Goal: Task Accomplishment & Management: Manage account settings

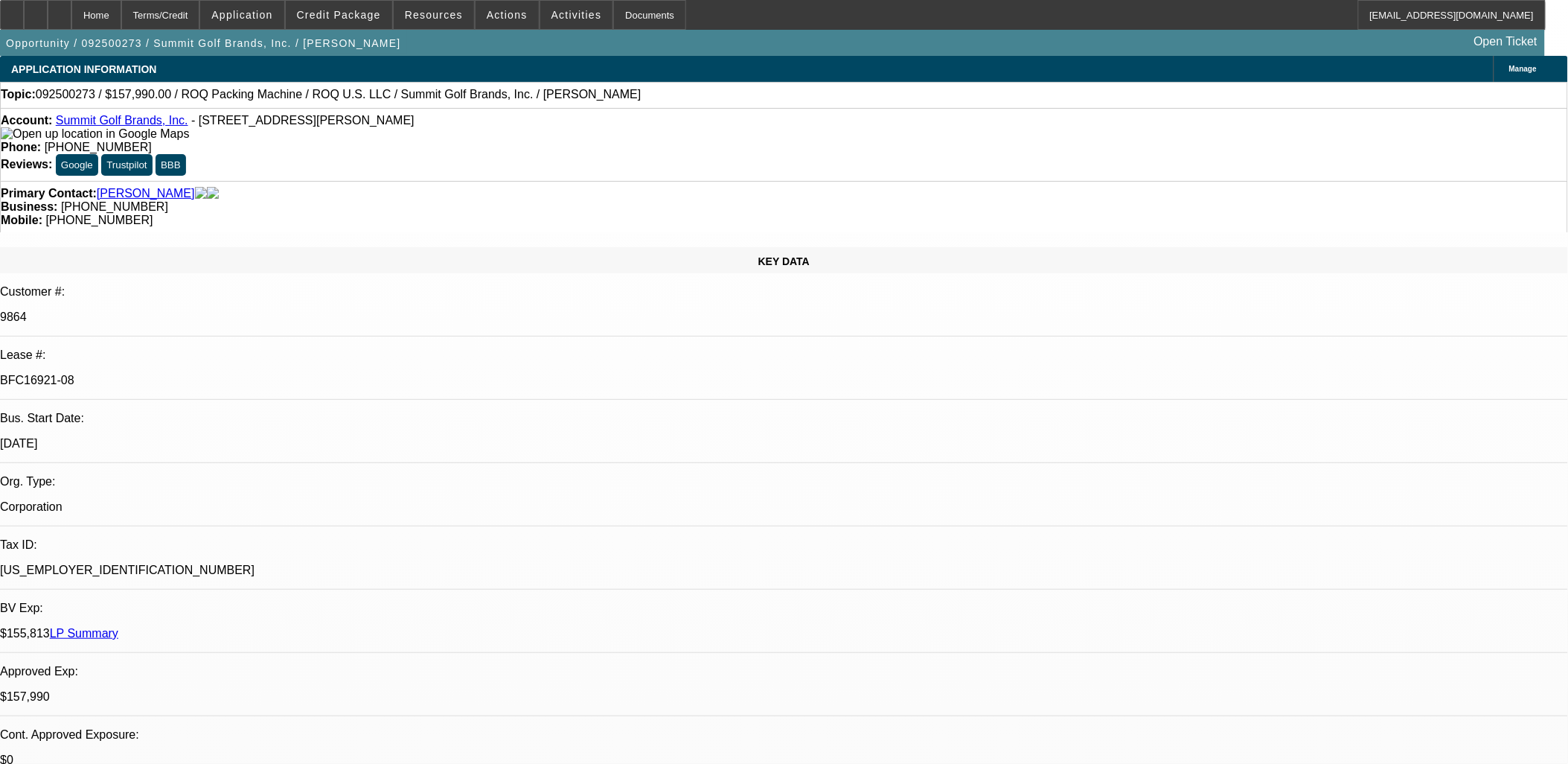
select select "0"
select select "2"
select select "0.1"
select select "0"
select select "2"
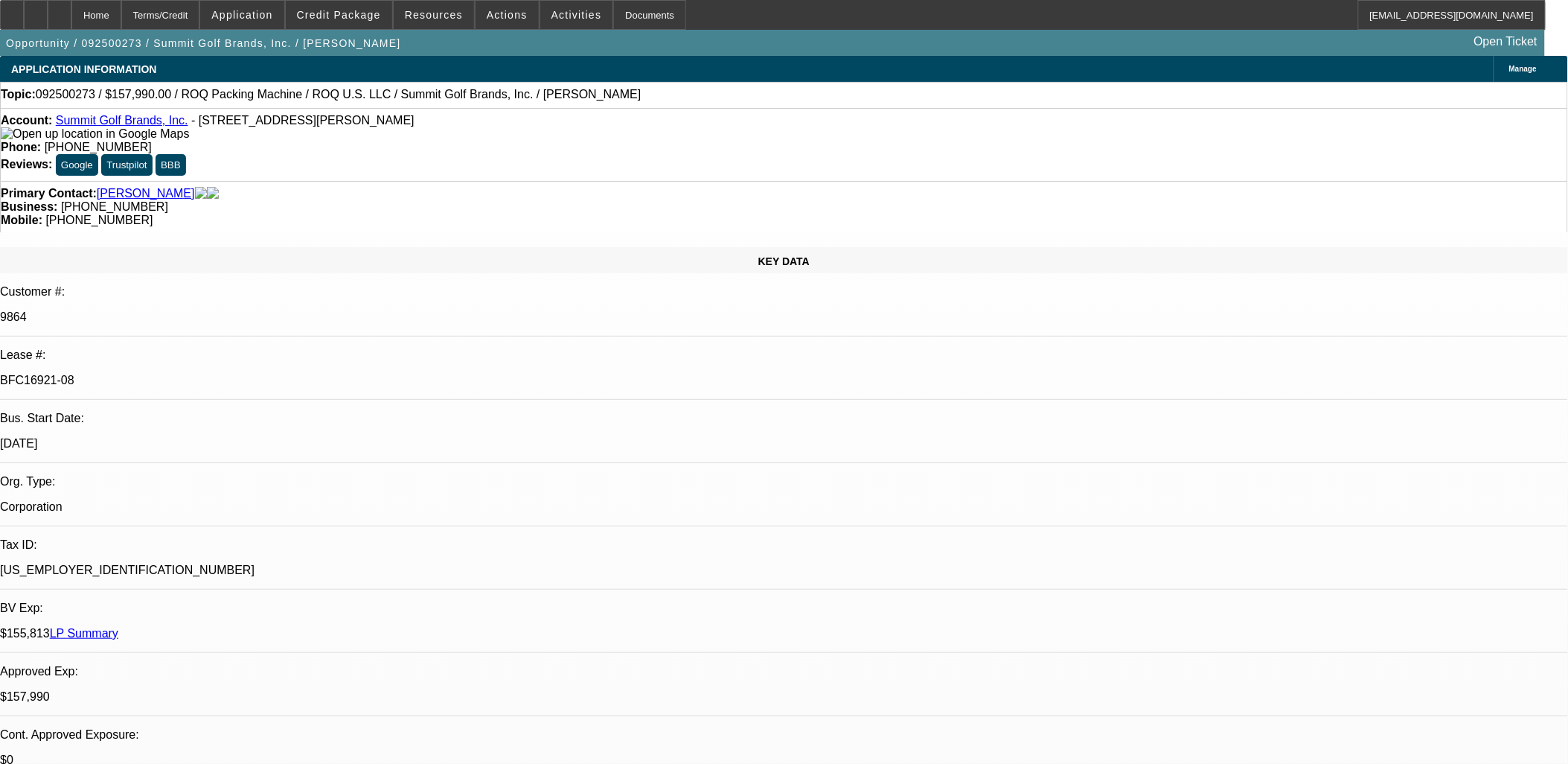
select select "0.1"
select select "0"
select select "0.1"
select select "0"
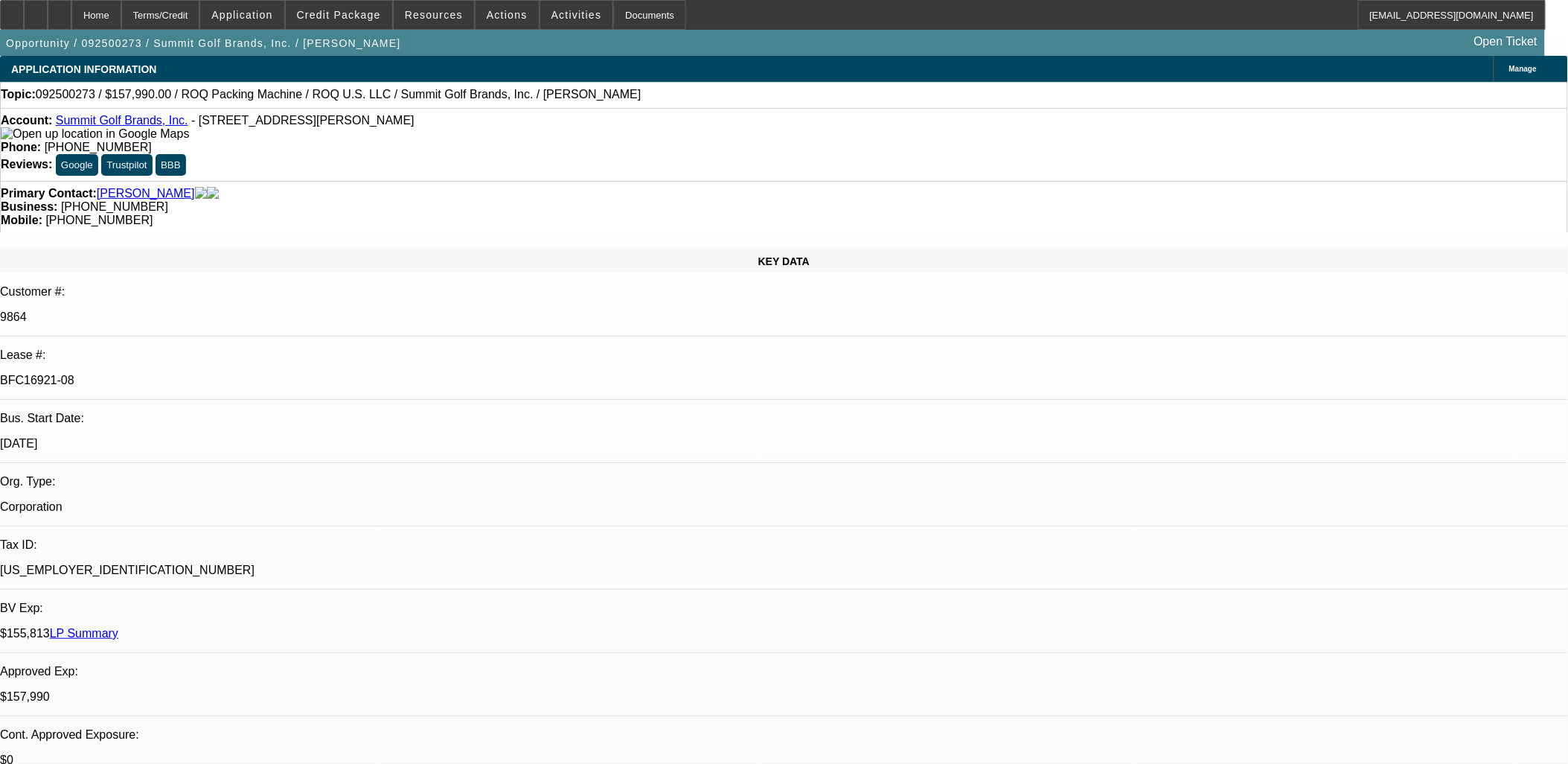
select select "2"
select select "0.1"
select select "1"
select select "2"
select select "4"
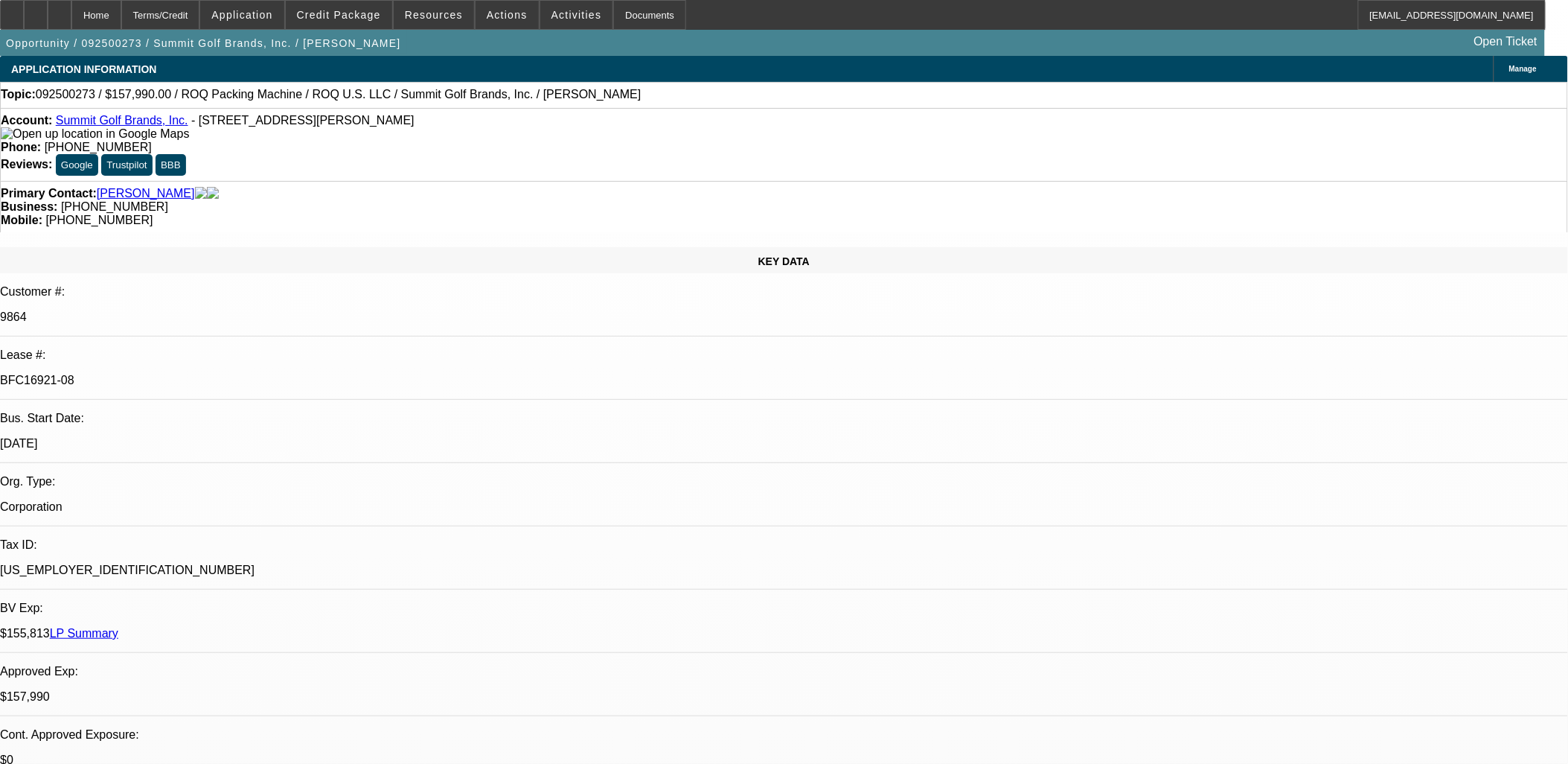
select select "1"
select select "2"
select select "4"
select select "1"
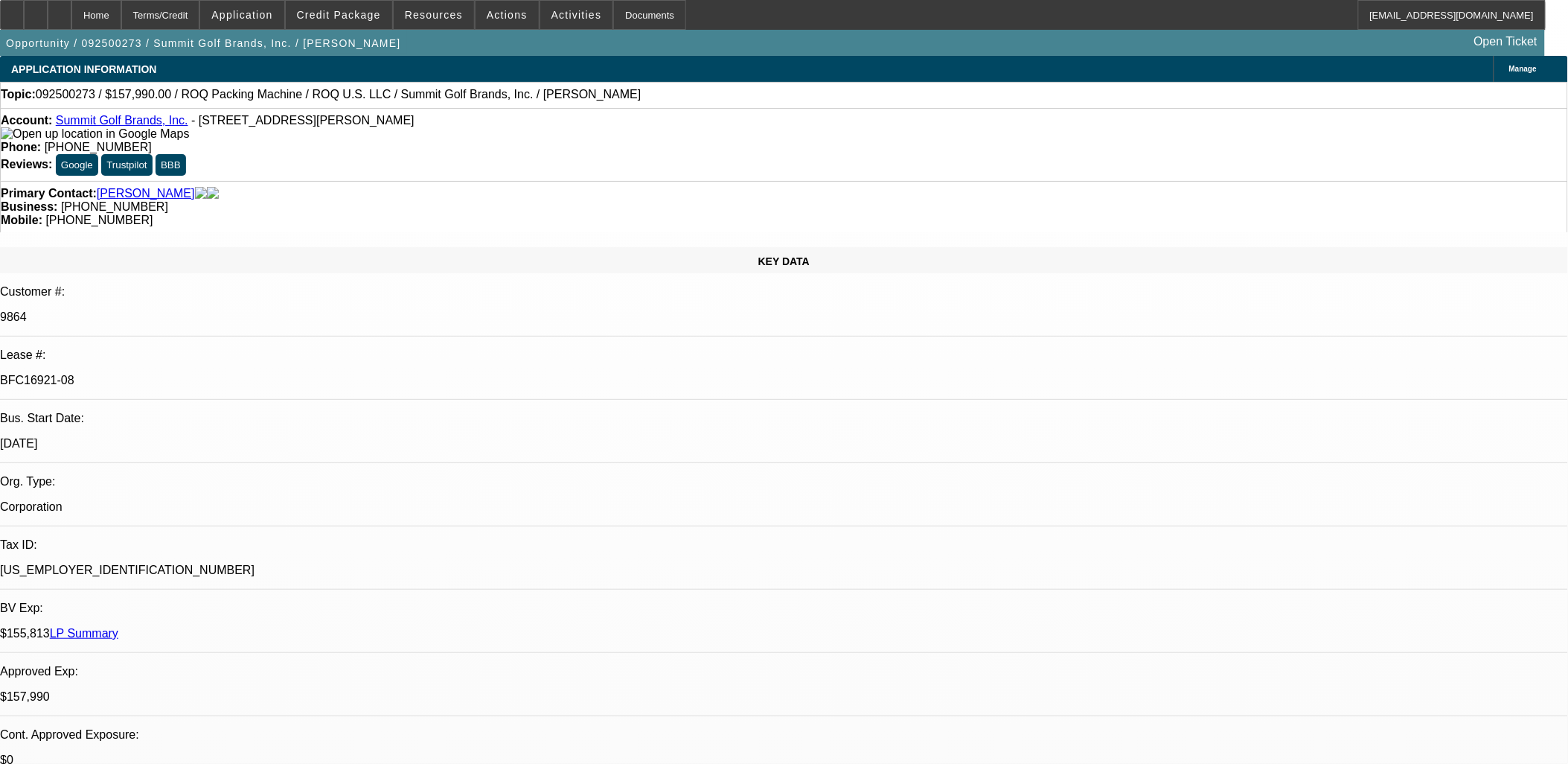
select select "4"
select select "1"
select select "2"
select select "4"
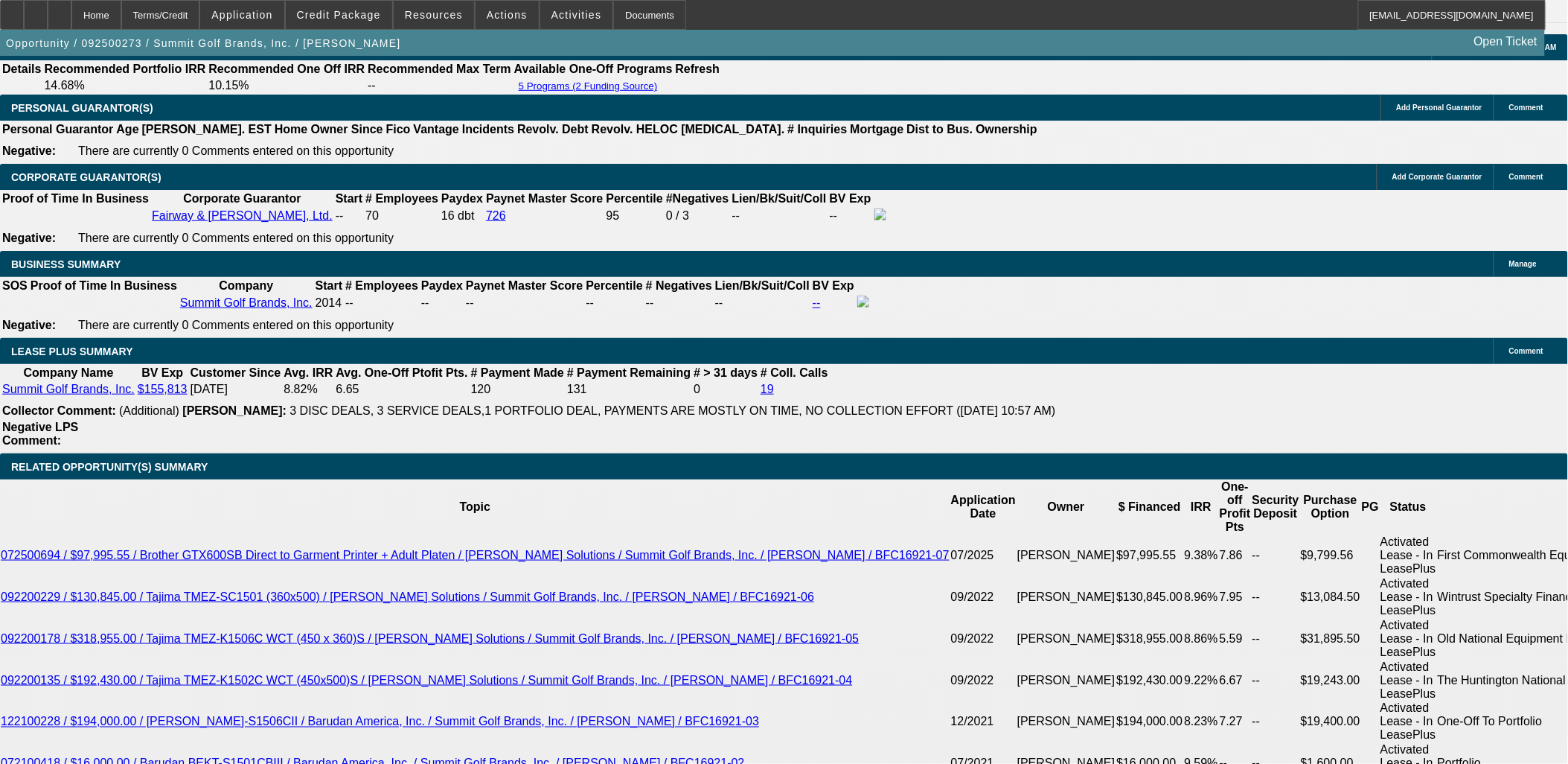
scroll to position [2316, 0]
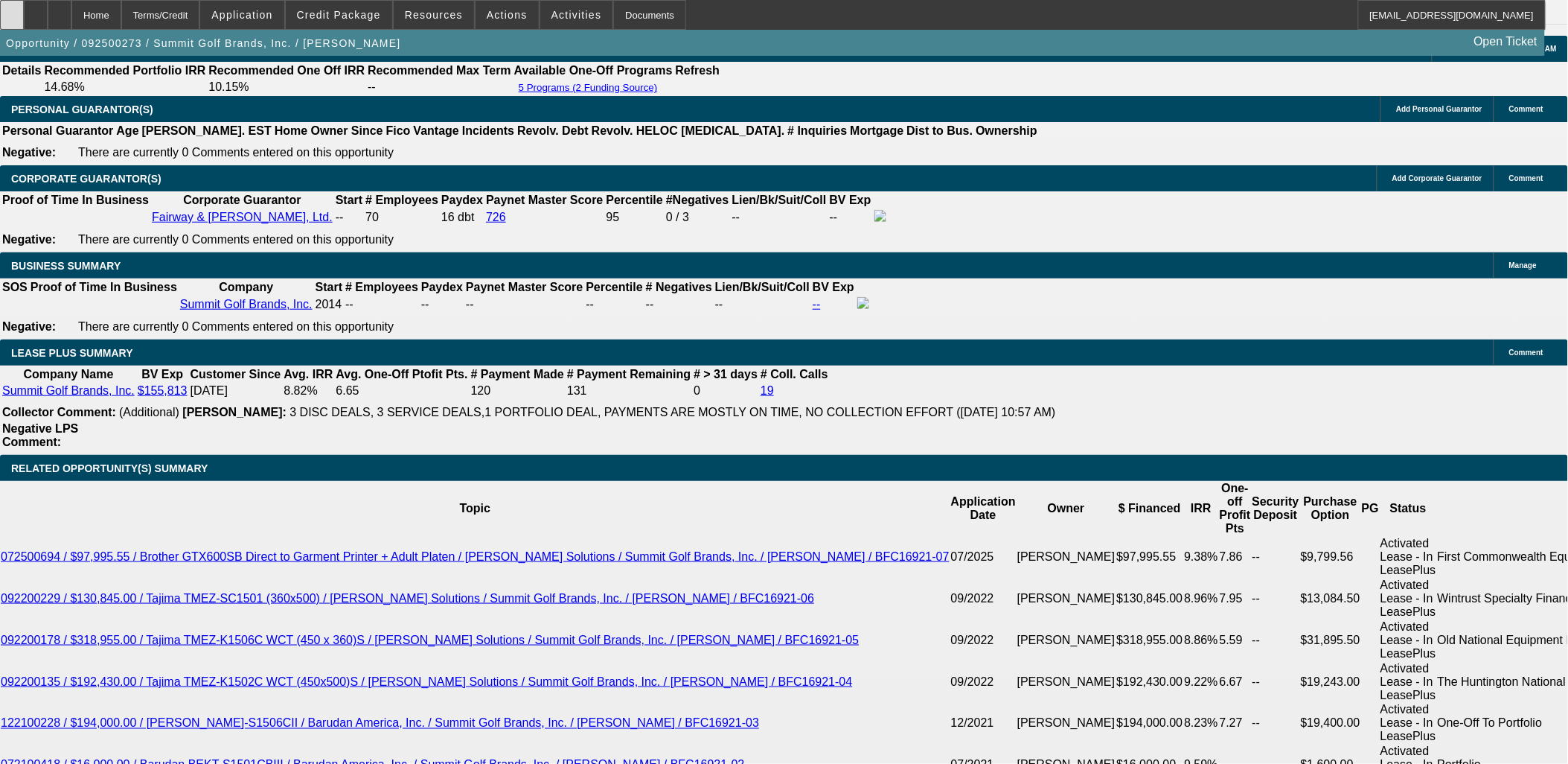
click at [12, 10] on icon at bounding box center [12, 10] width 0 height 0
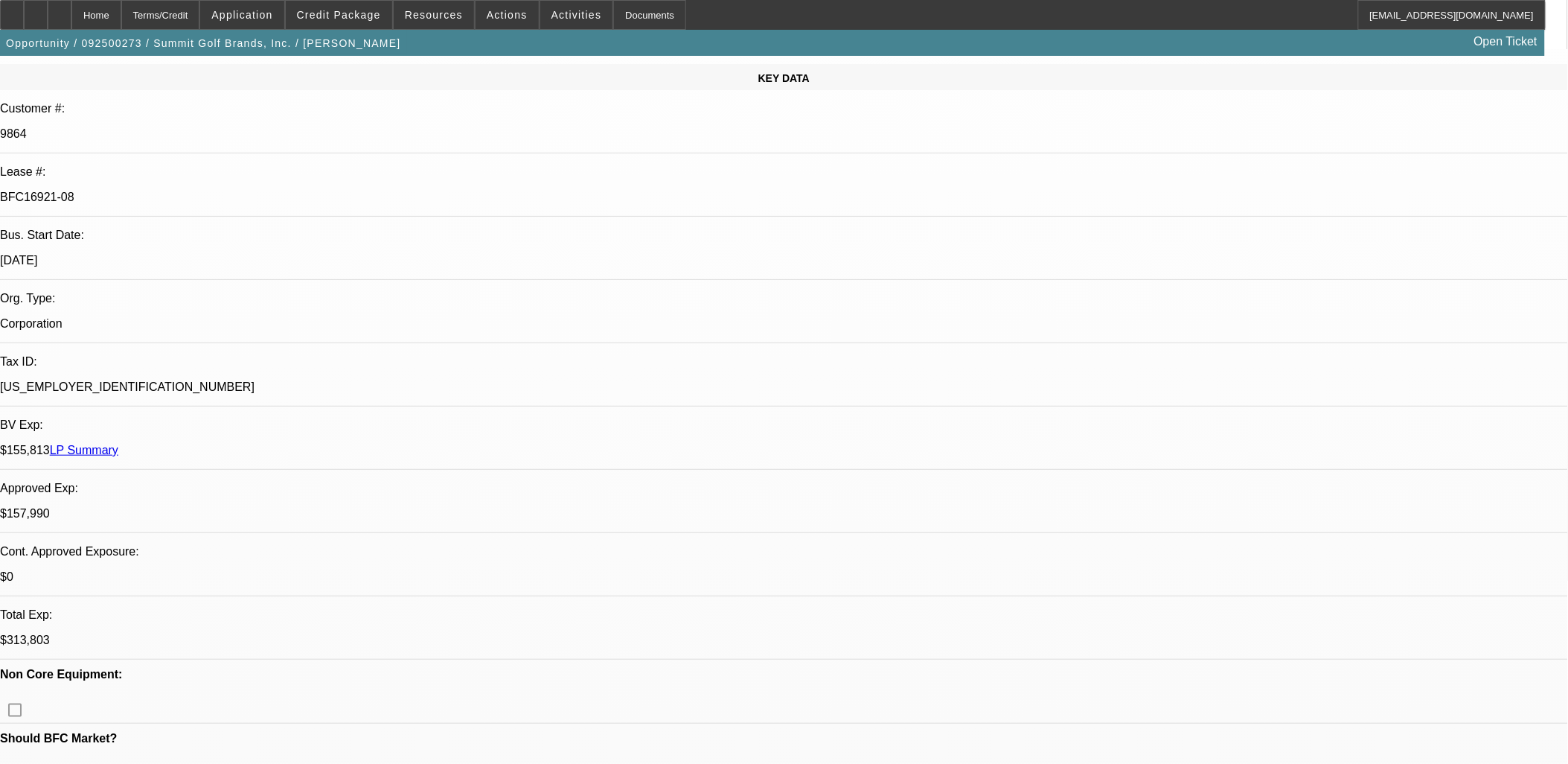
scroll to position [0, 0]
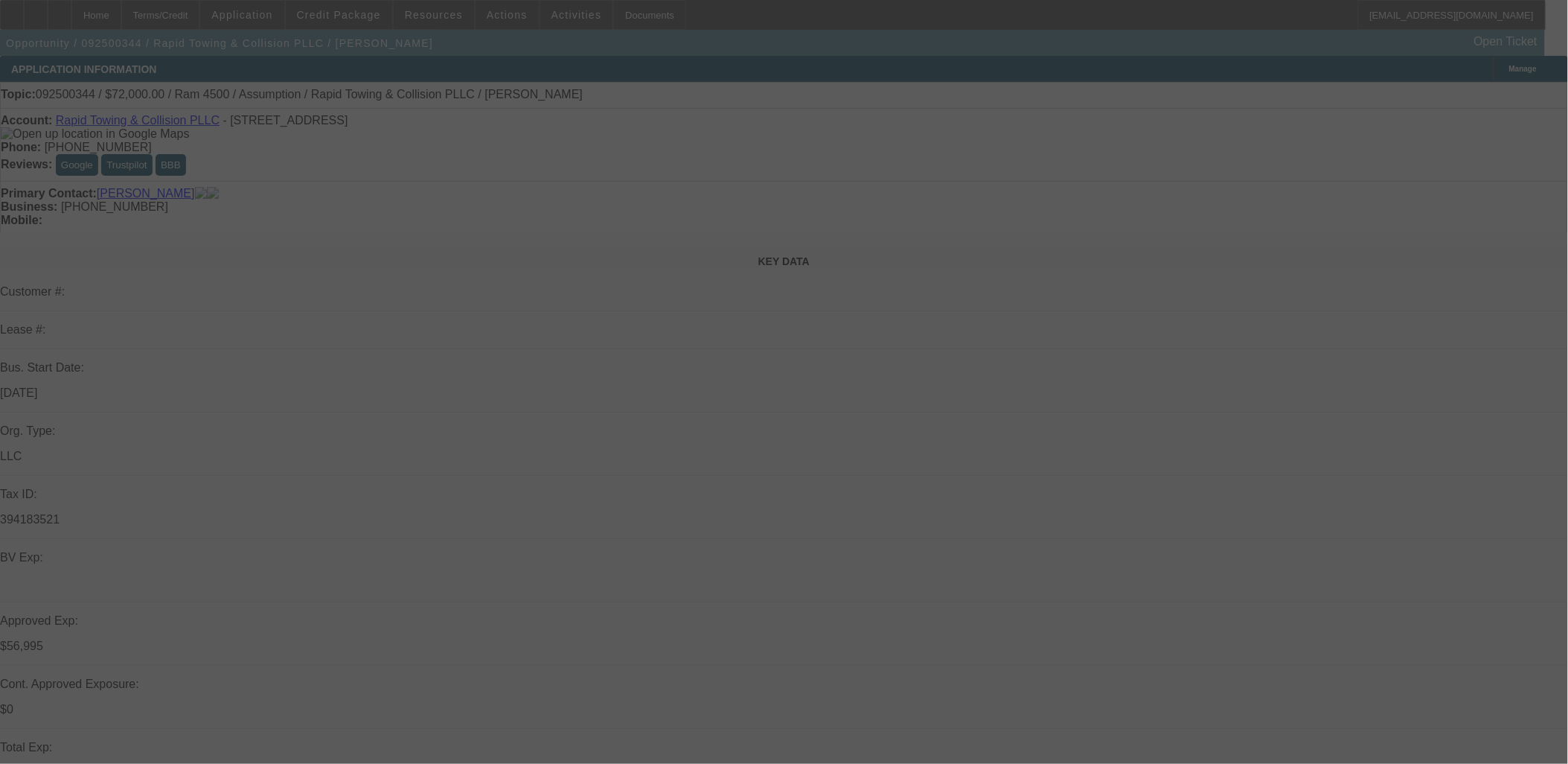
select select "0.2"
select select "2"
select select "0.1"
select select "0"
select select "2"
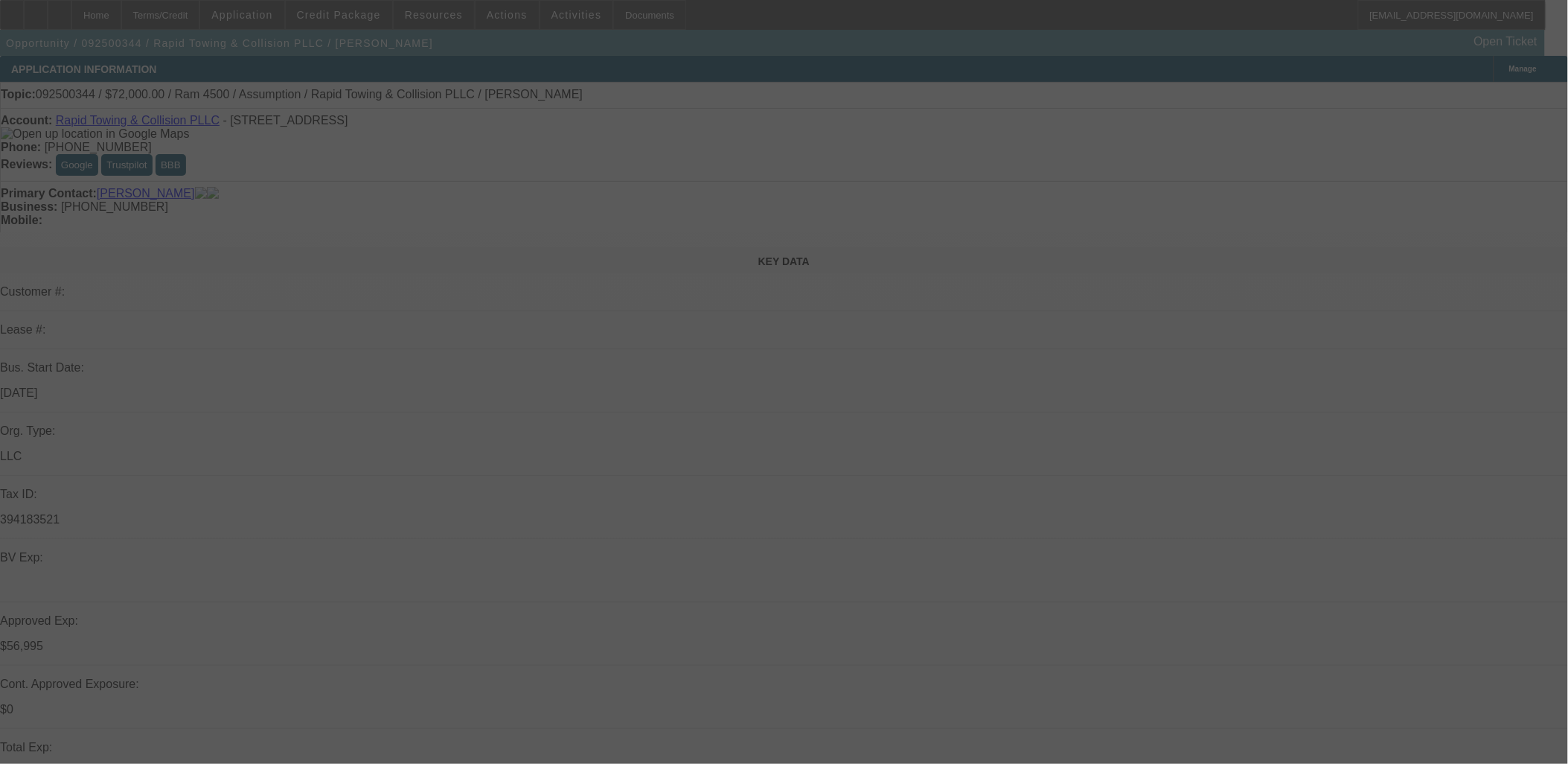
select select "0.1"
select select "0.2"
select select "2"
select select "0.1"
select select "0"
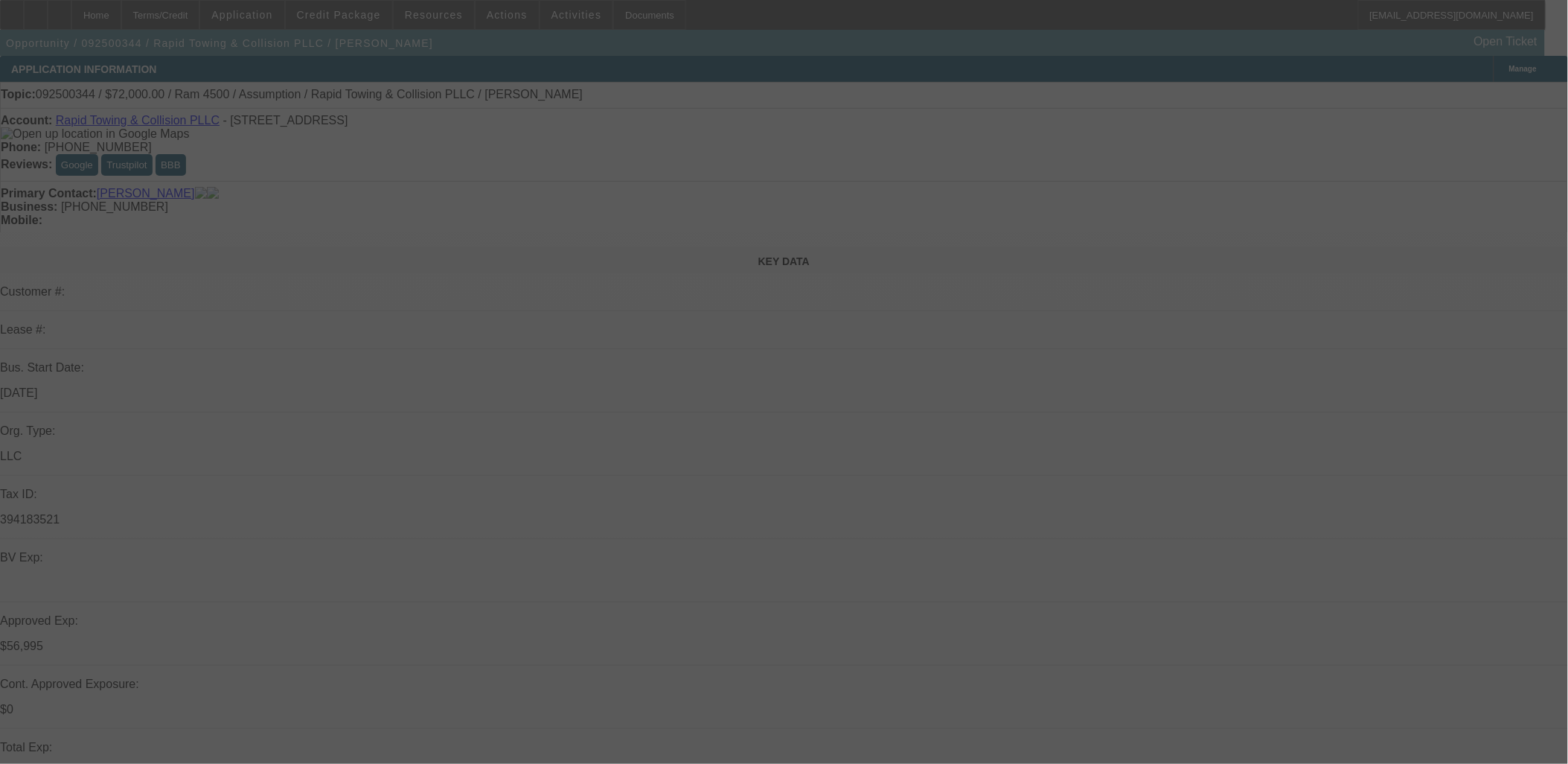
select select "2"
select select "0.1"
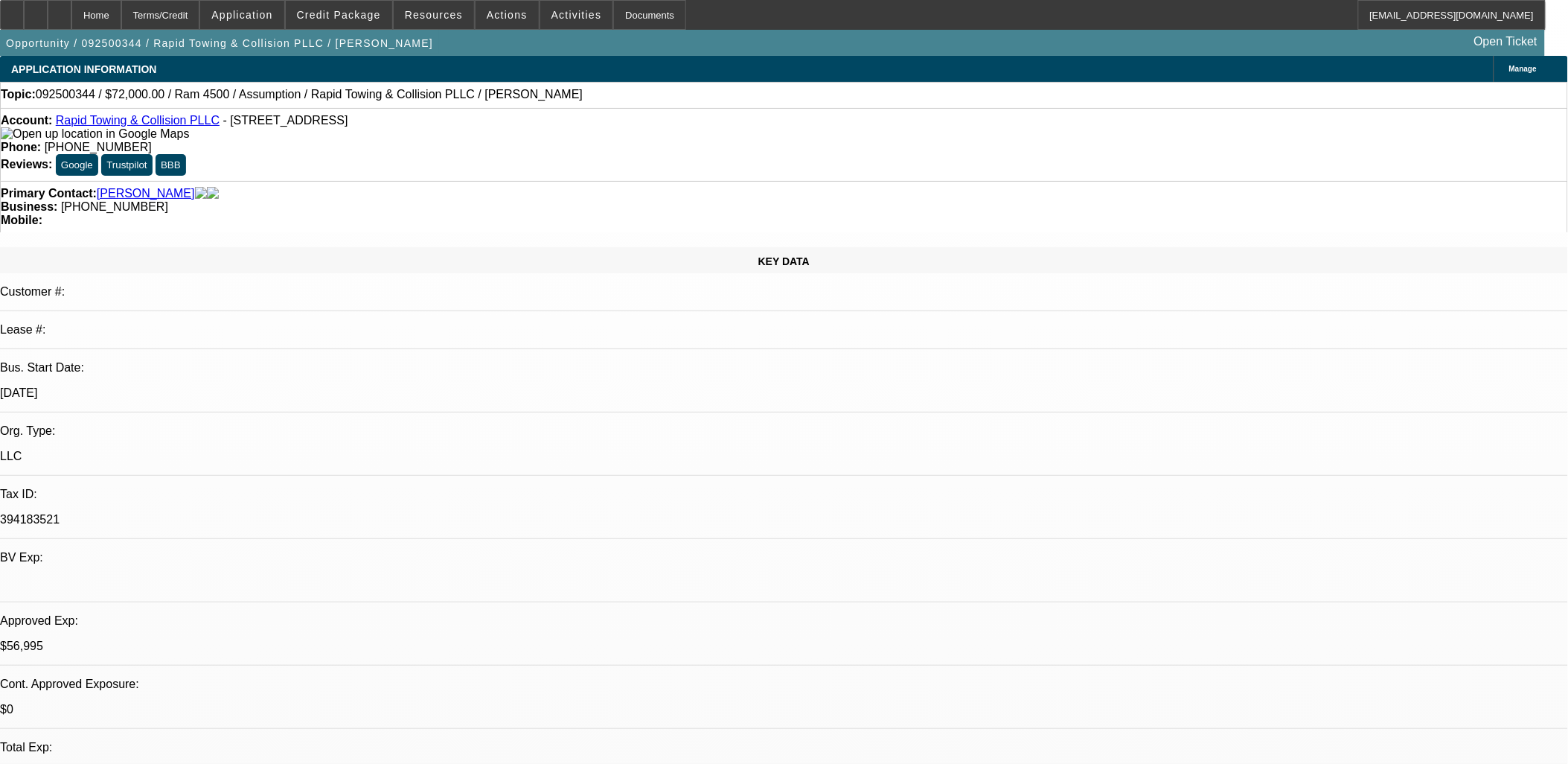
select select "1"
select select "2"
select select "4"
select select "1"
select select "2"
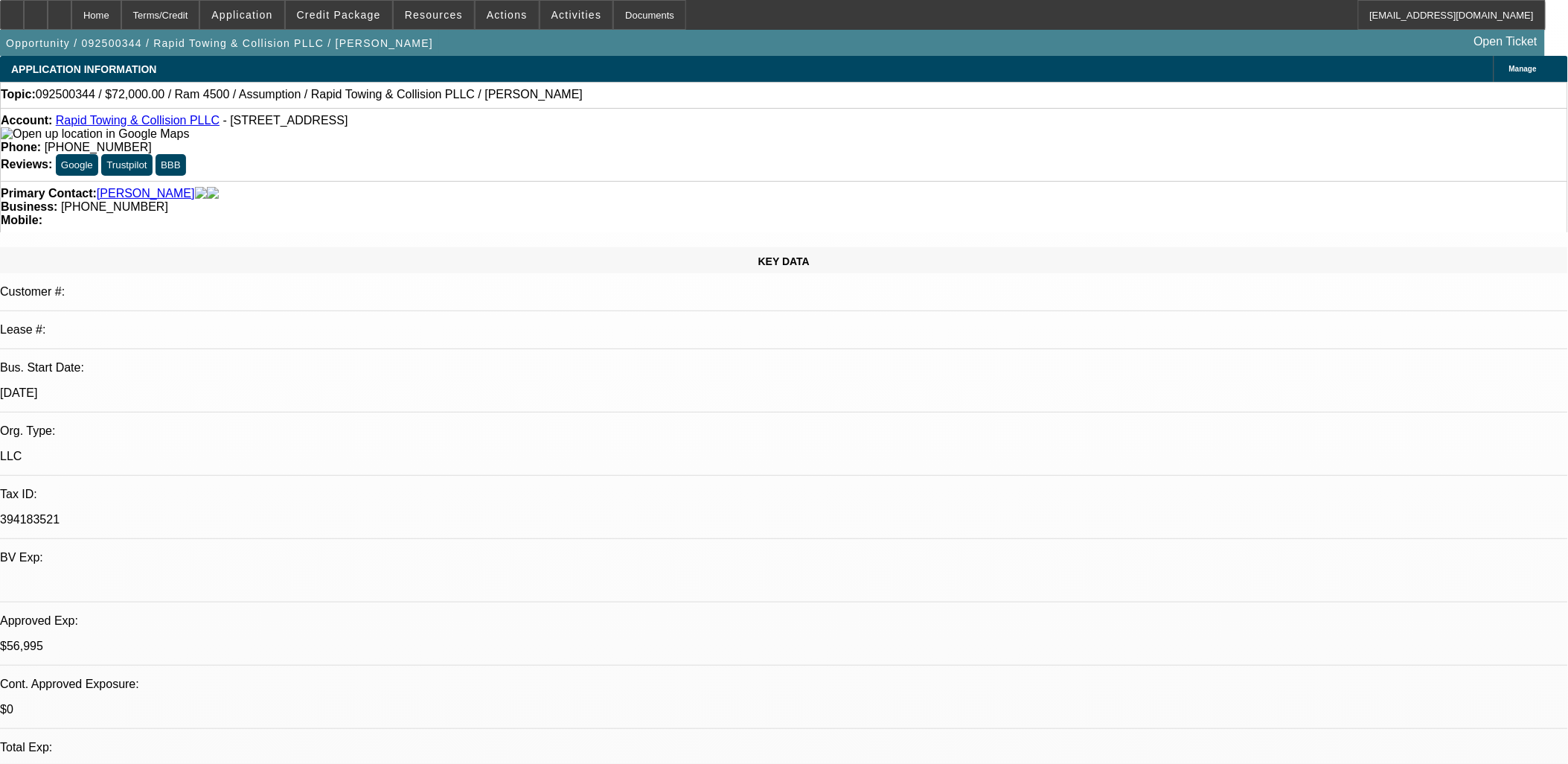
select select "4"
select select "1"
select select "2"
select select "4"
select select "1"
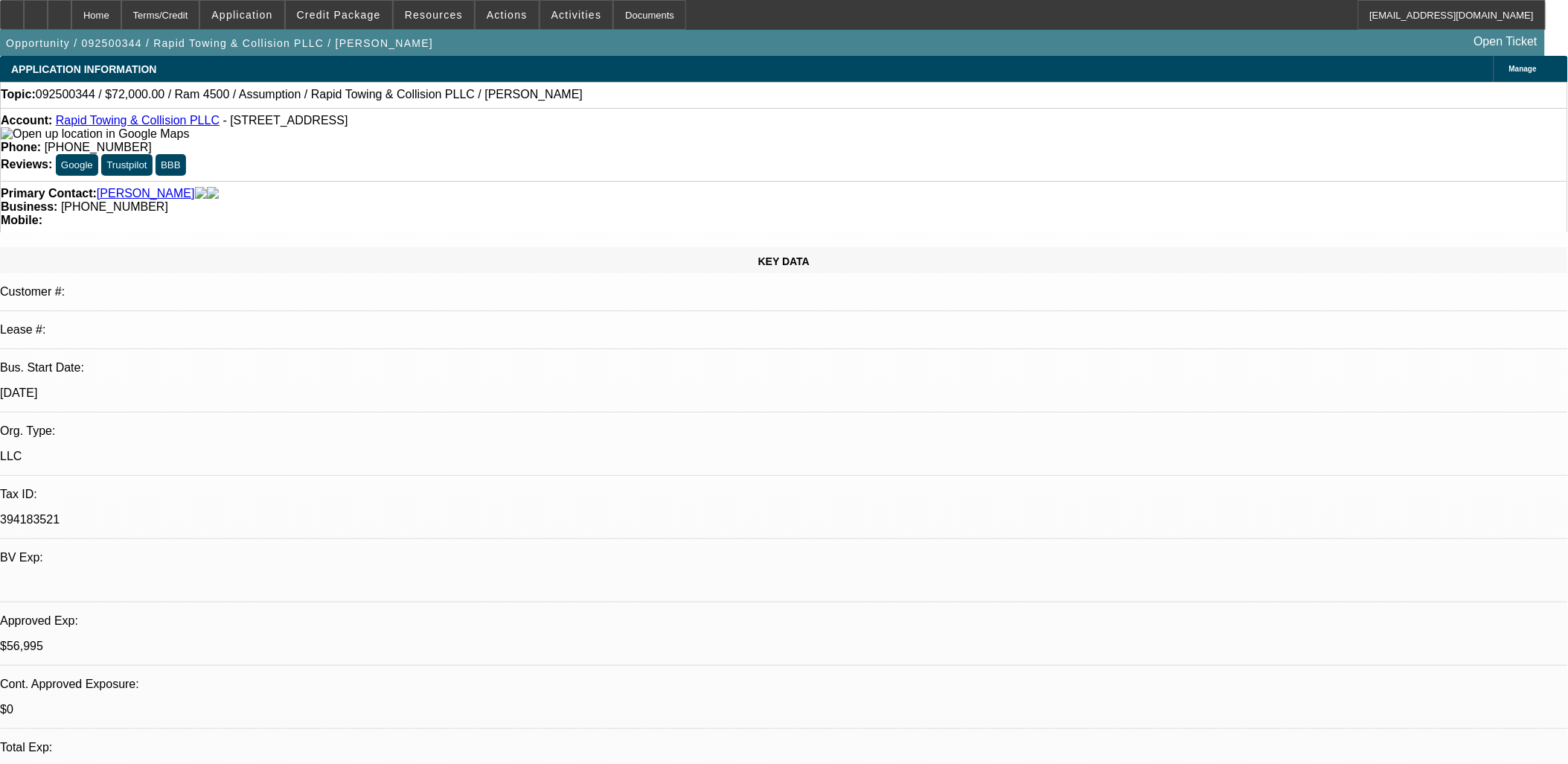
select select "2"
select select "4"
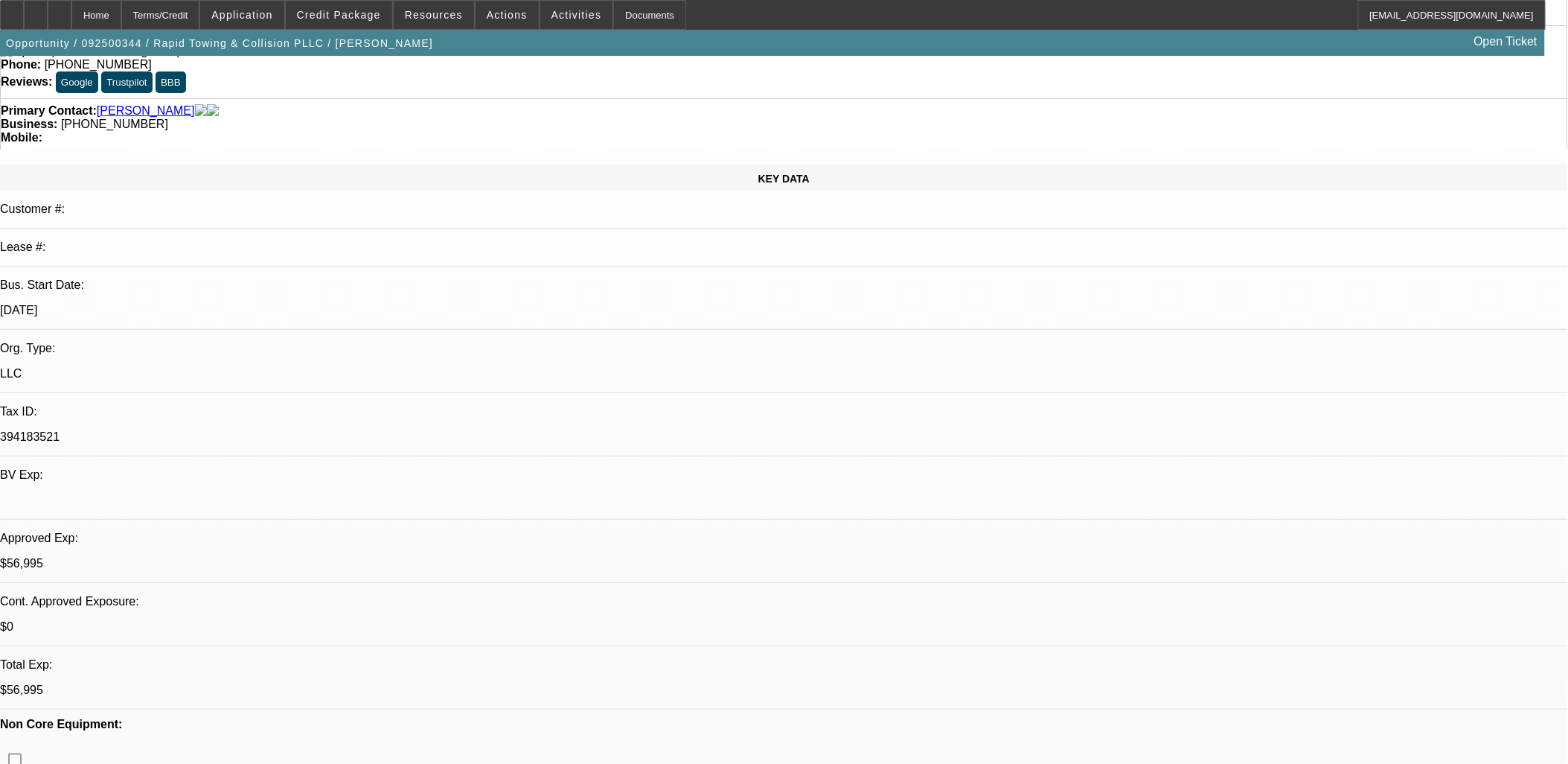
scroll to position [248, 0]
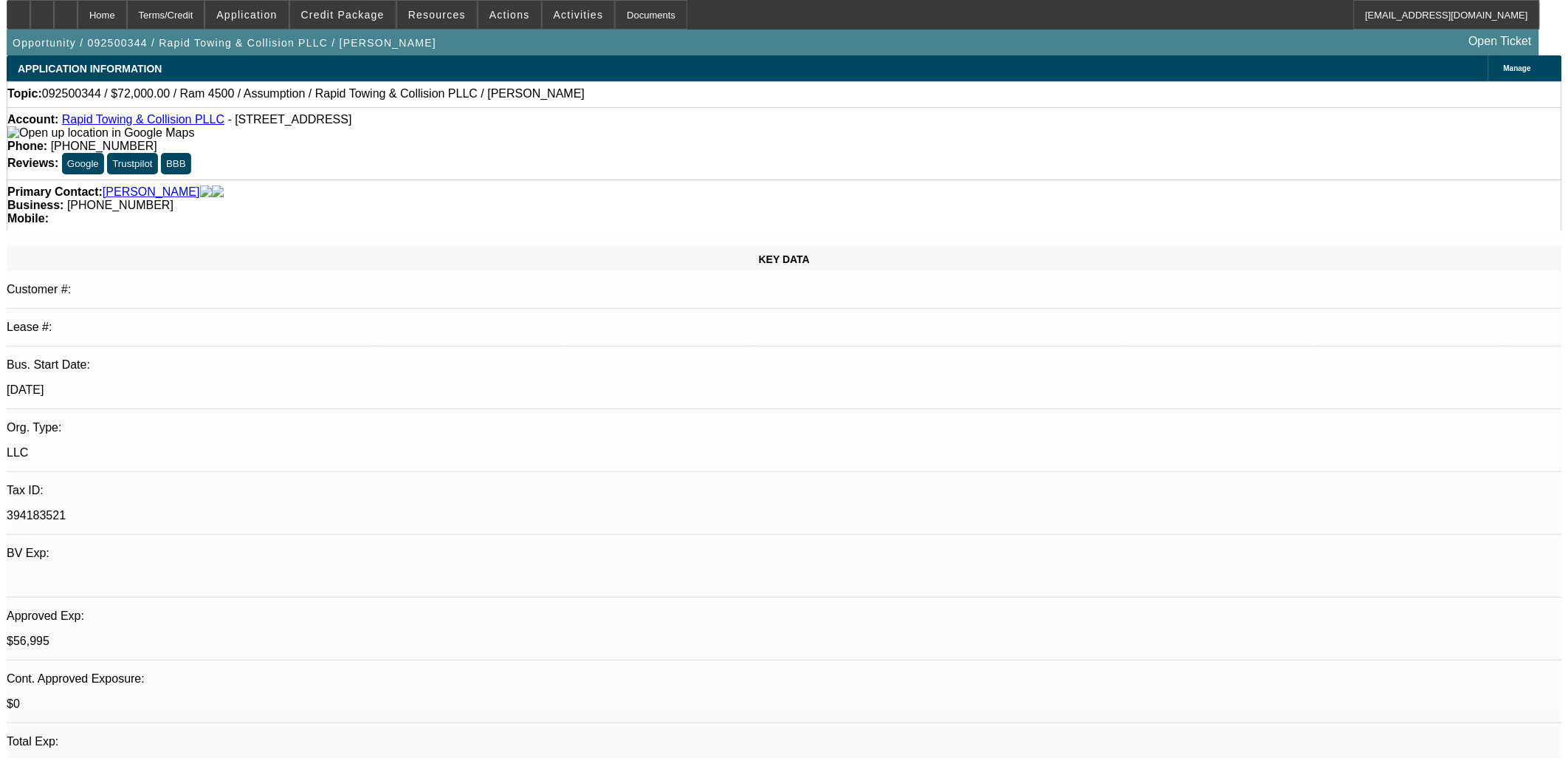
scroll to position [0, 0]
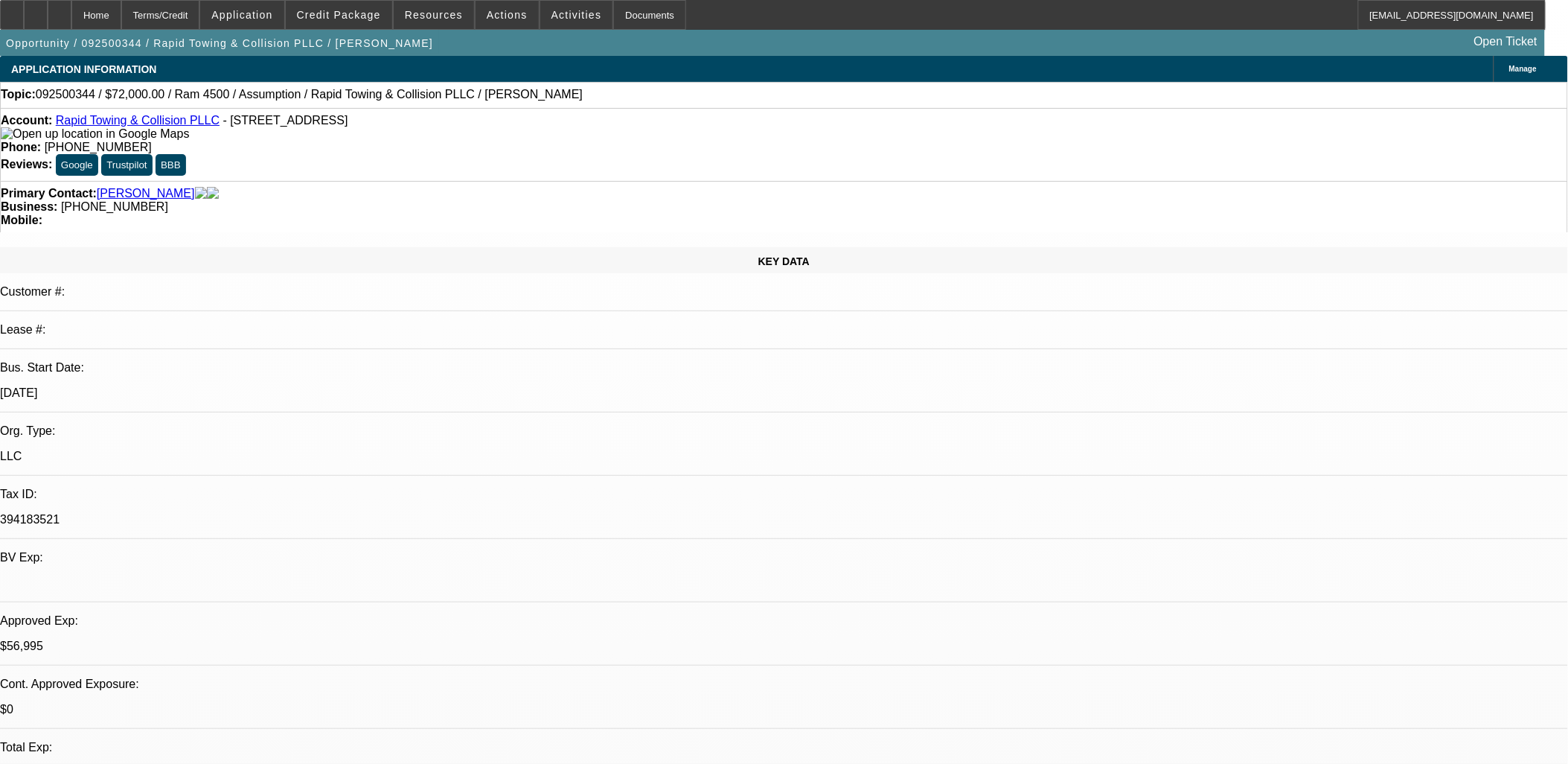
click at [494, 4] on span at bounding box center [507, 14] width 63 height 35
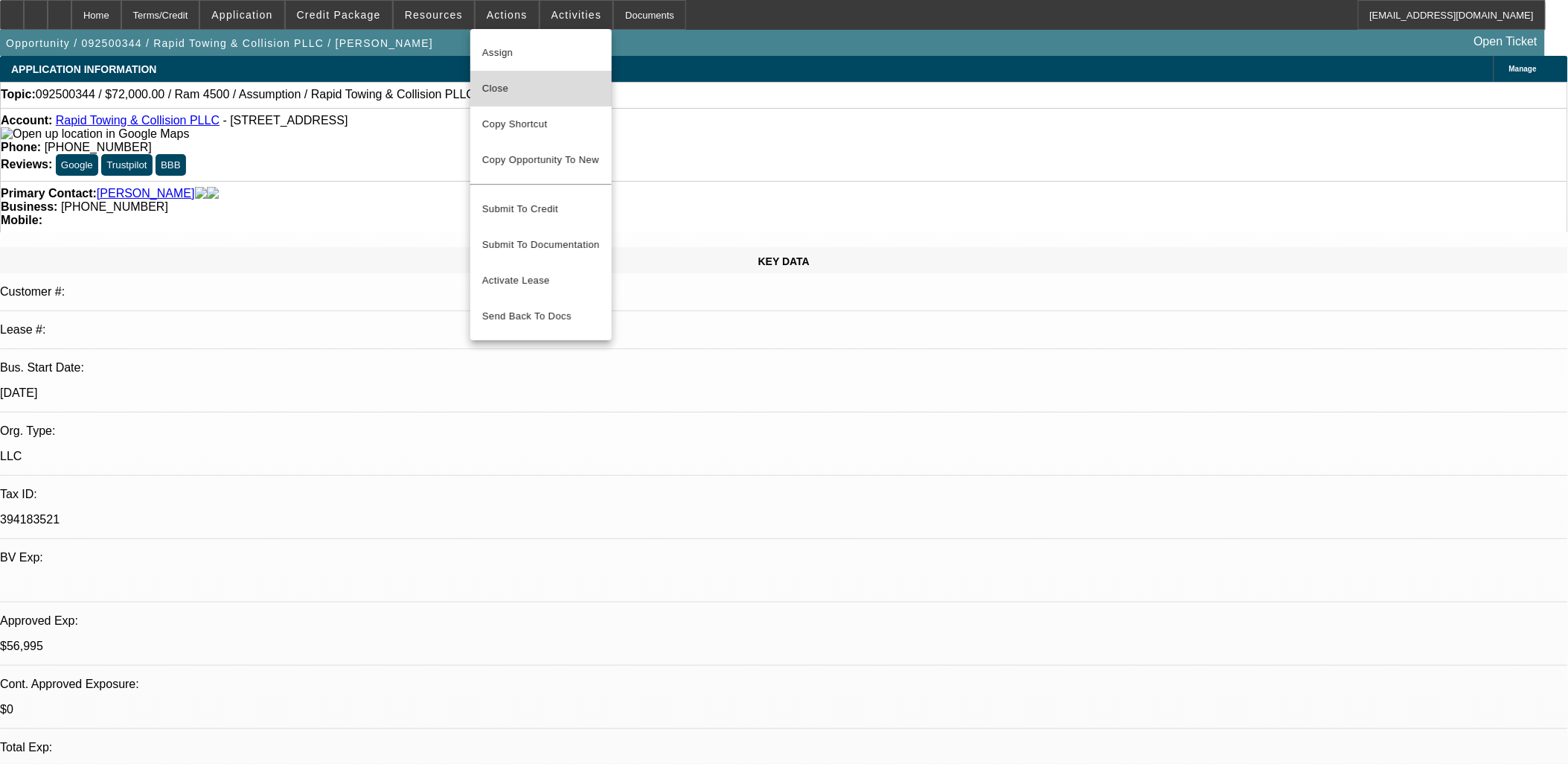
click at [513, 90] on span "Close" at bounding box center [541, 89] width 118 height 18
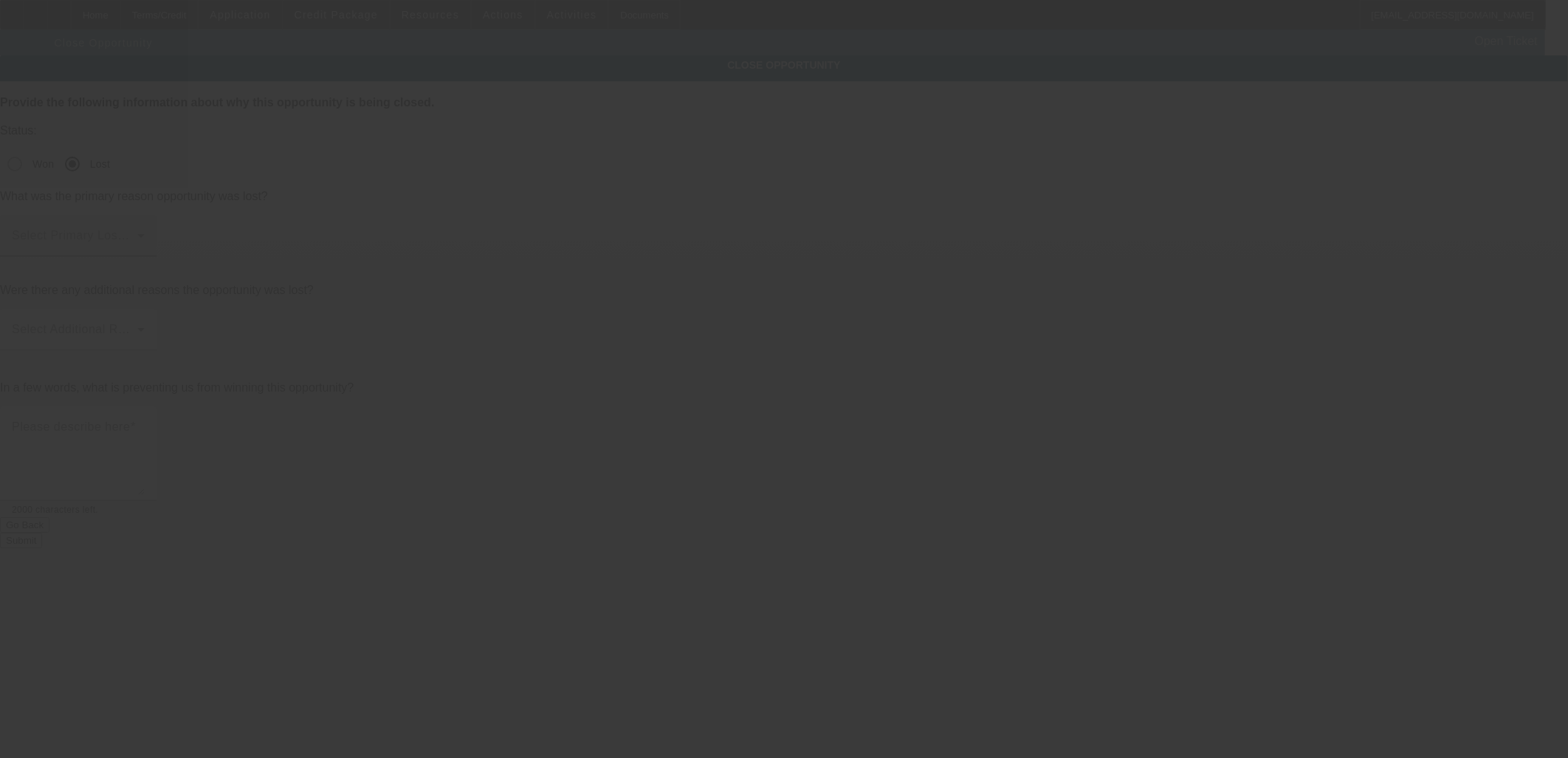
click at [137, 232] on span at bounding box center [74, 241] width 126 height 18
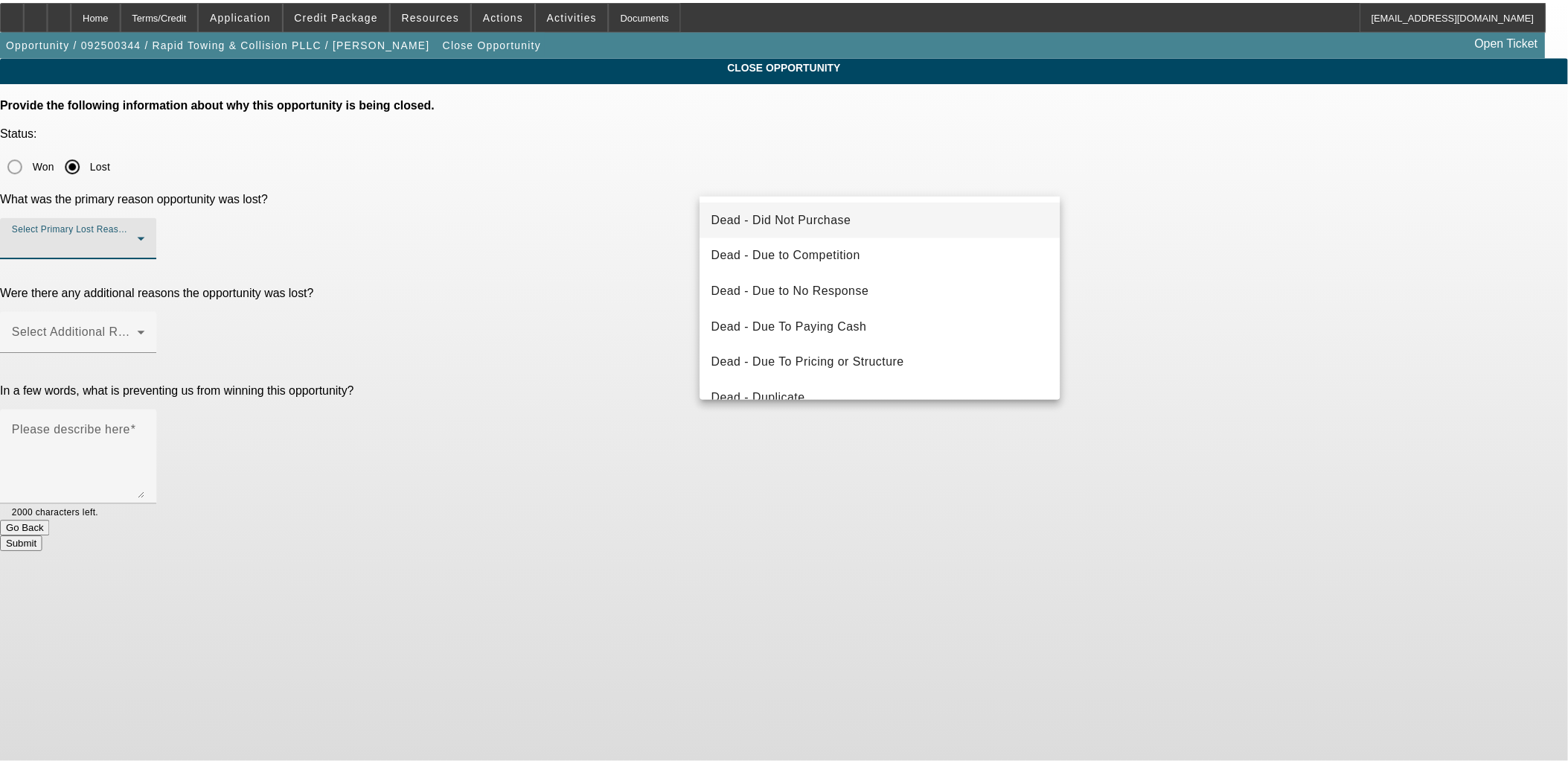
scroll to position [199, 0]
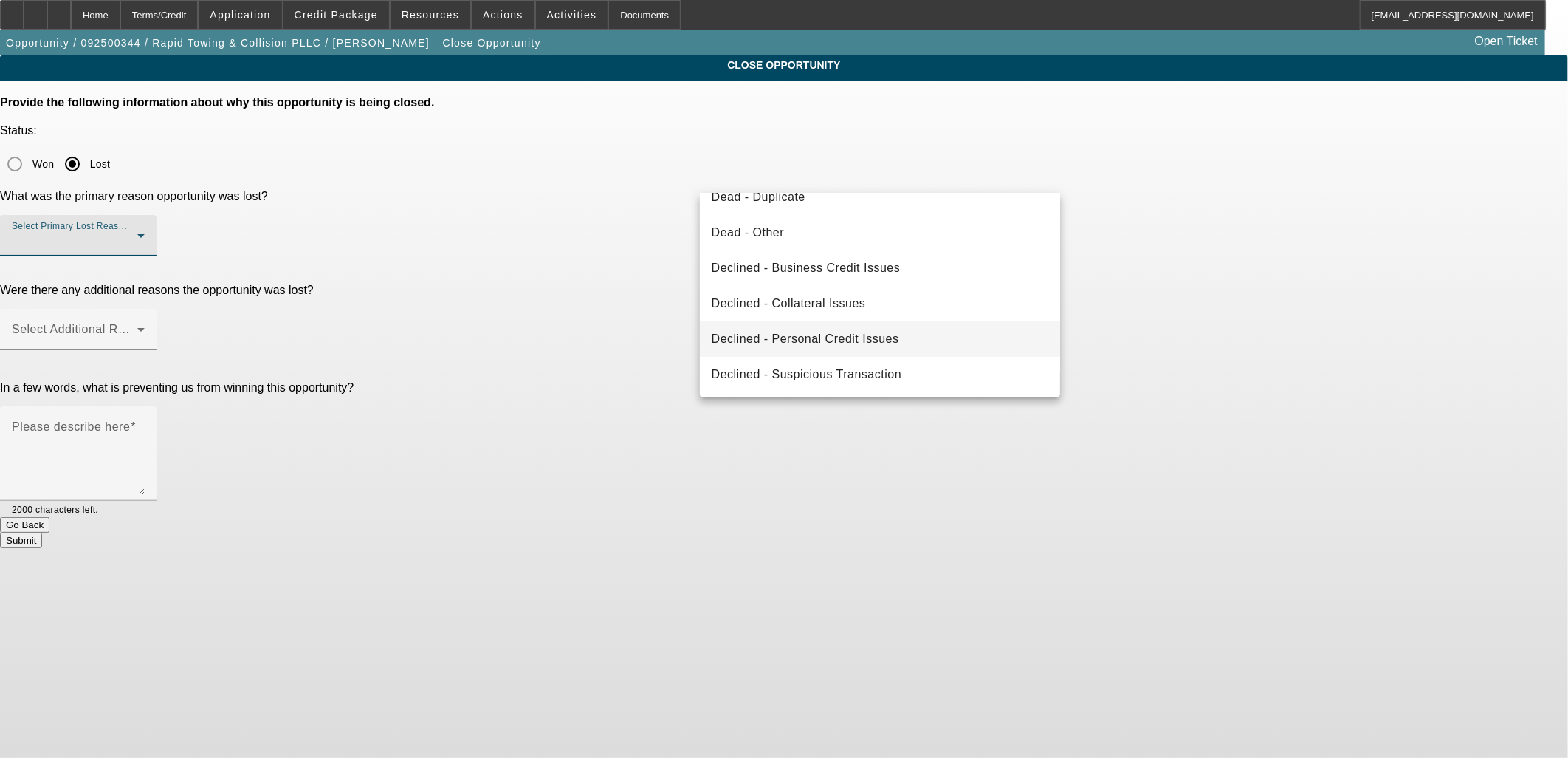
click at [831, 339] on span "Declined - Personal Credit Issues" at bounding box center [805, 339] width 187 height 18
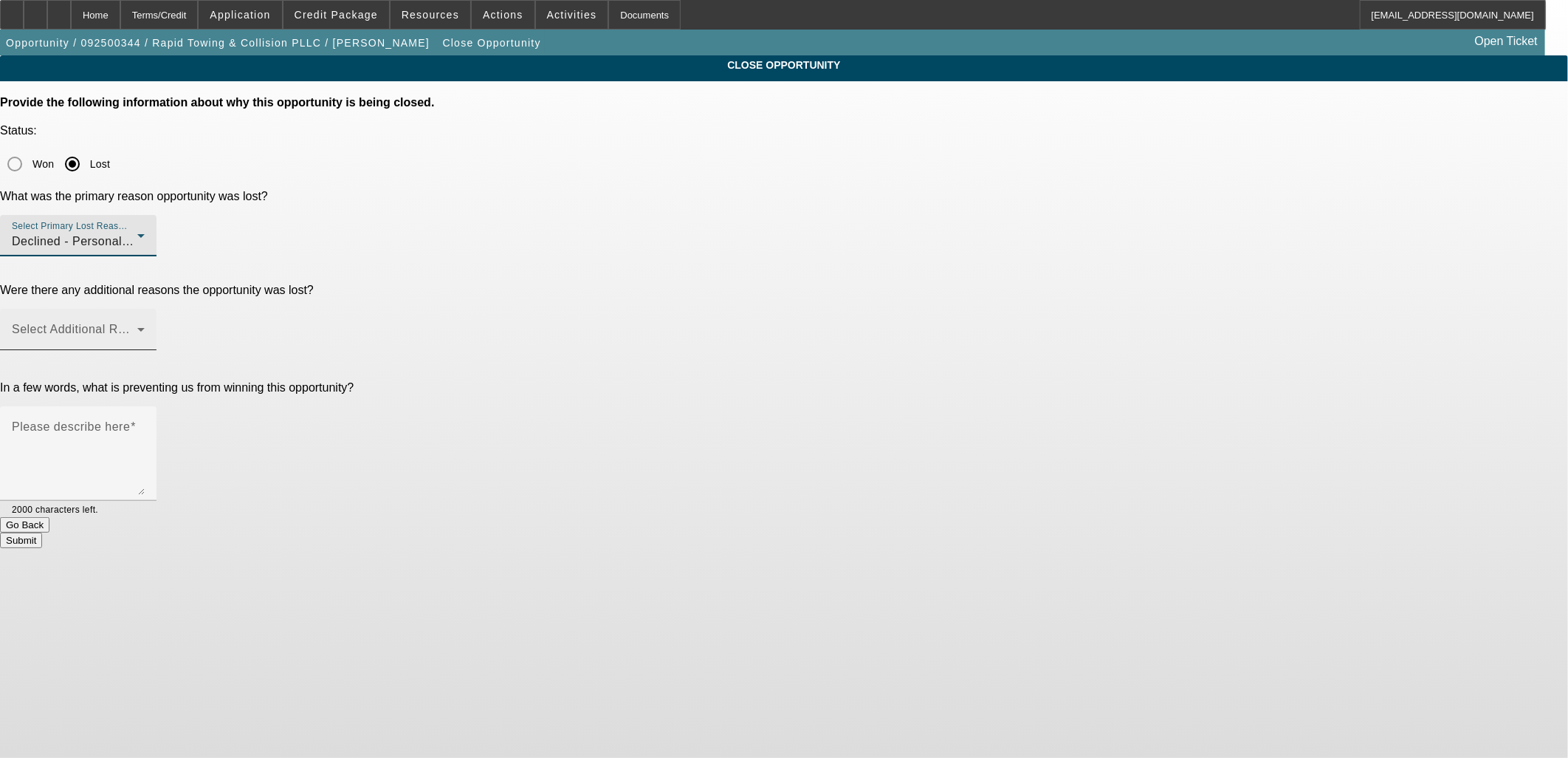
click at [137, 326] on span at bounding box center [74, 335] width 126 height 18
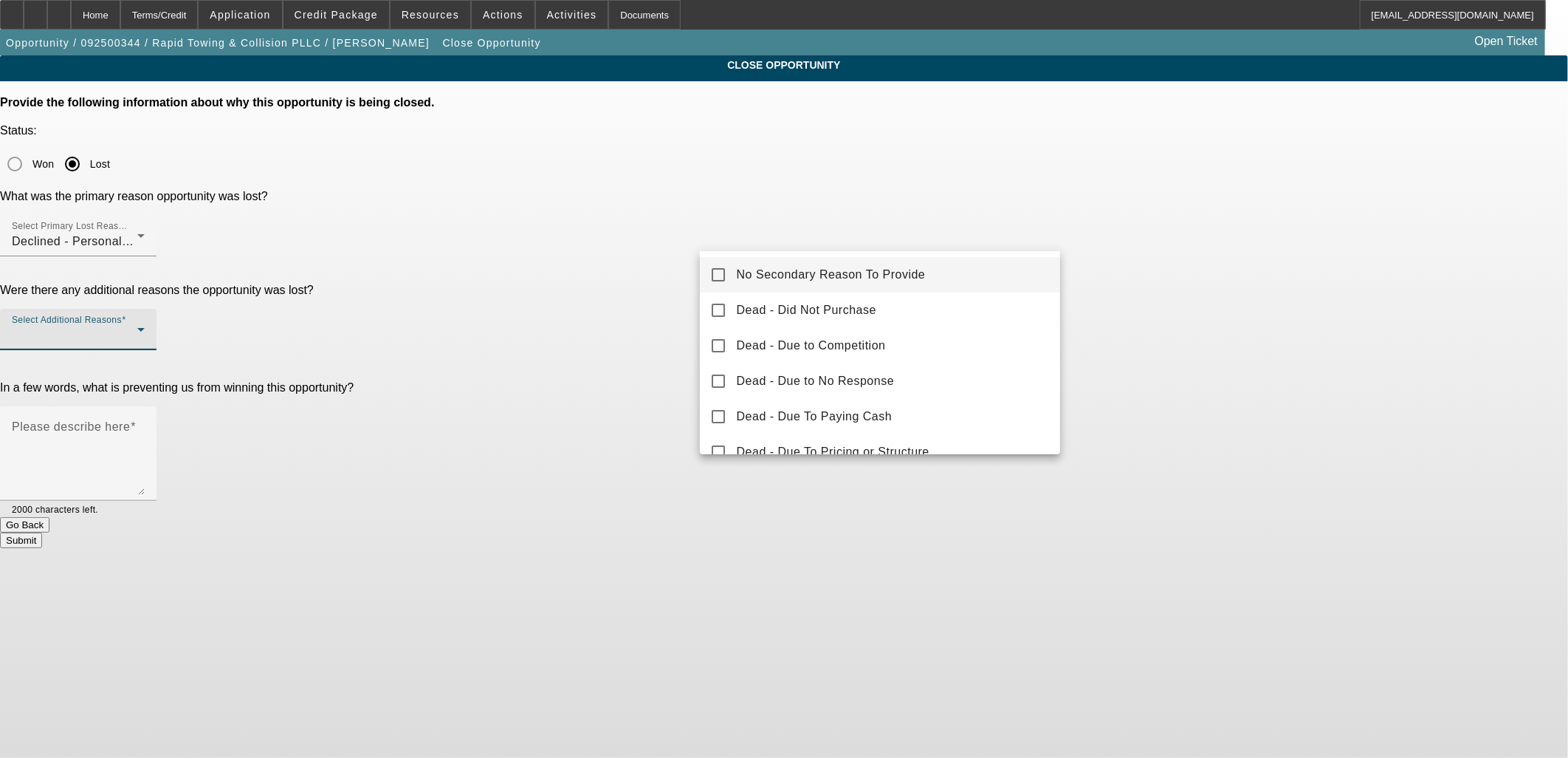
click at [771, 273] on span "No Secondary Reason To Provide" at bounding box center [831, 275] width 189 height 18
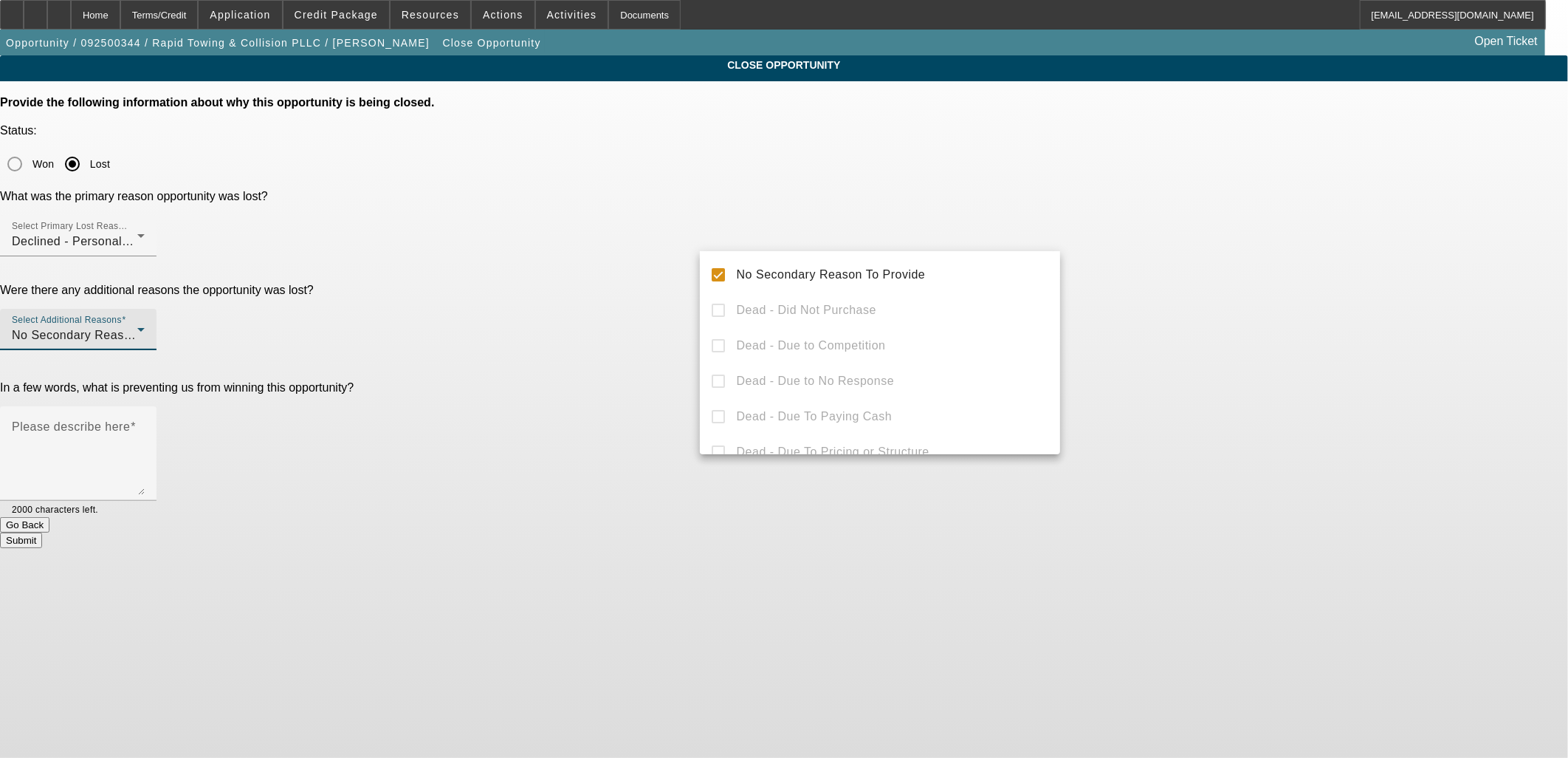
drag, startPoint x: 587, startPoint y: 241, endPoint x: 768, endPoint y: 301, distance: 190.7
click at [588, 242] on div at bounding box center [784, 379] width 1568 height 758
click at [145, 424] on textarea "Please describe here" at bounding box center [78, 459] width 133 height 71
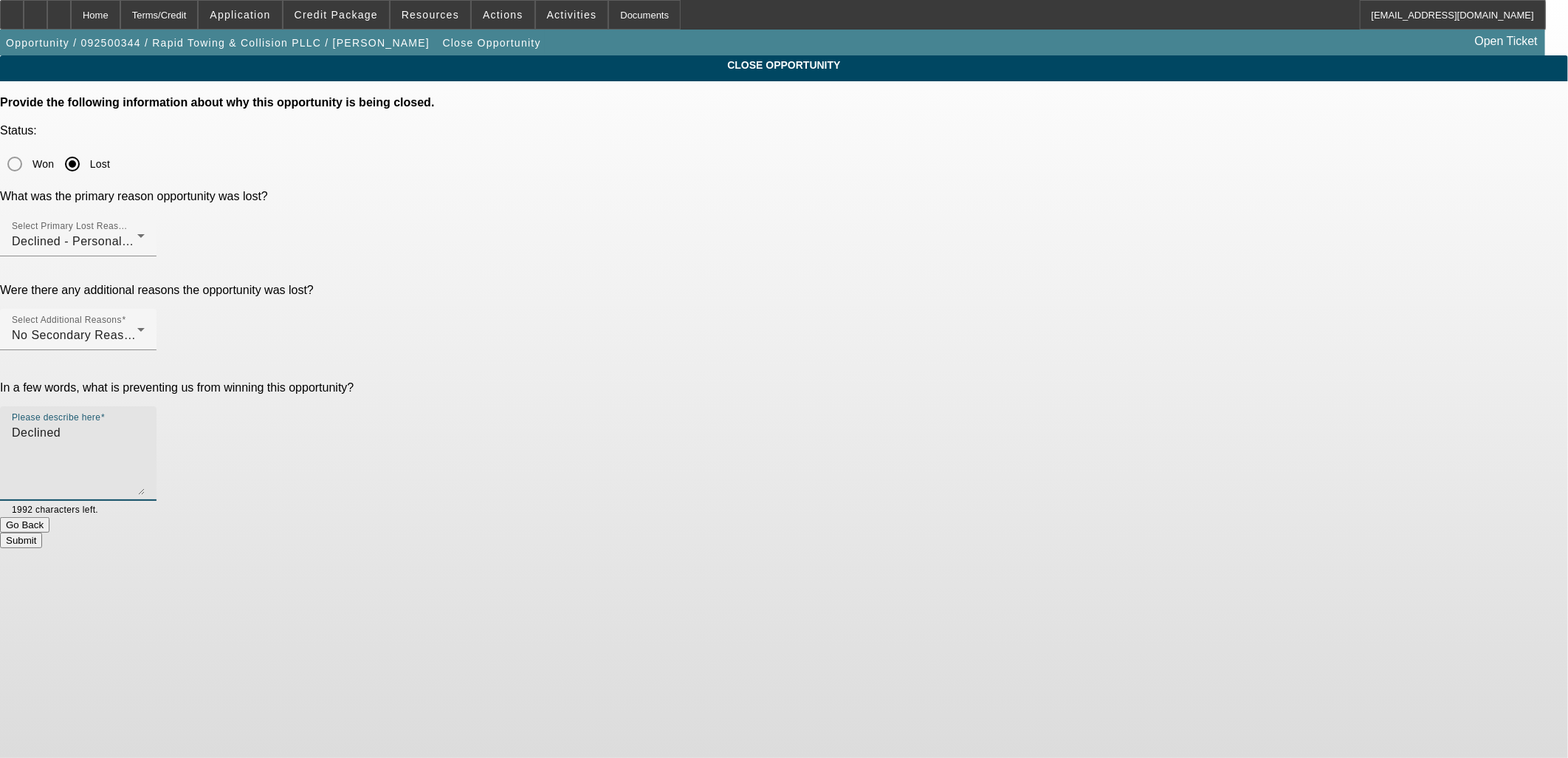
type textarea "Declined"
click at [42, 532] on button "Submit" at bounding box center [20, 540] width 42 height 16
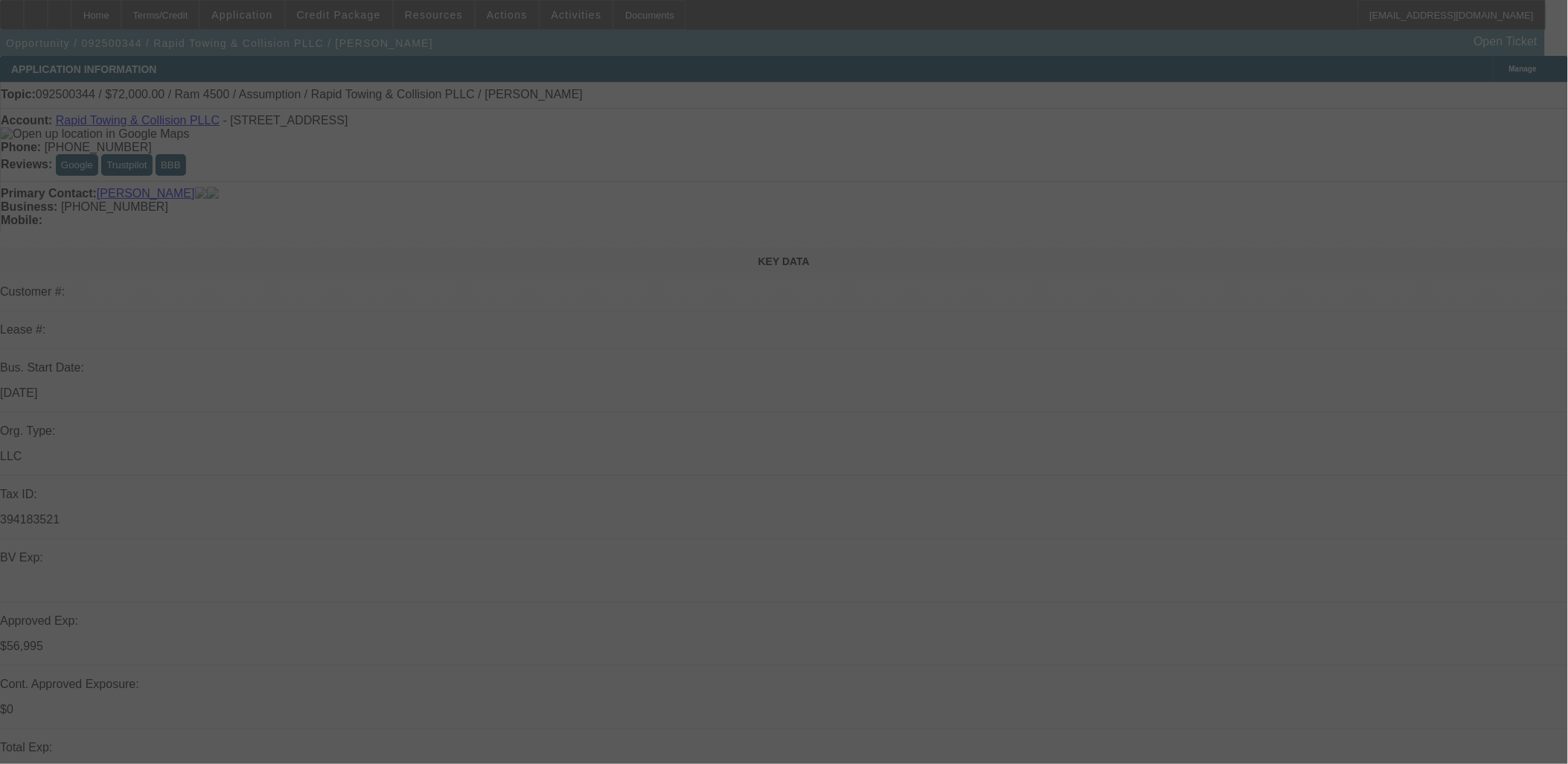
select select "0.2"
select select "2"
select select "0.1"
select select "0"
select select "2"
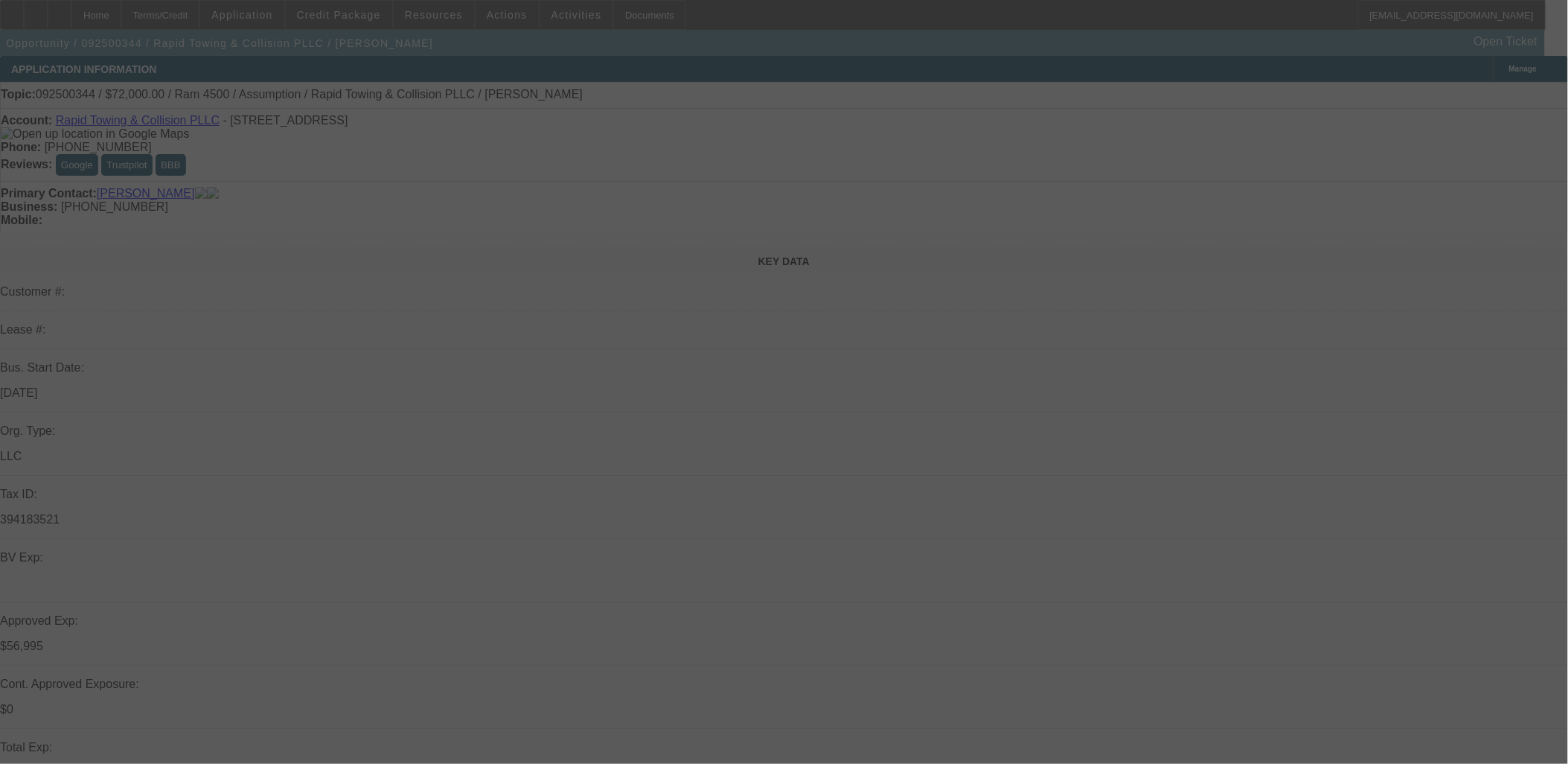
select select "0.1"
select select "0.2"
select select "2"
select select "0.1"
select select "0"
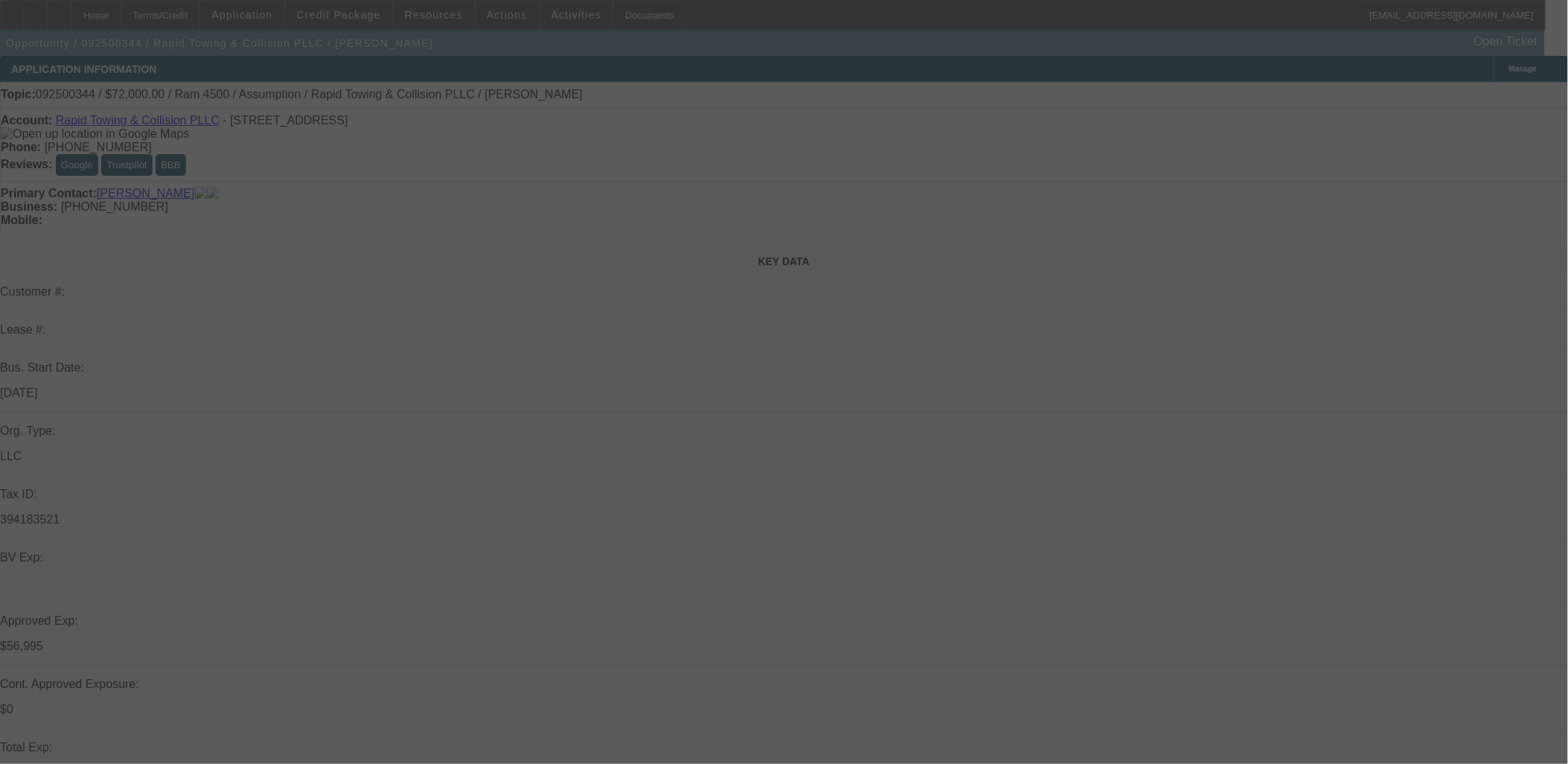
select select "2"
select select "0.1"
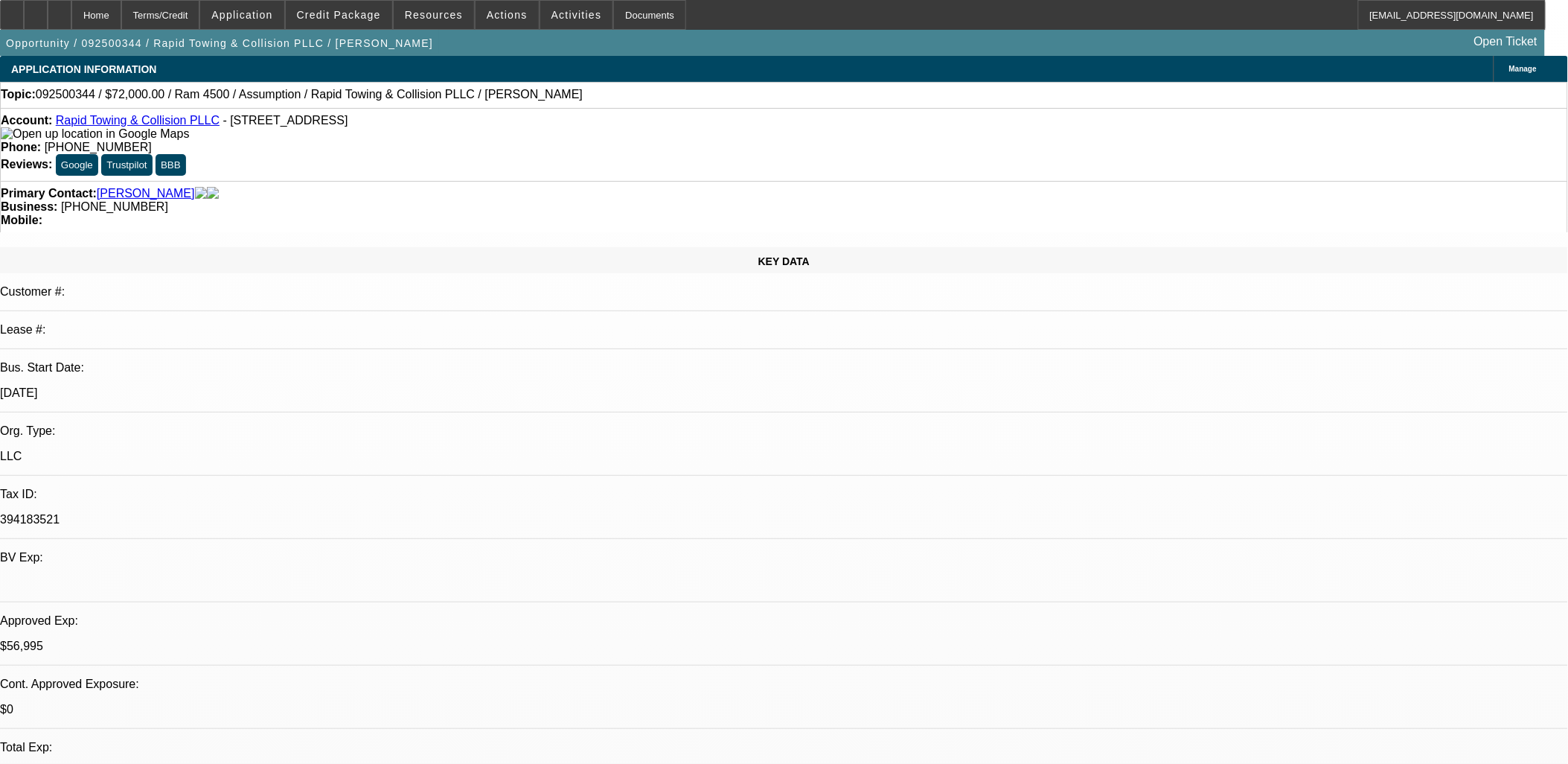
select select "1"
select select "2"
select select "4"
select select "1"
select select "2"
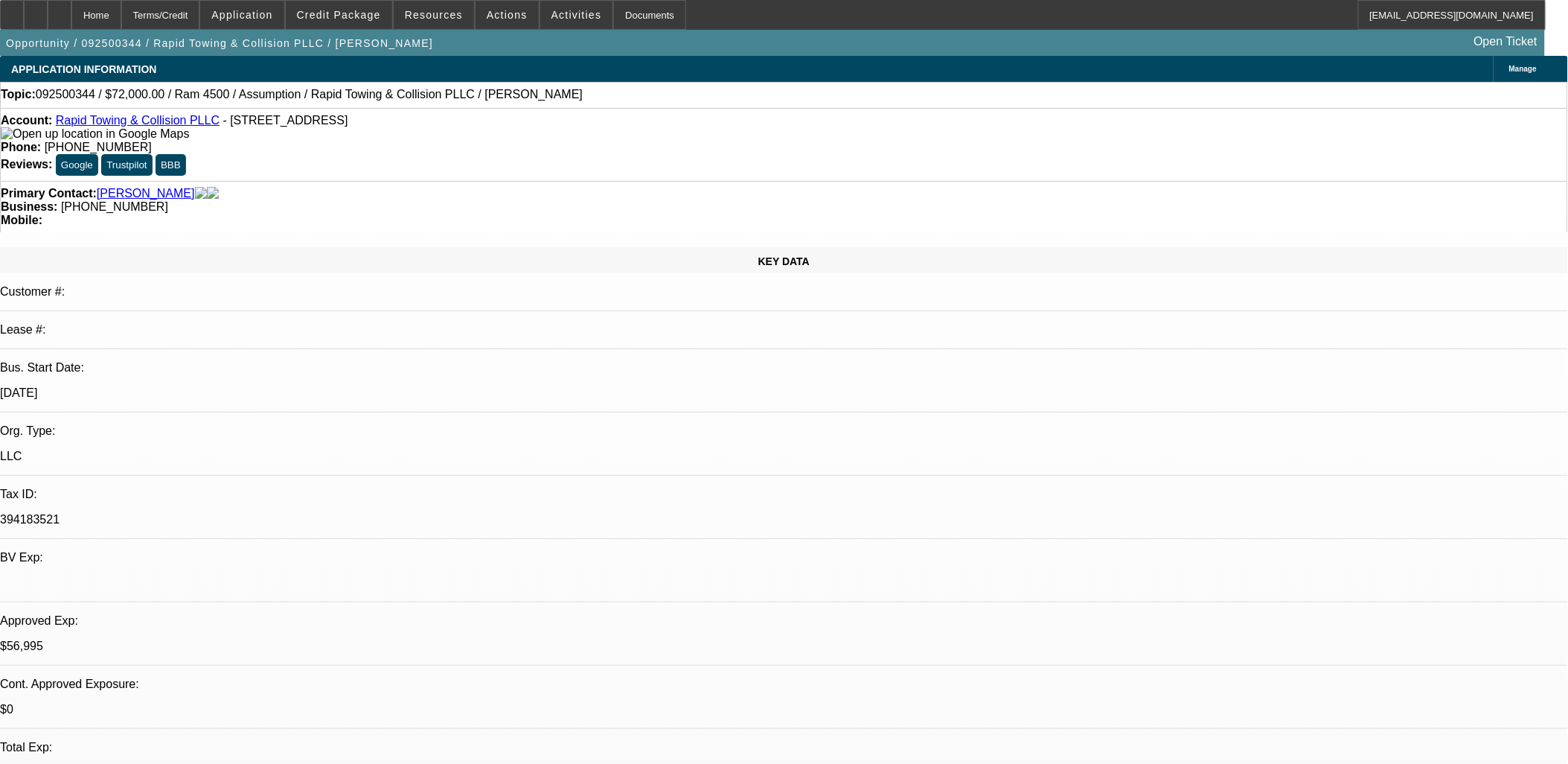
select select "4"
select select "1"
select select "2"
select select "4"
select select "1"
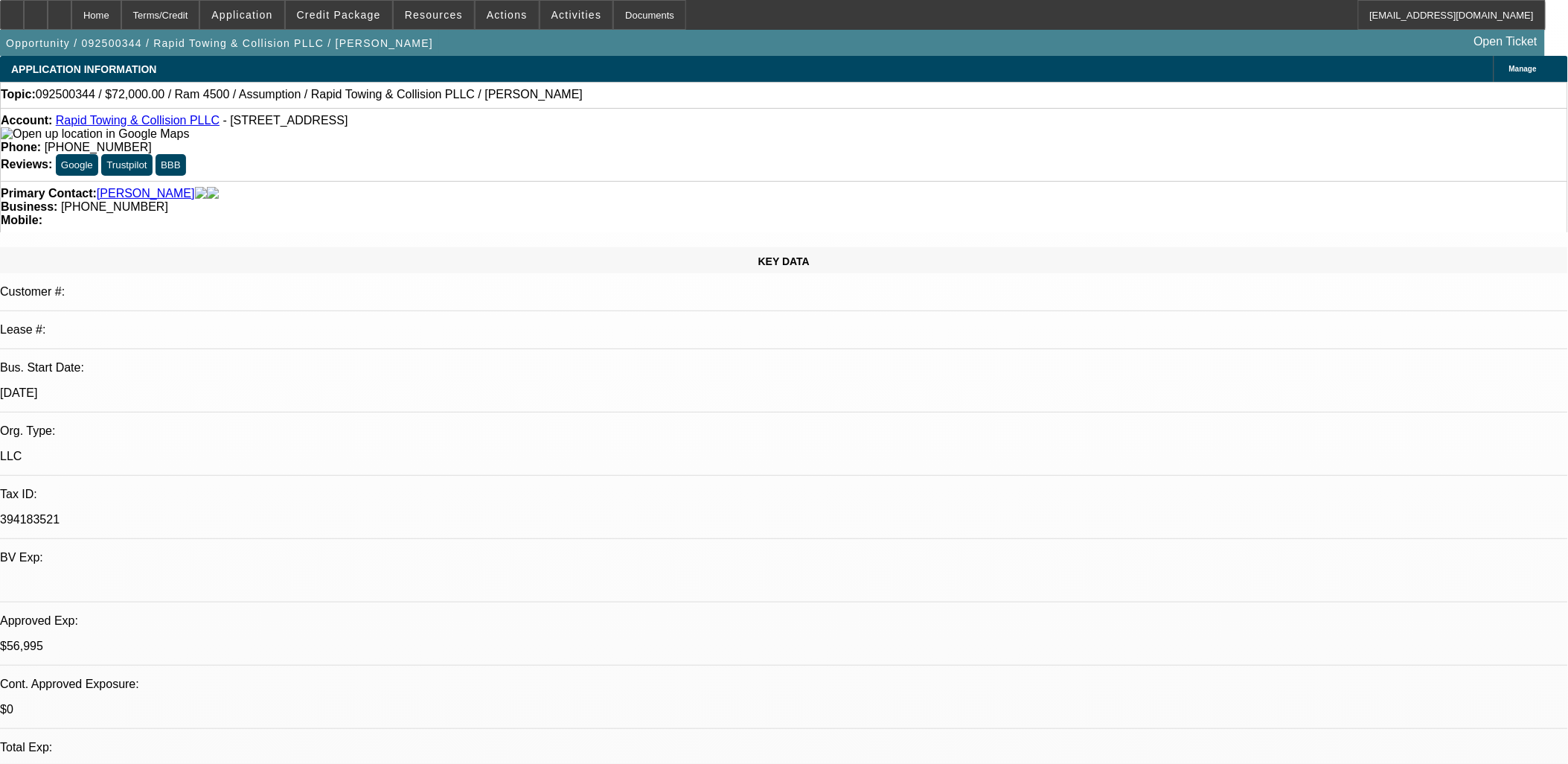
select select "2"
select select "4"
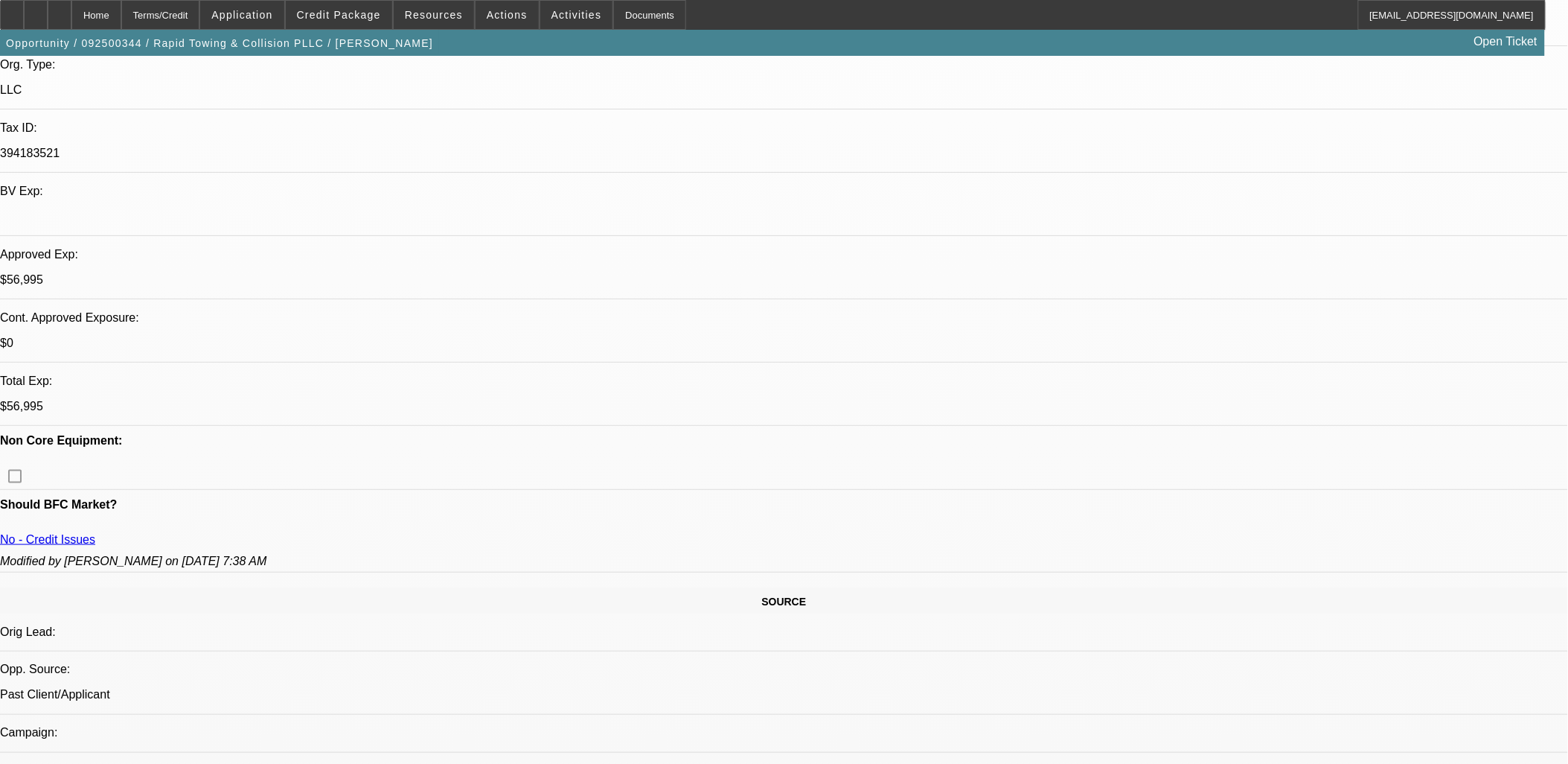
scroll to position [579, 0]
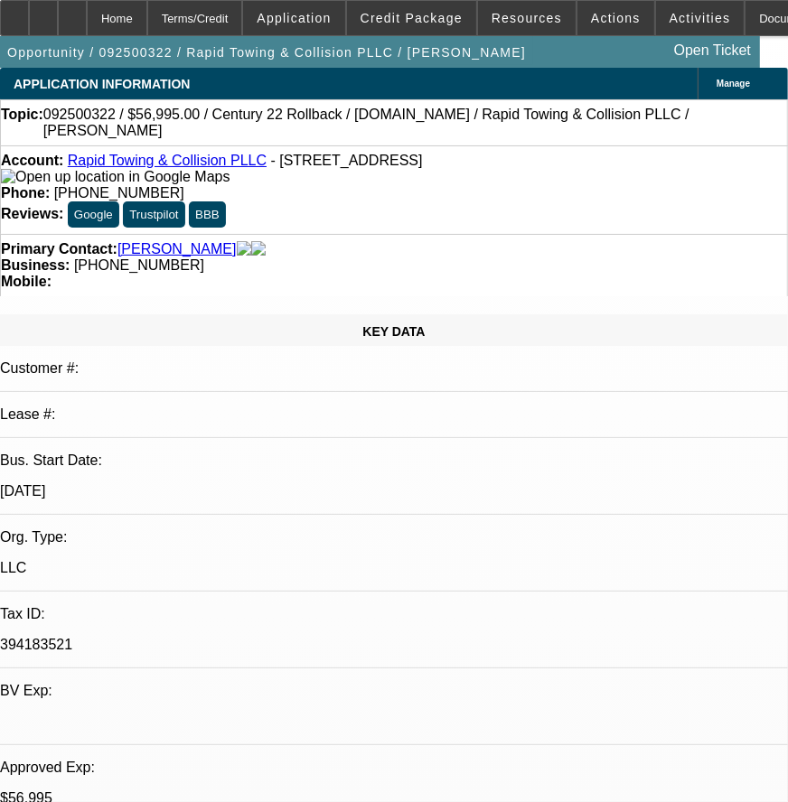
select select "0"
select select "2"
select select "0.1"
select select "0"
select select "2"
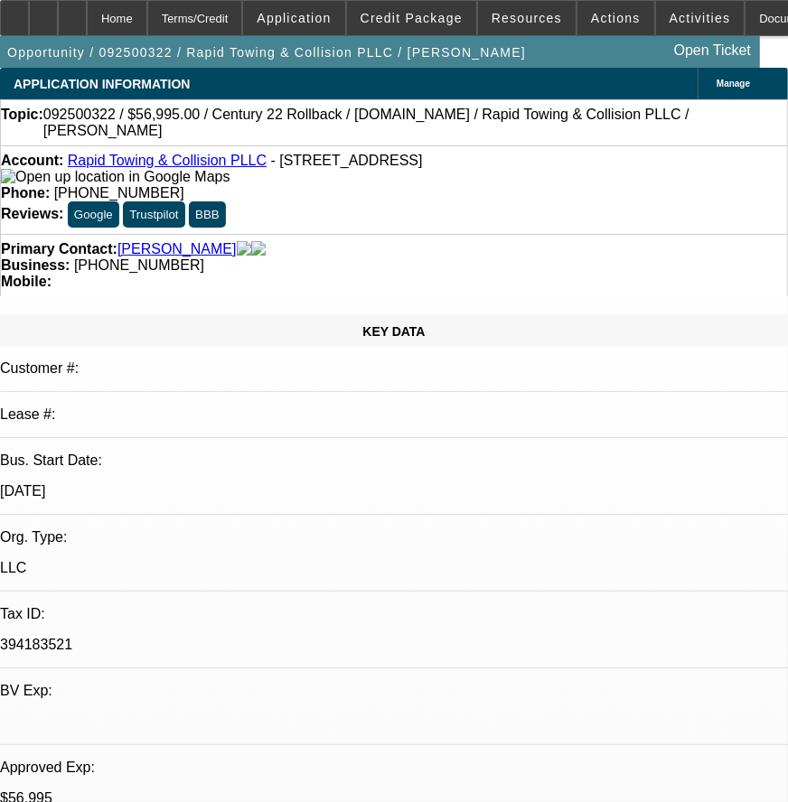
select select "0"
select select "2"
select select "0.1"
select select "0.2"
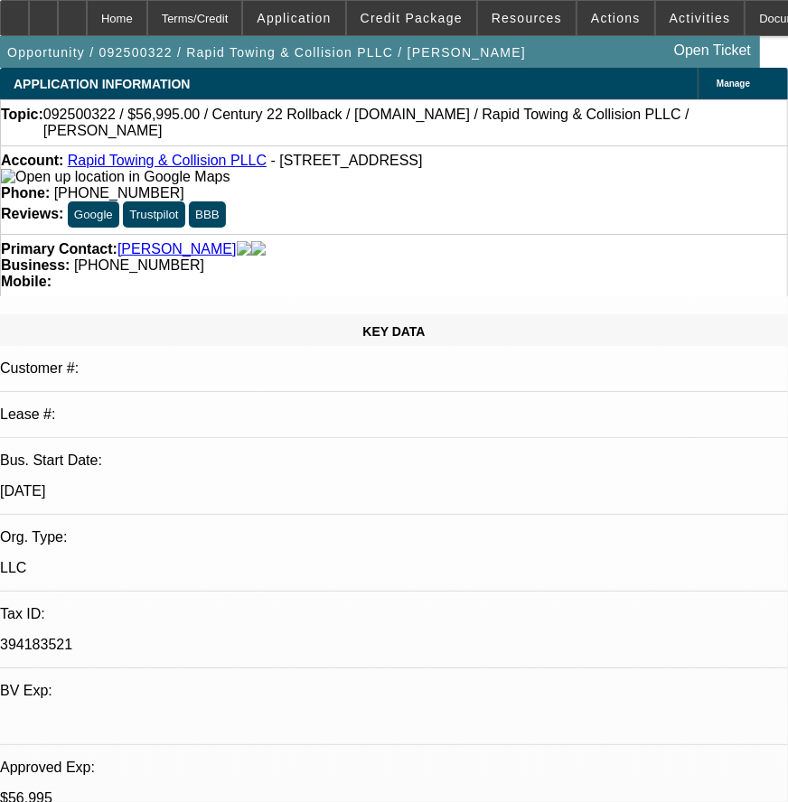
select select "2"
select select "0.1"
select select "1"
select select "2"
select select "4"
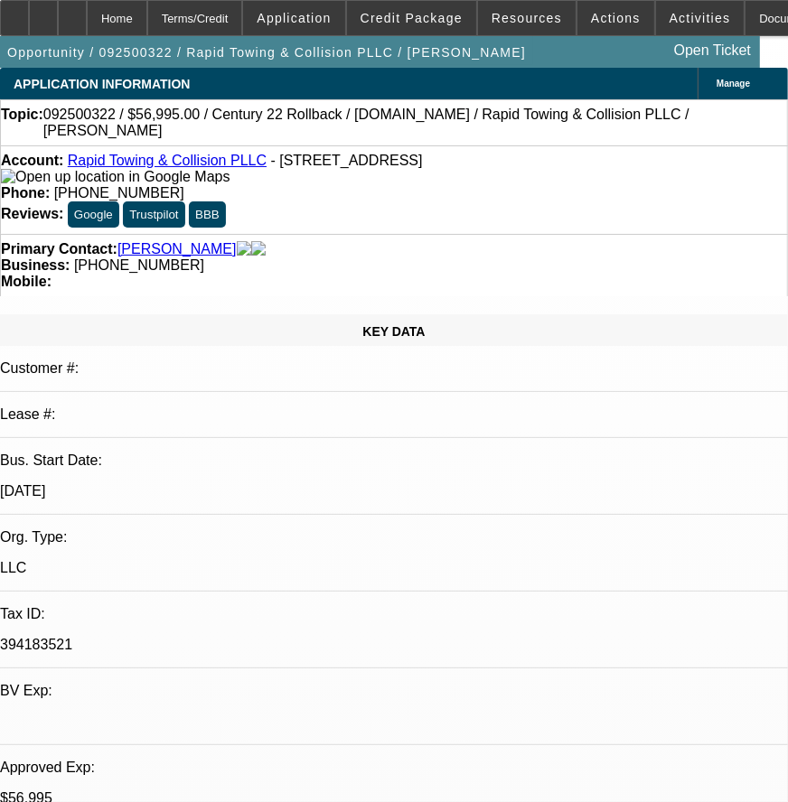
select select "1"
select select "2"
select select "6"
select select "1"
select select "2"
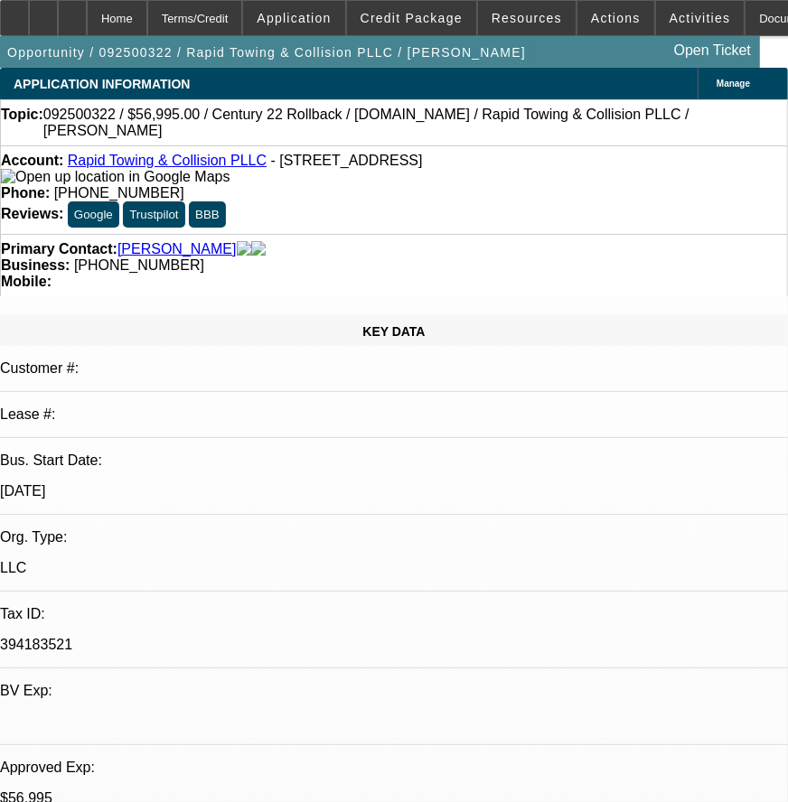
select select "4"
select select "1"
select select "2"
select select "4"
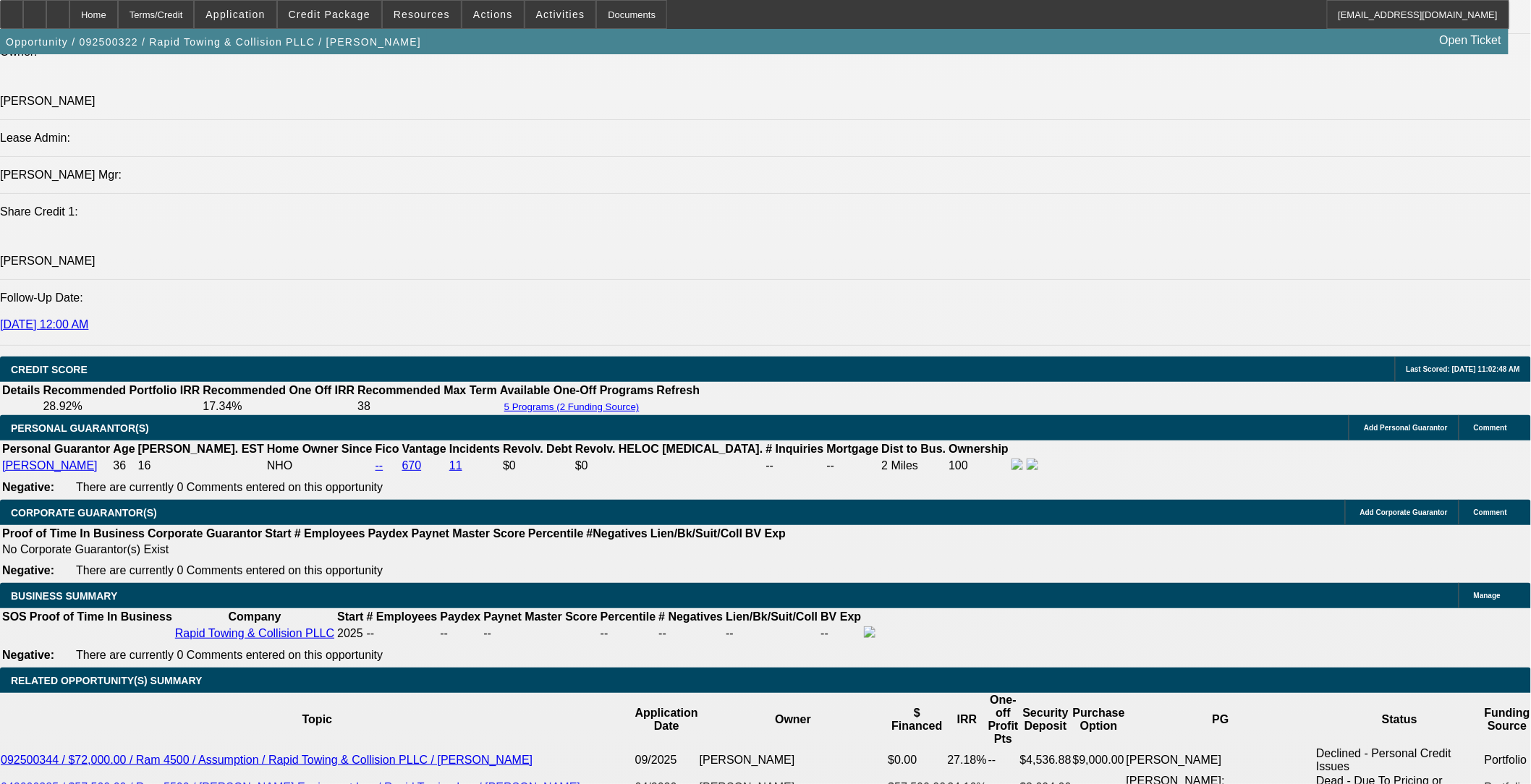
scroll to position [1365, 0]
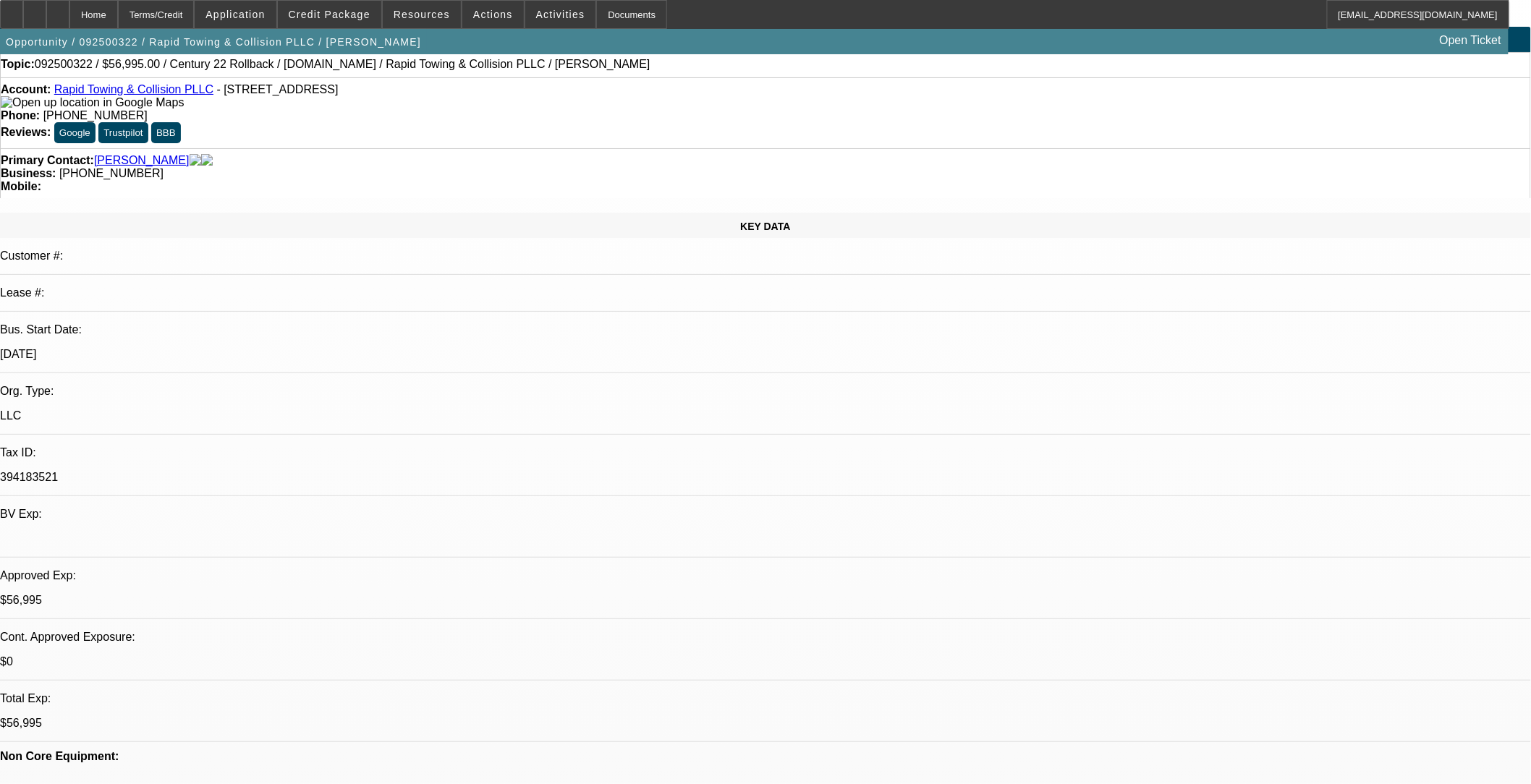
scroll to position [0, 0]
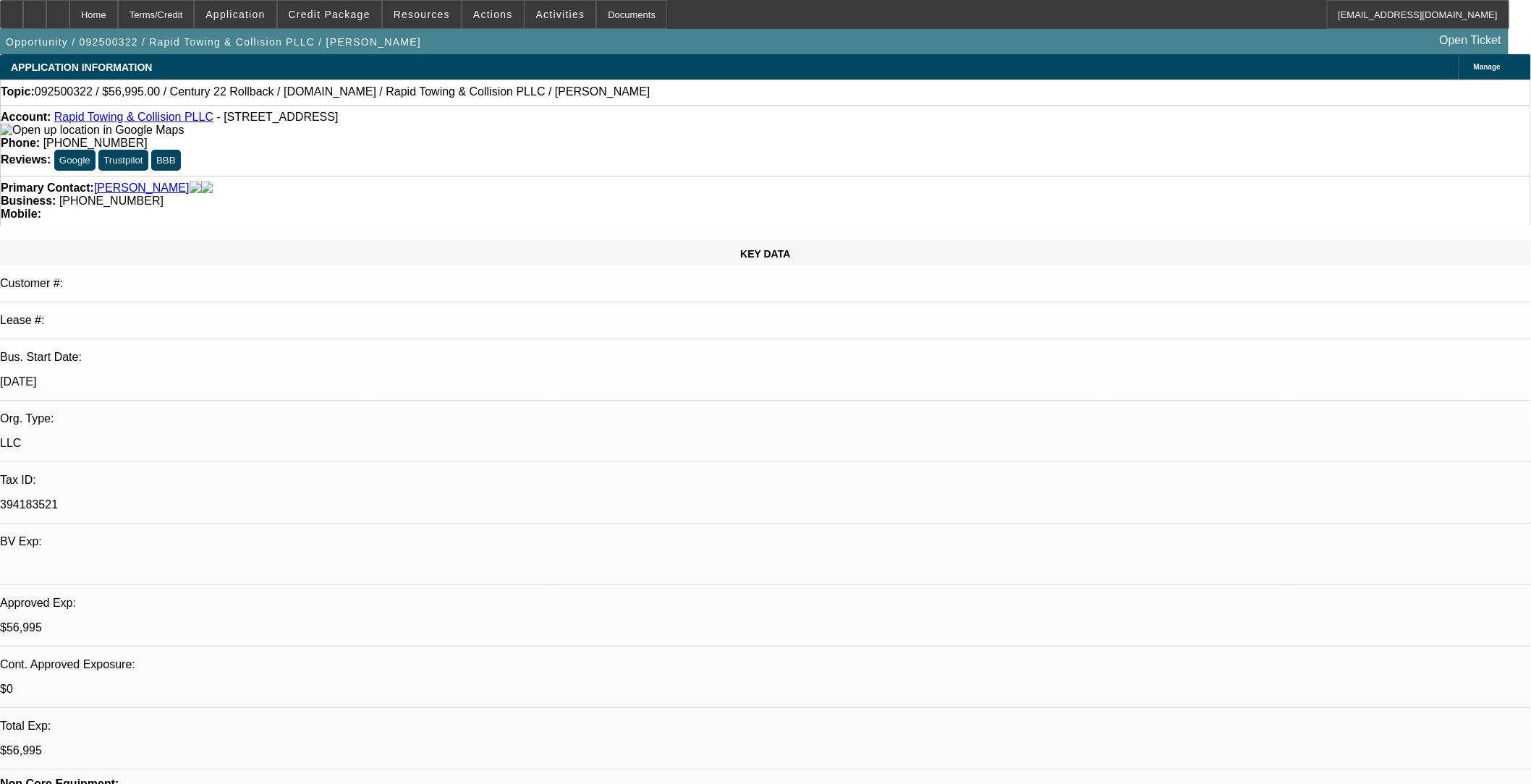
drag, startPoint x: 690, startPoint y: 344, endPoint x: 1209, endPoint y: 143, distance: 556.6
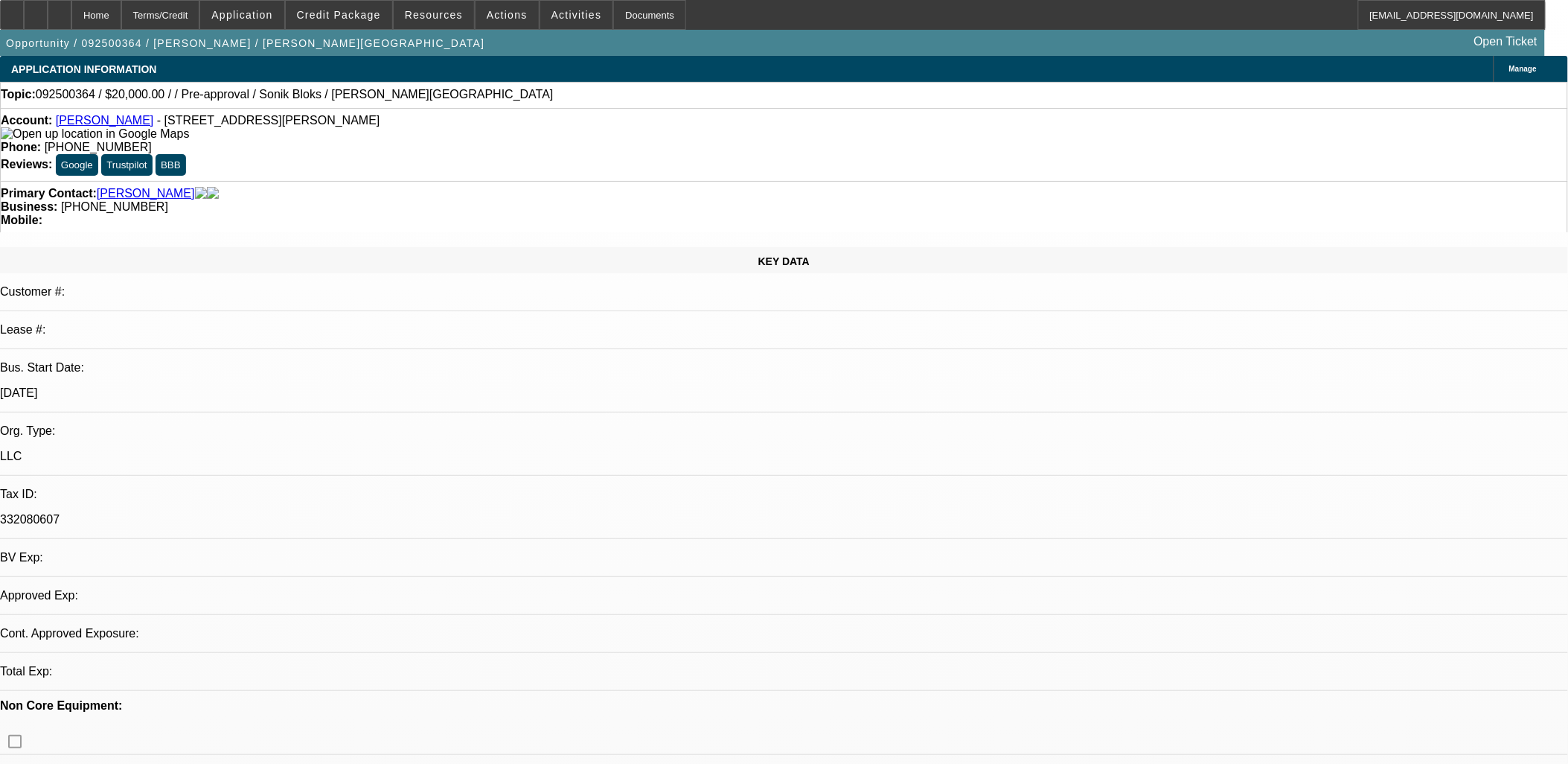
select select "0"
select select "2"
select select "0.1"
select select "1"
select select "2"
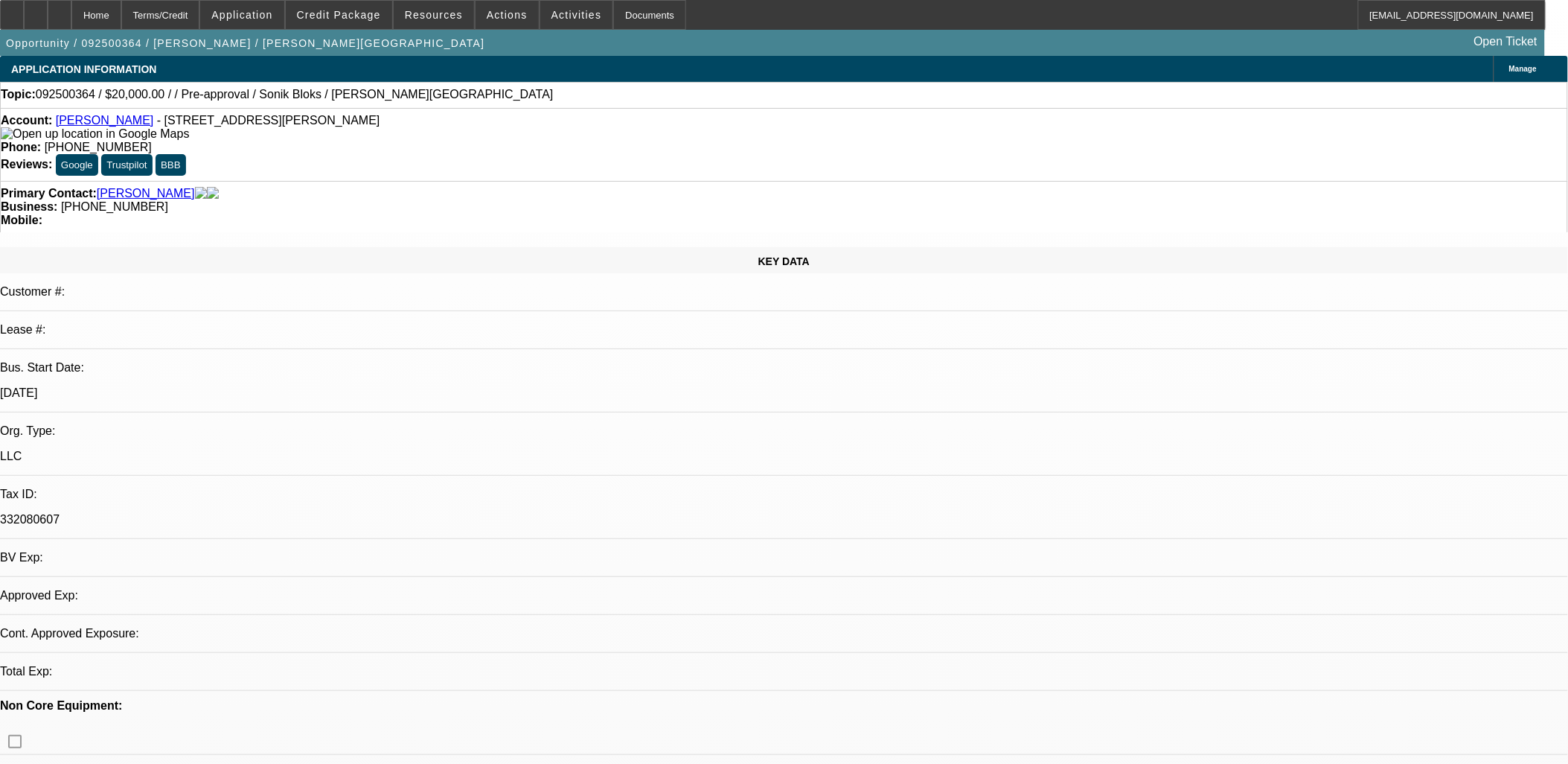
select select "4"
click at [562, 26] on span at bounding box center [577, 14] width 73 height 35
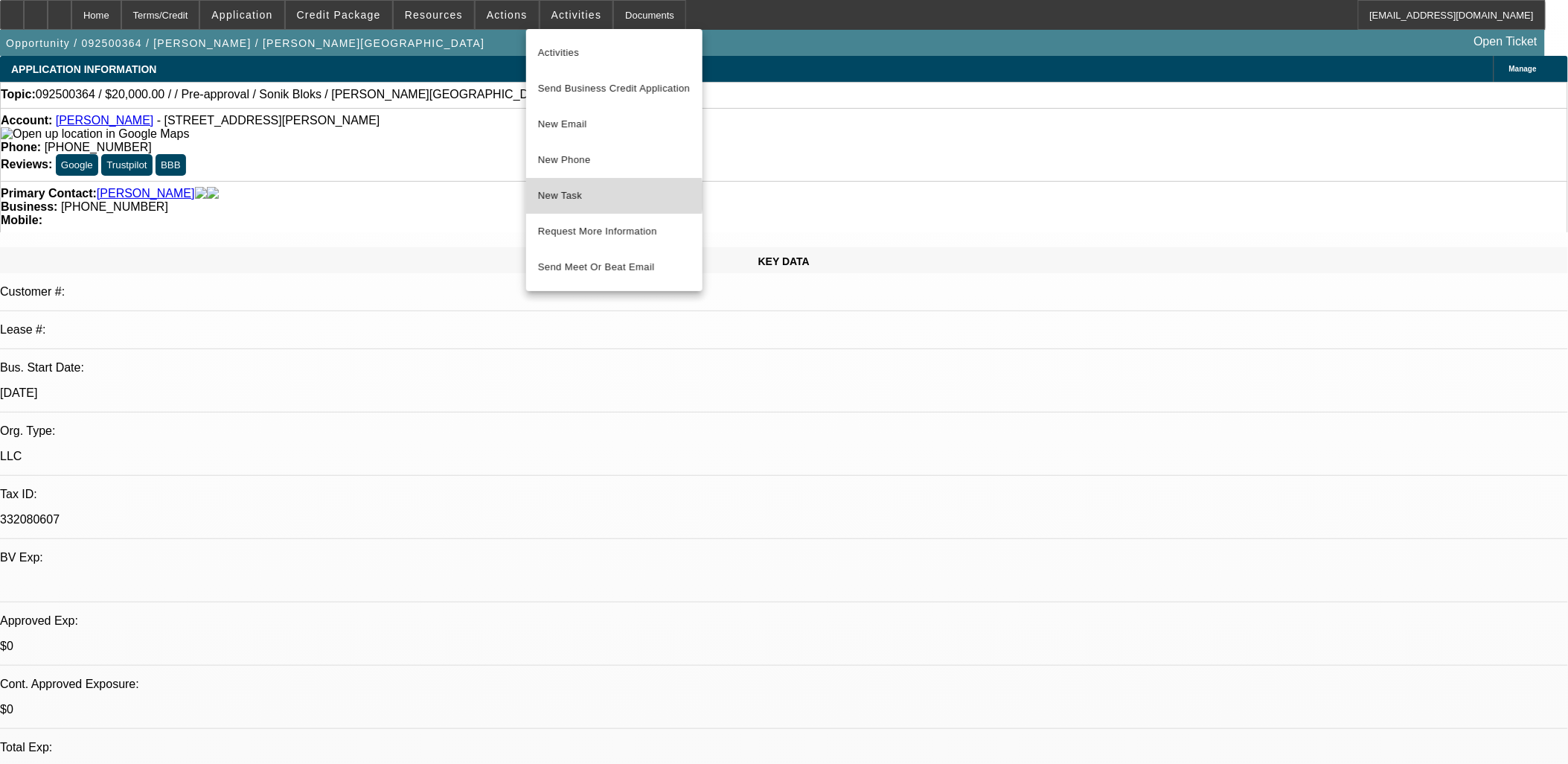
click at [580, 196] on span "New Task" at bounding box center [614, 196] width 152 height 18
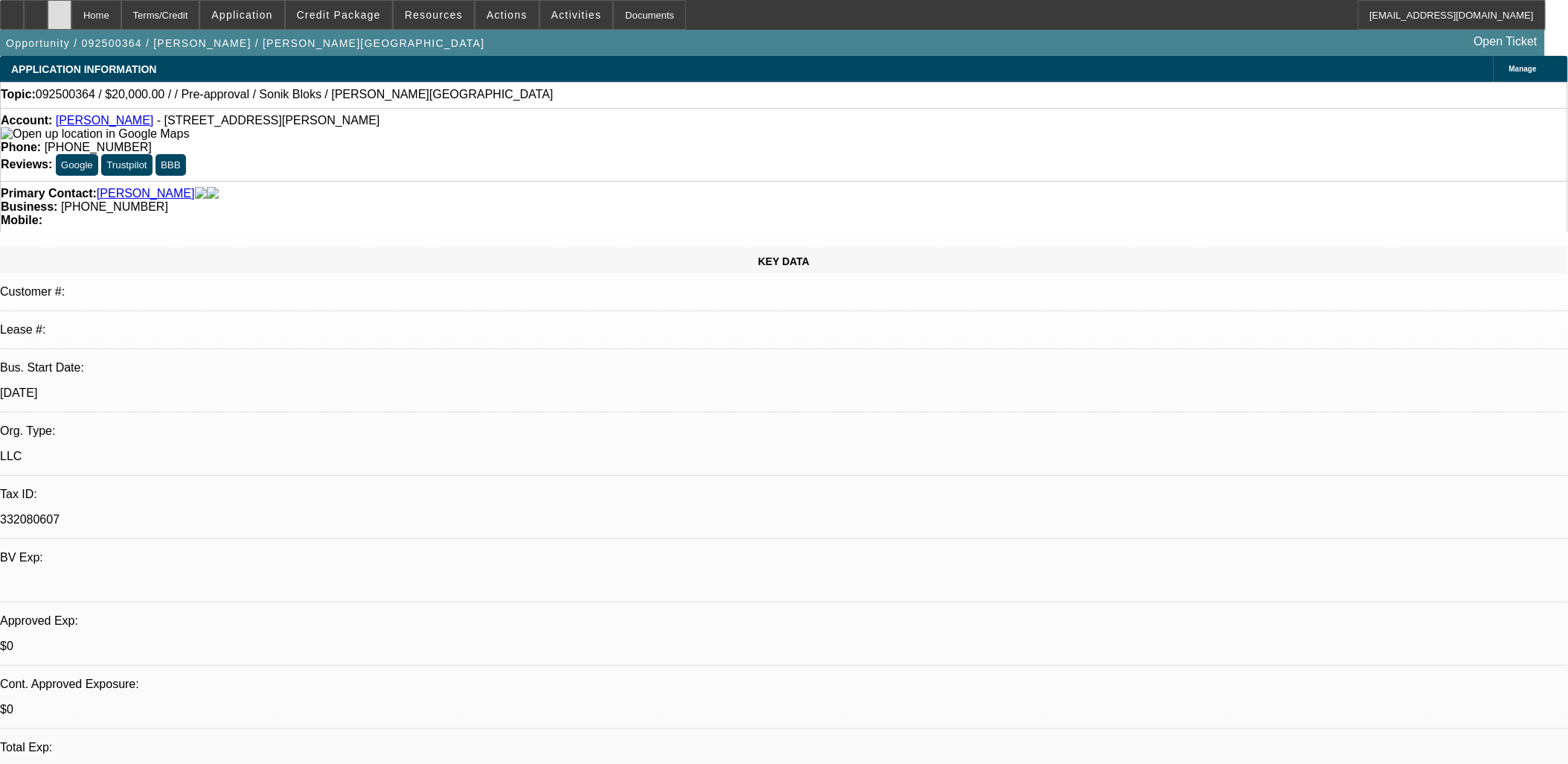
click at [59, 10] on icon at bounding box center [59, 10] width 0 height 0
click at [72, 13] on div at bounding box center [59, 15] width 24 height 30
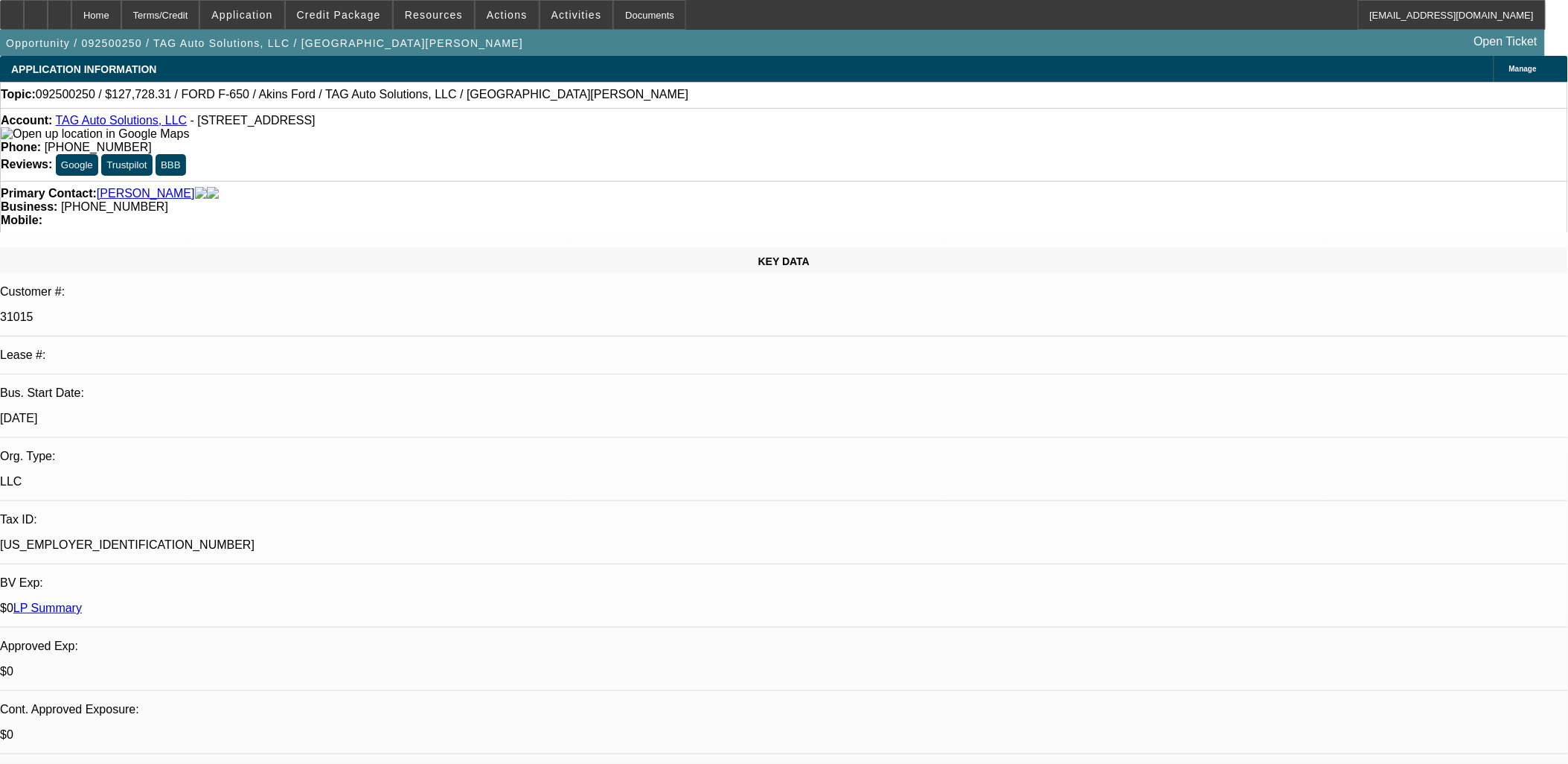
select select "0"
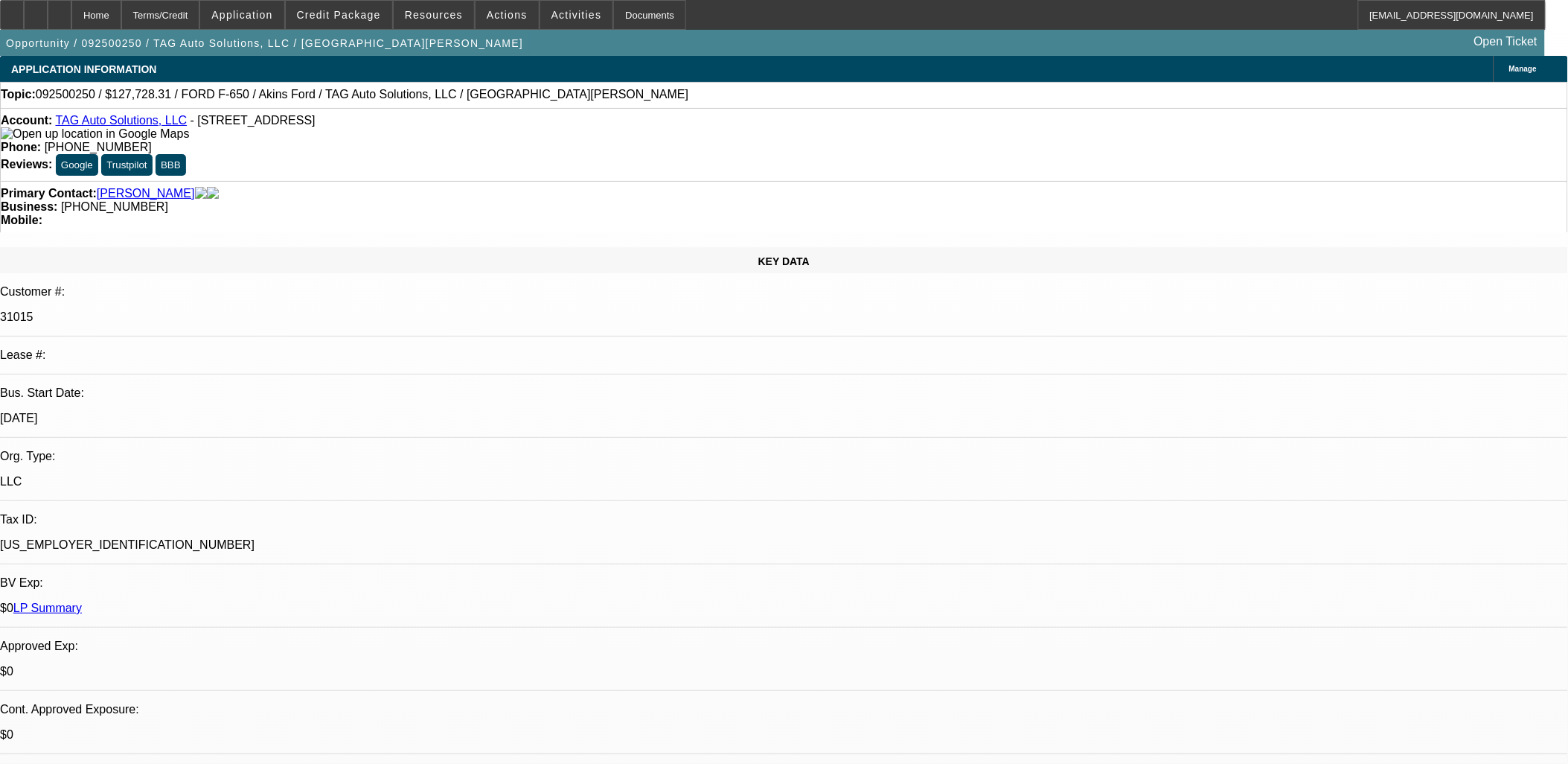
select select "0"
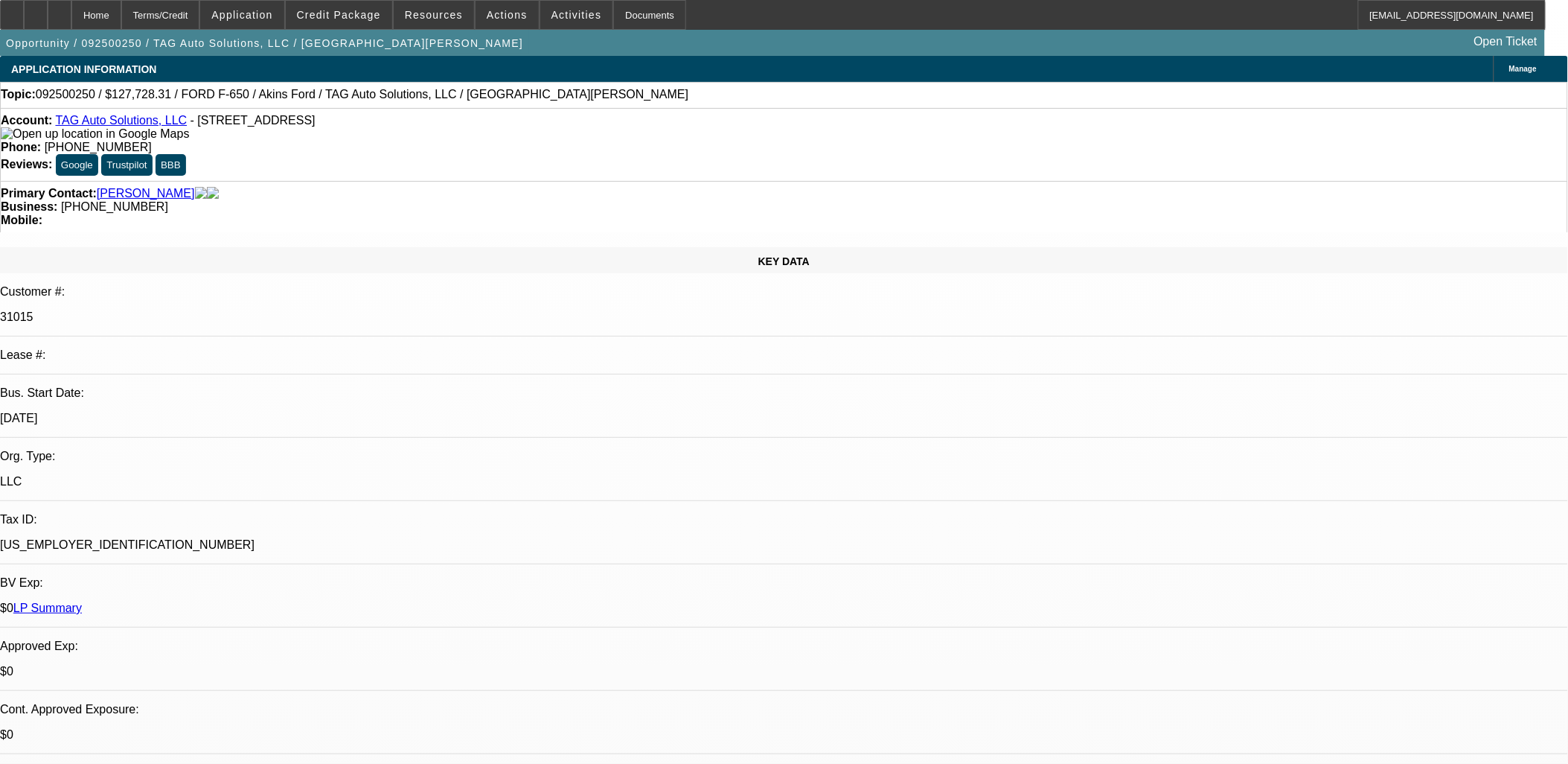
select select "0"
select select "1"
select select "2"
select select "6"
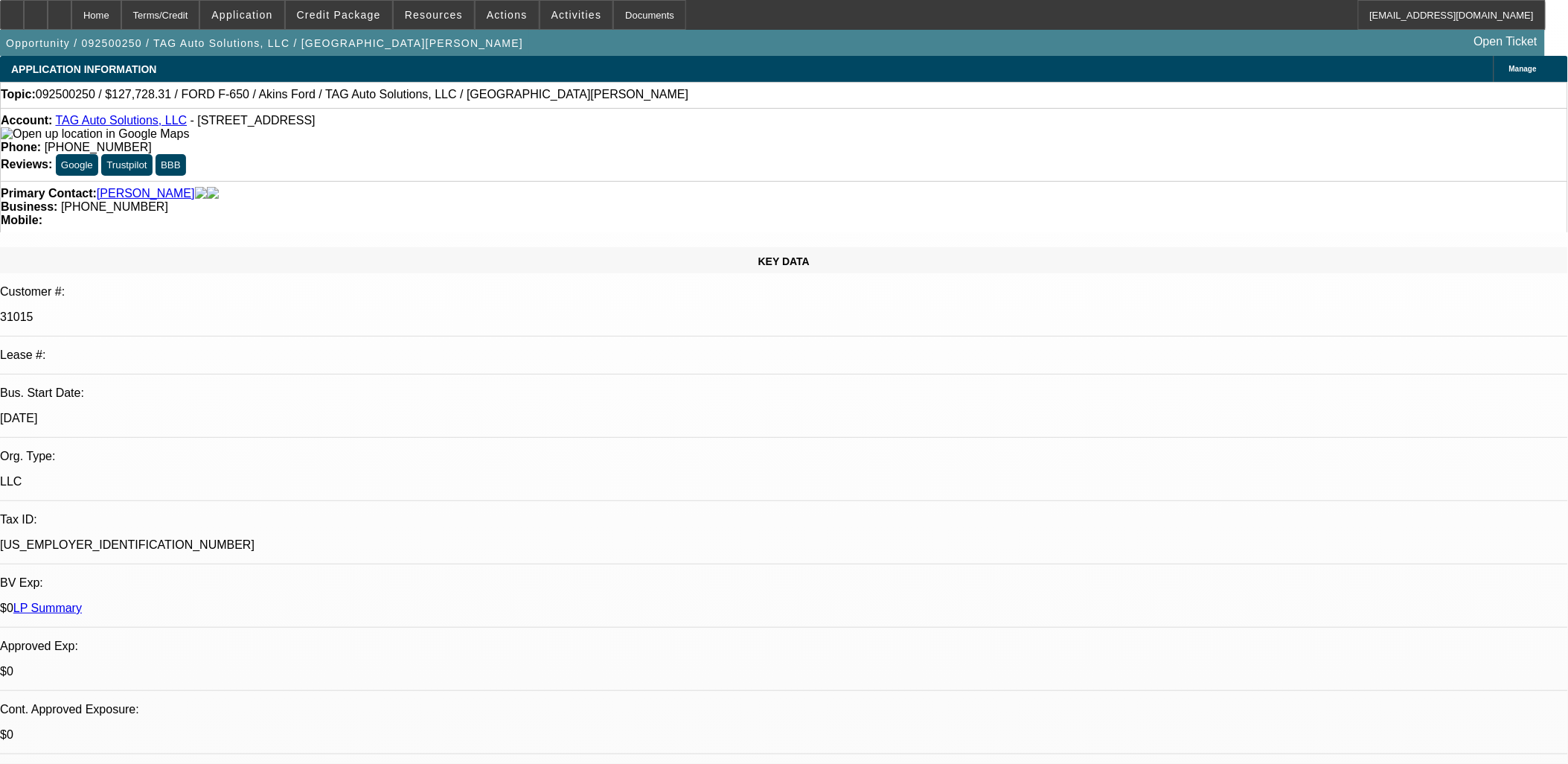
select select "1"
select select "2"
select select "6"
select select "1"
select select "2"
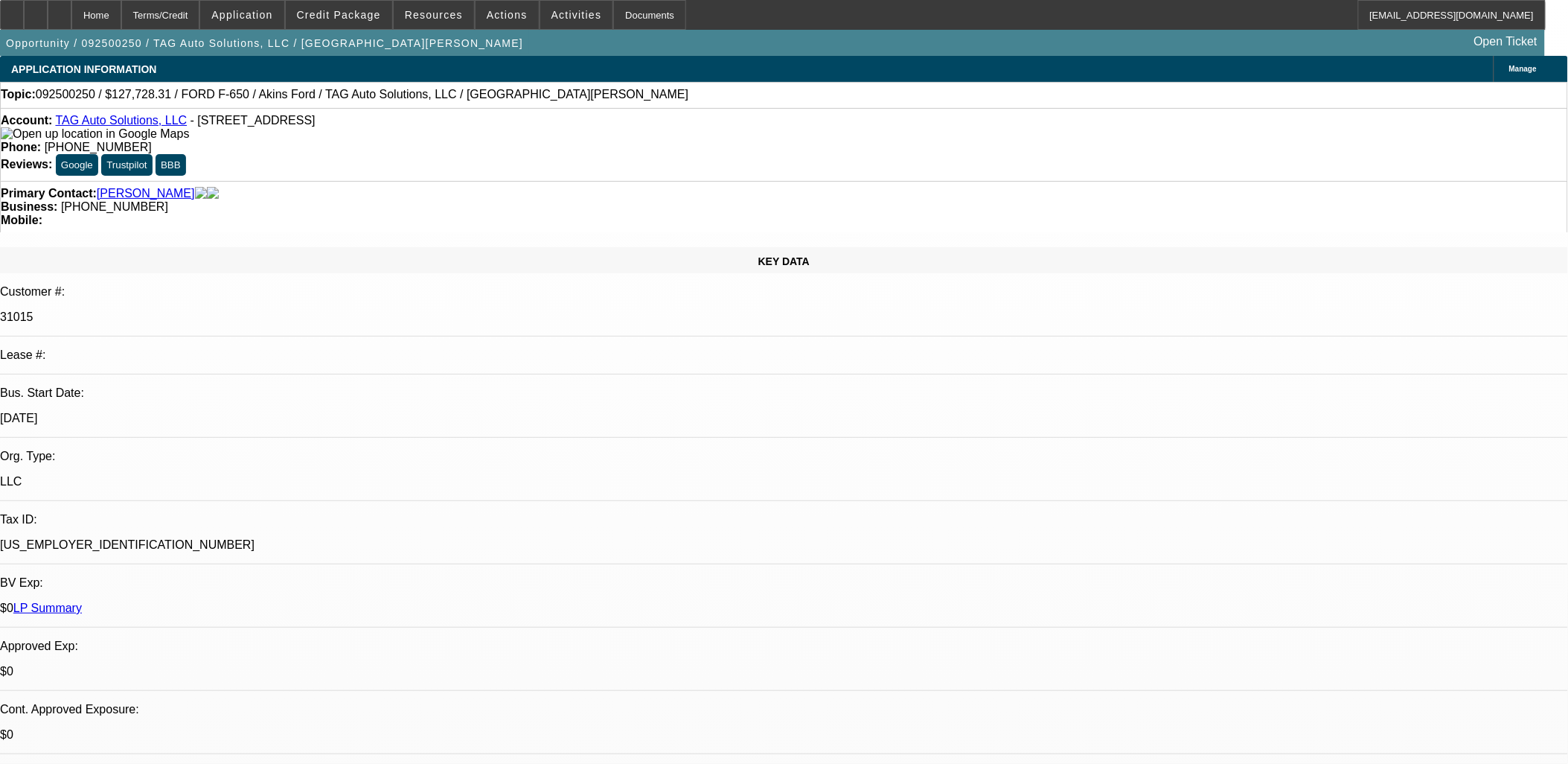
select select "6"
select select "1"
select select "2"
select select "6"
drag, startPoint x: 1162, startPoint y: 253, endPoint x: 1164, endPoint y: 265, distance: 12.2
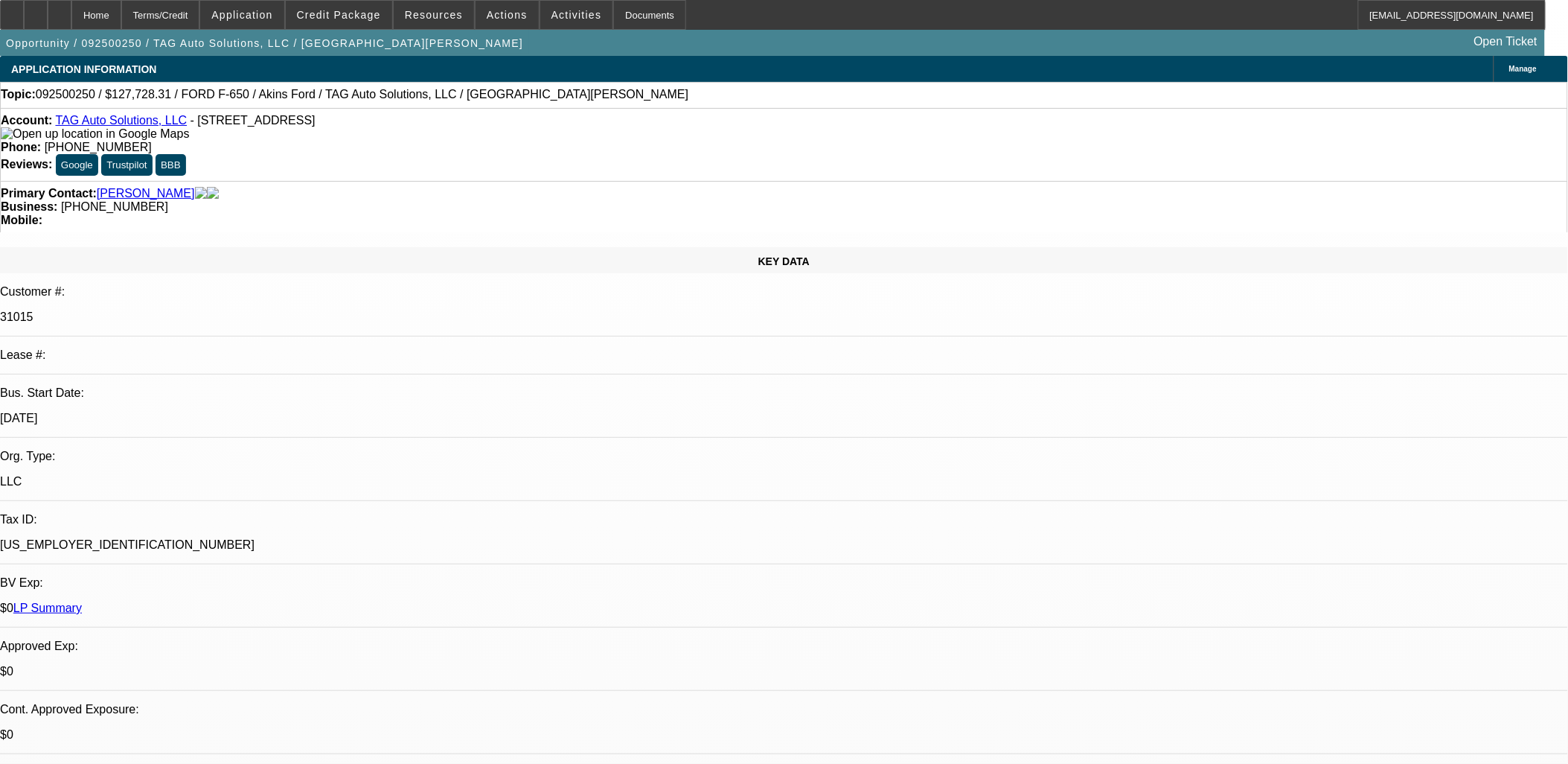
drag, startPoint x: 1256, startPoint y: 485, endPoint x: 1055, endPoint y: 480, distance: 201.1
copy div "Angie - ahopekins@akinsonline.com"
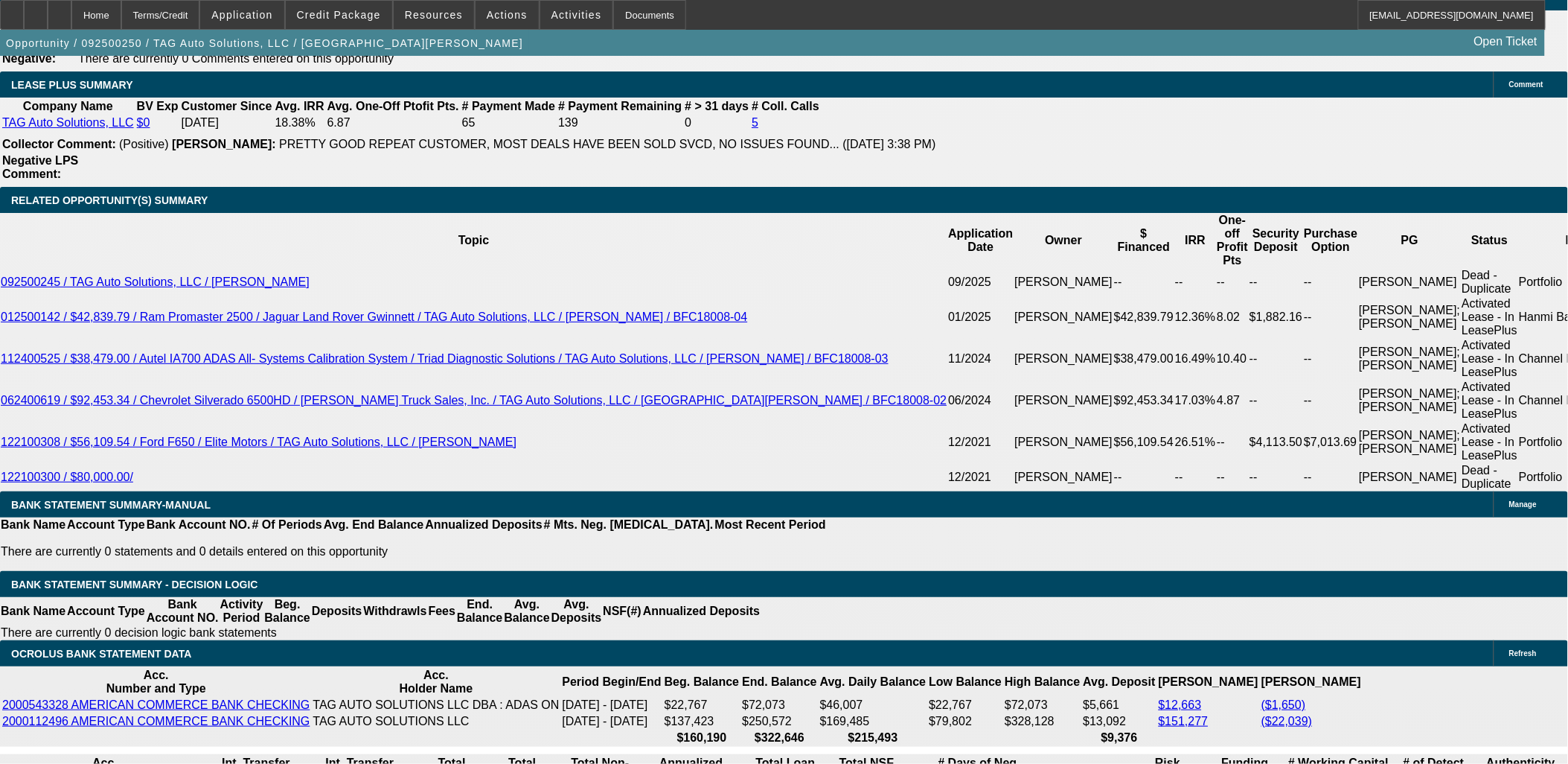
scroll to position [2481, 0]
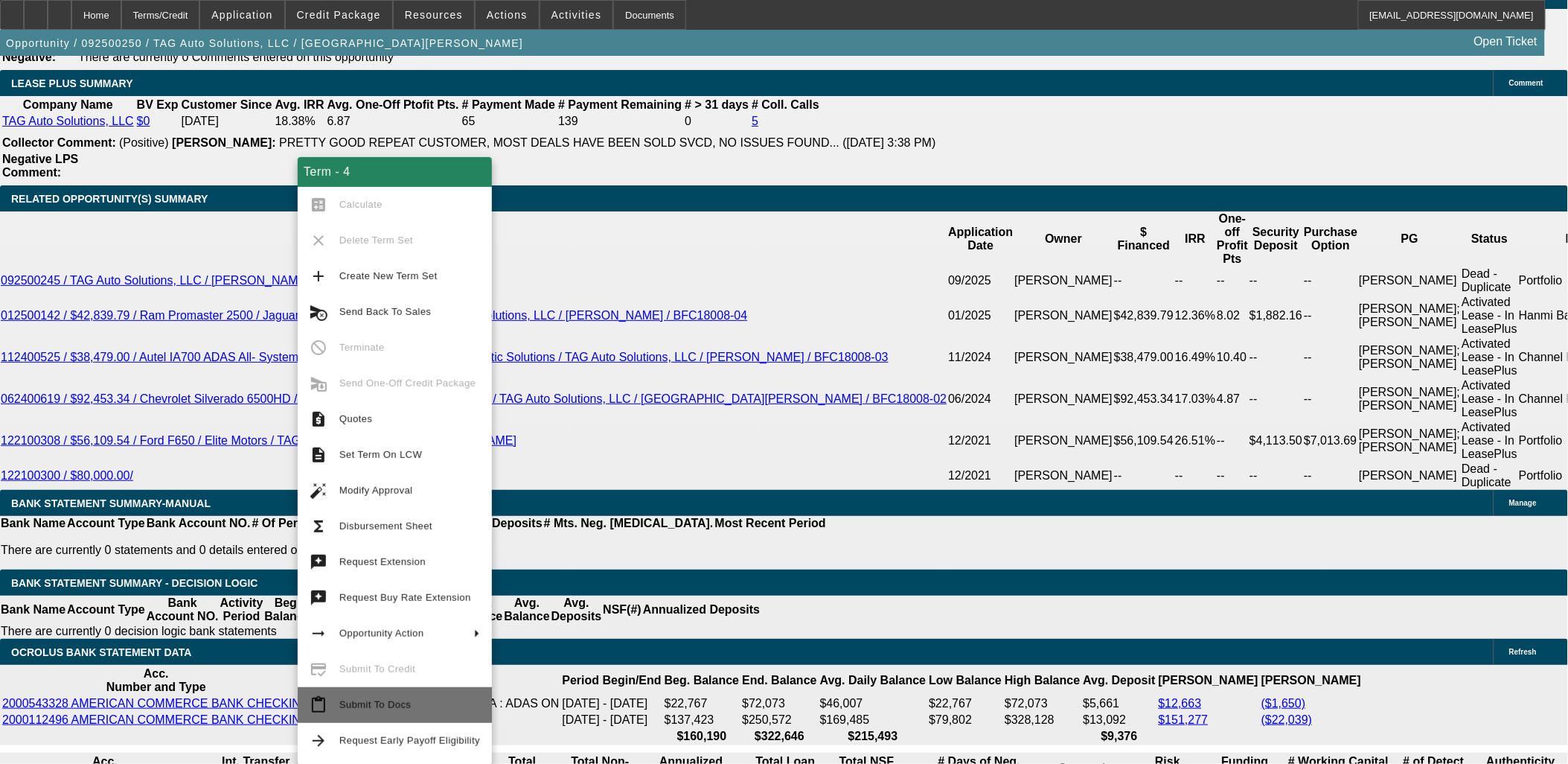
click at [402, 696] on span "Submit To Docs" at bounding box center [410, 705] width 141 height 18
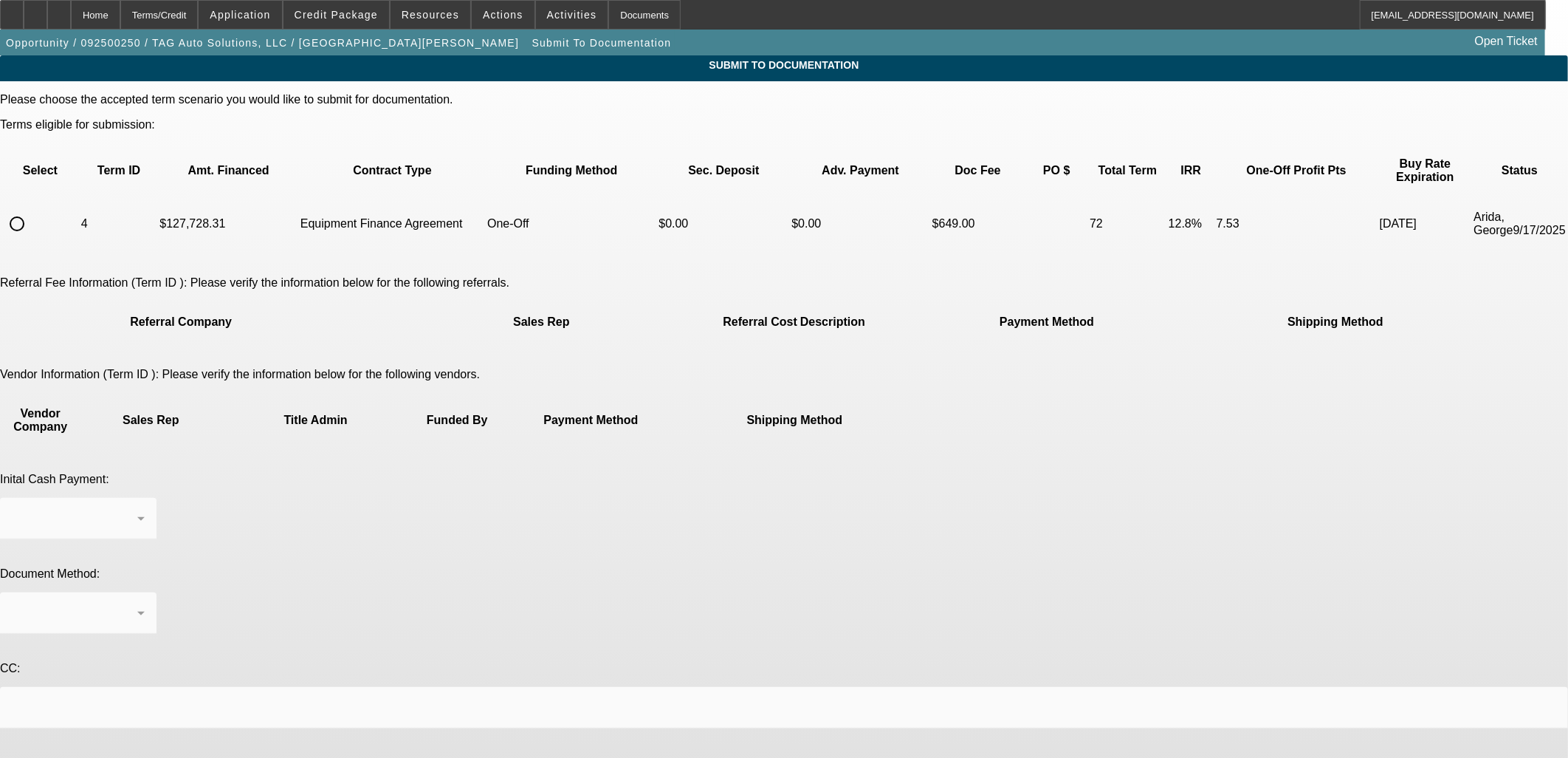
click at [32, 209] on input "radio" at bounding box center [17, 224] width 29 height 29
radio input "true"
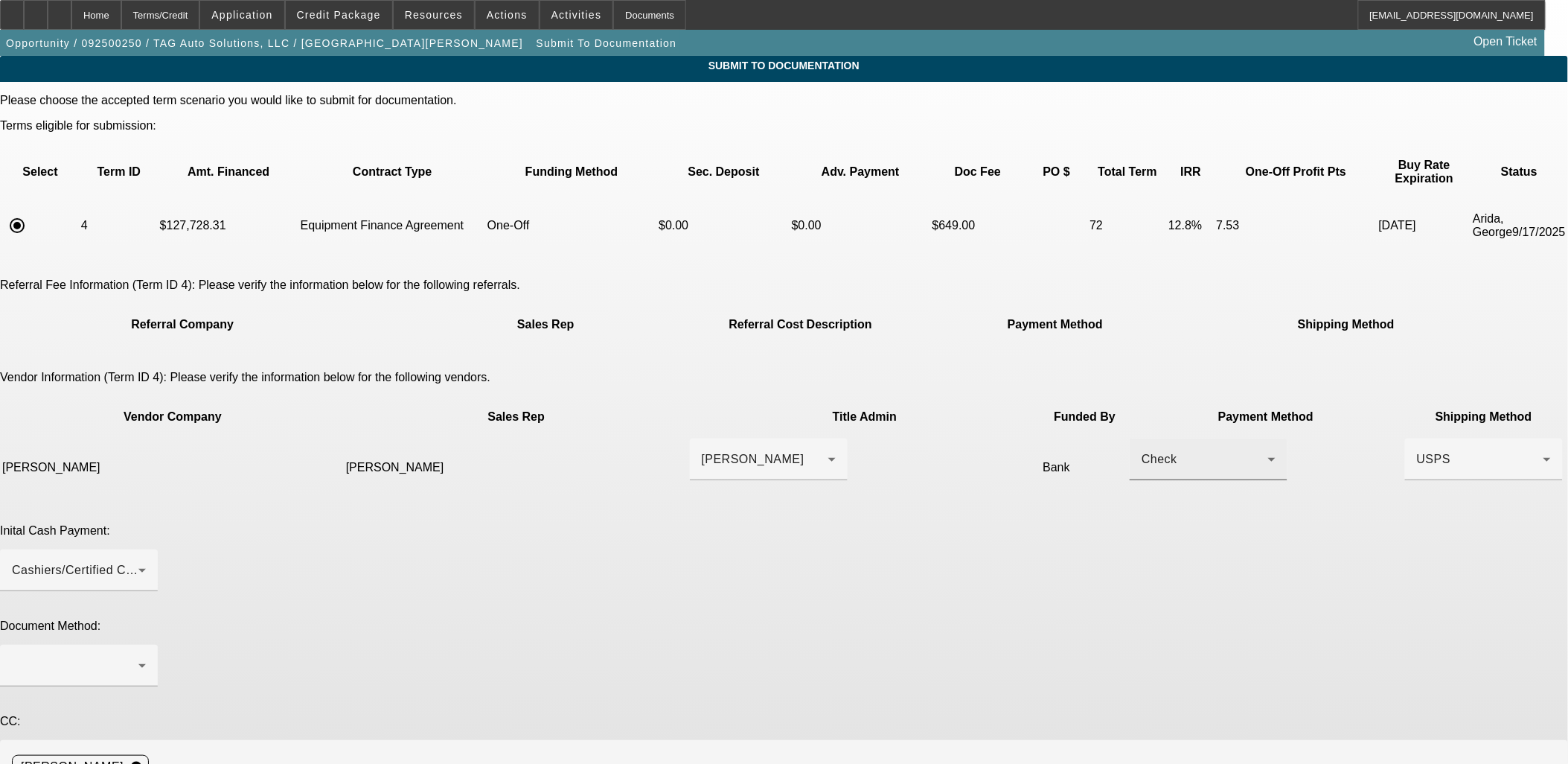
click at [1141, 450] on div "Check" at bounding box center [1205, 459] width 127 height 18
click at [916, 489] on span "Wire Transfer" at bounding box center [910, 487] width 77 height 18
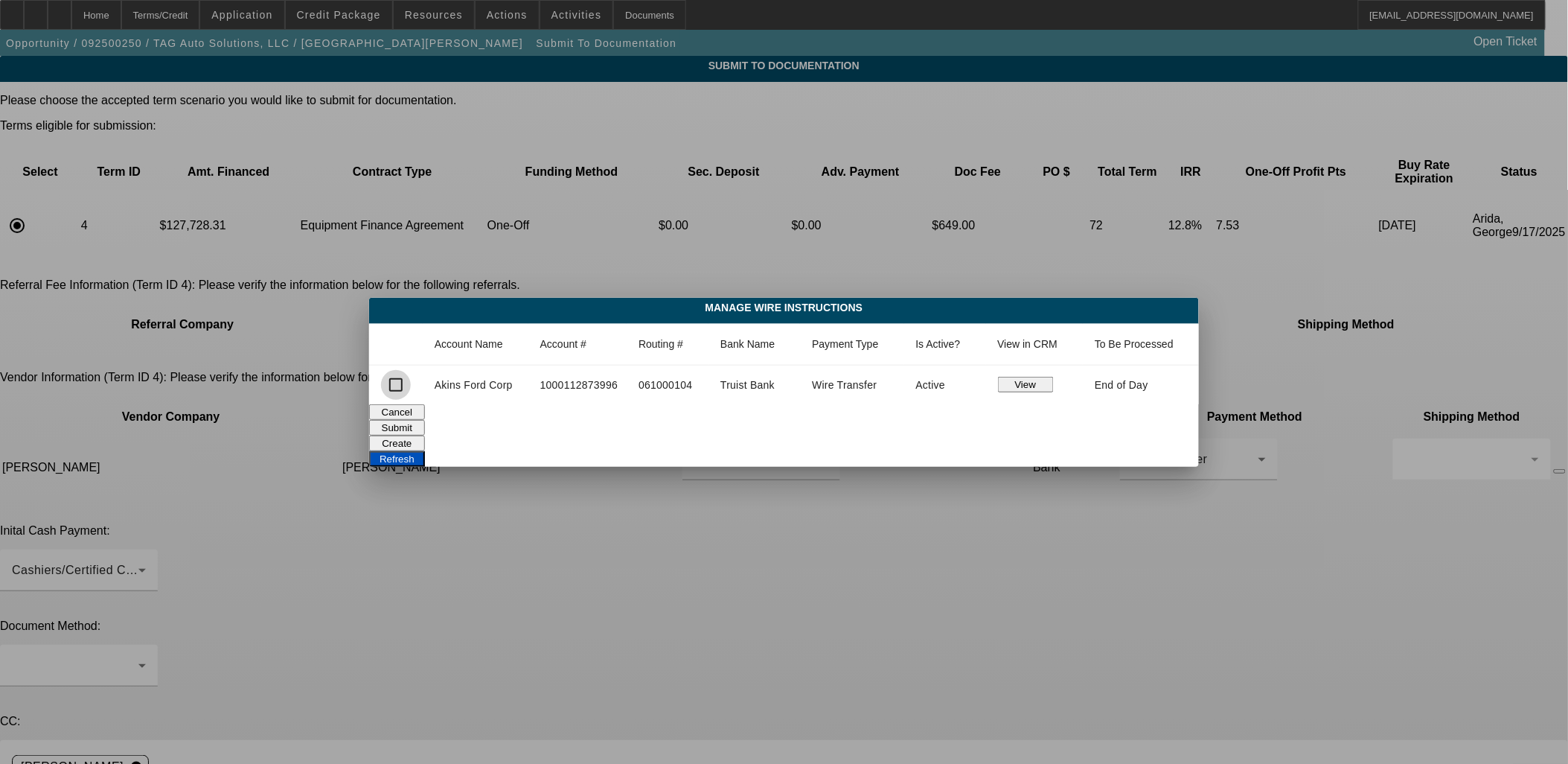
click at [410, 389] on input "checkbox" at bounding box center [396, 385] width 30 height 30
checkbox input "true"
click at [425, 419] on button "Submit" at bounding box center [397, 427] width 56 height 16
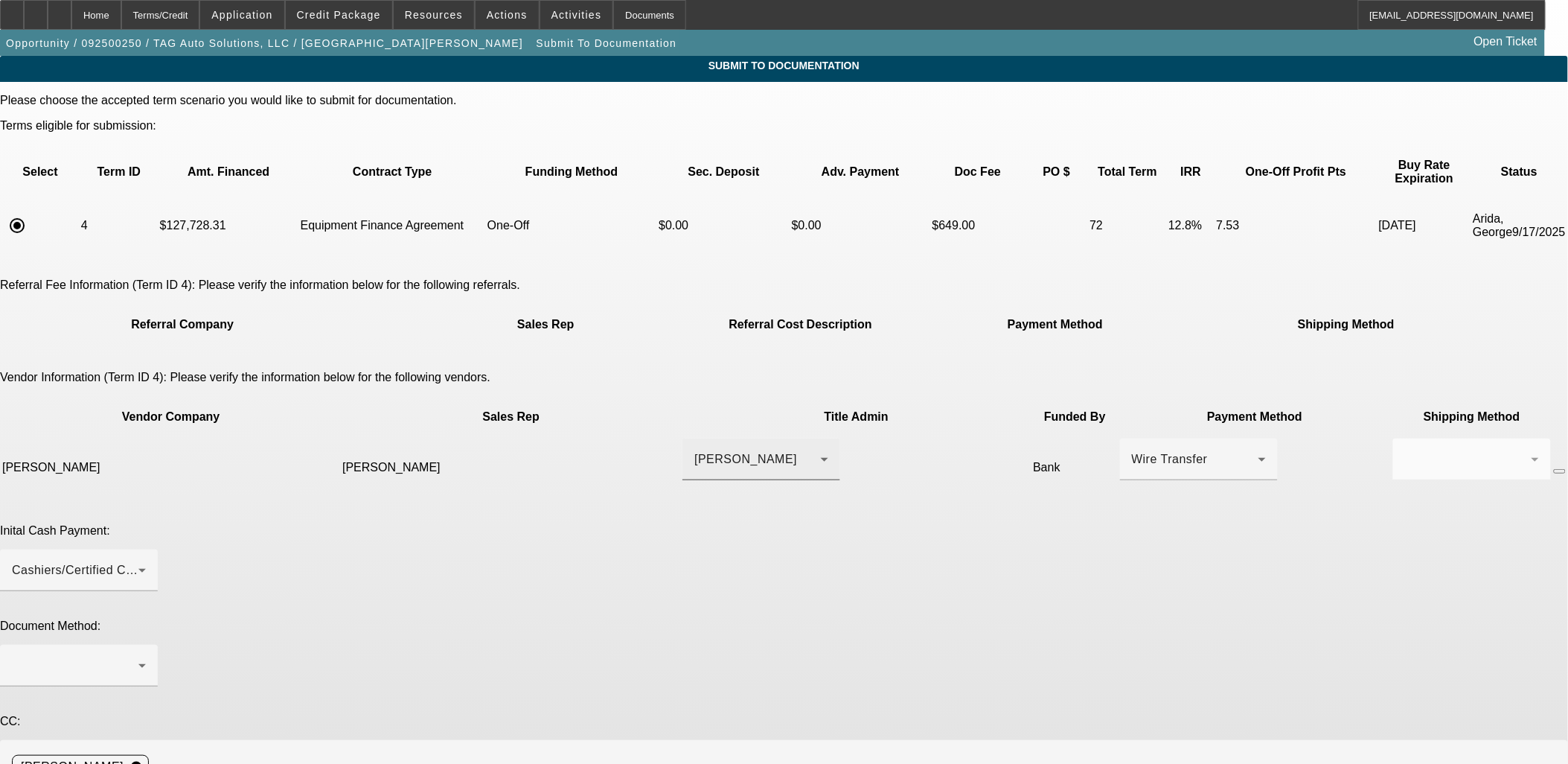
click at [695, 450] on div "White, Cory" at bounding box center [758, 459] width 127 height 18
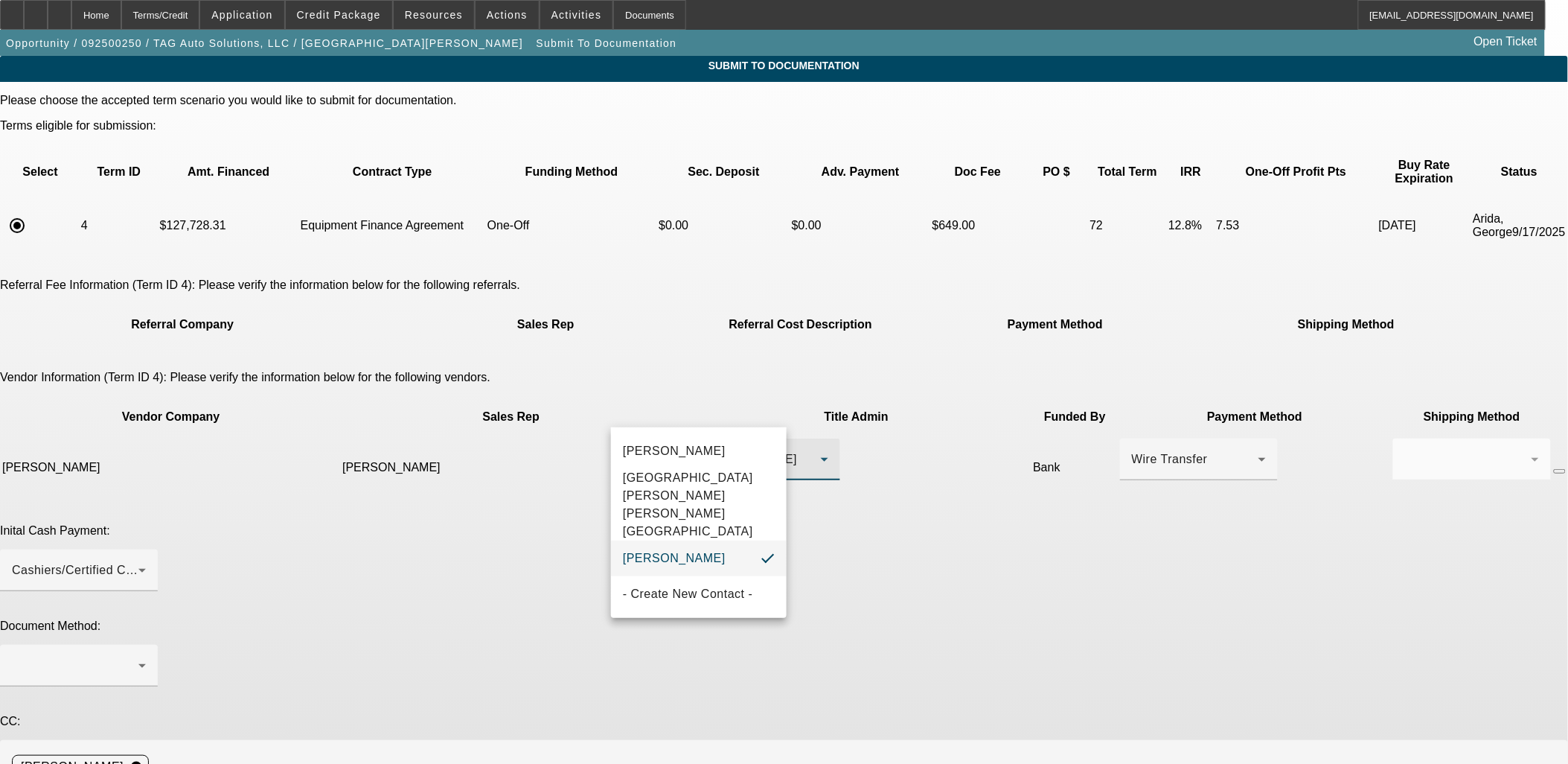
click at [984, 516] on div at bounding box center [784, 382] width 1568 height 764
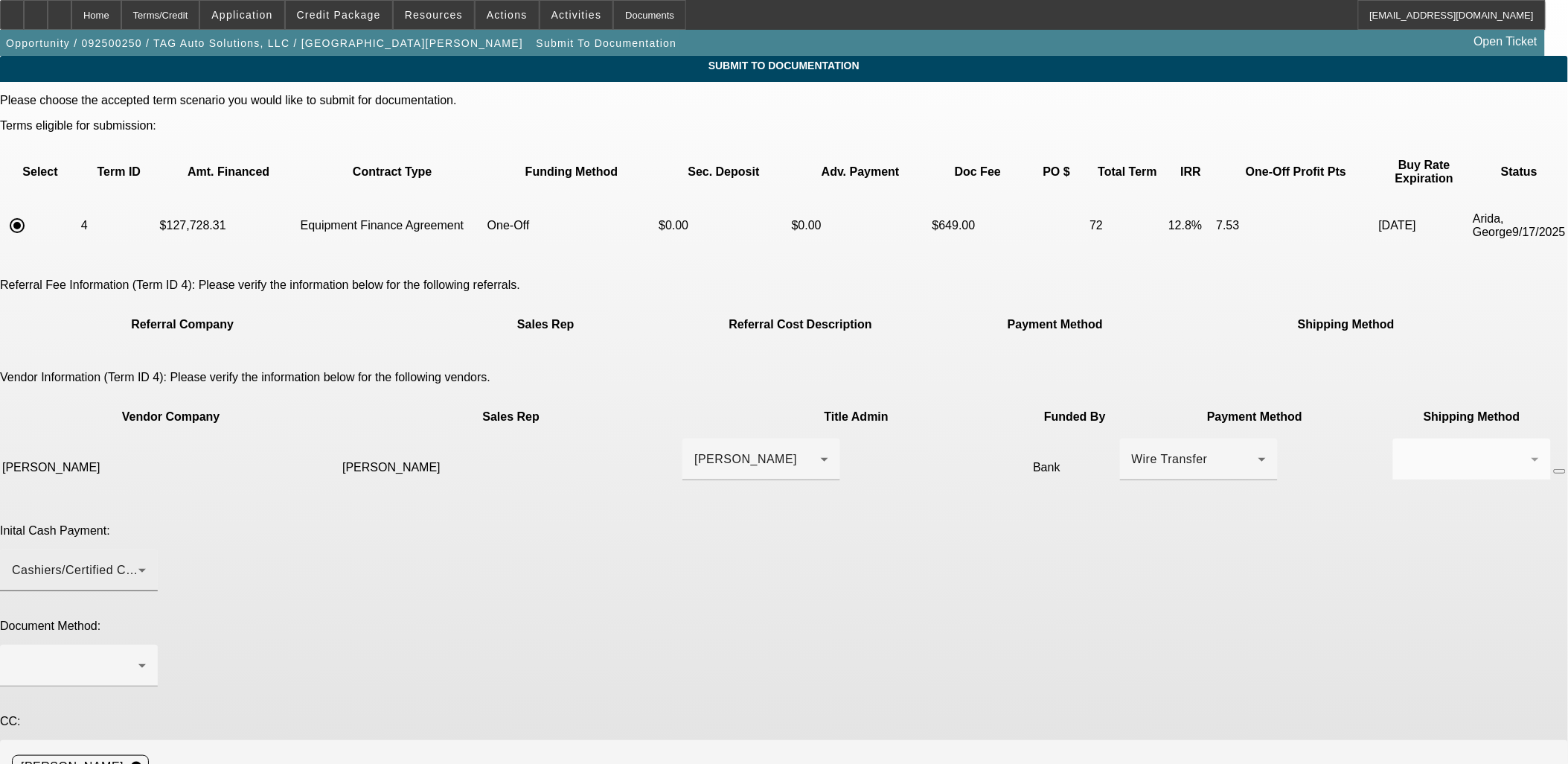
click at [138, 561] on div "Cashiers/Certified Check" at bounding box center [75, 570] width 127 height 18
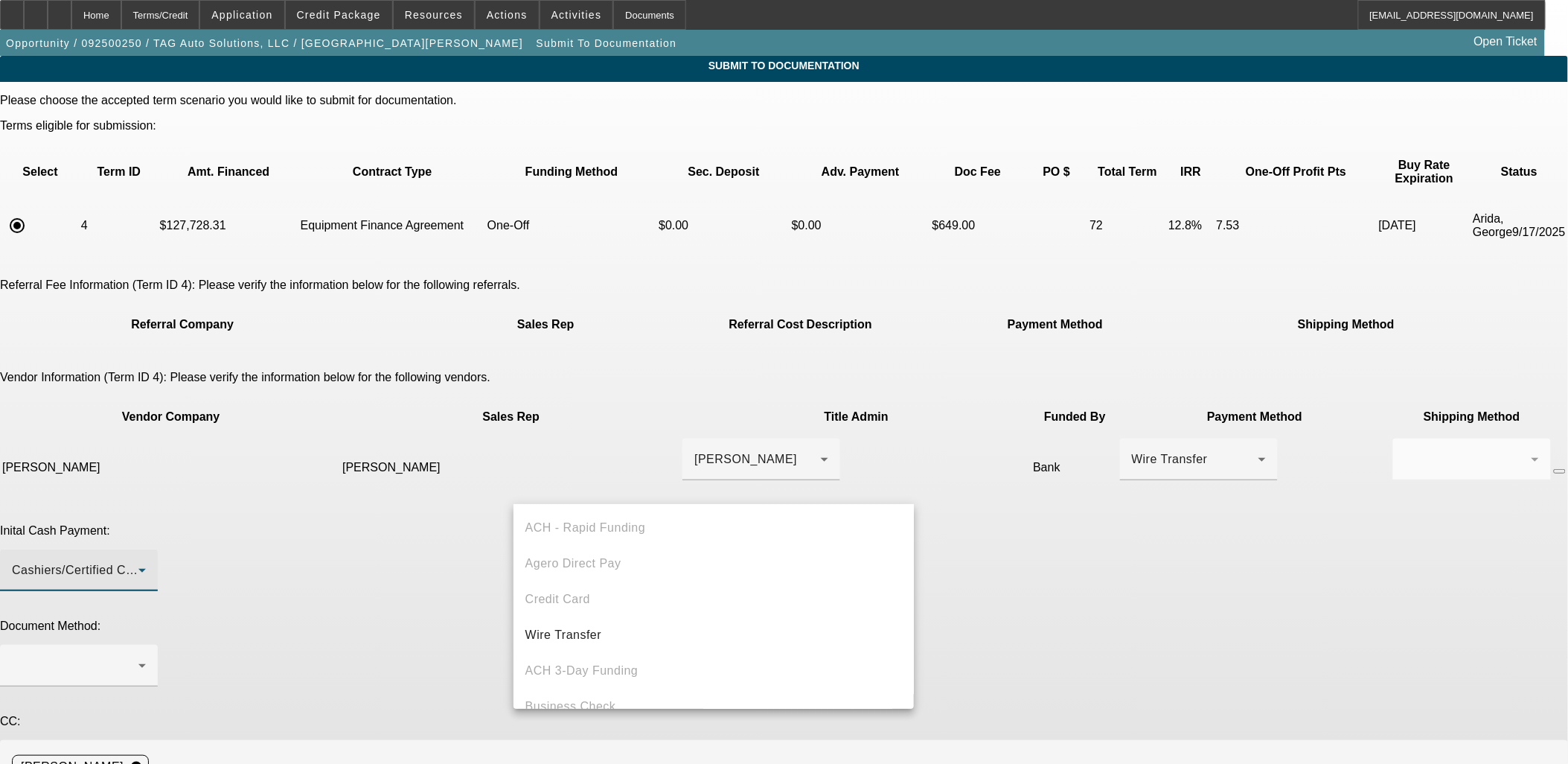
scroll to position [50, 0]
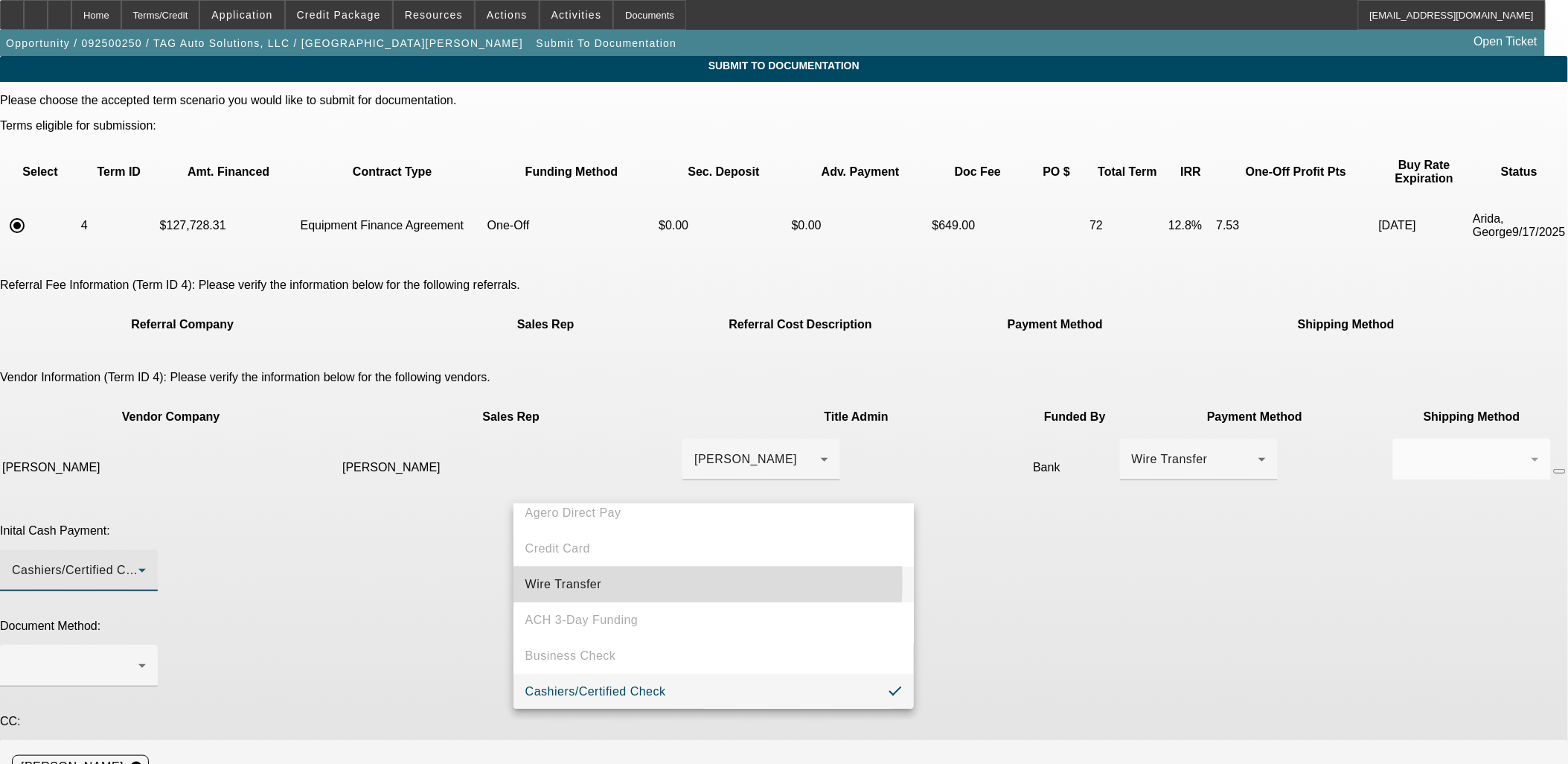
click at [598, 579] on span "Wire Transfer" at bounding box center [564, 584] width 77 height 18
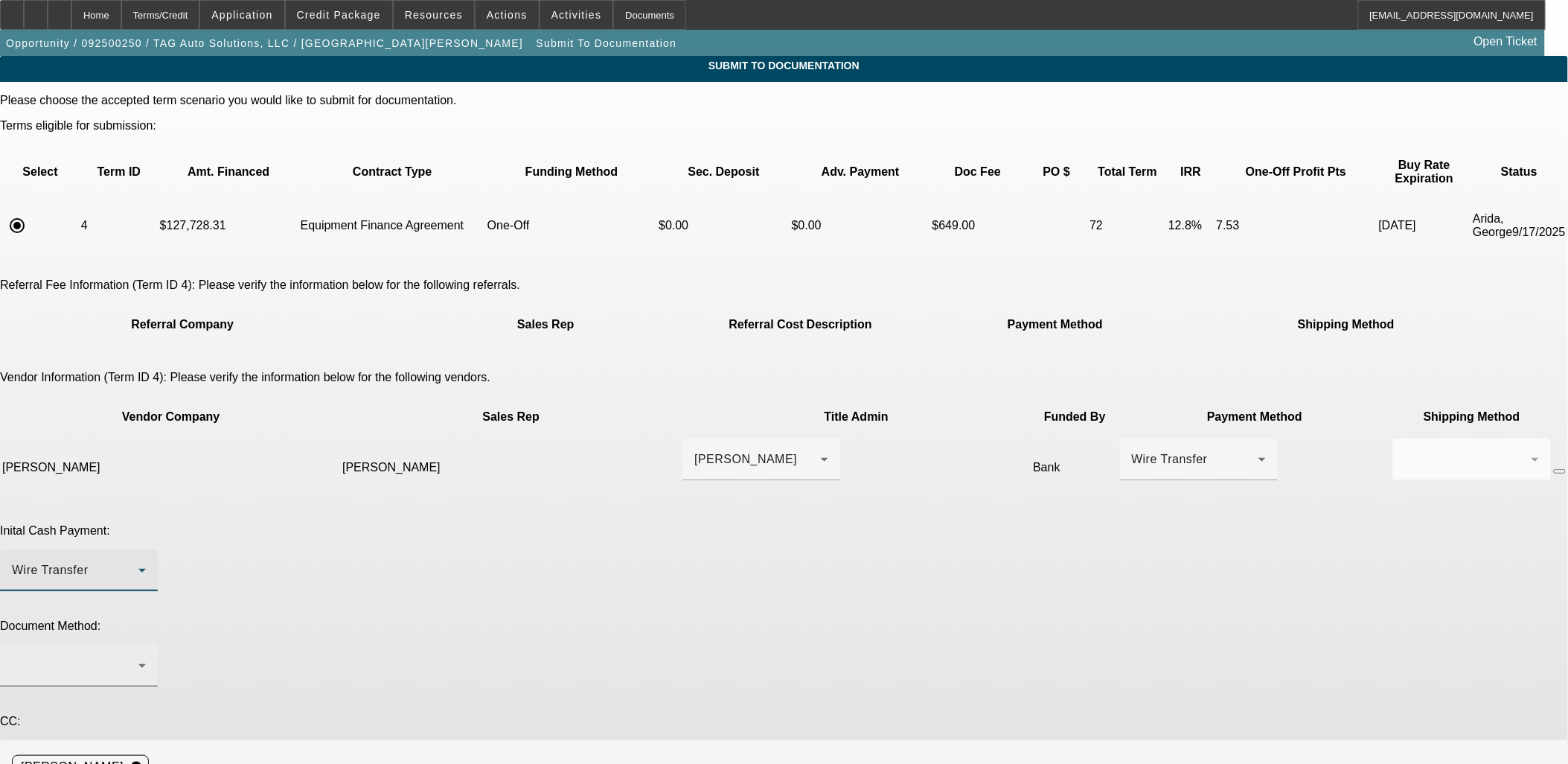
click at [138, 657] on div at bounding box center [75, 666] width 127 height 18
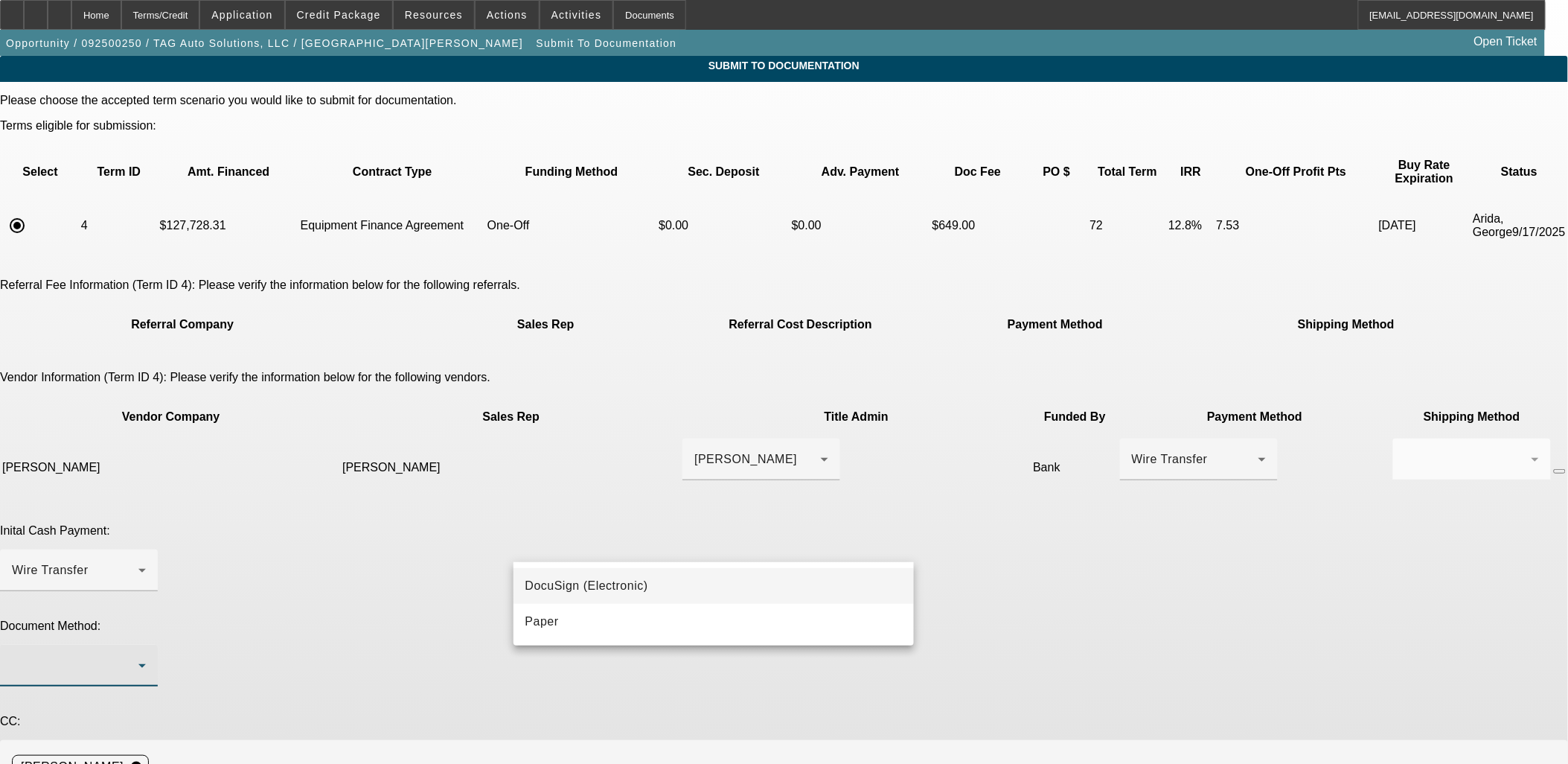
click at [598, 588] on span "DocuSign (Electronic)" at bounding box center [587, 586] width 123 height 18
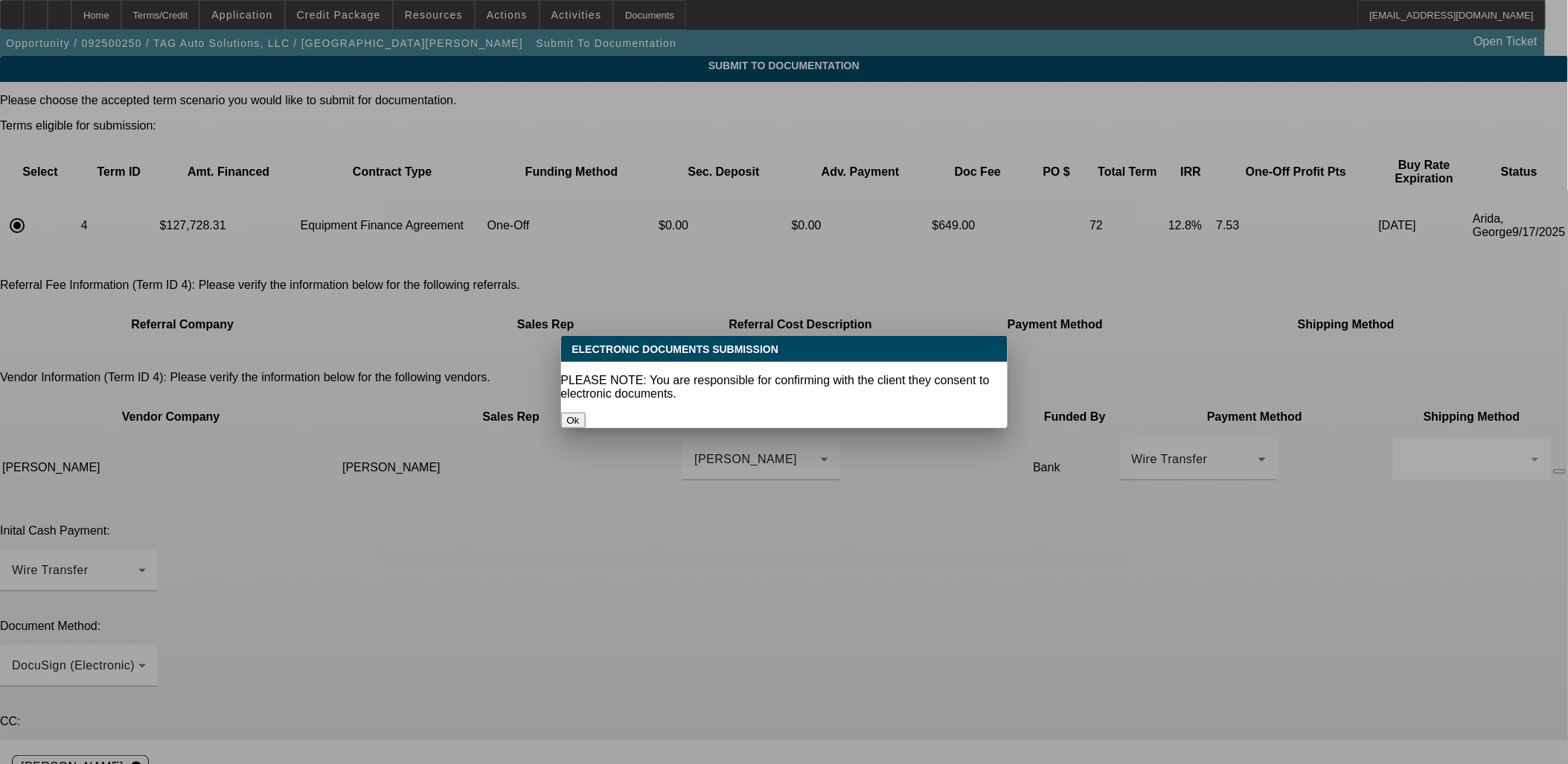
click at [586, 412] on button "Ok" at bounding box center [573, 419] width 25 height 16
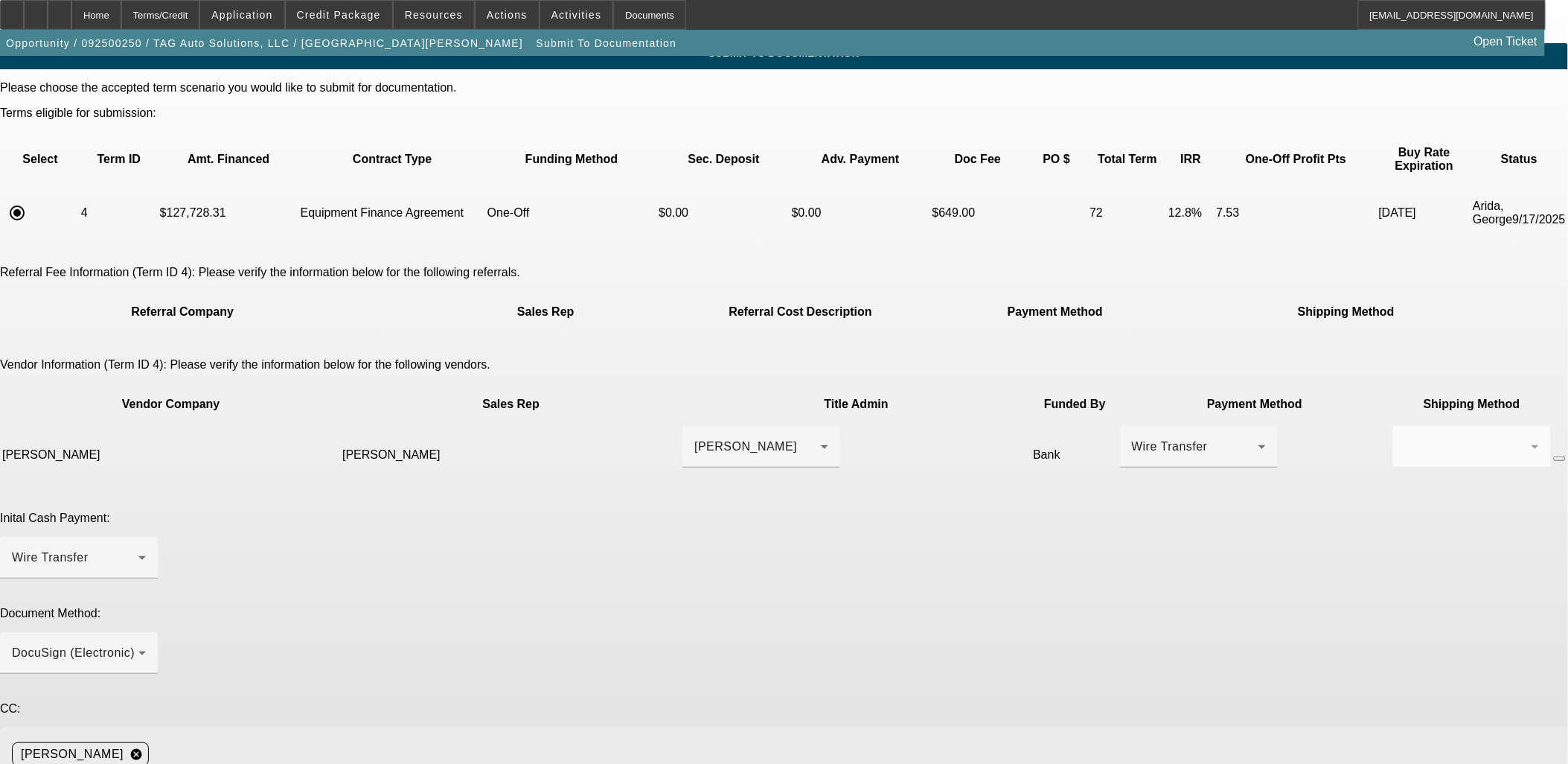
scroll to position [20, 0]
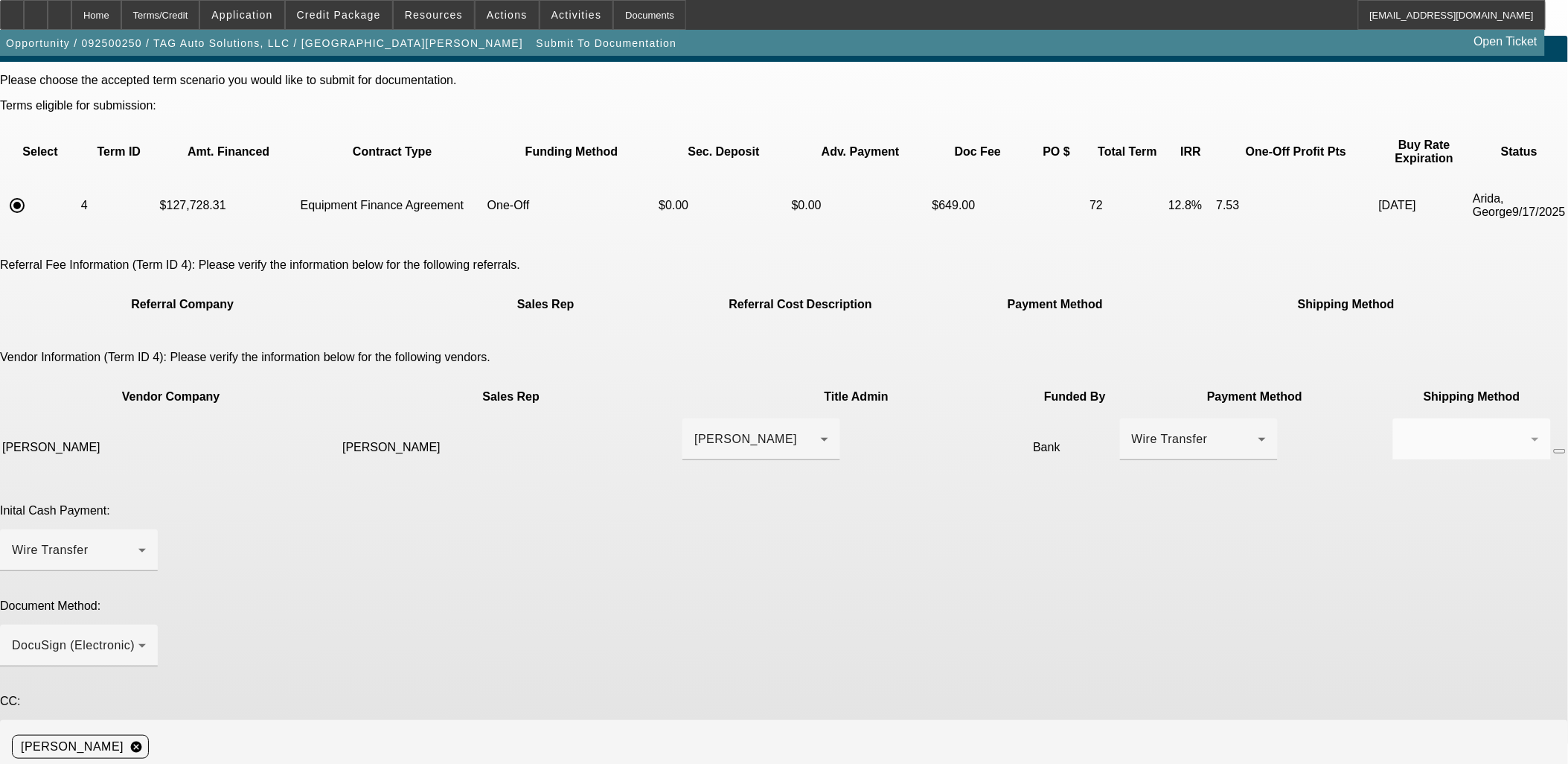
paste textarea "Angie - ahopekins@akinsonline.com"
type textarea "EFA, EPOA, Past Customer Oakmont - Angie - ahopekins@akinsonline.com"
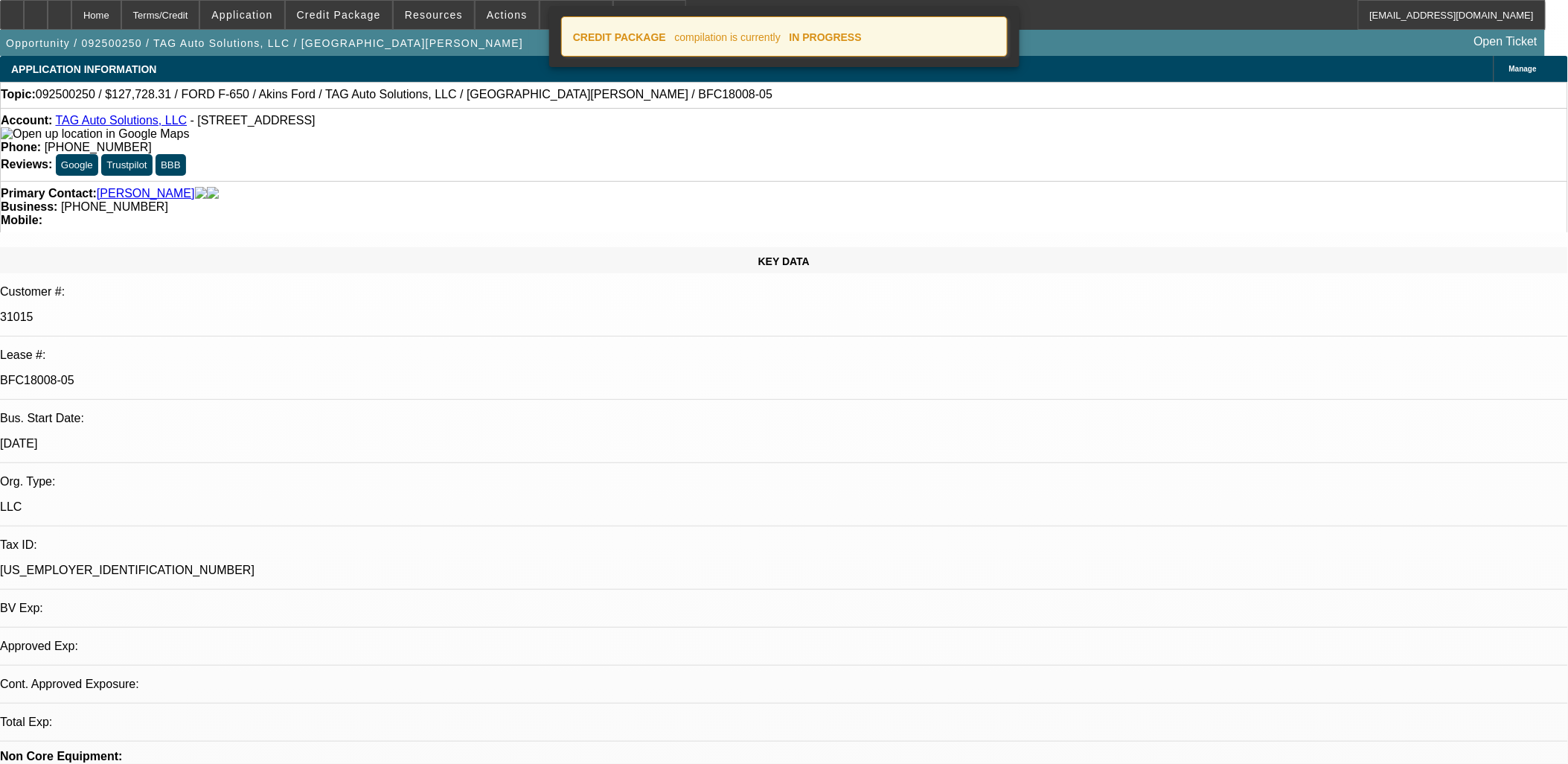
select select "0"
select select "2"
select select "0"
select select "6"
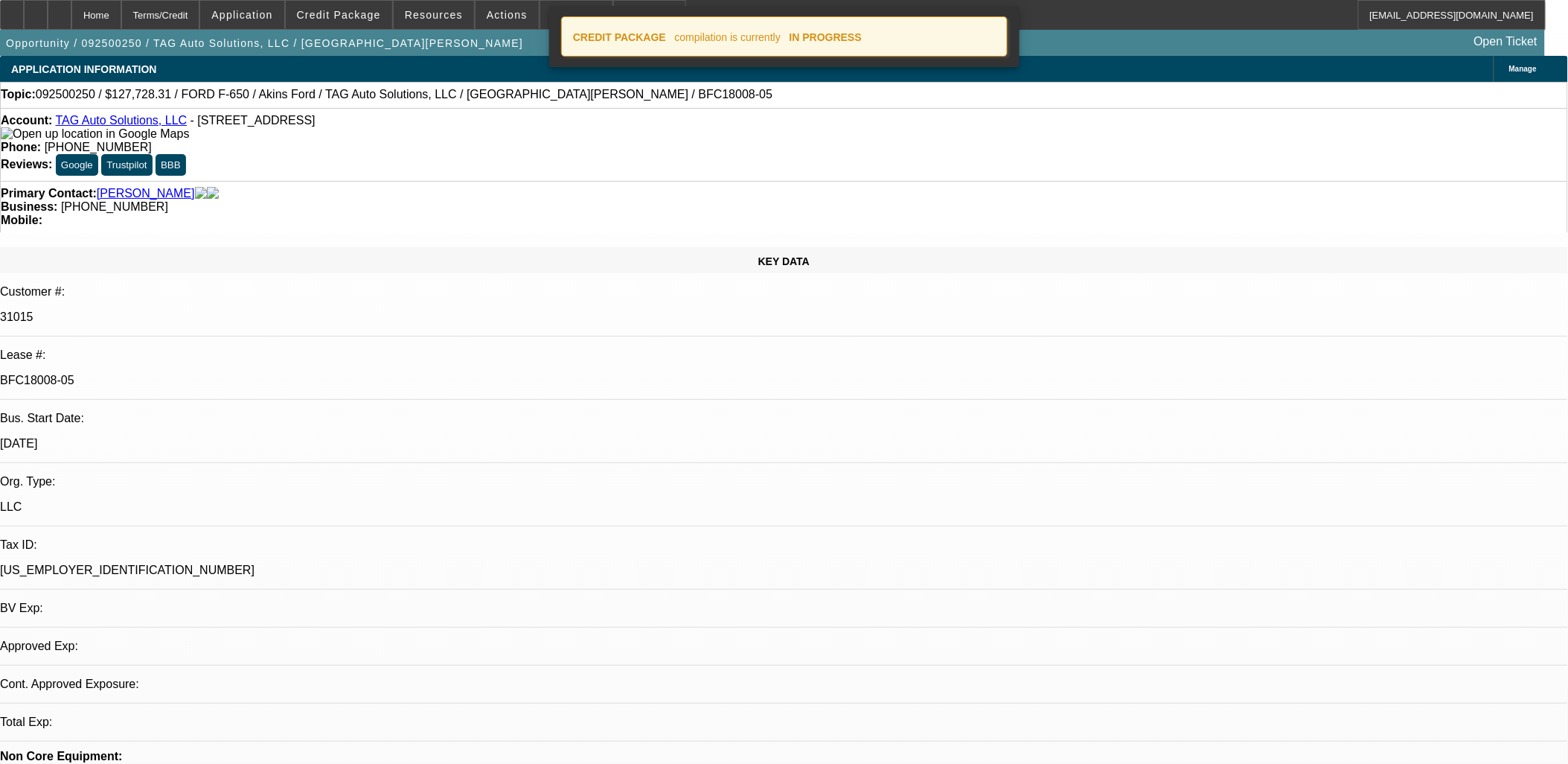
select select "0"
select select "2"
select select "0"
select select "6"
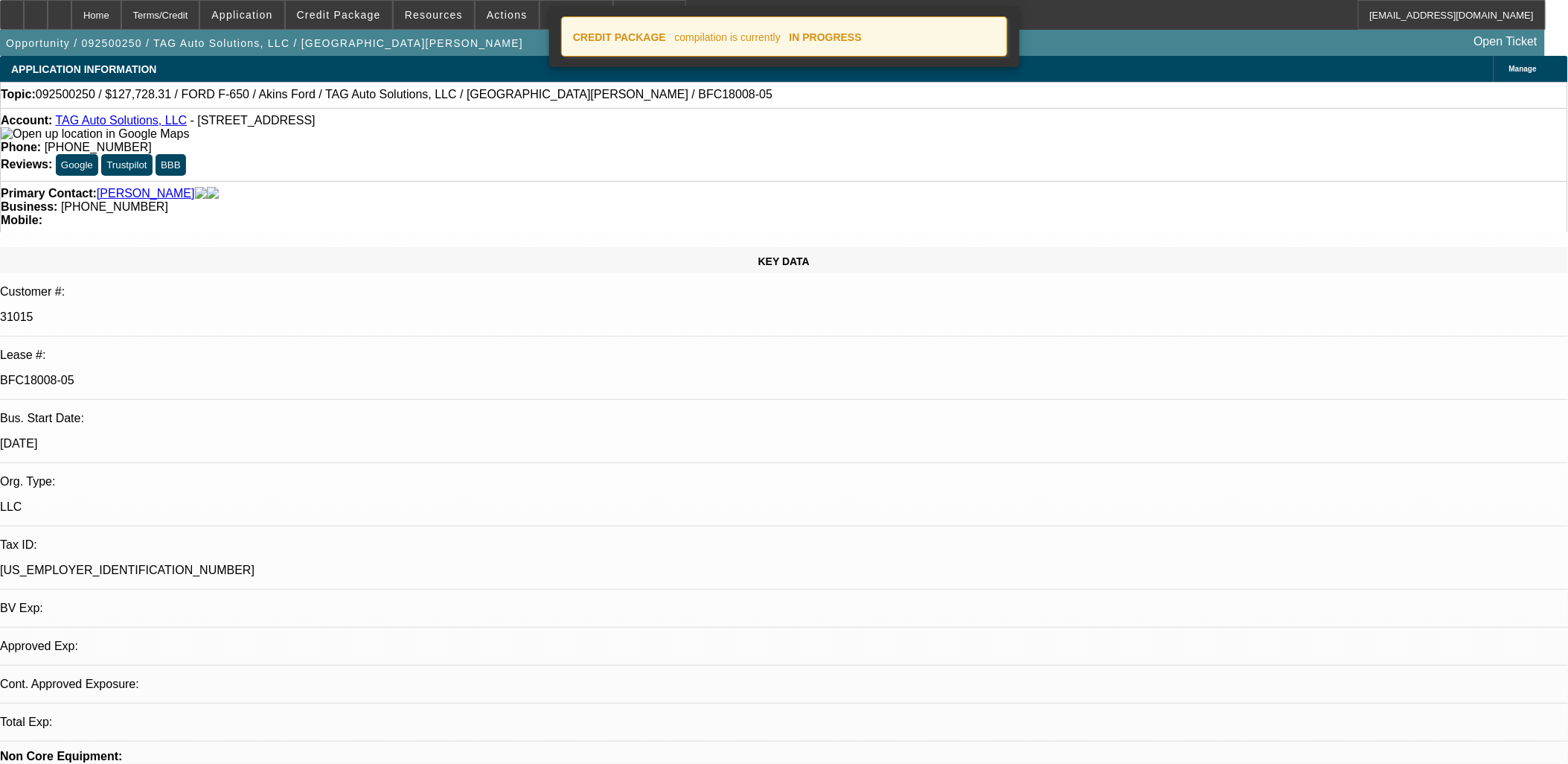
select select "0"
select select "2"
select select "0"
select select "6"
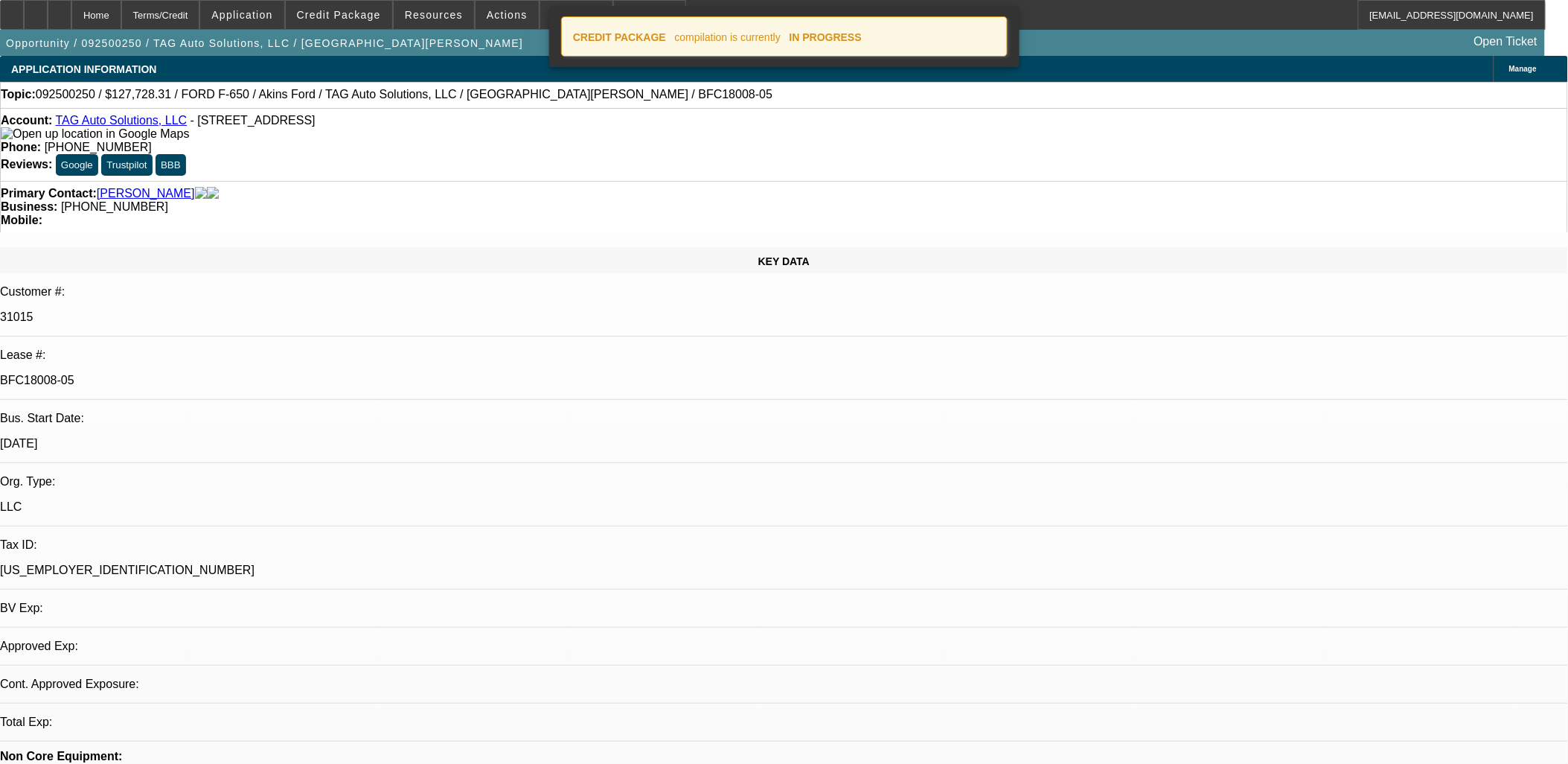
select select "0"
select select "2"
select select "0"
select select "6"
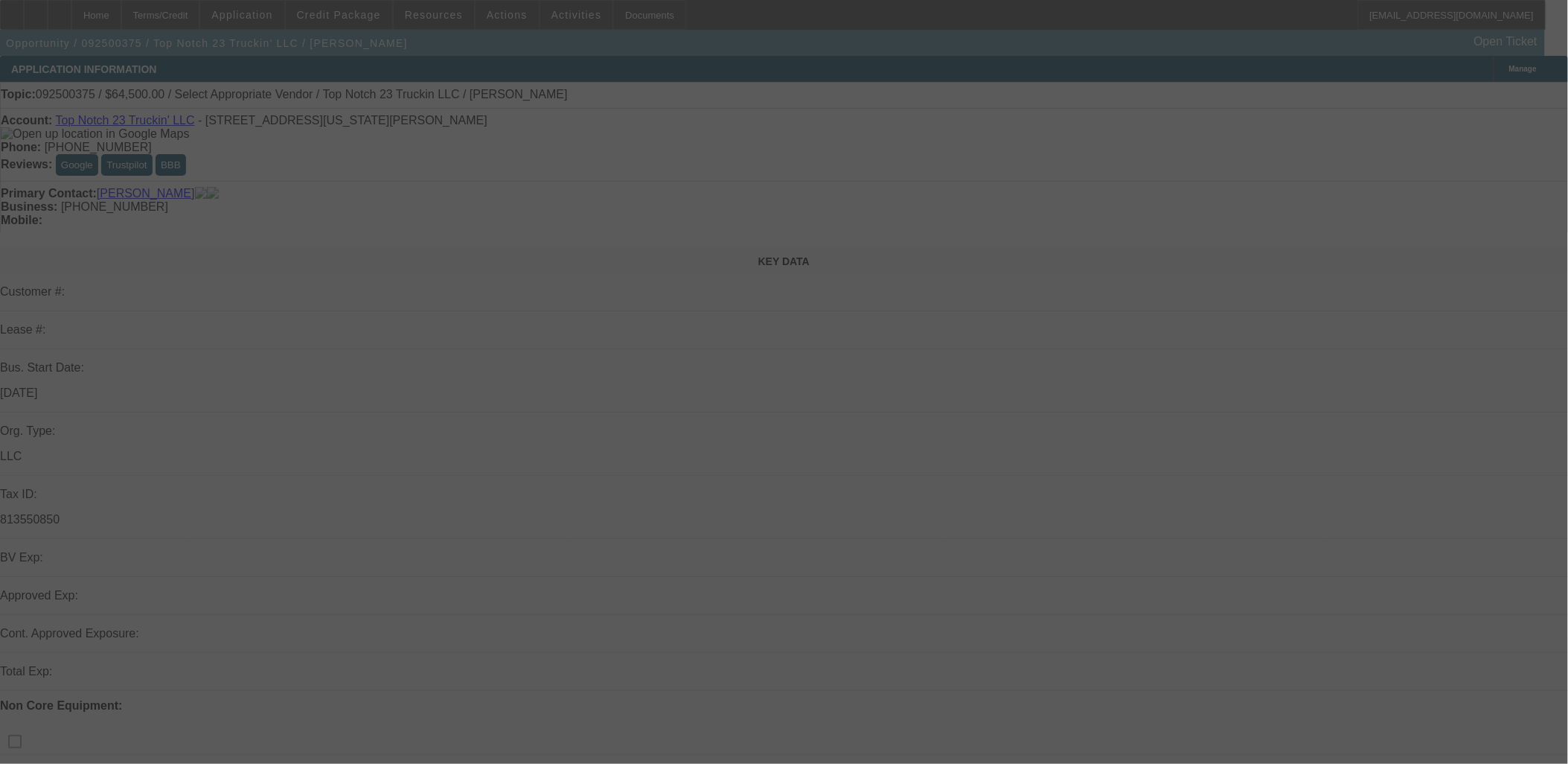
select select "0"
select select "2"
select select "0.1"
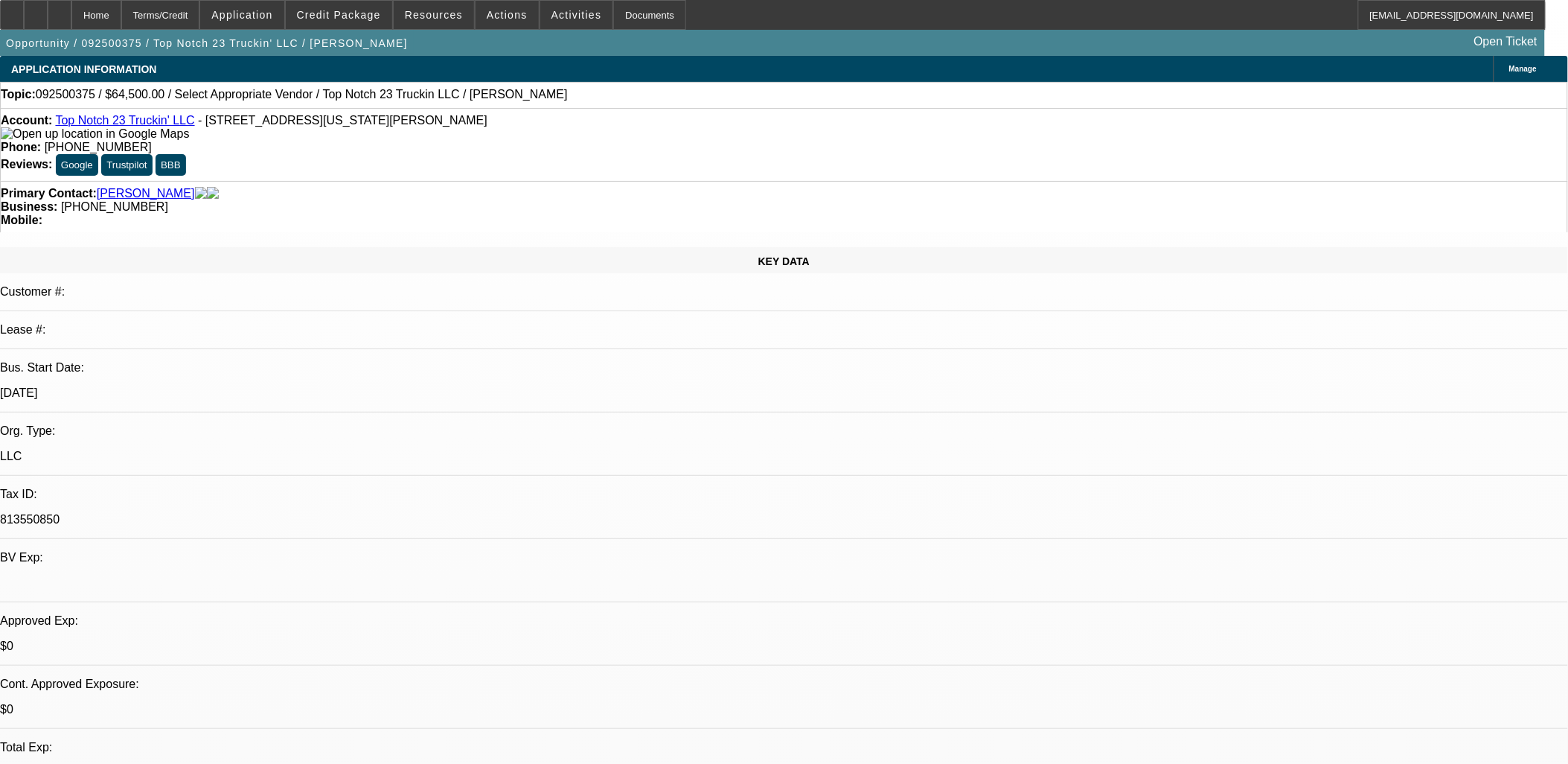
select select "1"
select select "2"
select select "4"
click at [35, 10] on icon at bounding box center [35, 10] width 0 height 0
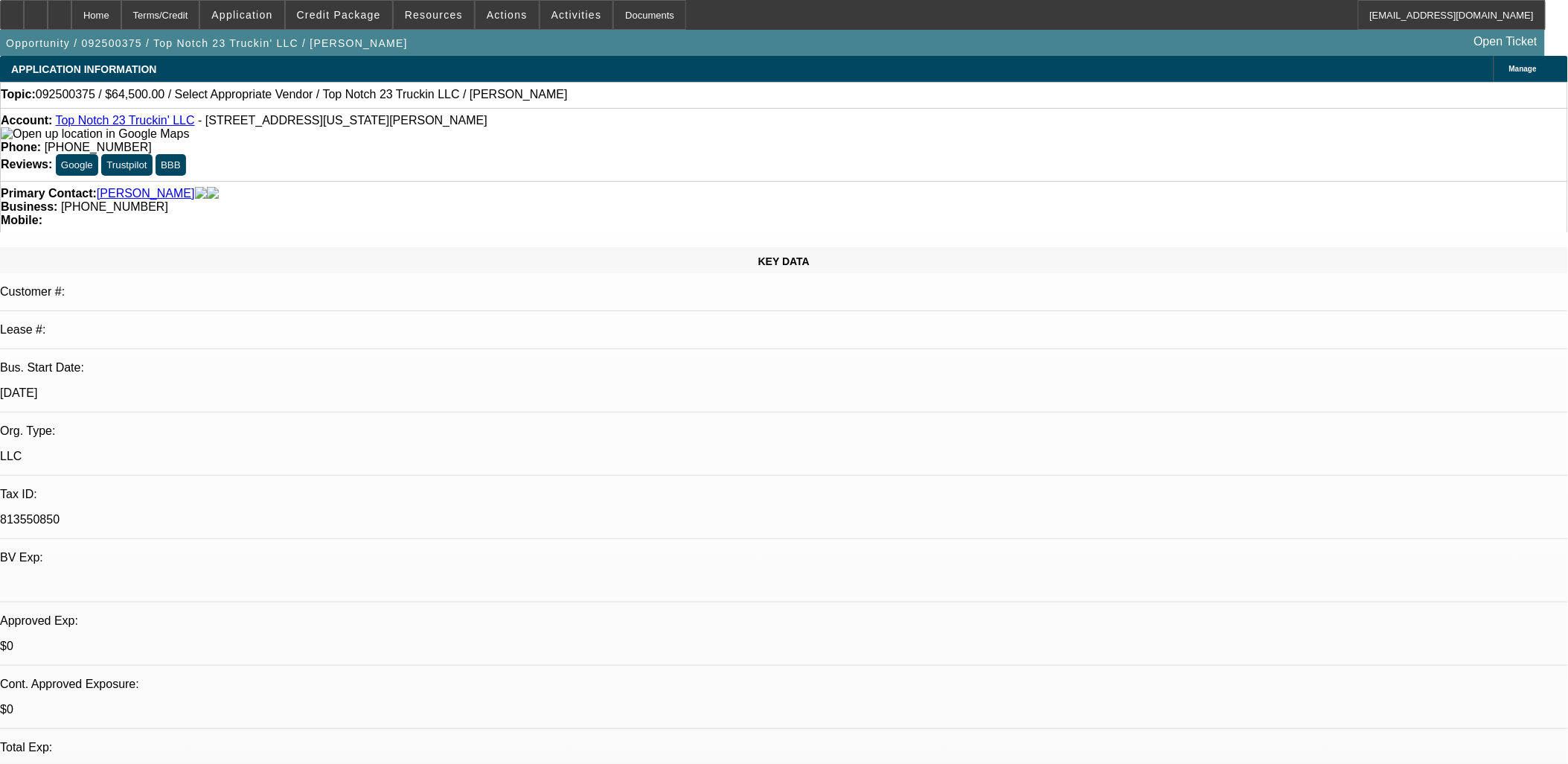
click at [541, 16] on span at bounding box center [577, 14] width 73 height 35
click at [503, 16] on div at bounding box center [784, 382] width 1568 height 764
click at [503, 16] on span "Actions" at bounding box center [508, 15] width 41 height 12
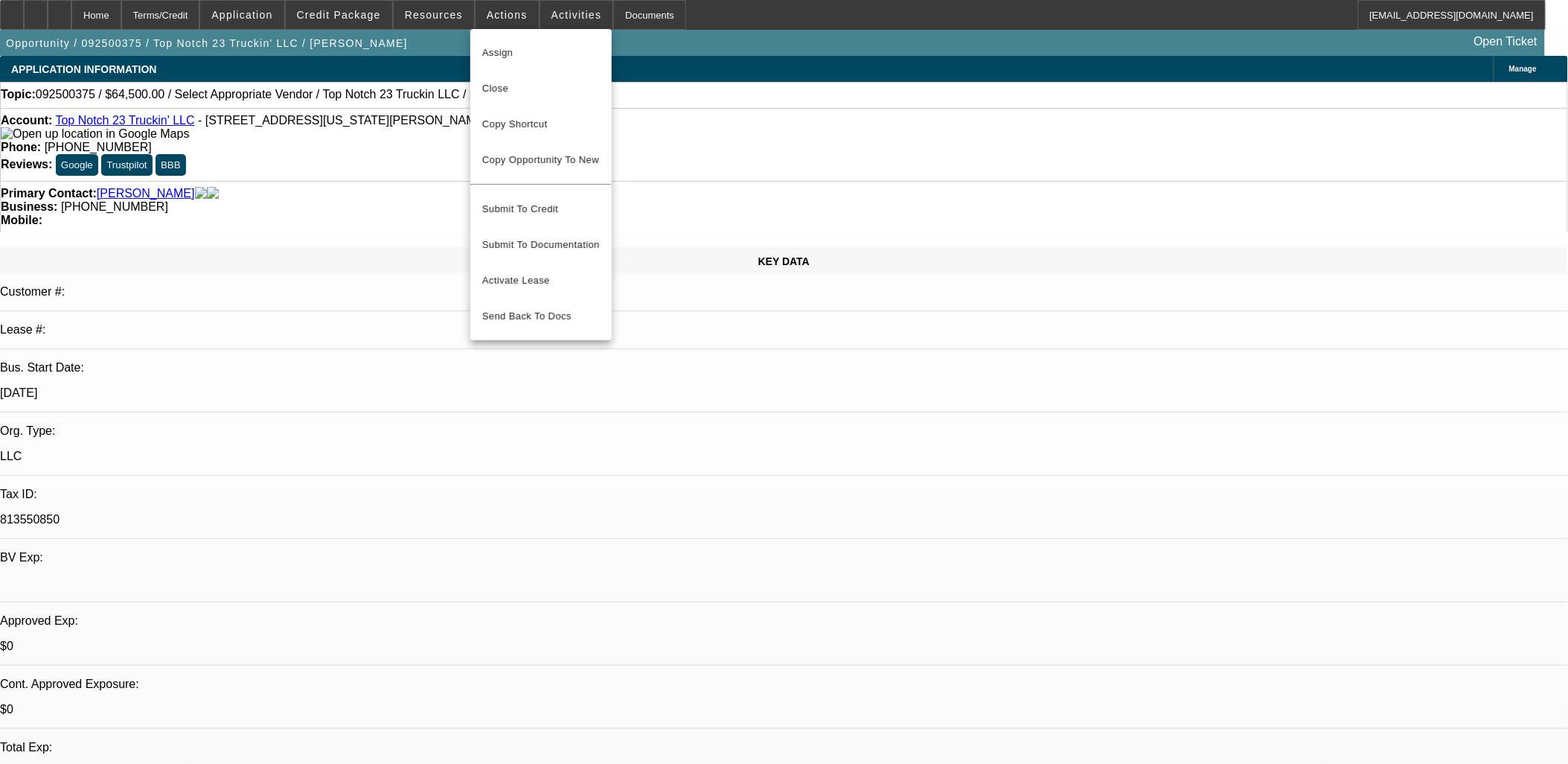
click at [556, 18] on div at bounding box center [784, 382] width 1568 height 764
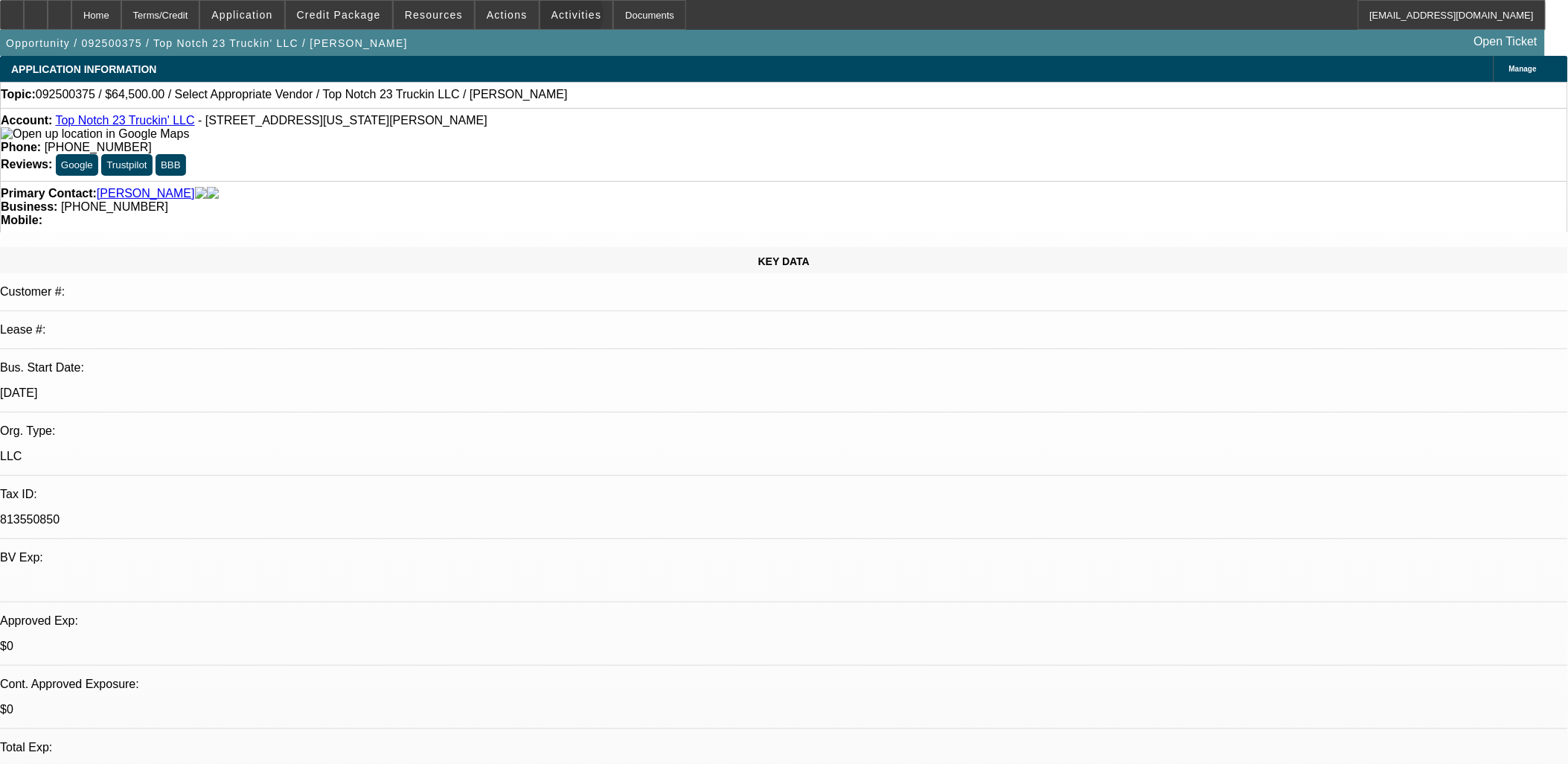
click at [556, 18] on span "Activities" at bounding box center [576, 15] width 50 height 12
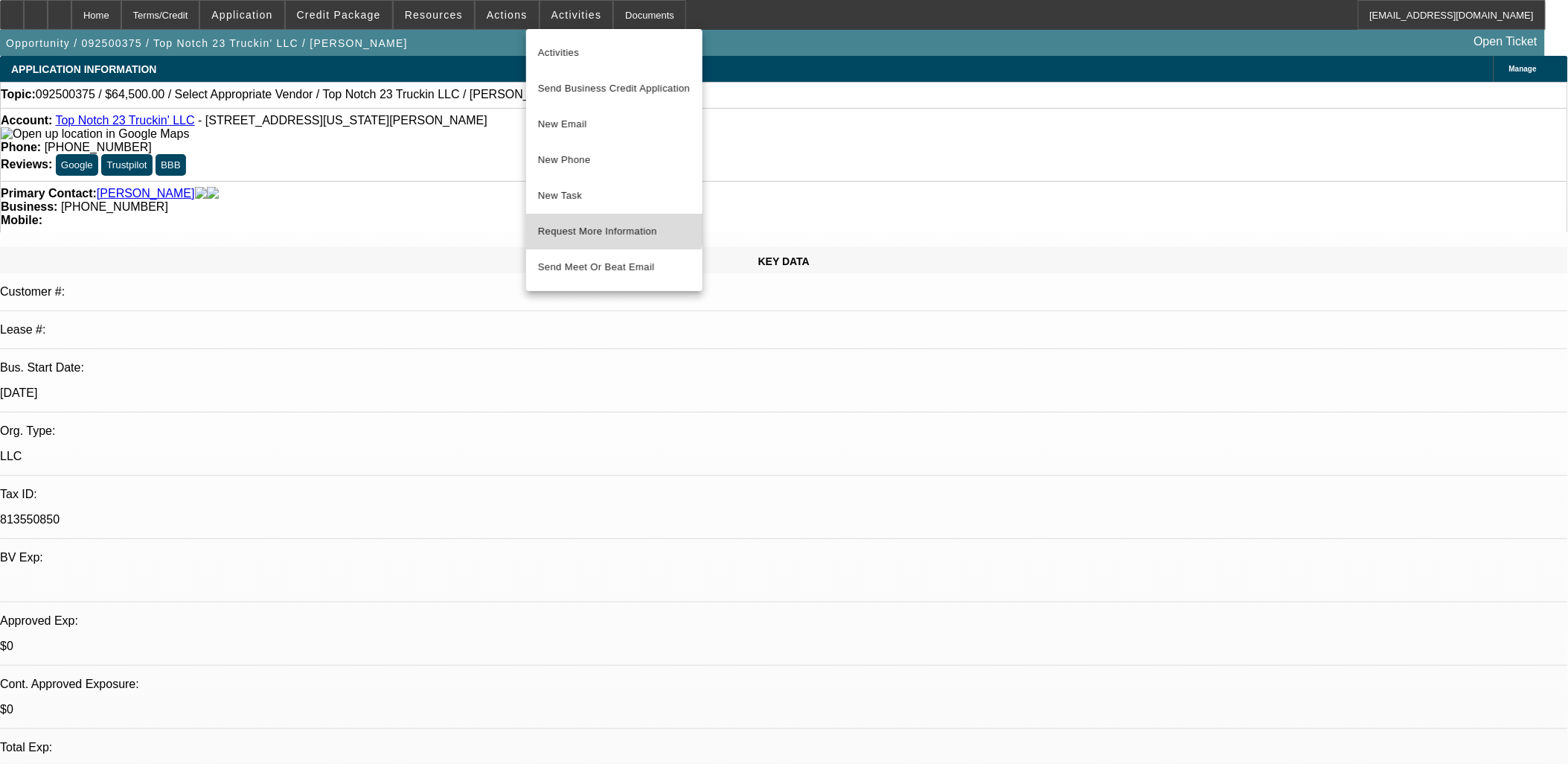
click at [601, 227] on span "Request More Information" at bounding box center [614, 232] width 152 height 18
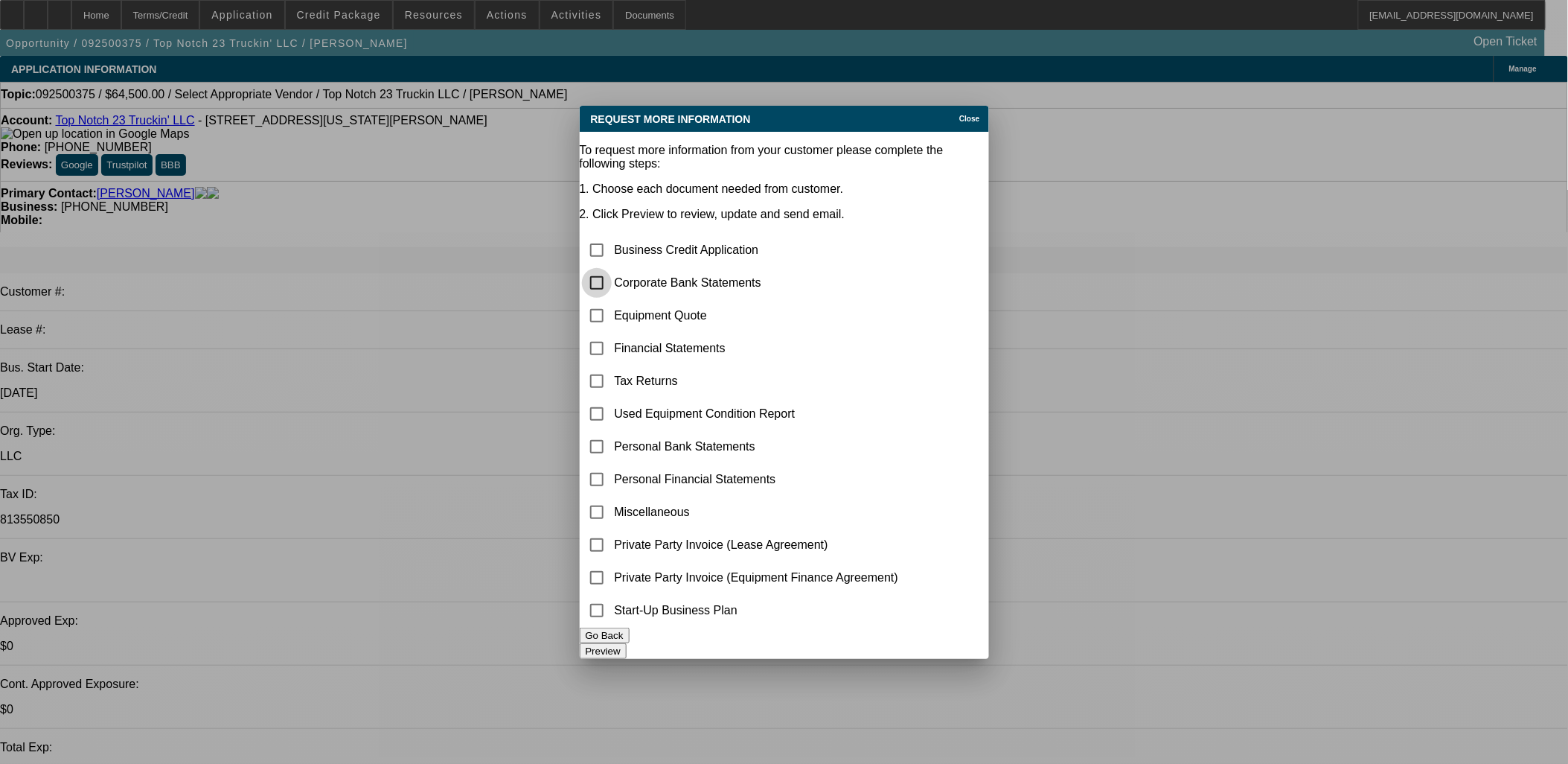
click at [611, 268] on input "checkbox" at bounding box center [597, 283] width 30 height 30
checkbox input "true"
click at [956, 113] on div "Close" at bounding box center [972, 114] width 33 height 17
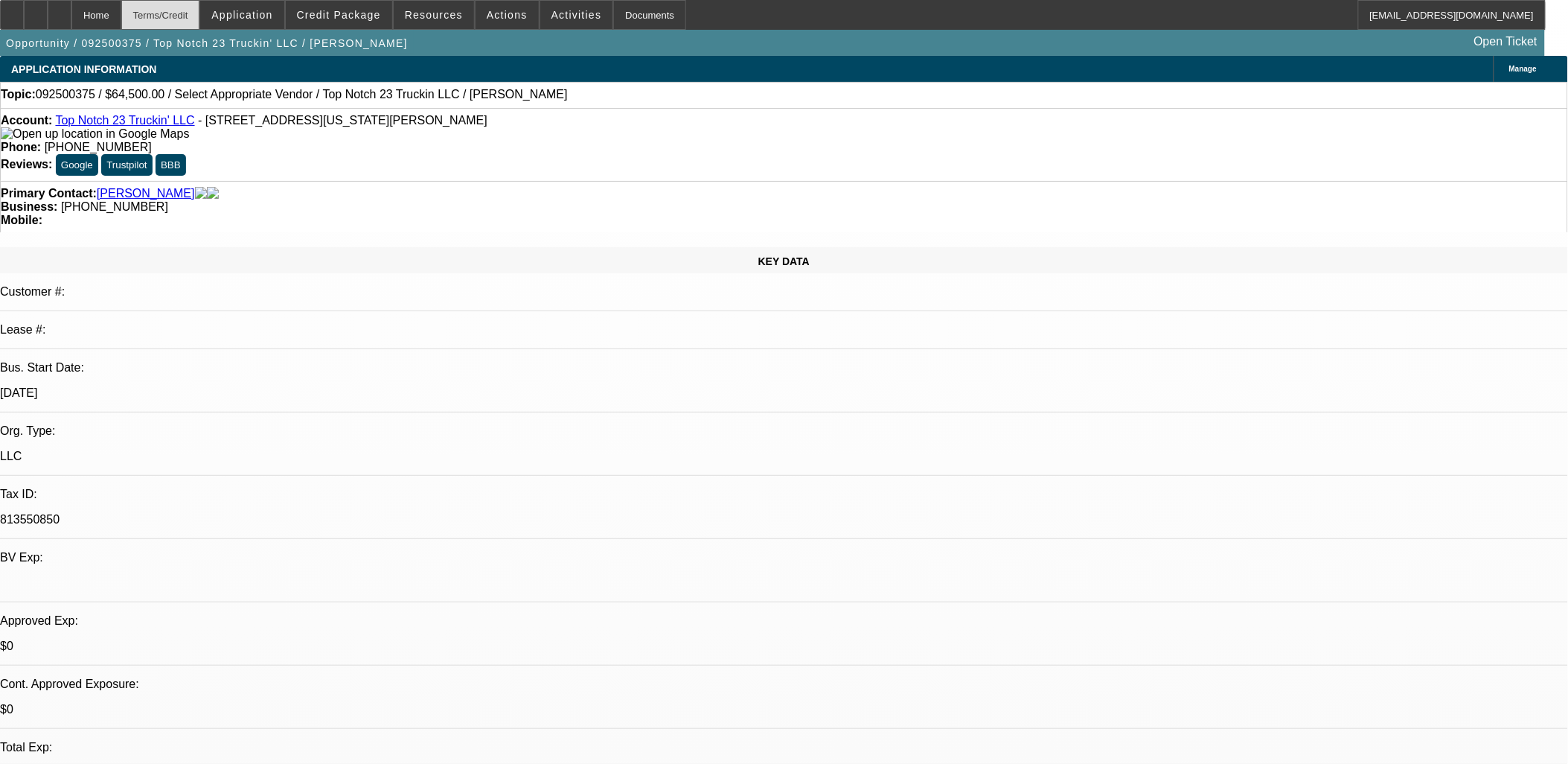
click at [160, 9] on div "Terms/Credit" at bounding box center [161, 15] width 79 height 30
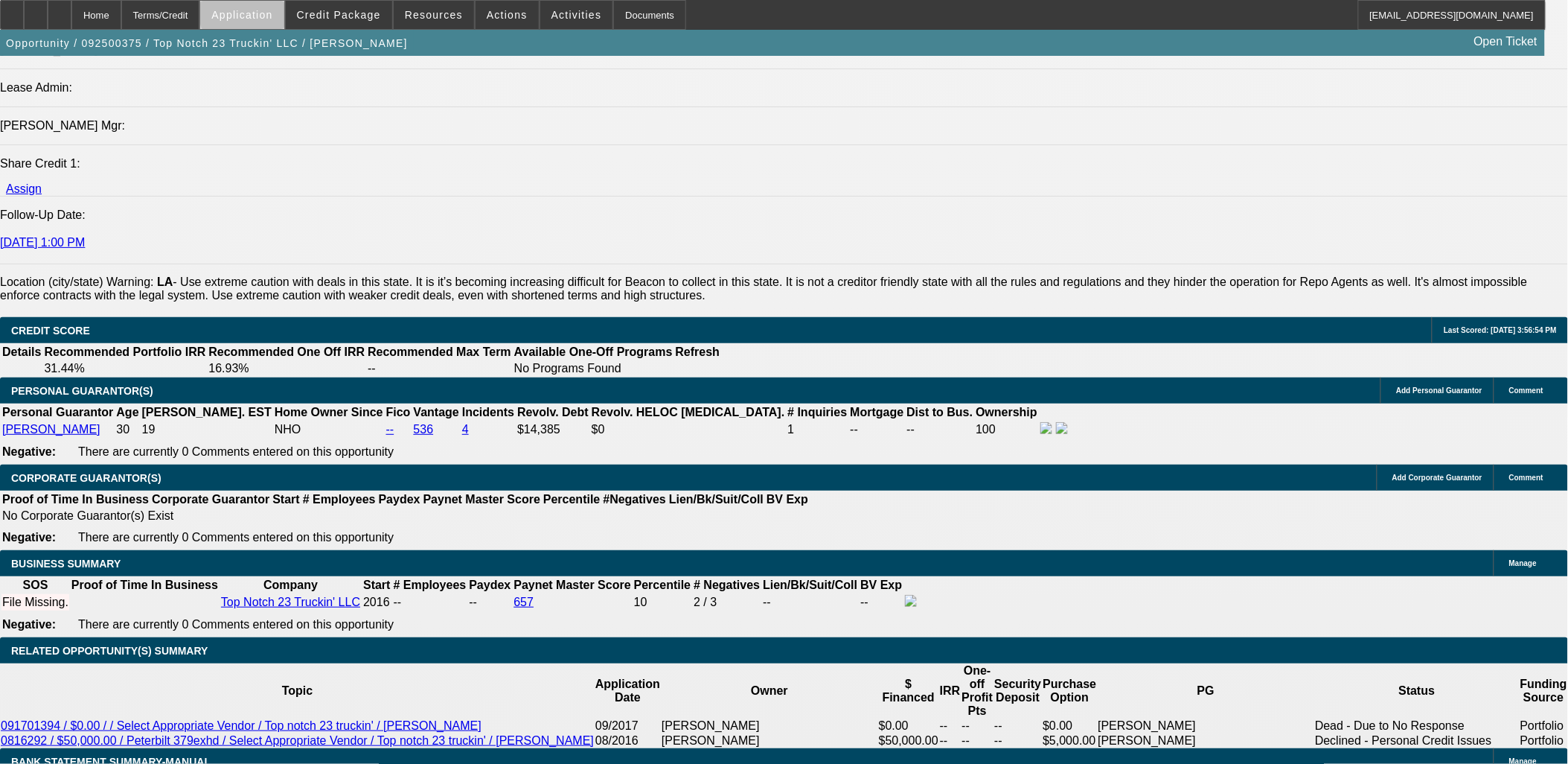
click at [273, 16] on span "Application" at bounding box center [241, 15] width 61 height 12
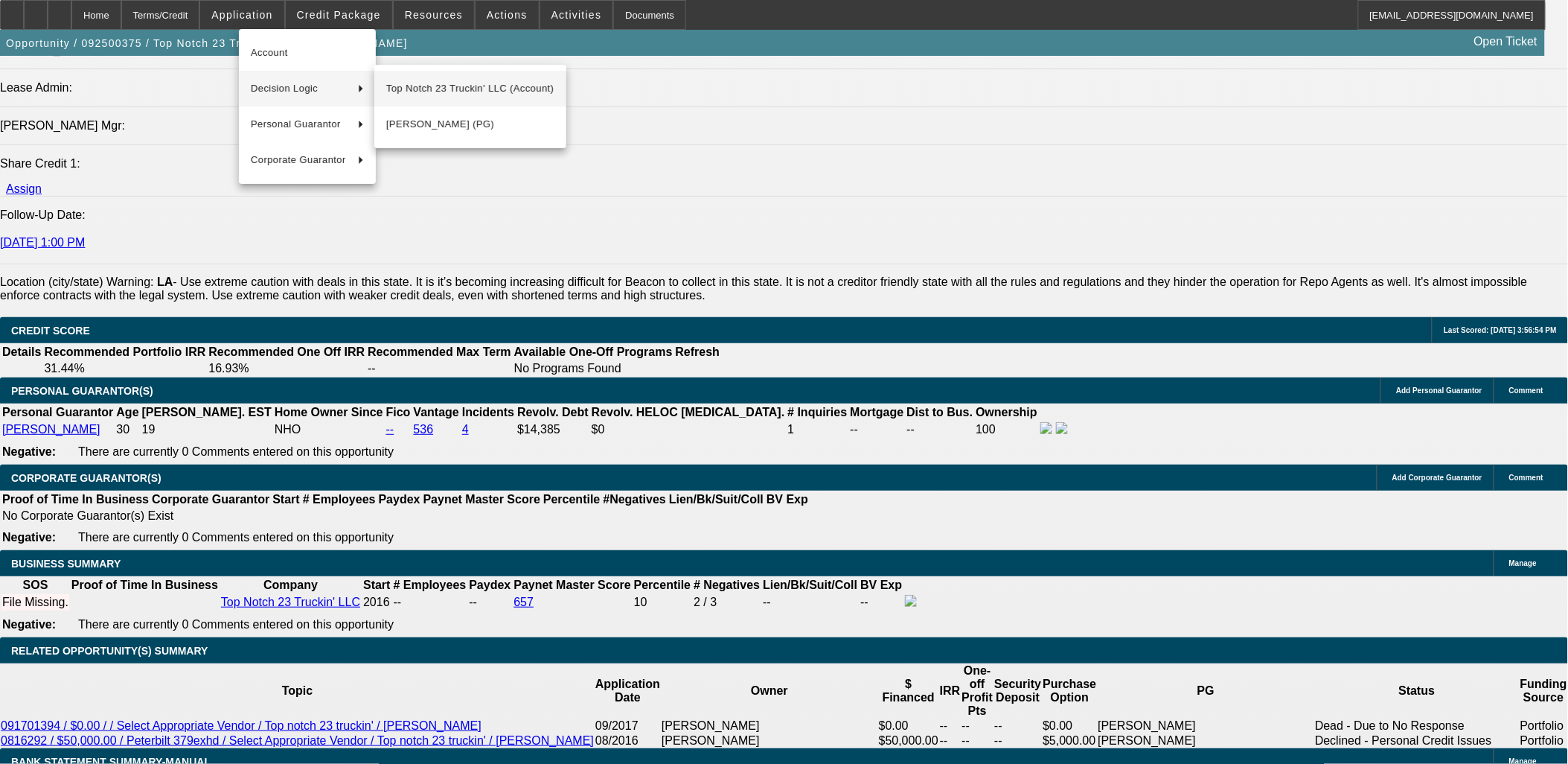
drag, startPoint x: 365, startPoint y: 88, endPoint x: 442, endPoint y: 89, distance: 77.0
click at [442, 89] on span "Top Notch 23 Truckin' LLC (Account)" at bounding box center [470, 89] width 168 height 18
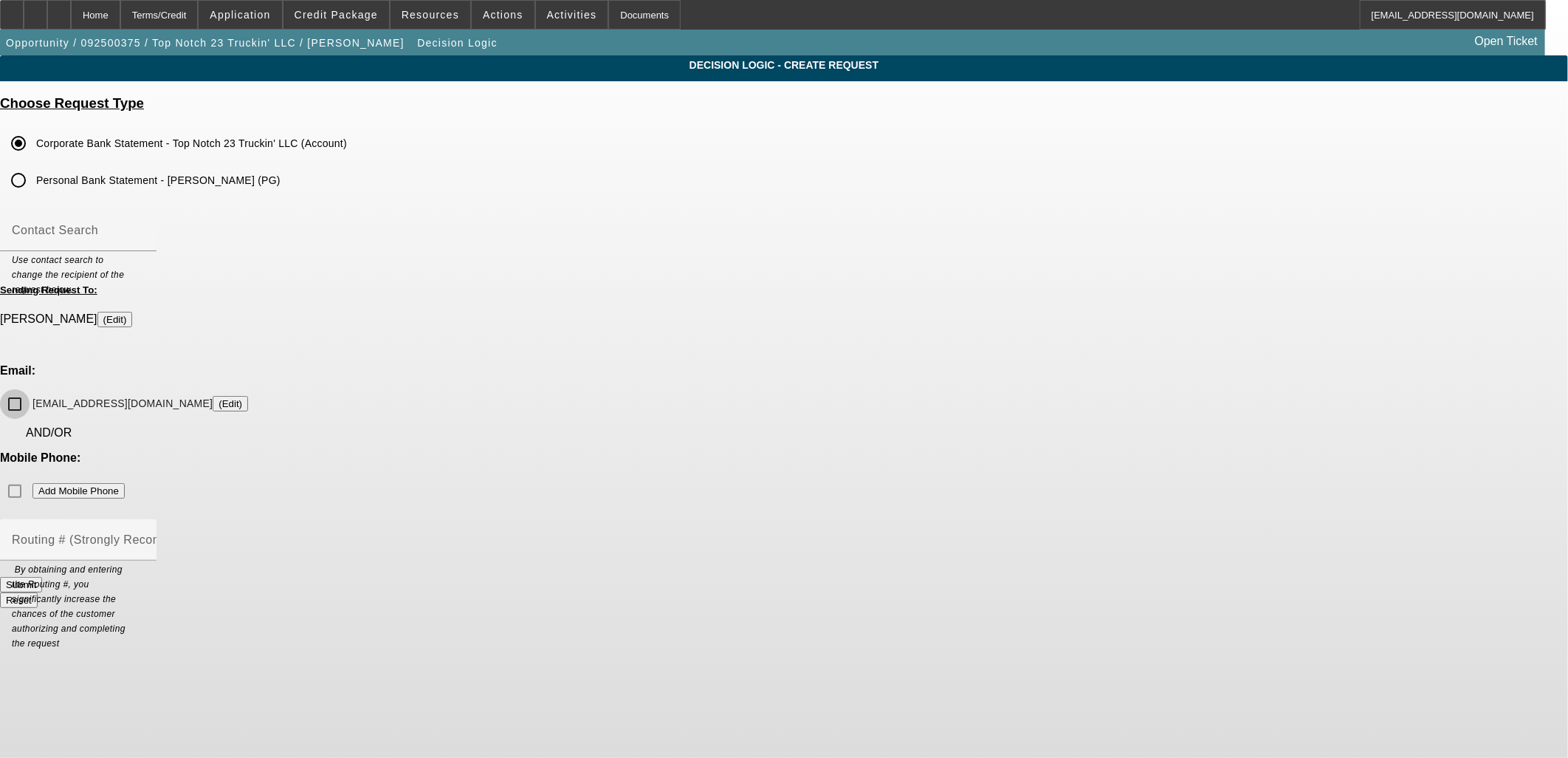
click at [29, 389] on input "brooks2816@att.net (Edit)" at bounding box center [15, 404] width 29 height 29
click at [42, 576] on button "Submit" at bounding box center [20, 584] width 42 height 16
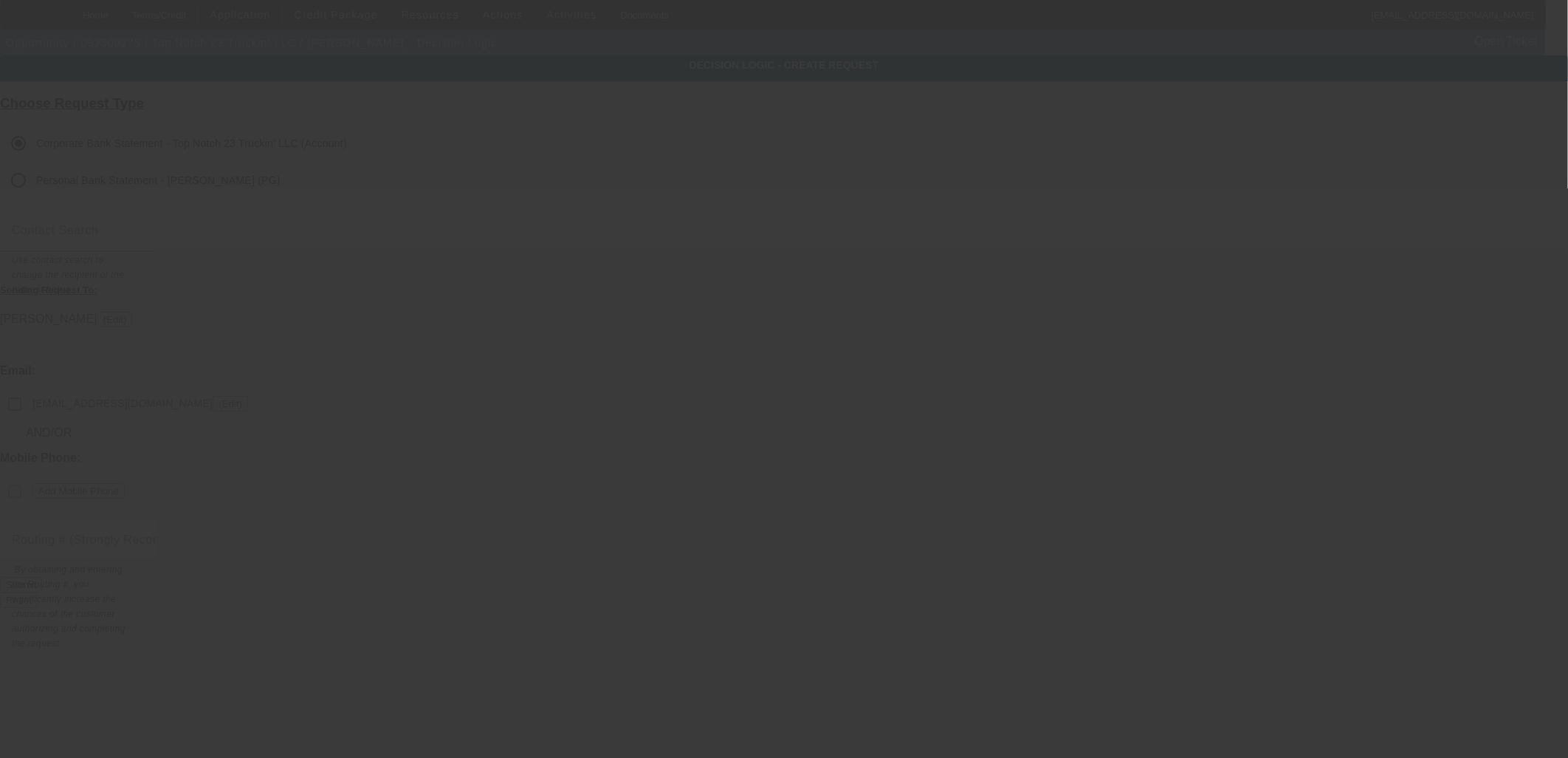
checkbox input "false"
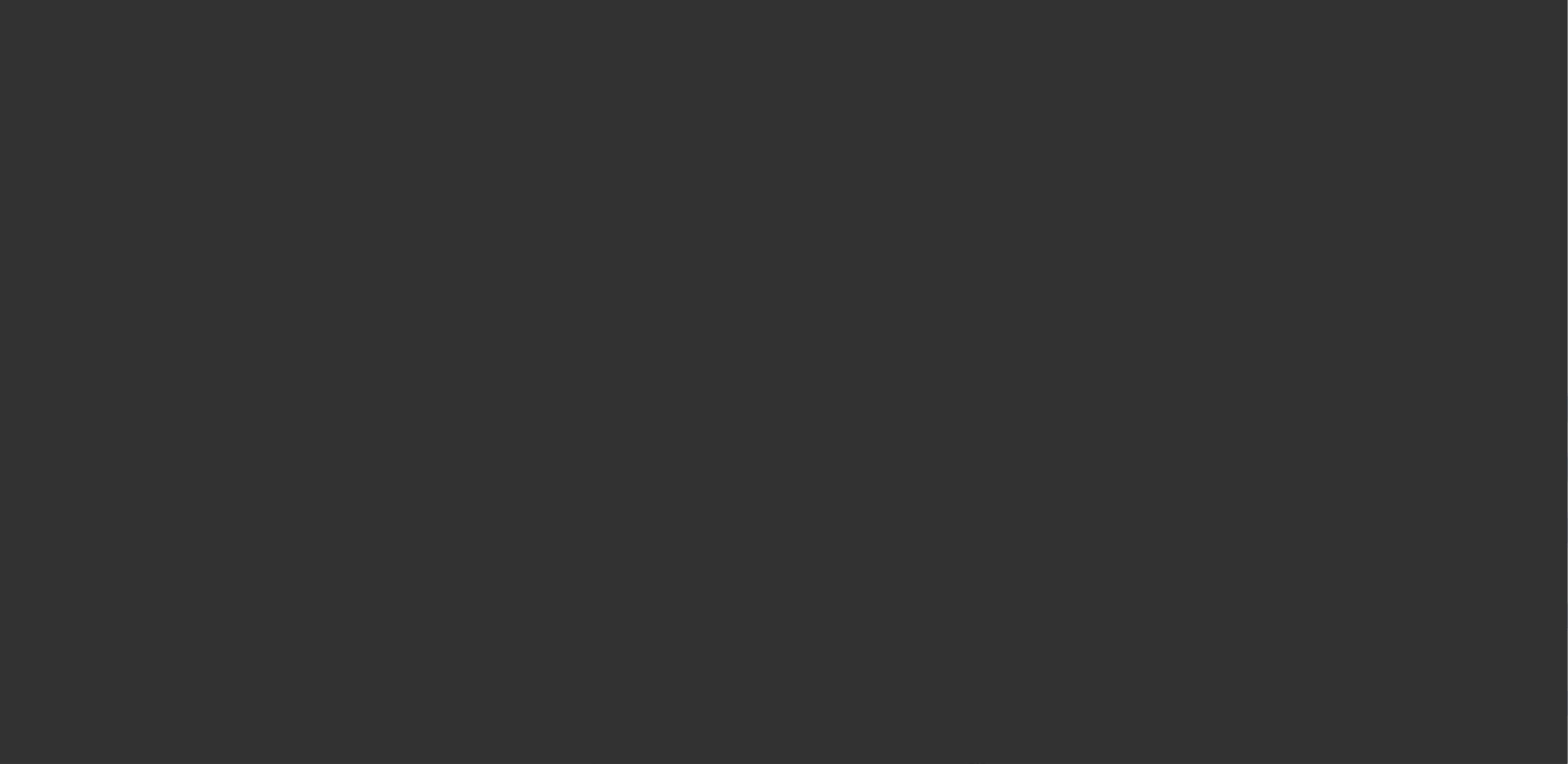
select select "0"
select select "2"
select select "0.1"
select select "4"
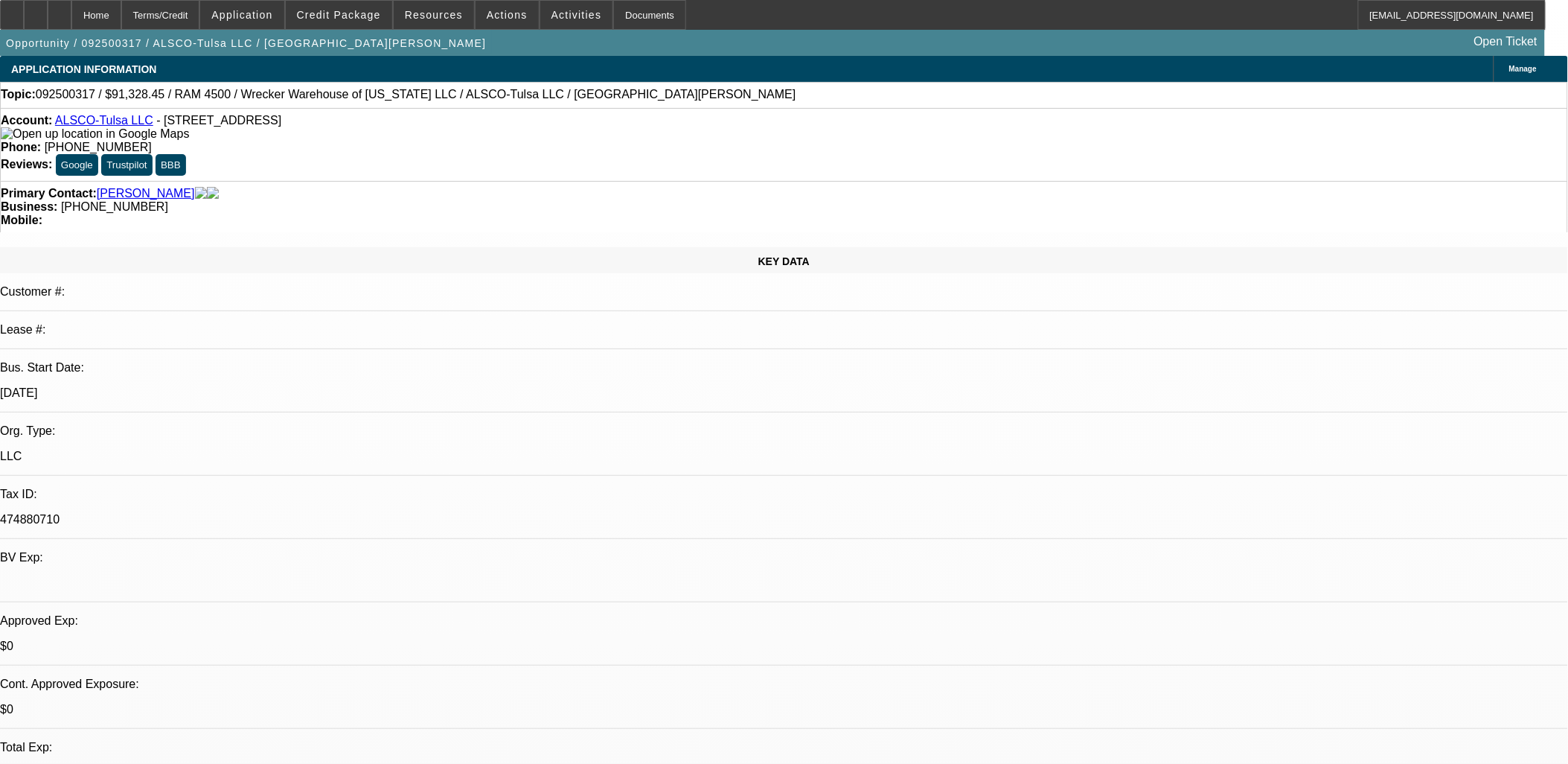
select select "0"
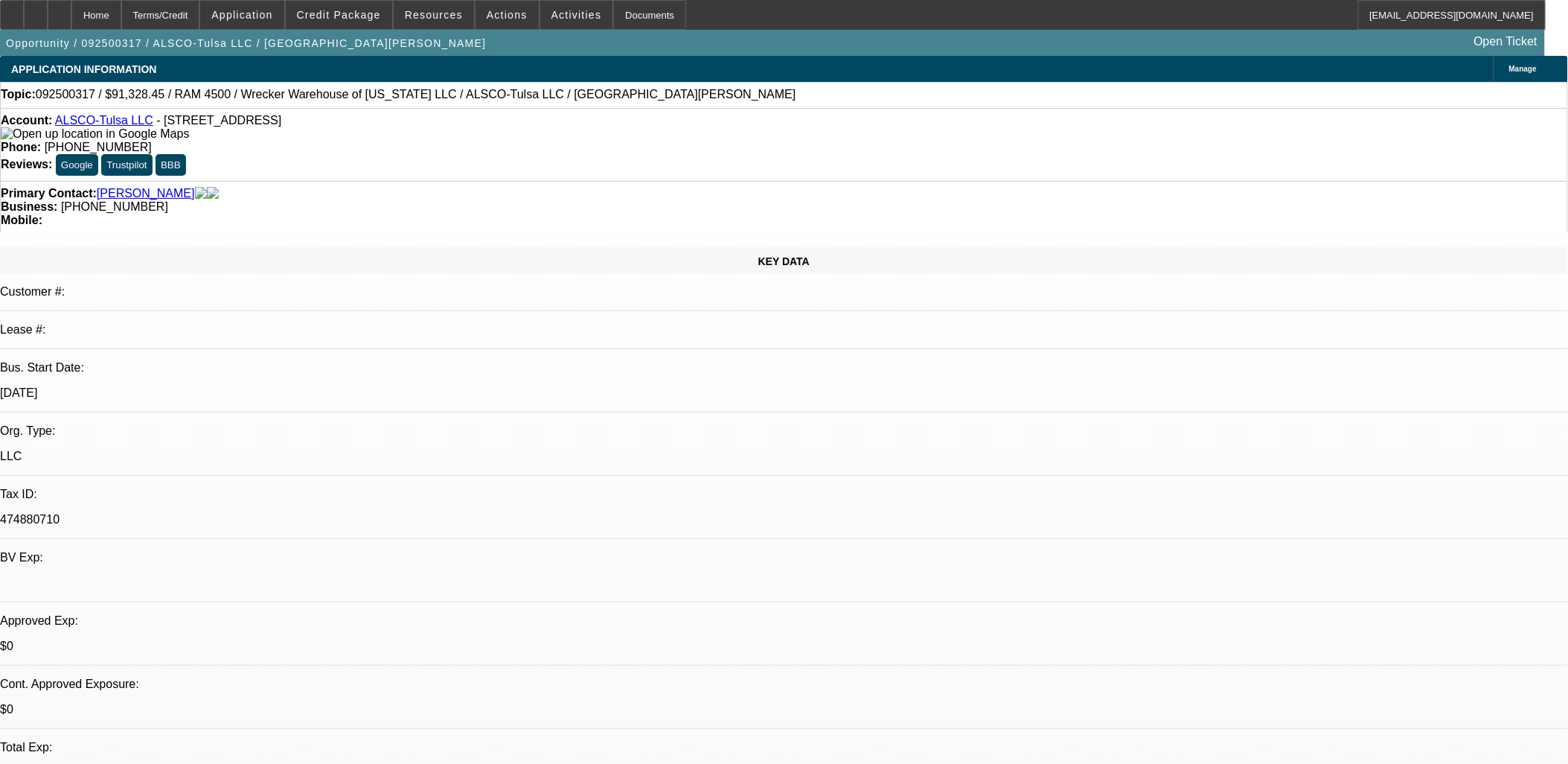
select select "0"
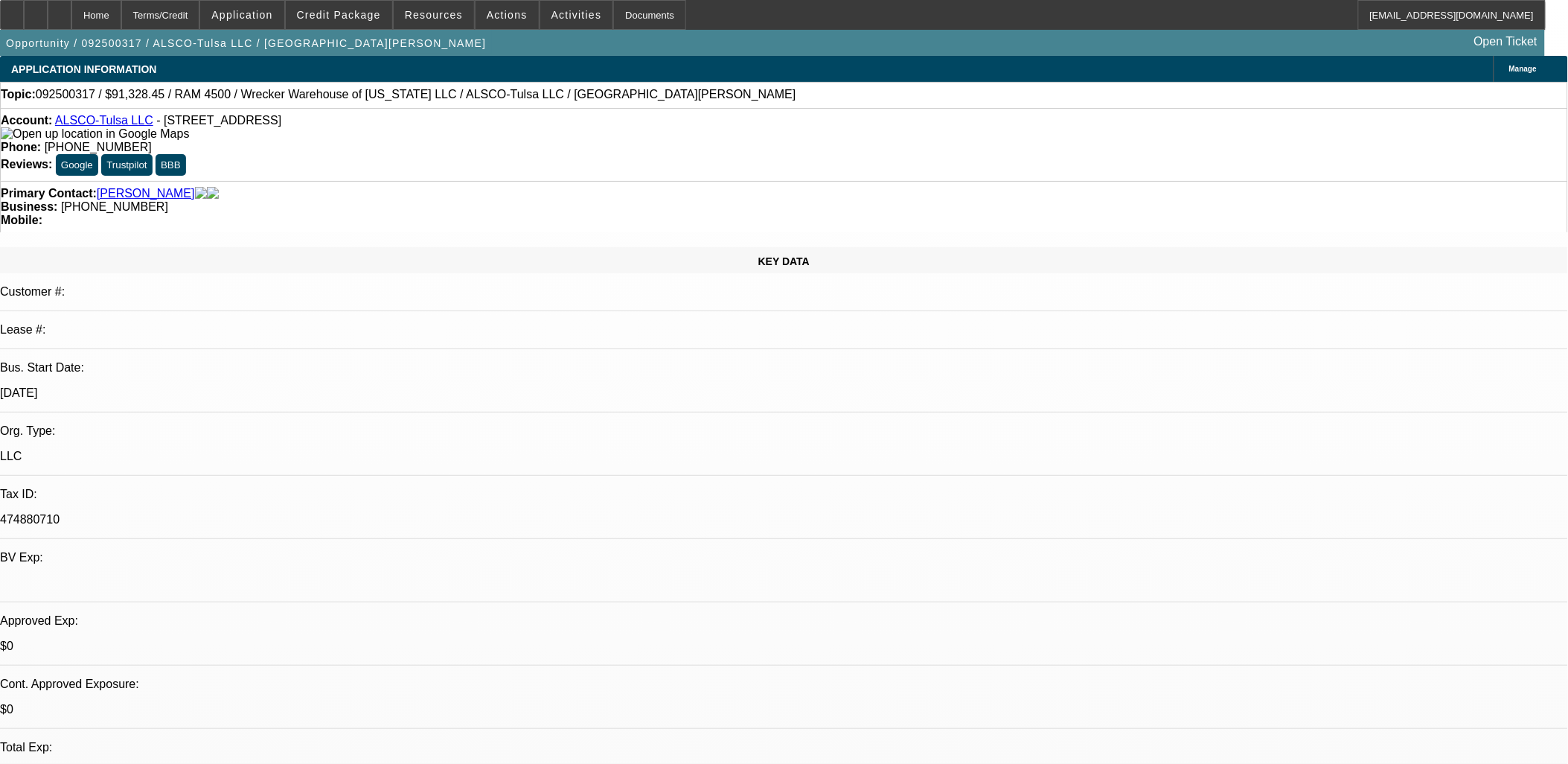
select select "0"
select select "1"
select select "6"
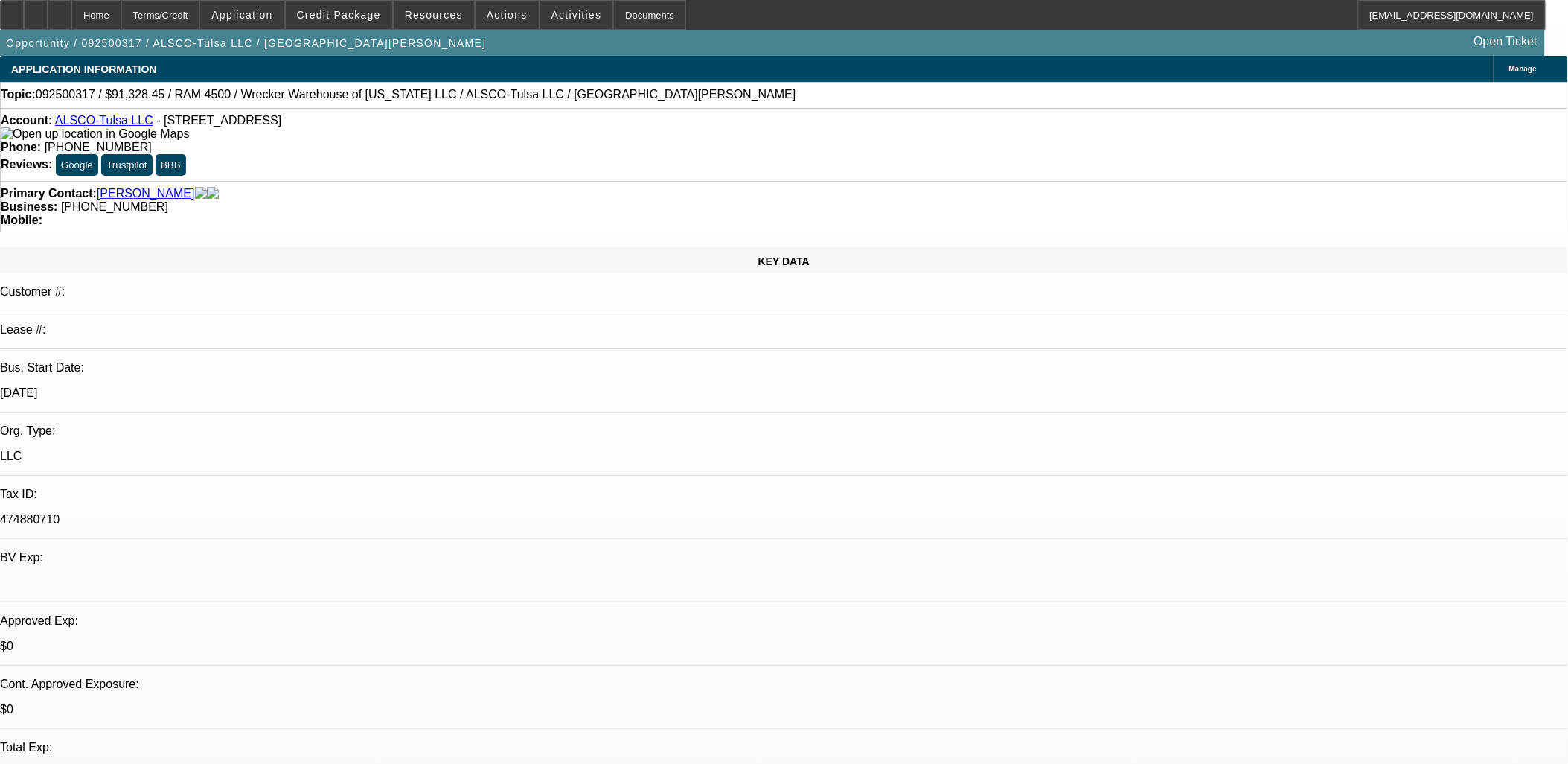
select select "1"
select select "6"
select select "1"
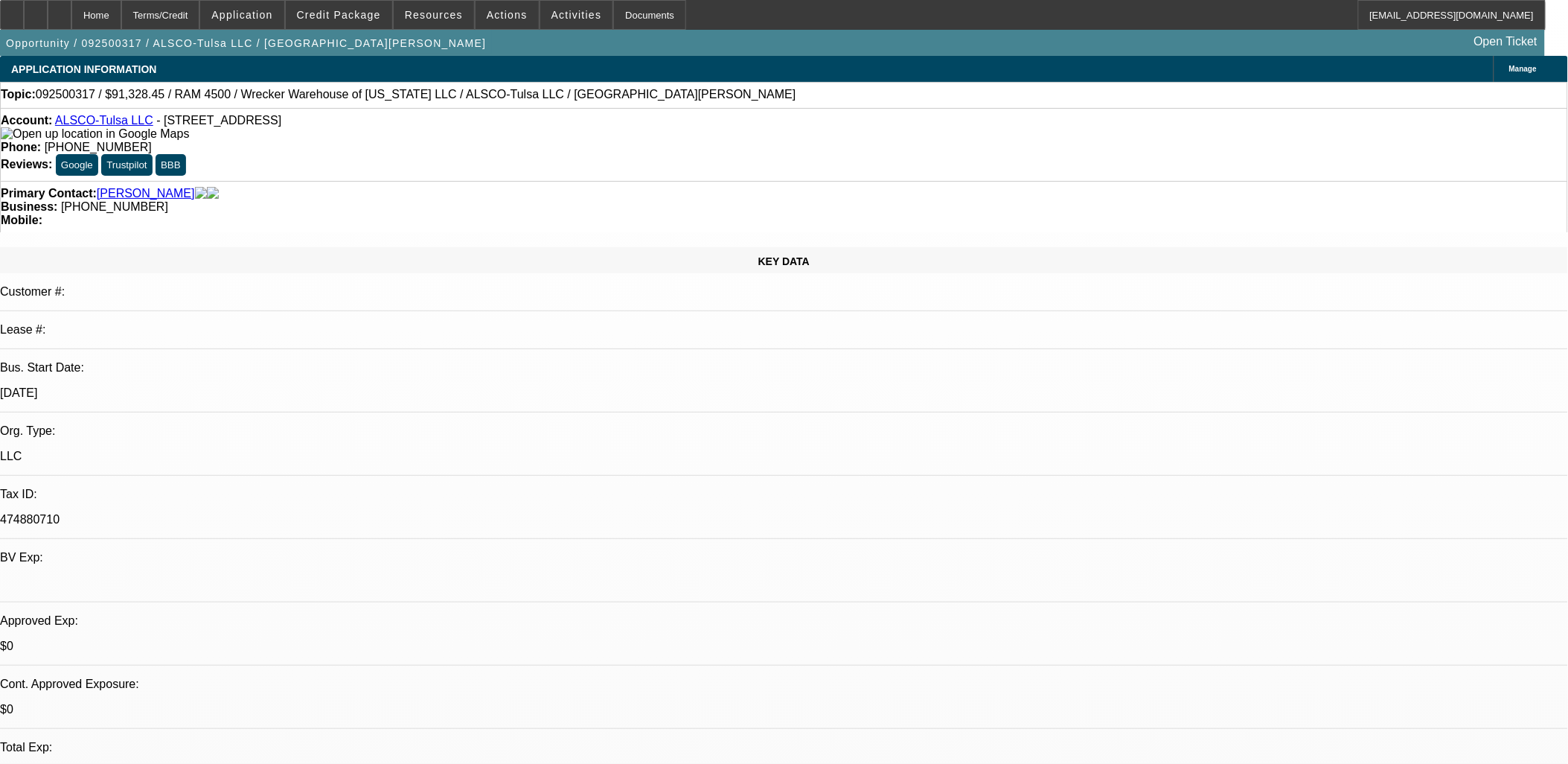
select select "6"
select select "1"
select select "6"
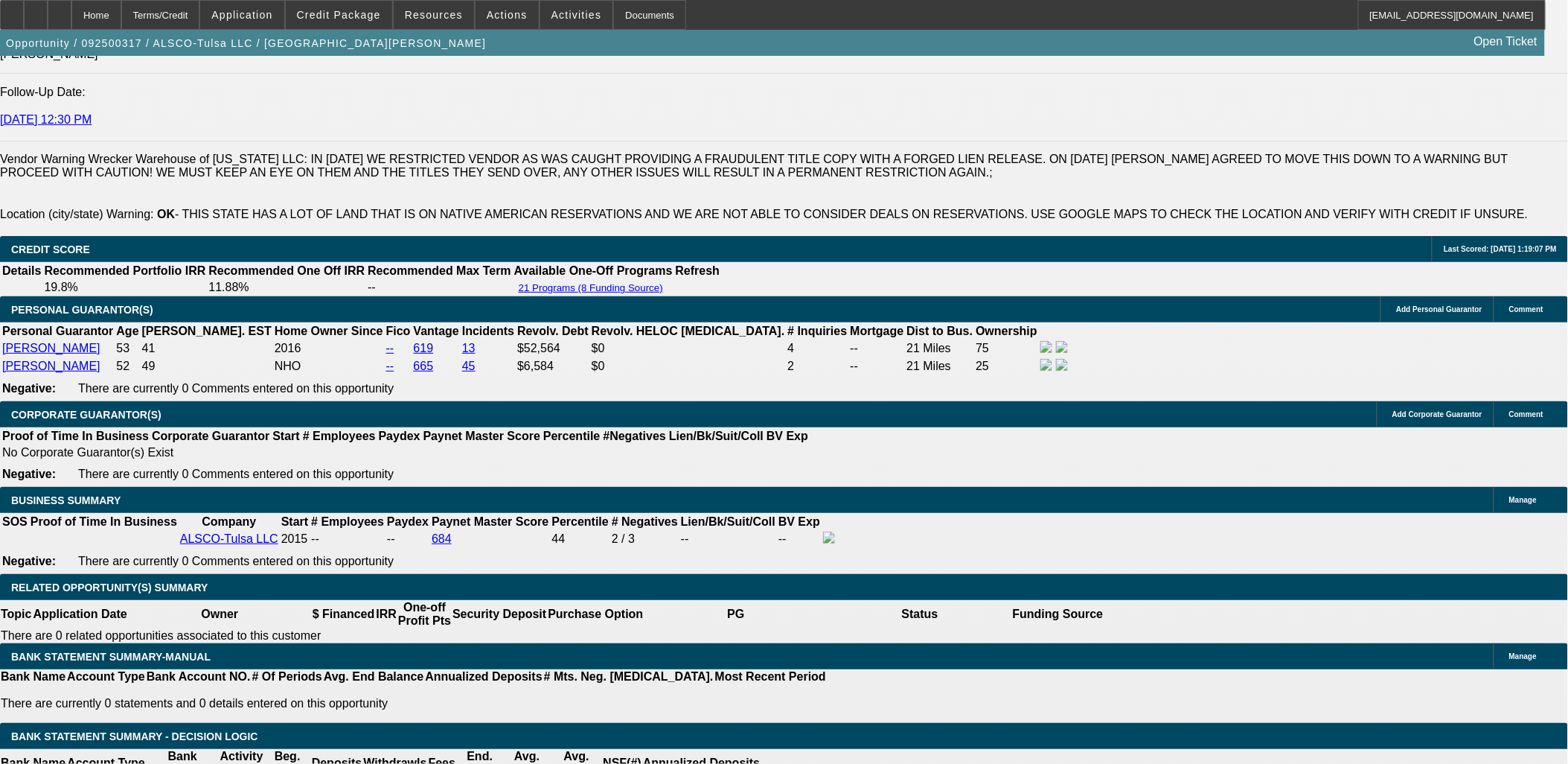
scroll to position [2067, 0]
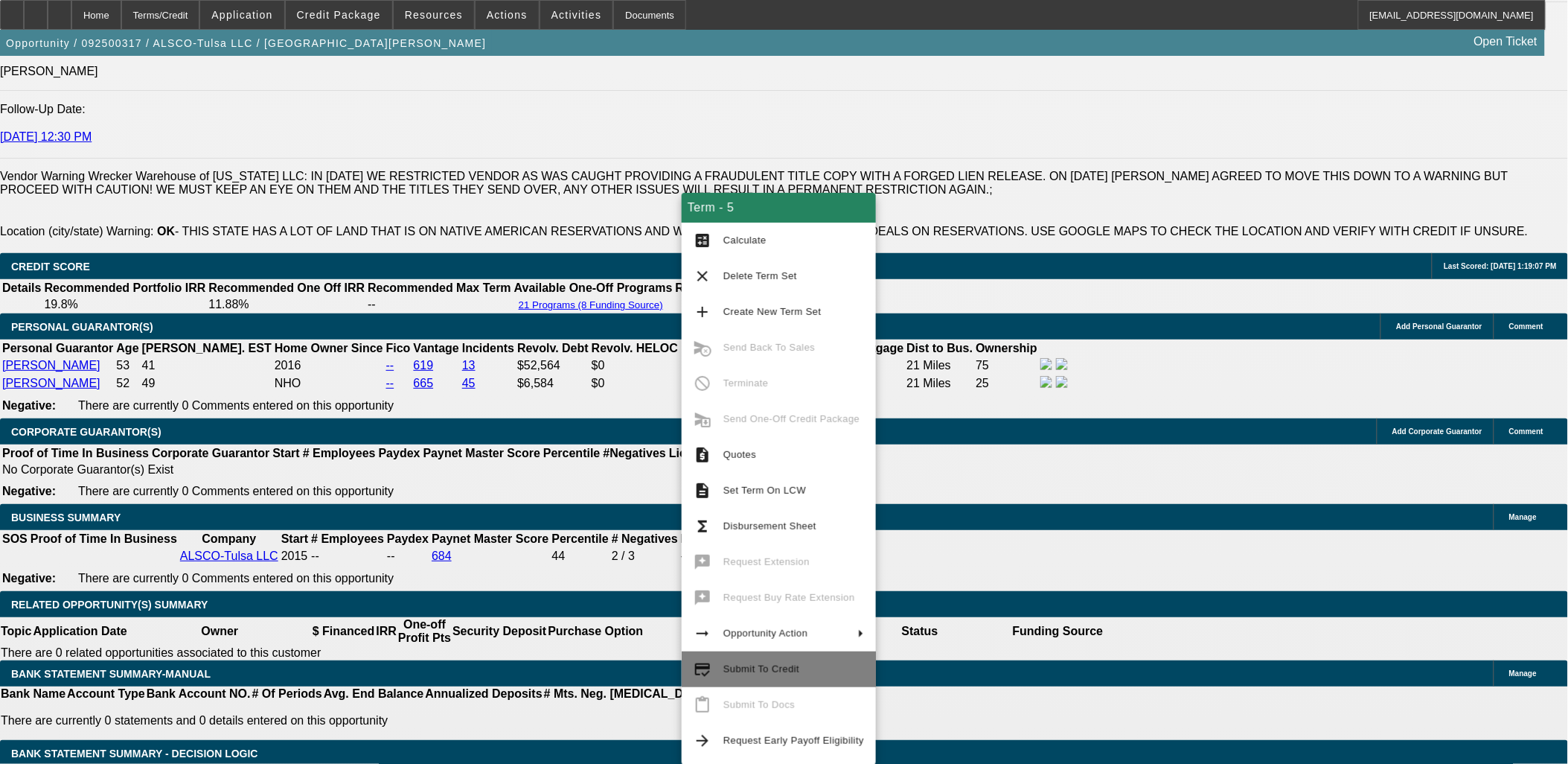
click at [787, 665] on span "Submit To Credit" at bounding box center [761, 669] width 76 height 12
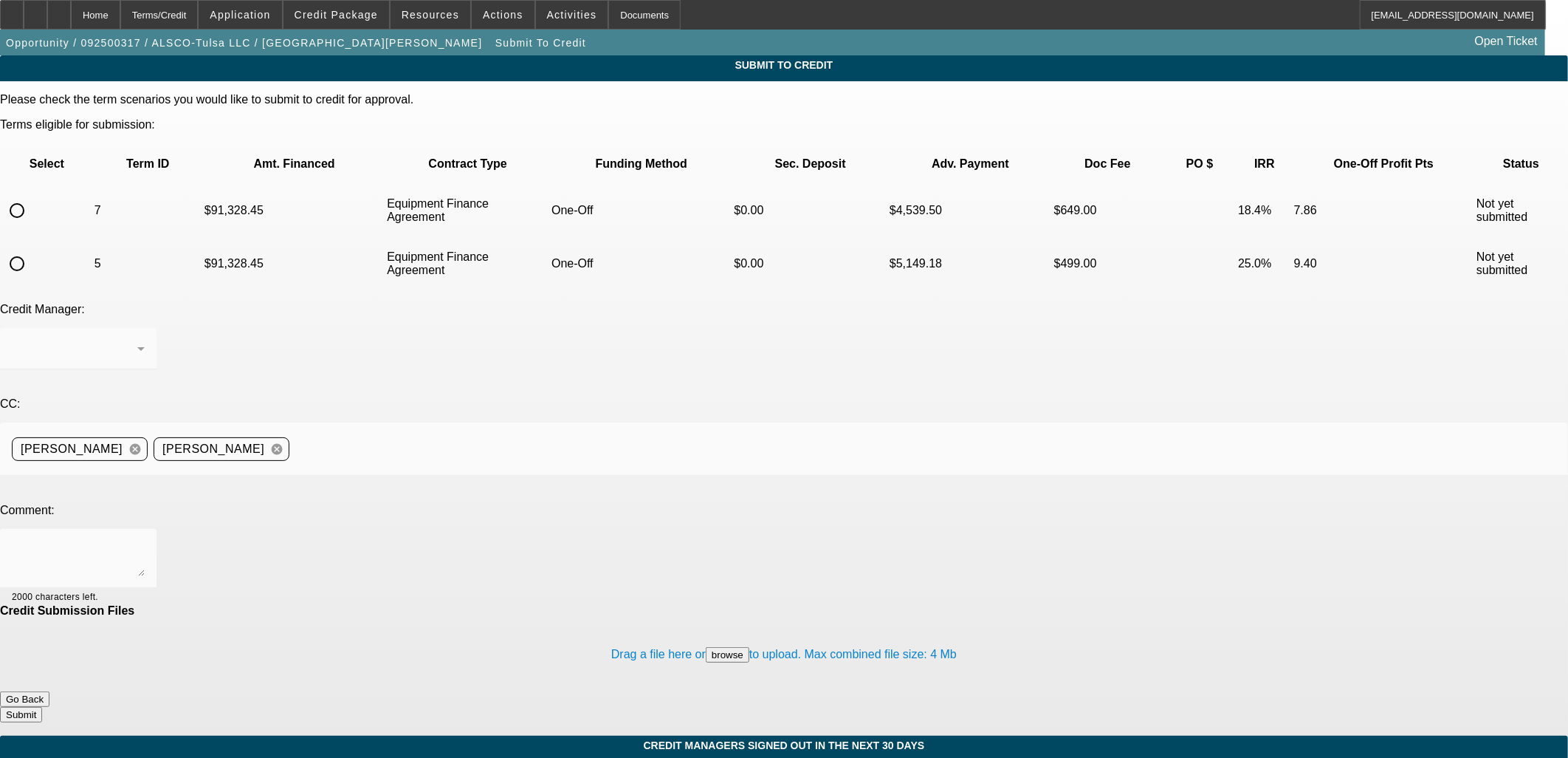
click at [32, 195] on input "radio" at bounding box center [17, 210] width 29 height 29
radio input "true"
click at [145, 540] on textarea at bounding box center [78, 558] width 133 height 35
type textarea "please send to"
click at [32, 249] on input "radio" at bounding box center [17, 263] width 29 height 29
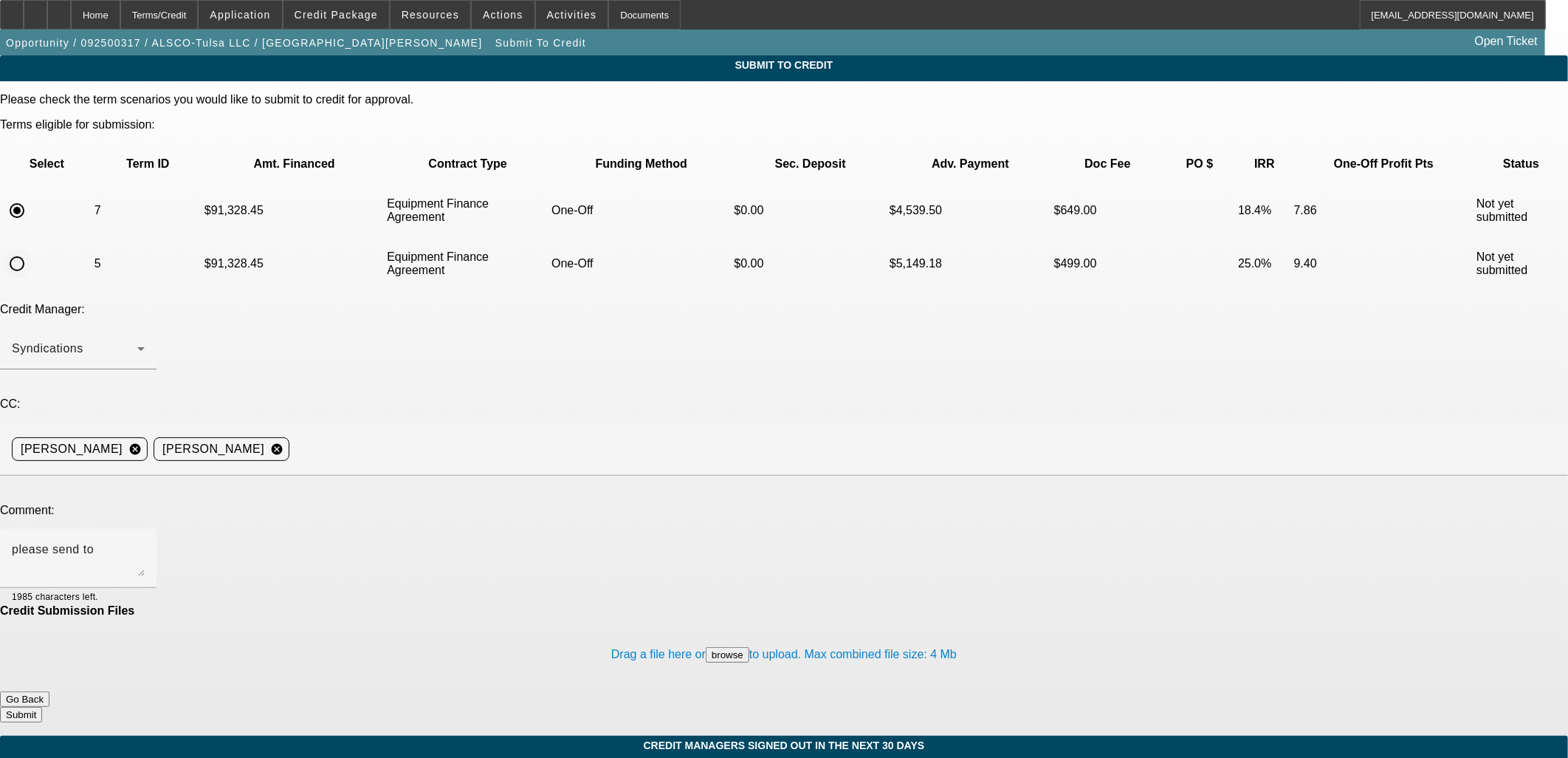
radio input "true"
click at [145, 540] on textarea "please send to" at bounding box center [78, 558] width 133 height 35
type textarea "please send to finpac Wrecker warehouse cleared"
click at [42, 706] on button "Submit" at bounding box center [20, 714] width 42 height 16
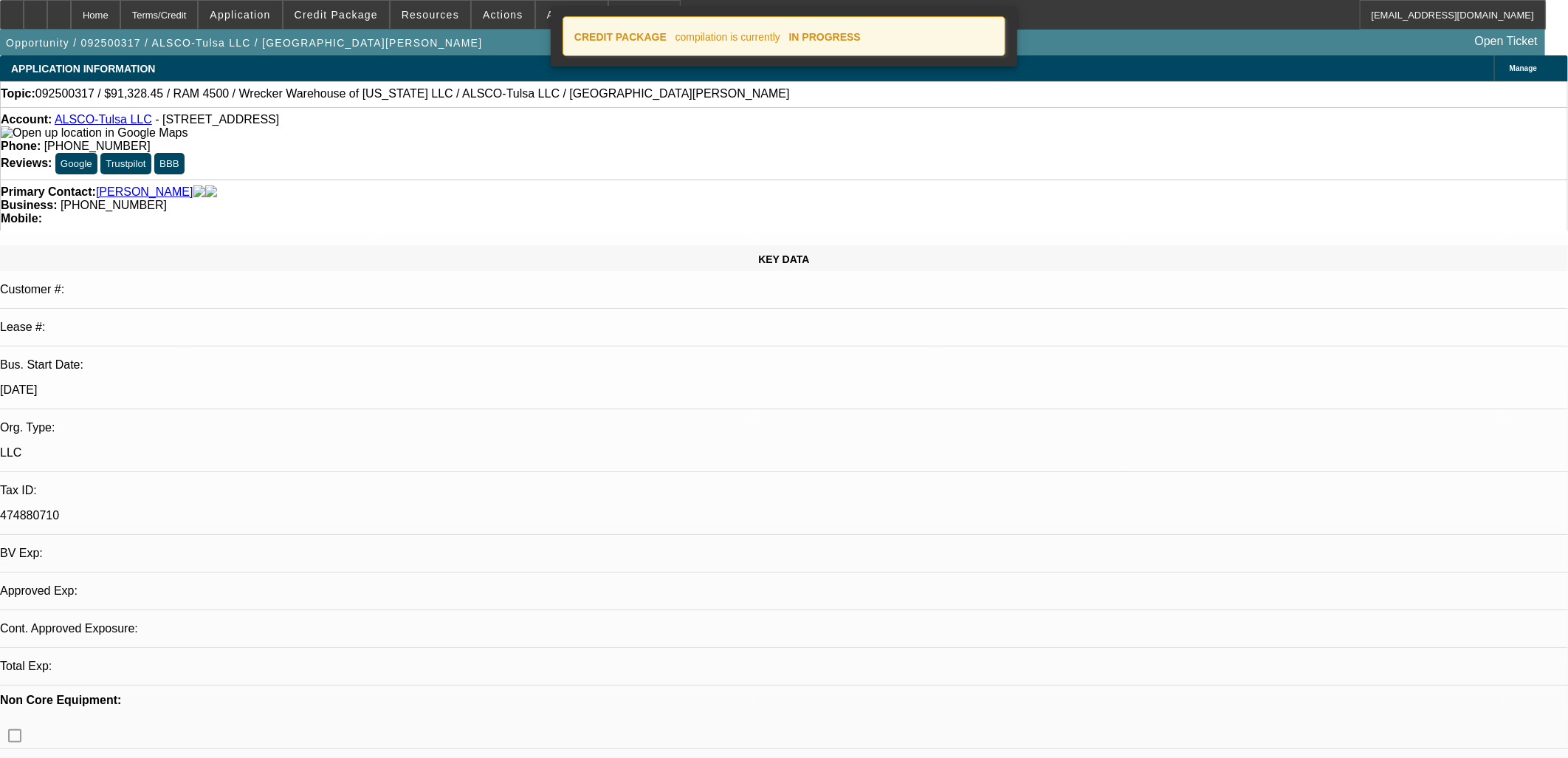
select select "0"
select select "6"
select select "0"
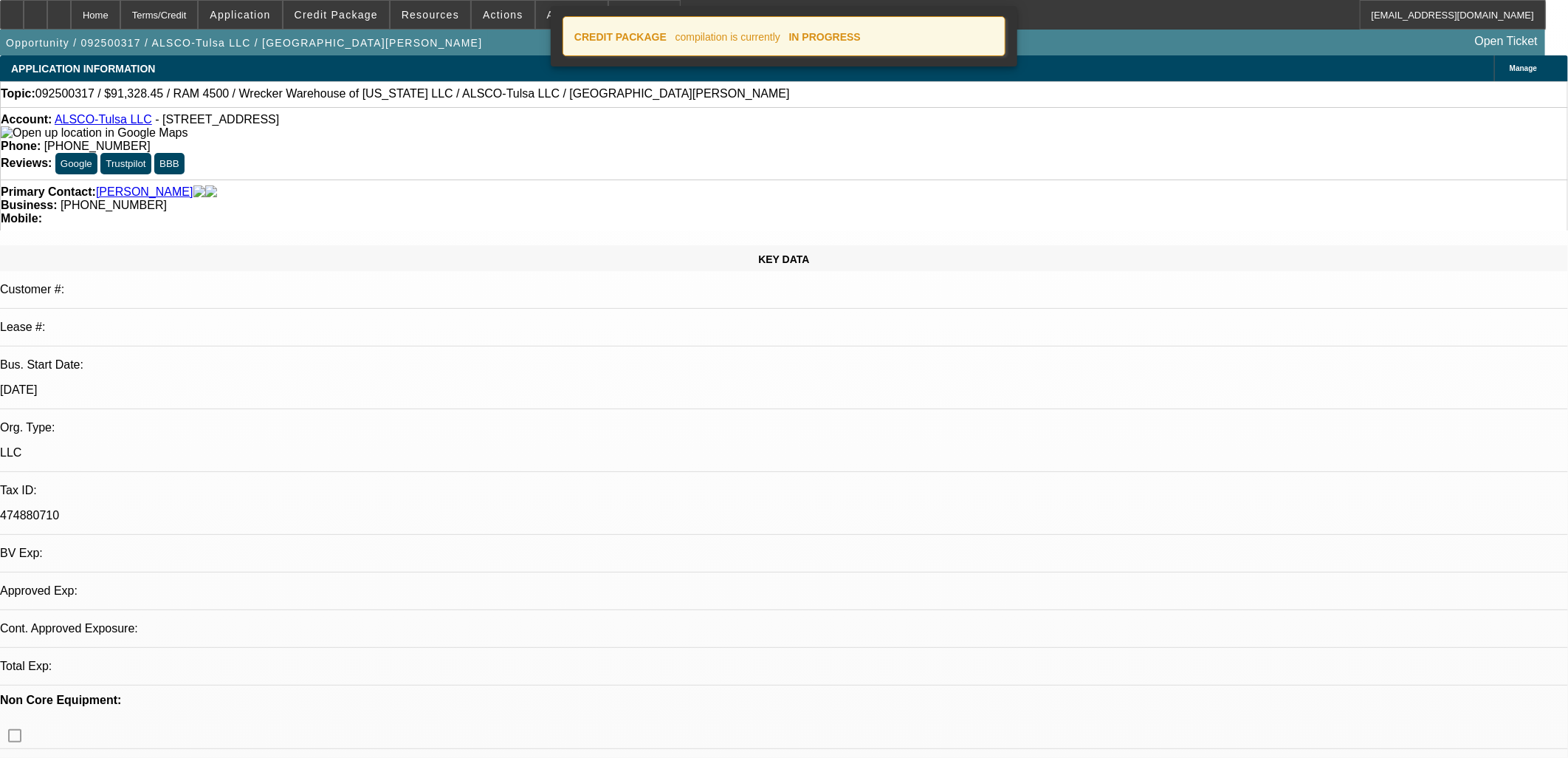
select select "0"
select select "6"
select select "0"
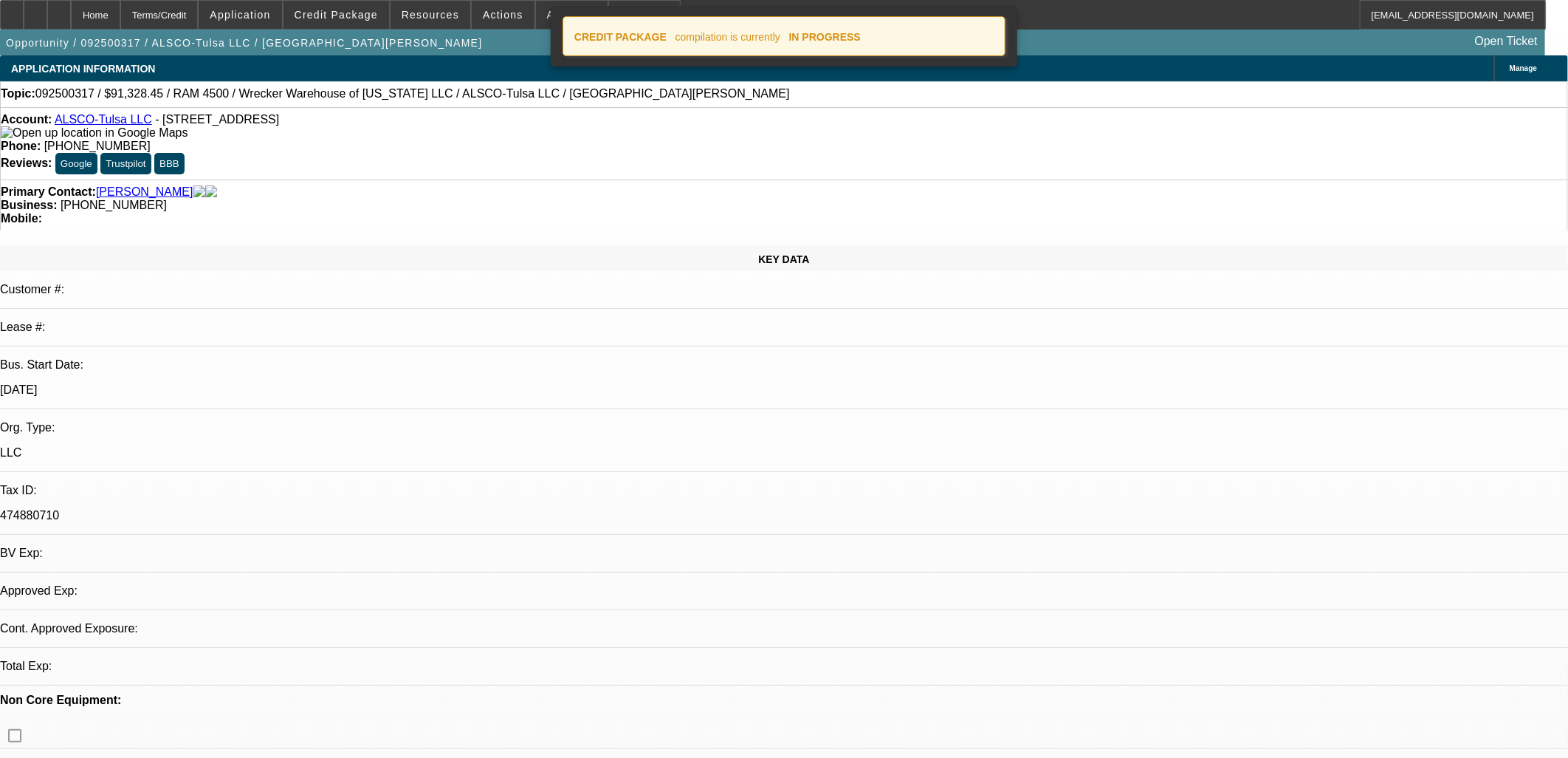
select select "0"
select select "6"
select select "0"
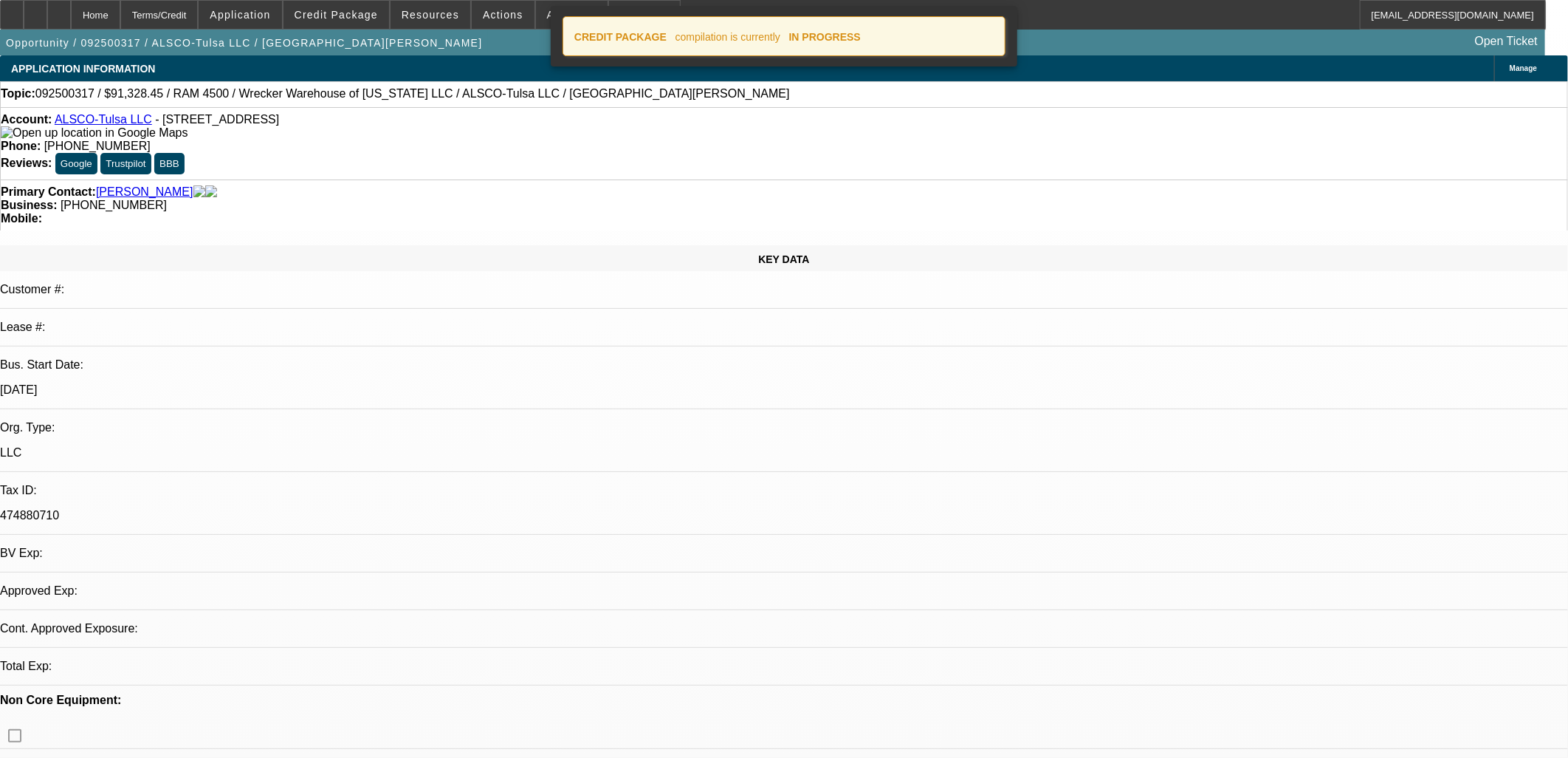
select select "6"
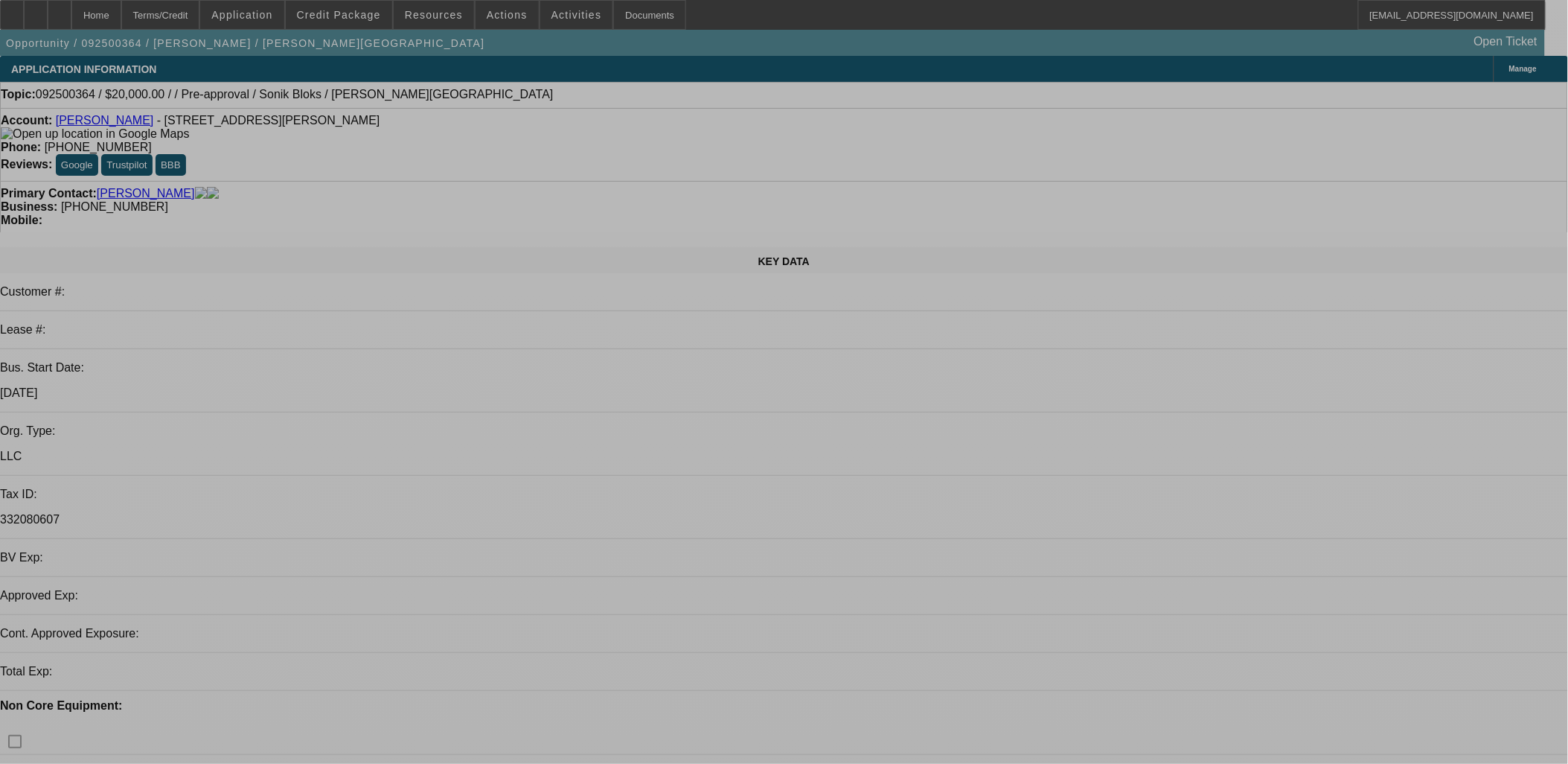
select select "0"
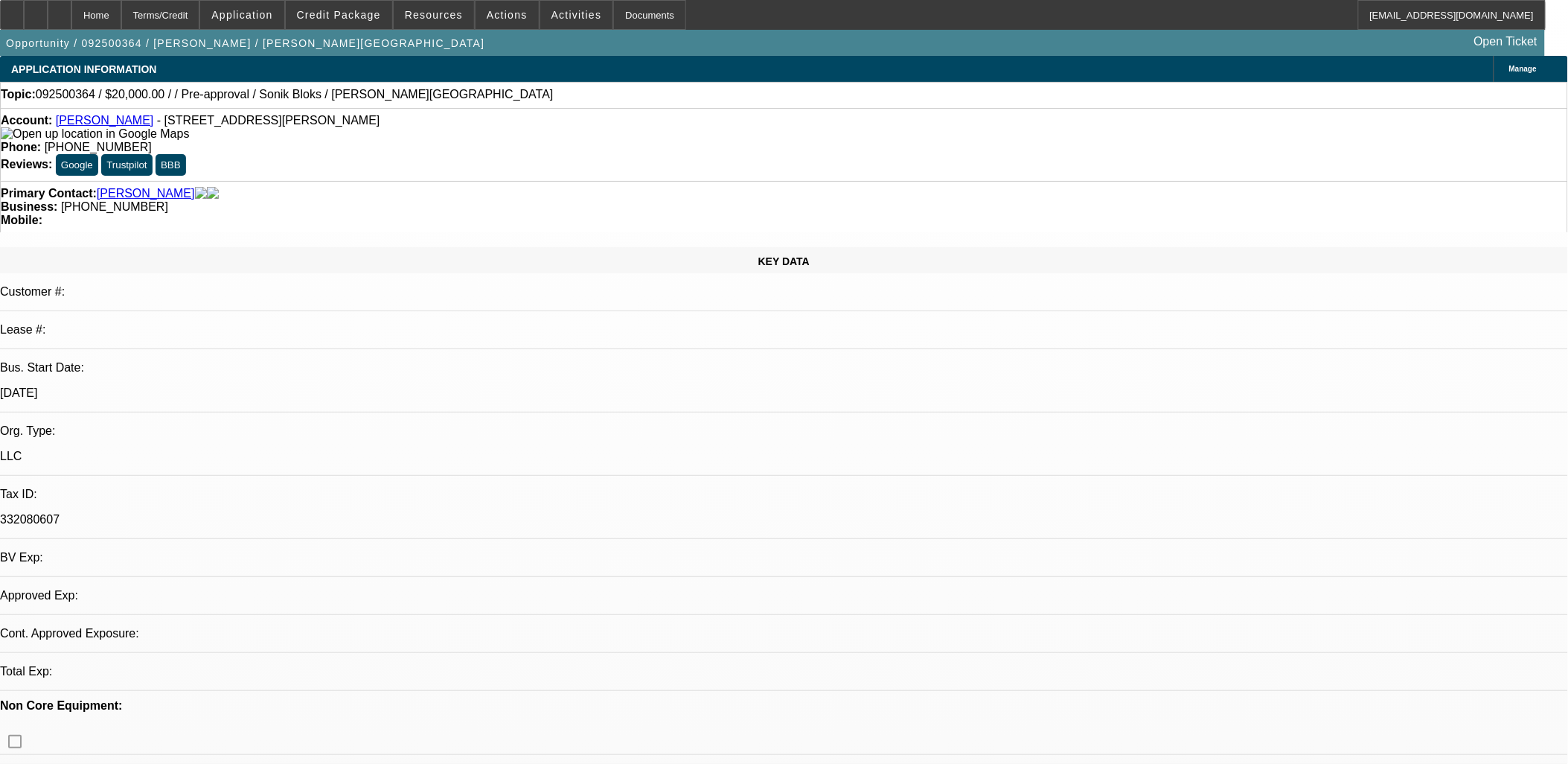
select select "2"
select select "0.1"
select select "4"
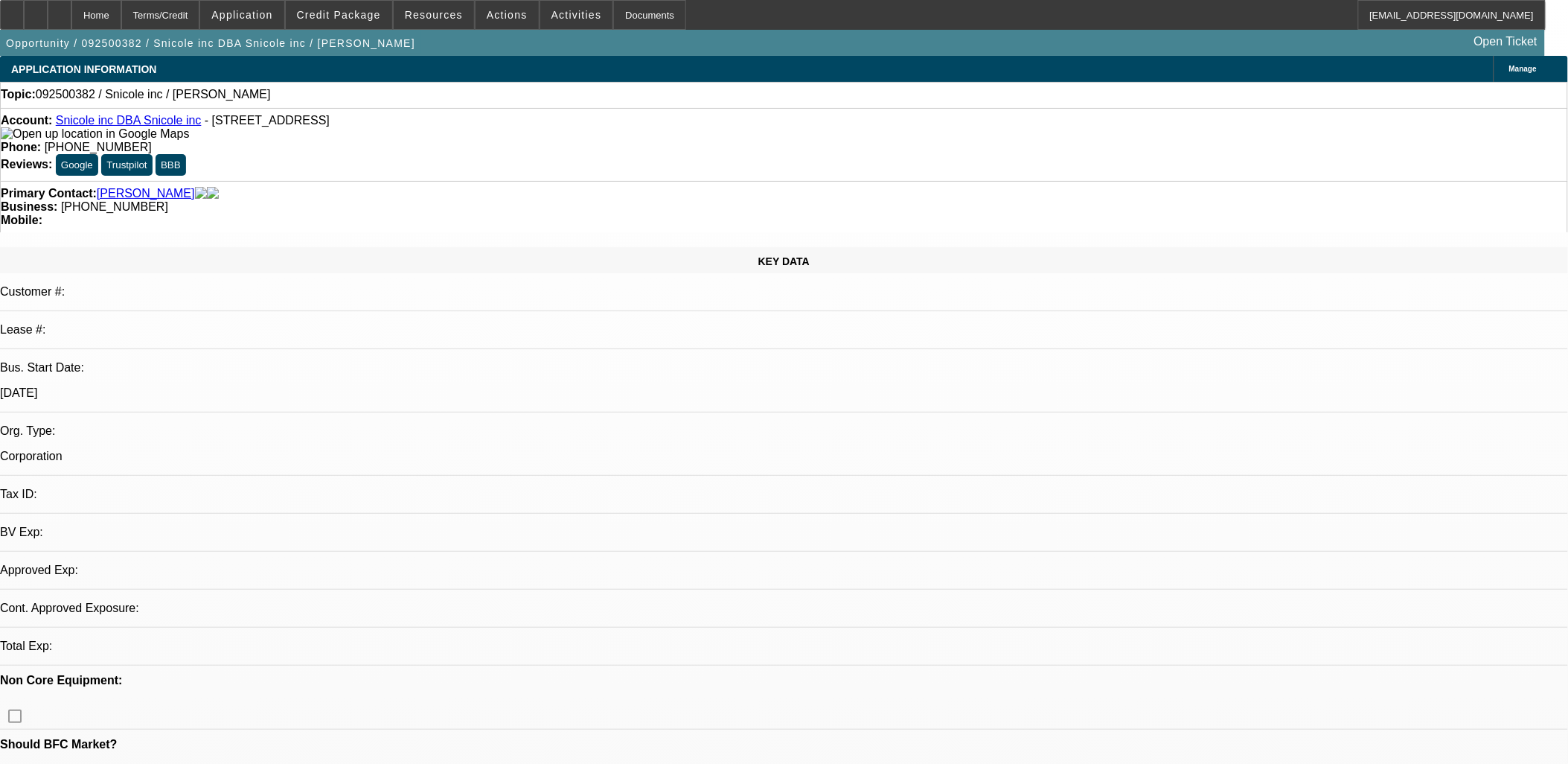
select select "0"
select select "2"
select select "0.1"
select select "1"
select select "2"
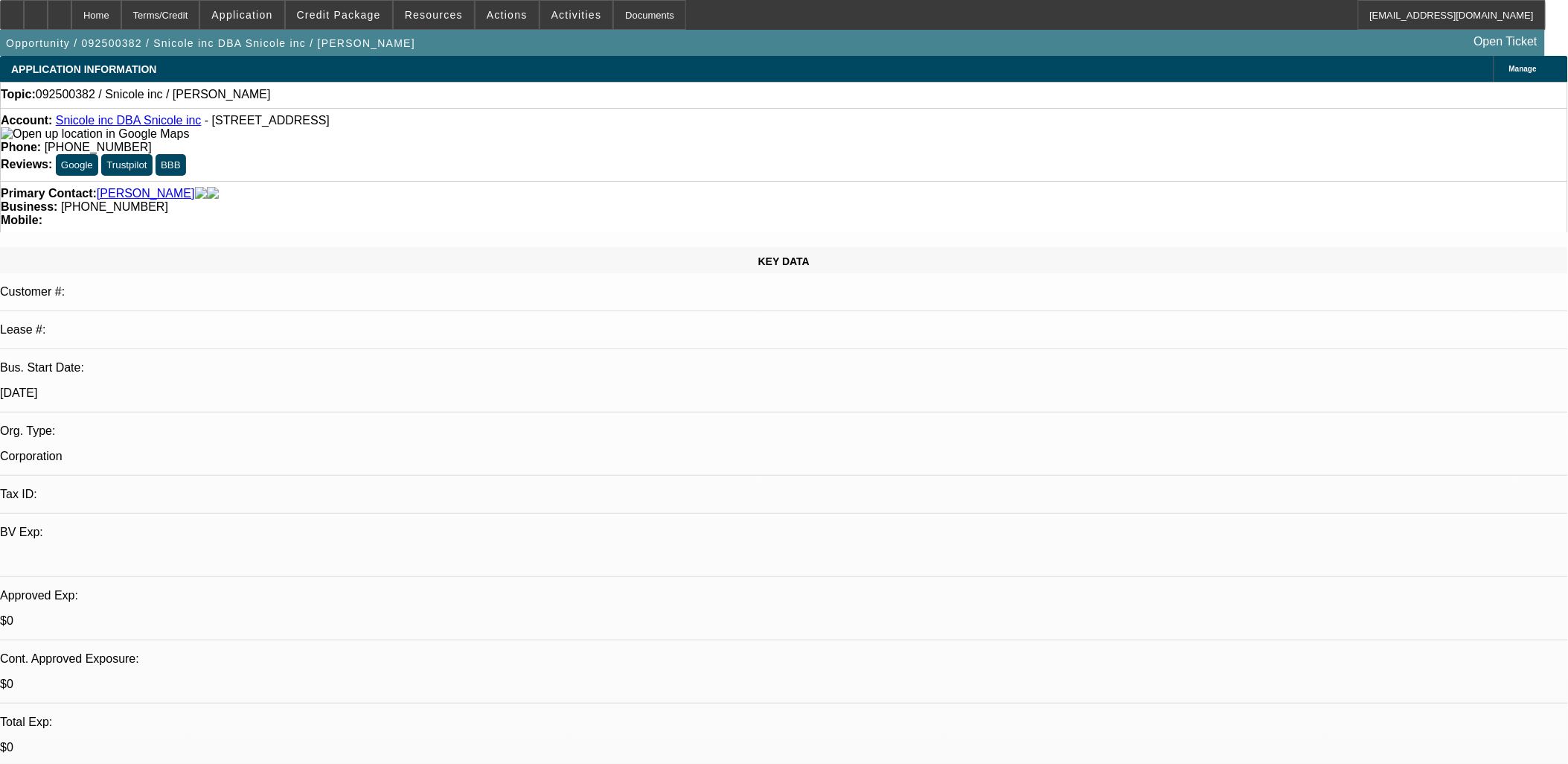
select select "4"
drag, startPoint x: 710, startPoint y: 459, endPoint x: 629, endPoint y: 334, distance: 148.9
click at [564, 21] on span at bounding box center [577, 14] width 73 height 35
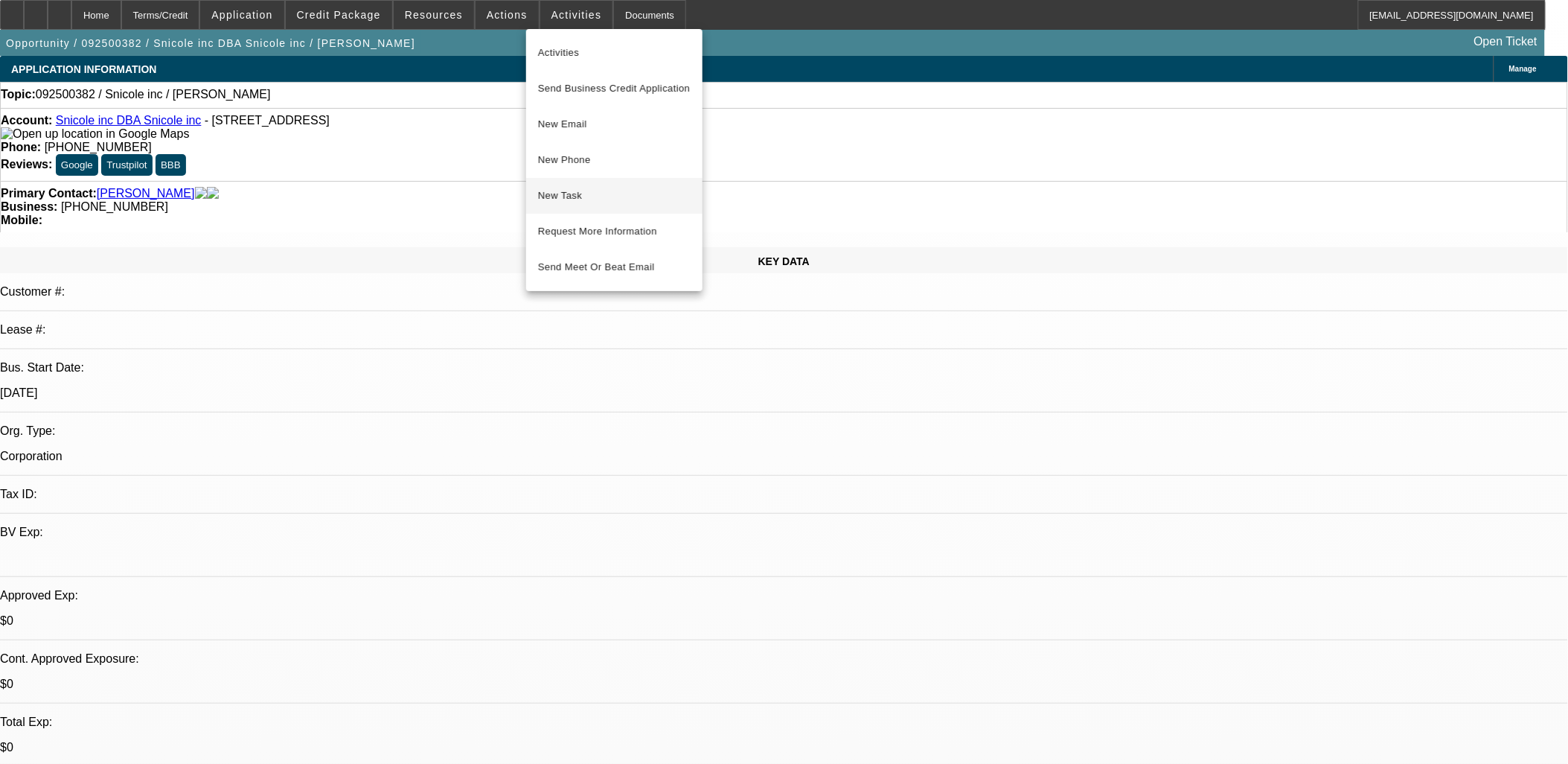
click at [564, 189] on span "New Task" at bounding box center [614, 196] width 152 height 18
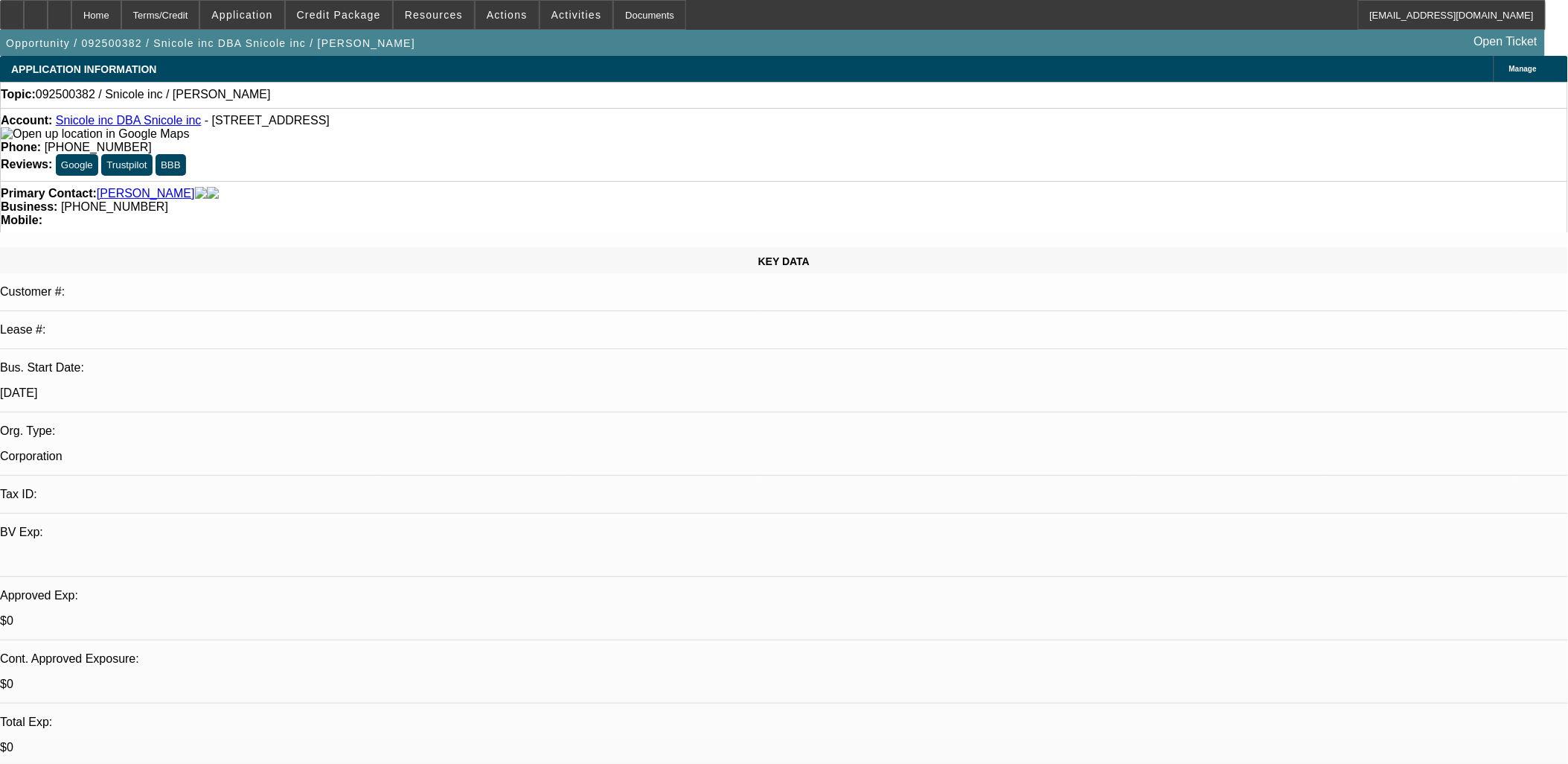
click at [368, 19] on span "Credit Package" at bounding box center [339, 15] width 84 height 12
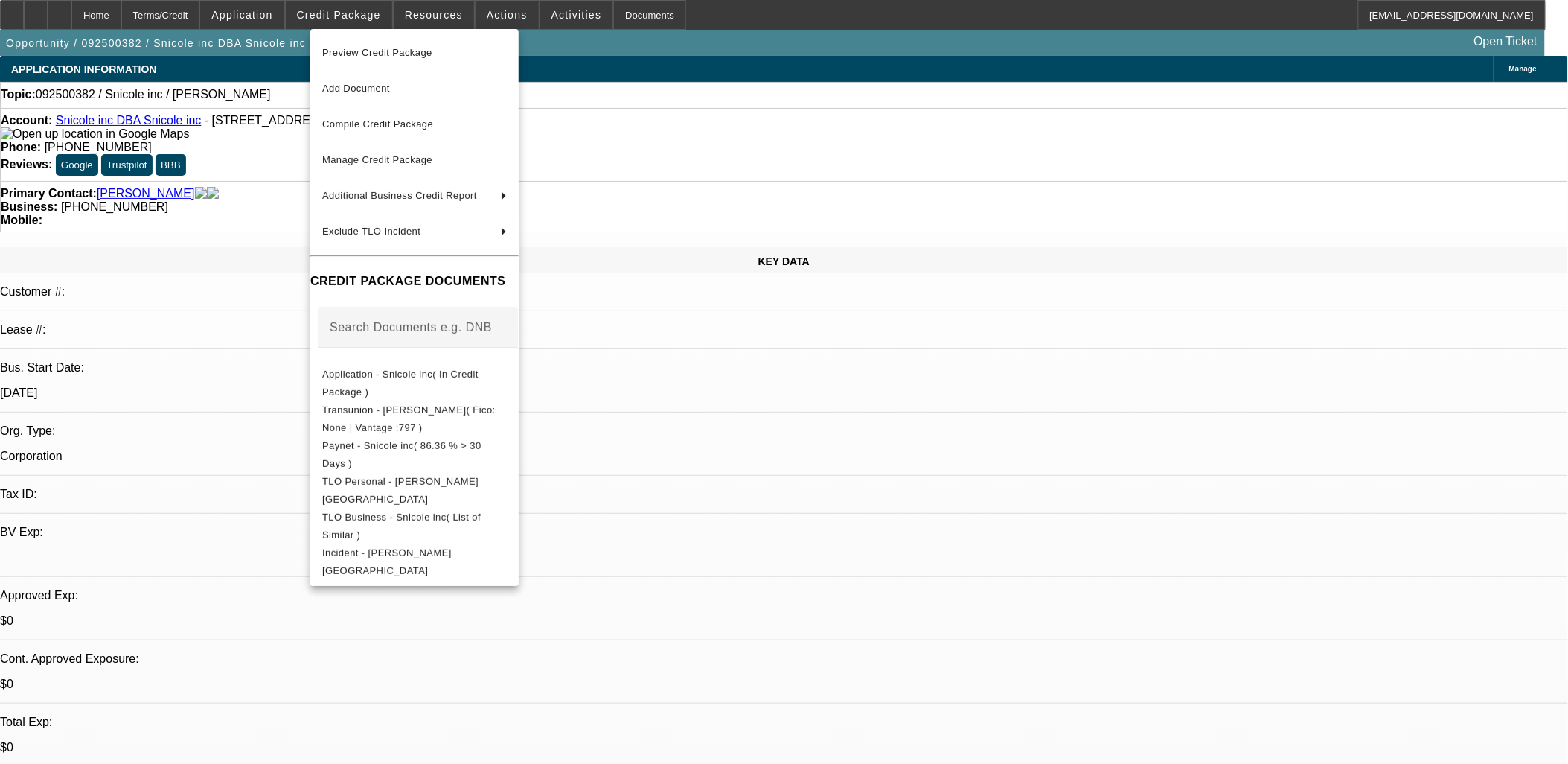
click at [813, 404] on div at bounding box center [784, 382] width 1568 height 764
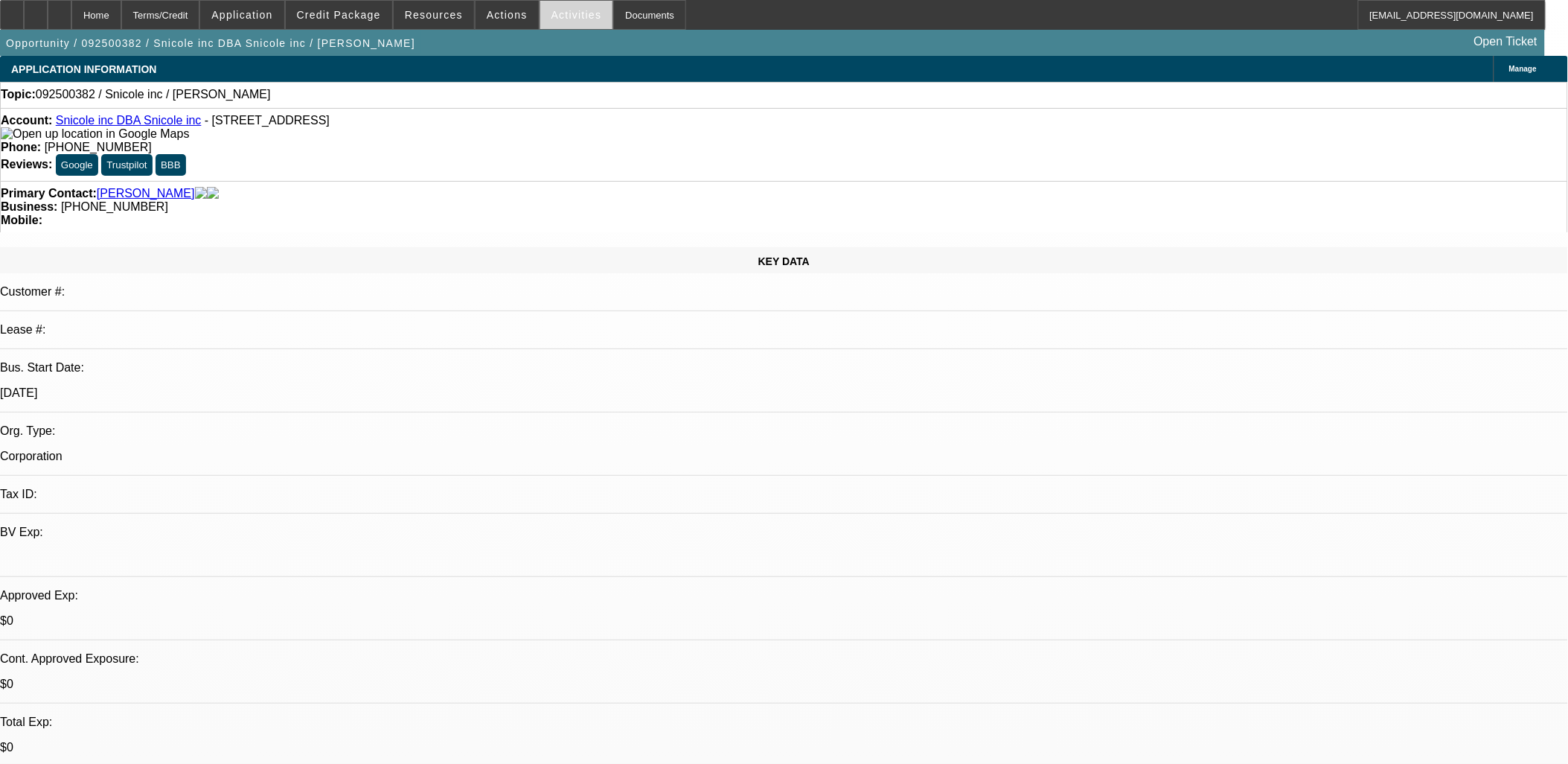
click at [563, 21] on span at bounding box center [577, 14] width 73 height 35
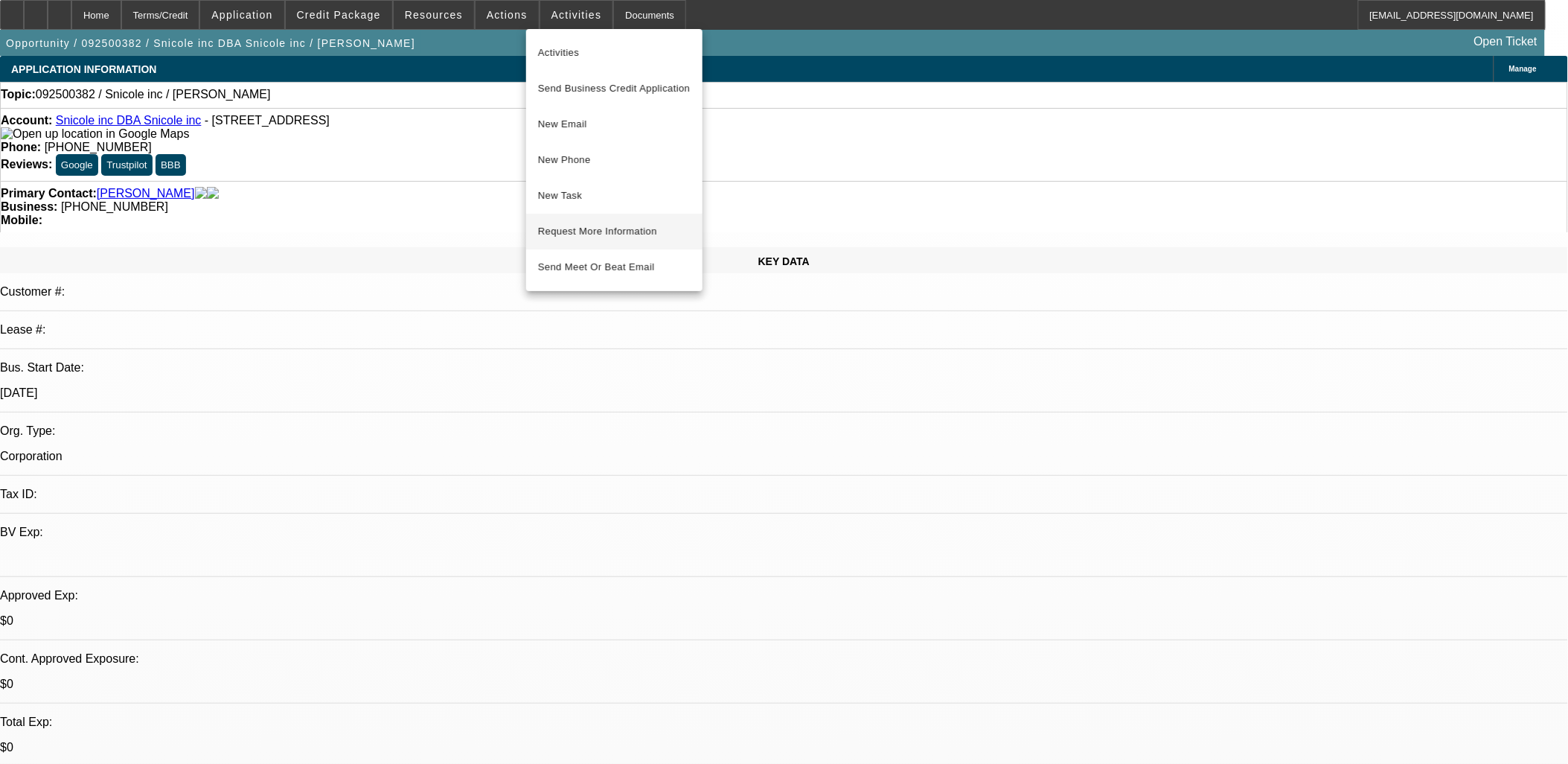
click at [621, 232] on span "Request More Information" at bounding box center [614, 232] width 152 height 18
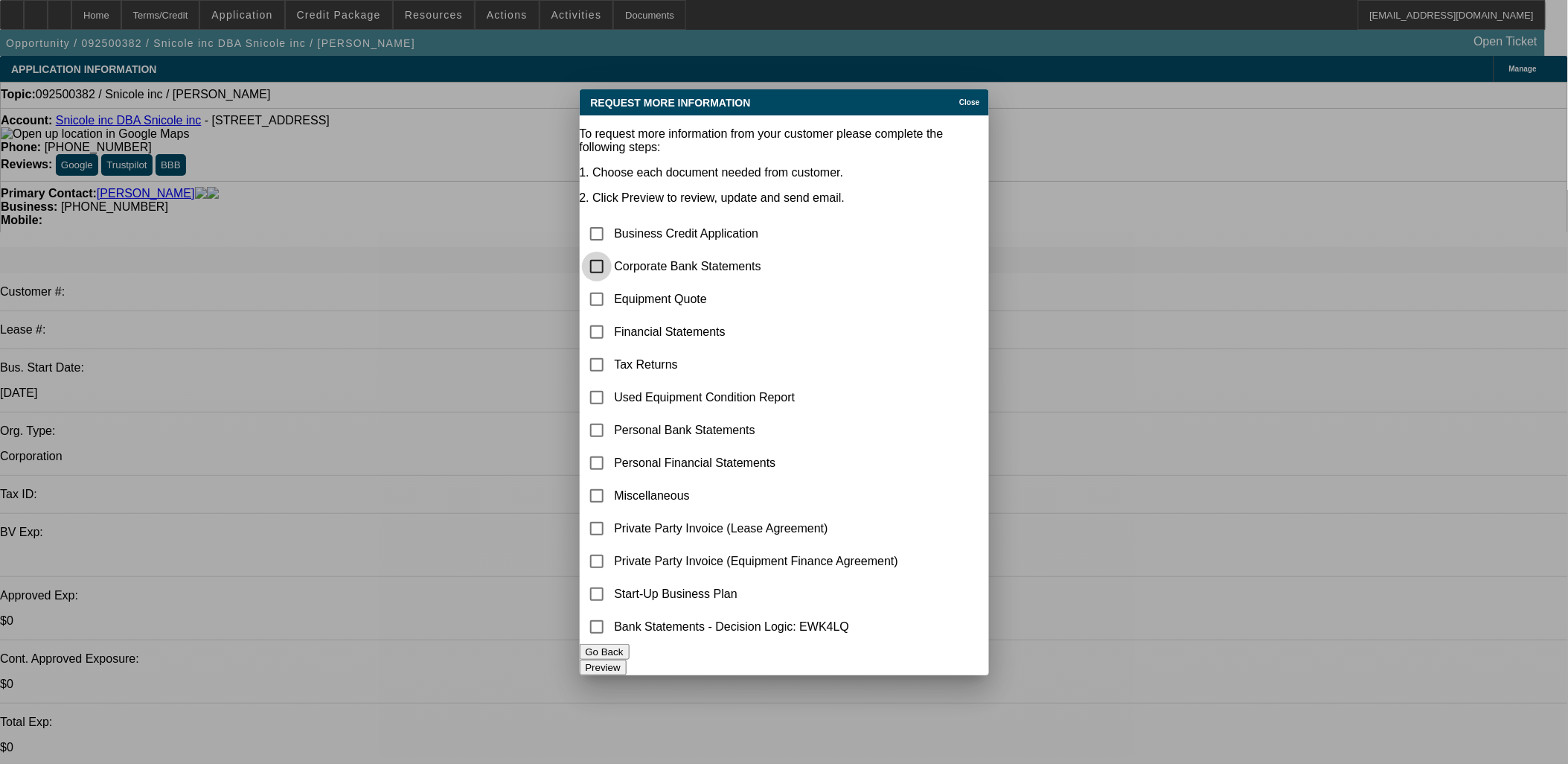
click at [611, 251] on input "checkbox" at bounding box center [597, 266] width 30 height 30
checkbox input "true"
click at [611, 284] on input "checkbox" at bounding box center [597, 299] width 30 height 30
checkbox input "true"
click at [611, 480] on input "checkbox" at bounding box center [597, 495] width 30 height 30
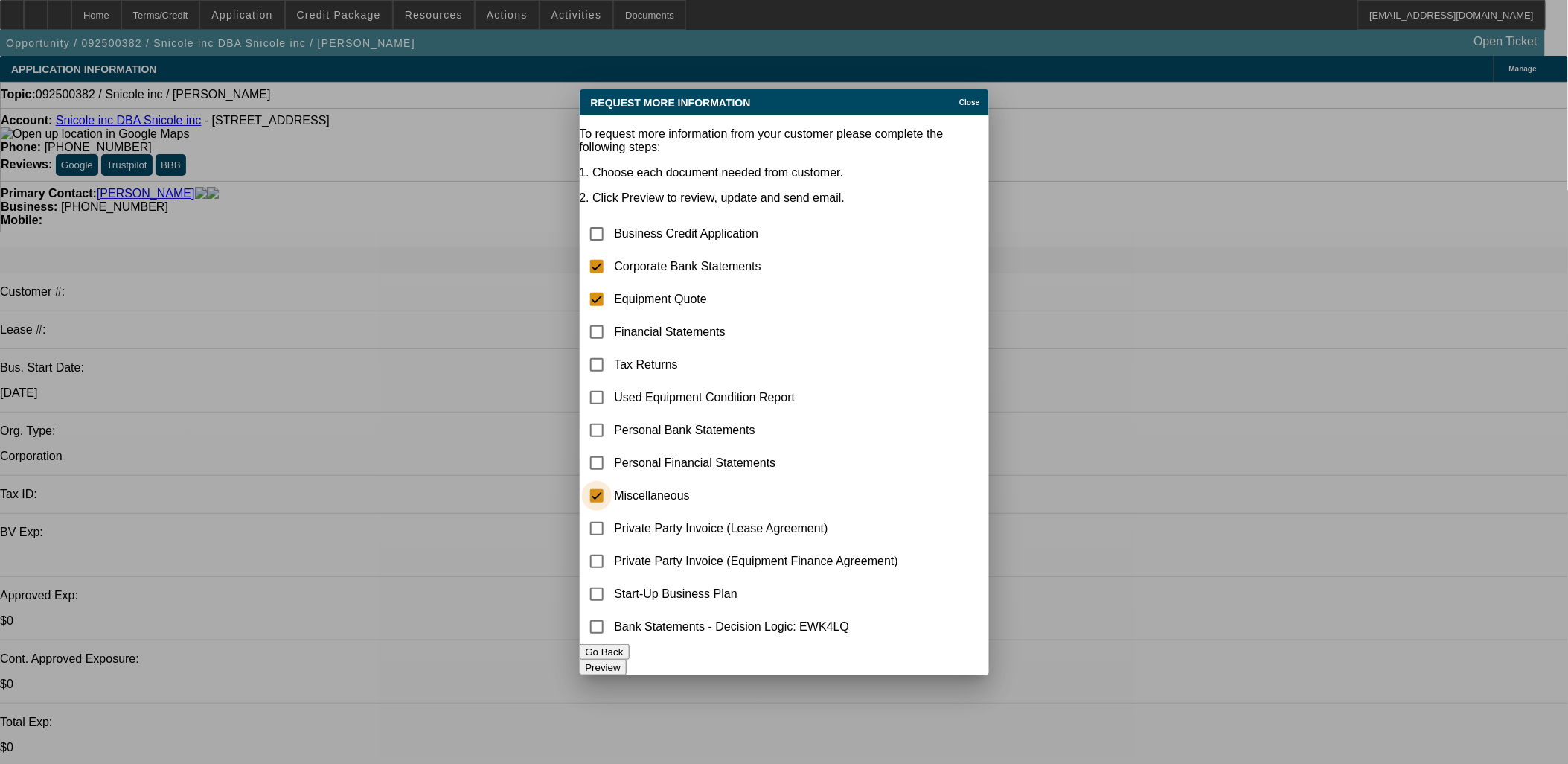
checkbox input "true"
click at [611, 624] on input "checkbox" at bounding box center [597, 626] width 30 height 30
checkbox input "true"
click at [626, 663] on button "Preview" at bounding box center [603, 667] width 47 height 16
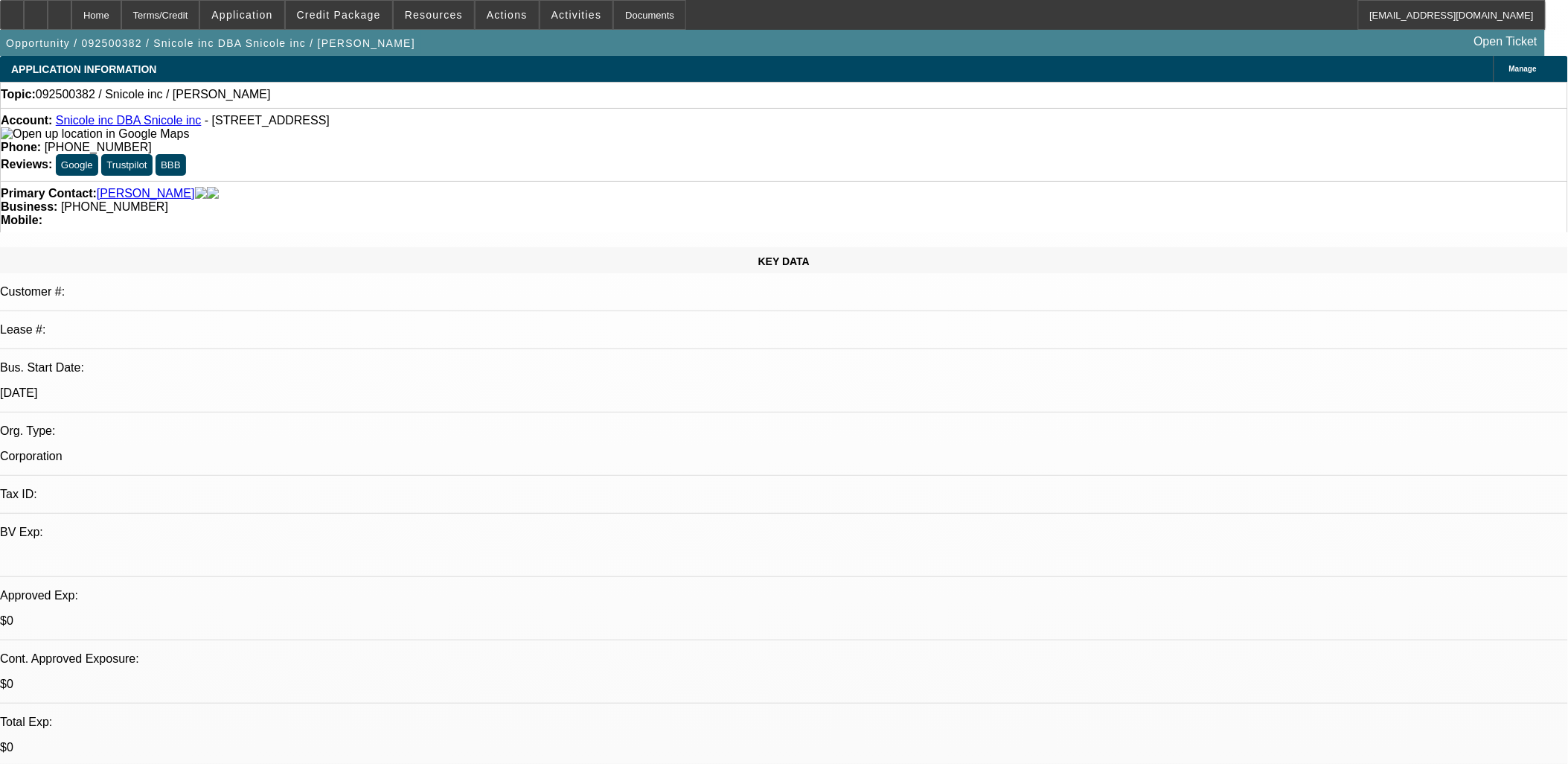
drag, startPoint x: 65, startPoint y: 121, endPoint x: 115, endPoint y: 129, distance: 50.6
click at [115, 129] on div "Account: Snicole inc DBA Snicole inc - 8047 45th Pl, Lyons, IL 60534" at bounding box center [784, 127] width 1566 height 27
copy div "Snicole inc"
click at [35, 10] on icon at bounding box center [35, 10] width 0 height 0
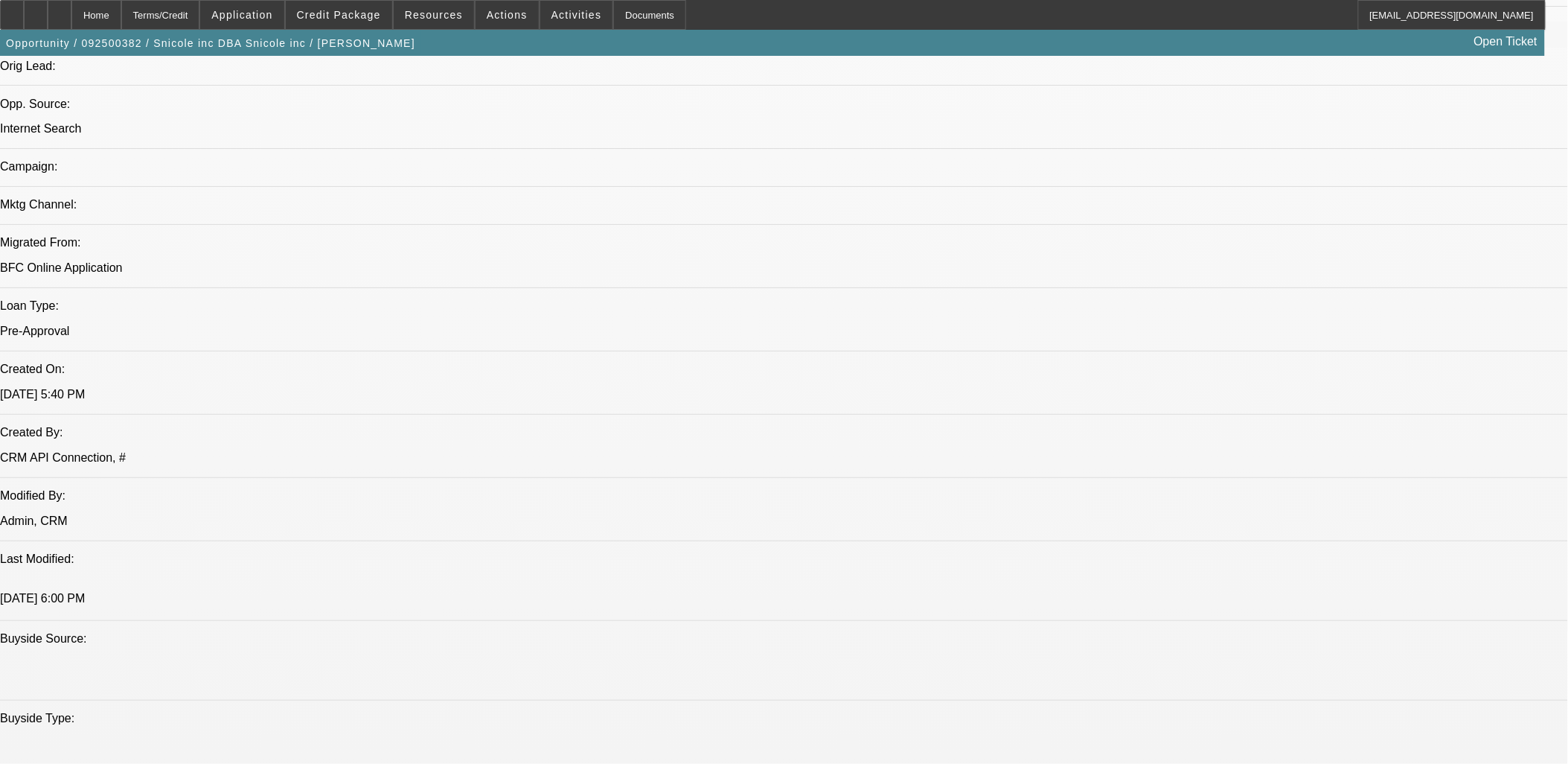
scroll to position [1075, 0]
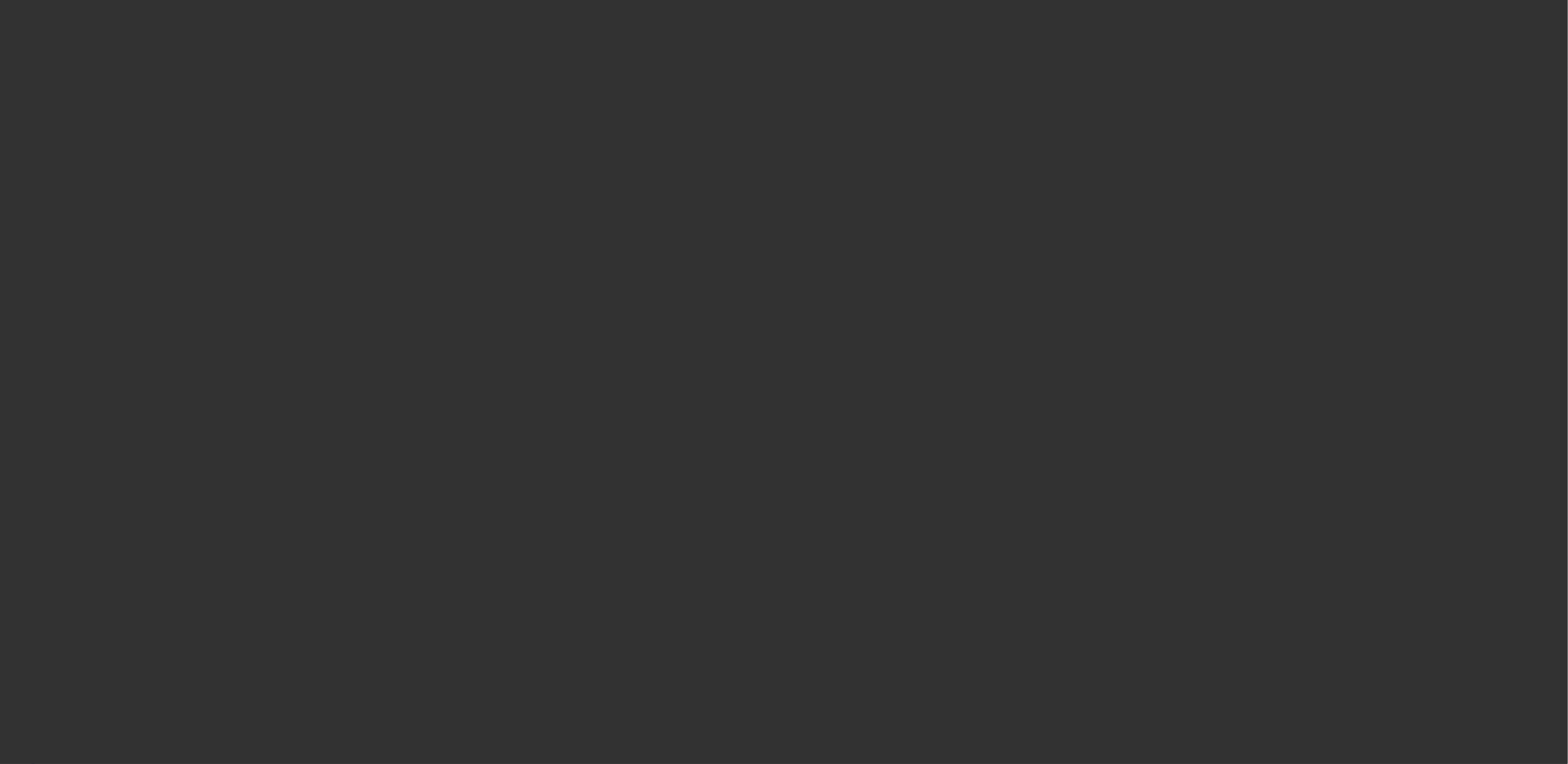
scroll to position [0, 0]
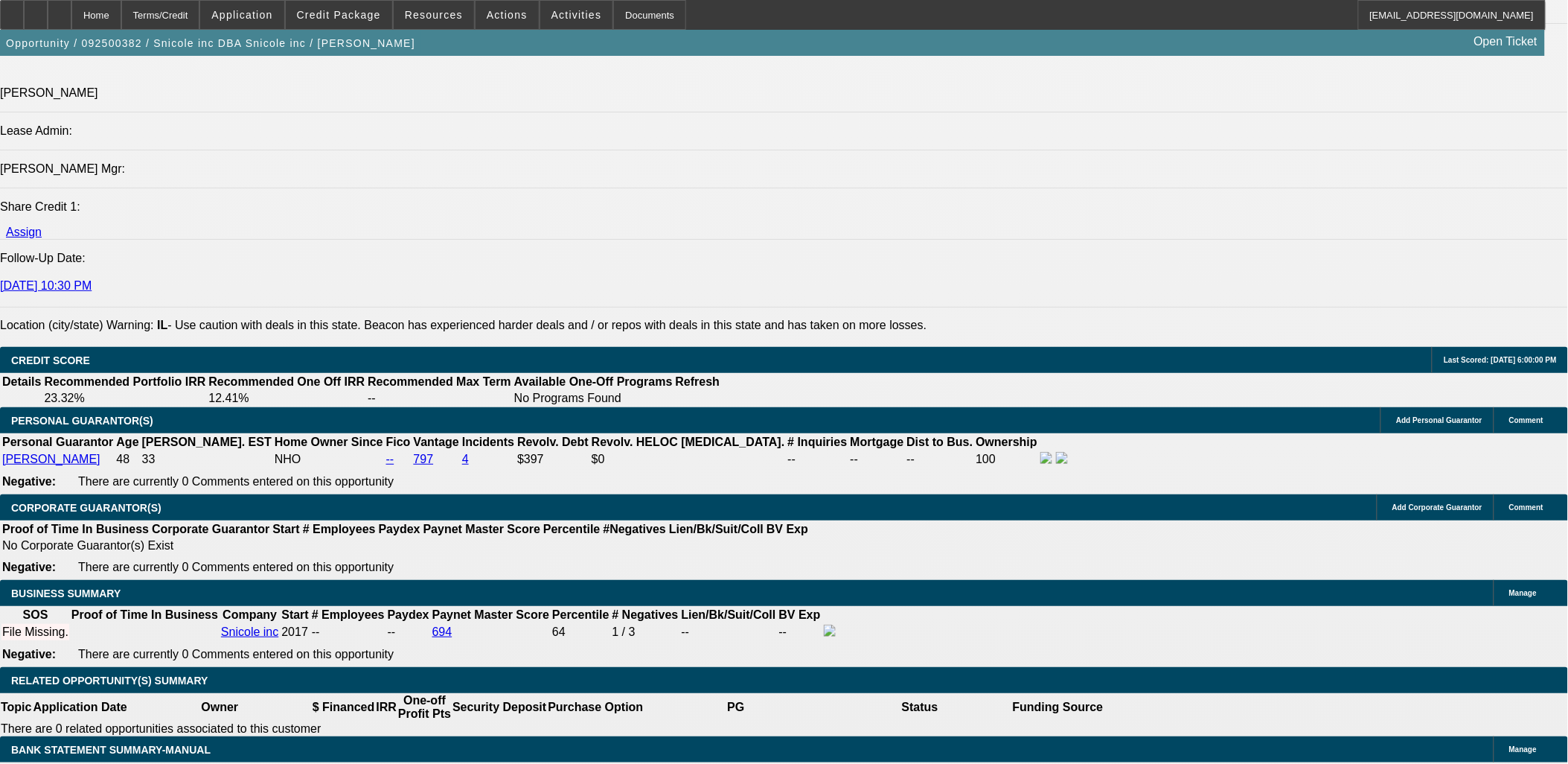
scroll to position [1819, 0]
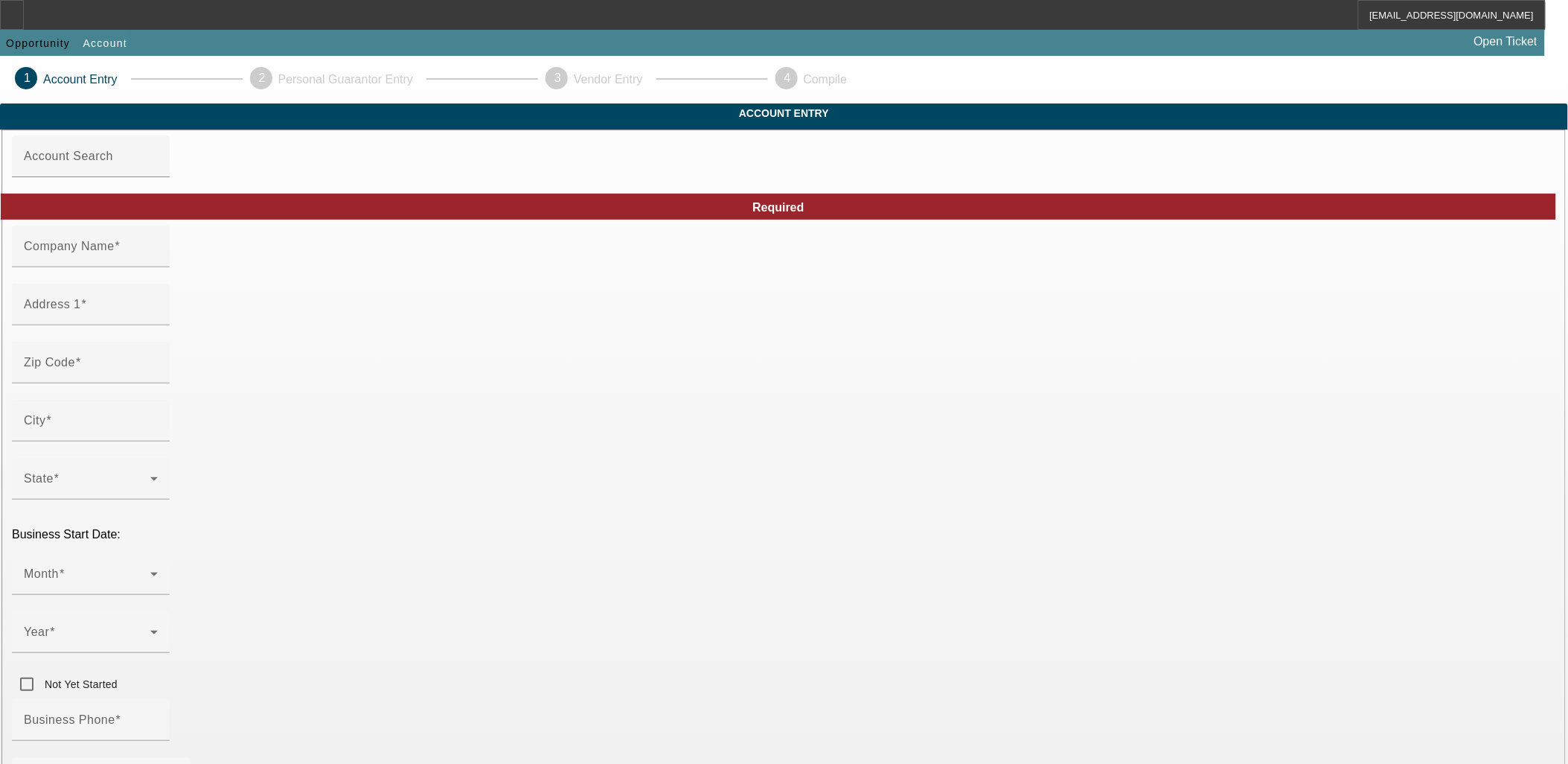
type input "Shaya Towing Corp"
type input "[STREET_ADDRESS]"
type input "28083"
type input "Kannapolis"
type input "[PHONE_NUMBER]"
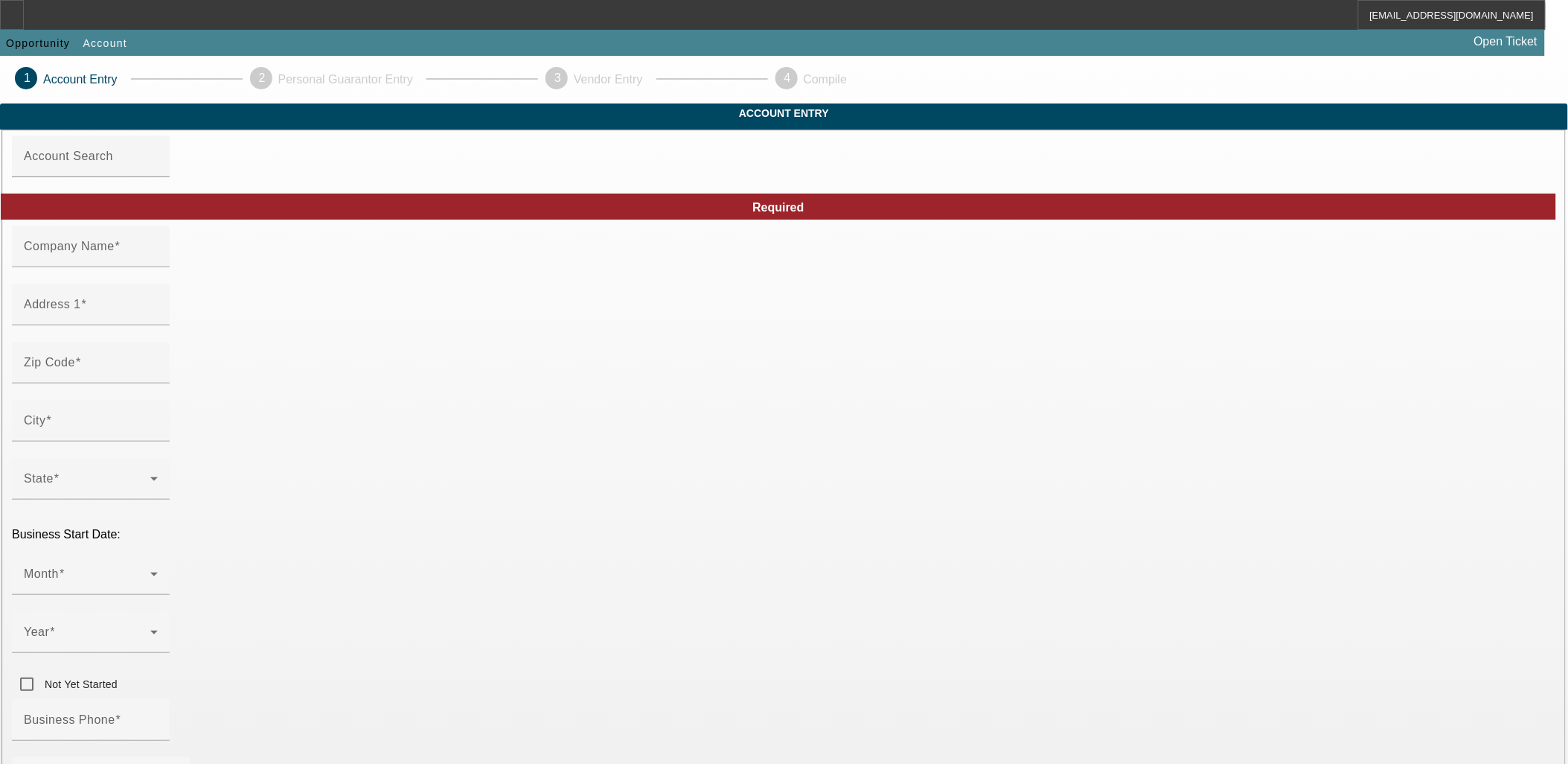
type input "[PERSON_NAME][EMAIL_ADDRESS][DOMAIN_NAME]"
type input "883021033"
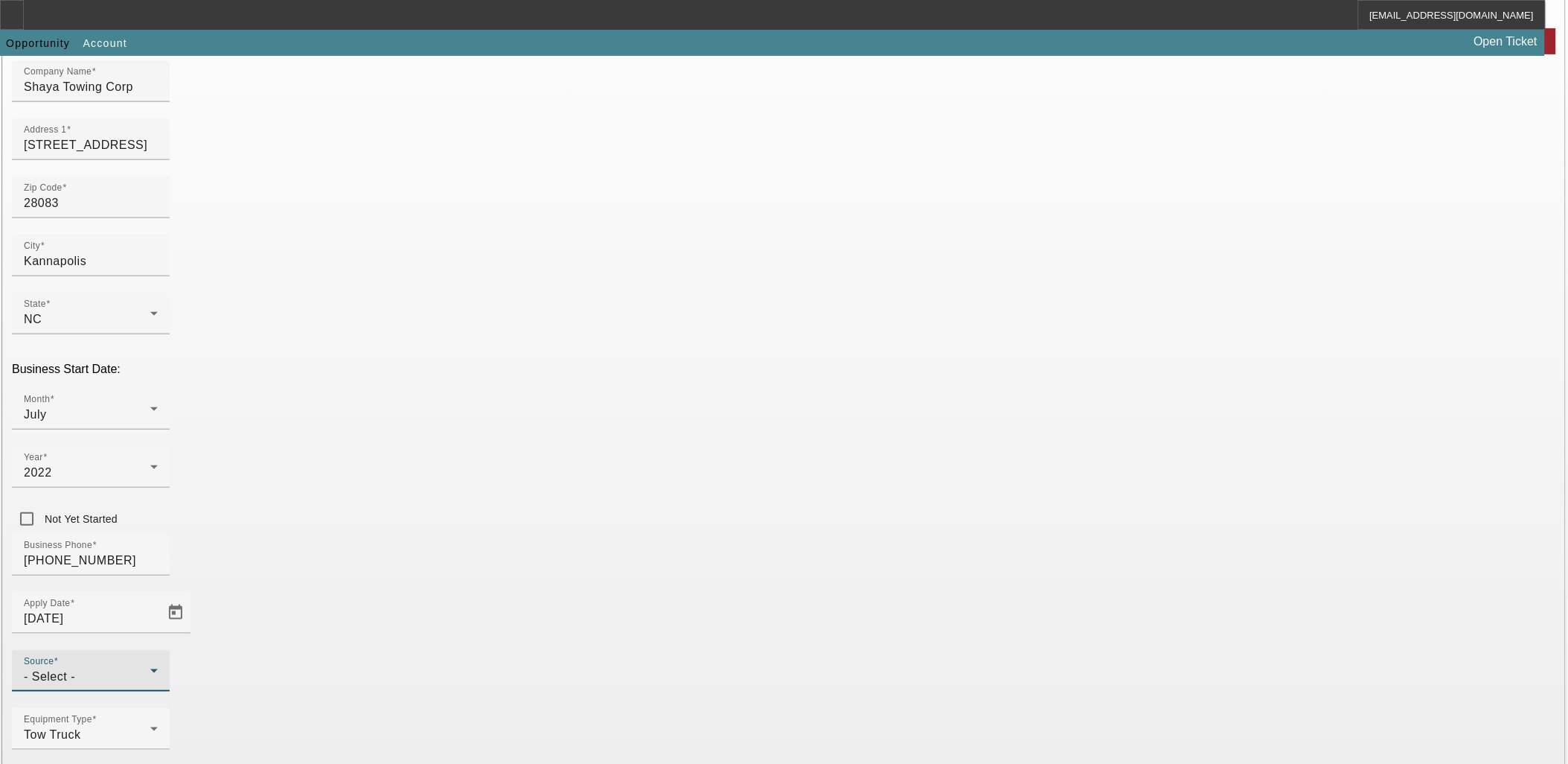
click at [150, 668] on div "- Select -" at bounding box center [87, 677] width 127 height 18
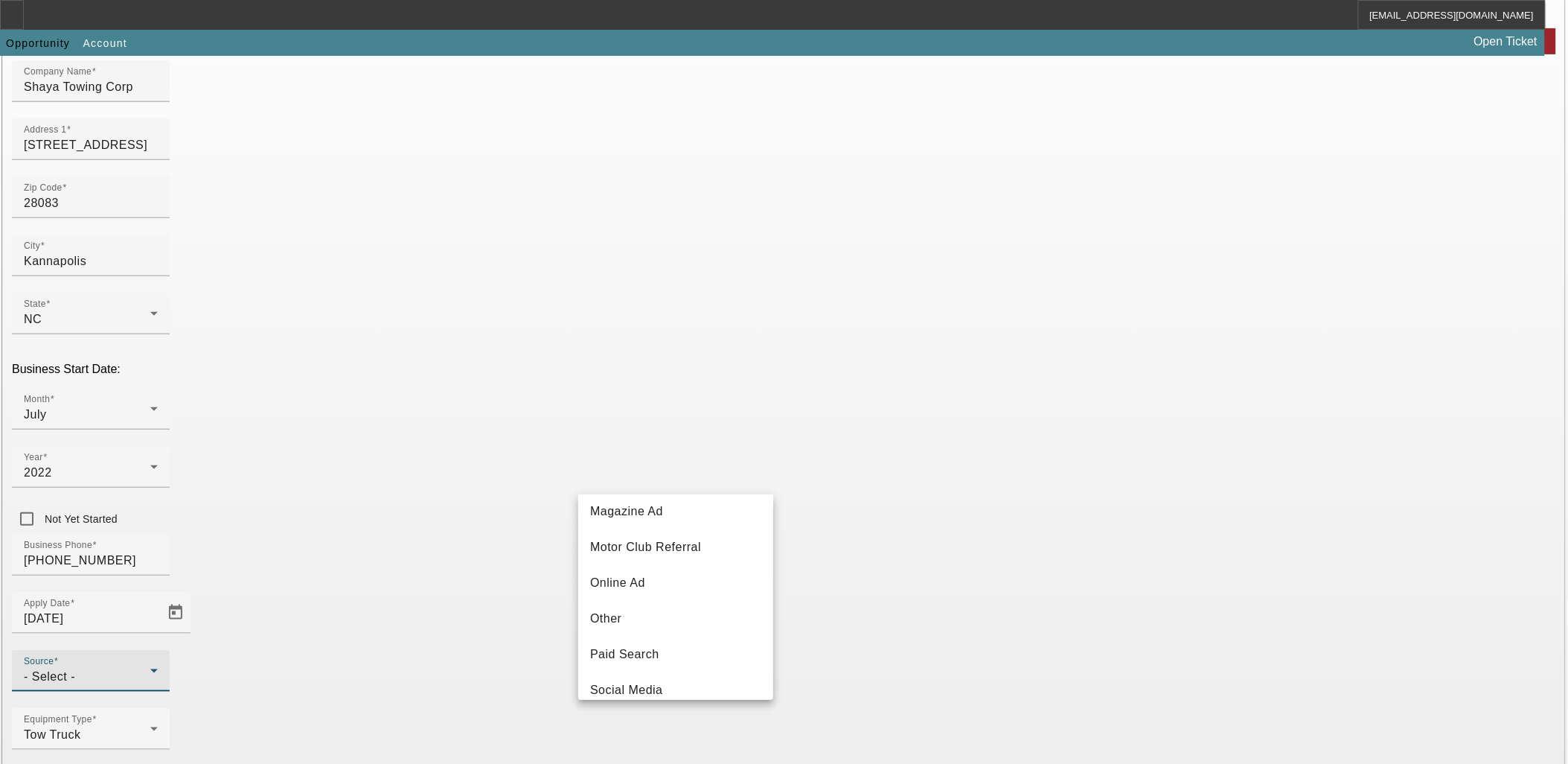
scroll to position [363, 0]
click at [653, 621] on mat-option "Other" at bounding box center [676, 621] width 195 height 35
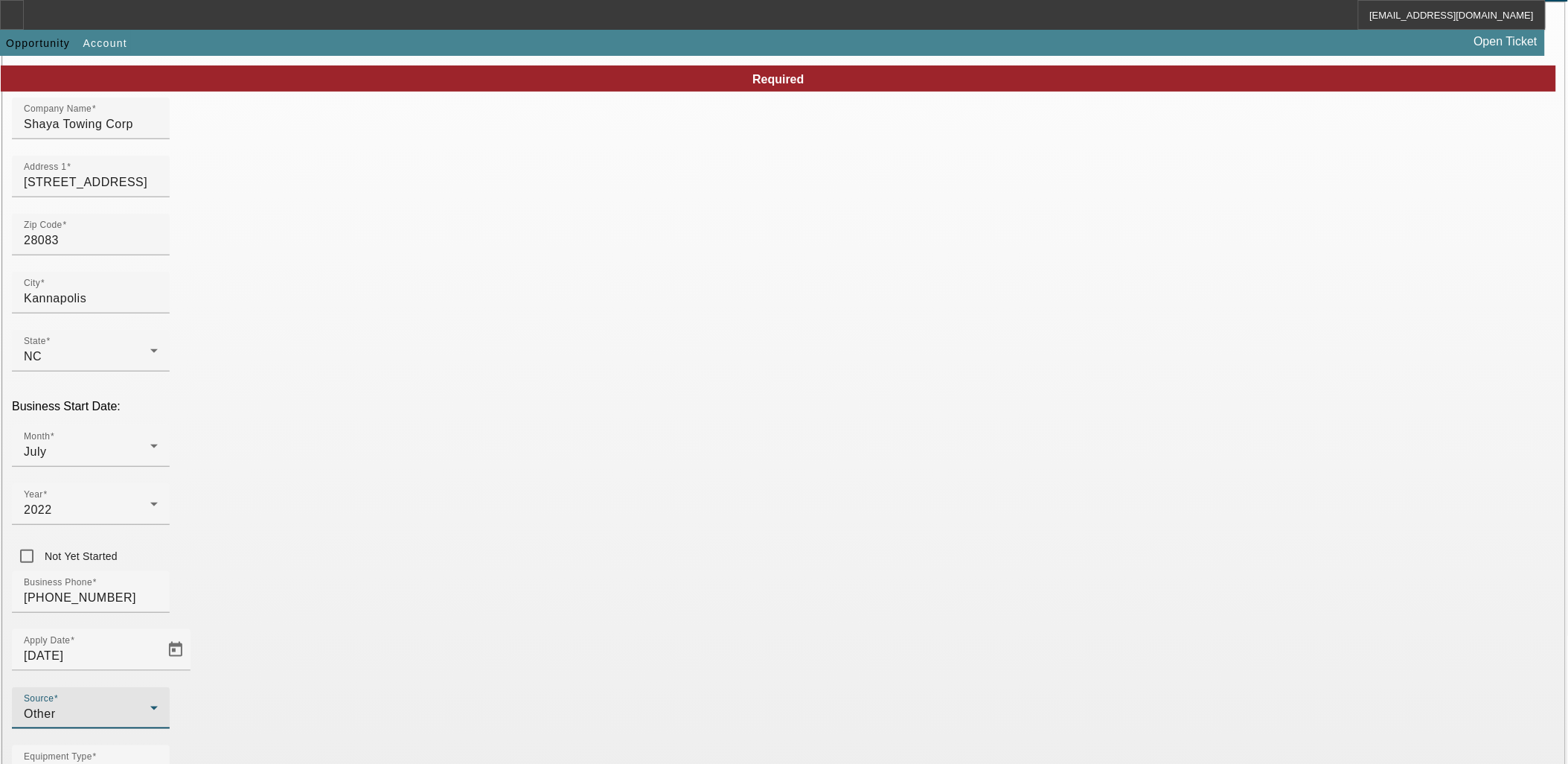
scroll to position [166, 0]
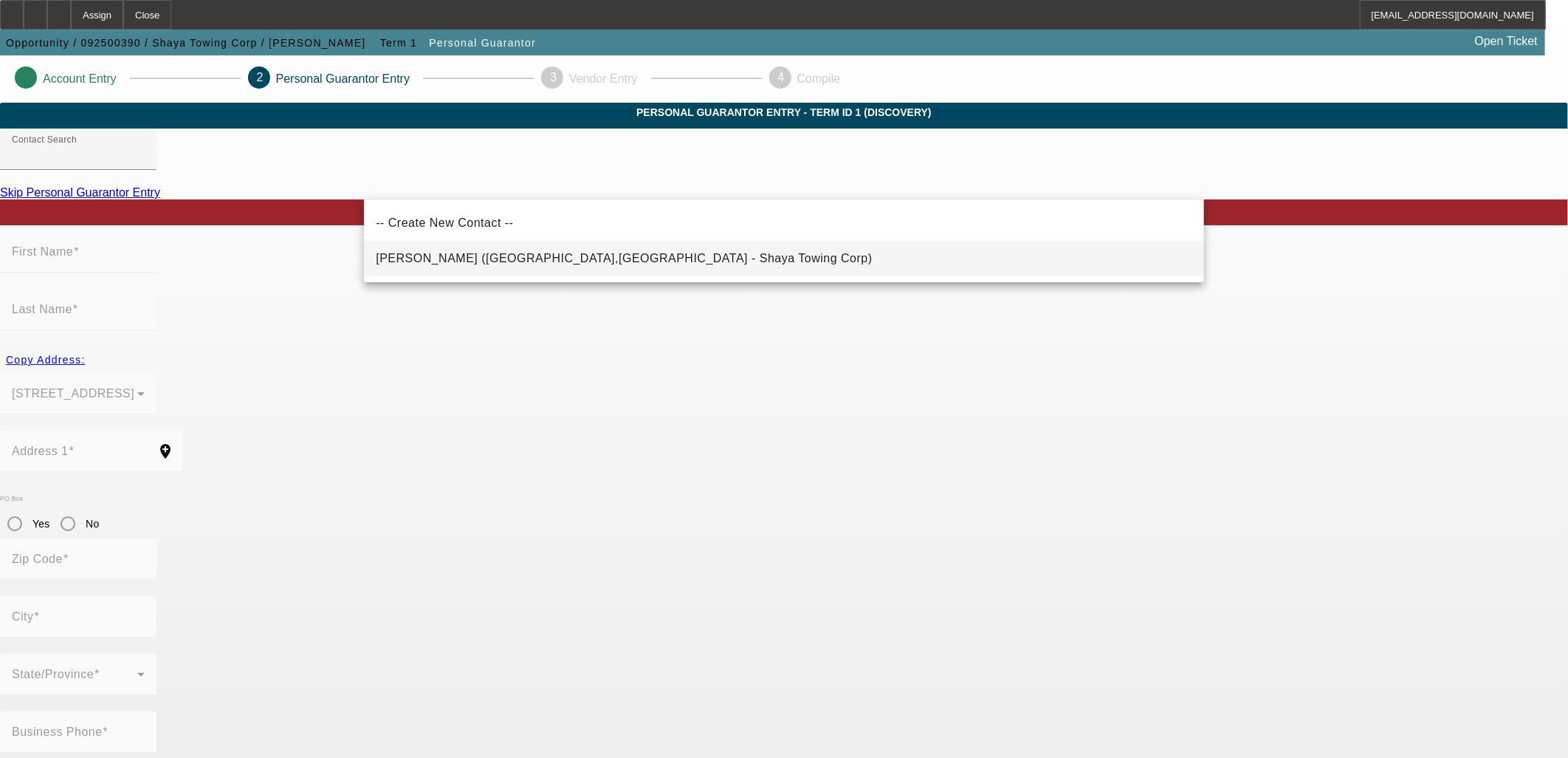
click at [652, 254] on mat-option "[PERSON_NAME] ([GEOGRAPHIC_DATA],[GEOGRAPHIC_DATA] - Shaya Towing Corp)" at bounding box center [784, 258] width 840 height 35
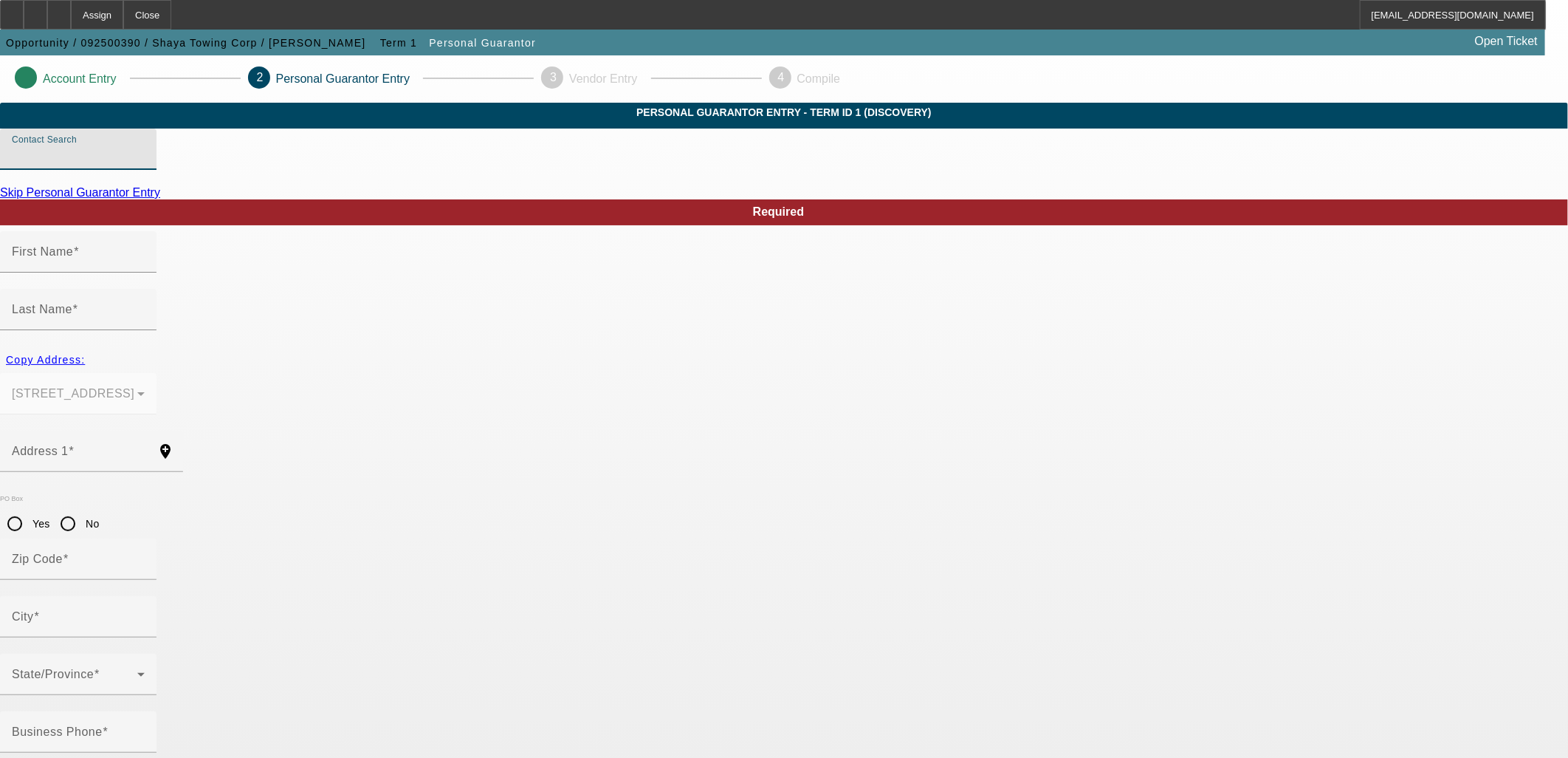
type input "[PERSON_NAME] ([GEOGRAPHIC_DATA],[GEOGRAPHIC_DATA] - Shaya Towing Corp)"
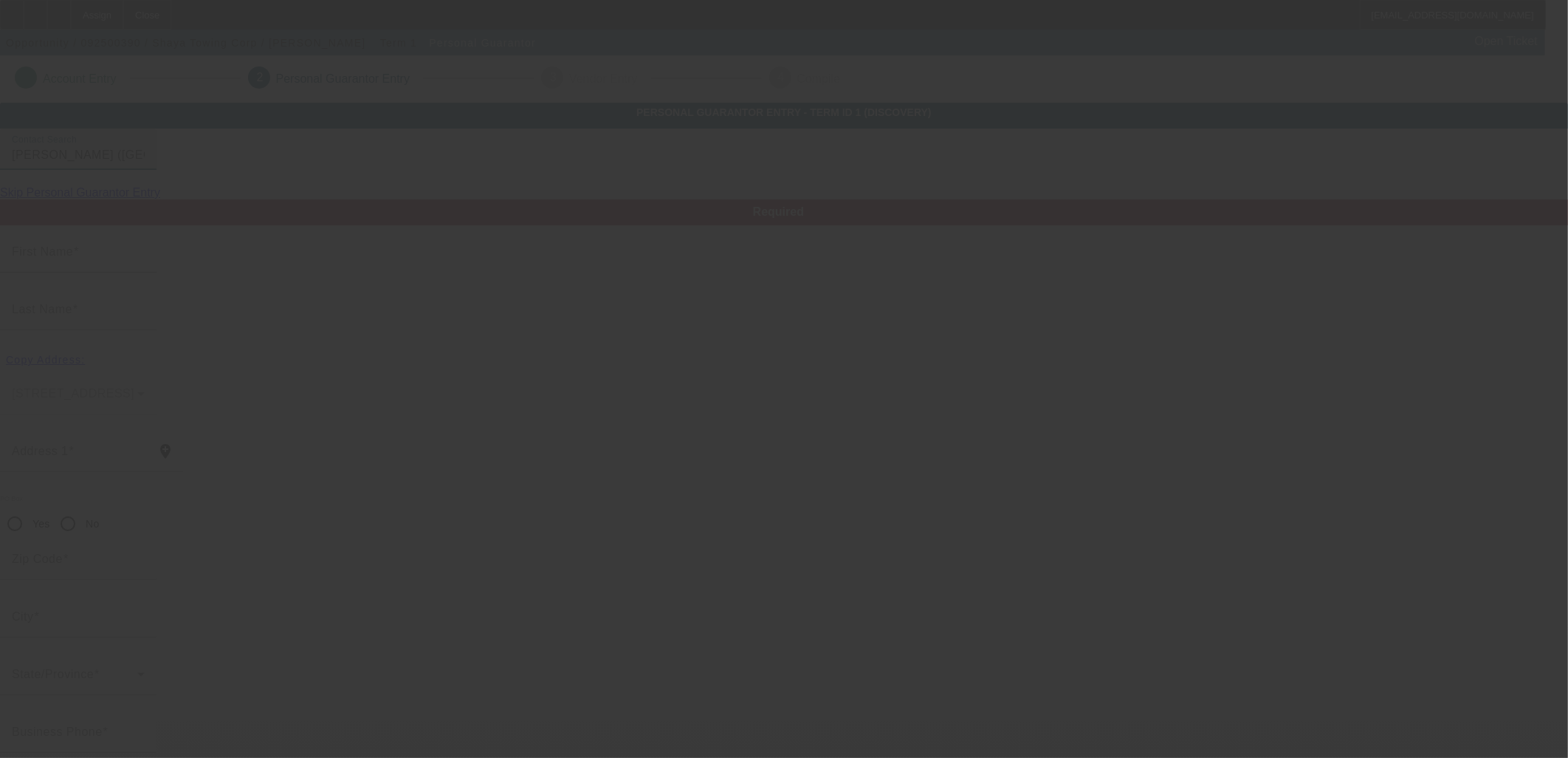
type input "[PERSON_NAME]"
type input "[STREET_ADDRESS]"
radio input "true"
type input "28083"
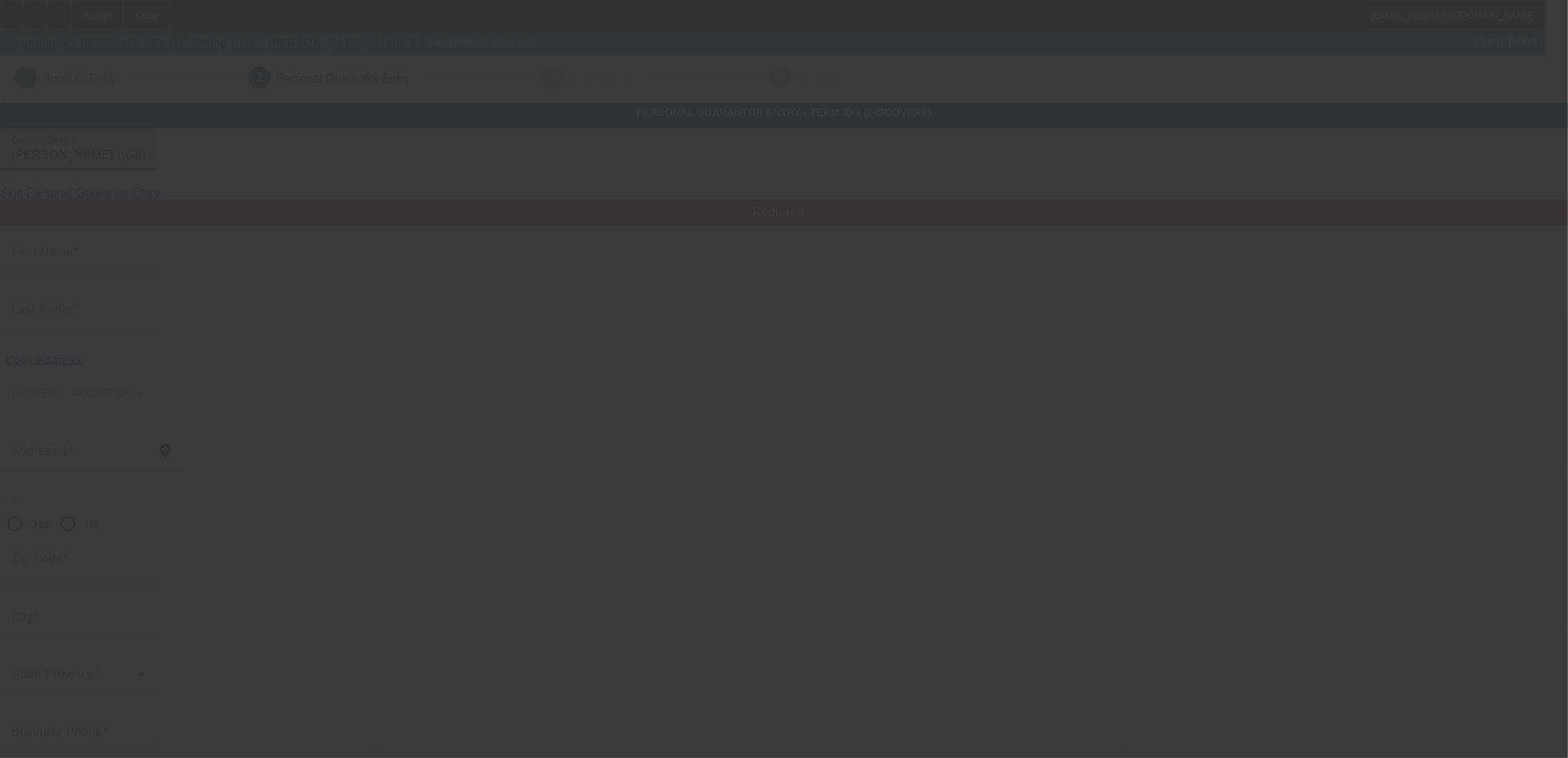
type input "Kannapolis"
type input "[PHONE_NUMBER]"
type input "100"
type input "141-13-4598"
type input "[PERSON_NAME][EMAIL_ADDRESS][DOMAIN_NAME]"
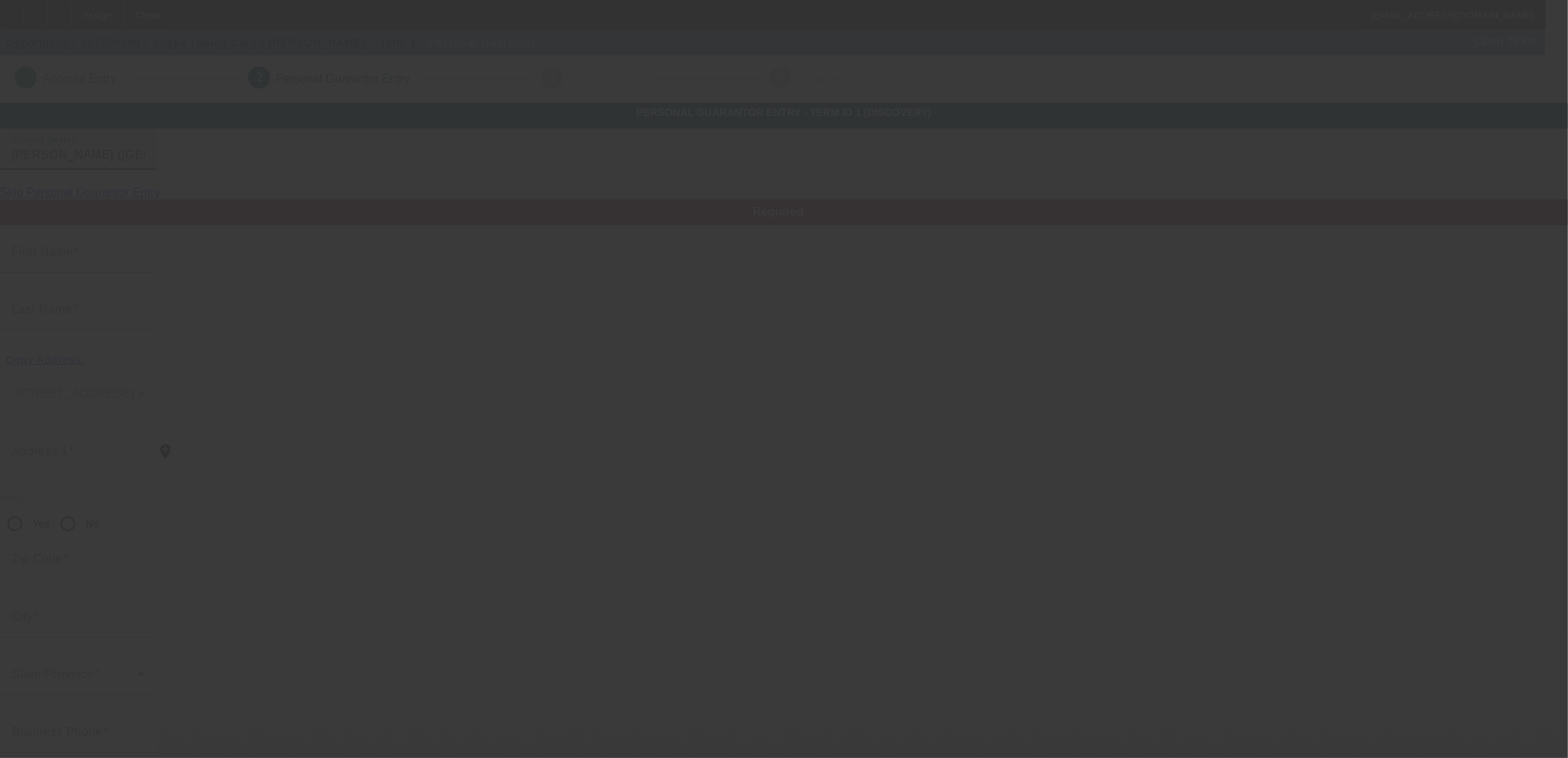
type input "[PHONE_NUMBER]"
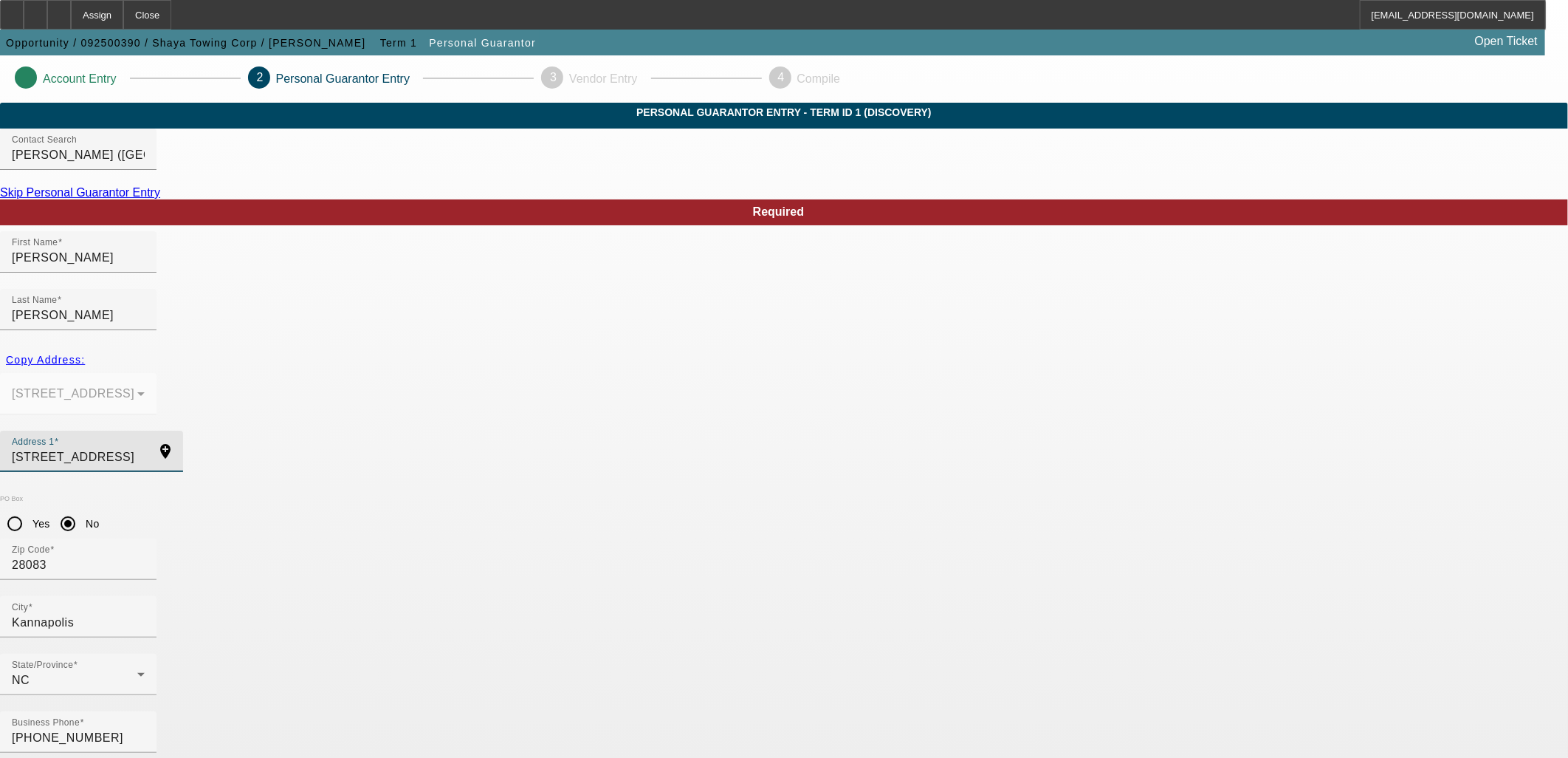
drag, startPoint x: 506, startPoint y: 409, endPoint x: 339, endPoint y: 405, distance: 167.0
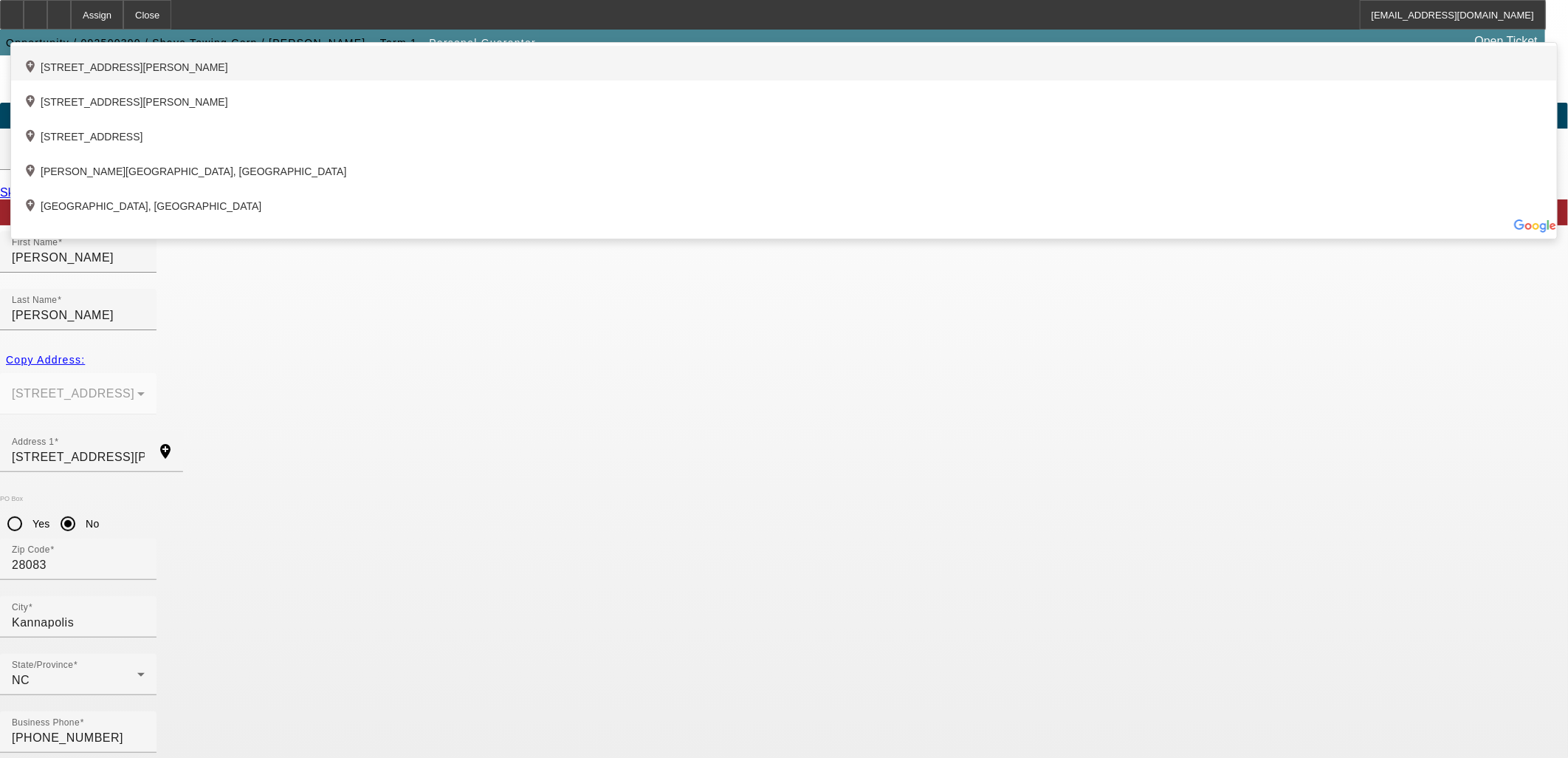
click at [513, 80] on div "add_location [STREET_ADDRESS][PERSON_NAME]" at bounding box center [784, 63] width 1546 height 34
type input "[STREET_ADDRESS][PERSON_NAME]"
type input "28081"
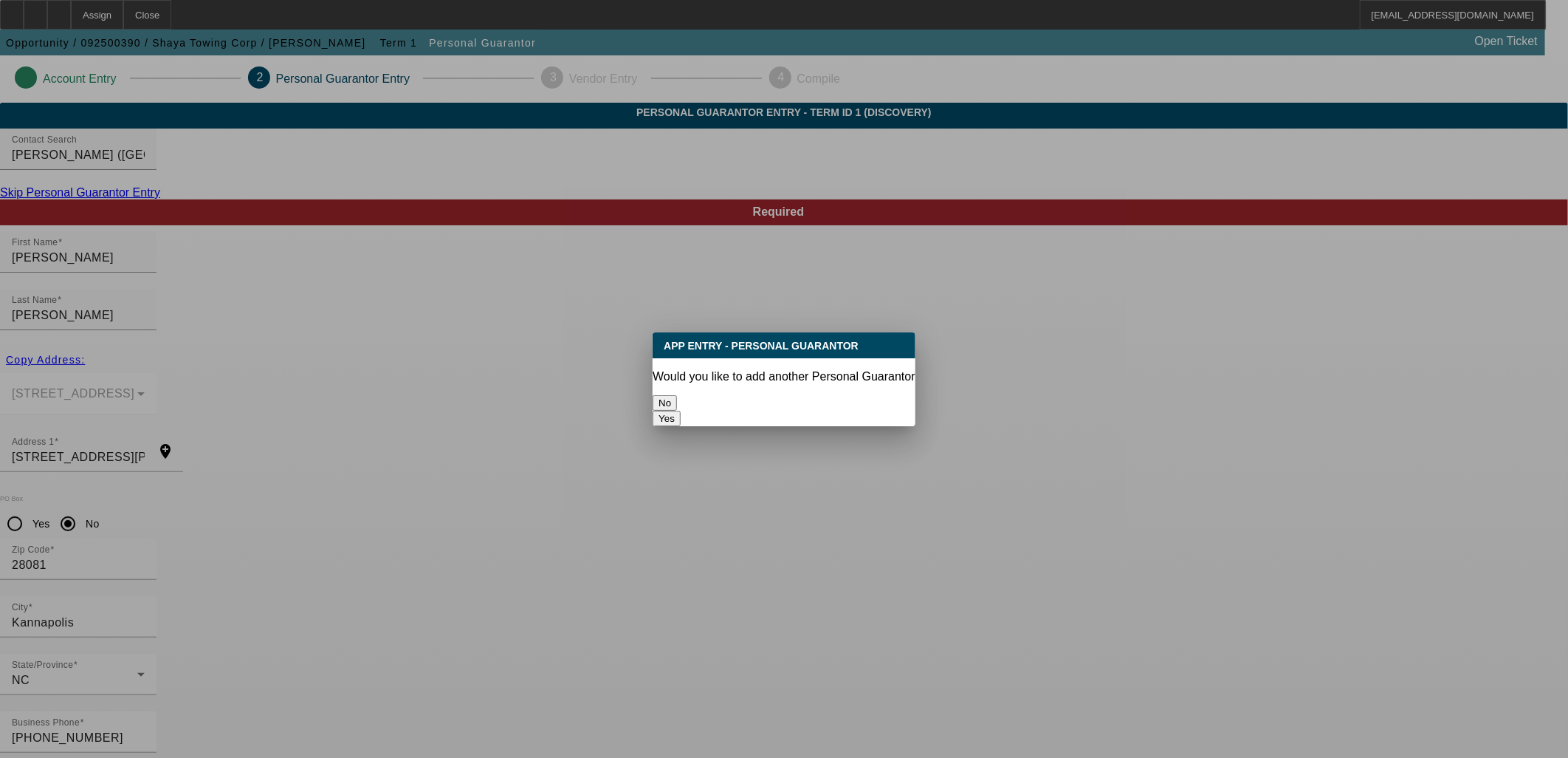
click at [677, 399] on button "No" at bounding box center [665, 402] width 25 height 16
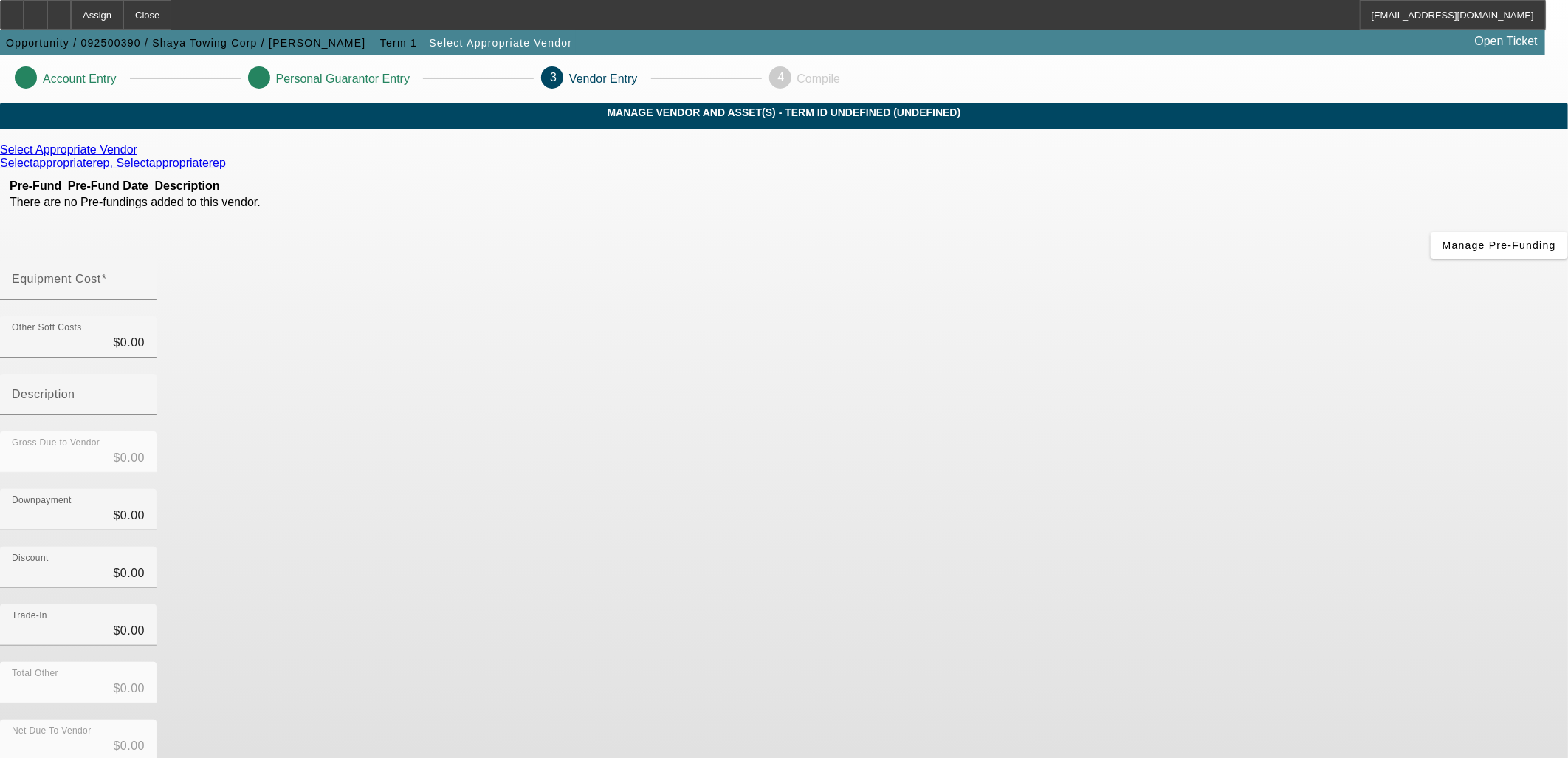
click at [629, 404] on div "Select Appropriate Vendor Selectappropriaterep, Selectappropriaterep Pre-Fund P…" at bounding box center [784, 468] width 1568 height 649
click at [141, 156] on icon at bounding box center [141, 149] width 0 height 12
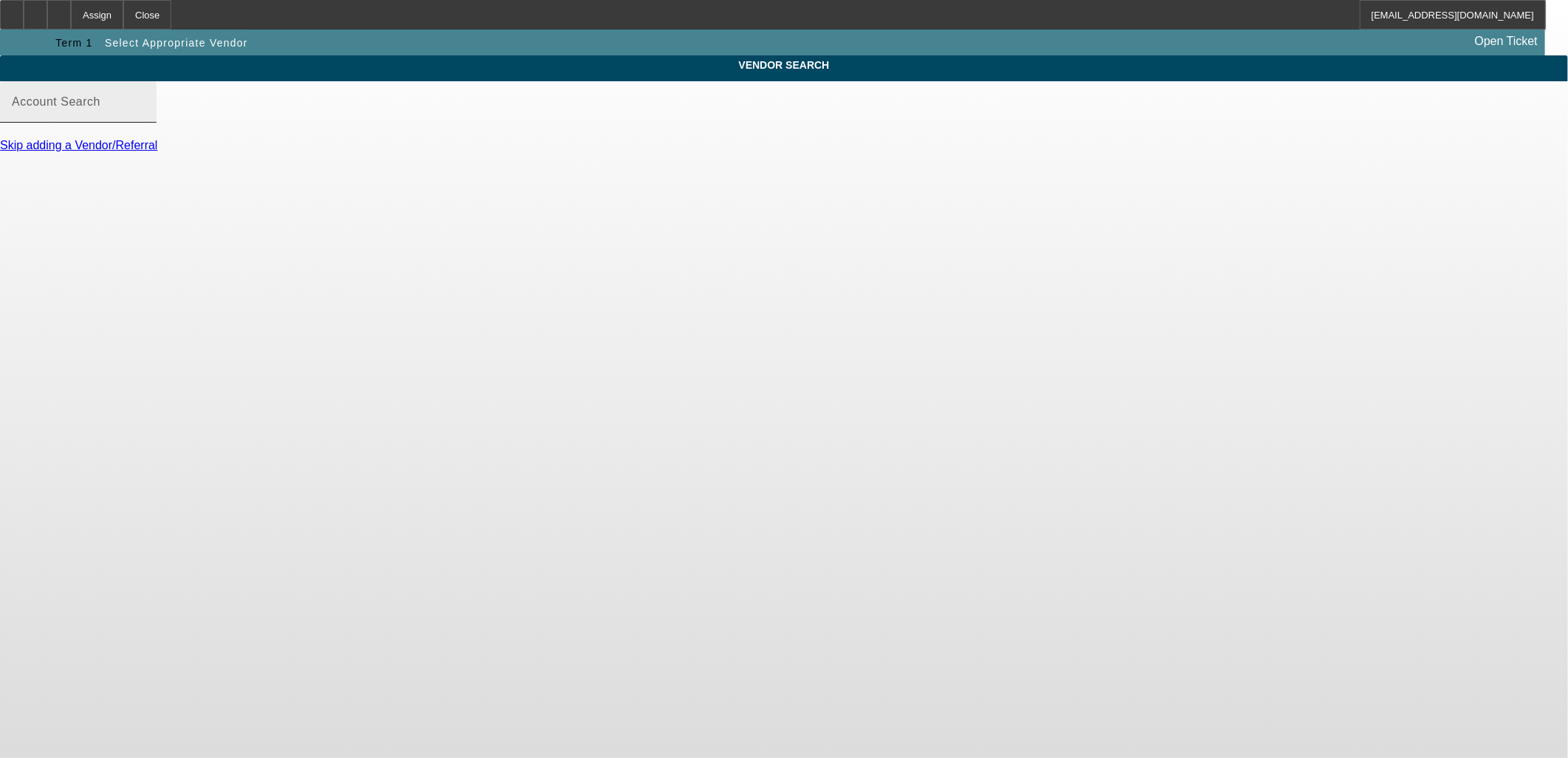
click at [101, 108] on mat-label "Account Search" at bounding box center [56, 101] width 88 height 12
click at [145, 117] on input "Account Search" at bounding box center [78, 108] width 133 height 18
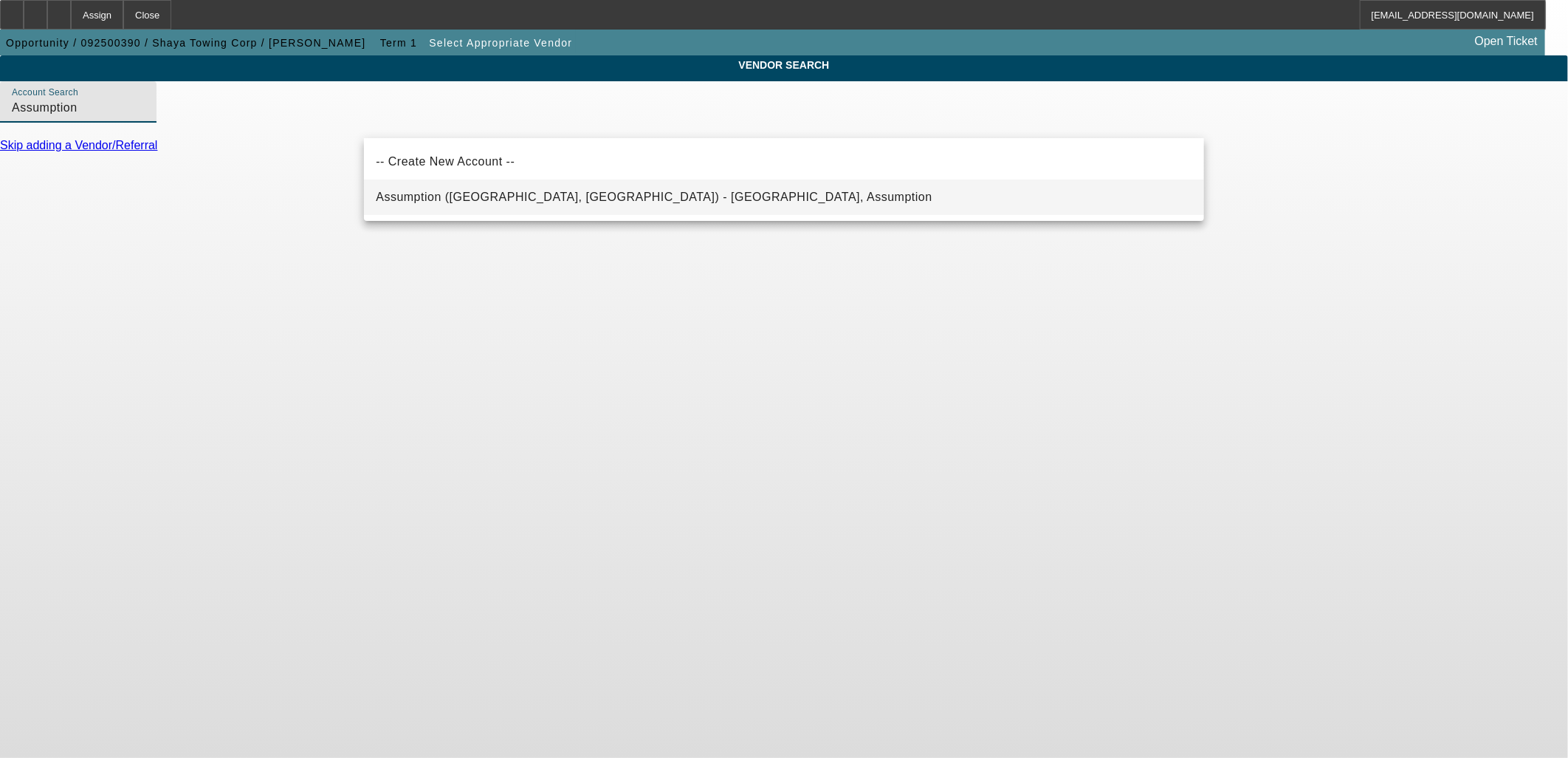
click at [513, 197] on span "Assumption ([GEOGRAPHIC_DATA], [GEOGRAPHIC_DATA]) - [GEOGRAPHIC_DATA], Assumpti…" at bounding box center [654, 196] width 557 height 12
type input "Assumption ([GEOGRAPHIC_DATA], [GEOGRAPHIC_DATA]) - [GEOGRAPHIC_DATA], Assumpti…"
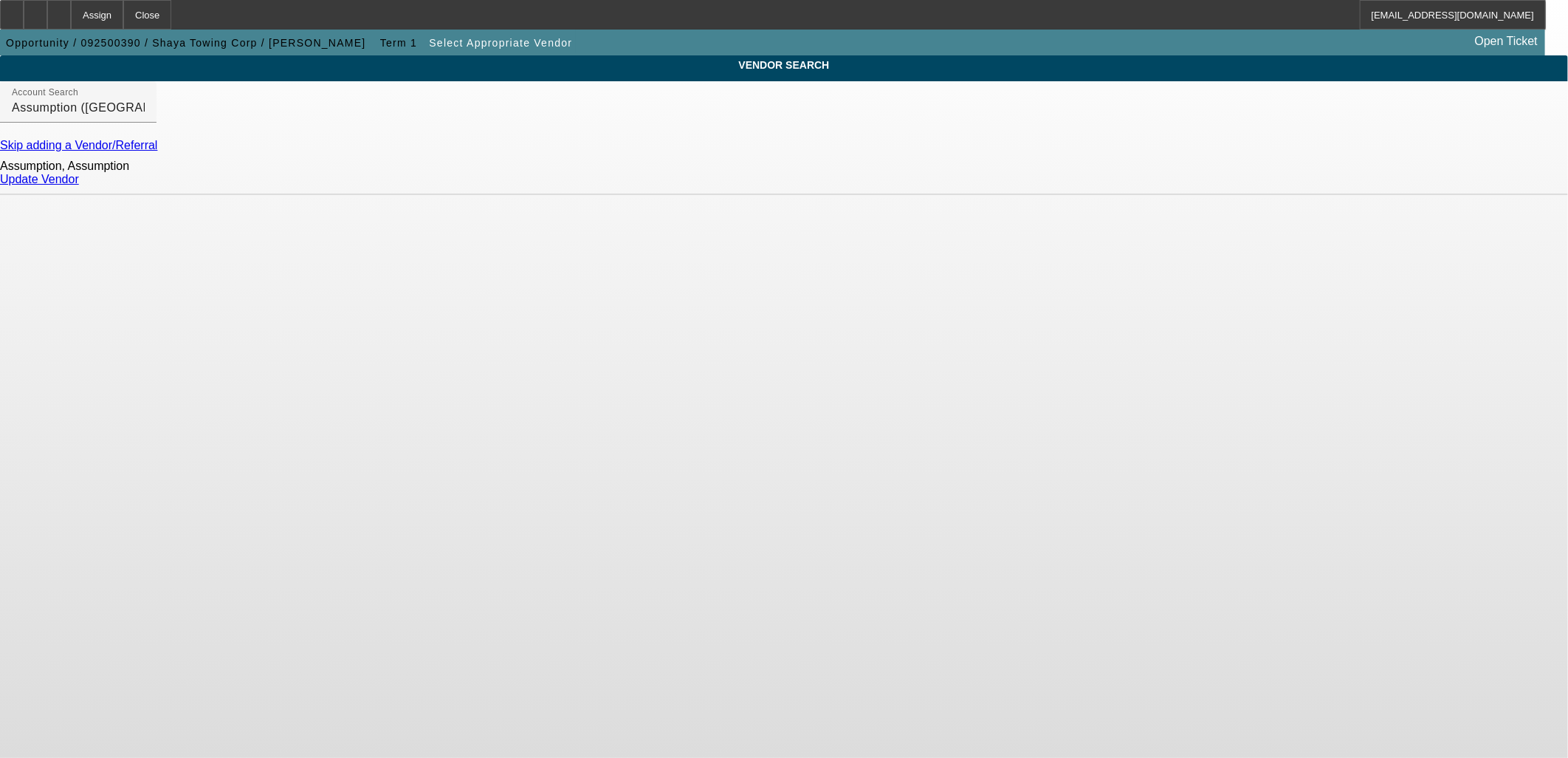
click at [79, 186] on link "Update Vendor" at bounding box center [39, 178] width 79 height 12
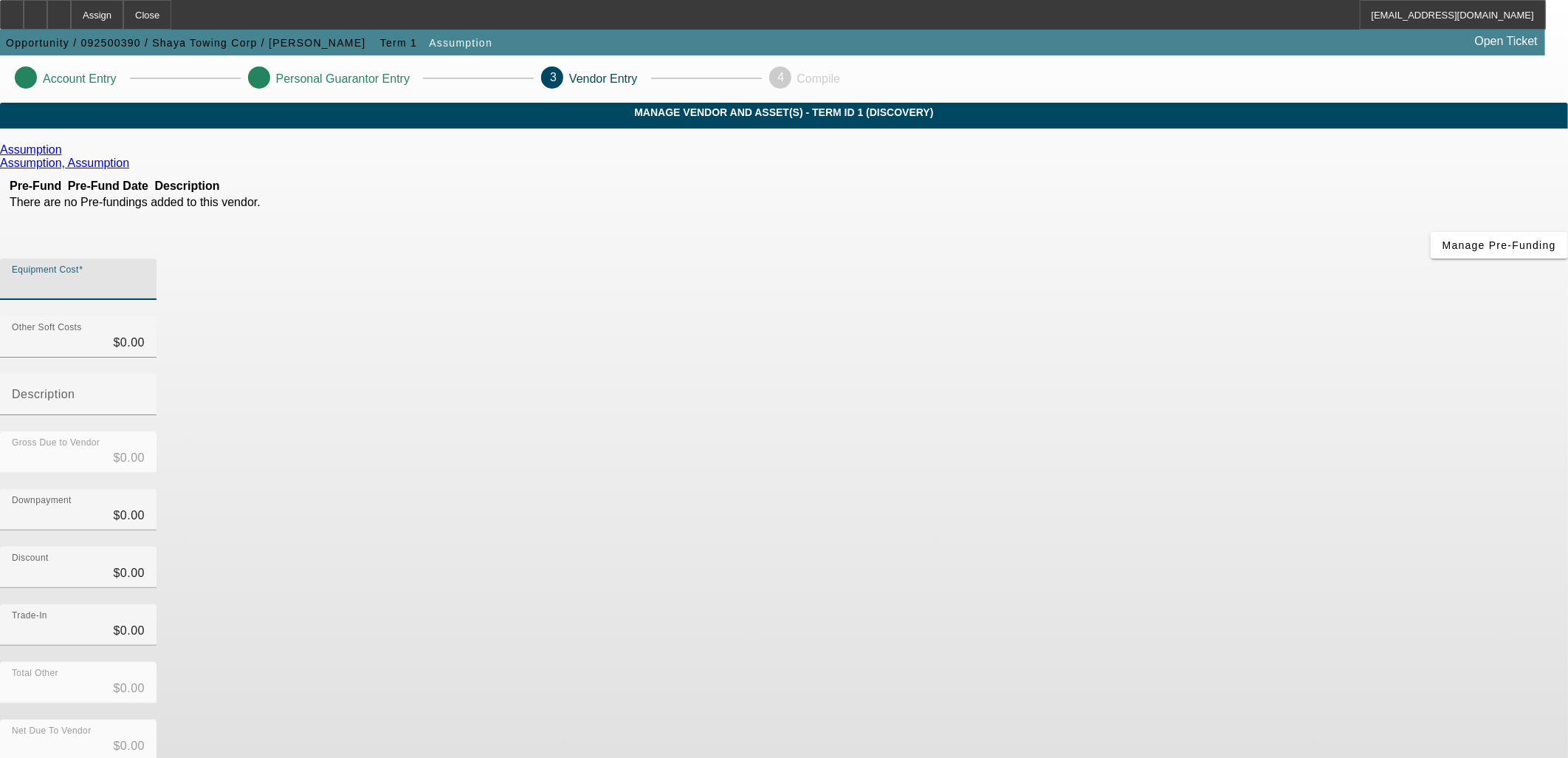
click at [145, 276] on input "Equipment Cost" at bounding box center [78, 285] width 133 height 18
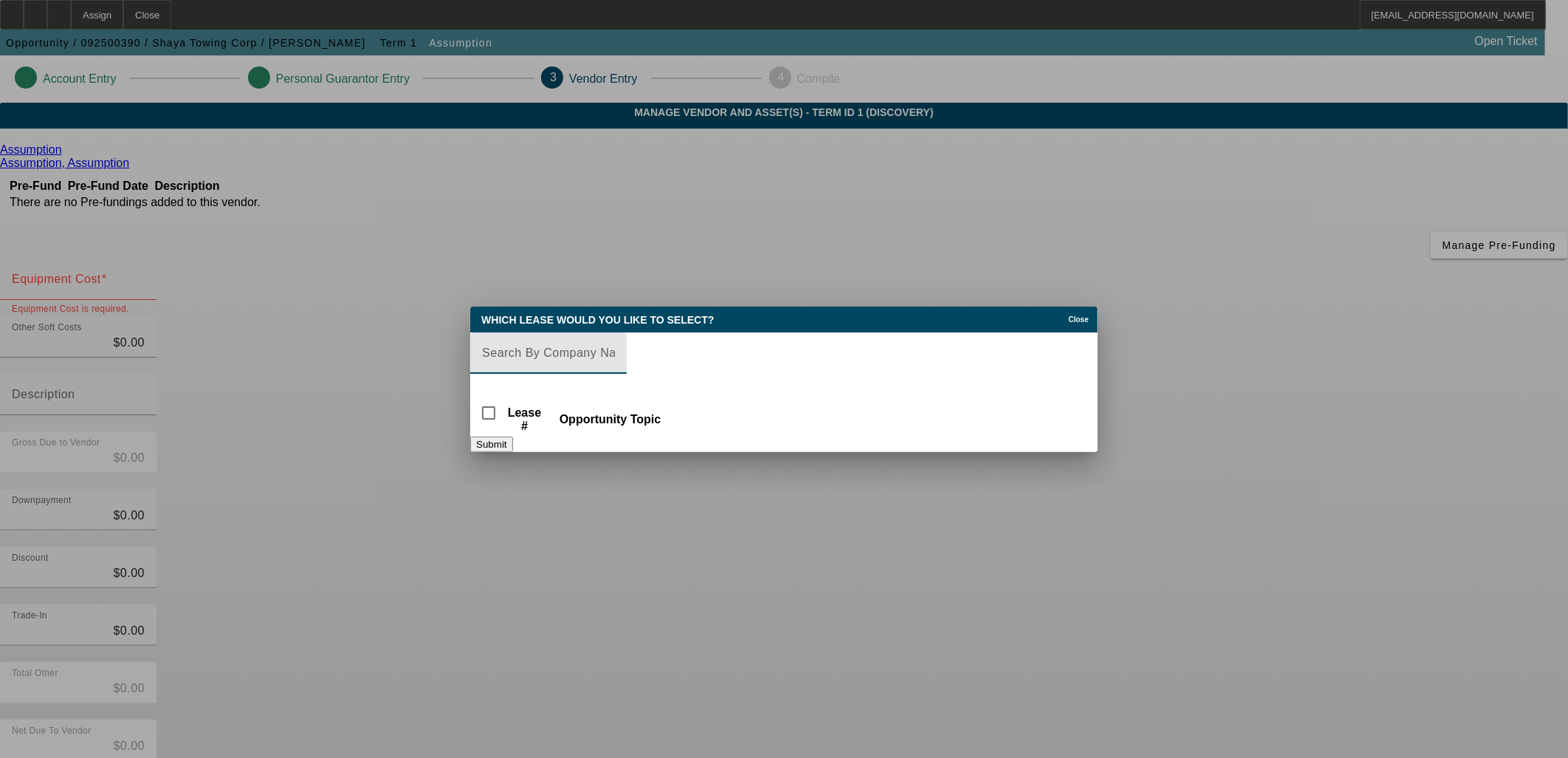
click at [627, 374] on div at bounding box center [548, 382] width 156 height 16
click at [615, 360] on div at bounding box center [549, 352] width 133 height 42
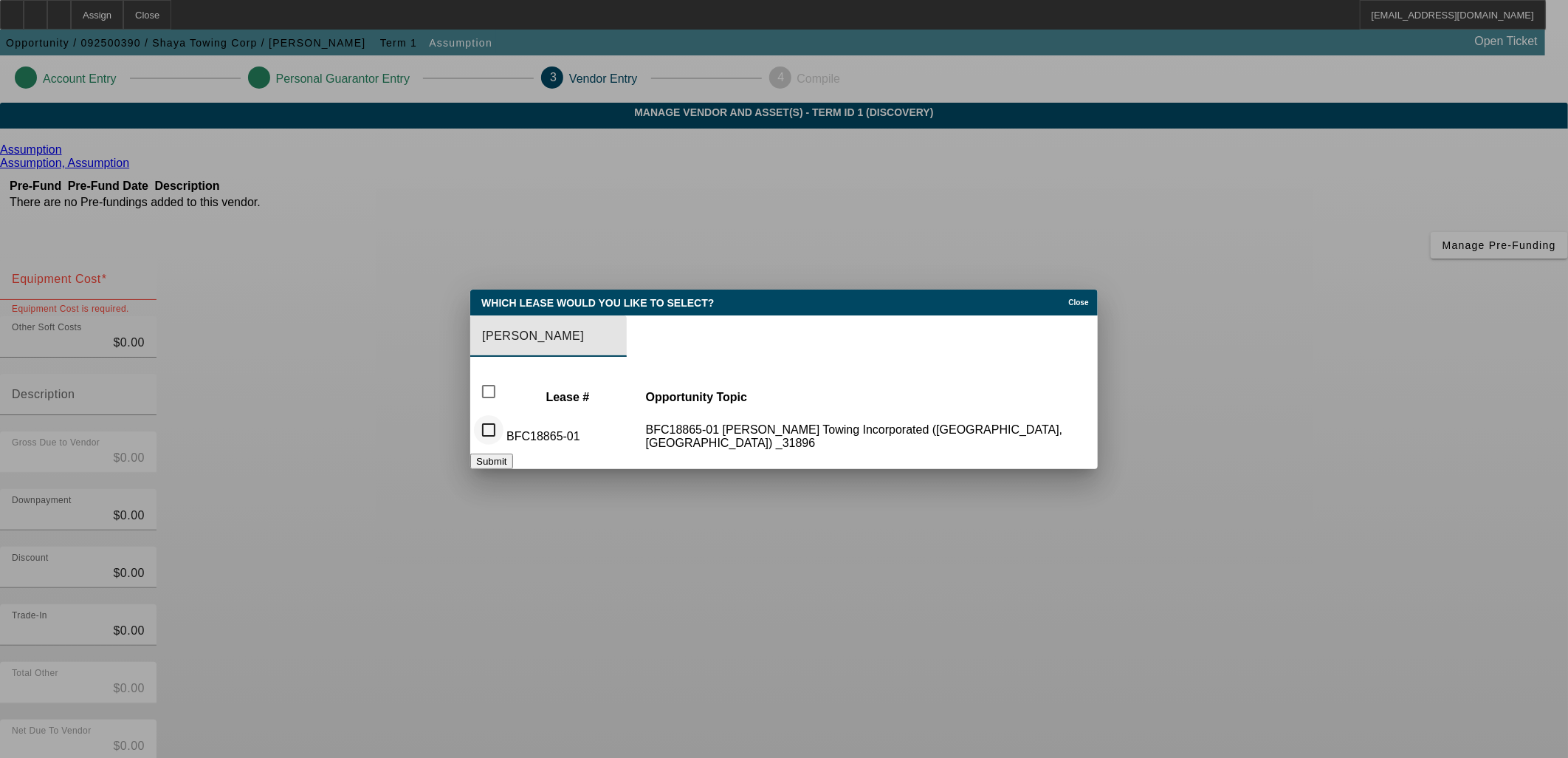
type input "[PERSON_NAME]"
click at [504, 425] on input "checkbox" at bounding box center [489, 430] width 29 height 29
checkbox input "true"
click at [513, 460] on button "Submit" at bounding box center [491, 461] width 42 height 16
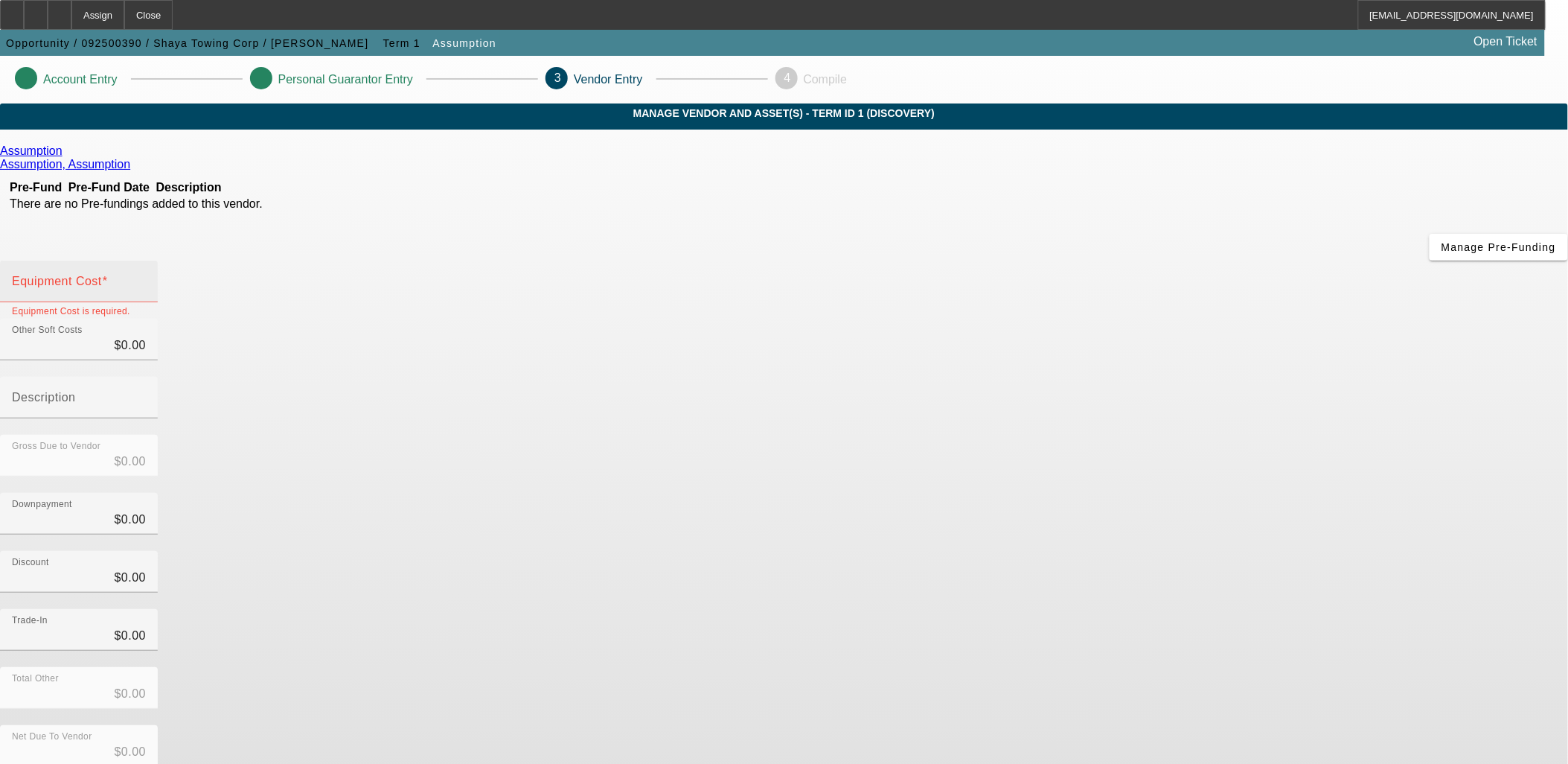
click at [146, 279] on input "Equipment Cost" at bounding box center [78, 288] width 134 height 18
type input "5"
type input "$5.00"
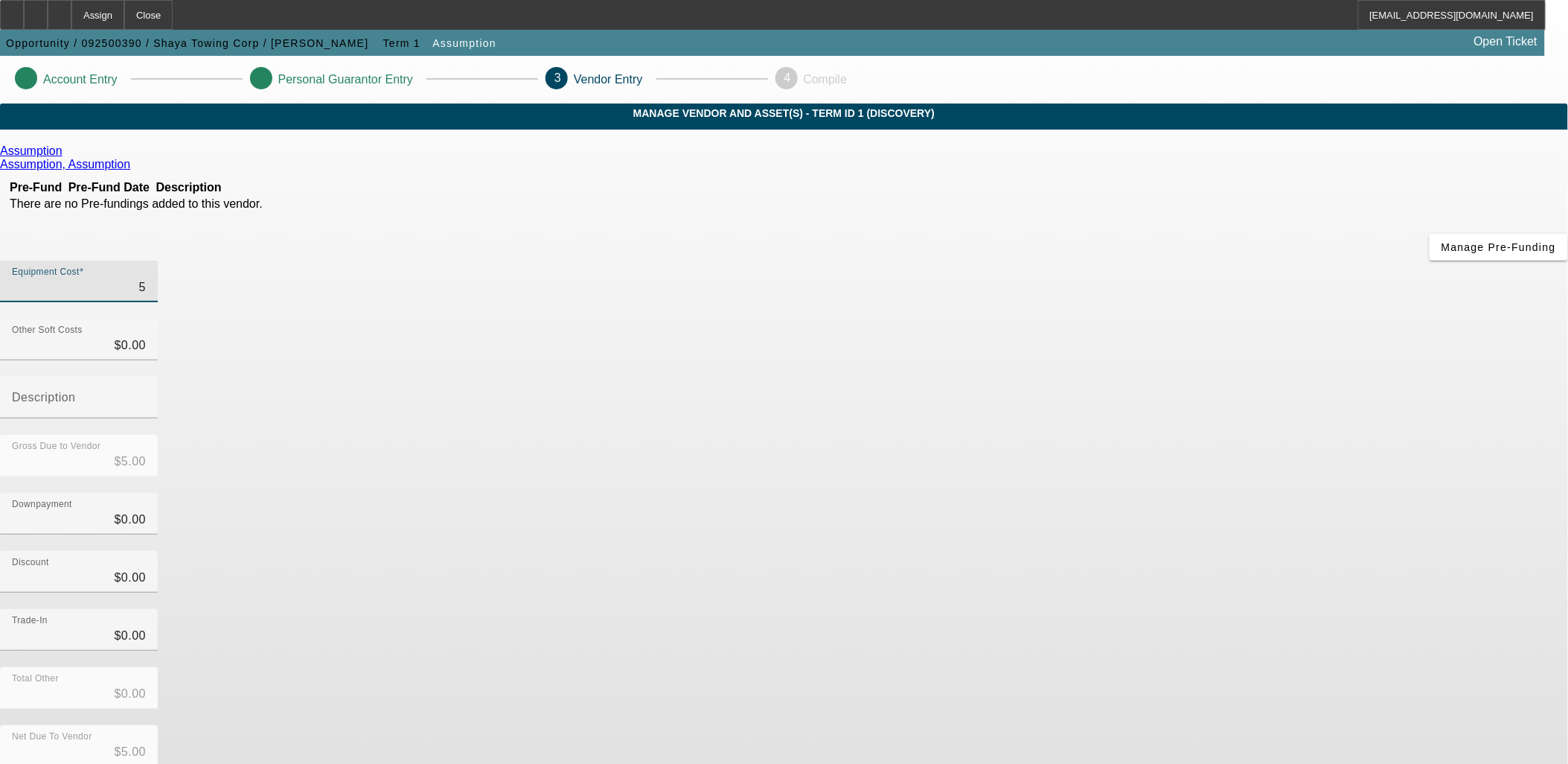
type input "55"
type input "$55.00"
type input "550"
type input "$550.00"
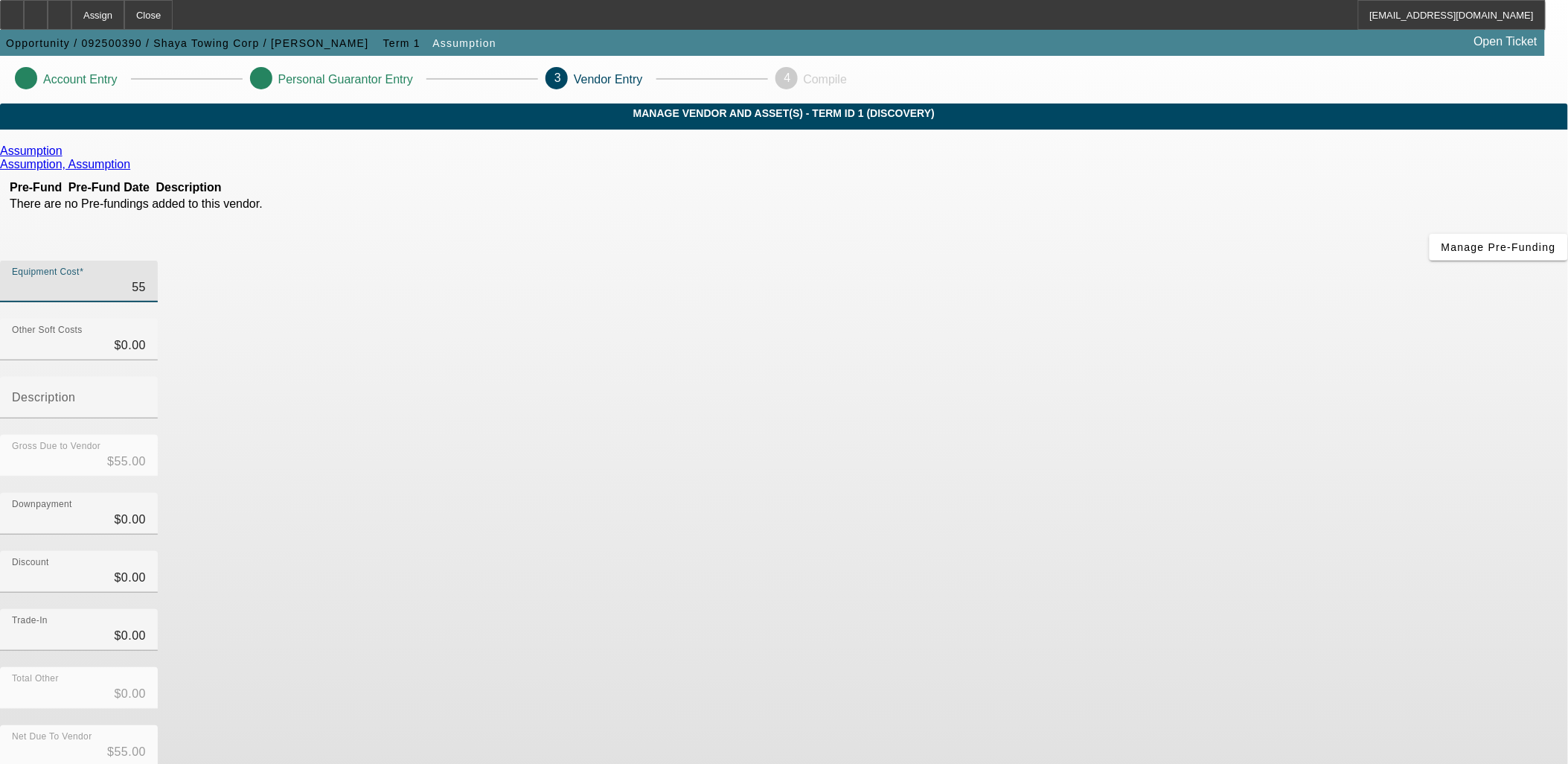
type input "$550.00"
type input "5500"
type input "$5,500.00"
type input "55000"
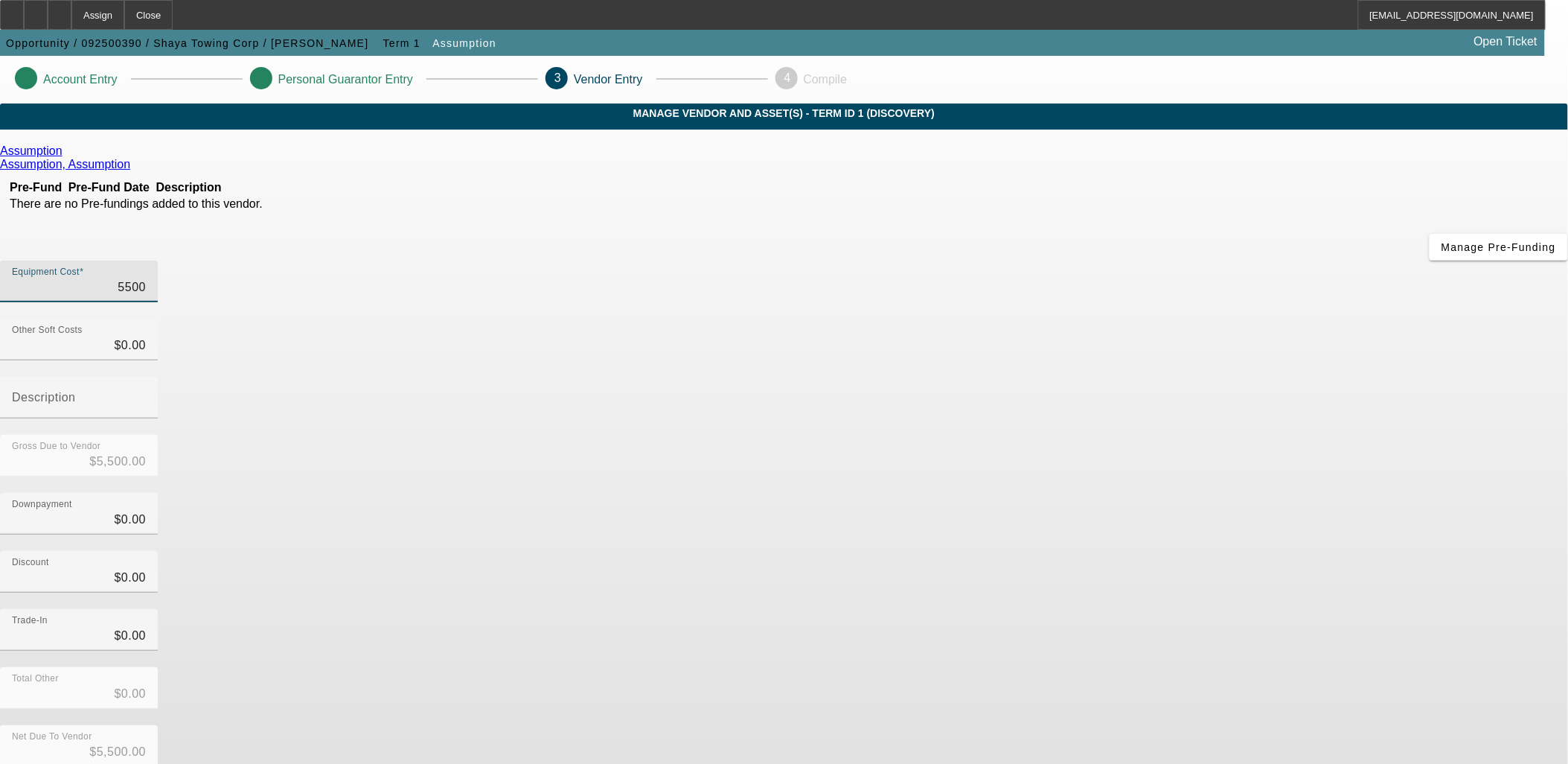
type input "$55,000.00"
click at [1172, 551] on div "Discount $0.00" at bounding box center [784, 579] width 1568 height 58
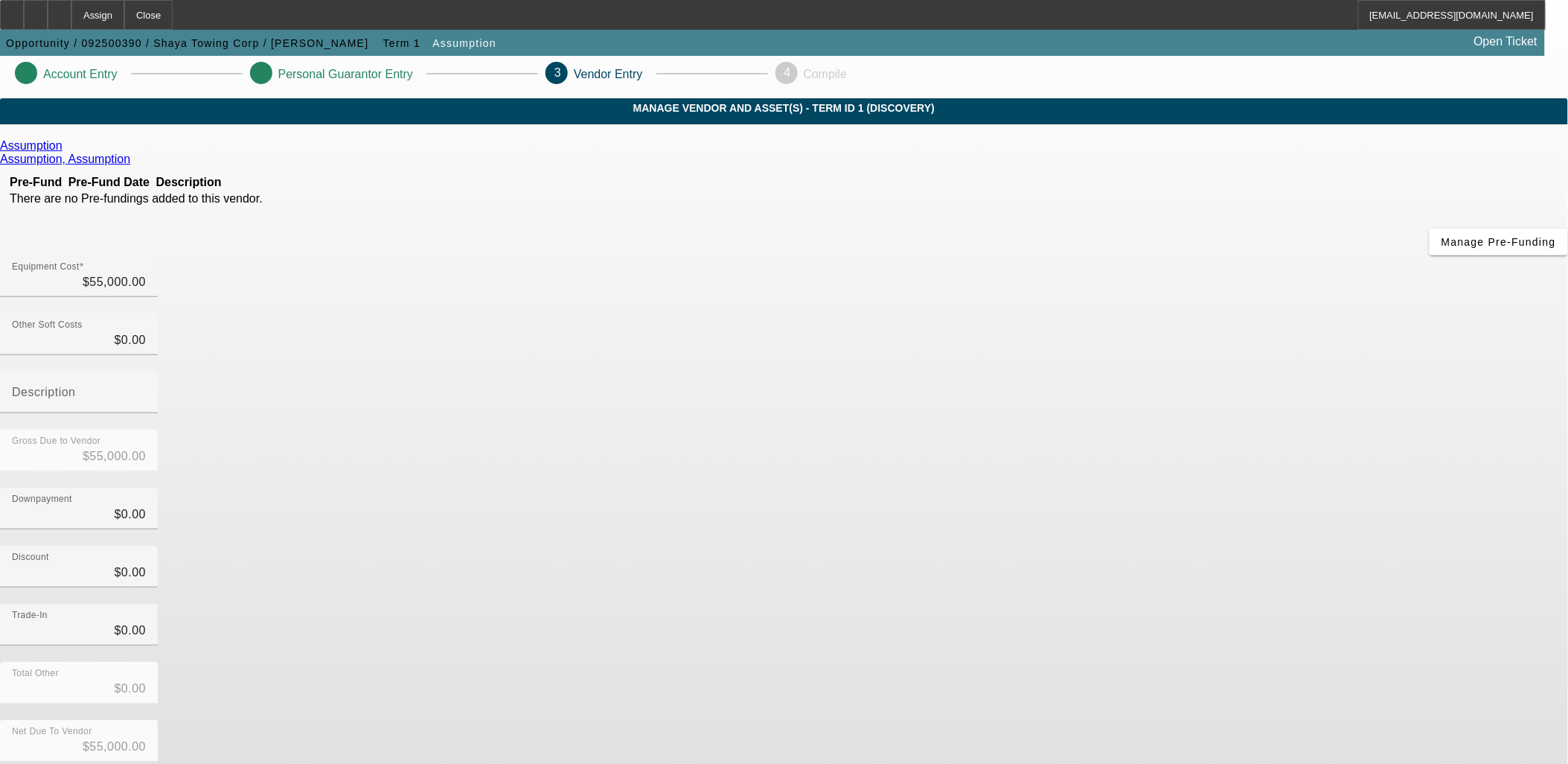
scroll to position [16, 0]
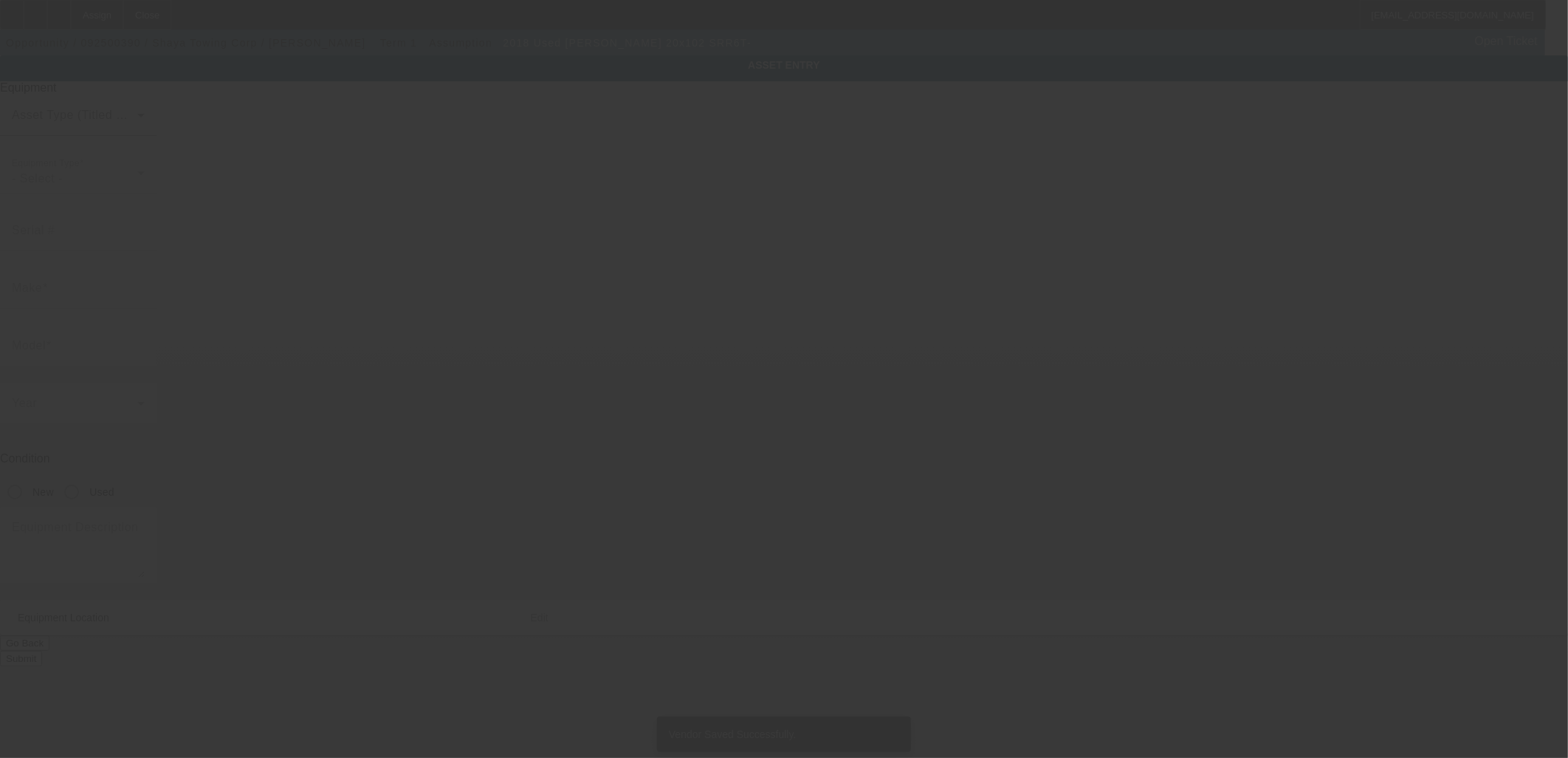
type input "0220014345"
type input "[PERSON_NAME]"
type input "20x102 SRR6T-"
radio input "true"
type textarea "[PERSON_NAME] 20x102 SRR6T-W-LP"
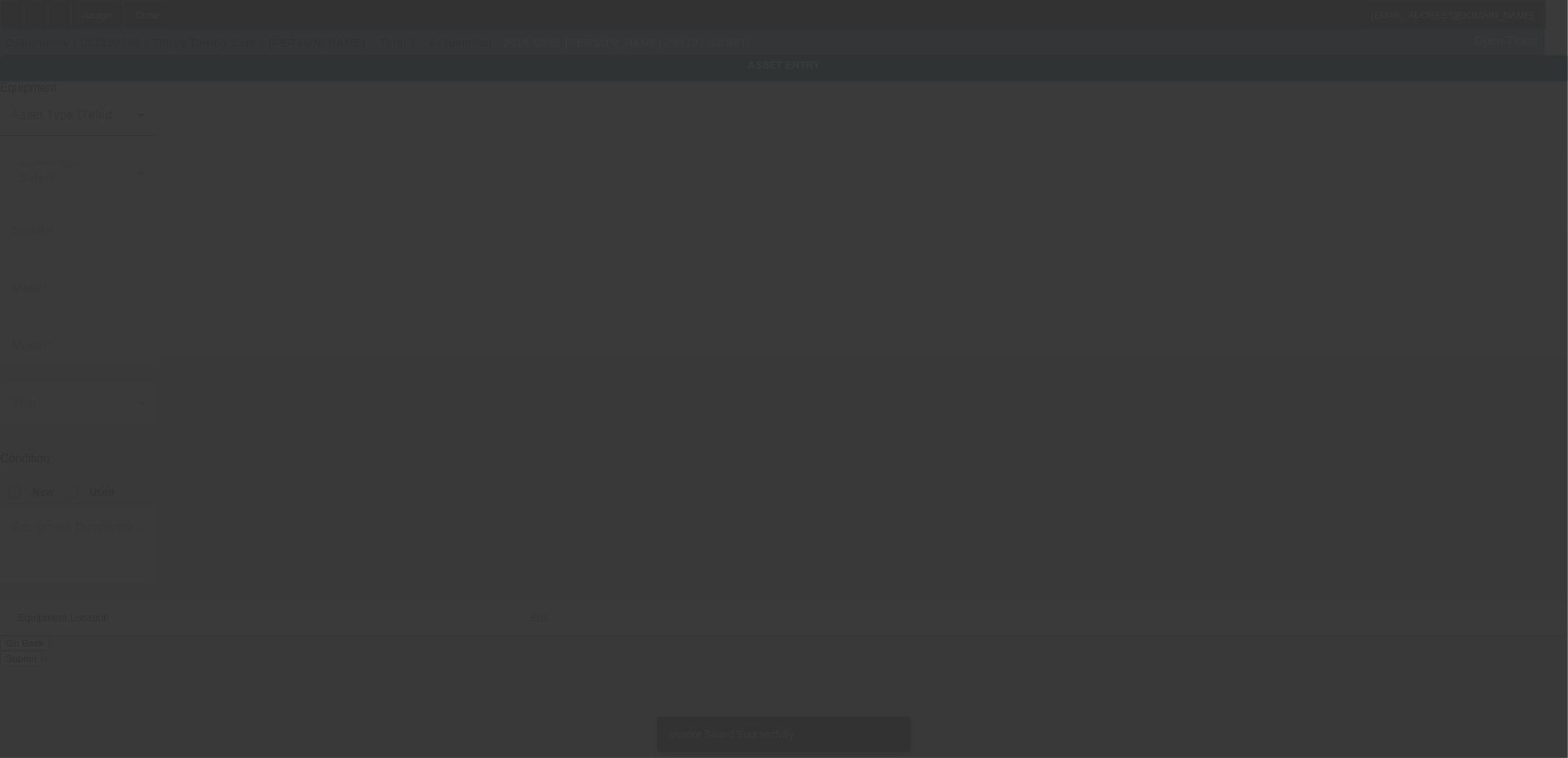
type input "[STREET_ADDRESS]"
type input "Kannapolis"
type input "28083"
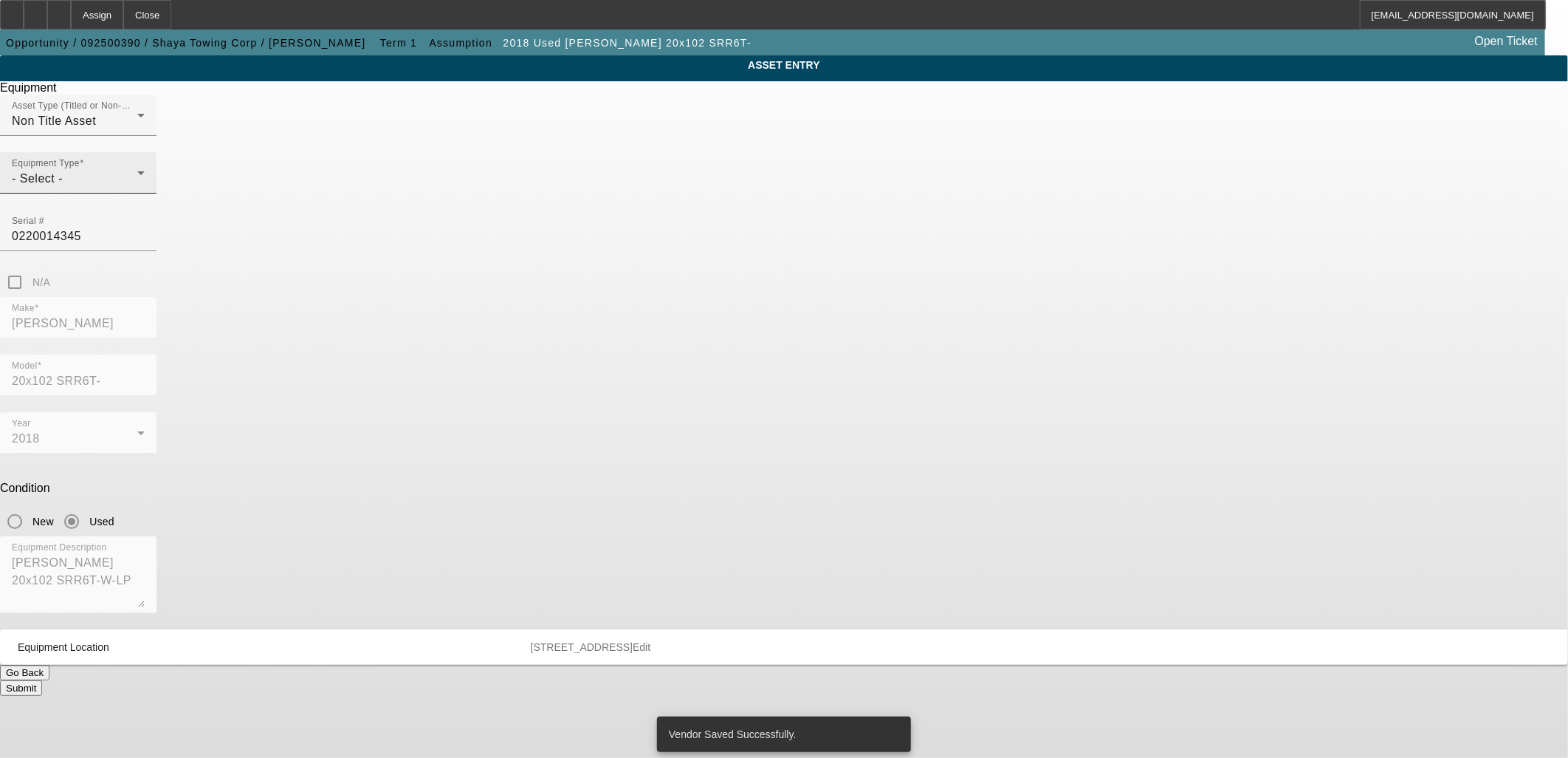
click at [137, 187] on div "- Select -" at bounding box center [74, 179] width 126 height 18
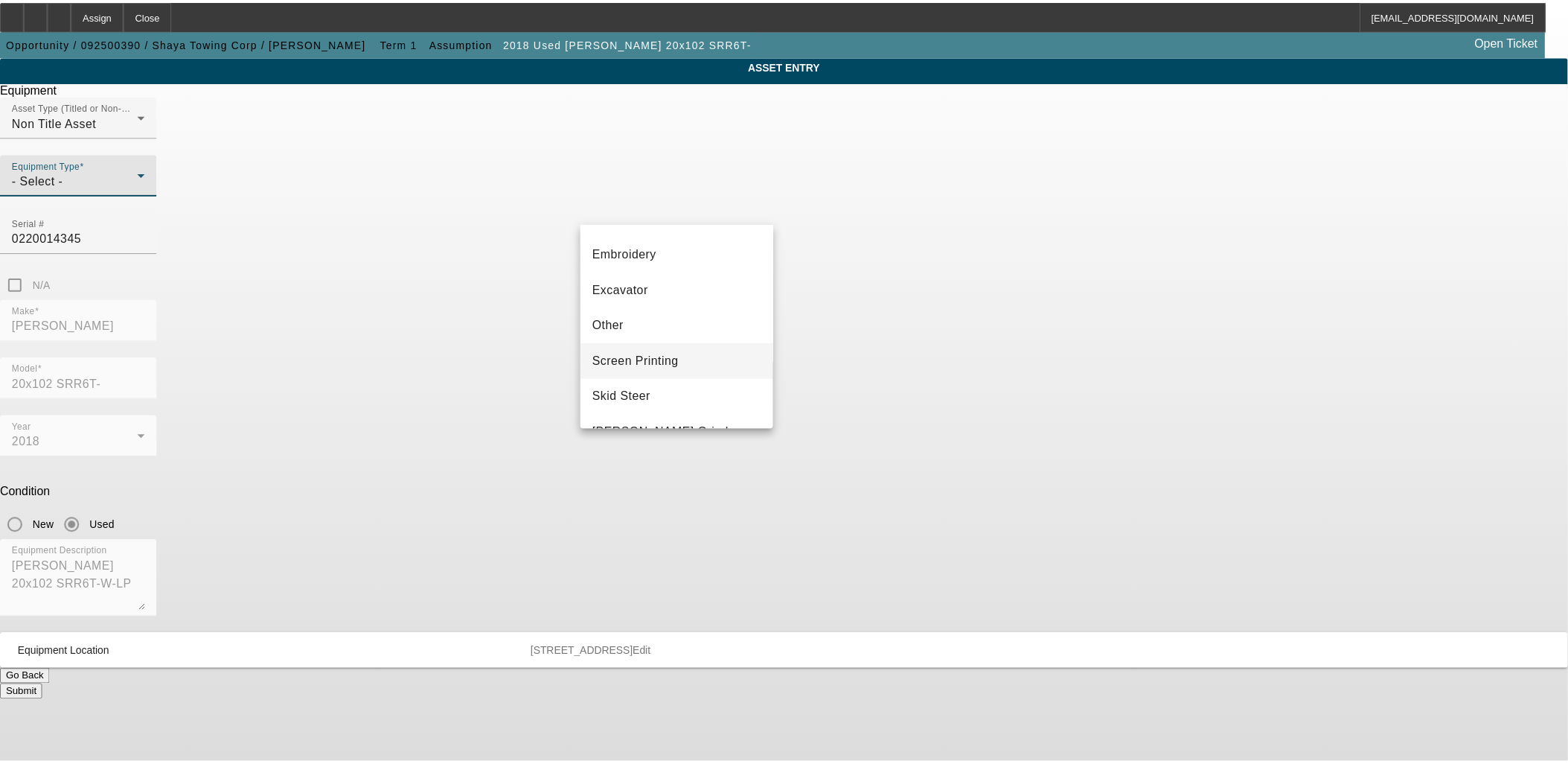
scroll to position [248, 0]
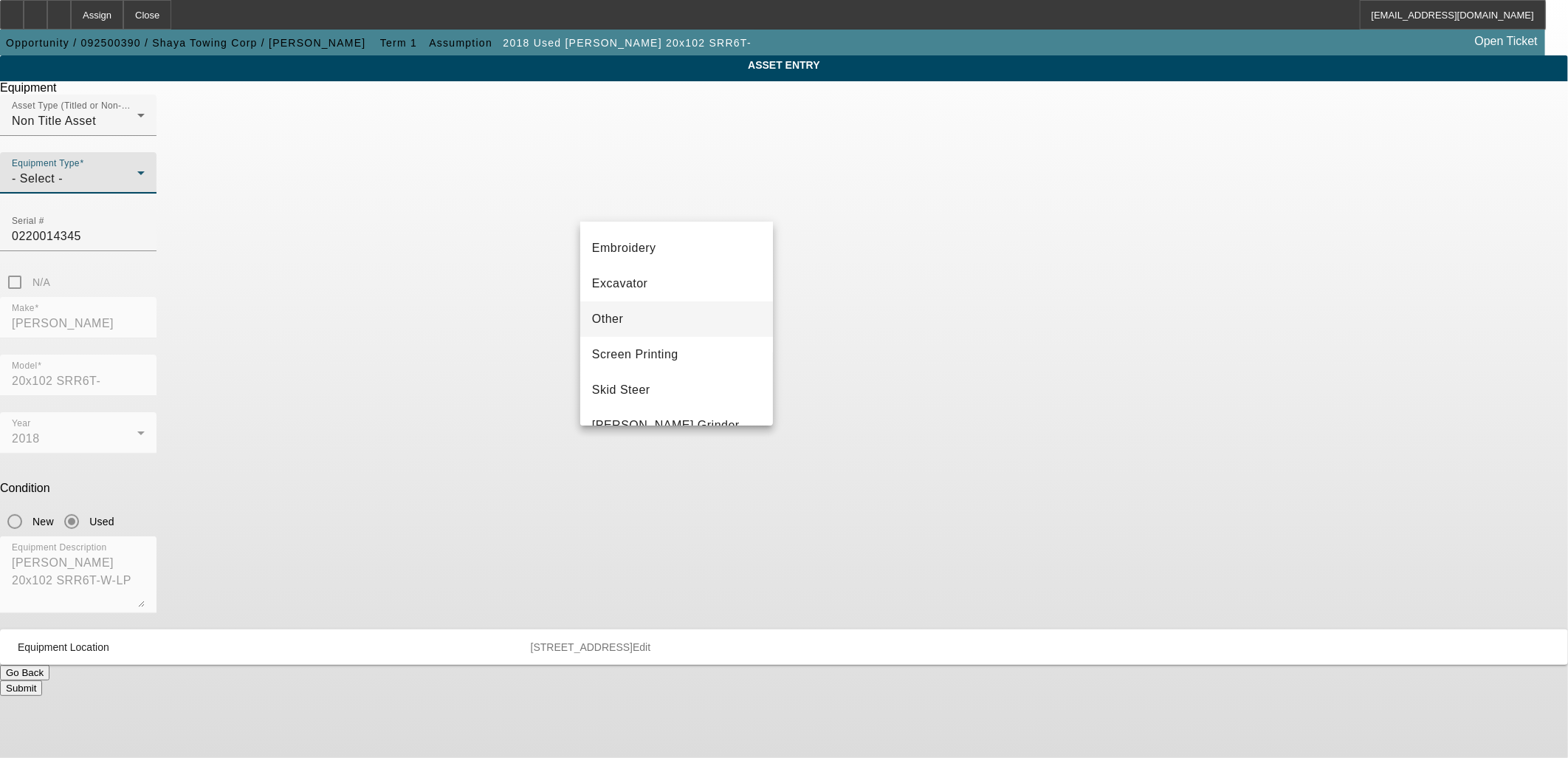
click at [641, 317] on mat-option "Other" at bounding box center [677, 318] width 193 height 35
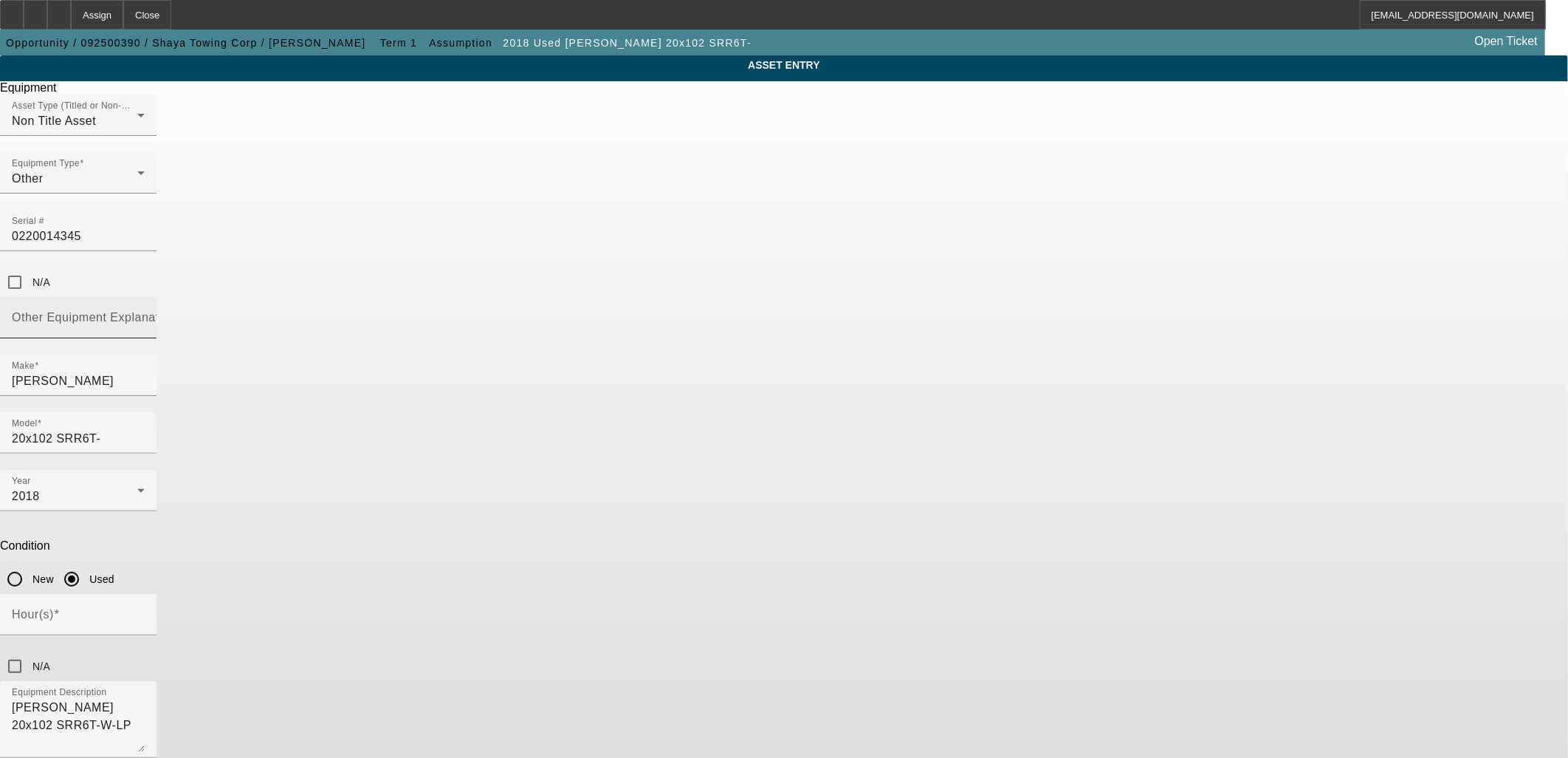
click at [177, 311] on mat-label "Other Equipment Explanation" at bounding box center [93, 316] width 164 height 12
click at [145, 315] on input "Other Equipment Explanation" at bounding box center [78, 324] width 133 height 18
type input "Bed"
click at [29, 652] on input "N/A" at bounding box center [15, 666] width 29 height 29
checkbox input "true"
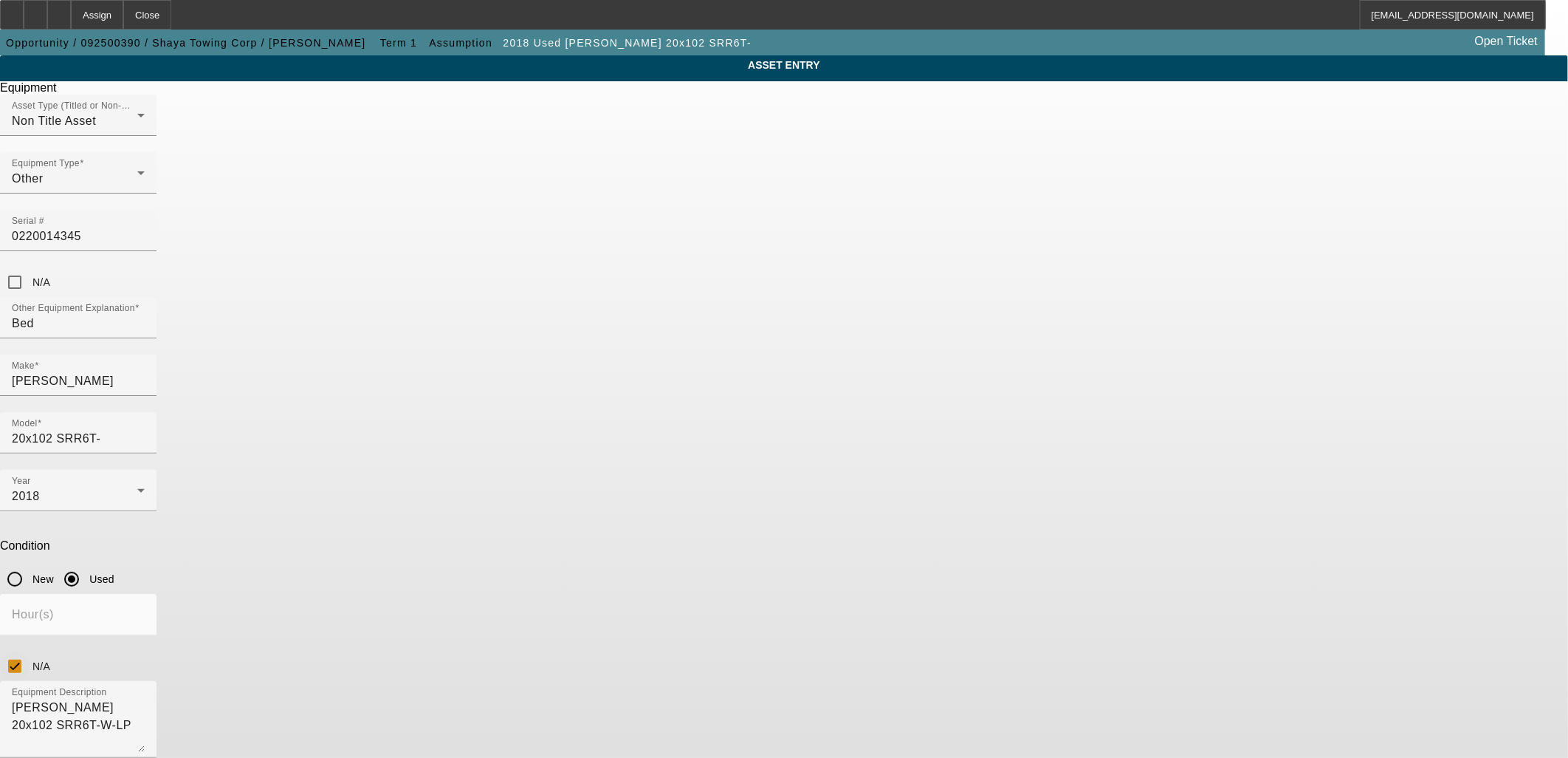
click at [1125, 427] on div "ASSET ENTRY Delete asset Equipment Asset Type (Titled or Non-Titled) Non Title …" at bounding box center [784, 448] width 1568 height 785
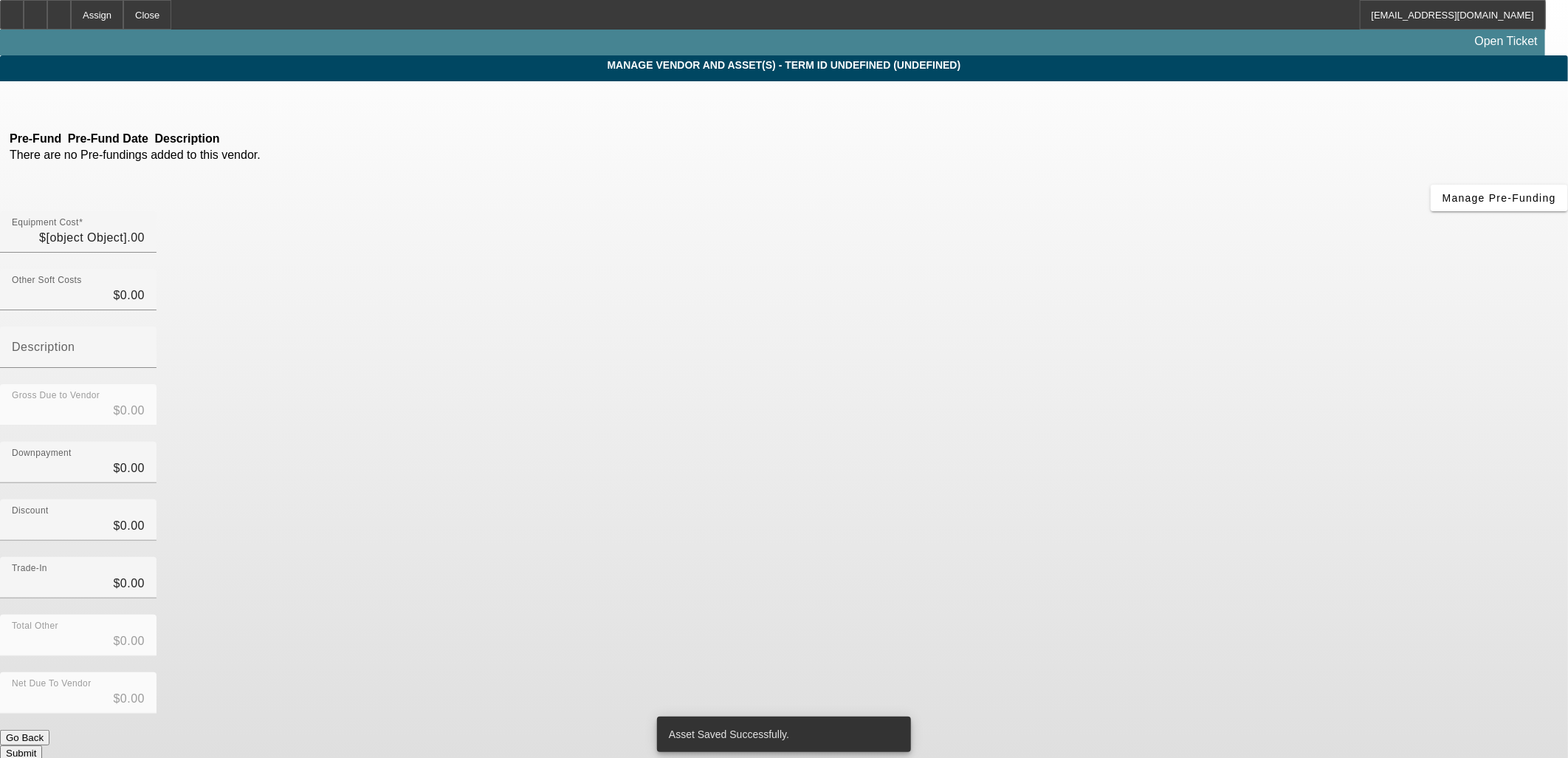
type input "$55,000.00"
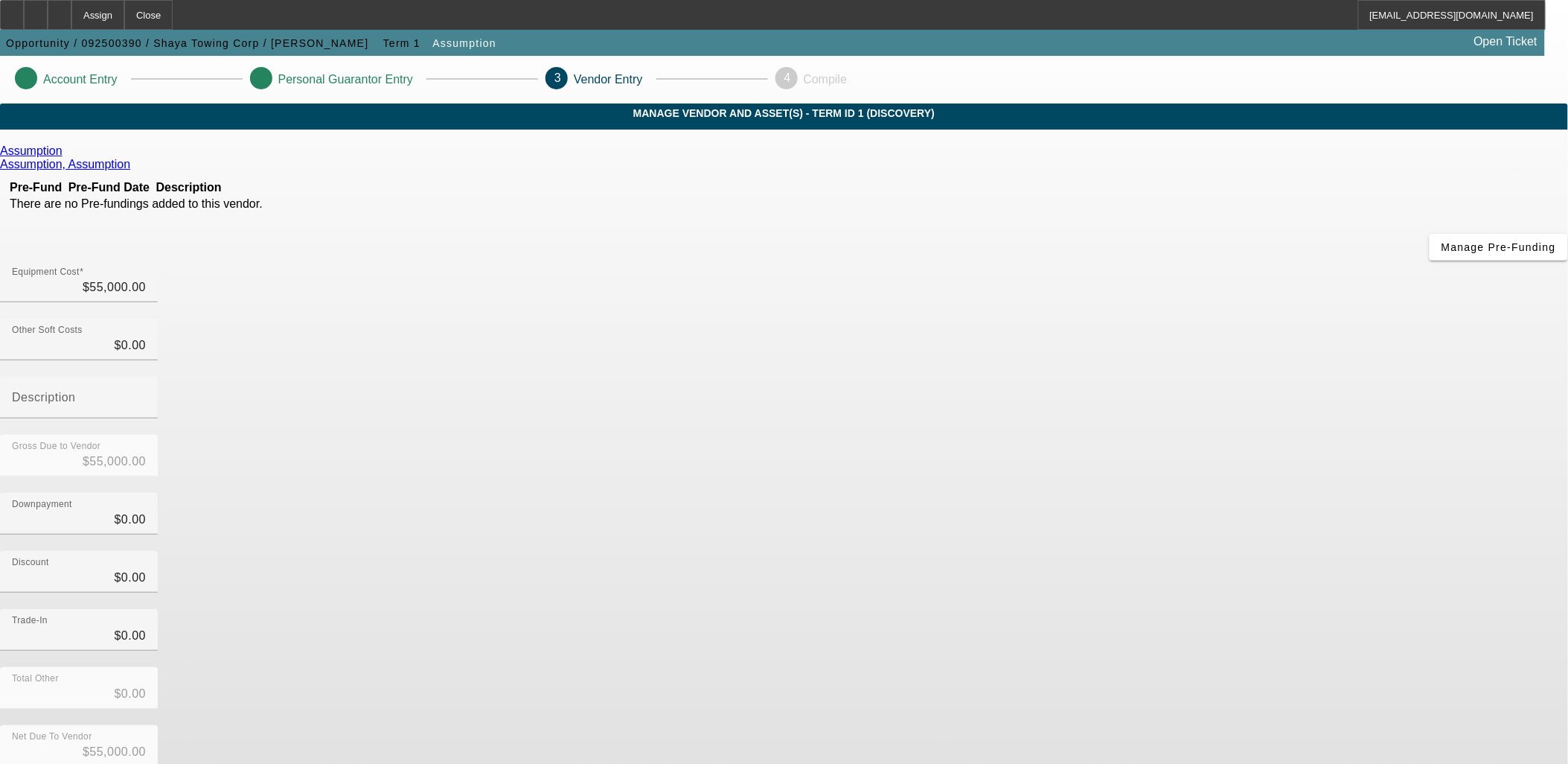
click at [1090, 551] on div "Discount $0.00" at bounding box center [784, 579] width 1568 height 58
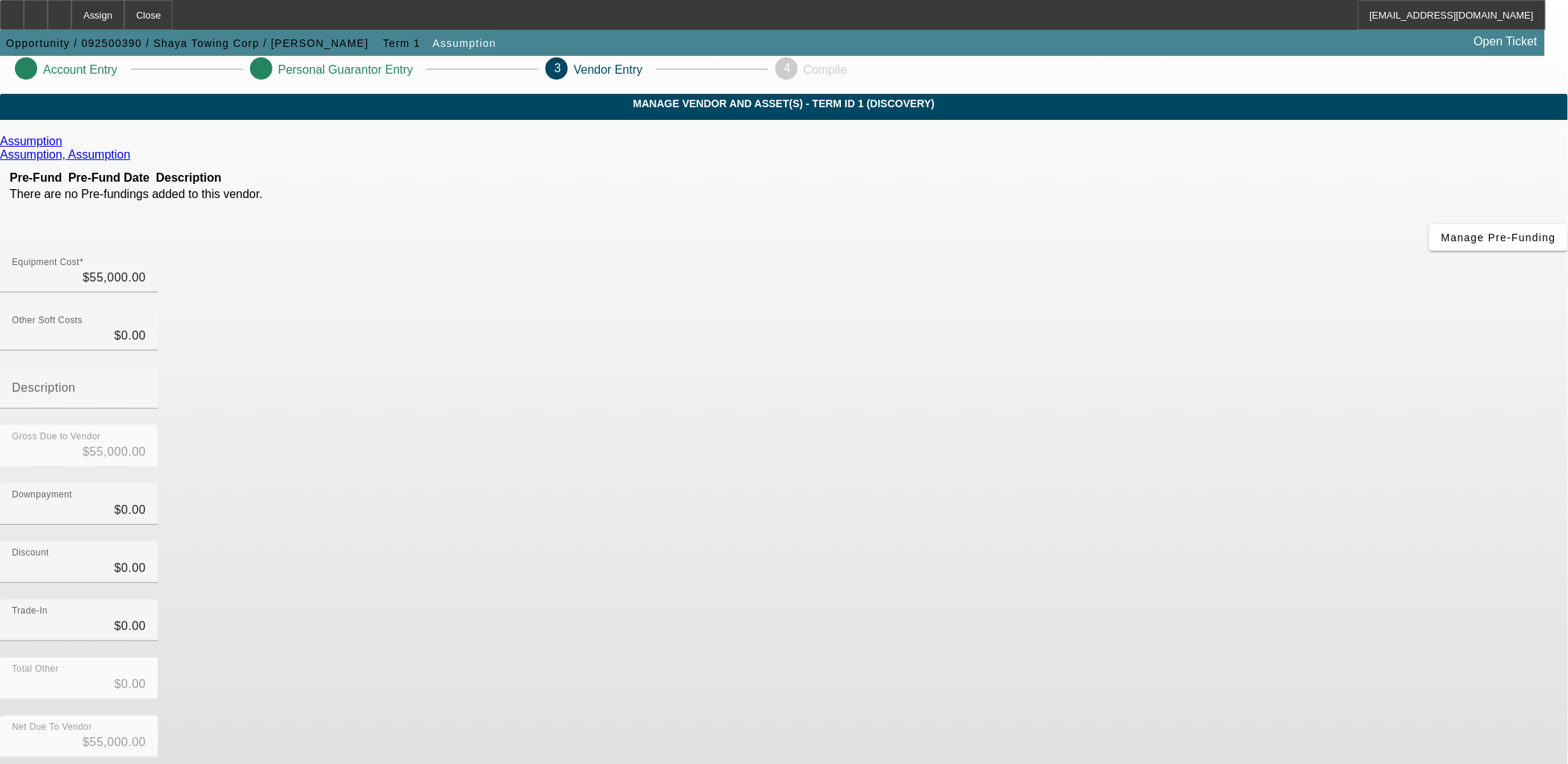
scroll to position [16, 0]
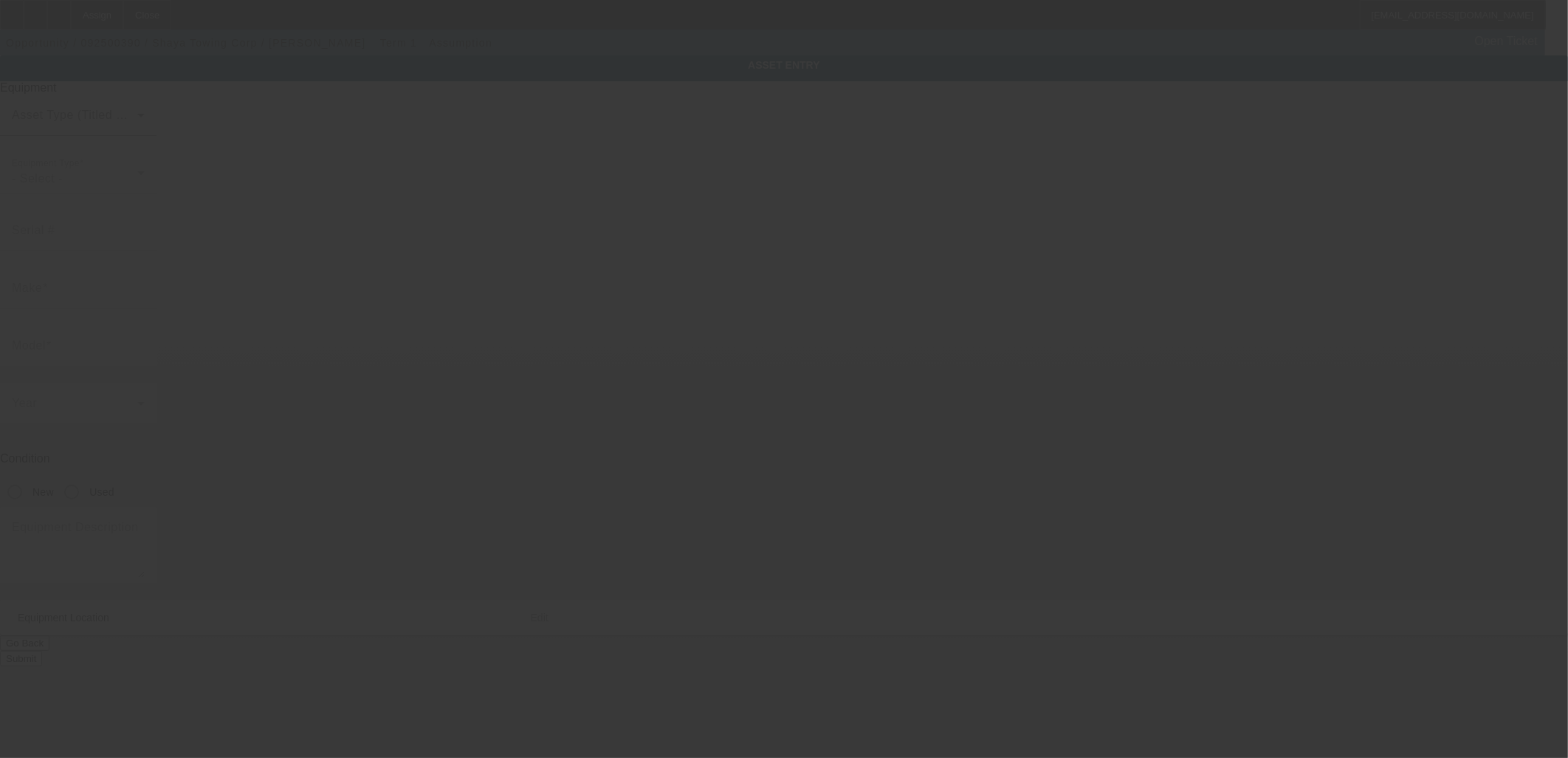
type input "3C7WRMDLXJG115670"
type input "Ram"
type input "5500"
radio input "true"
type textarea "Ram 5500"
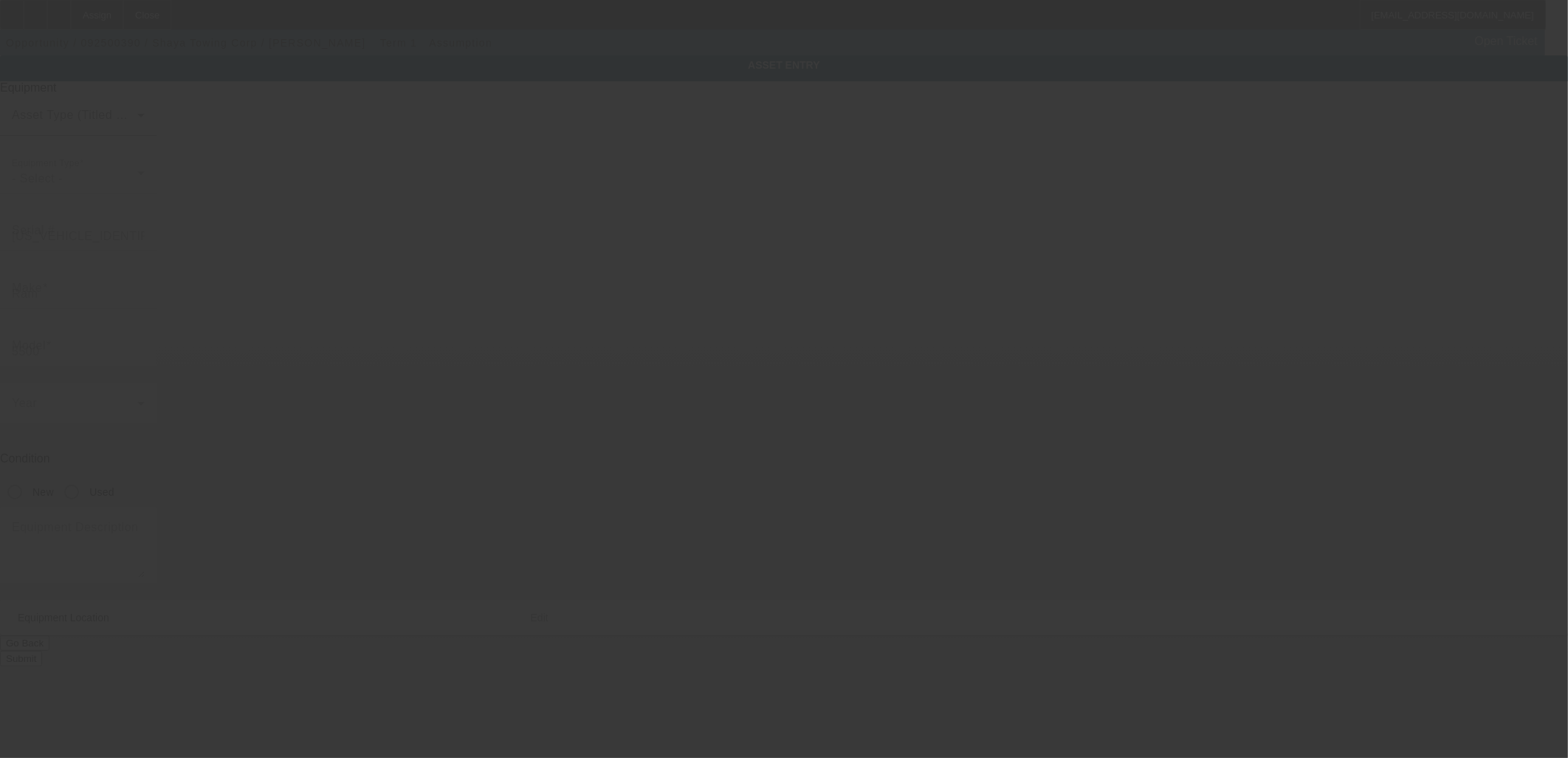
type input "1014 Austin Ave"
type input "Kannapolis"
type input "28083"
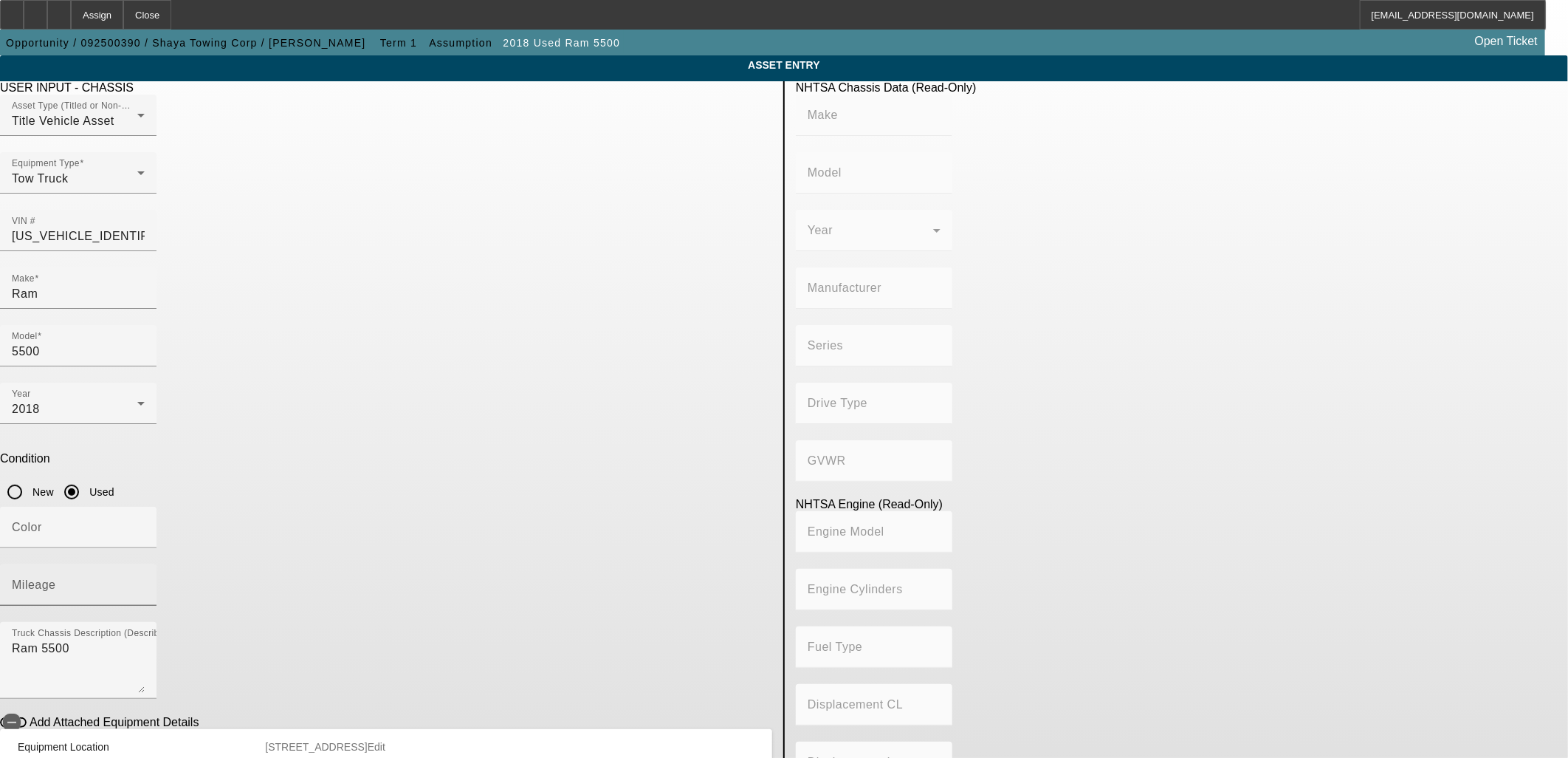
click at [56, 578] on mat-label "Mileage" at bounding box center [34, 584] width 44 height 12
click at [145, 582] on input "Mileage" at bounding box center [78, 591] width 133 height 18
type input "57000"
click at [750, 750] on body "Assign Close PDAquila@beaconfunding.com Opportunity / 092500390 / Shaya Towing …" at bounding box center [784, 437] width 1568 height 874
click at [697, 581] on div "USER INPUT - CHASSIS Asset Type (Titled or Non-Titled) Title Vehicle Asset Equi…" at bounding box center [386, 478] width 795 height 793
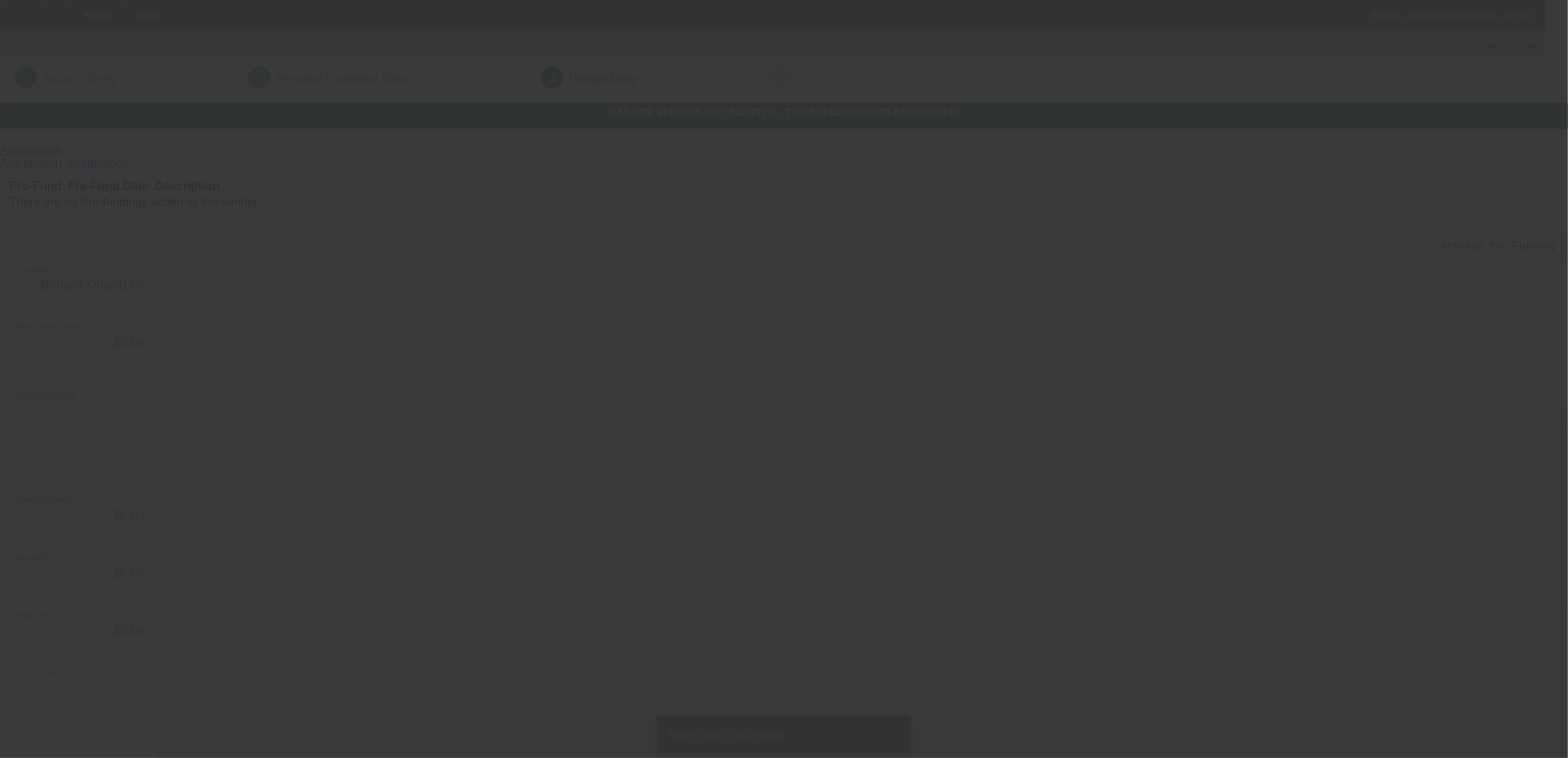
type input "$55,000.00"
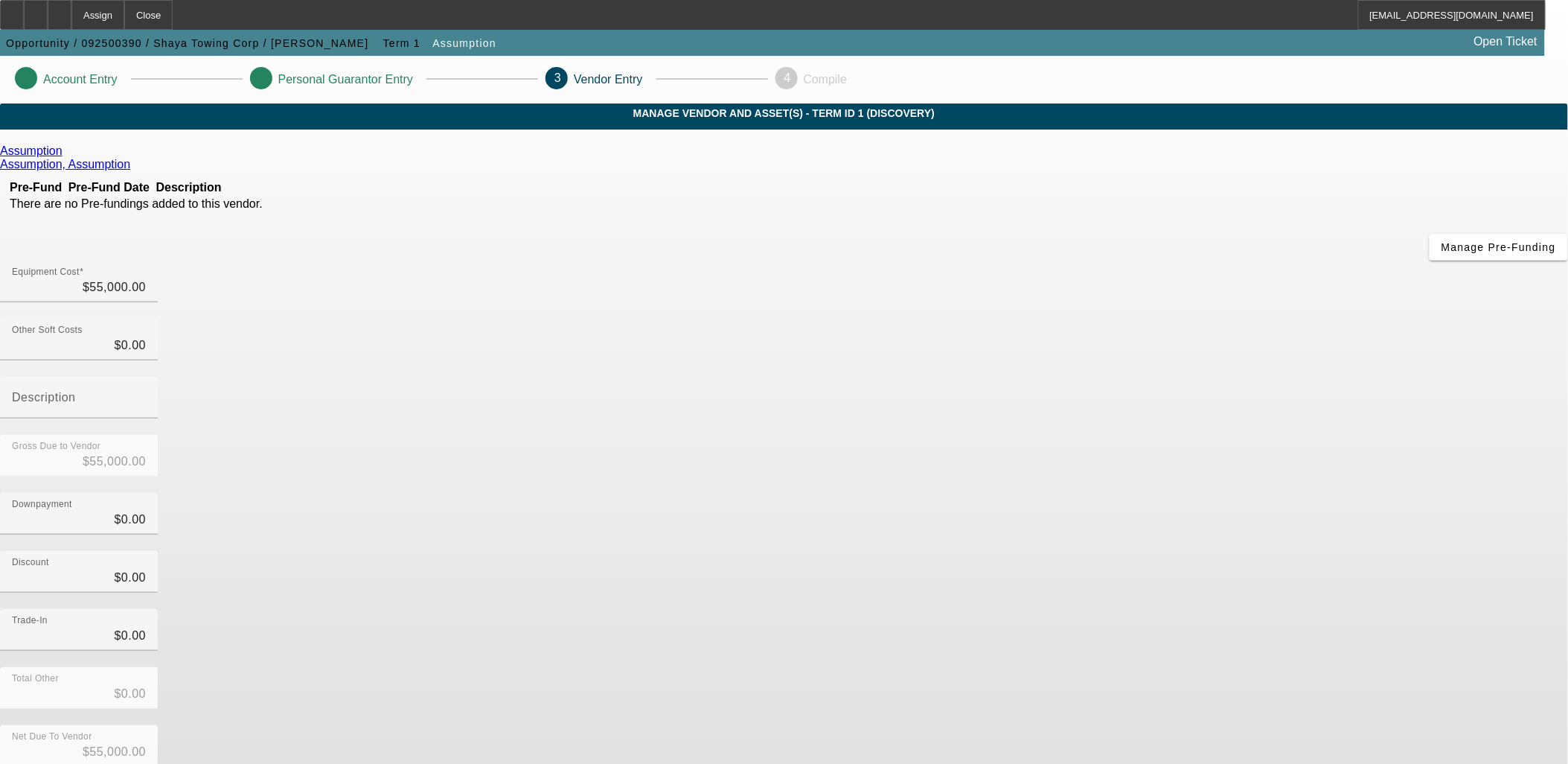
click at [1151, 551] on div "Discount $0.00" at bounding box center [784, 579] width 1568 height 58
drag, startPoint x: 1154, startPoint y: 633, endPoint x: 1129, endPoint y: 635, distance: 25.1
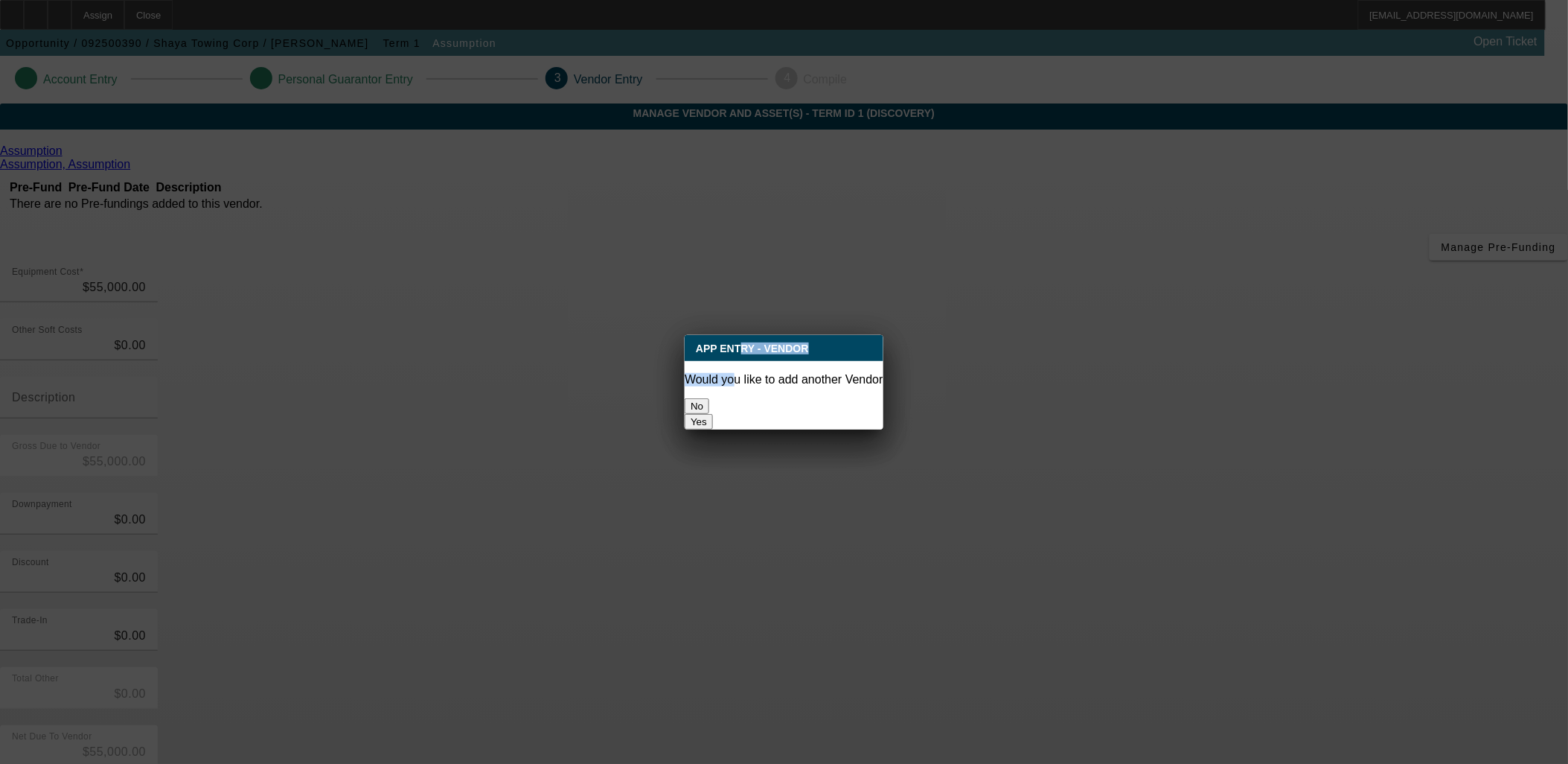
drag, startPoint x: 742, startPoint y: 361, endPoint x: 742, endPoint y: 373, distance: 12.0
click at [742, 373] on div "App Entry - Vendor Would you like to add another Vendor No Yes" at bounding box center [784, 382] width 199 height 95
drag, startPoint x: 742, startPoint y: 373, endPoint x: 749, endPoint y: 389, distance: 17.5
click at [709, 398] on button "No" at bounding box center [697, 405] width 25 height 16
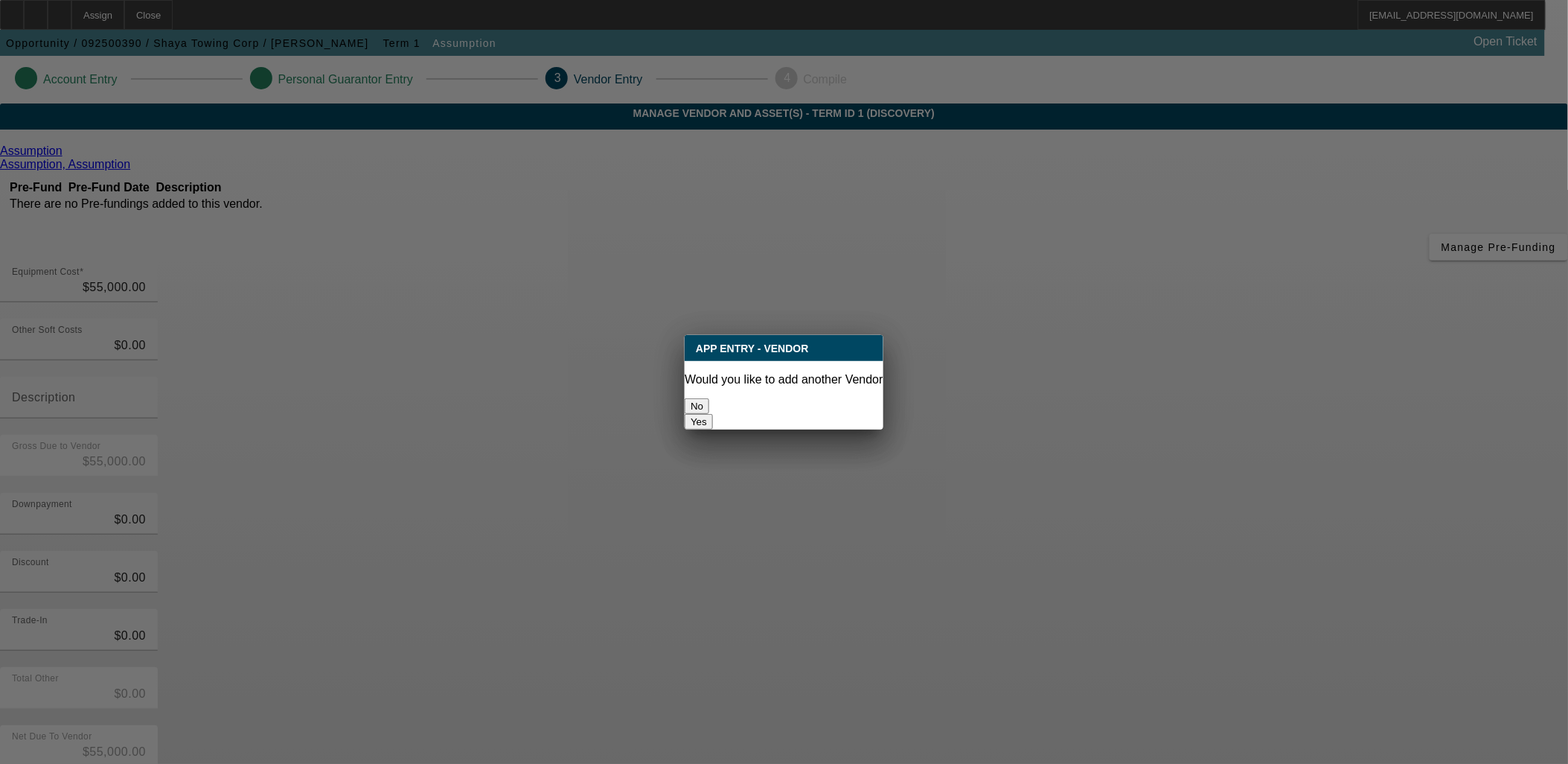
click at [709, 399] on button "No" at bounding box center [697, 405] width 25 height 16
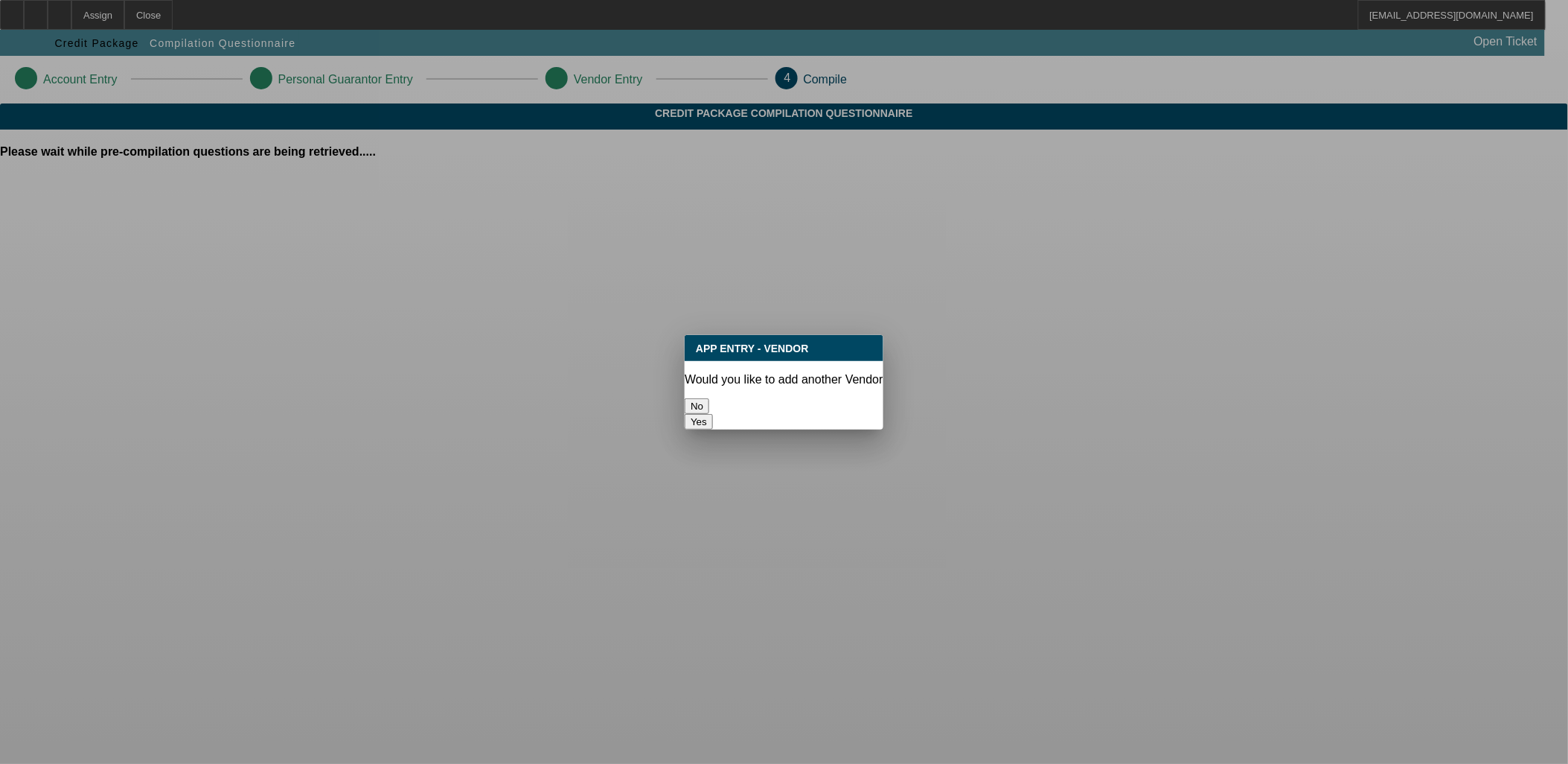
click at [709, 398] on button "No" at bounding box center [697, 405] width 25 height 16
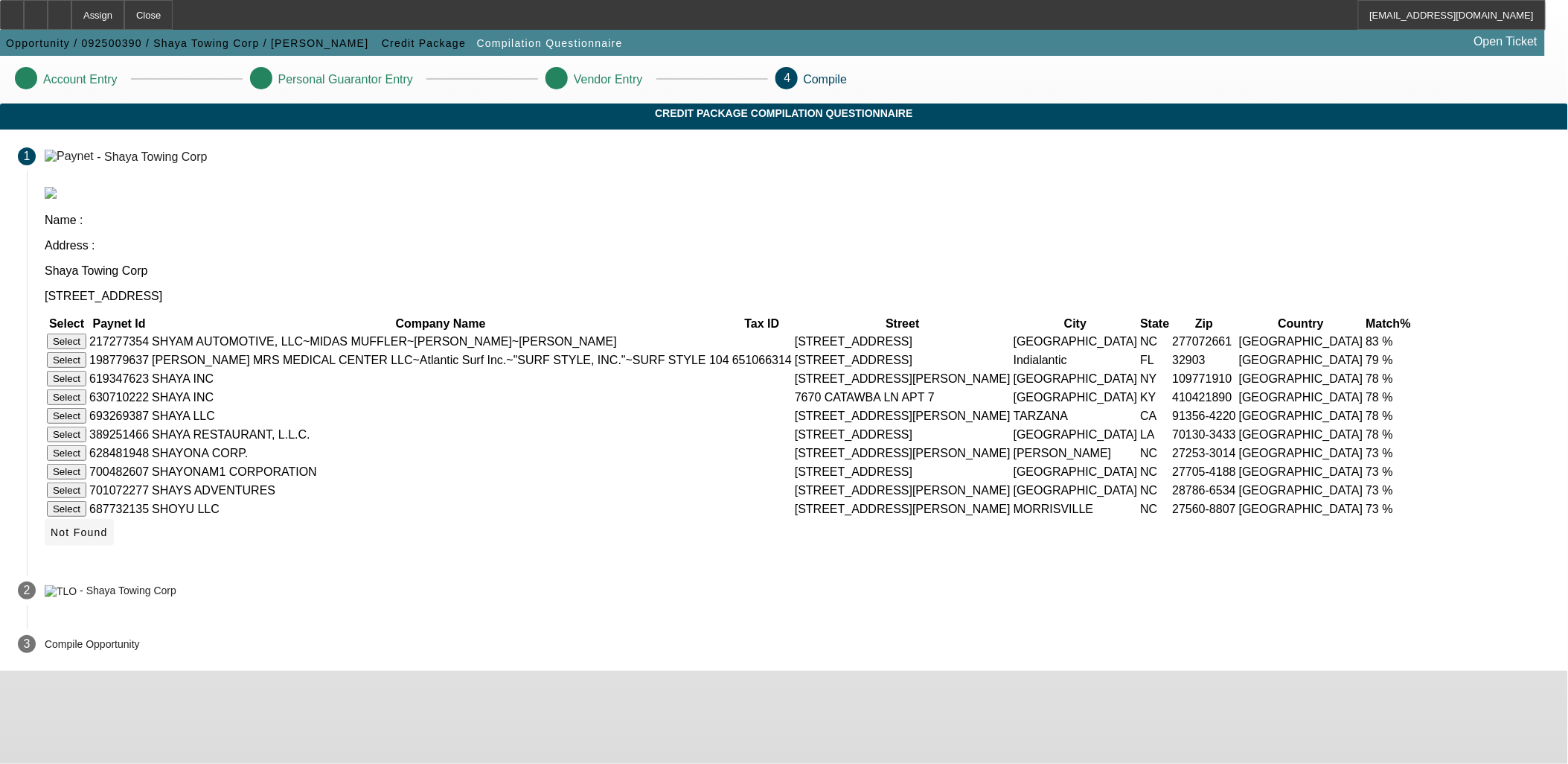
click at [50, 538] on icon at bounding box center [50, 532] width 0 height 12
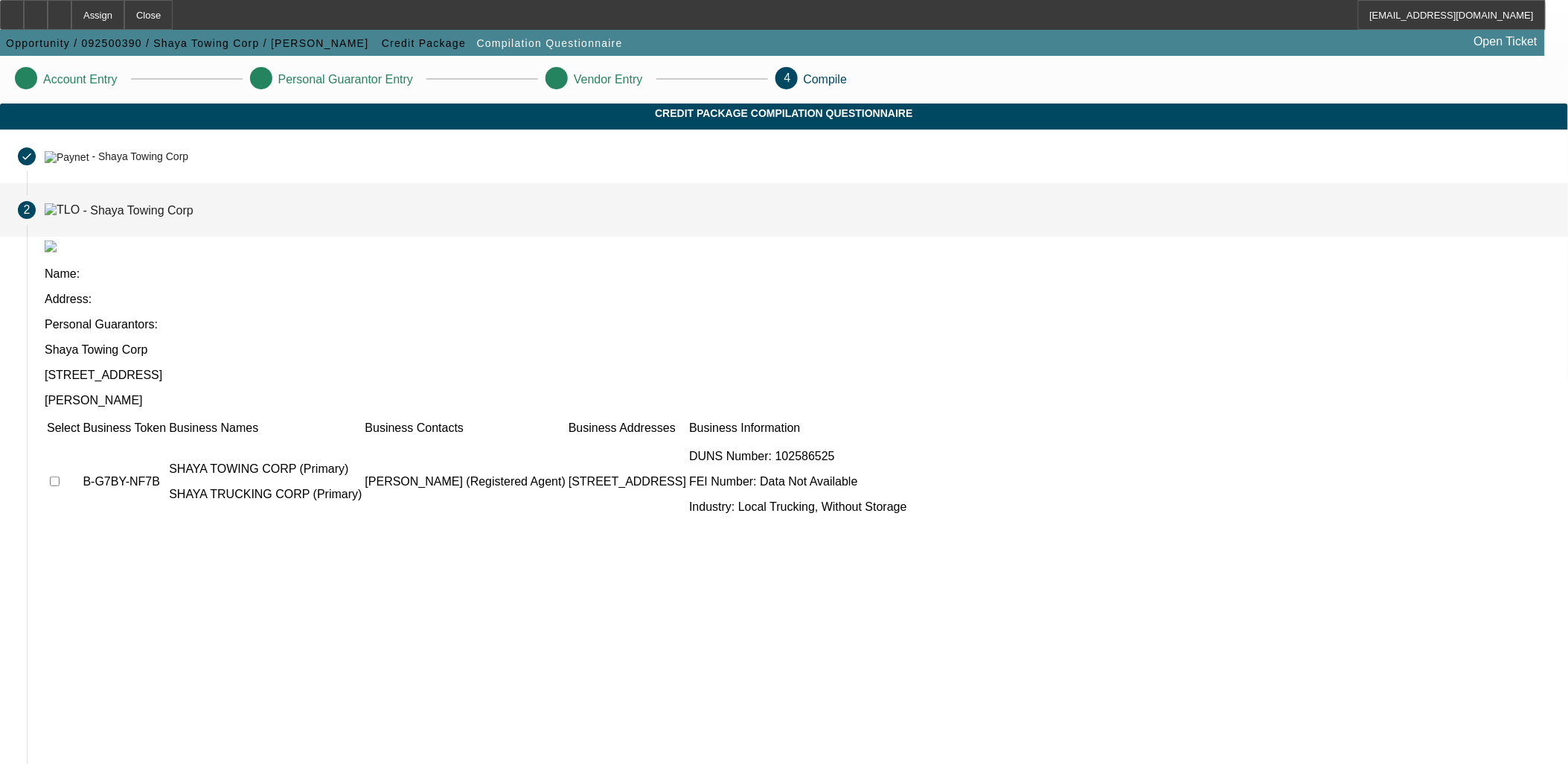
click at [81, 437] on td at bounding box center [63, 481] width 35 height 89
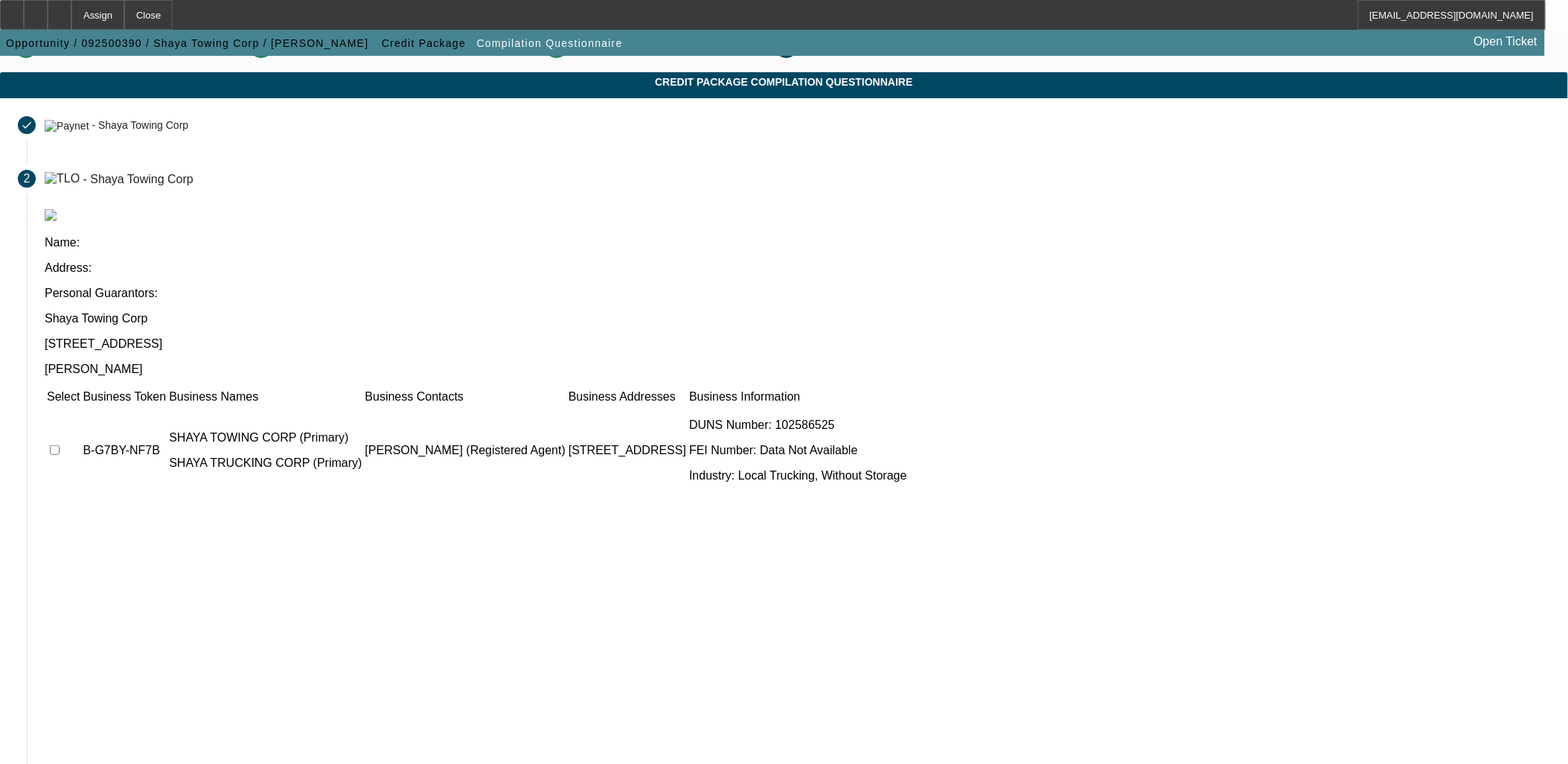
scroll to position [57, 0]
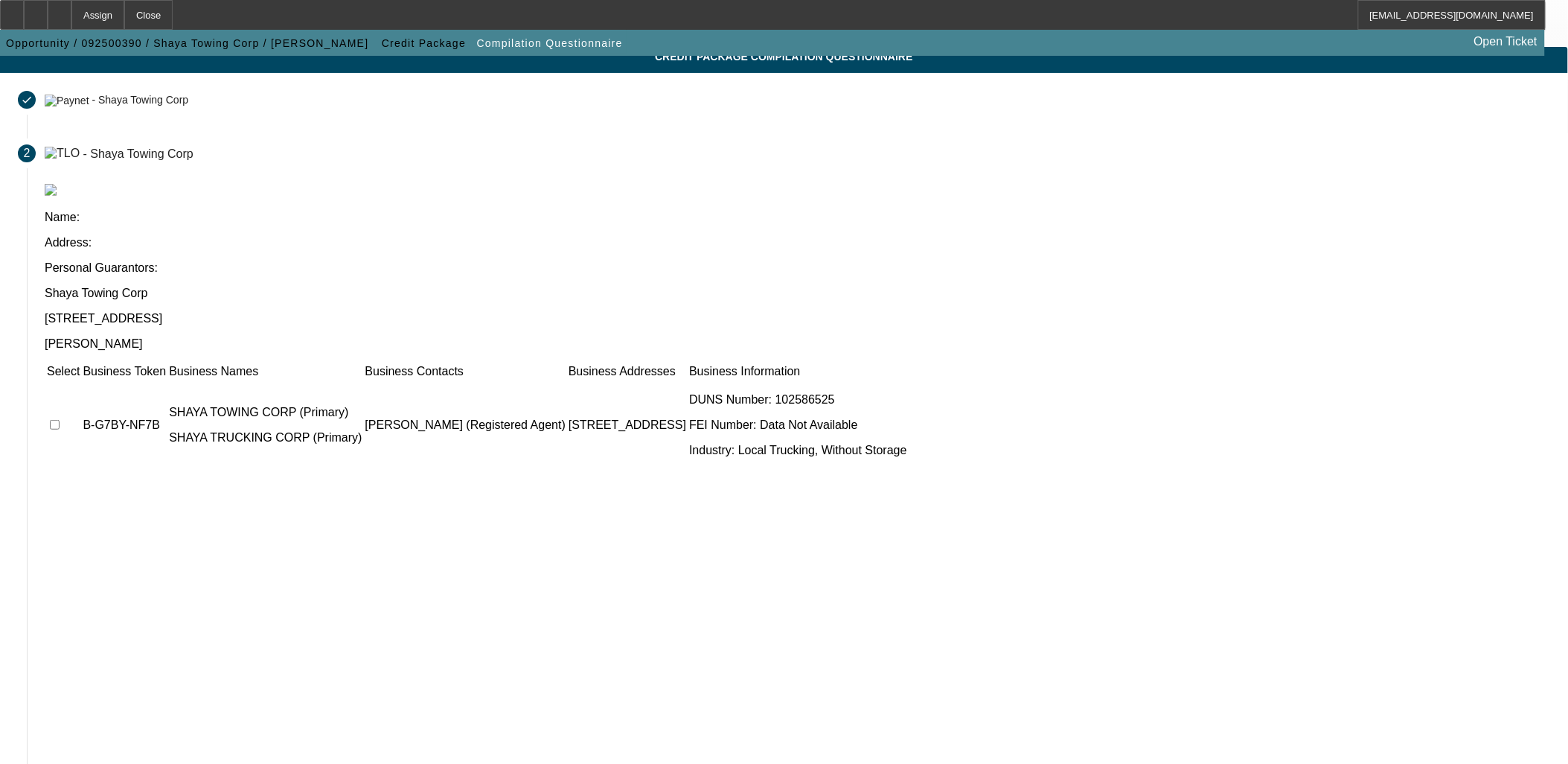
click at [59, 419] on input "checkbox" at bounding box center [55, 424] width 10 height 10
checkbox input "true"
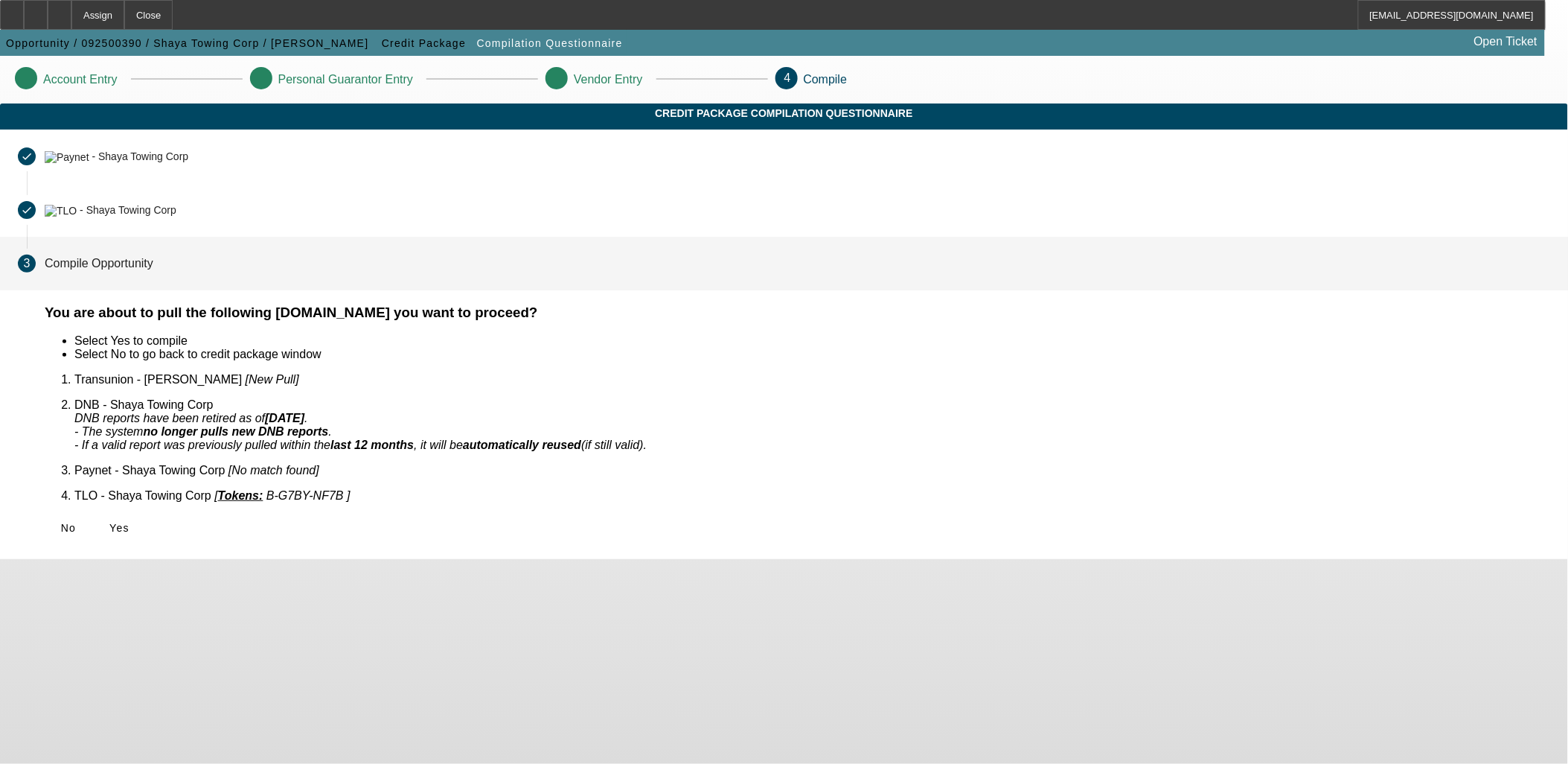
scroll to position [0, 0]
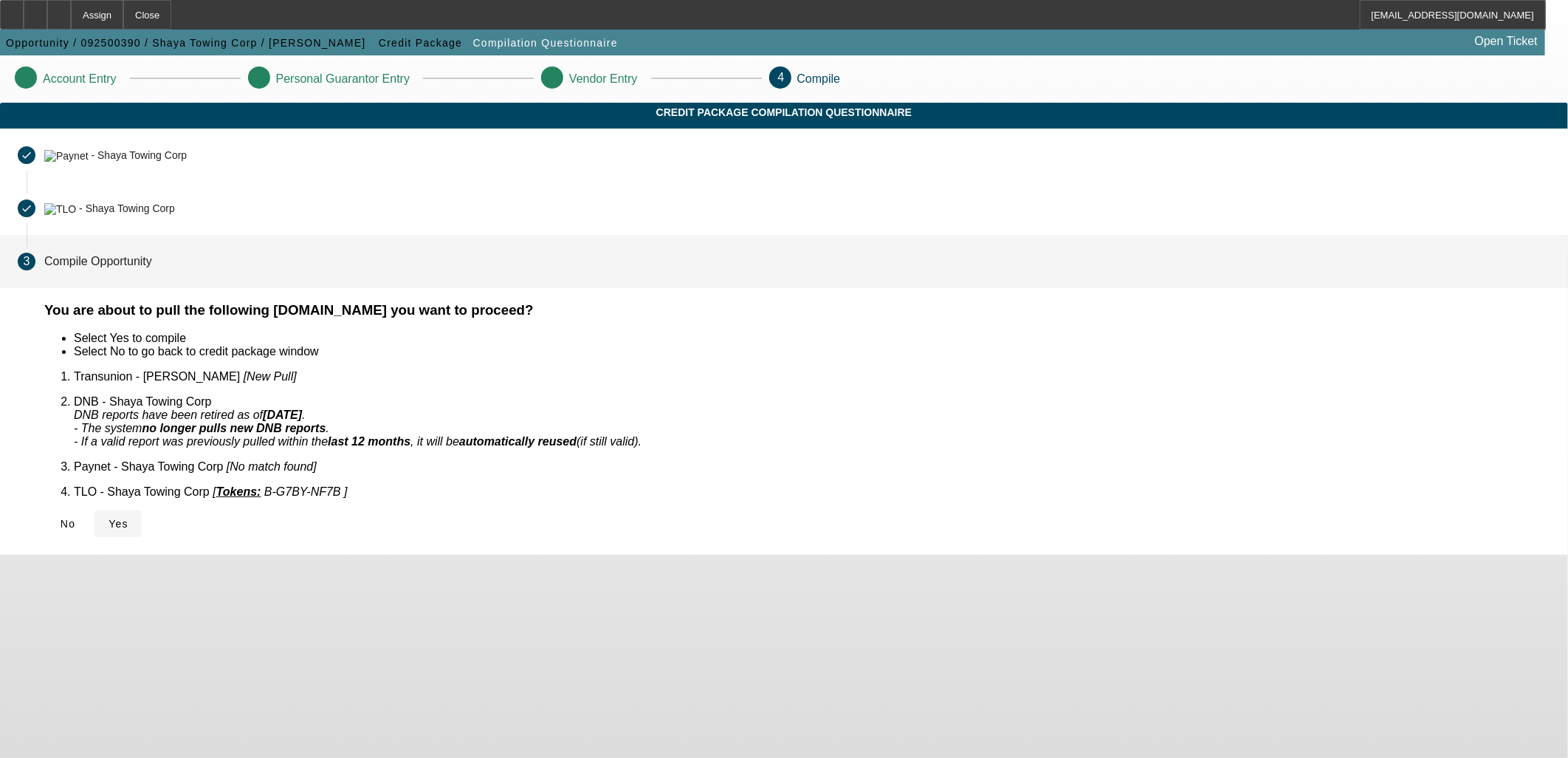
click at [128, 518] on span "Yes" at bounding box center [119, 523] width 20 height 11
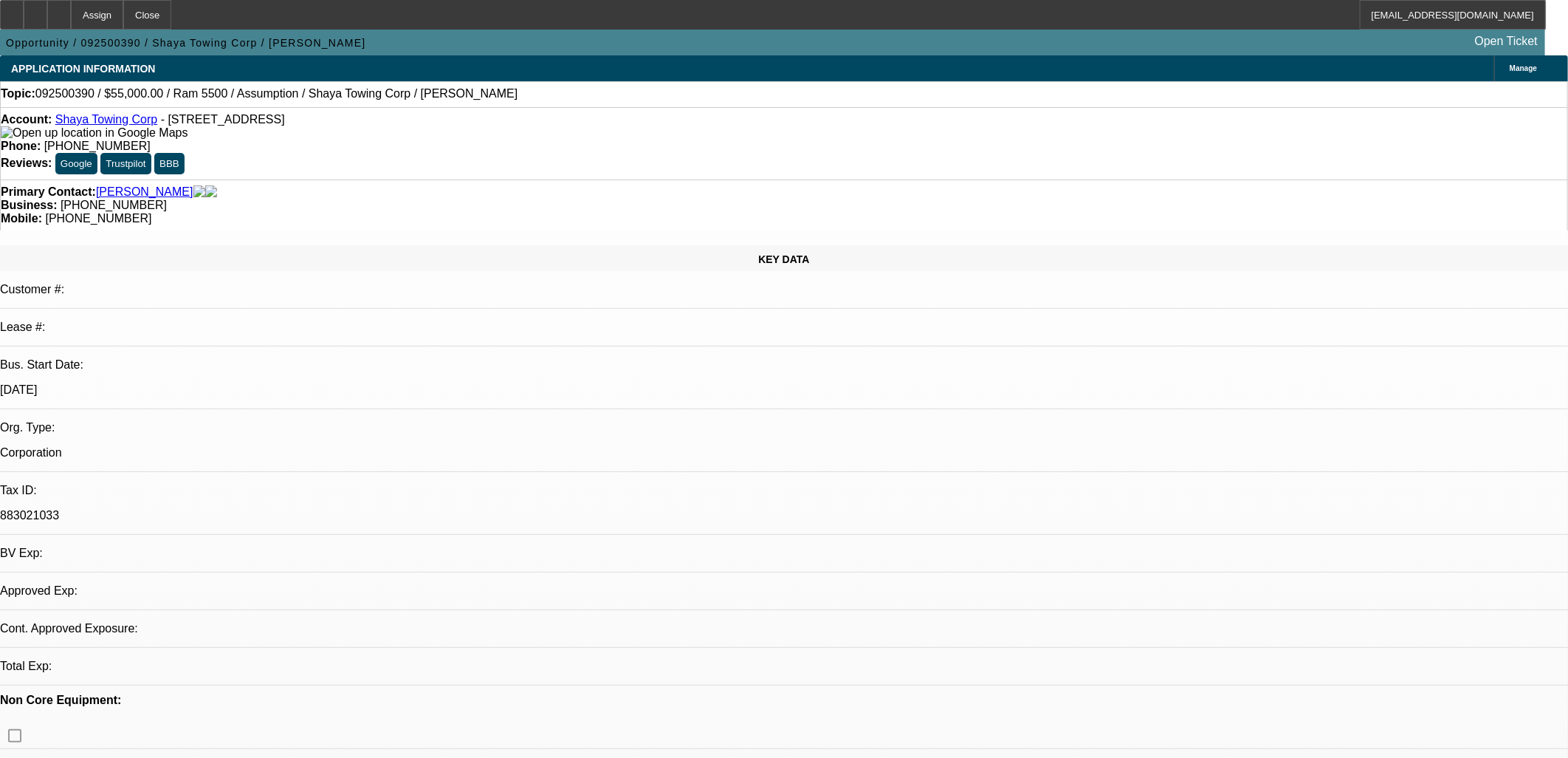
select select "0"
select select "2"
select select "0.1"
select select "4"
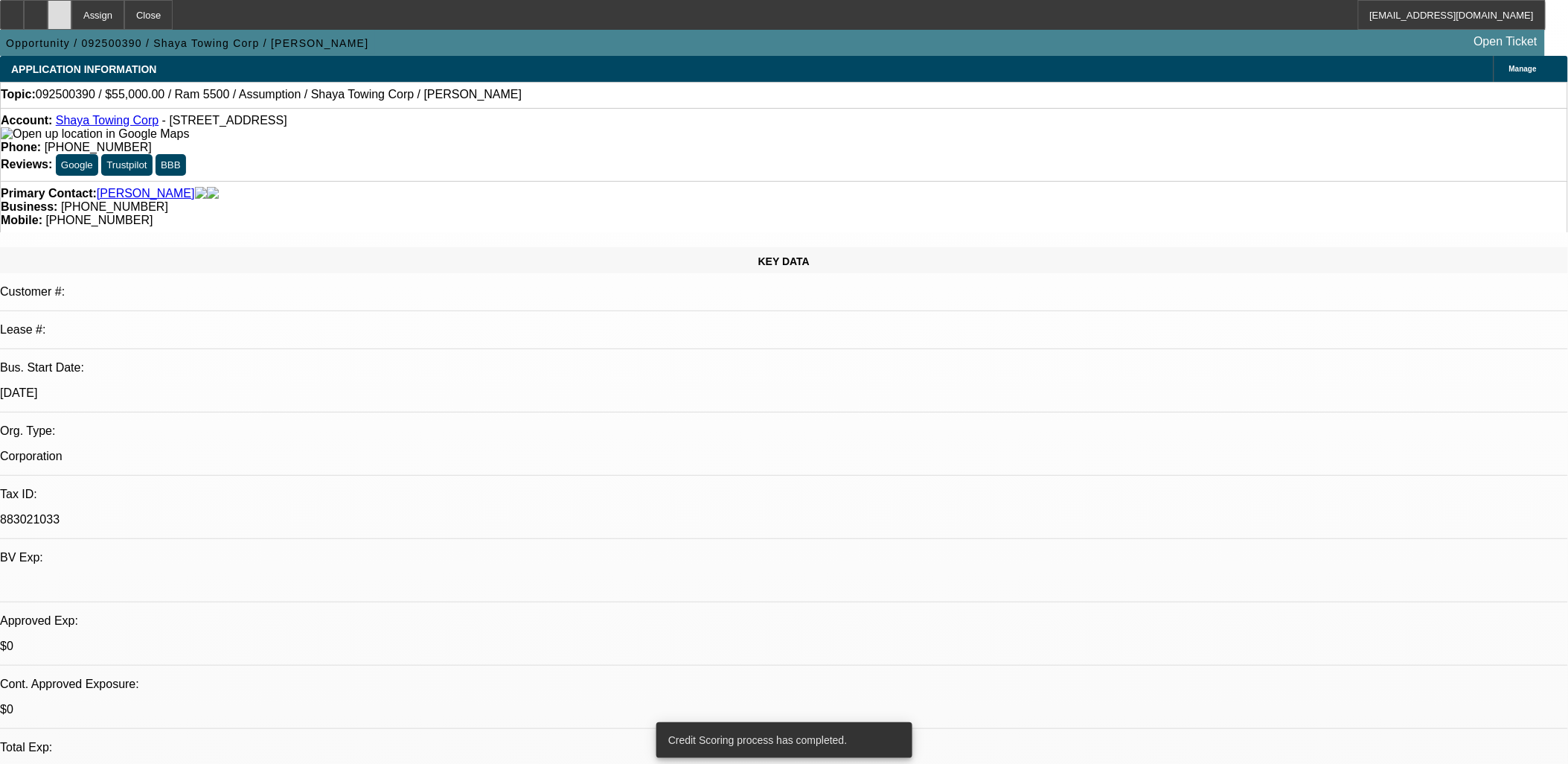
click at [72, 12] on div at bounding box center [59, 15] width 24 height 30
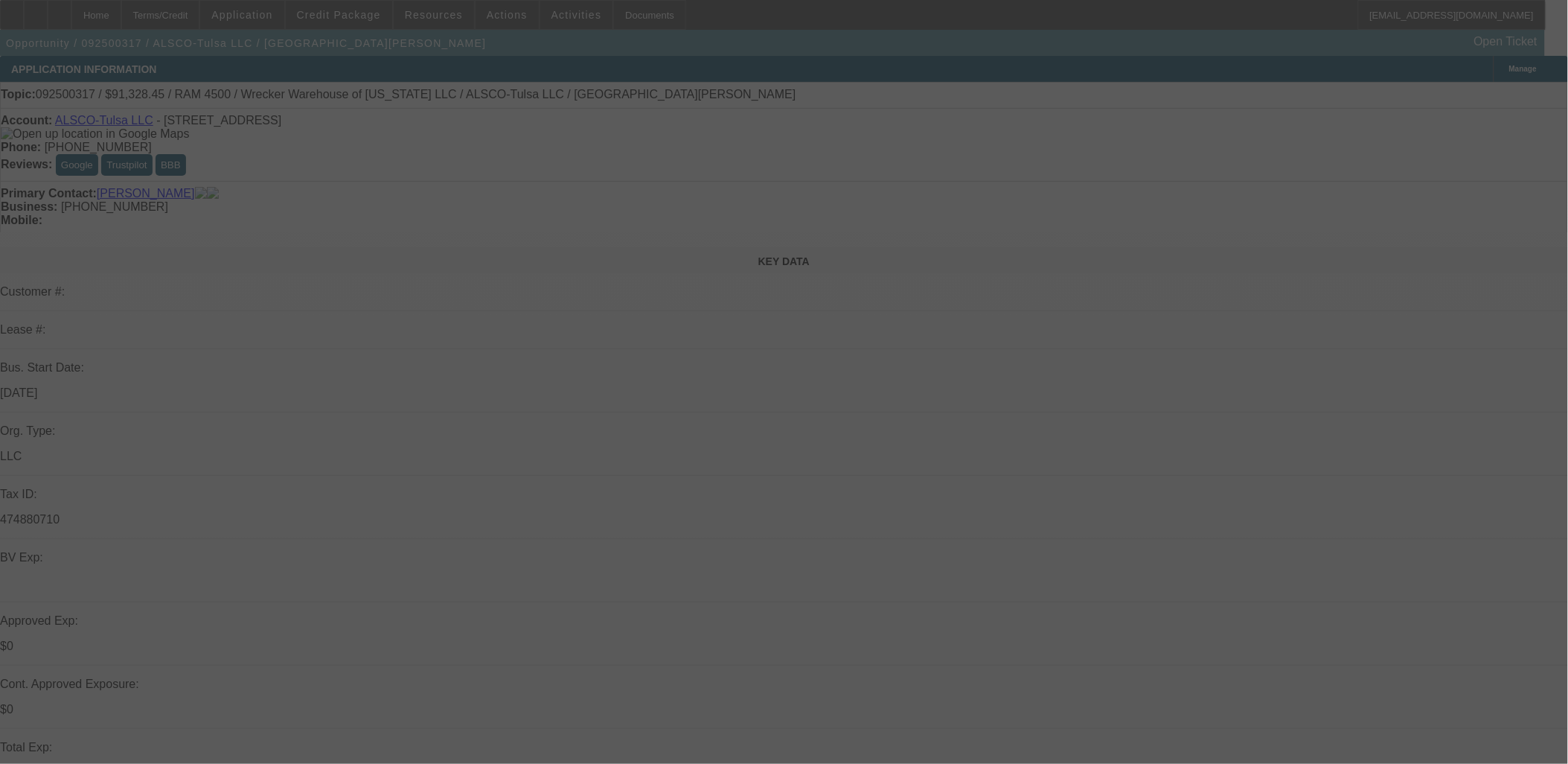
select select "0"
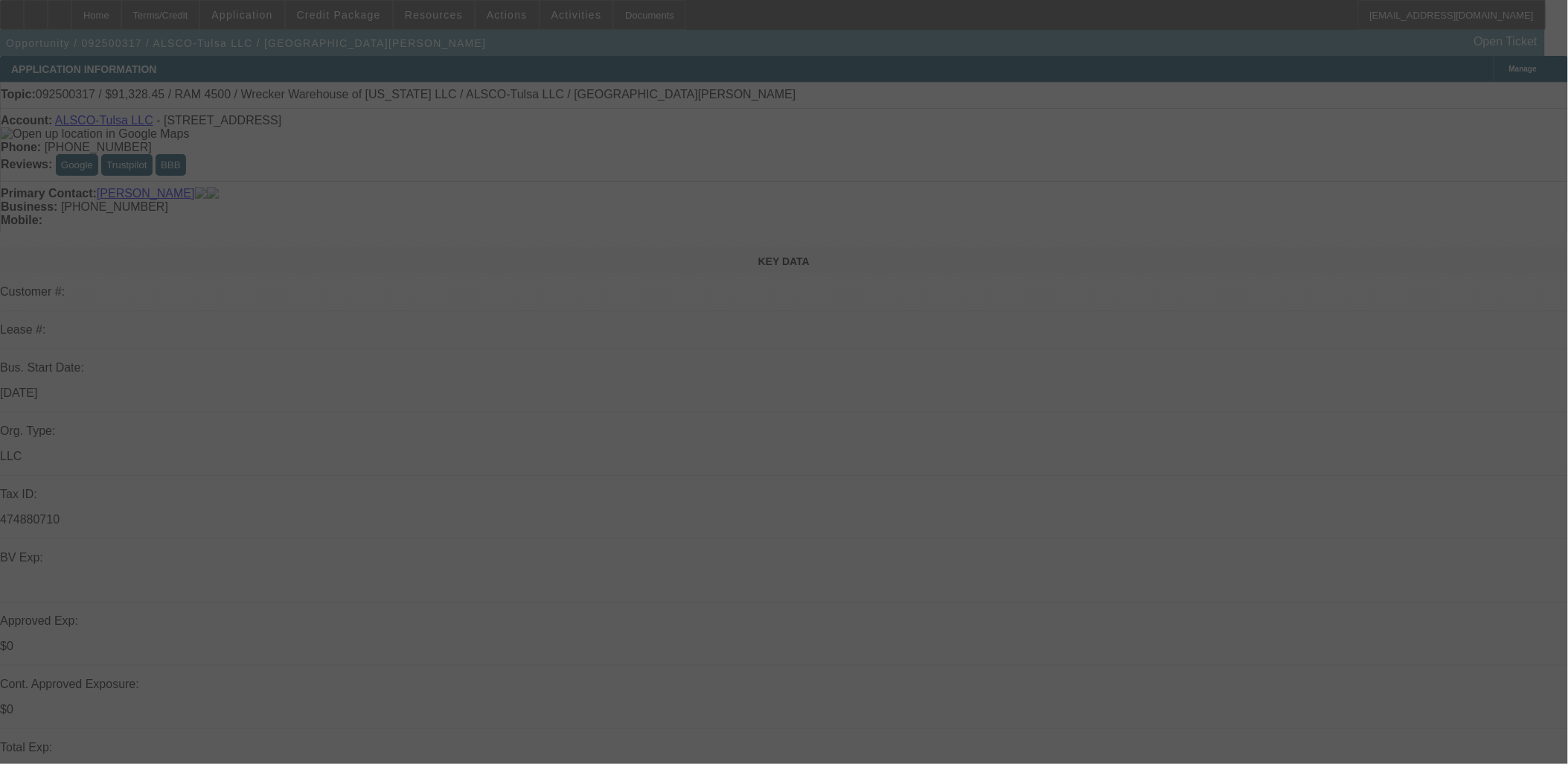
select select "0"
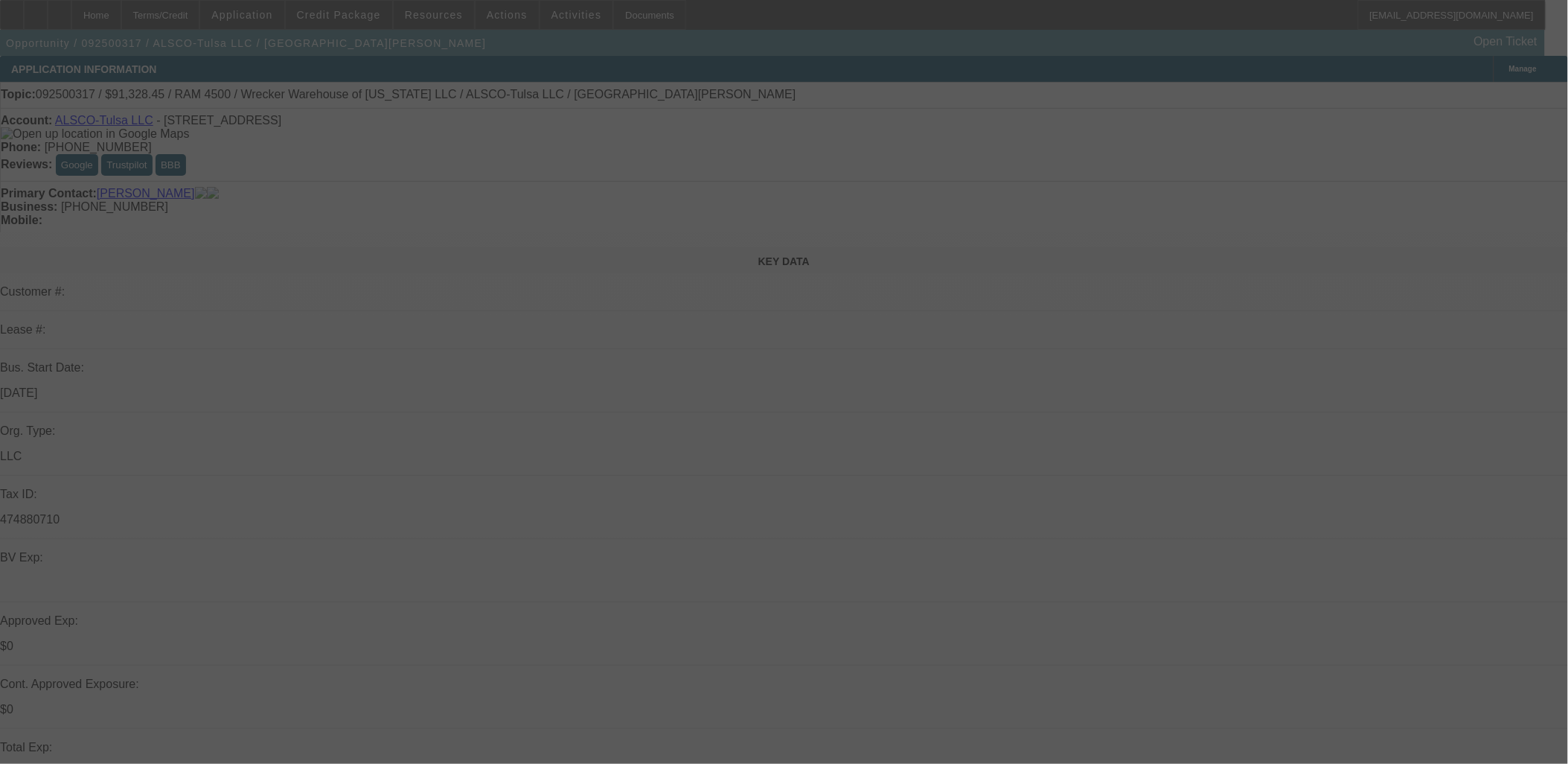
select select "0"
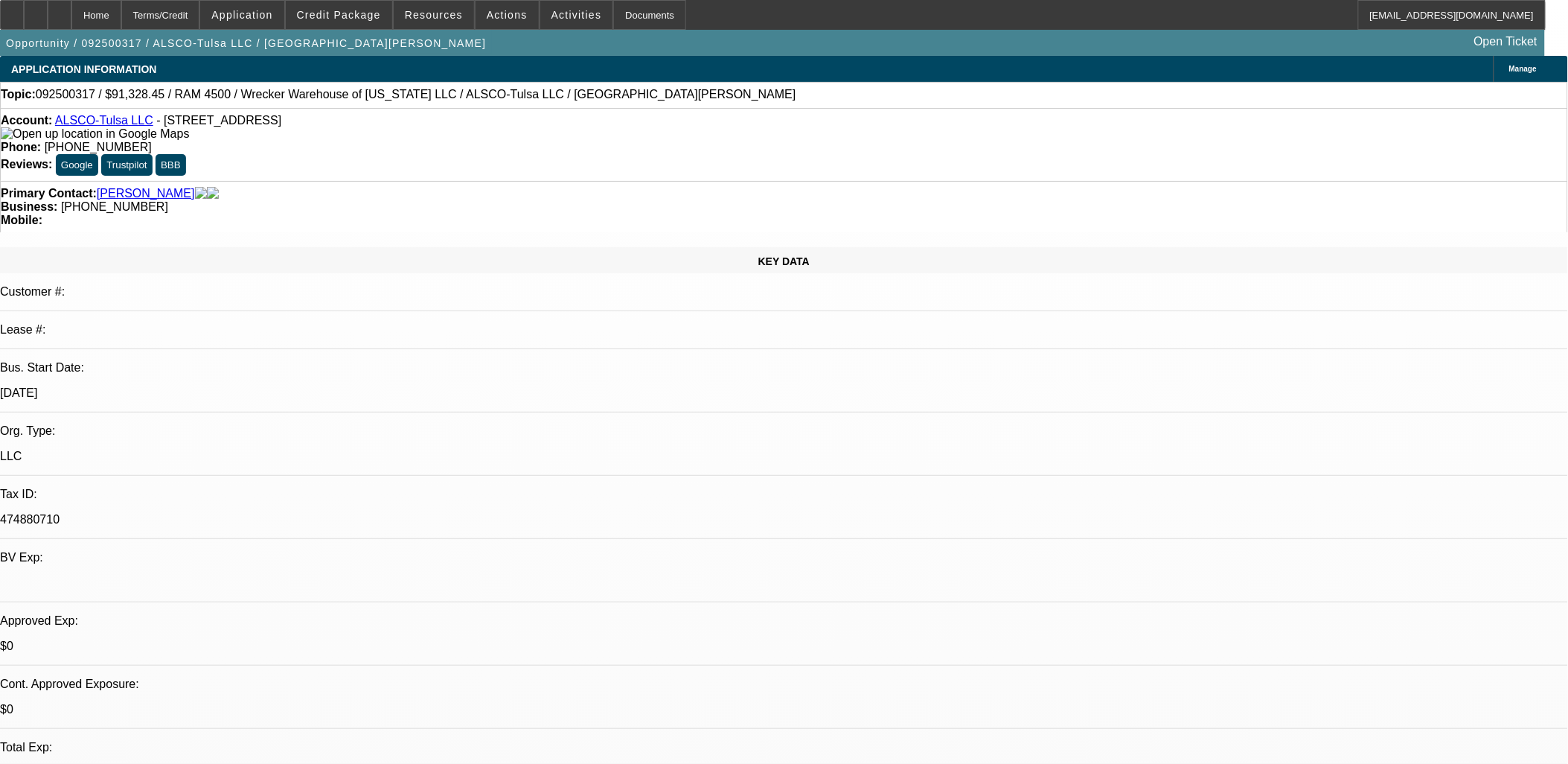
select select "1"
select select "6"
select select "1"
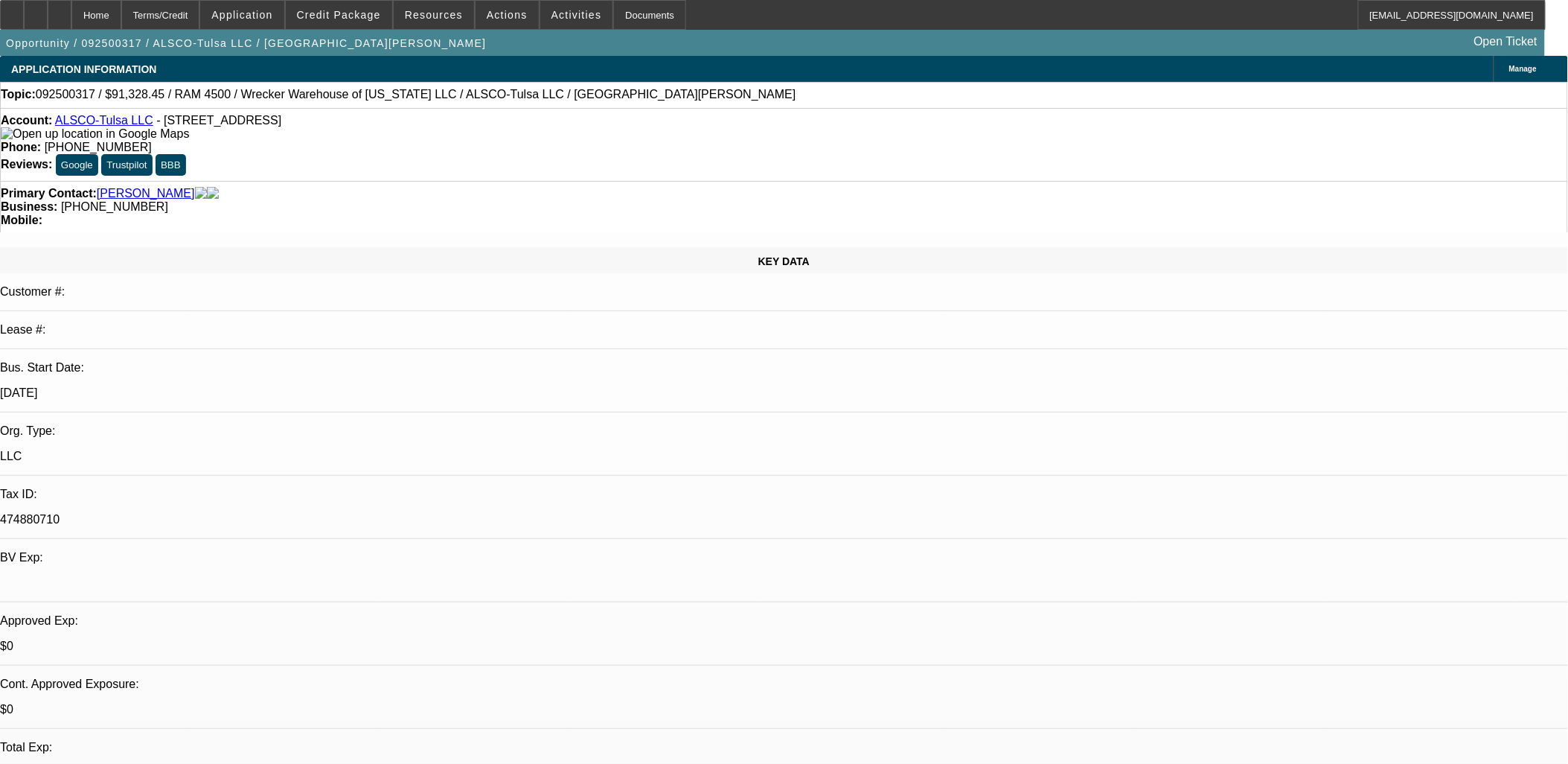
select select "6"
select select "1"
select select "6"
select select "1"
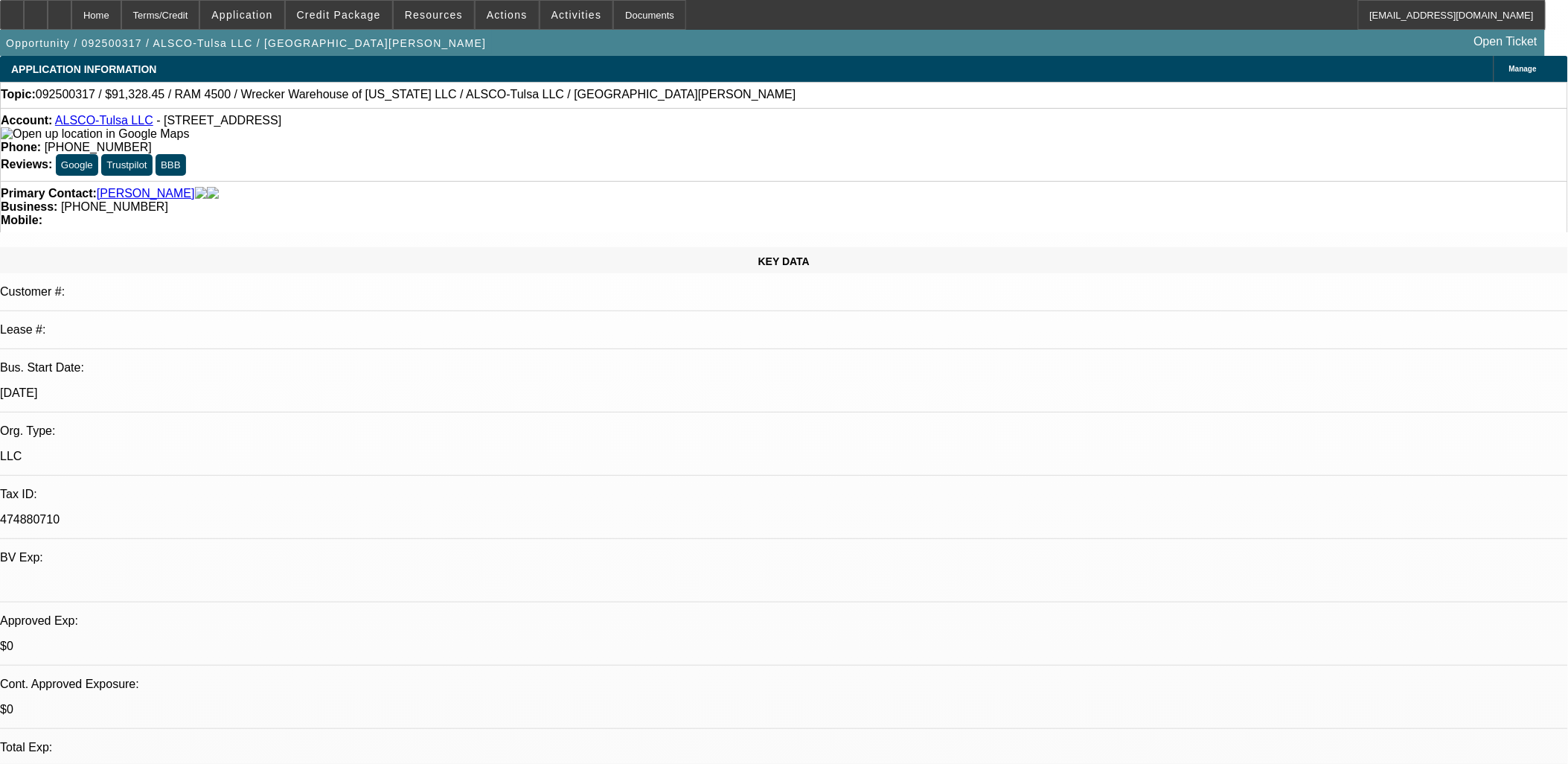
select select "1"
select select "6"
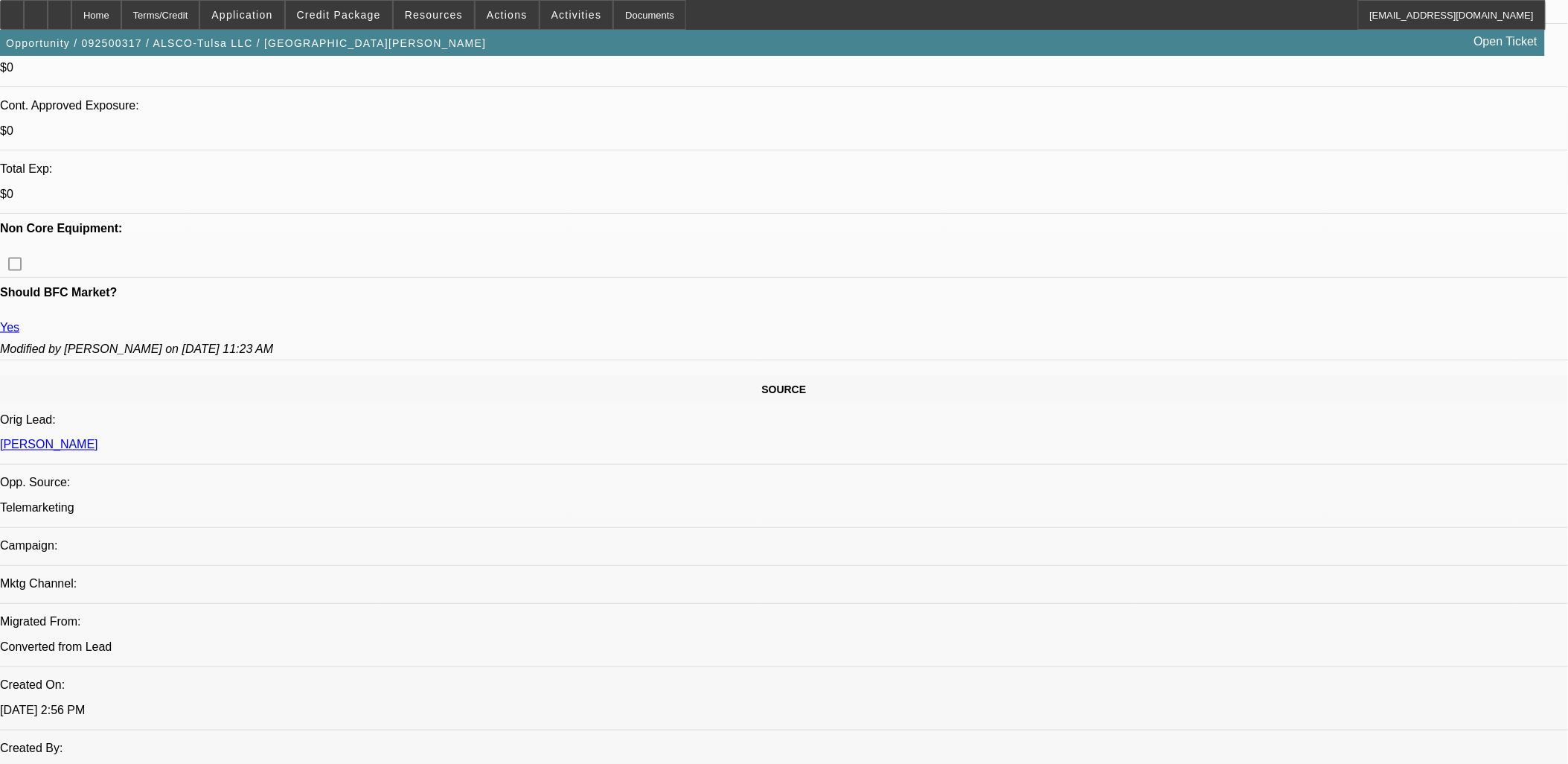
scroll to position [579, 0]
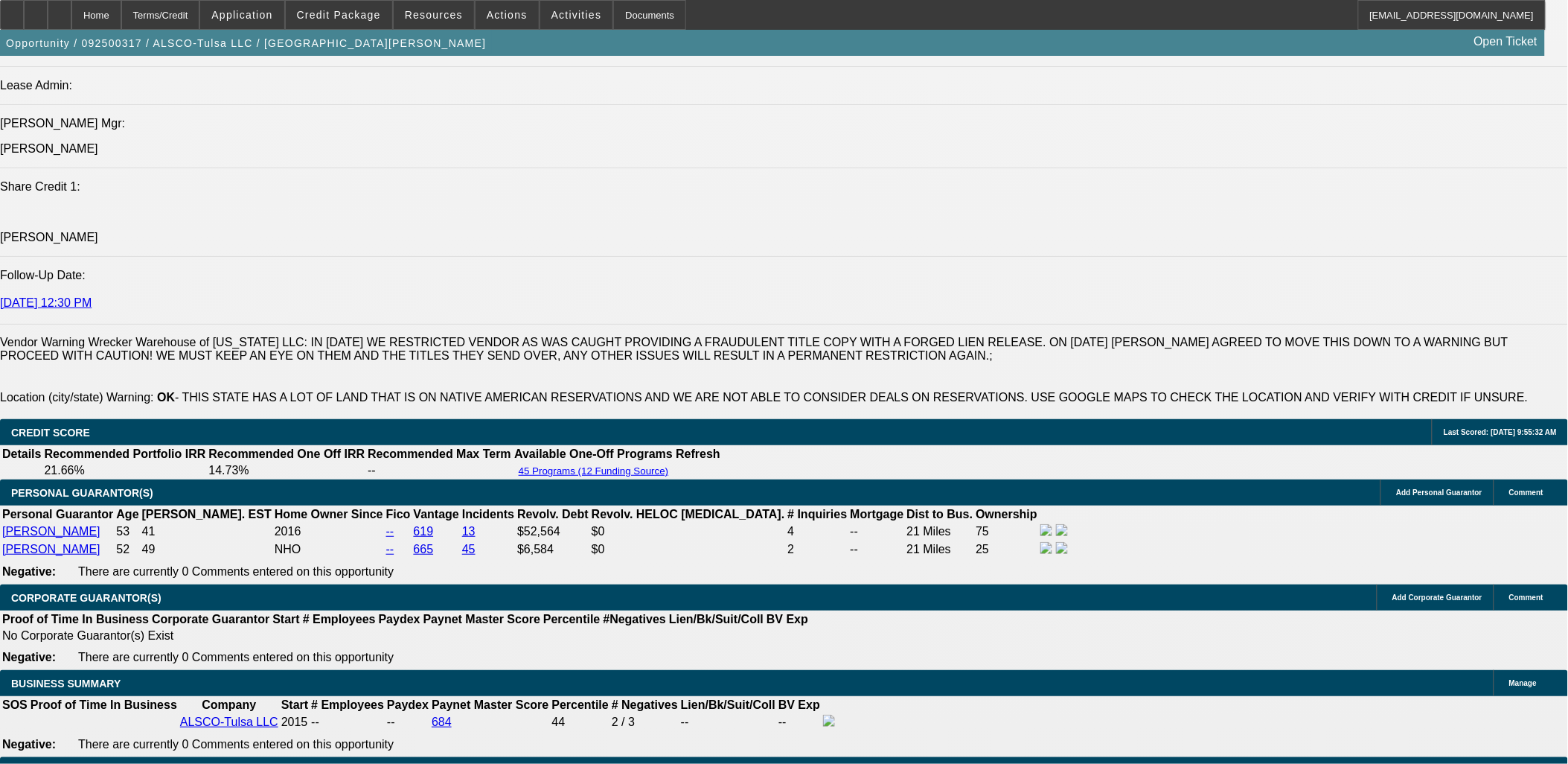
scroll to position [1902, 0]
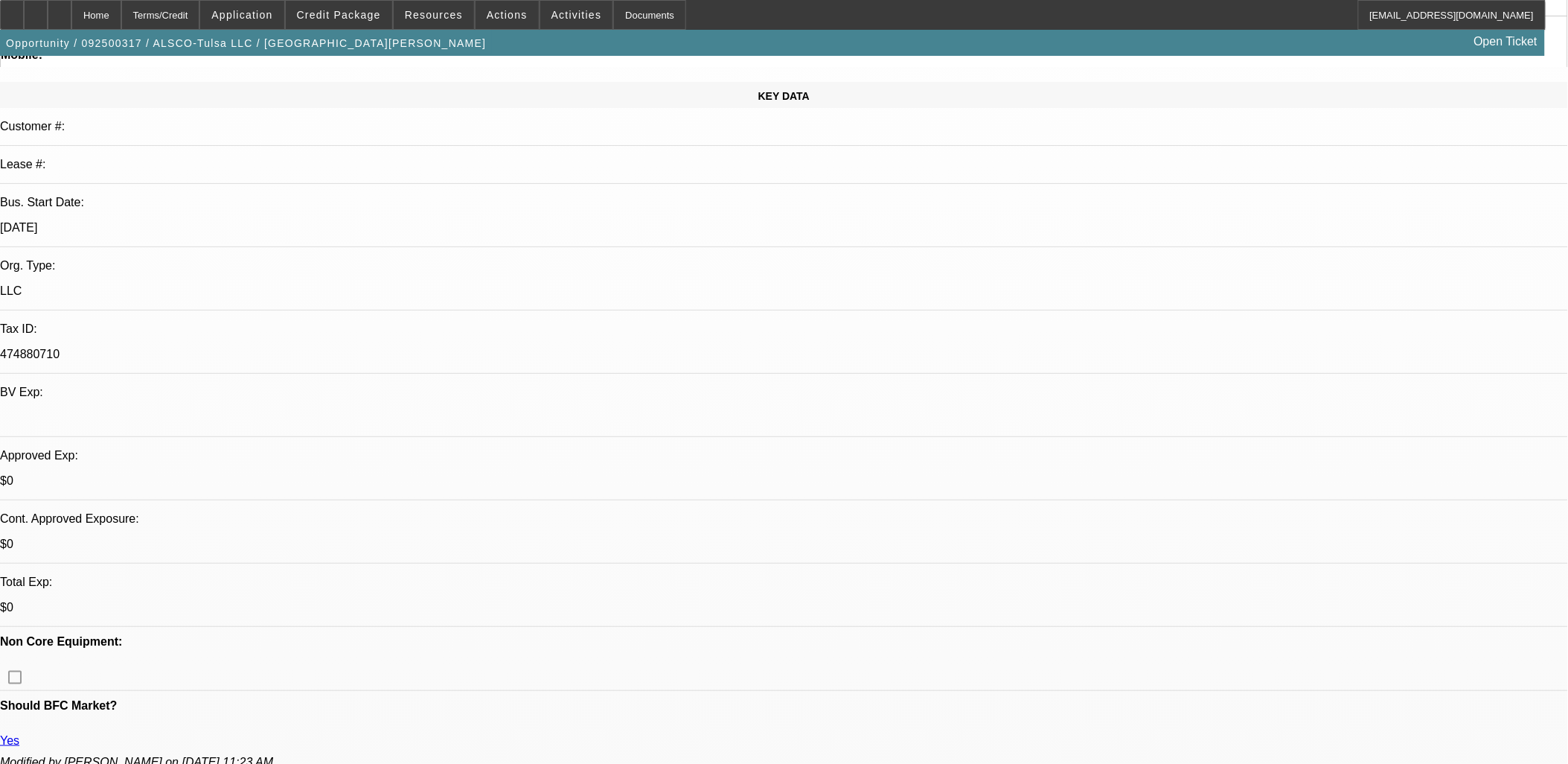
scroll to position [0, 0]
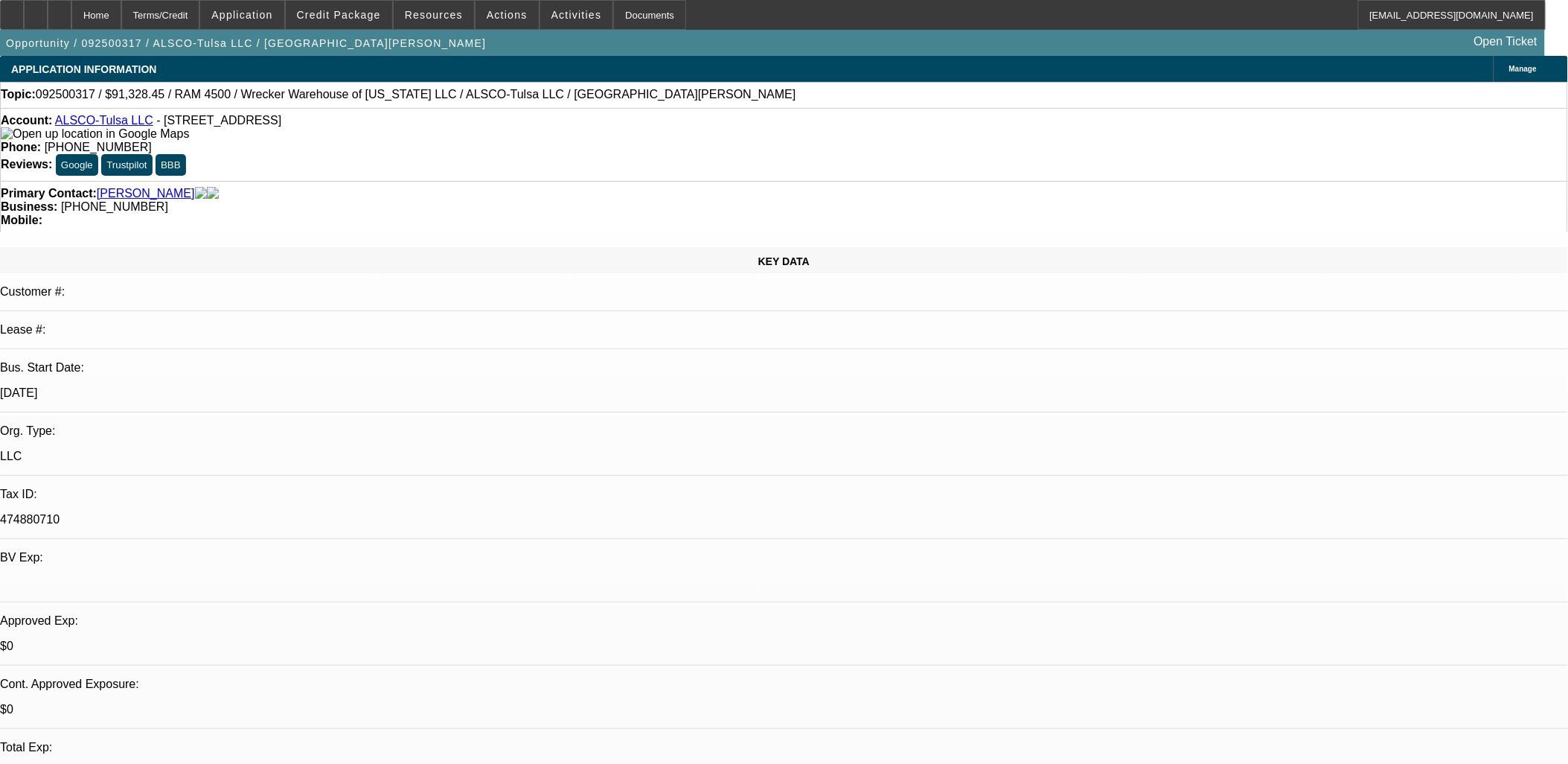
click at [572, 15] on span "Activities" at bounding box center [576, 15] width 50 height 12
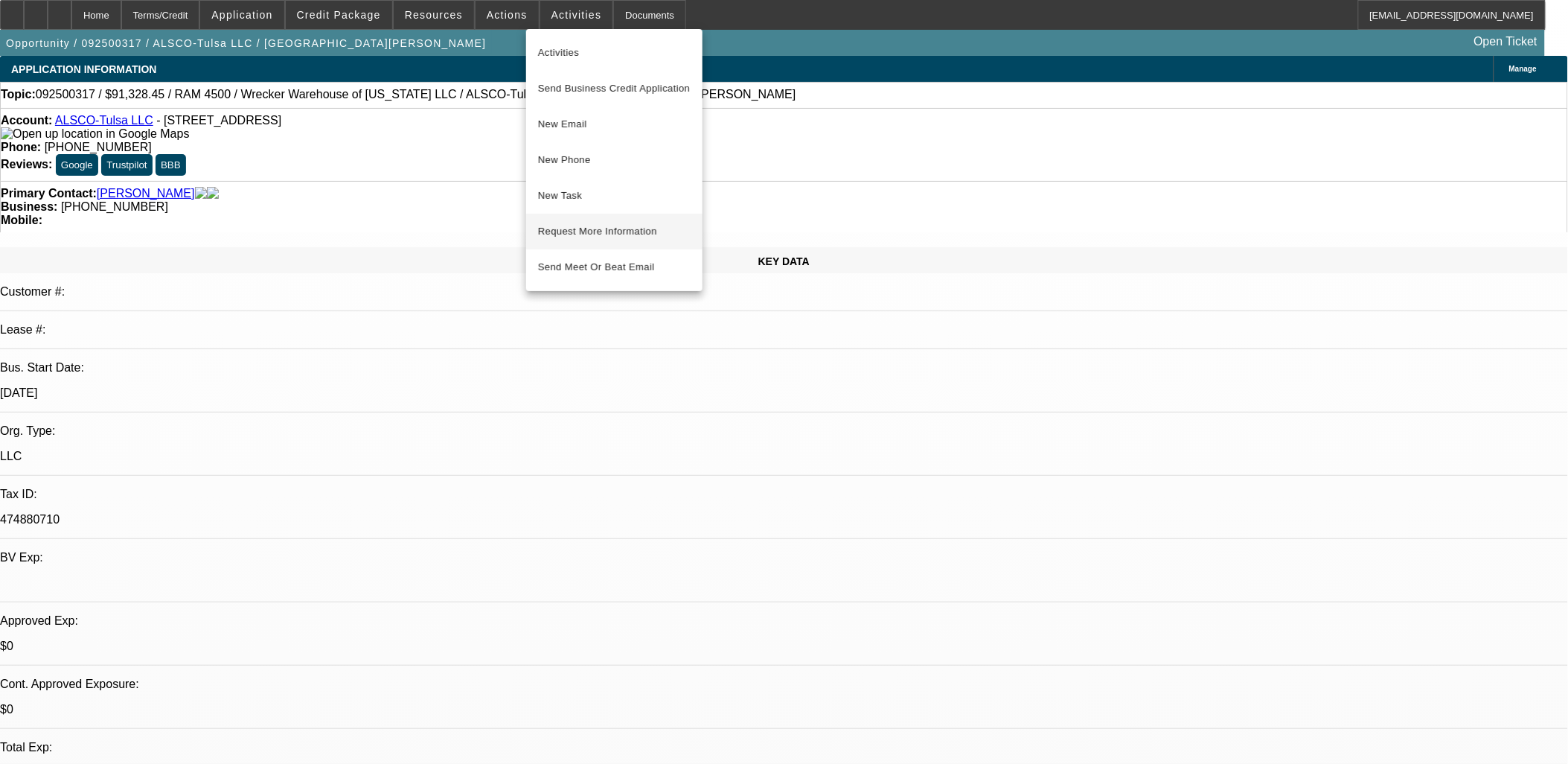
click at [592, 216] on button "Request More Information" at bounding box center [615, 231] width 176 height 35
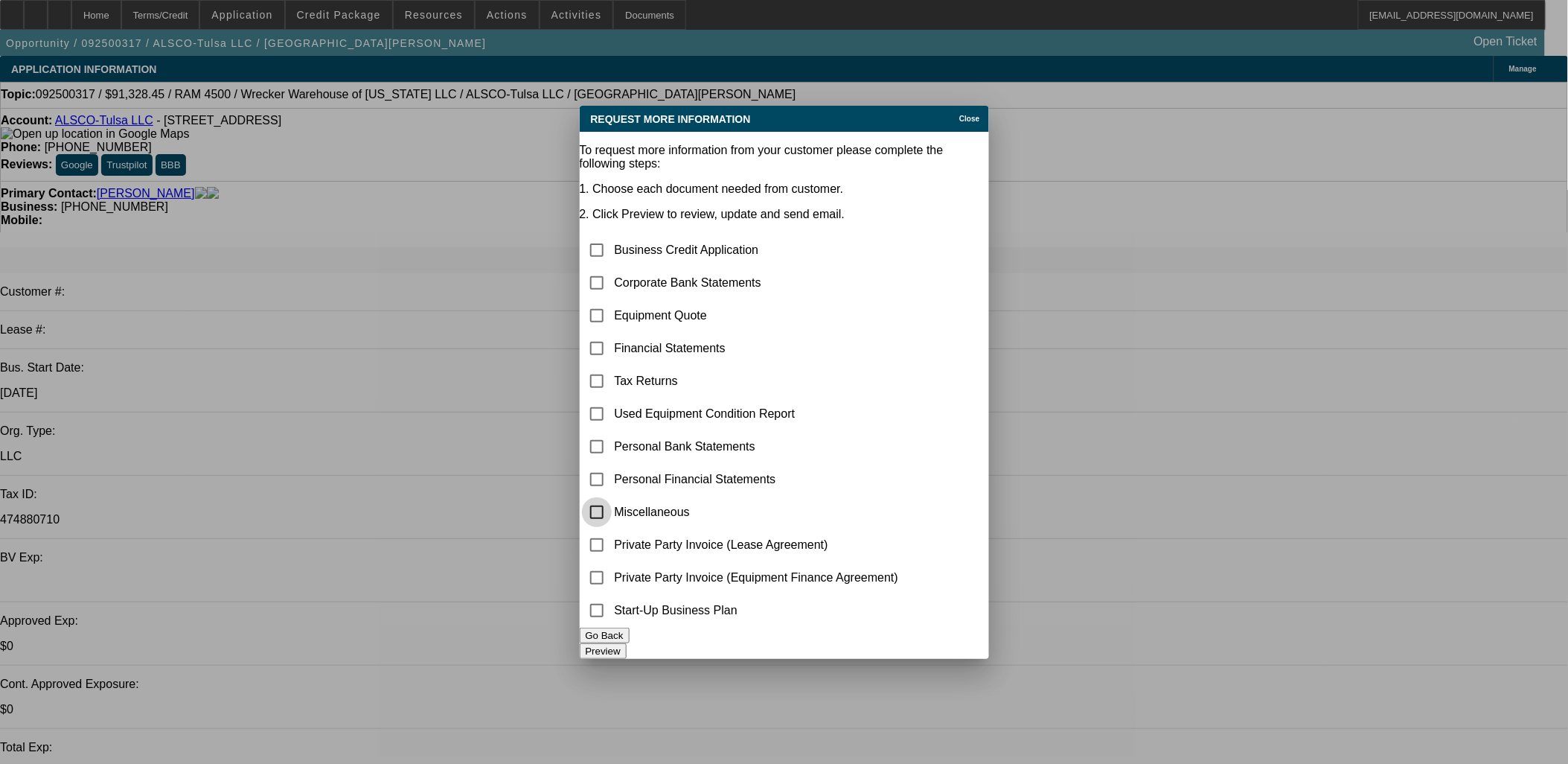
click at [611, 497] on input "checkbox" at bounding box center [597, 512] width 30 height 30
checkbox input "true"
click at [626, 643] on button "Preview" at bounding box center [603, 650] width 47 height 16
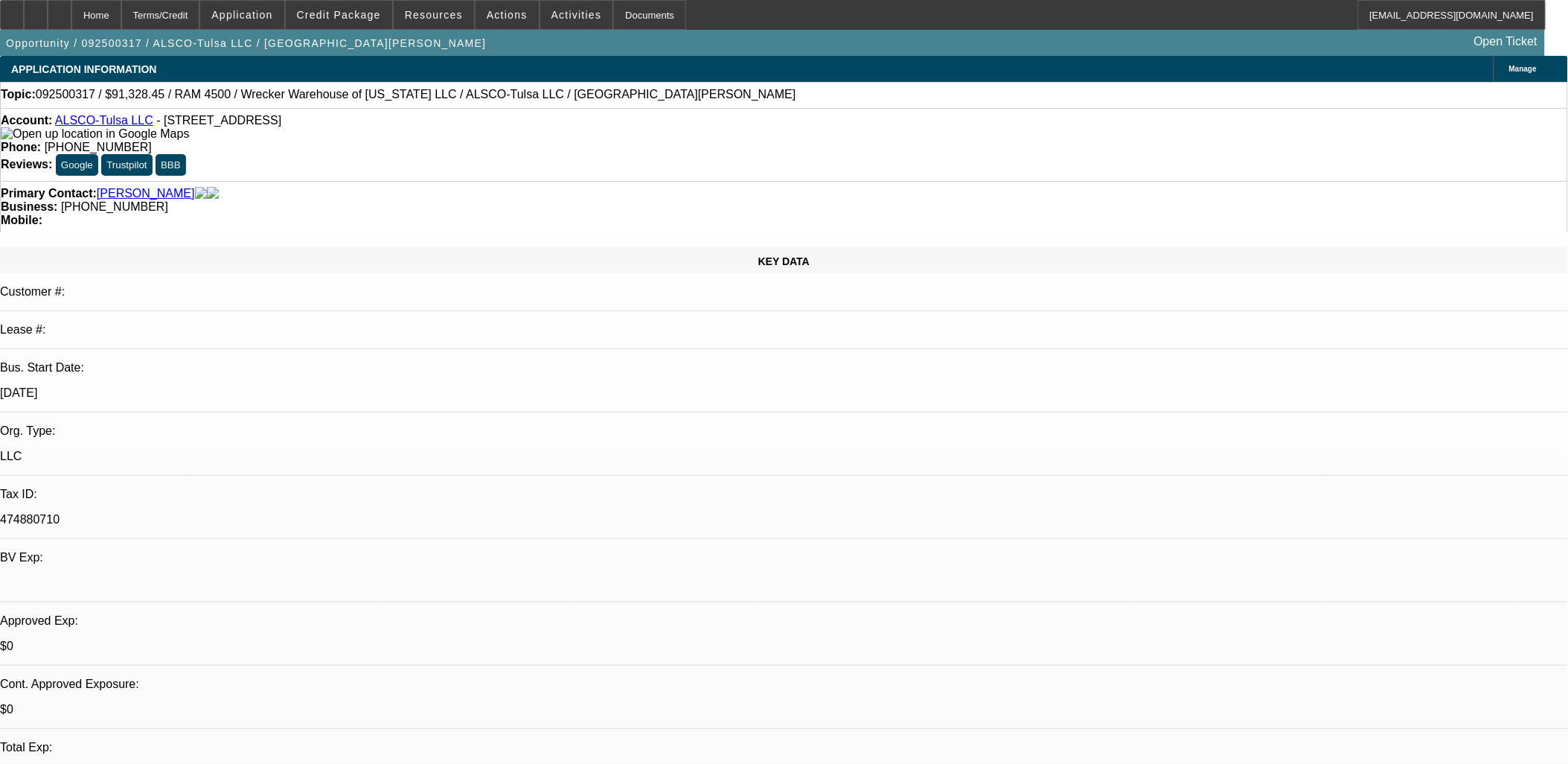
scroll to position [0, 0]
drag, startPoint x: 1057, startPoint y: 510, endPoint x: 1191, endPoint y: 512, distance: 134.0
copy div "location lease agreement"
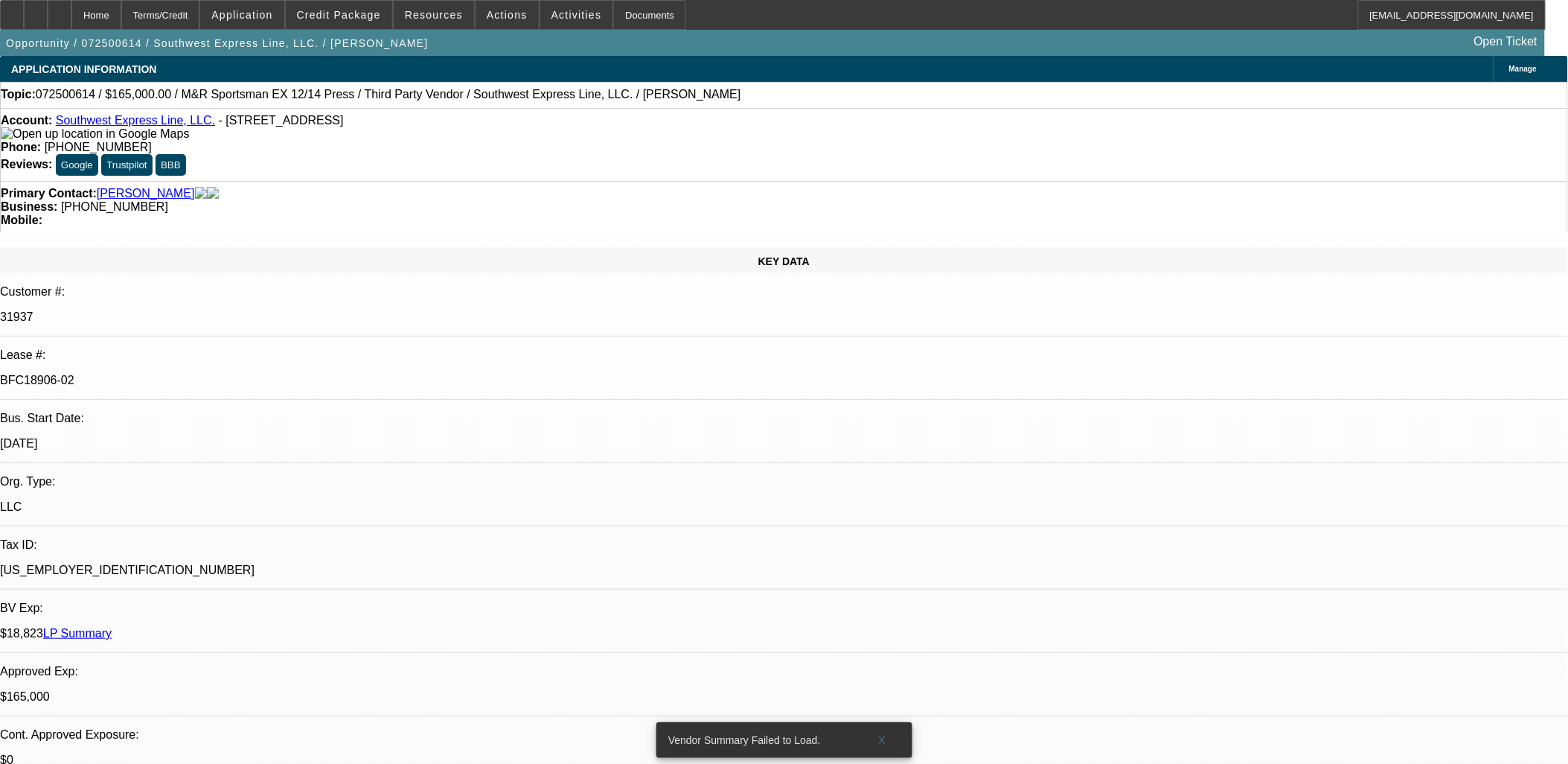
select select "0"
select select "0.1"
select select "0"
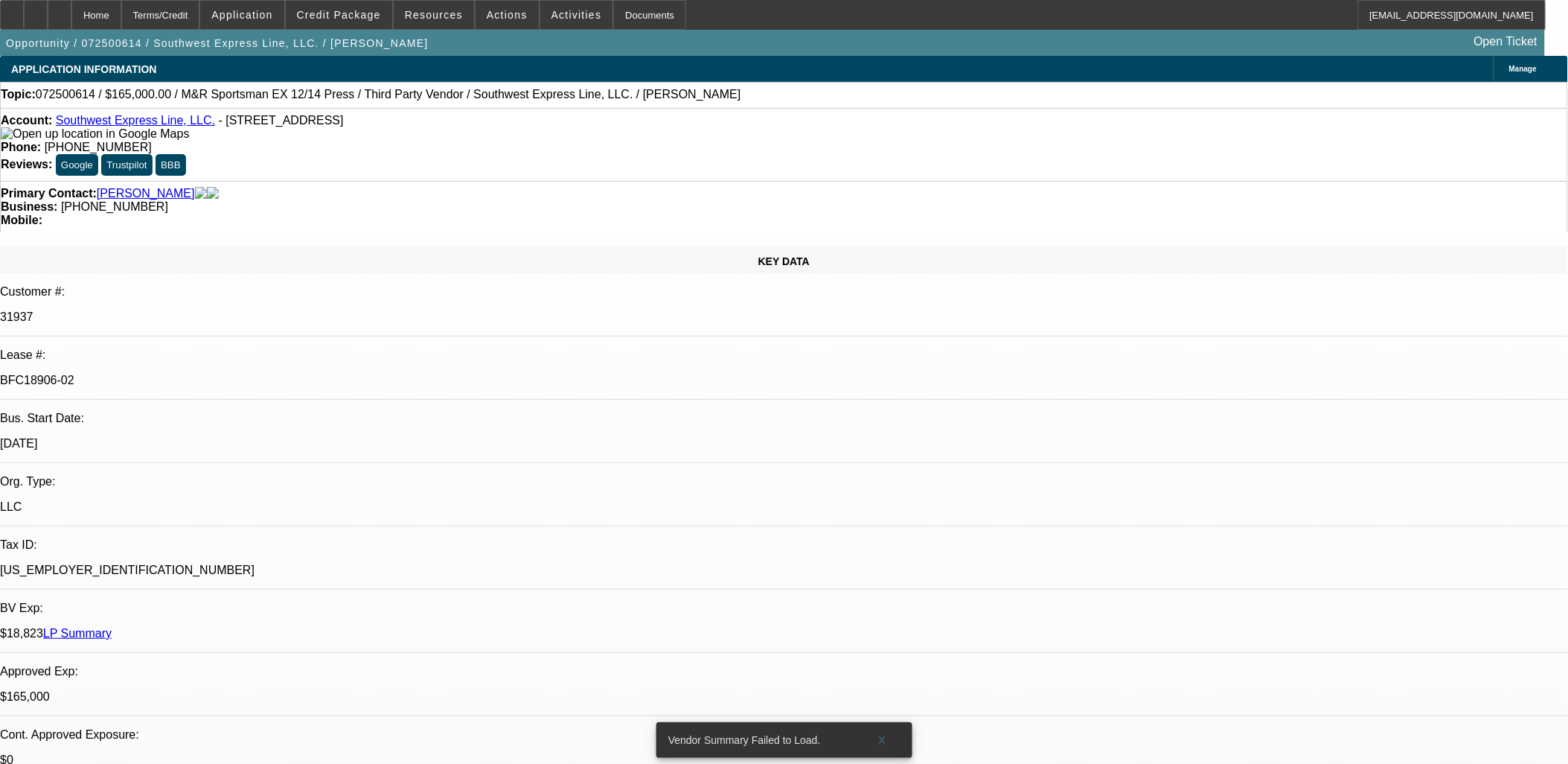
select select "0.1"
select select "0"
select select "0.1"
select select "0"
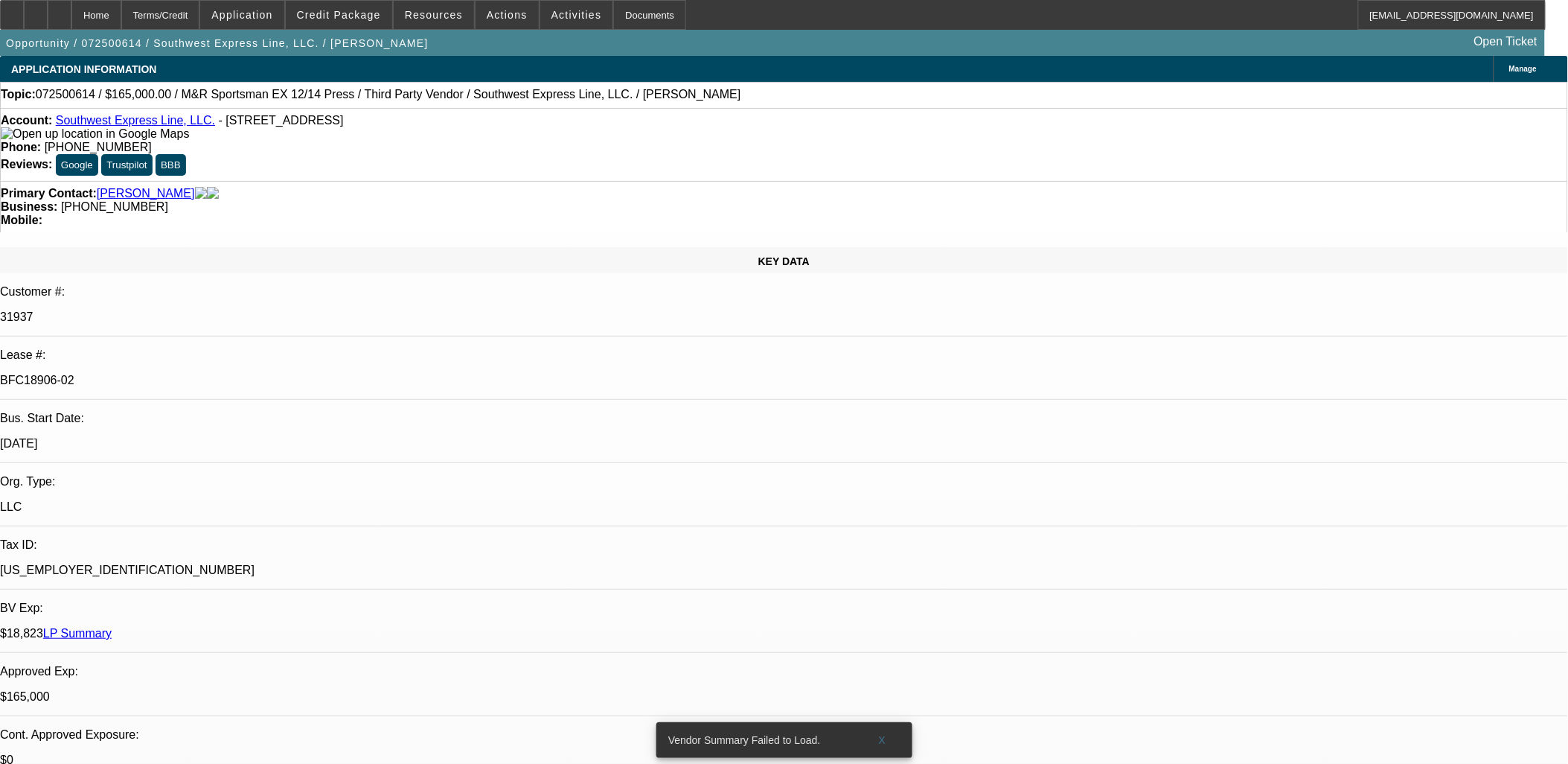
select select "2"
select select "0.1"
select select "1"
select select "2"
select select "4"
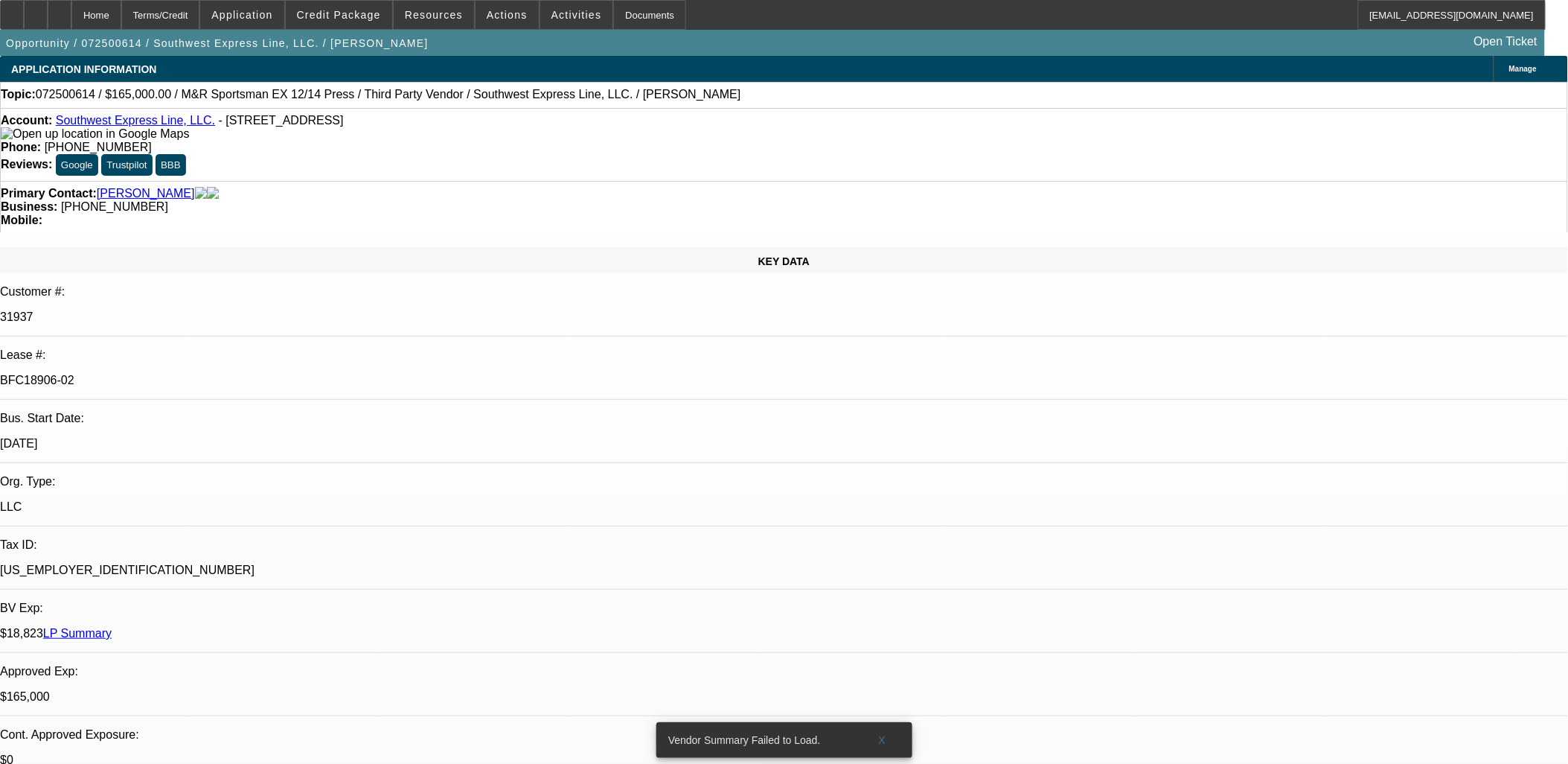
select select "1"
select select "2"
select select "4"
select select "1"
select select "2"
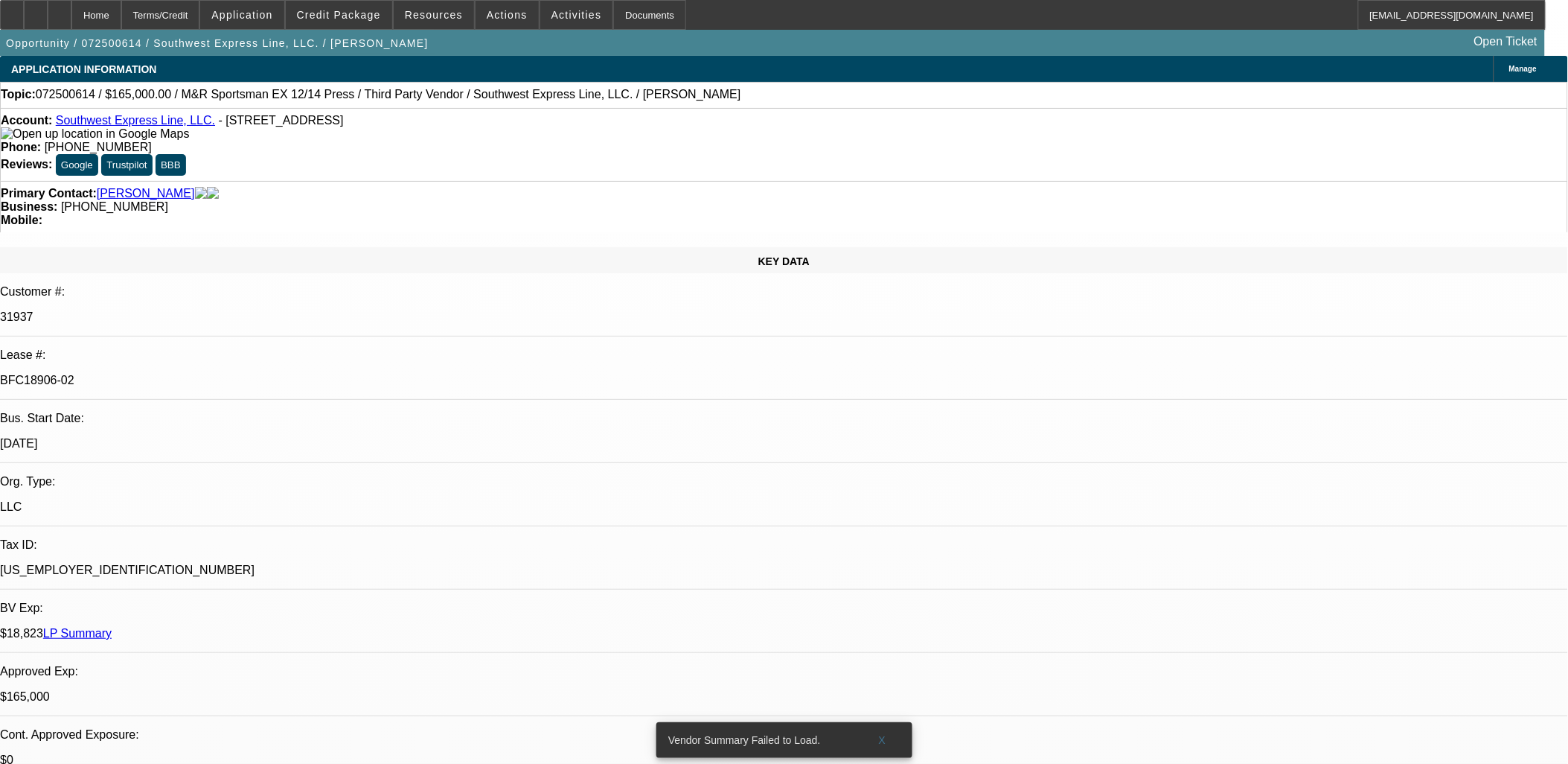
select select "4"
select select "1"
select select "2"
select select "4"
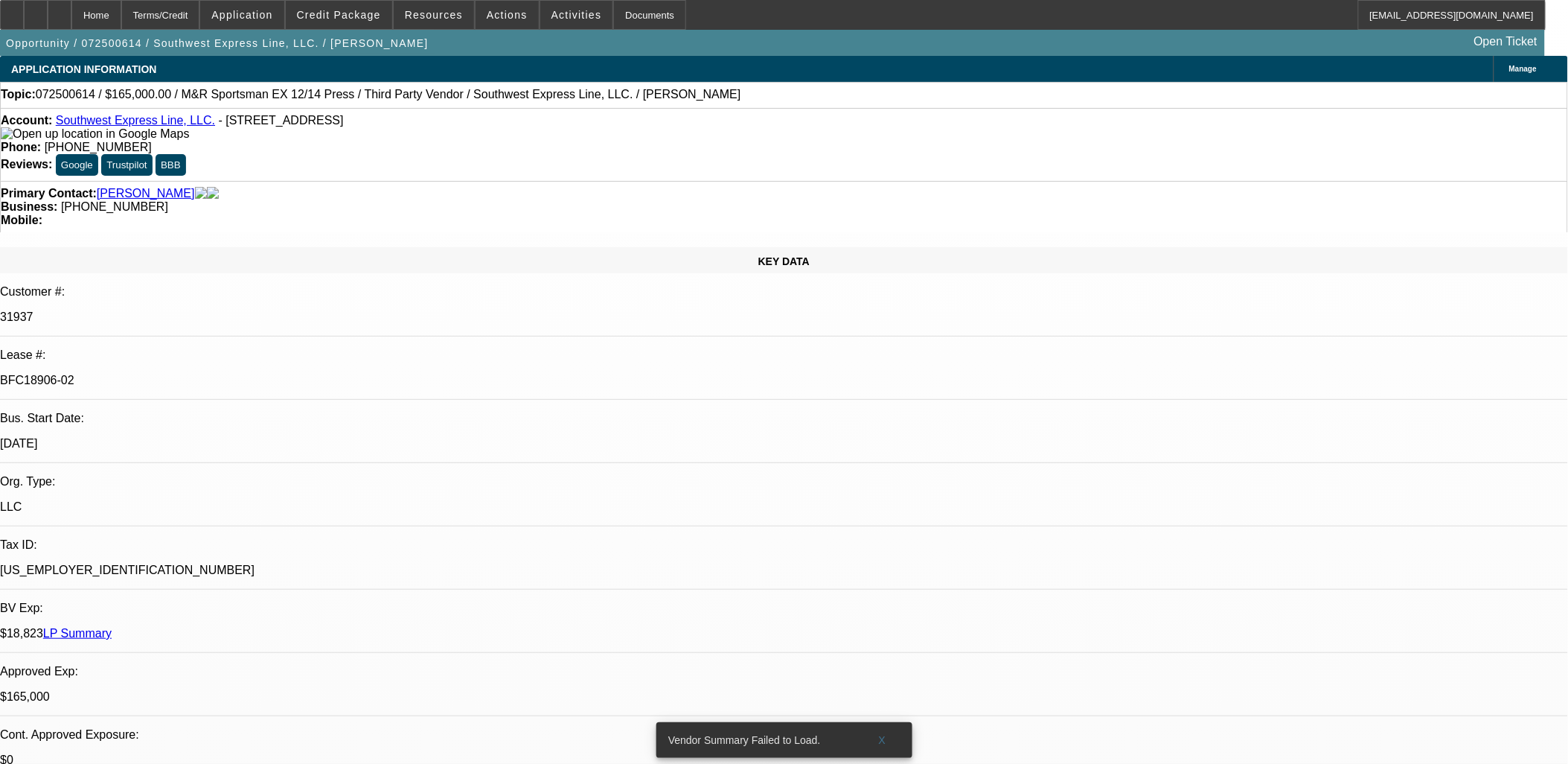
click at [344, 7] on span at bounding box center [339, 14] width 106 height 35
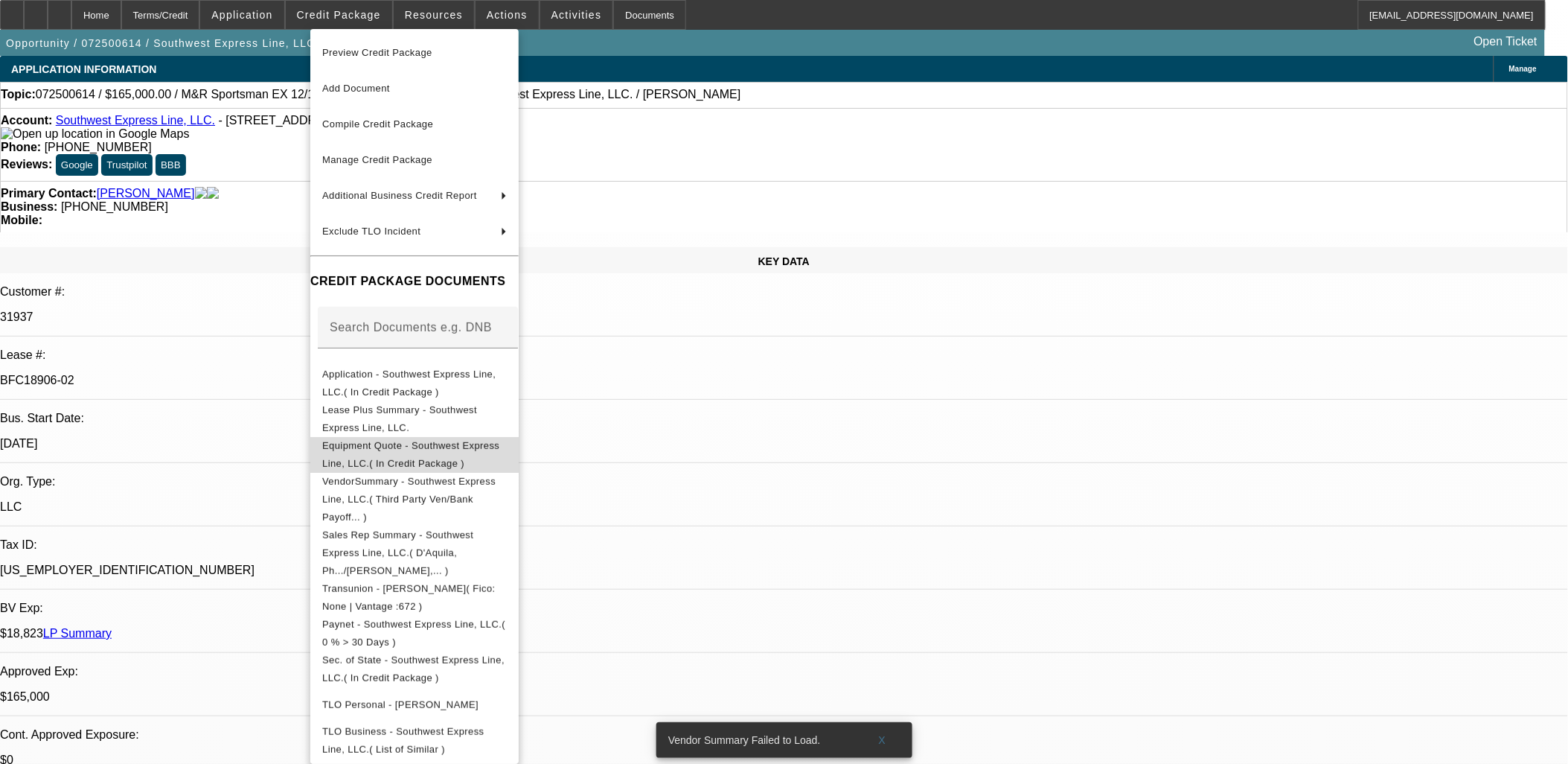
click at [488, 454] on span "Equipment Quote - Southwest Express Line, LLC.( In Credit Package )" at bounding box center [414, 453] width 185 height 35
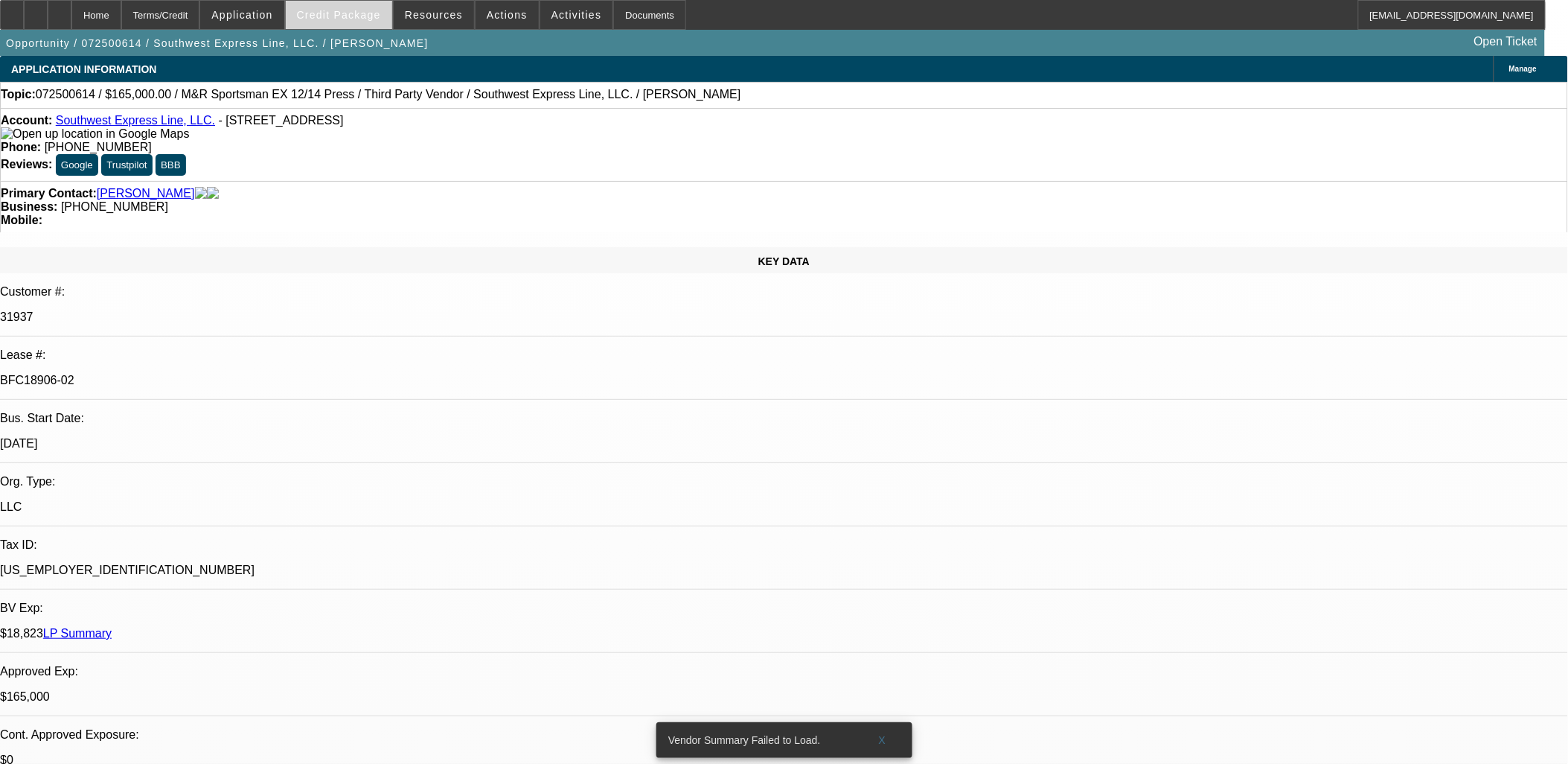
click at [332, 18] on span "Credit Package" at bounding box center [339, 15] width 84 height 12
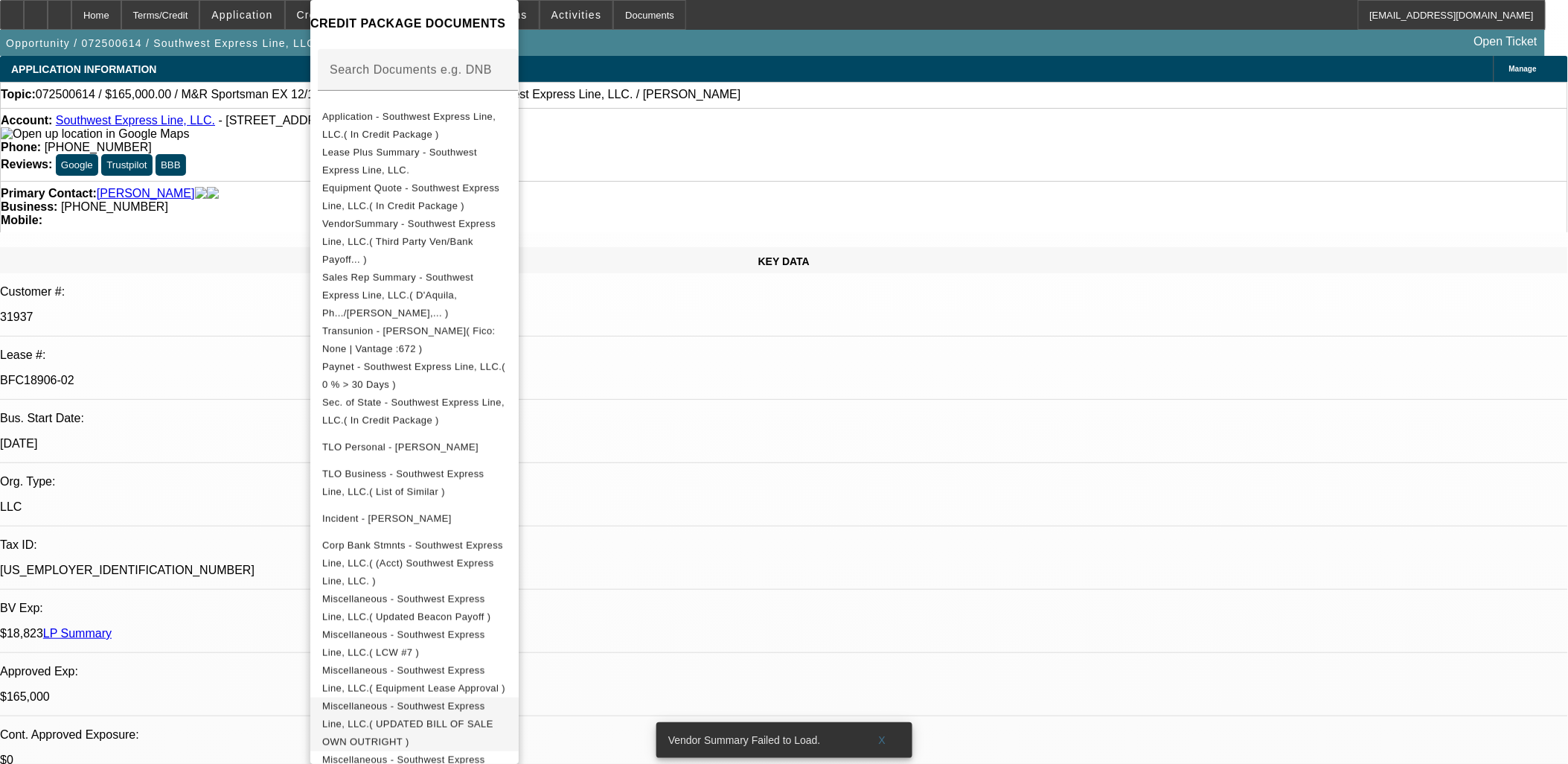
scroll to position [395, 0]
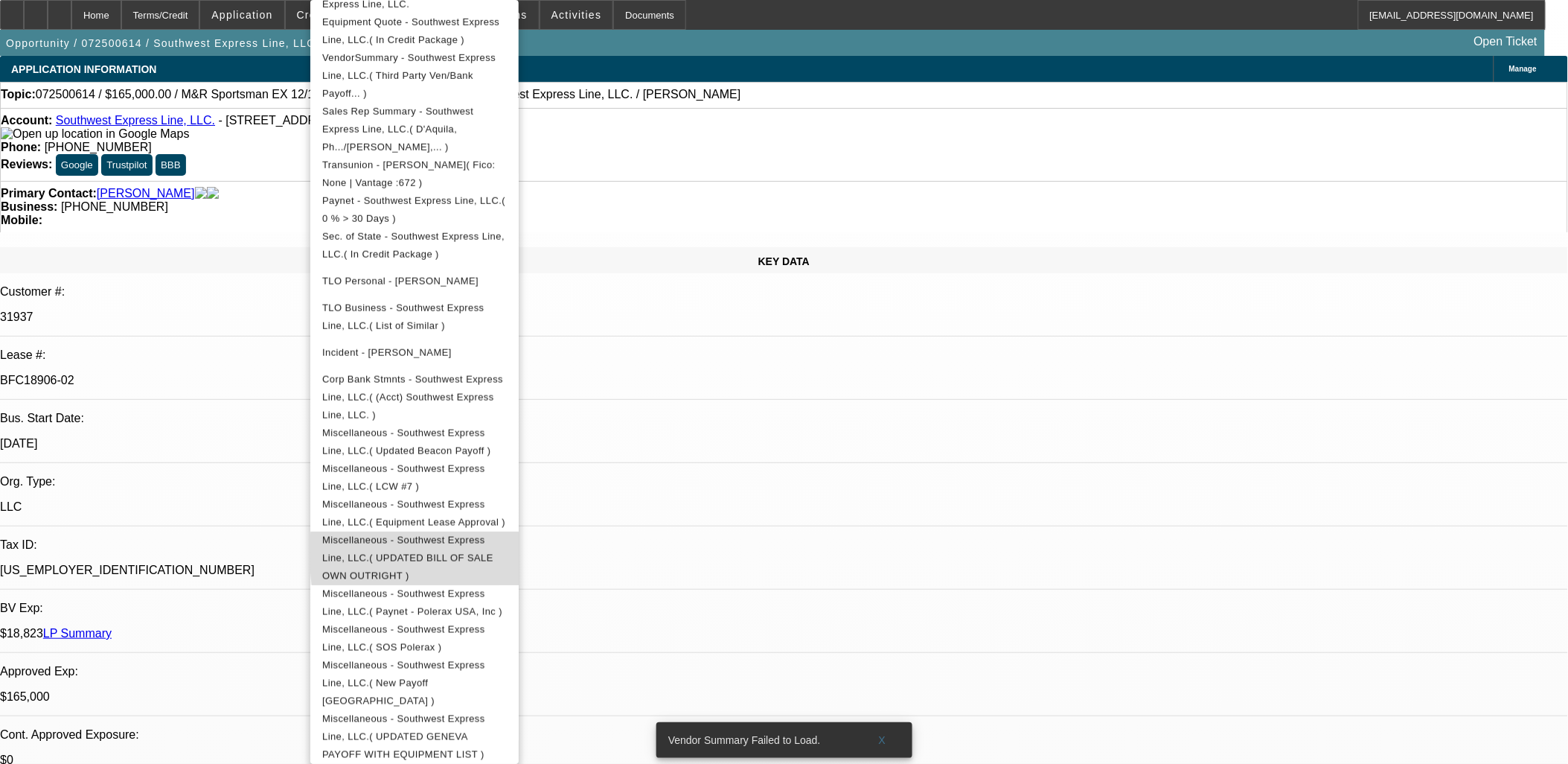
click at [507, 532] on span "Miscellaneous - Southwest Express Line, LLC.( UPDATED BILL OF SALE OWN OUTRIGHT…" at bounding box center [414, 558] width 185 height 54
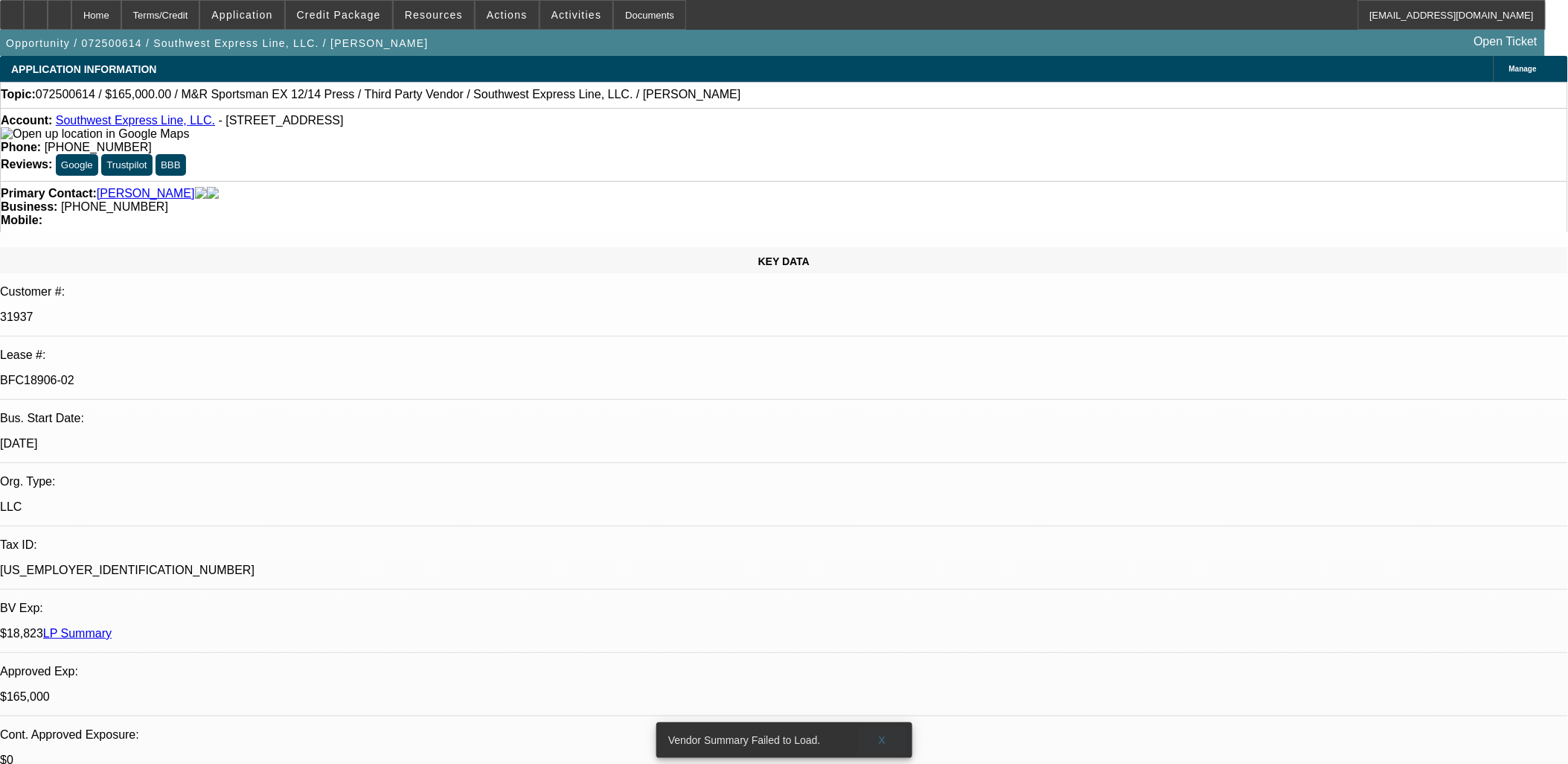
click at [877, 728] on span at bounding box center [882, 739] width 48 height 35
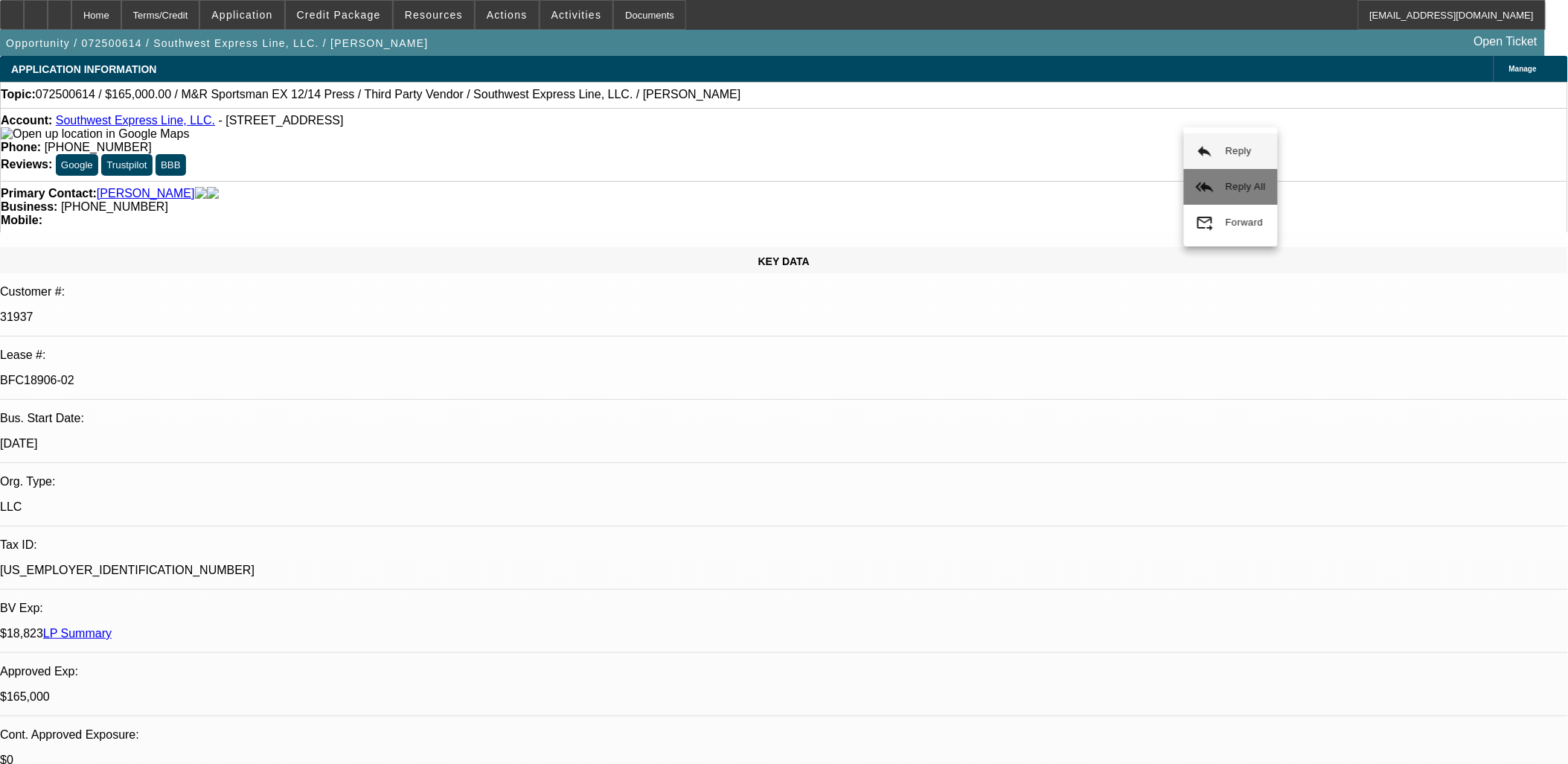
click at [1231, 187] on span "Reply All" at bounding box center [1246, 186] width 40 height 12
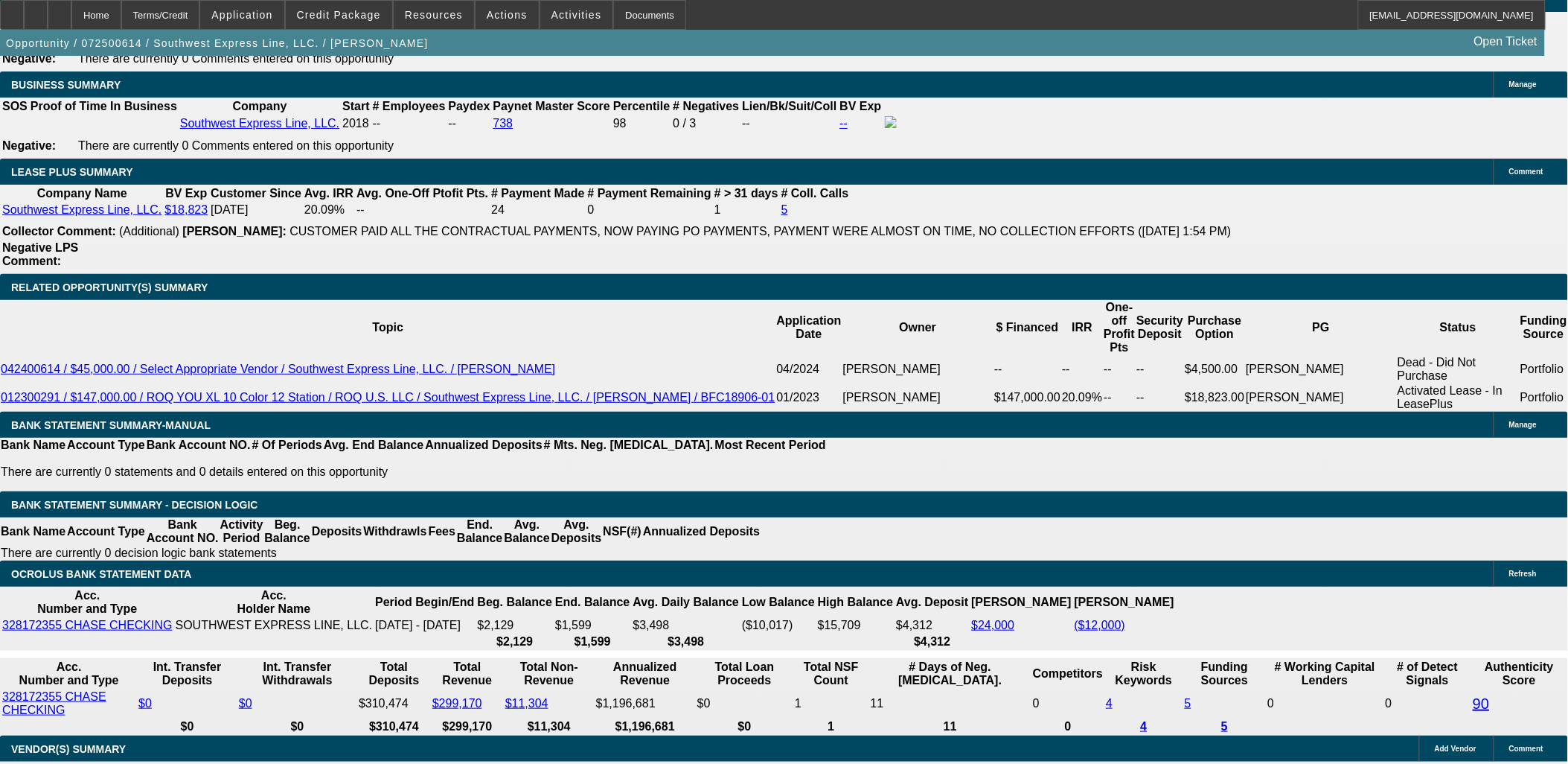
scroll to position [2481, 0]
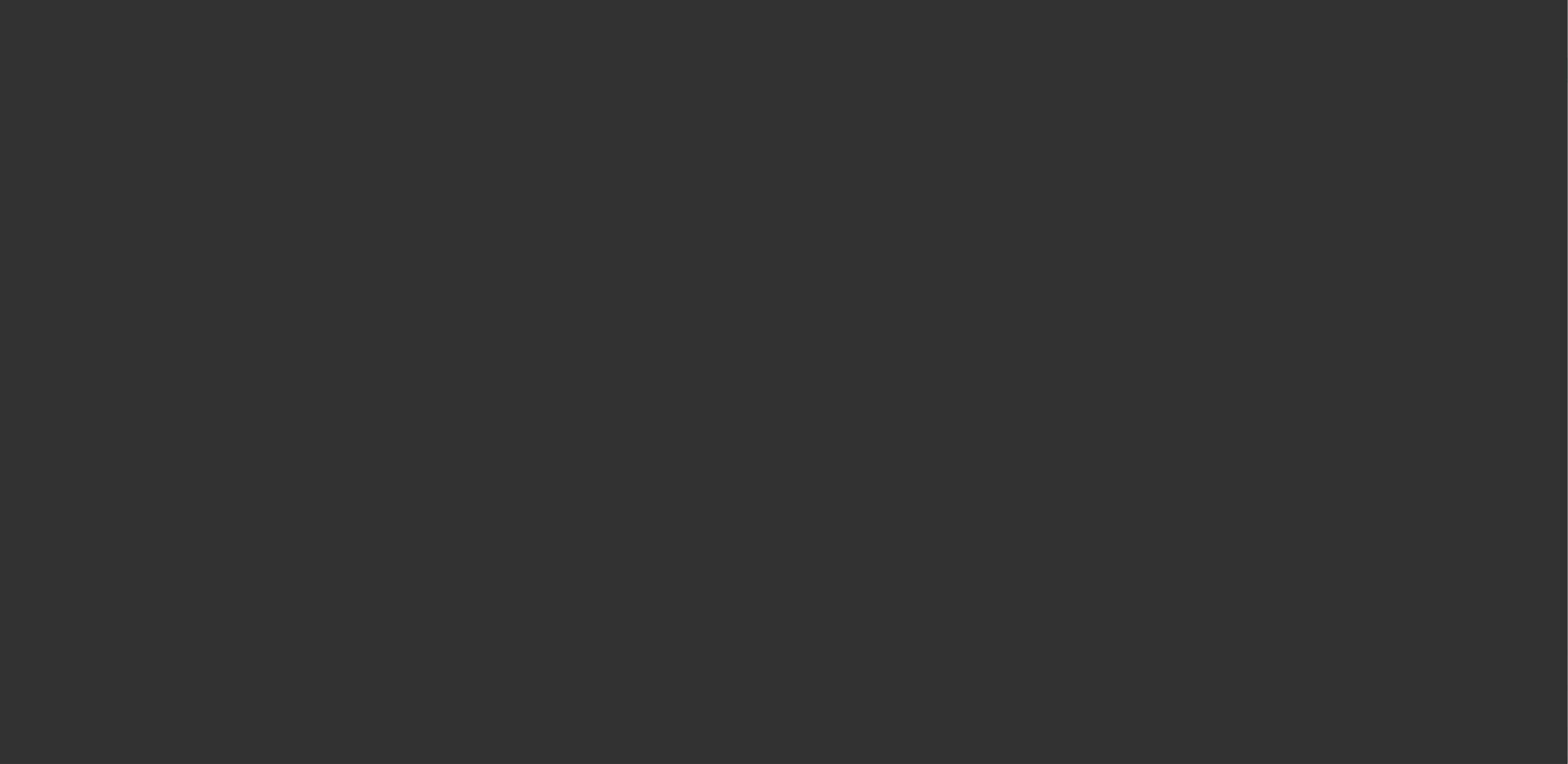
select select "0"
select select "2"
select select "0.1"
select select "4"
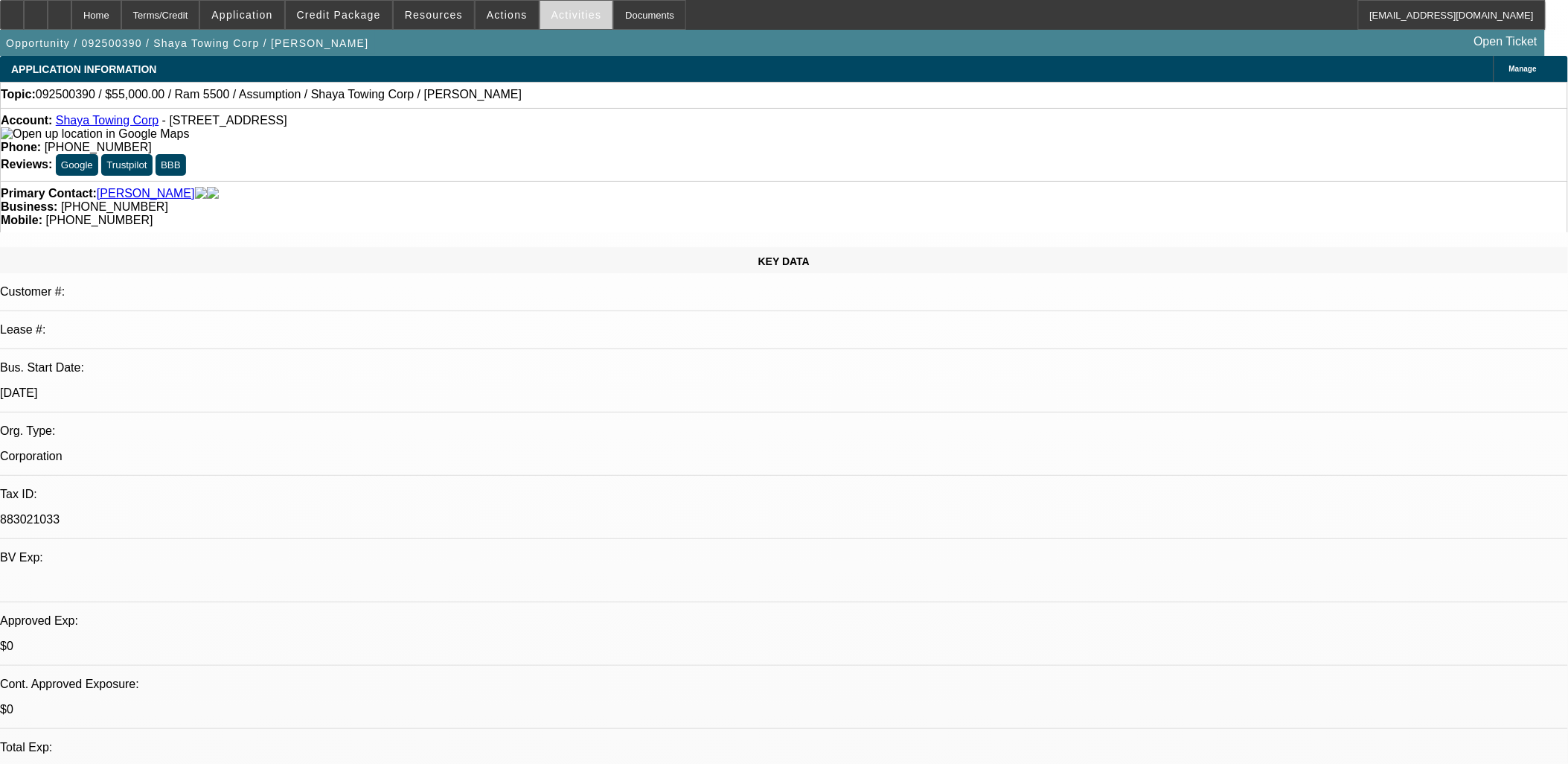
click at [559, 12] on span "Activities" at bounding box center [576, 15] width 50 height 12
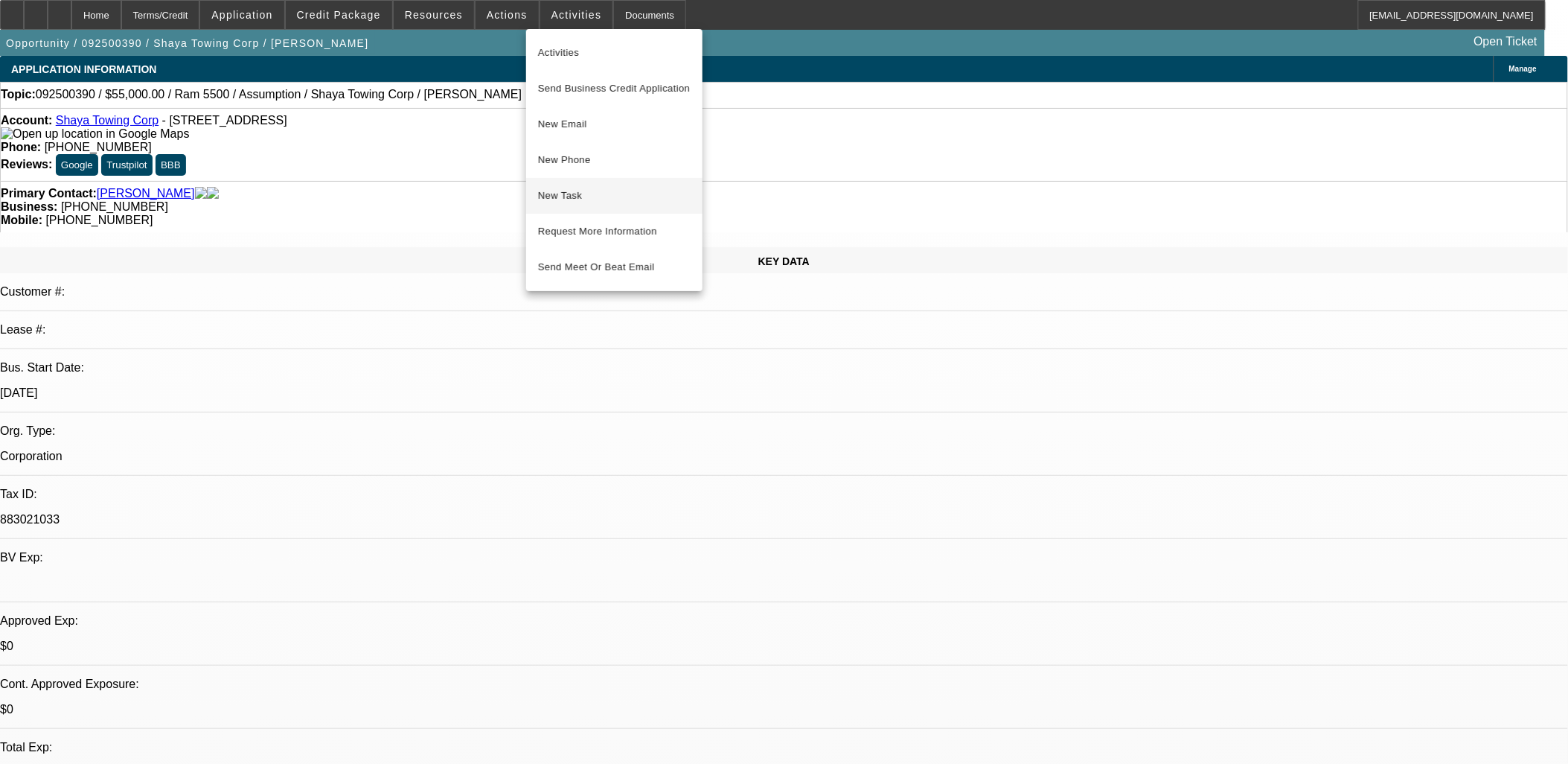
click at [577, 204] on span "New Task" at bounding box center [614, 196] width 152 height 18
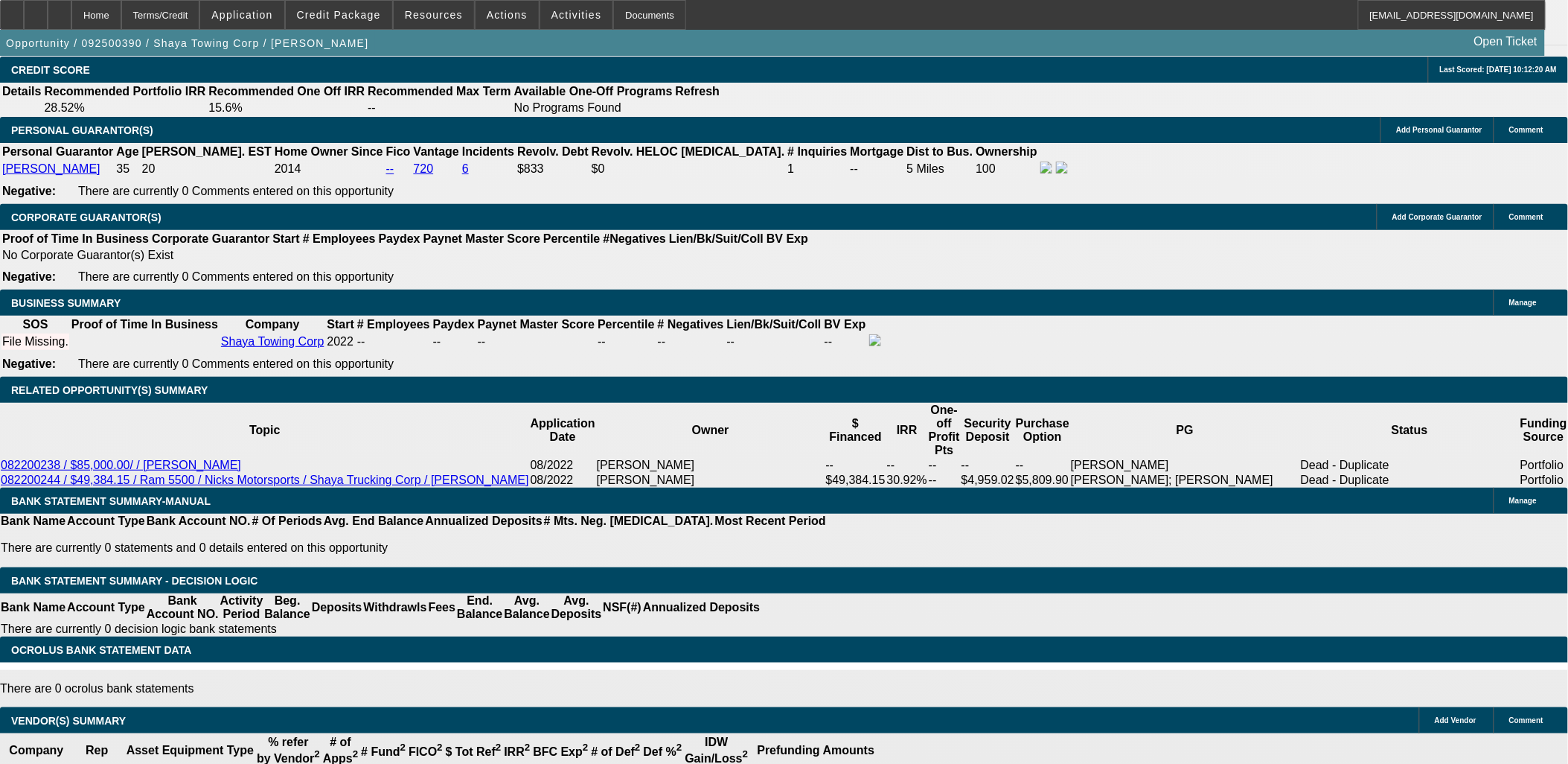
scroll to position [1902, 0]
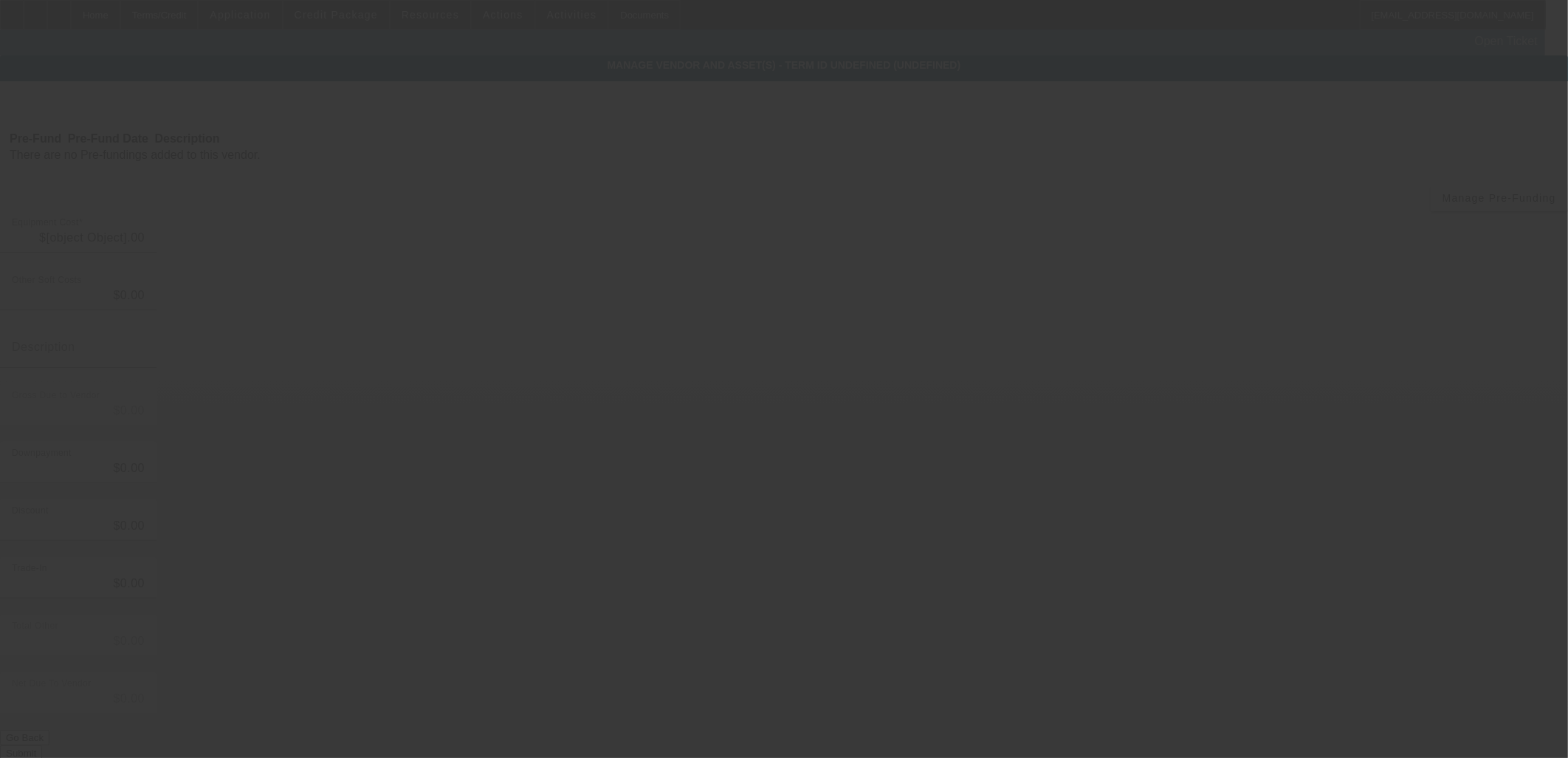
type input "$55,000.00"
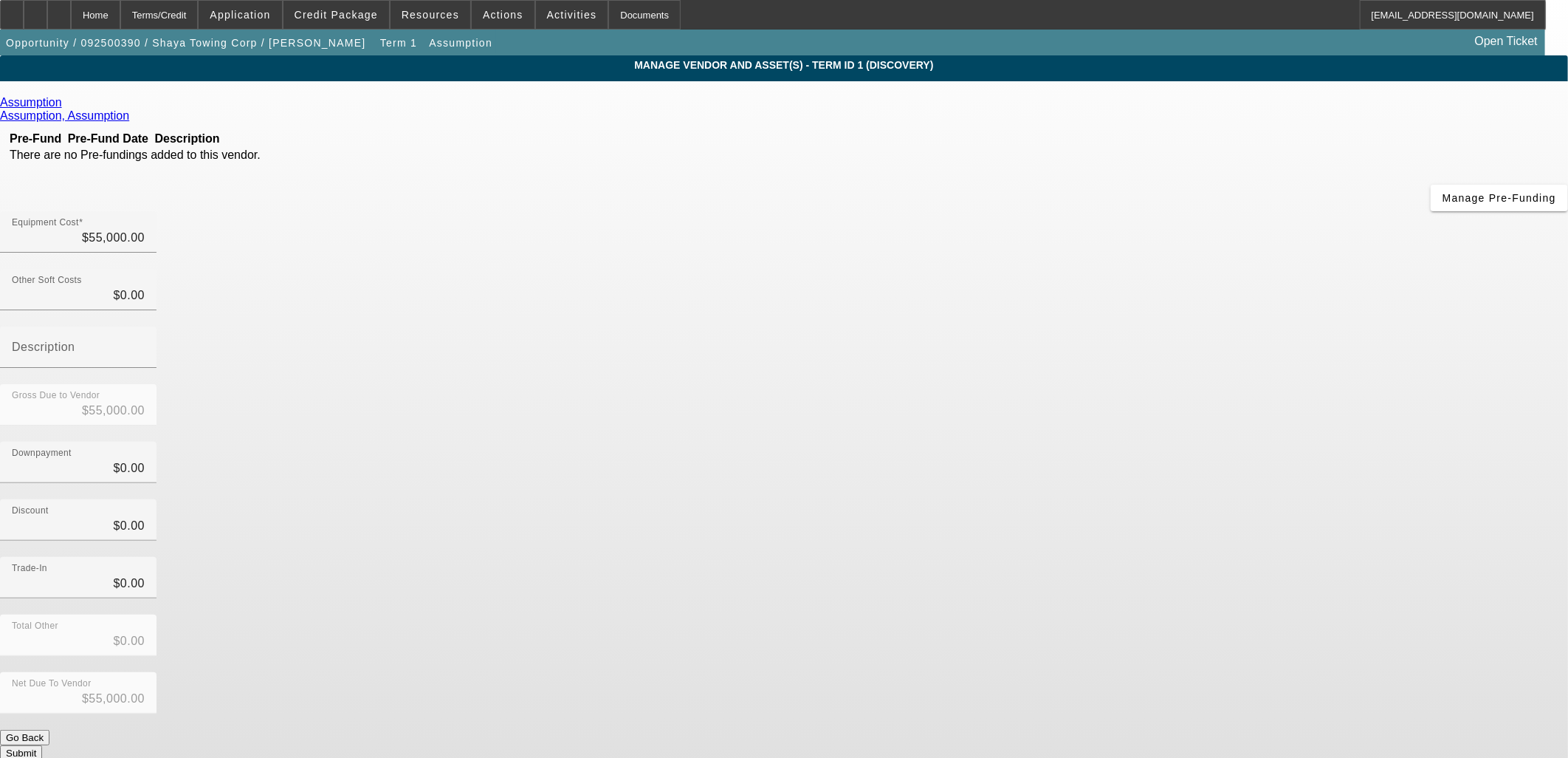
click at [133, 110] on icon at bounding box center [133, 115] width 0 height 12
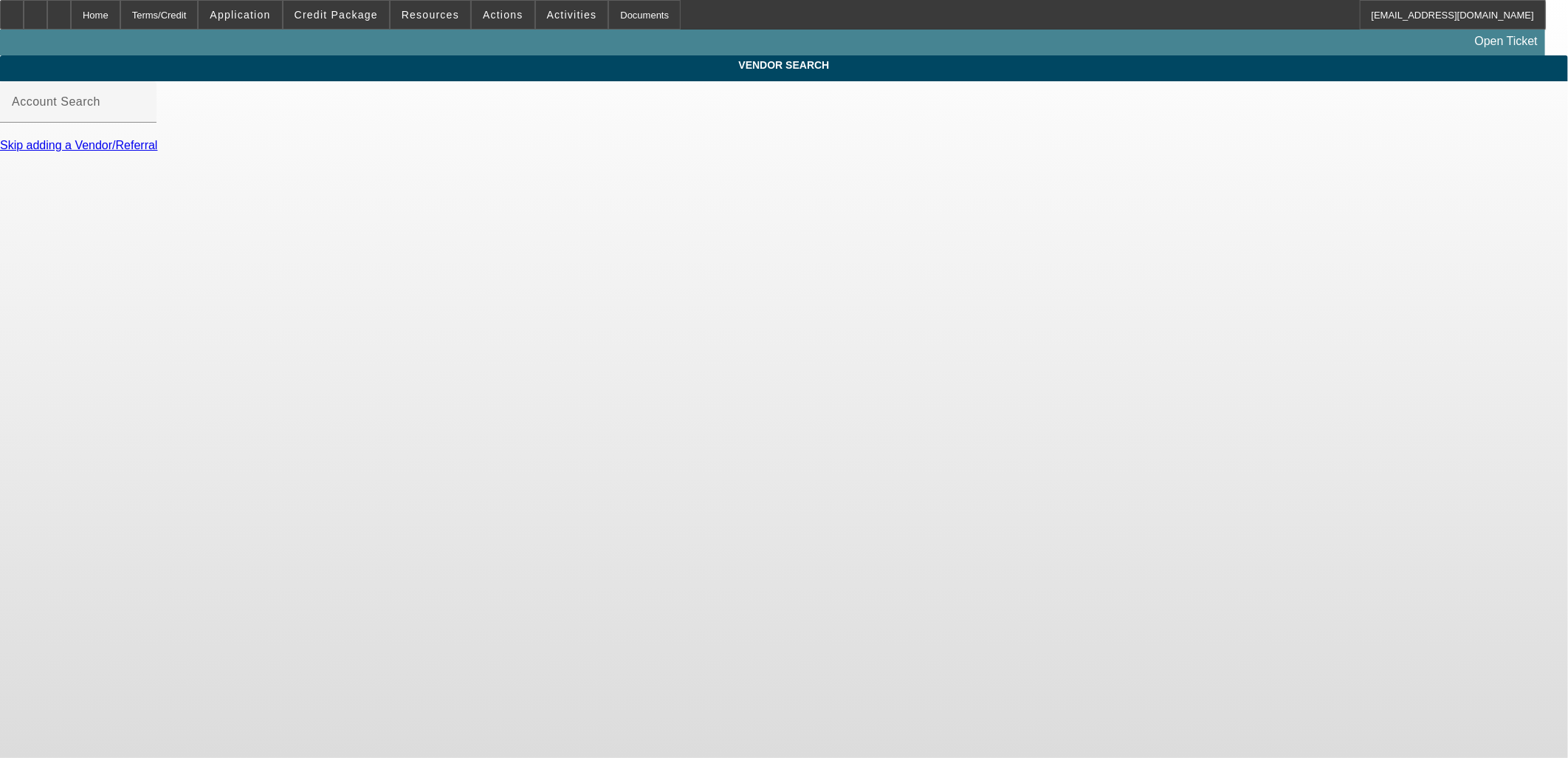
type input "Assumption ([GEOGRAPHIC_DATA], [GEOGRAPHIC_DATA]) - [GEOGRAPHIC_DATA], Assumpti…"
click at [145, 117] on input "Assumption ([GEOGRAPHIC_DATA], [GEOGRAPHIC_DATA]) - [GEOGRAPHIC_DATA], Assumpti…" at bounding box center [78, 108] width 133 height 18
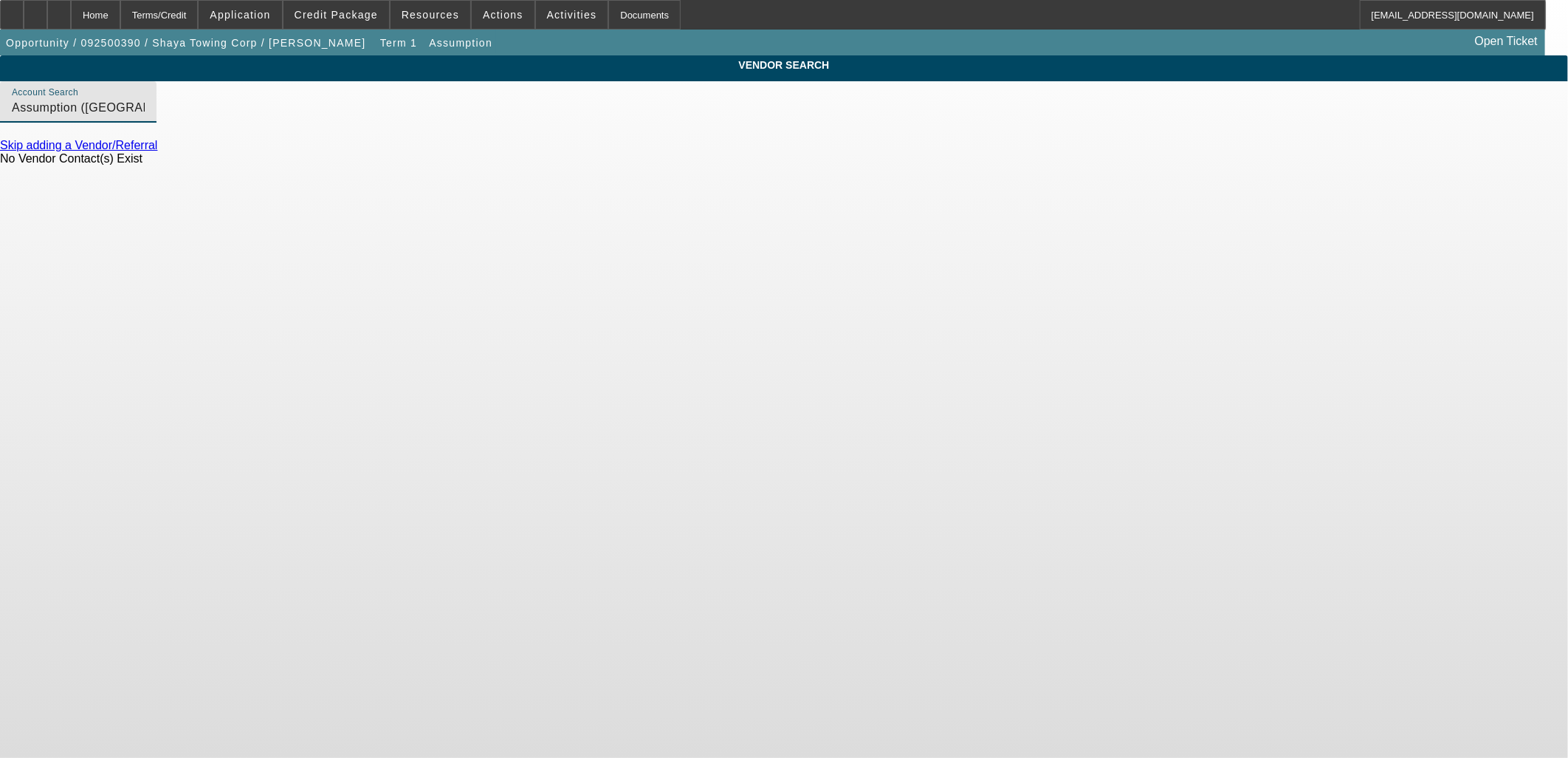
click at [625, 301] on body "Home Terms/Credit Application Credit Package Resources Actions Activities Docum…" at bounding box center [784, 379] width 1568 height 758
click at [145, 117] on input "Assumption ([GEOGRAPHIC_DATA], [GEOGRAPHIC_DATA]) - [GEOGRAPHIC_DATA], Assumpti…" at bounding box center [78, 108] width 133 height 18
click at [342, 312] on body "Home Terms/Credit Application Credit Package Resources Actions Activities Docum…" at bounding box center [784, 379] width 1568 height 758
click at [120, 4] on div "Home" at bounding box center [96, 15] width 50 height 29
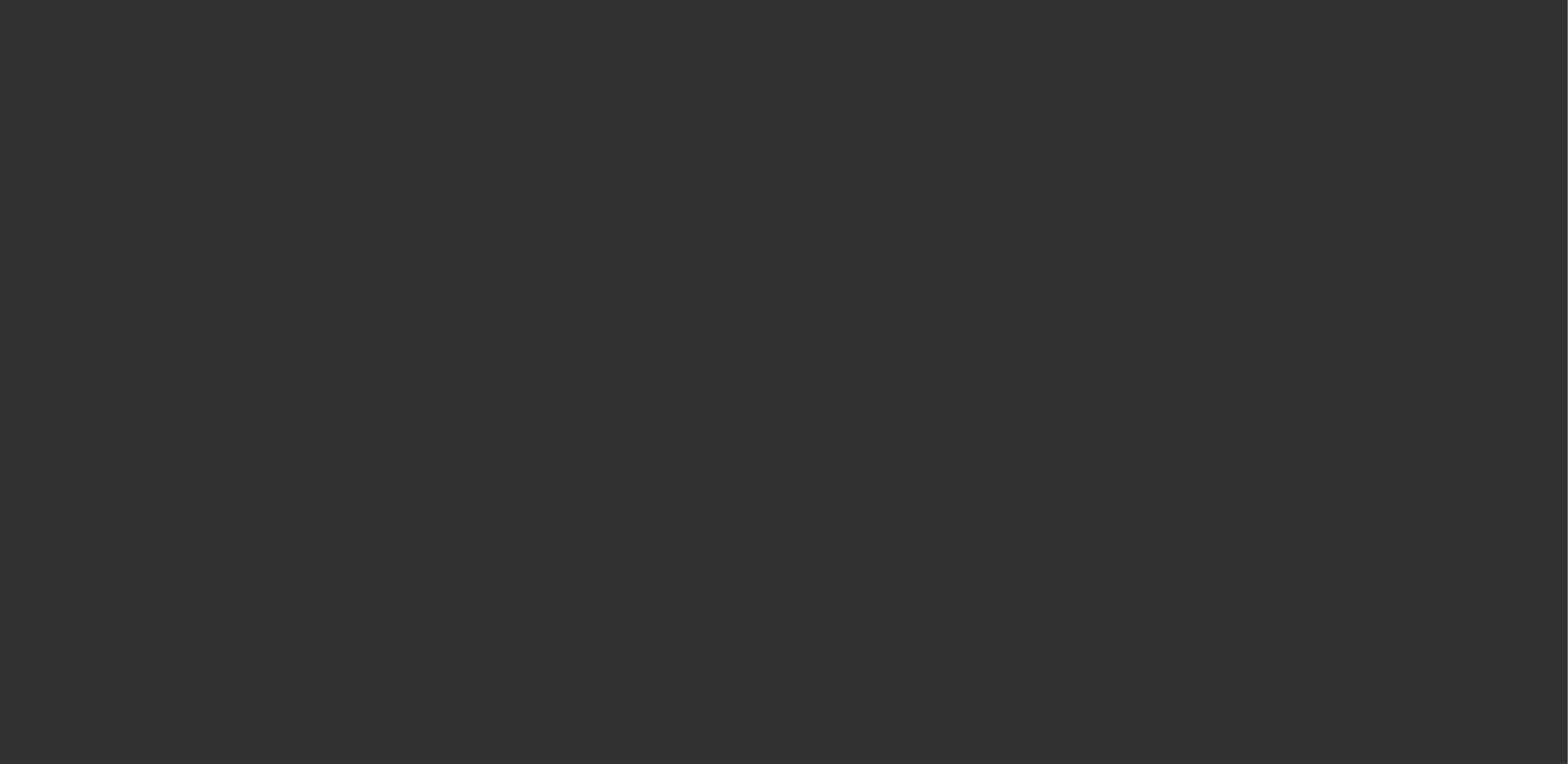
select select "0"
select select "2"
select select "0.1"
select select "4"
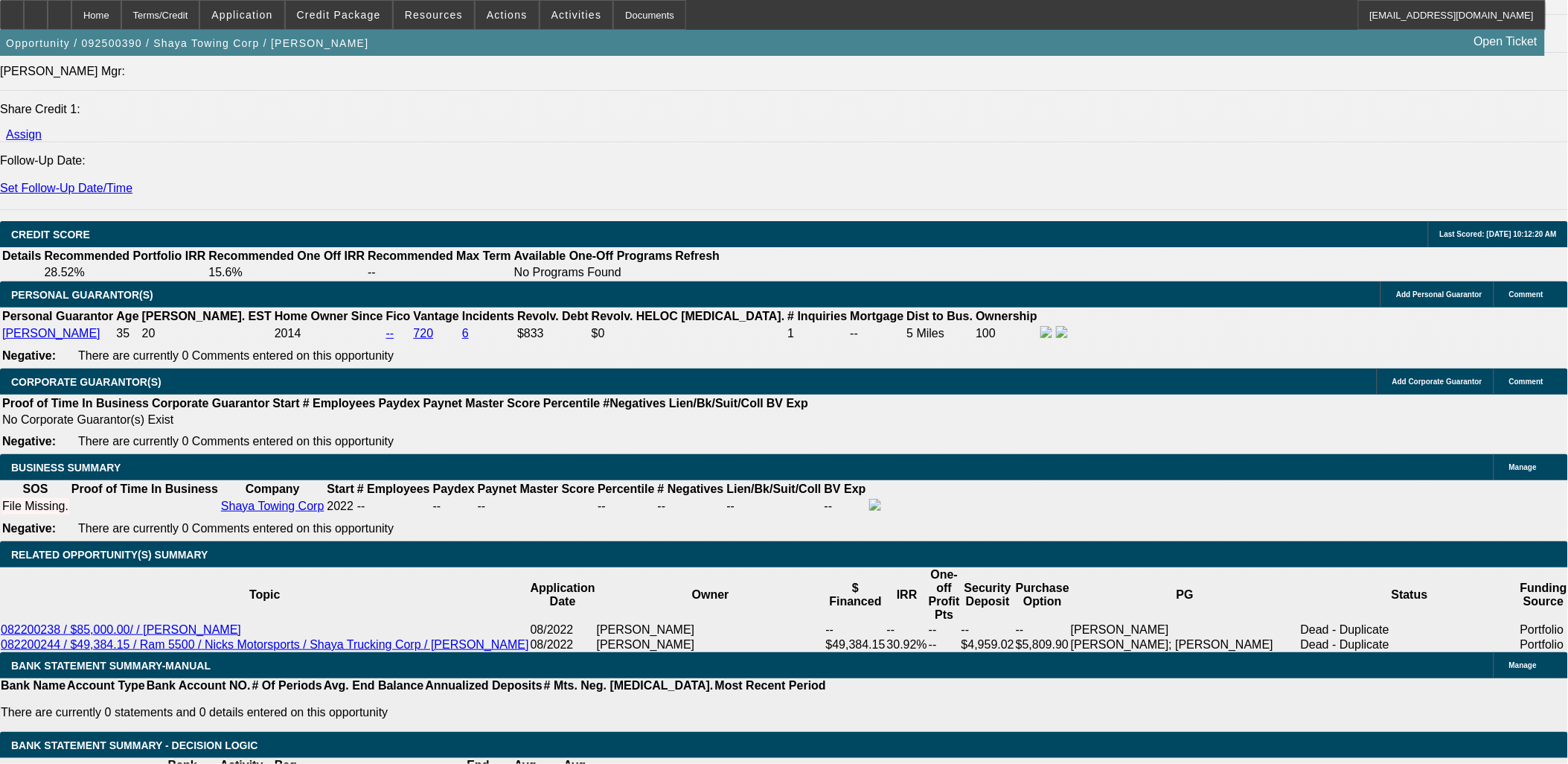
scroll to position [1902, 0]
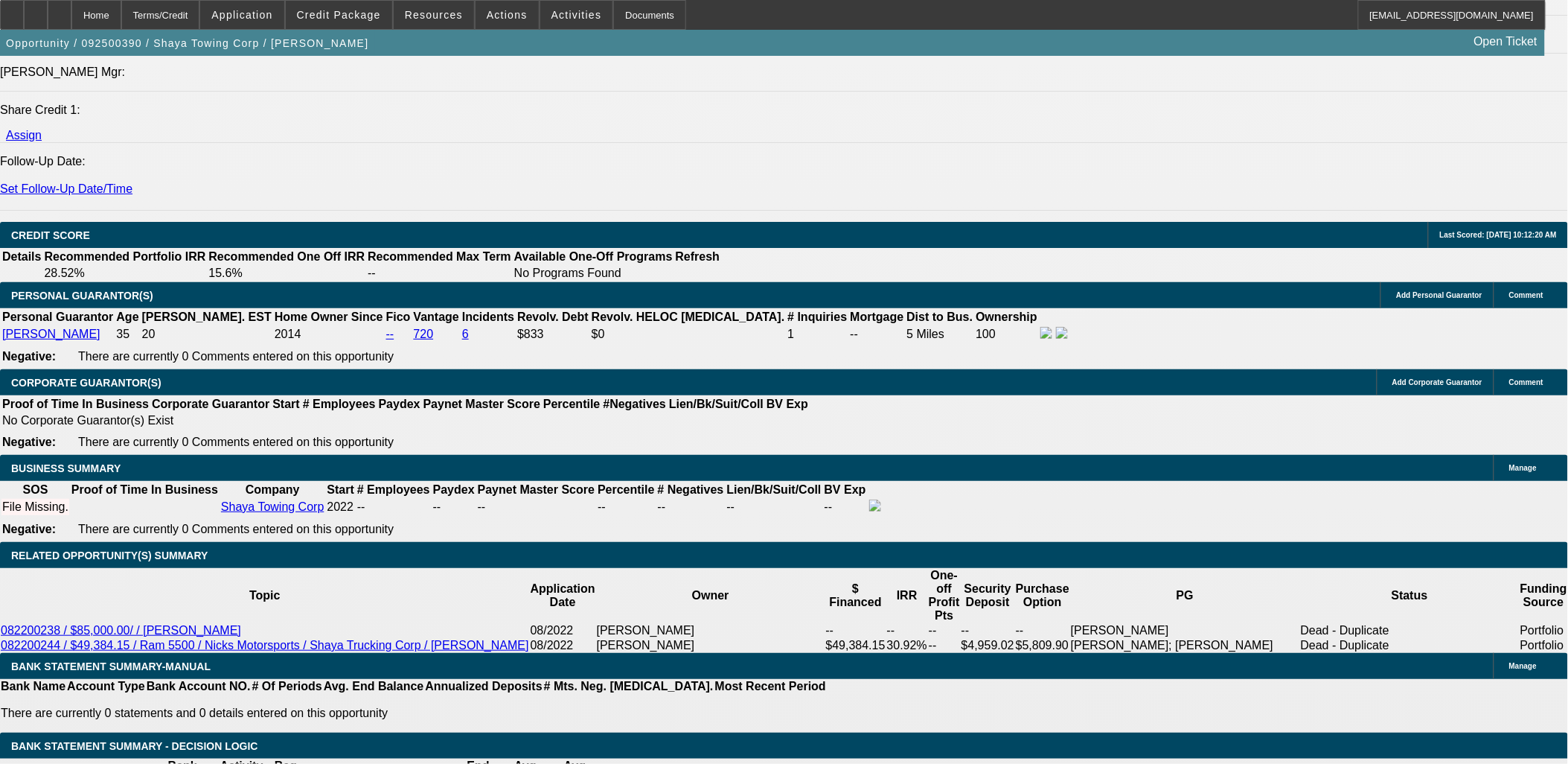
type input "$0.00"
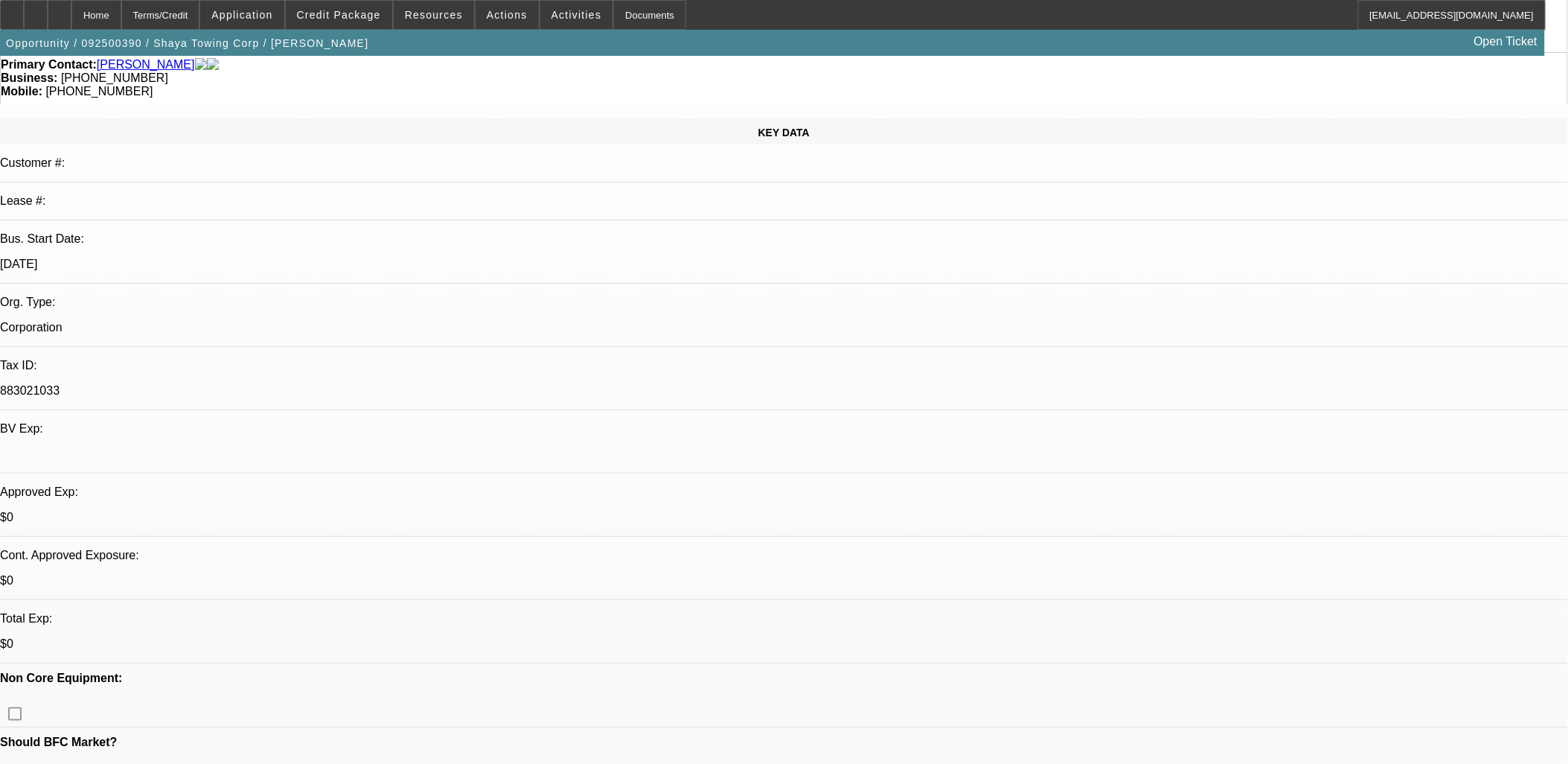
scroll to position [0, 0]
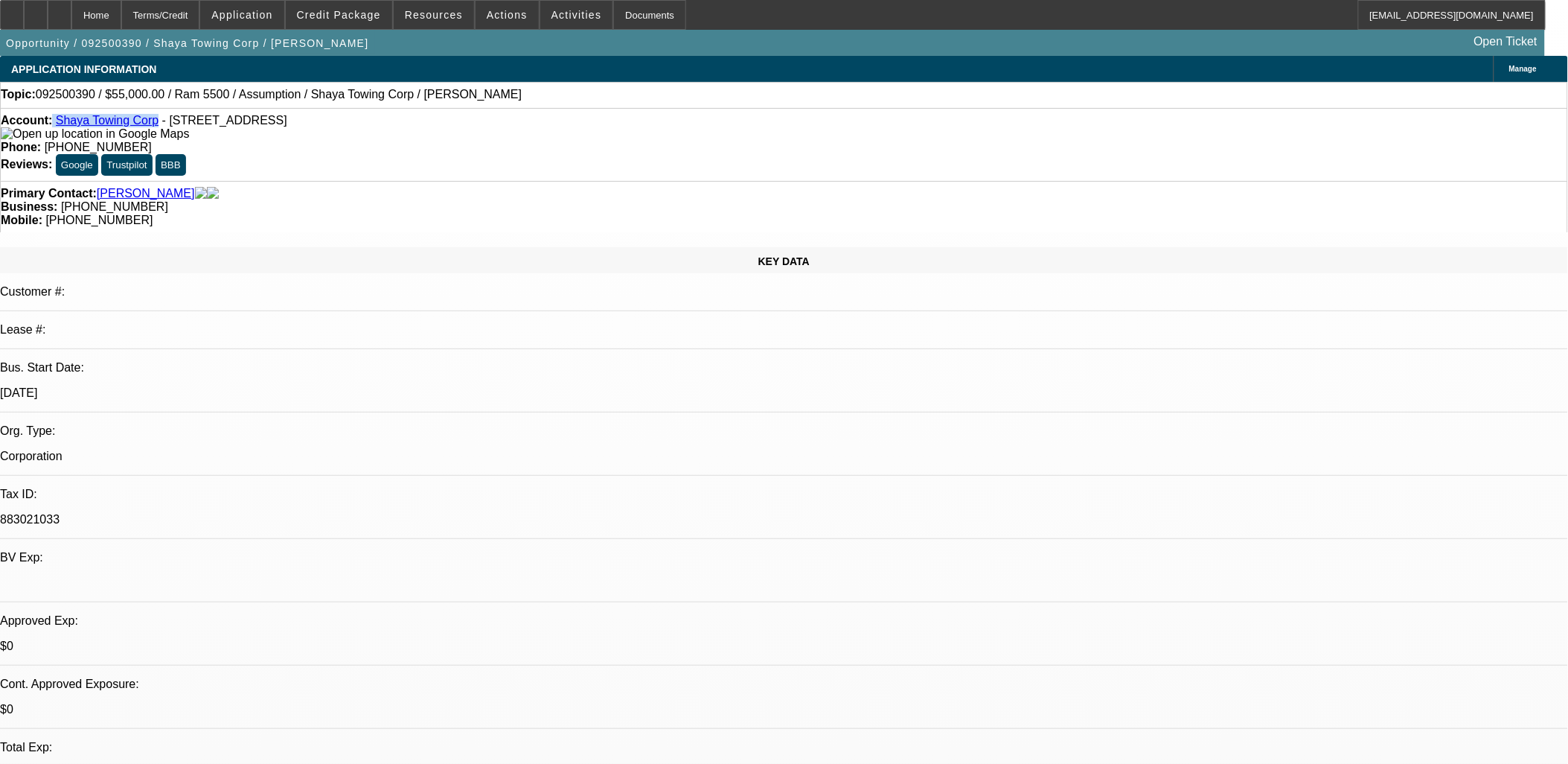
drag, startPoint x: 64, startPoint y: 125, endPoint x: 151, endPoint y: 128, distance: 87.1
click at [151, 128] on div "Account: Shaya Towing Corp - 1014 Austin Ave, Kannapolis, NC 28083" at bounding box center [784, 127] width 1566 height 27
copy div "Shaya Towing Corp"
click at [48, 12] on div at bounding box center [35, 15] width 24 height 30
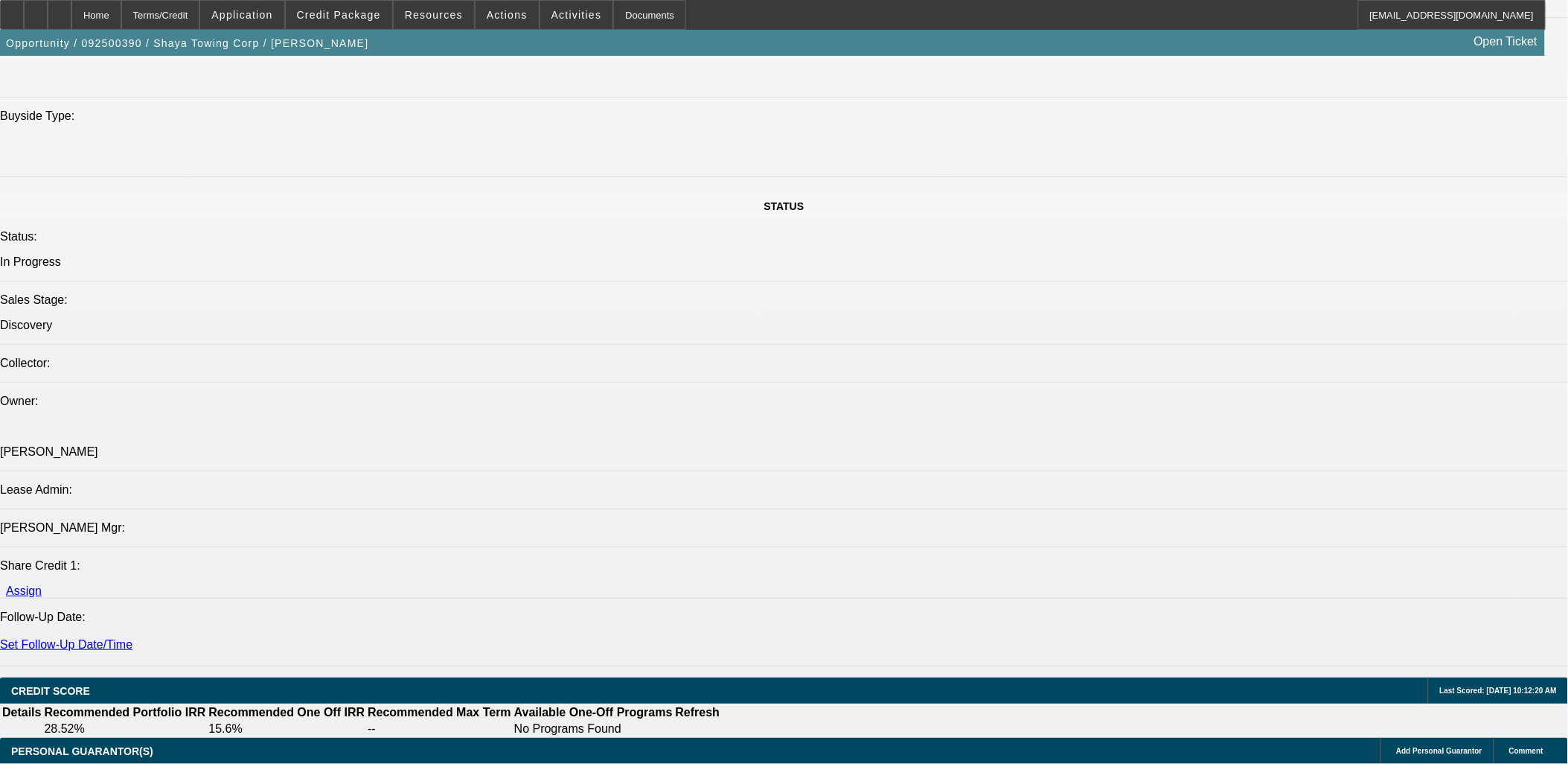
scroll to position [1737, 0]
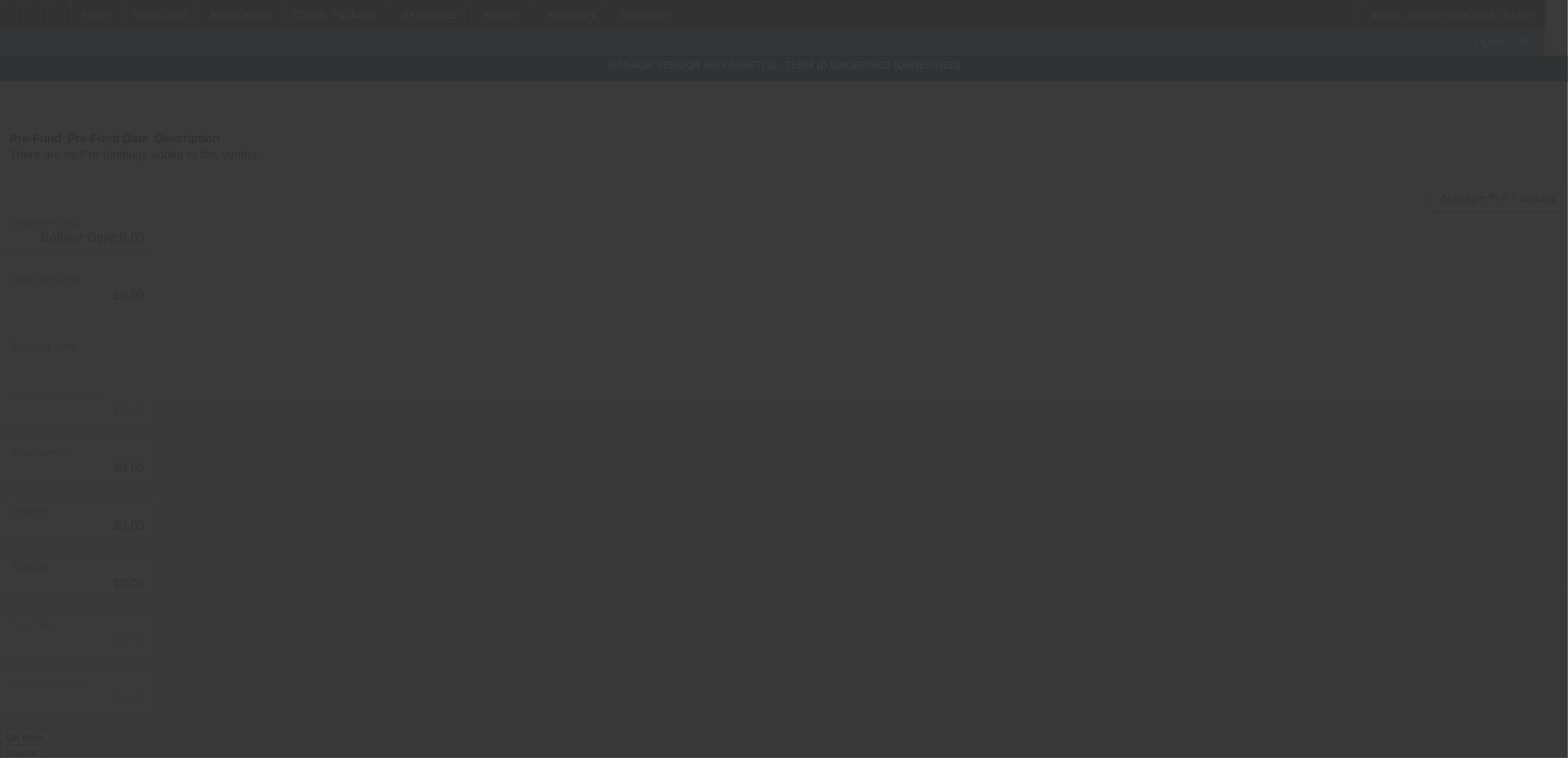
type input "$55,000.00"
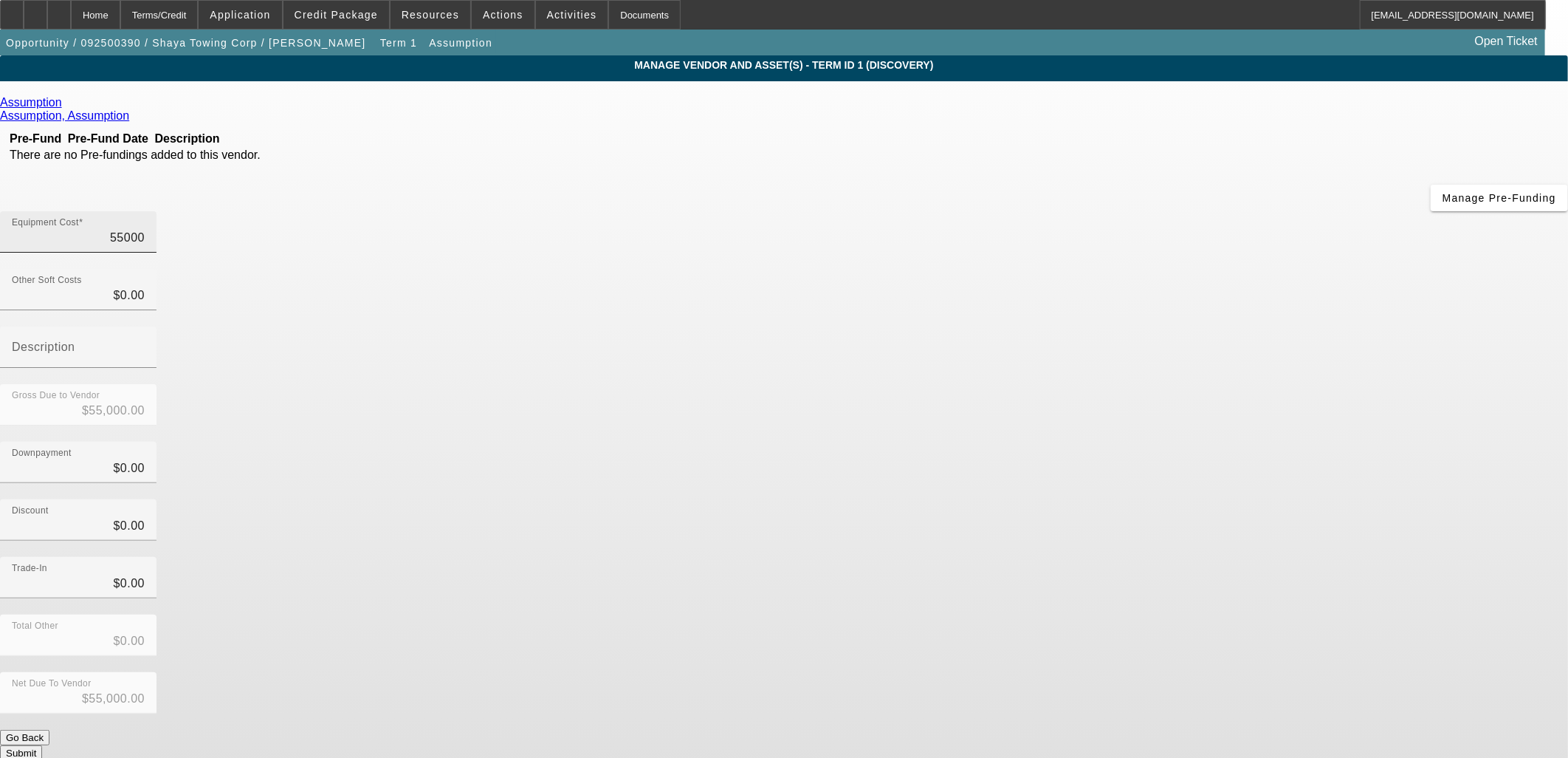
click at [145, 229] on input "55000" at bounding box center [78, 238] width 133 height 18
type input "7"
type input "$7.00"
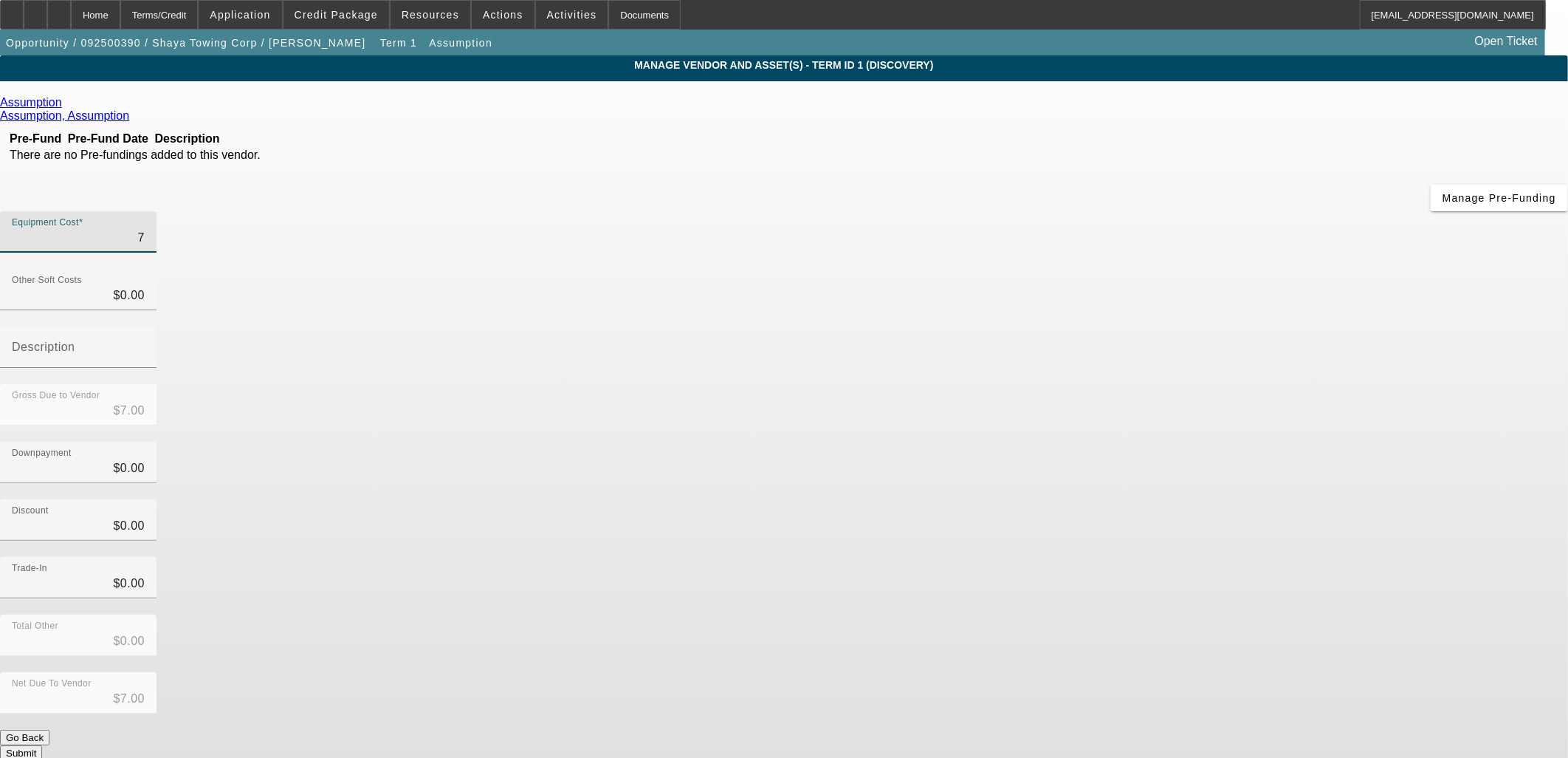
type input "76"
type input "$76.00"
type input "765"
type input "$765.00"
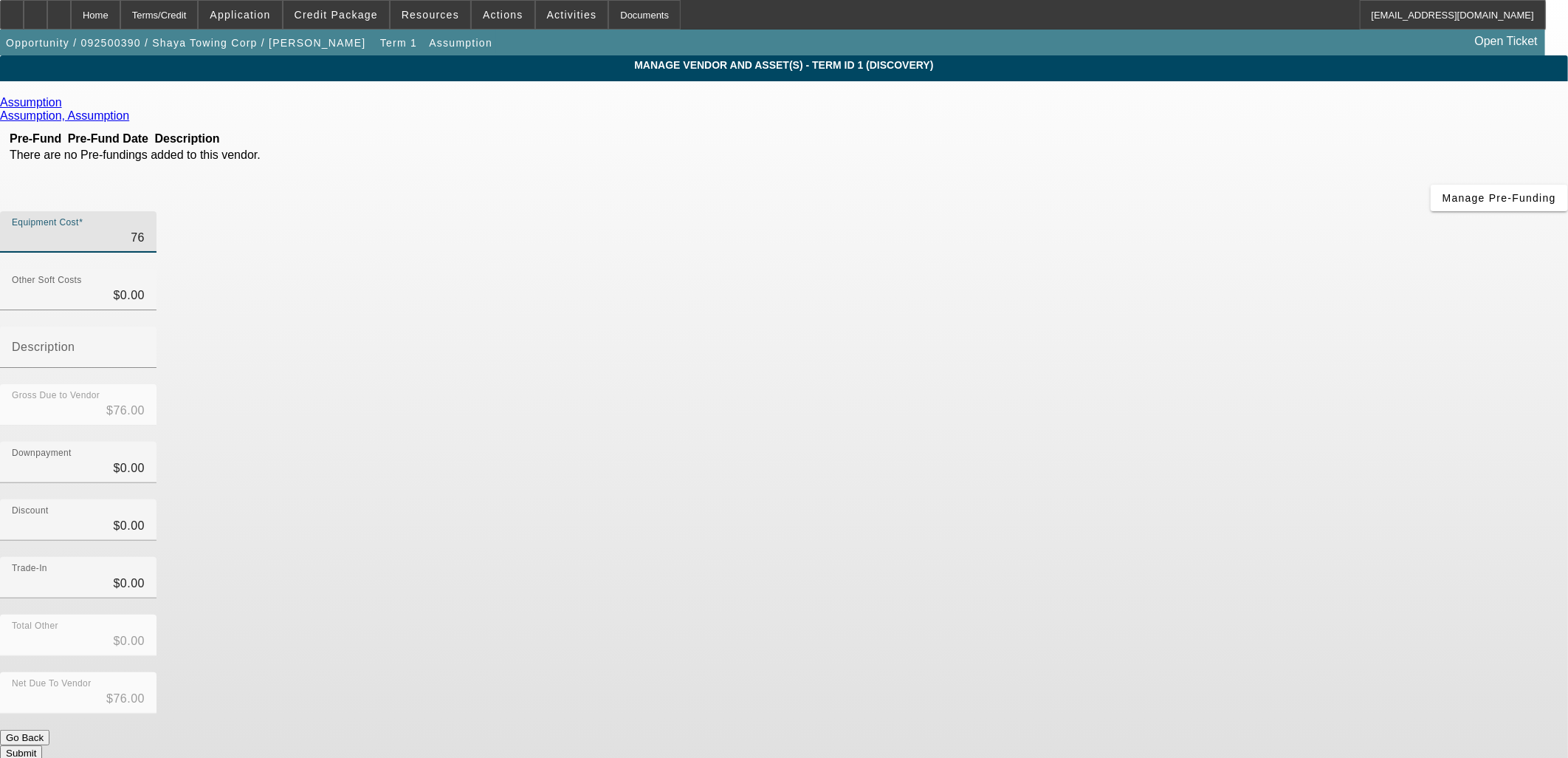
type input "$765.00"
type input "7659"
type input "$7,659.00"
type input "76598"
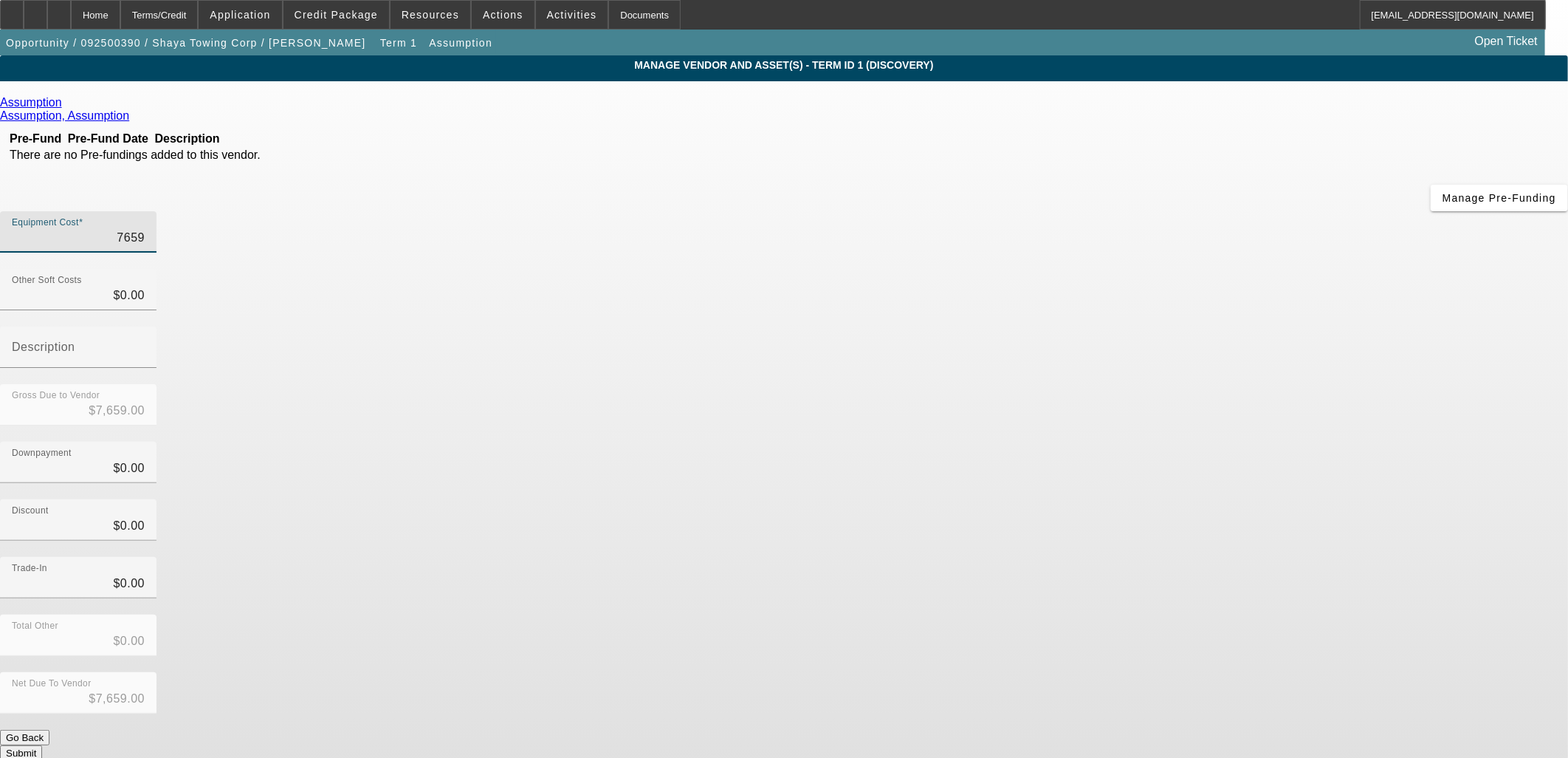
type input "$76,598.00"
click at [1222, 454] on app-vendor-asset-manage "MANAGE VENDOR AND ASSET(S) - Term ID 1 (Discovery) Remove Vendor Assumption Ass…" at bounding box center [784, 460] width 1568 height 810
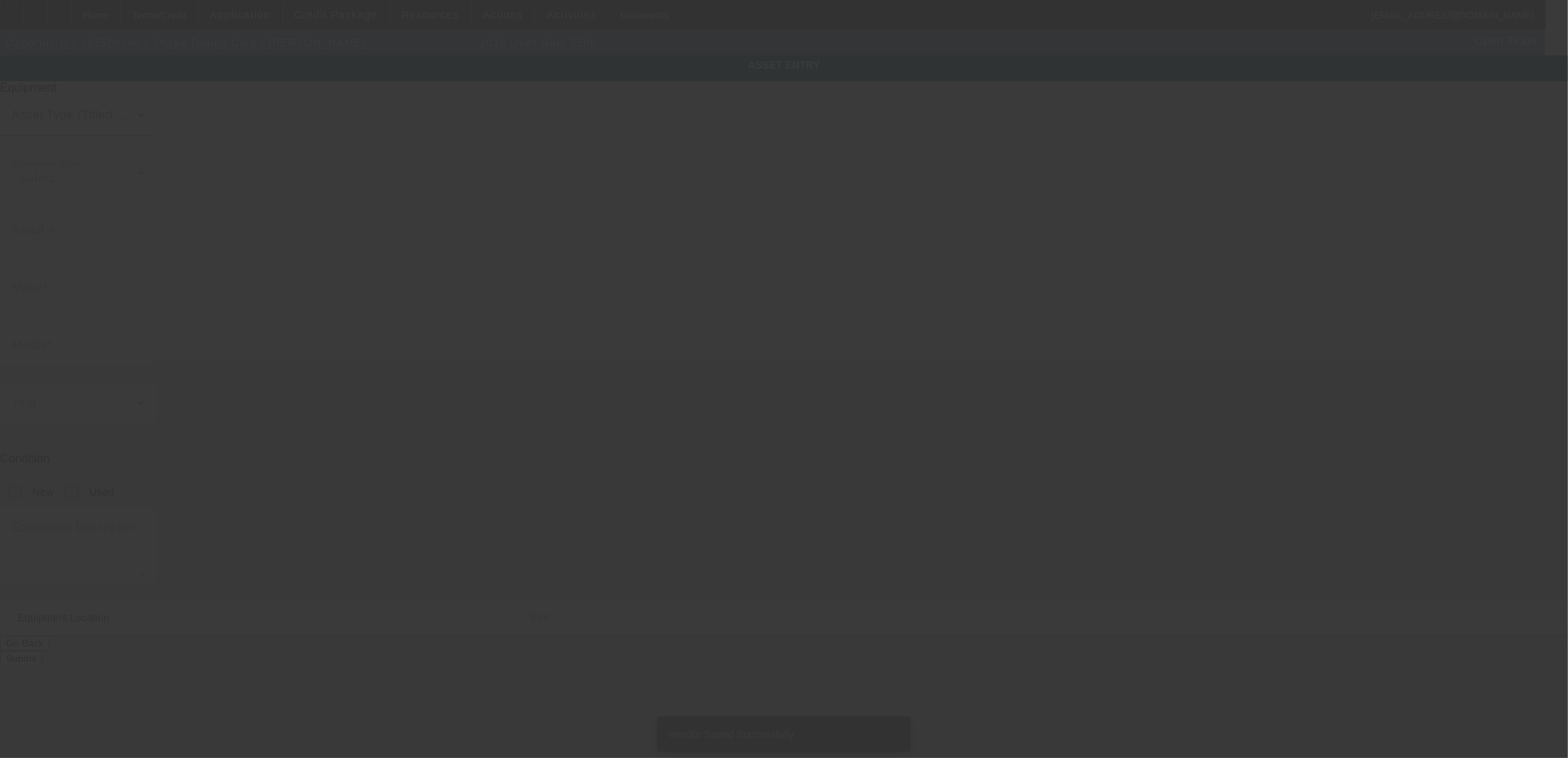
type input "3C7WRMDLXJG115670"
type input "Ram"
type input "5500"
radio input "true"
type textarea "Ram 5500"
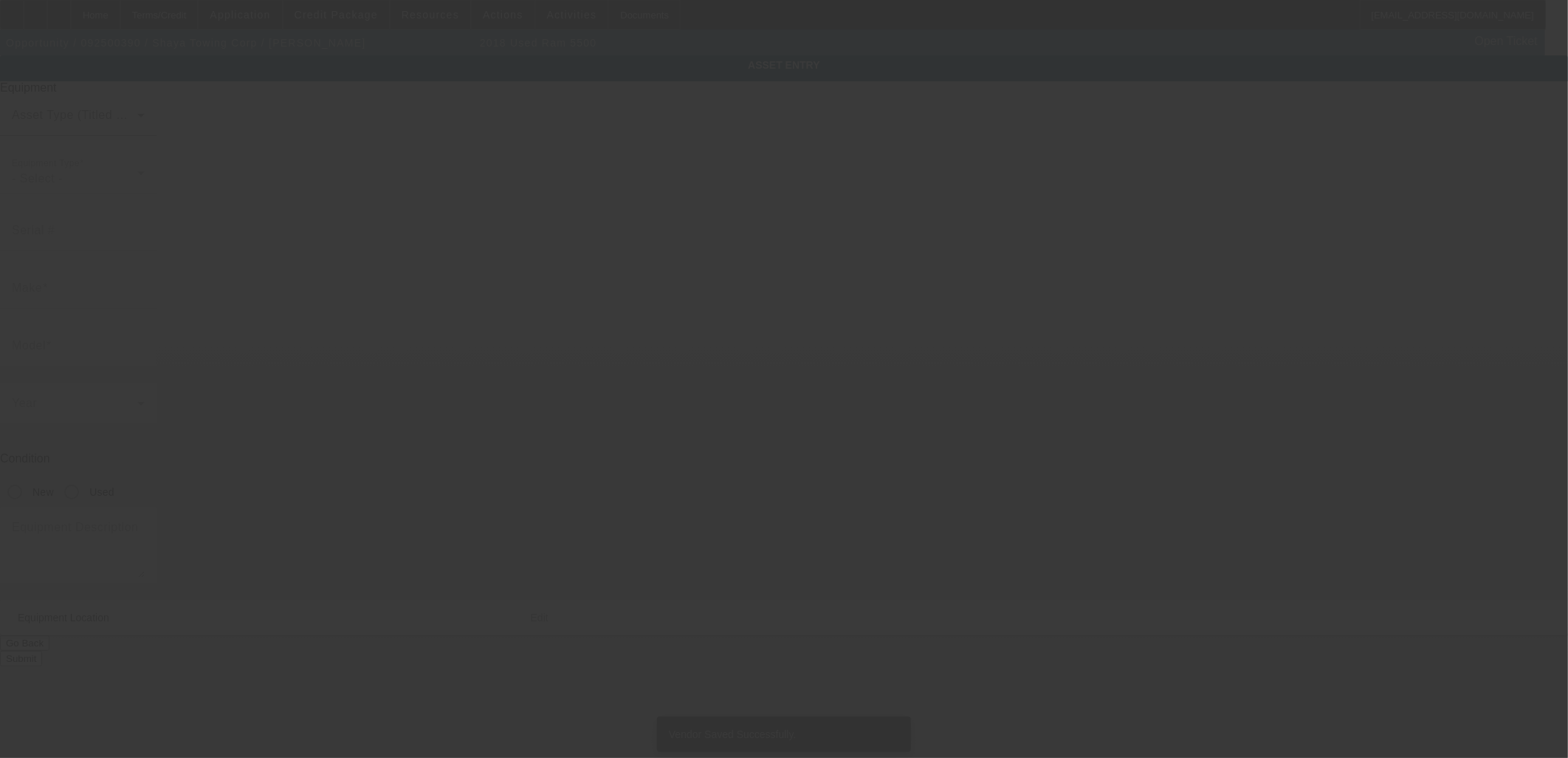
type input "1014 Austin Ave"
type input "Kannapolis"
type input "28083"
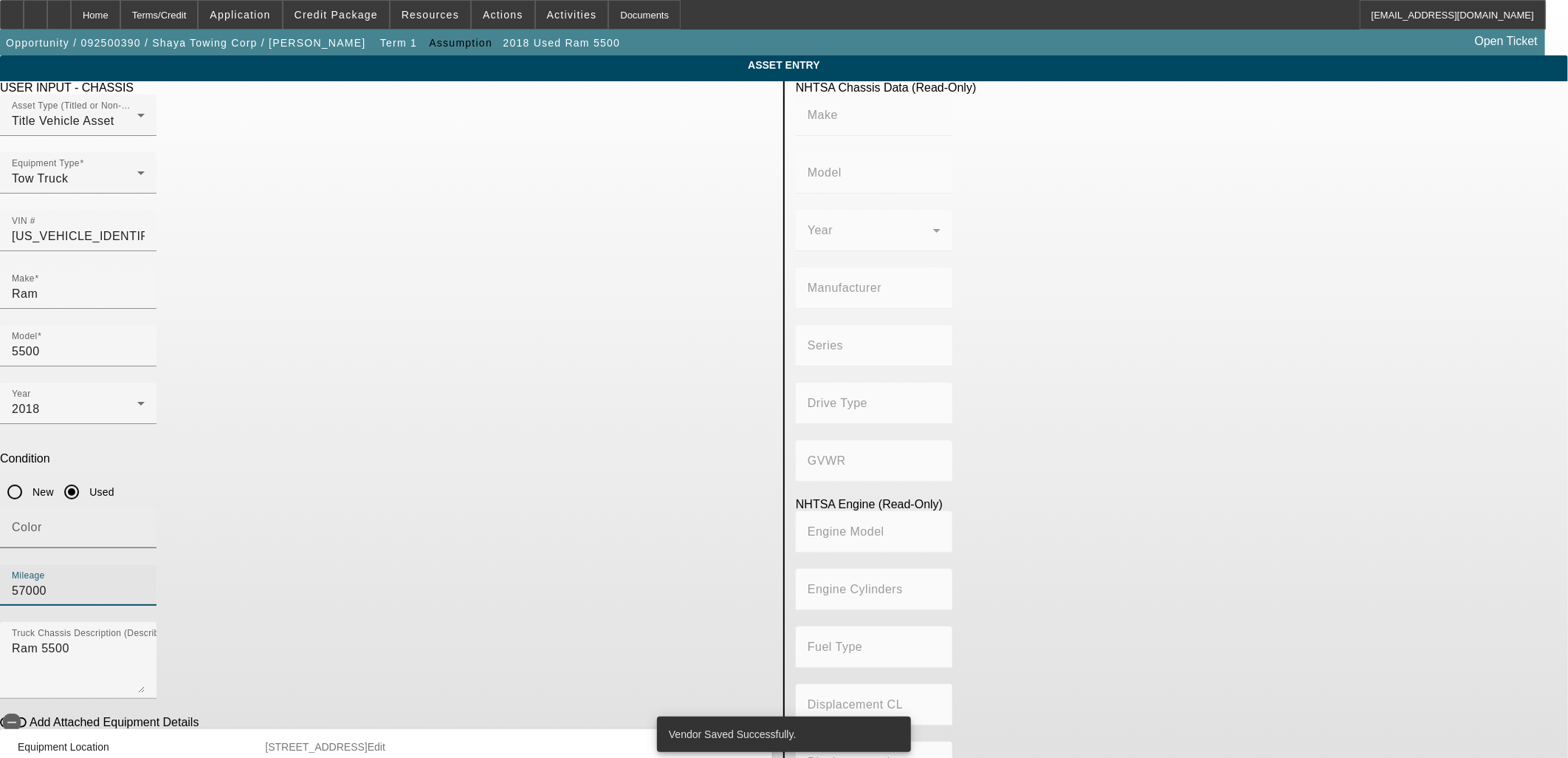
drag, startPoint x: 674, startPoint y: 381, endPoint x: 508, endPoint y: 370, distance: 166.4
click at [507, 507] on div "Color Mileage 57000" at bounding box center [386, 564] width 773 height 115
type input "103254"
click at [209, 414] on app-asset-collateral-manage "ASSET ENTRY Delete asset USER INPUT - CHASSIS Asset Type (Titled or Non-Titled)…" at bounding box center [784, 465] width 1568 height 819
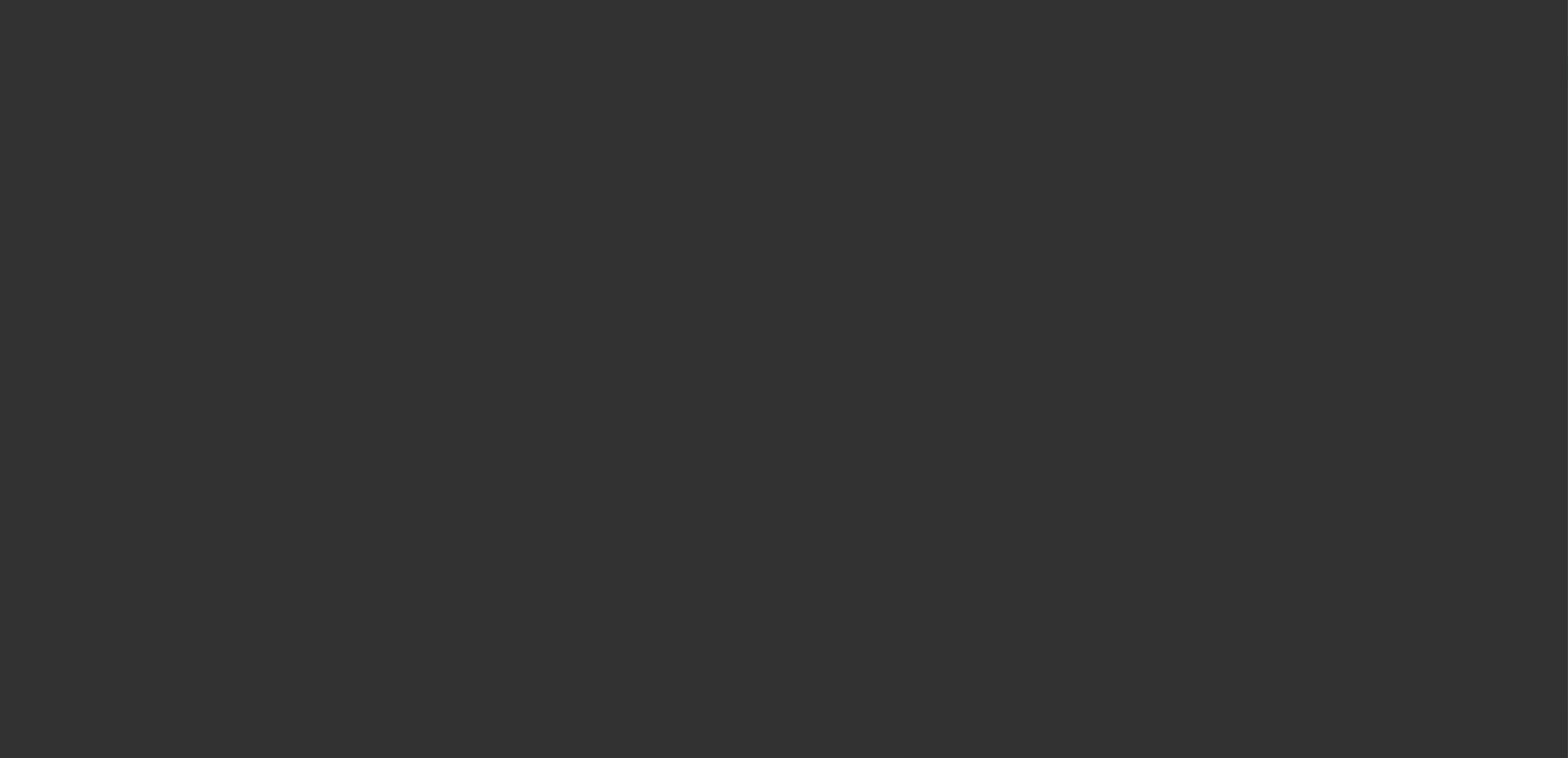
type input "$76,598.00"
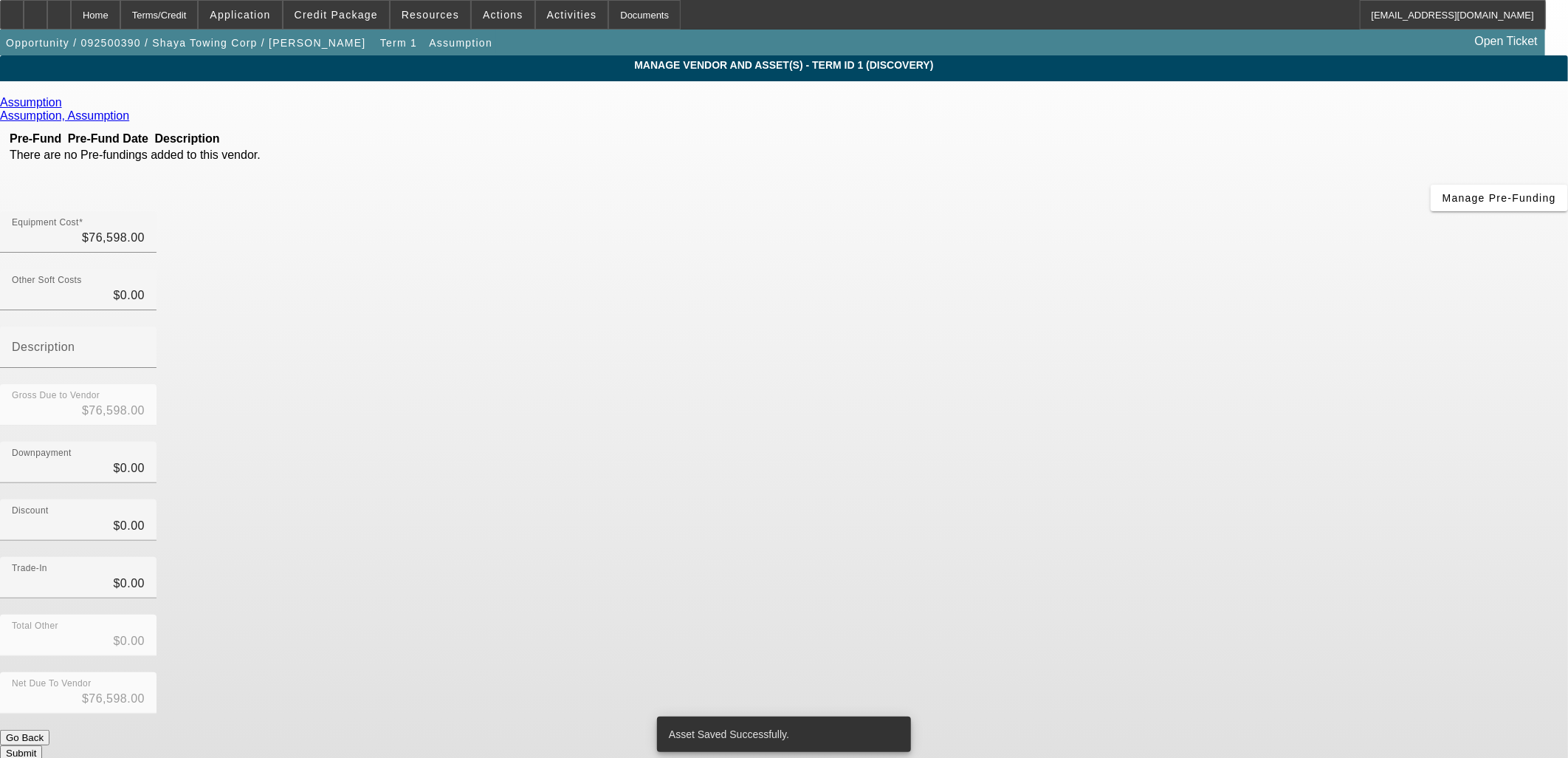
click at [1094, 557] on div "Trade-In $0.00" at bounding box center [784, 585] width 1568 height 57
click at [42, 745] on button "Submit" at bounding box center [20, 752] width 42 height 16
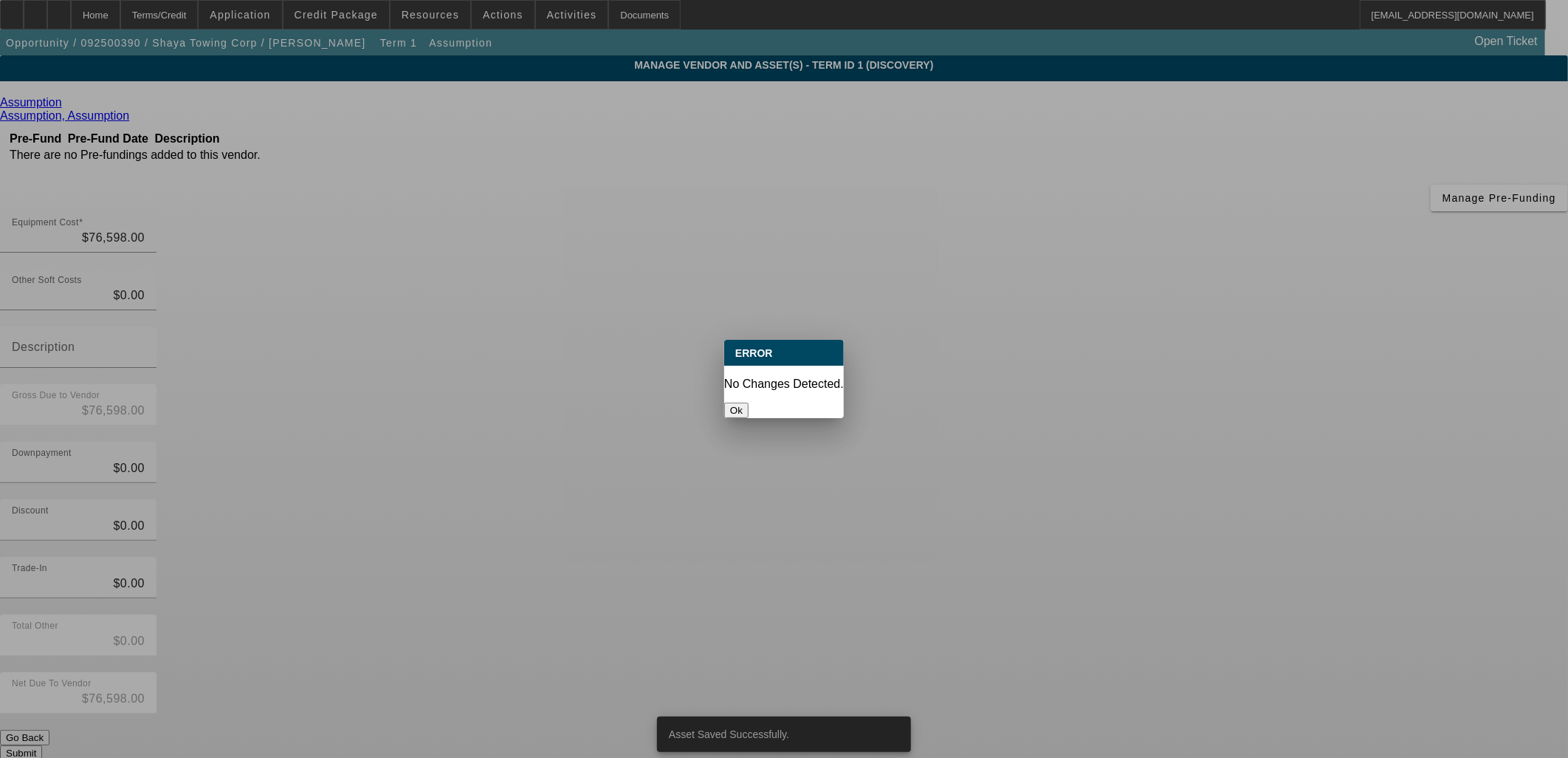
click at [749, 402] on button "Ok" at bounding box center [737, 410] width 25 height 16
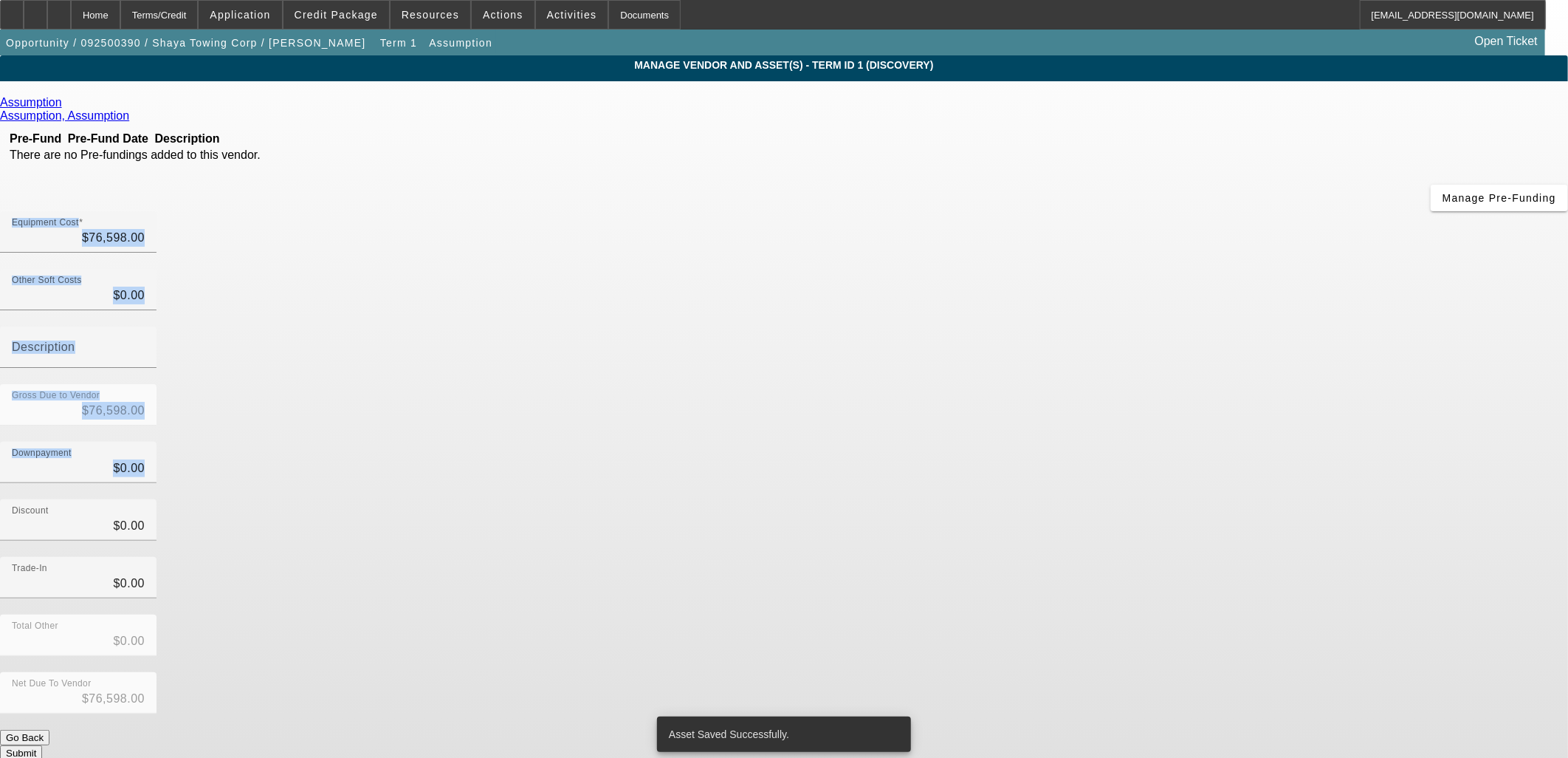
click at [639, 375] on div "Assumption Assumption, Assumption Pre-Fund Pre-Fund Date Description There are …" at bounding box center [784, 428] width 1568 height 665
drag, startPoint x: 639, startPoint y: 375, endPoint x: 223, endPoint y: 240, distance: 437.4
click at [231, 271] on app-vendor-asset-manage "MANAGE VENDOR AND ASSET(S) - Term ID 1 (Discovery) Remove Vendor Assumption Ass…" at bounding box center [784, 460] width 1568 height 810
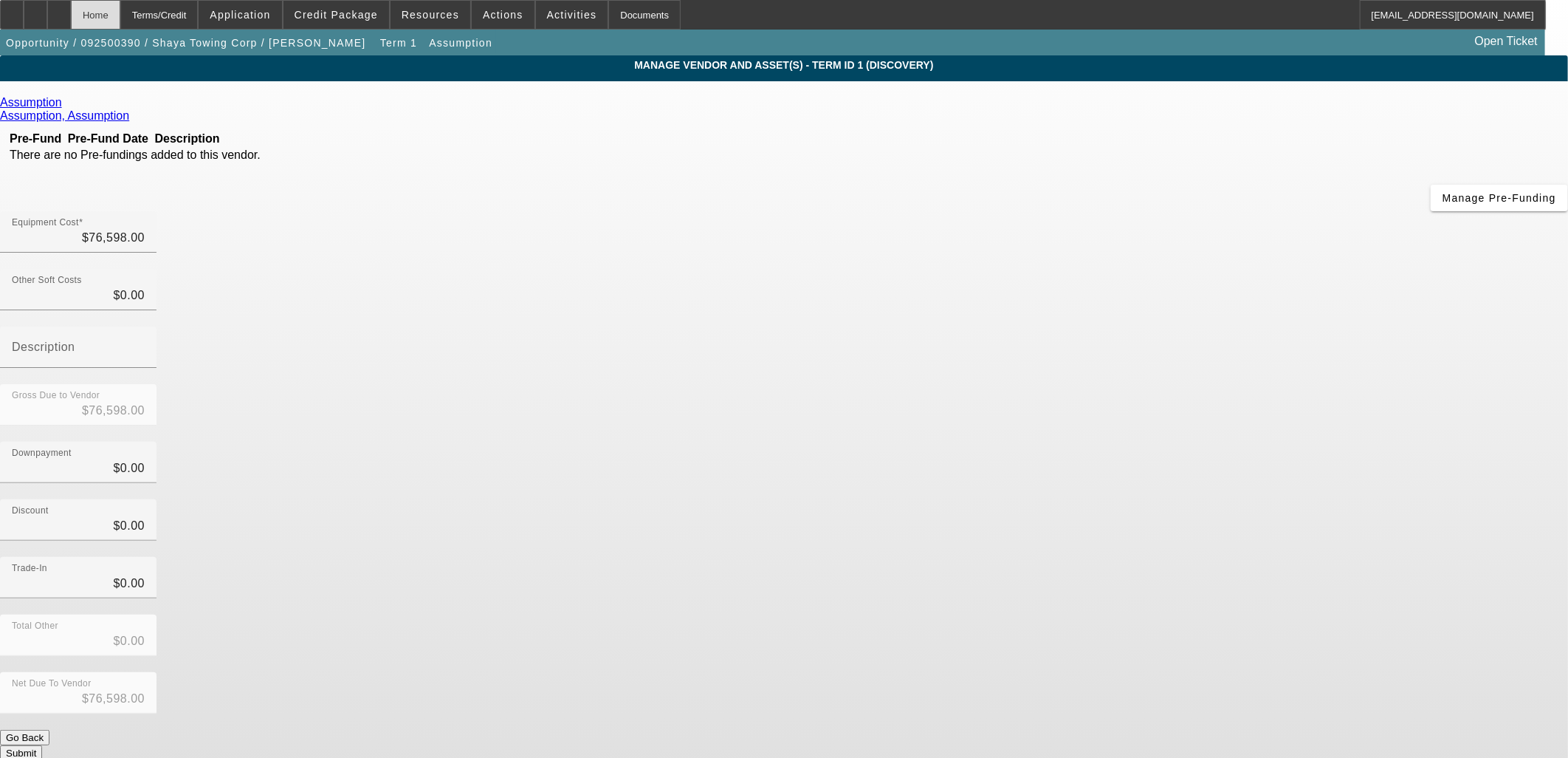
click at [120, 16] on div "Home" at bounding box center [96, 15] width 50 height 29
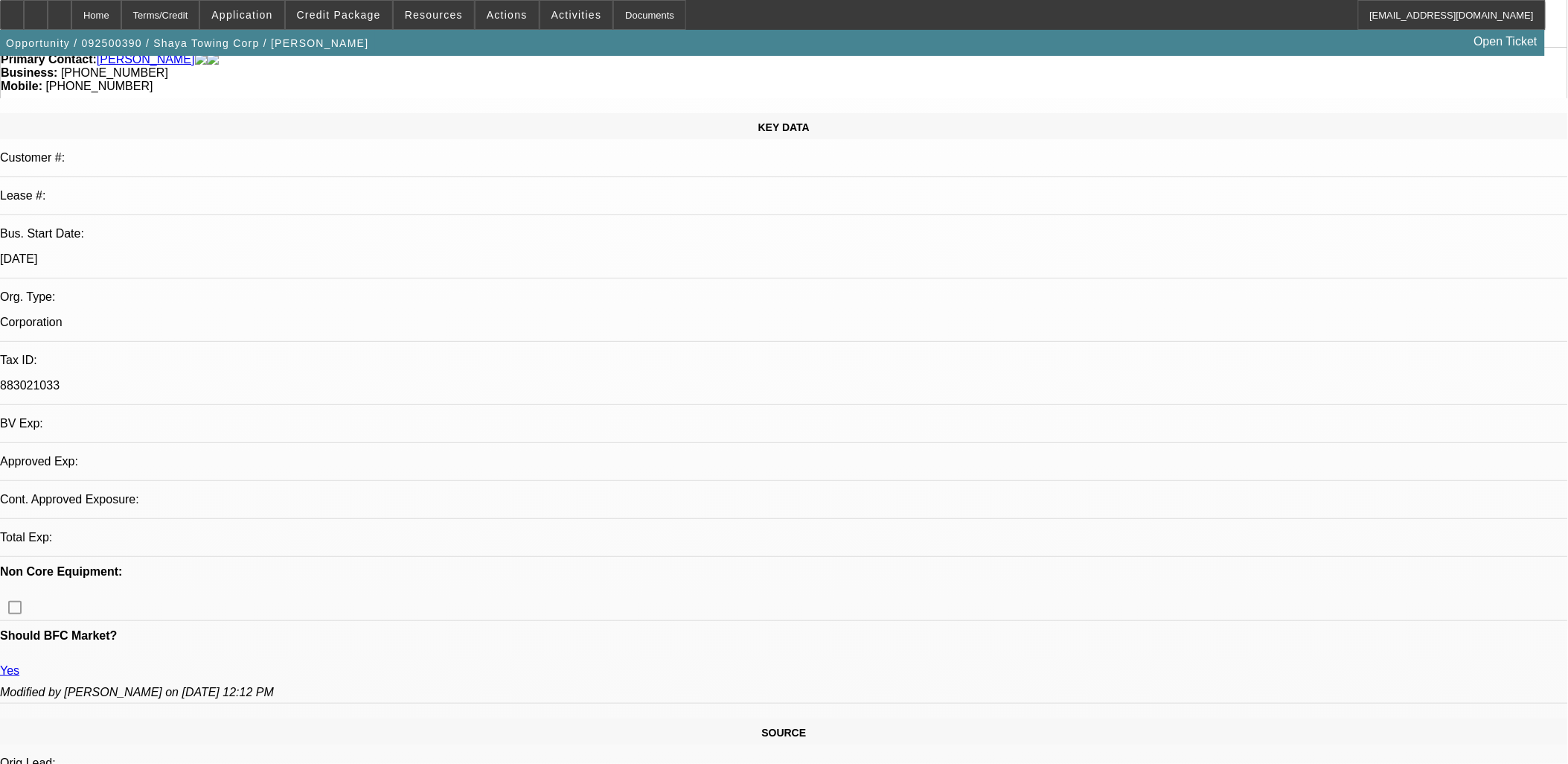
select select "0"
select select "2"
select select "0.1"
select select "4"
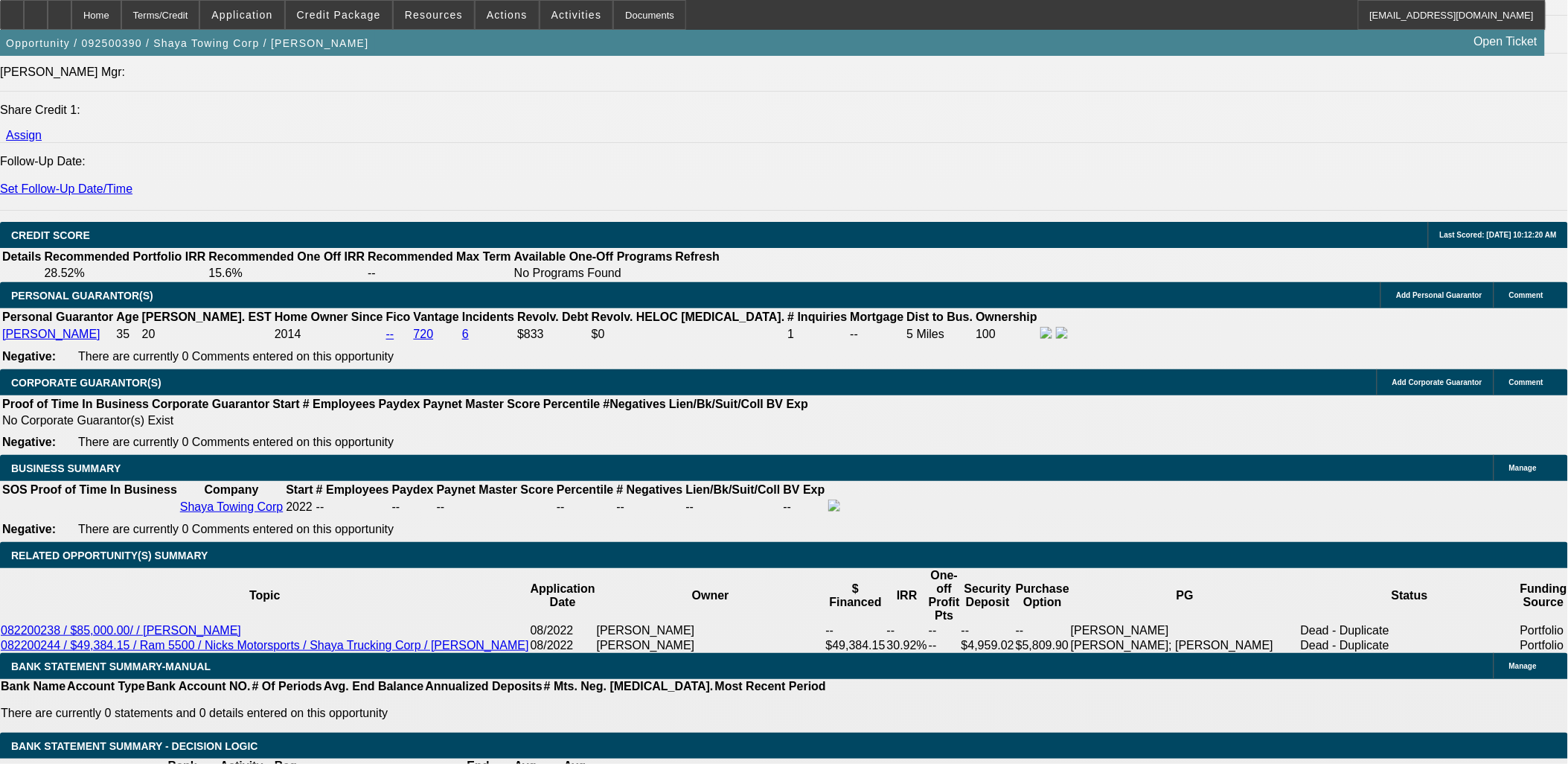
scroll to position [1819, 0]
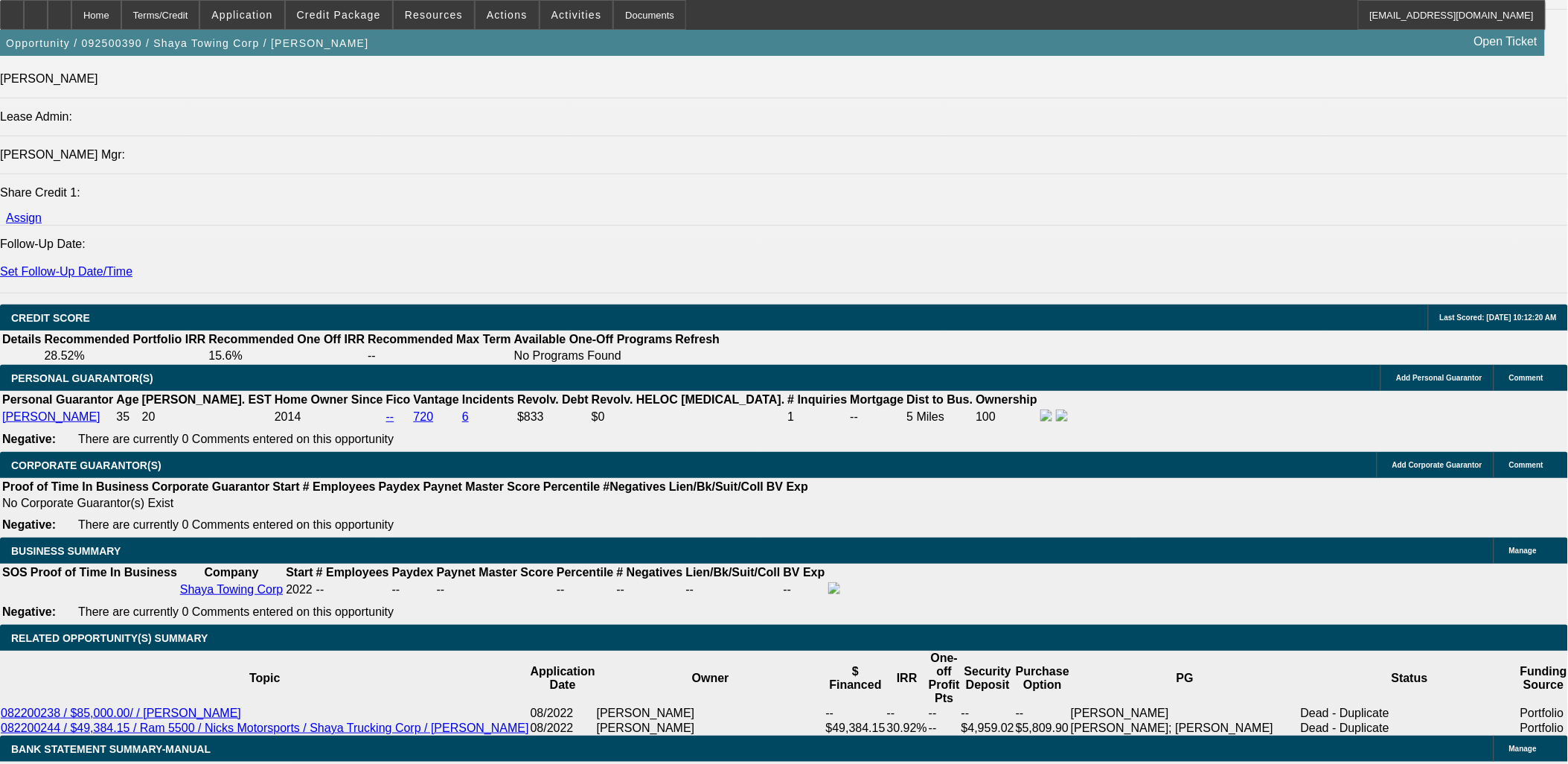
type input "48"
type input "1967"
type input "$3,934.00"
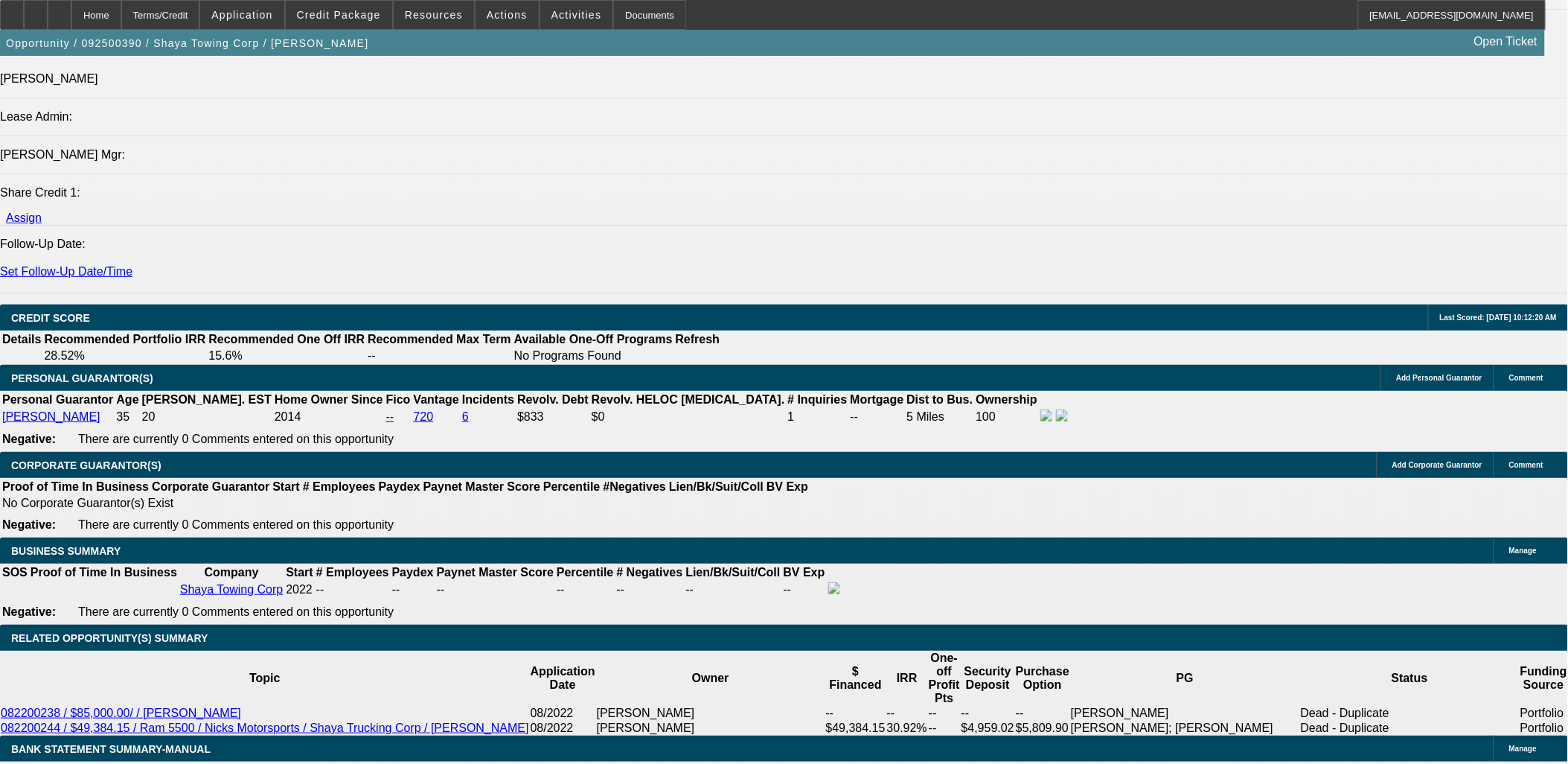
type input "10.7"
type input "1967.42"
type input "$3,934.84"
type input "$1,967.42"
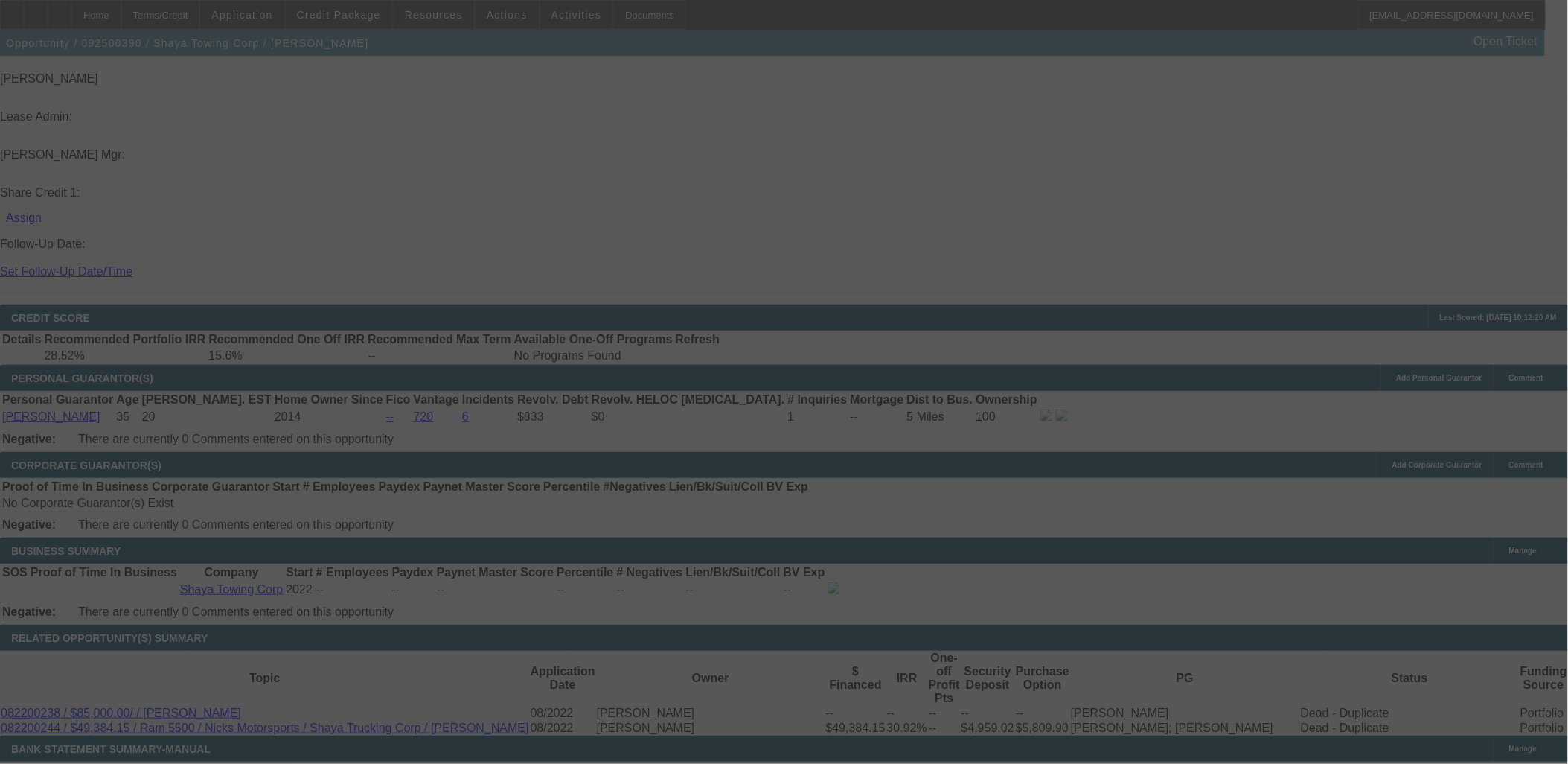
select select "0"
select select "2"
select select "0.1"
select select "4"
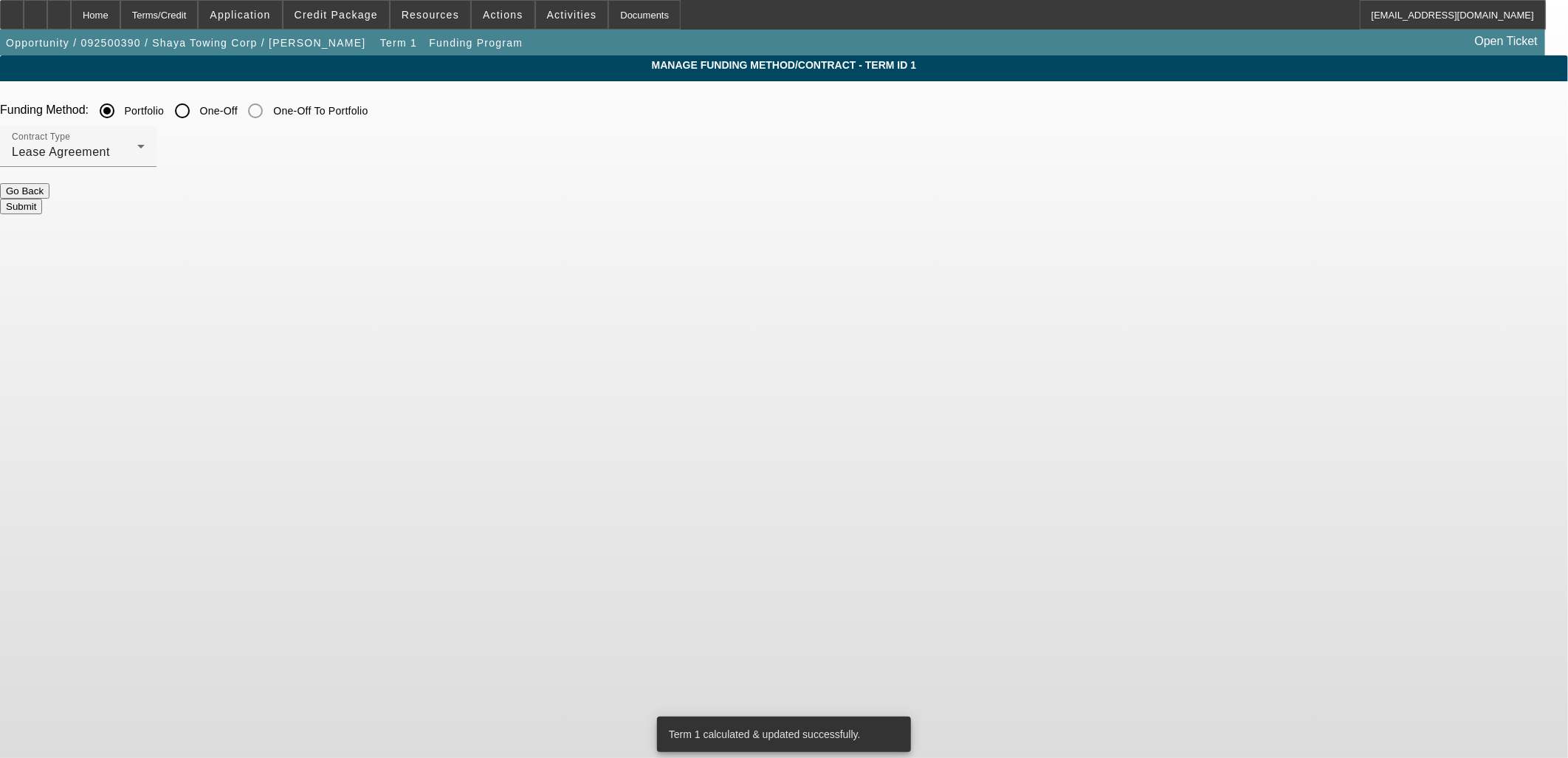
click at [197, 107] on input "One-Off" at bounding box center [182, 110] width 29 height 29
radio input "true"
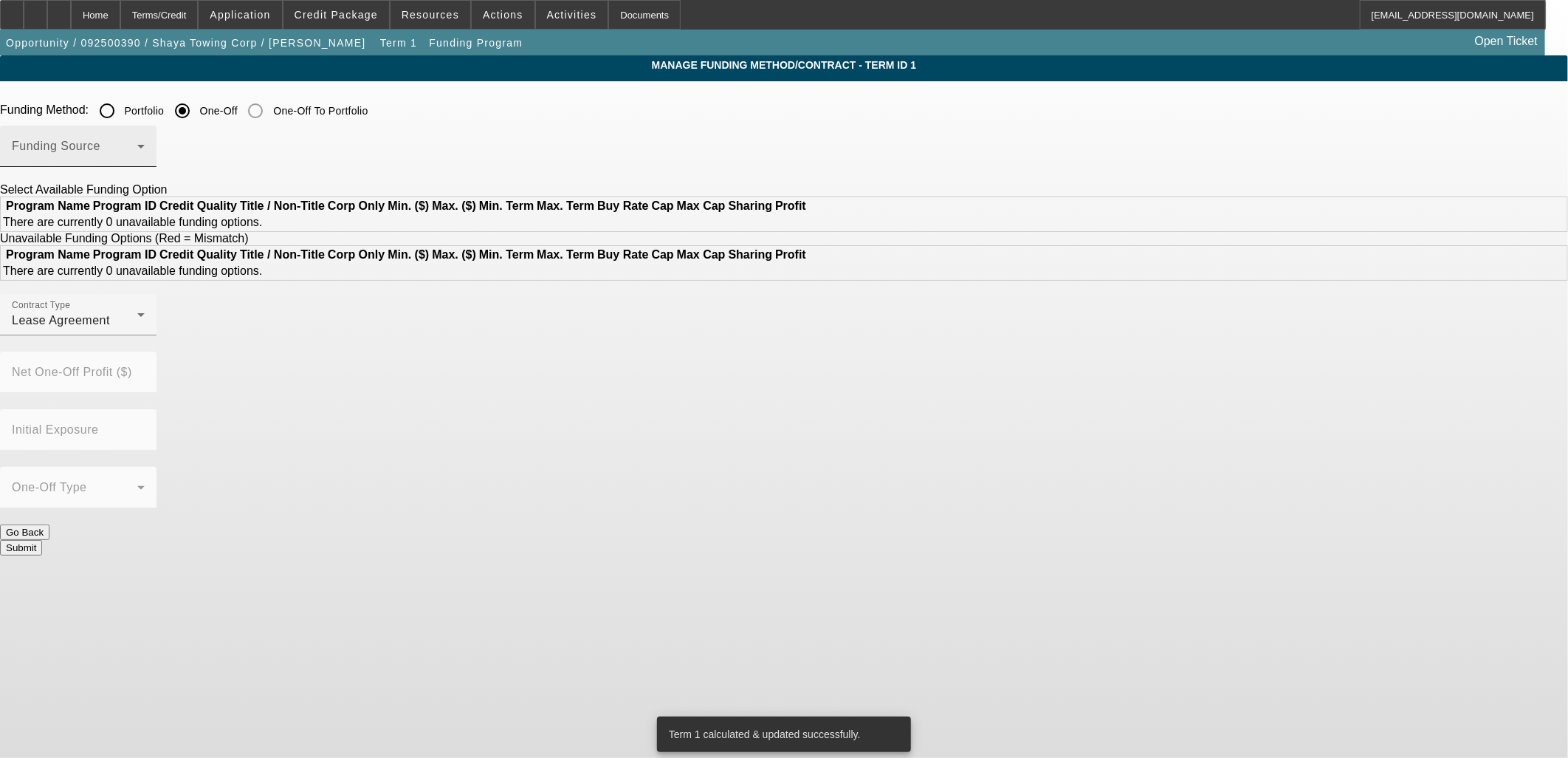
click at [145, 163] on div "Funding Source" at bounding box center [78, 146] width 133 height 42
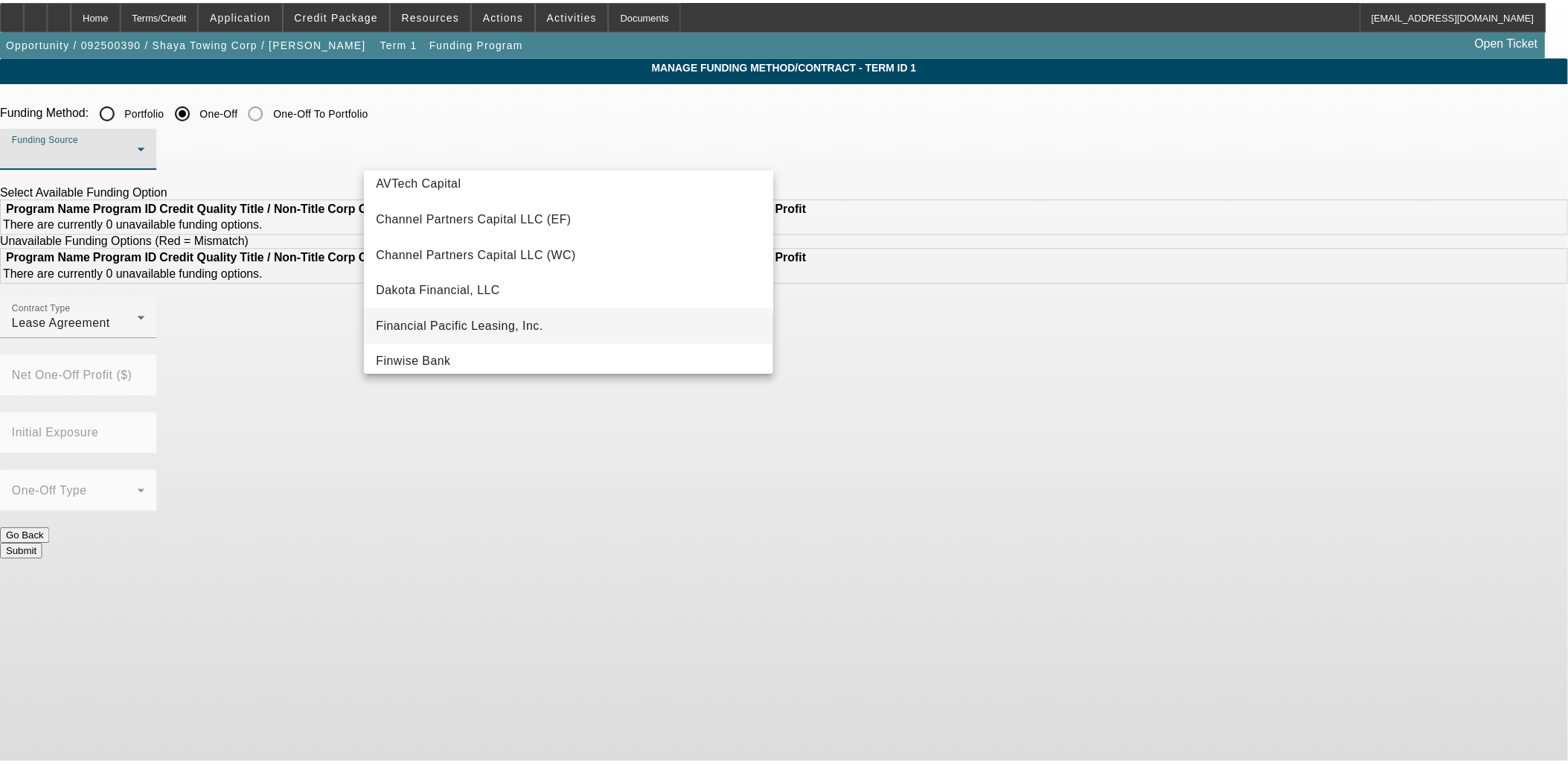
scroll to position [82, 0]
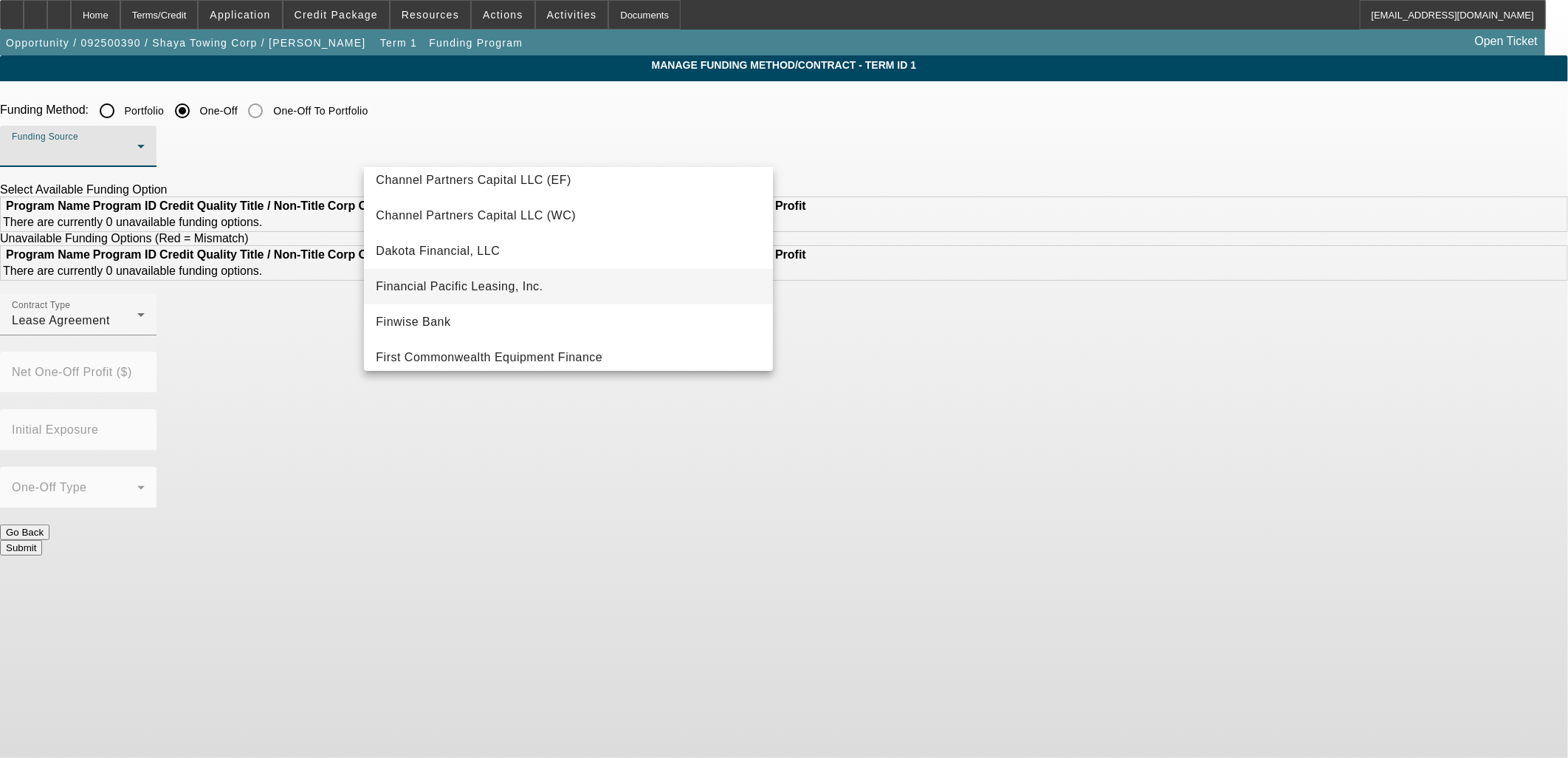
click at [471, 279] on span "Financial Pacific Leasing, Inc." at bounding box center [459, 287] width 167 height 18
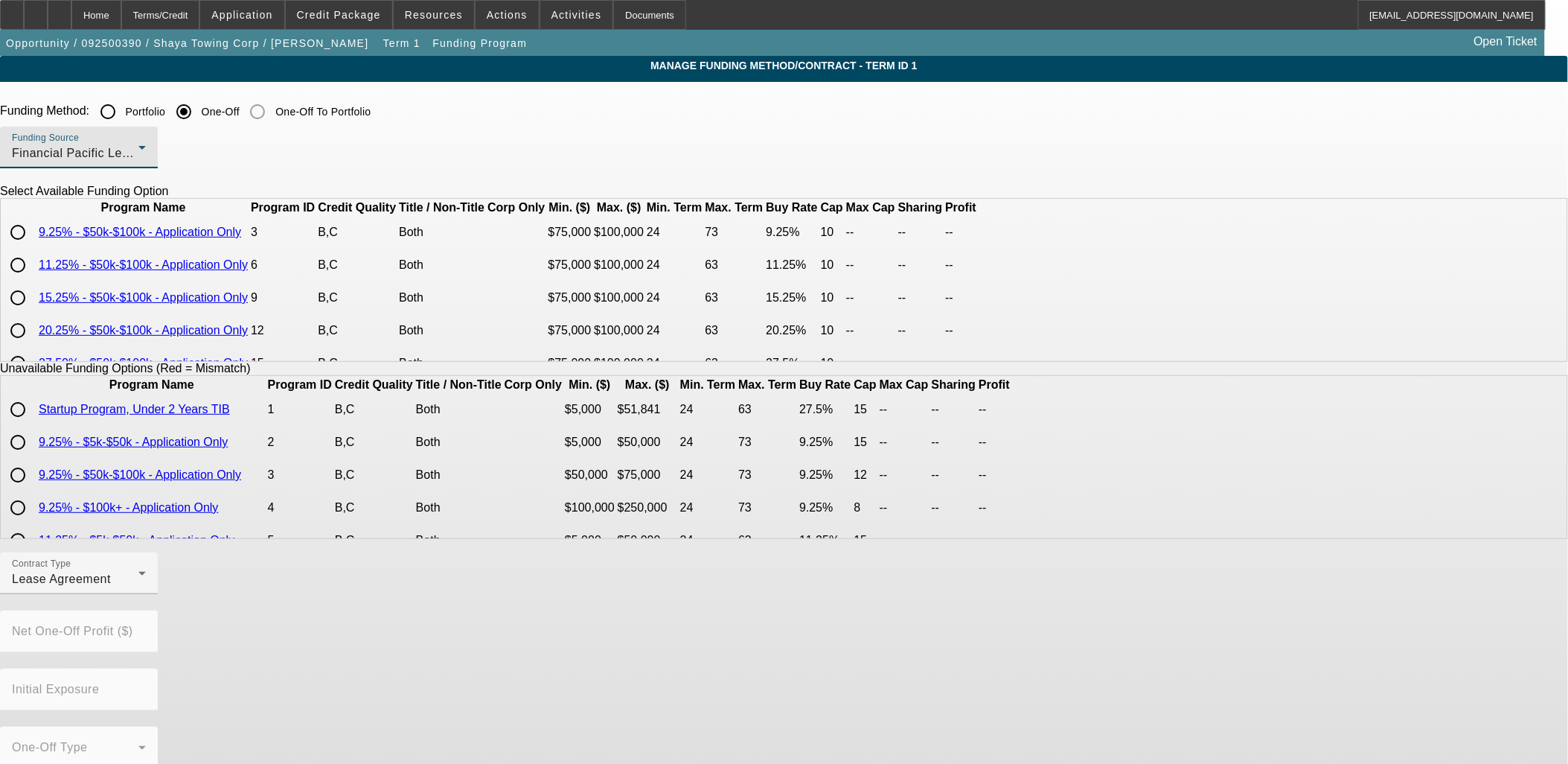
click at [33, 247] on input "radio" at bounding box center [18, 232] width 30 height 30
radio input "true"
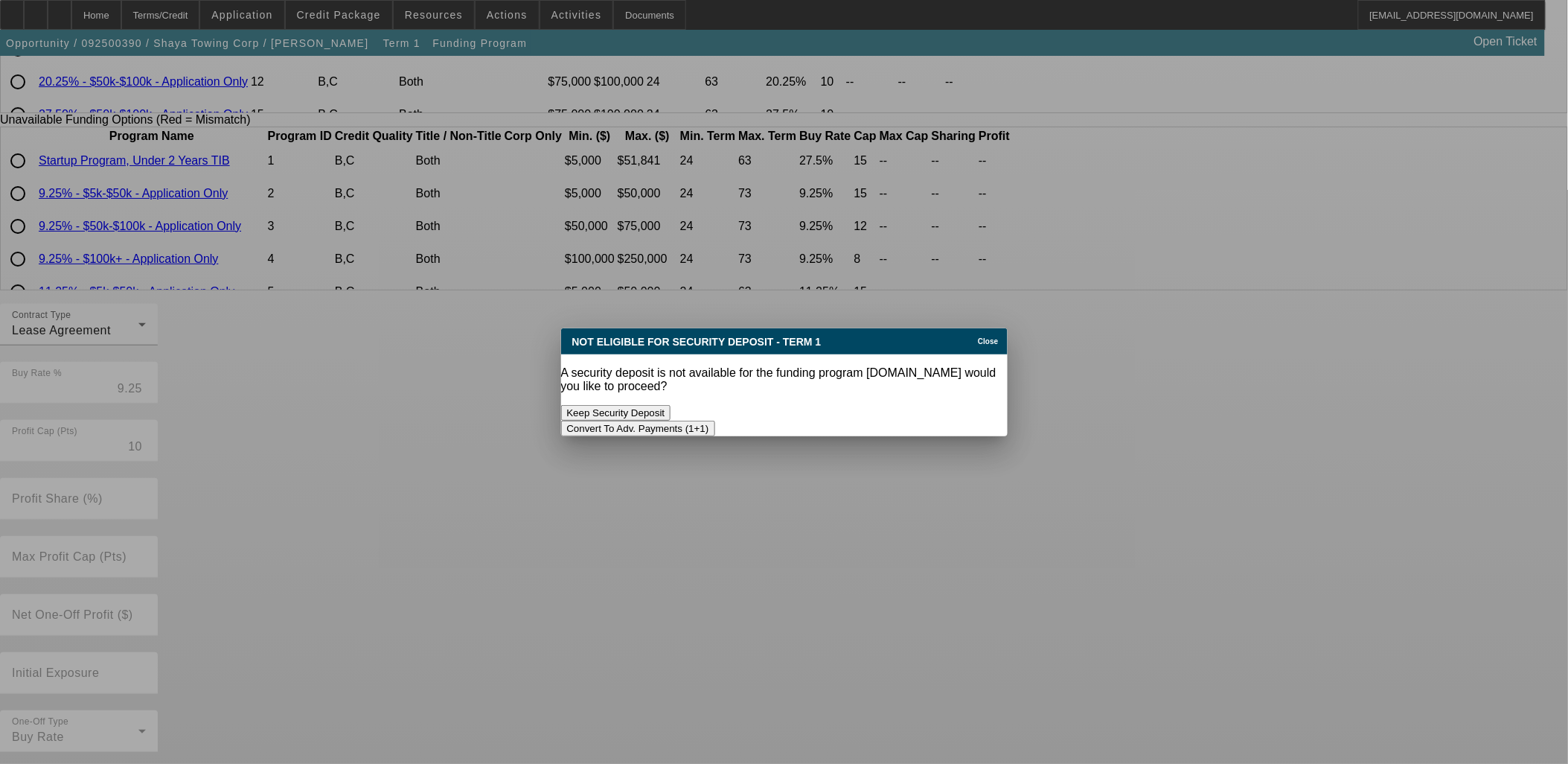
click at [715, 420] on button "Convert To Adv. Payments (1+1)" at bounding box center [638, 428] width 154 height 16
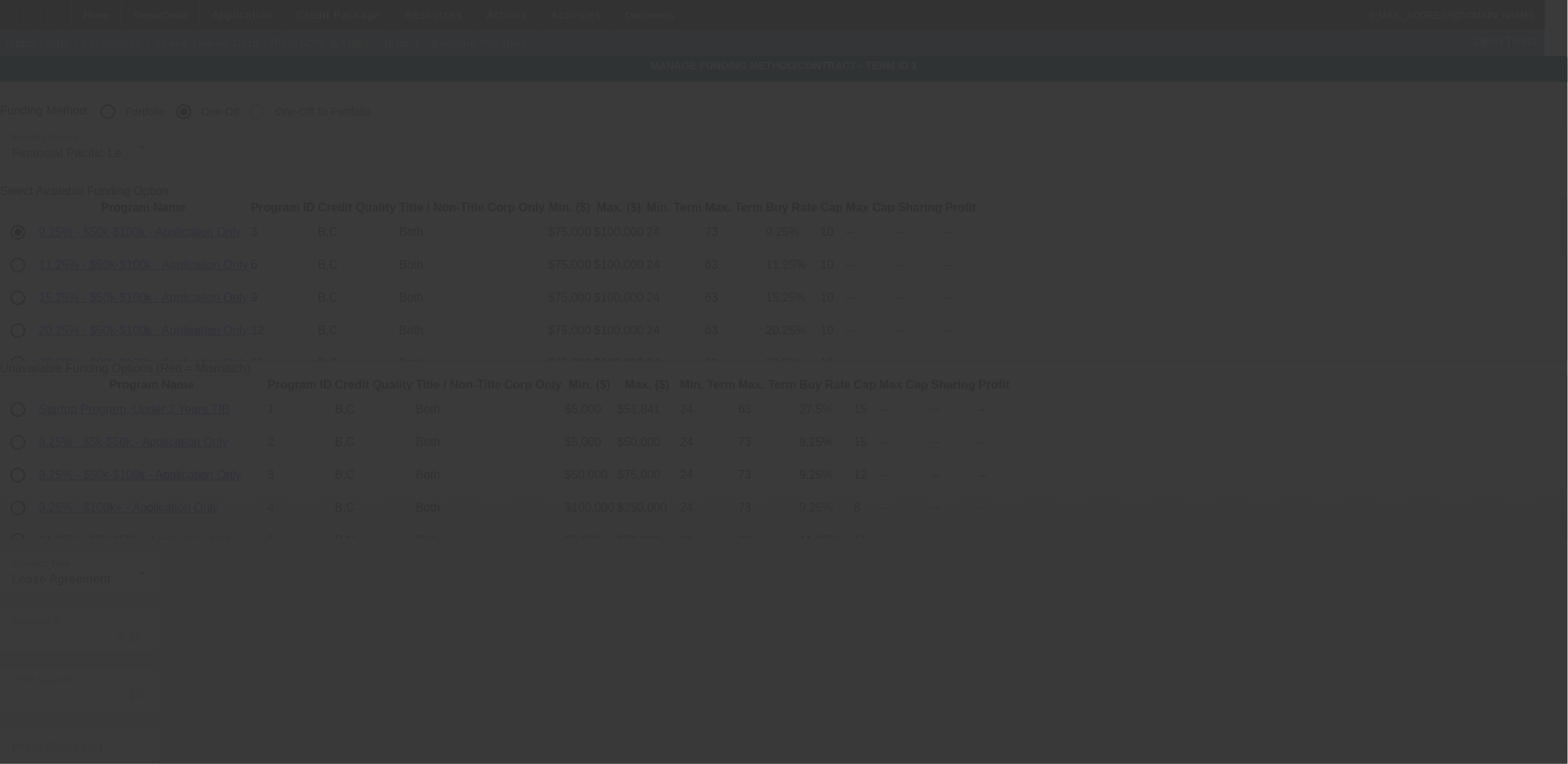
scroll to position [249, 0]
radio input "true"
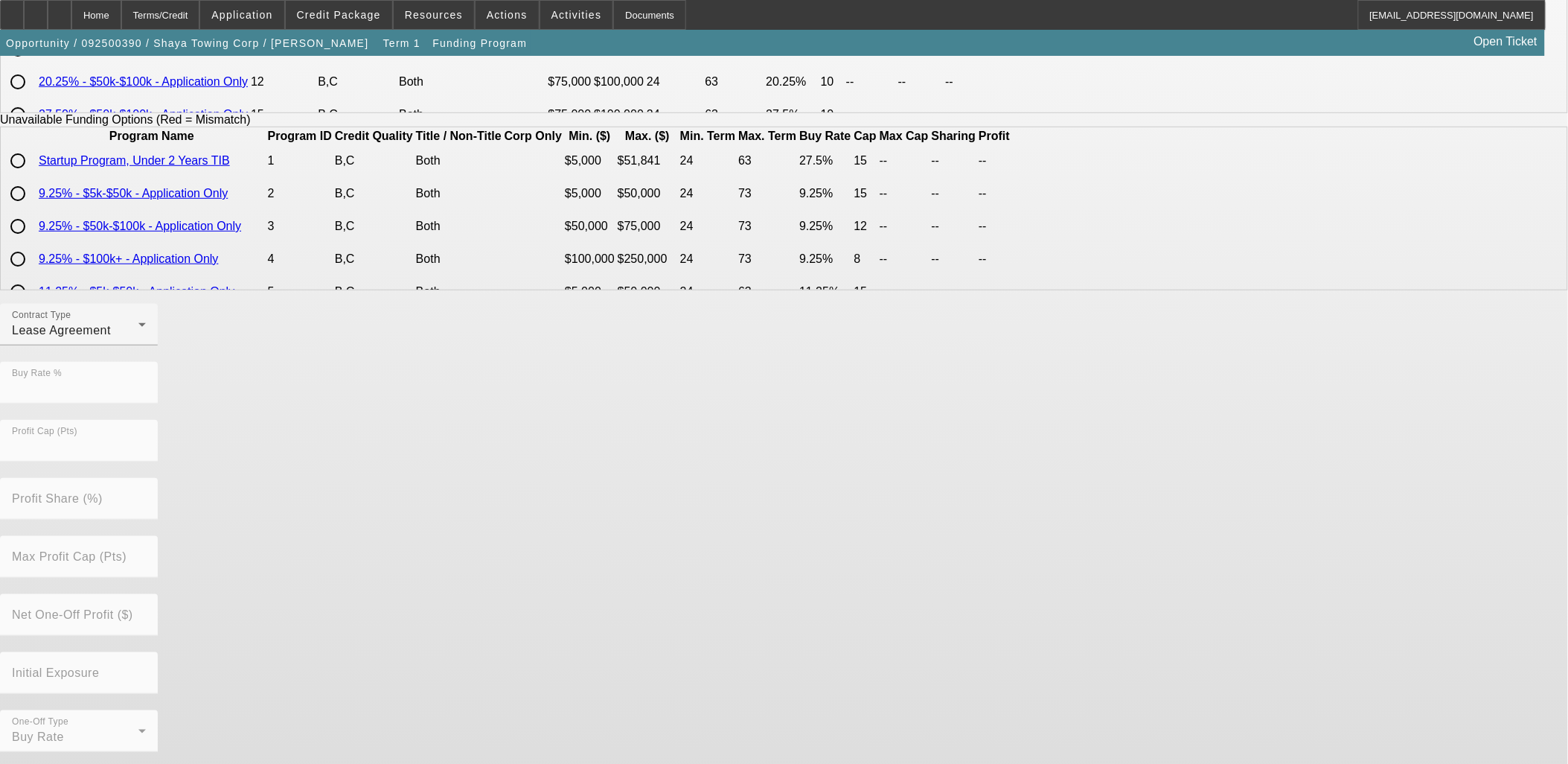
scroll to position [0, 0]
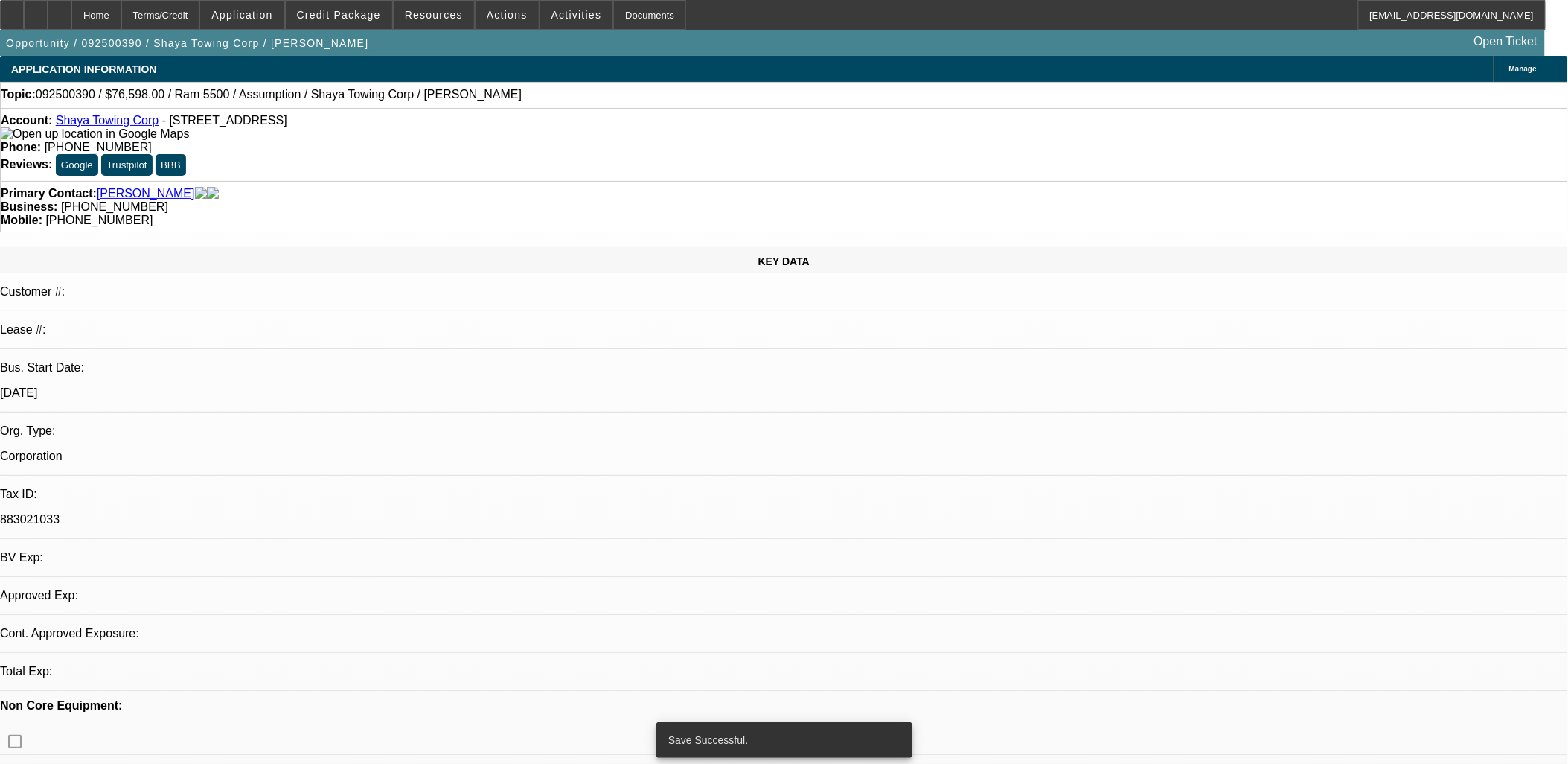
select select "0"
select select "0.1"
select select "4"
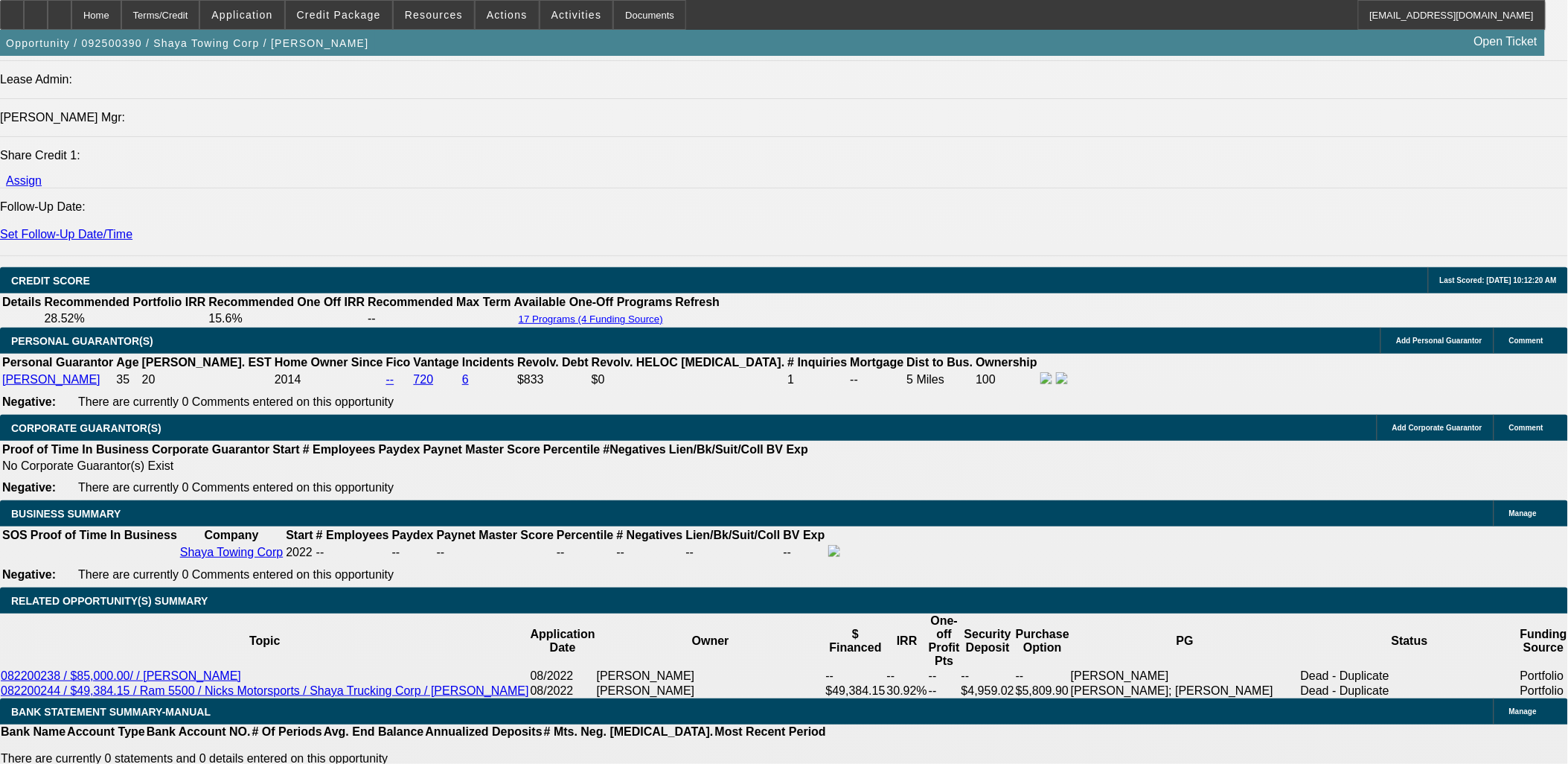
scroll to position [1864, 0]
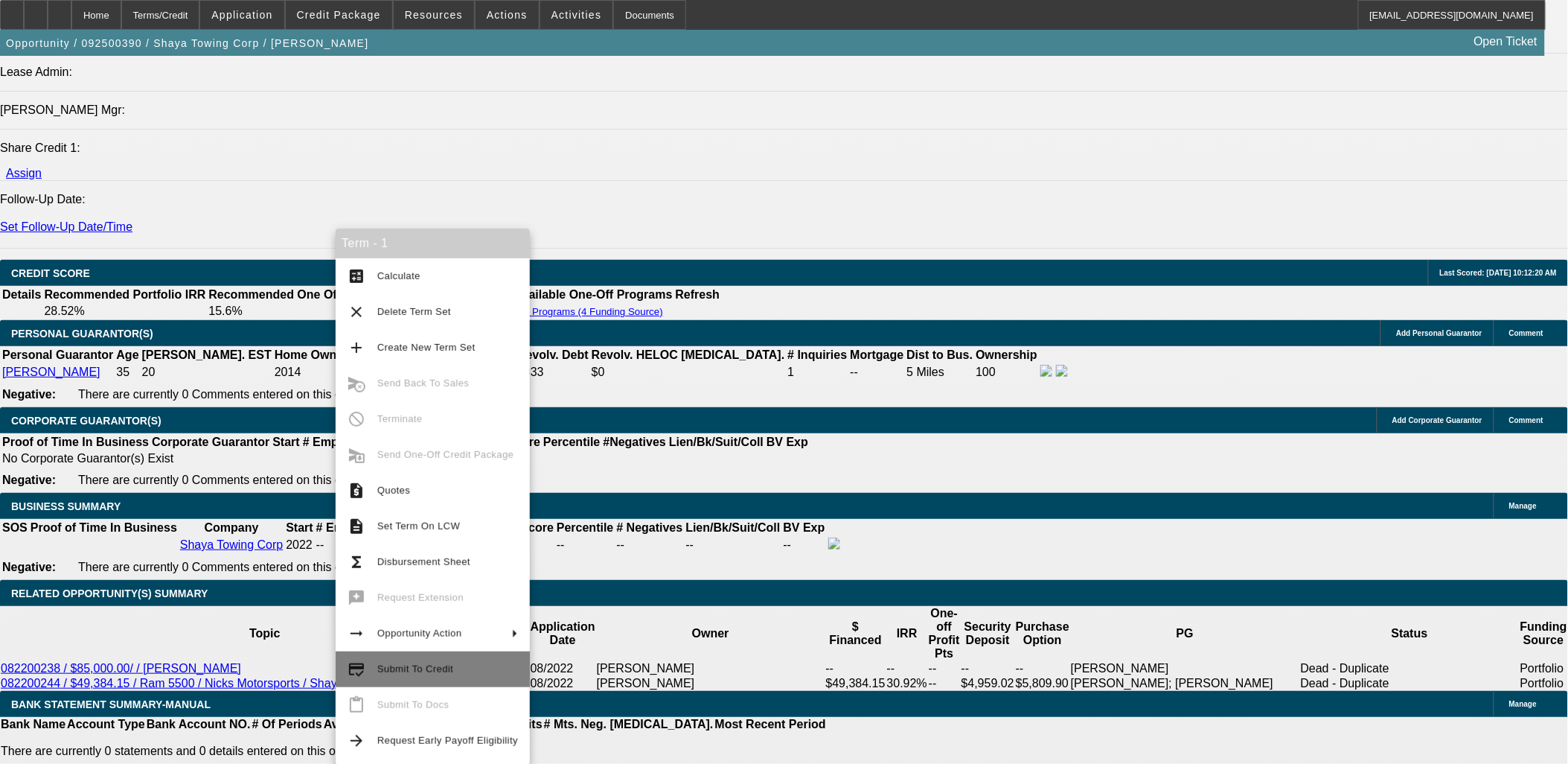
click at [419, 668] on span "Submit To Credit" at bounding box center [415, 669] width 76 height 12
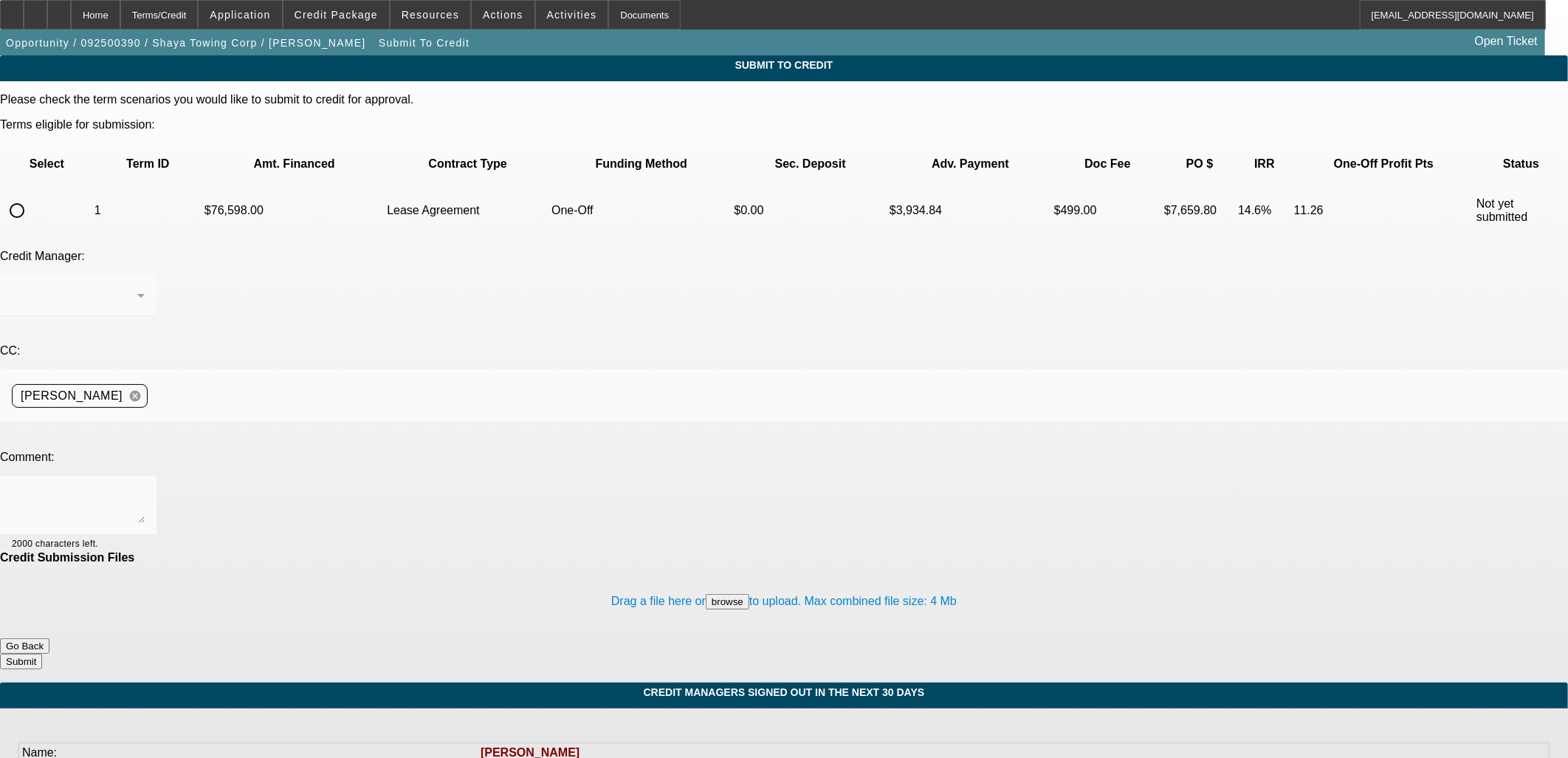
click at [32, 195] on input "radio" at bounding box center [17, 210] width 29 height 29
radio input "true"
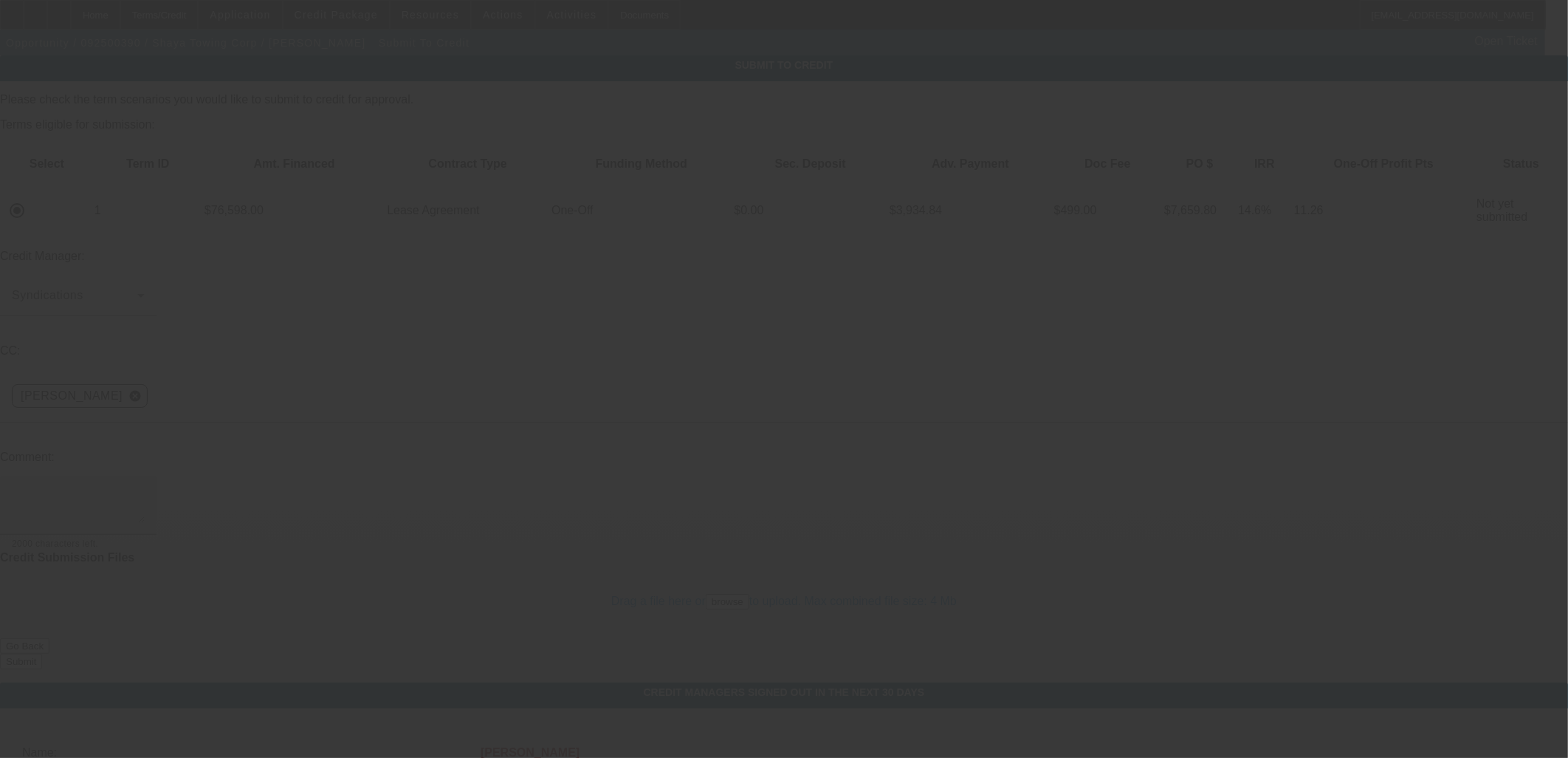
click at [145, 487] on textarea at bounding box center [78, 505] width 133 height 35
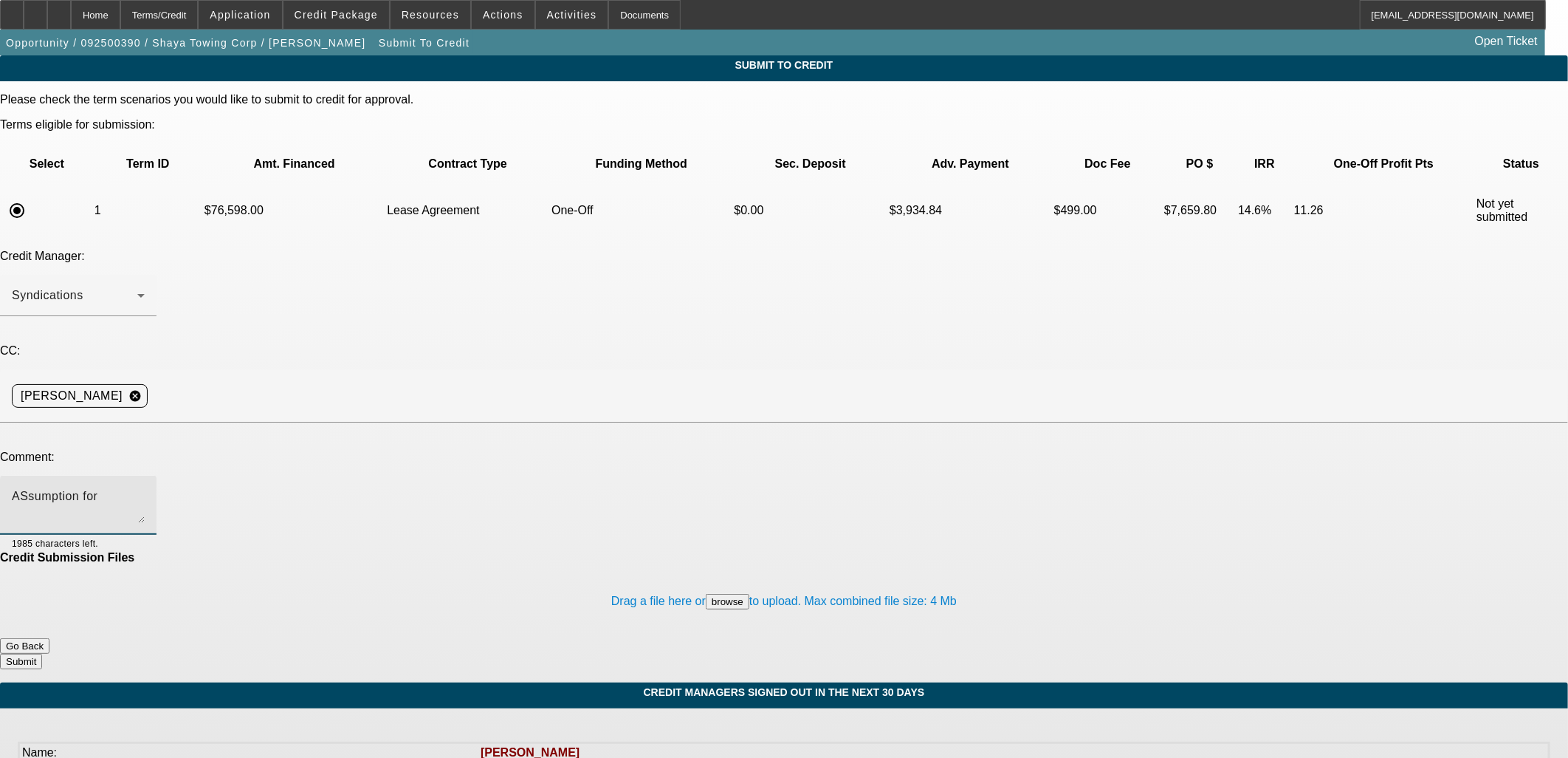
paste textarea "BFC18865-01"
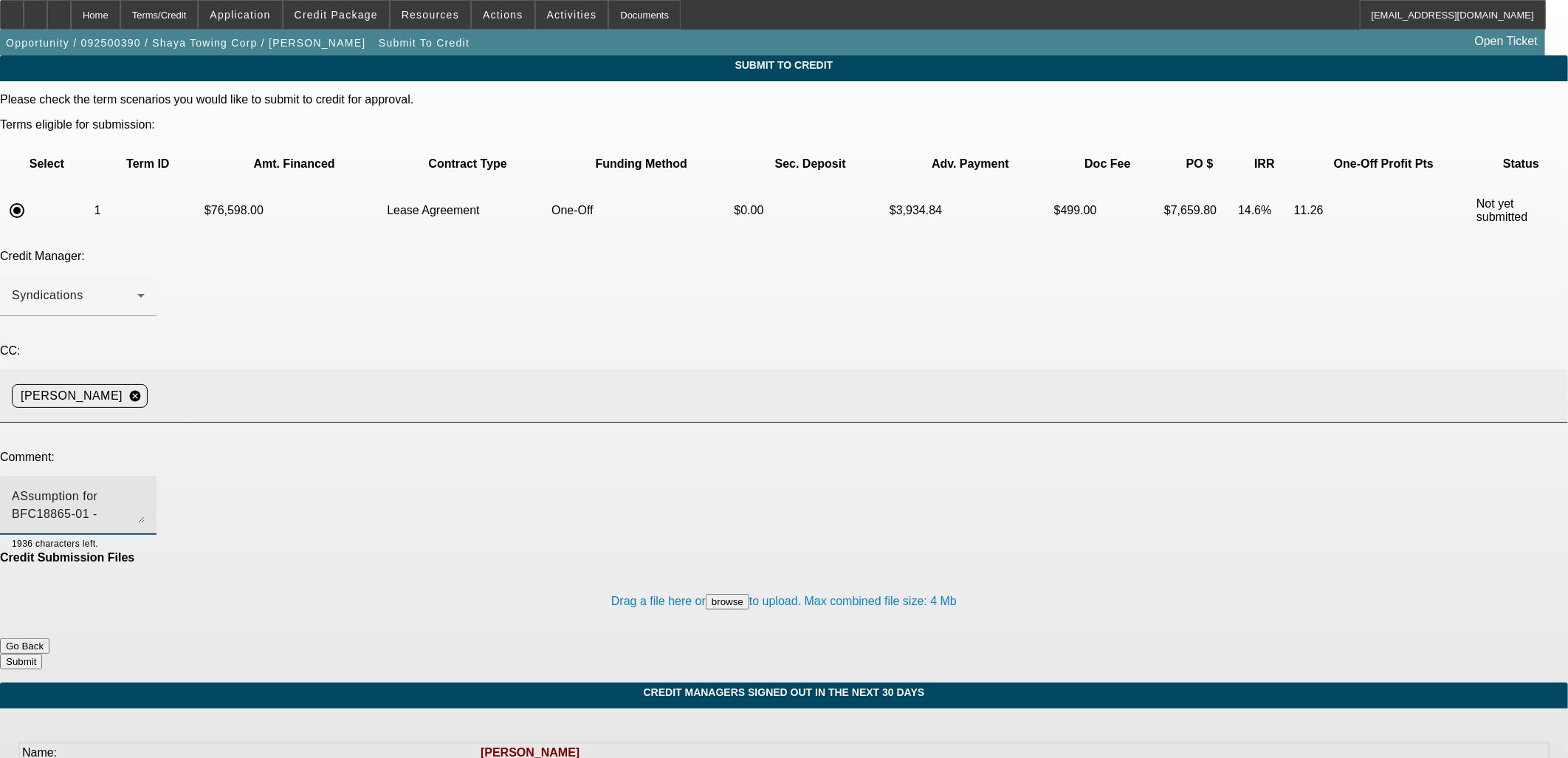
type textarea "ASsumption for BFC18865-01 - Sandeep told me to send to Finpac"
click at [384, 370] on div "Philip D'Aquila cancel" at bounding box center [784, 396] width 1568 height 53
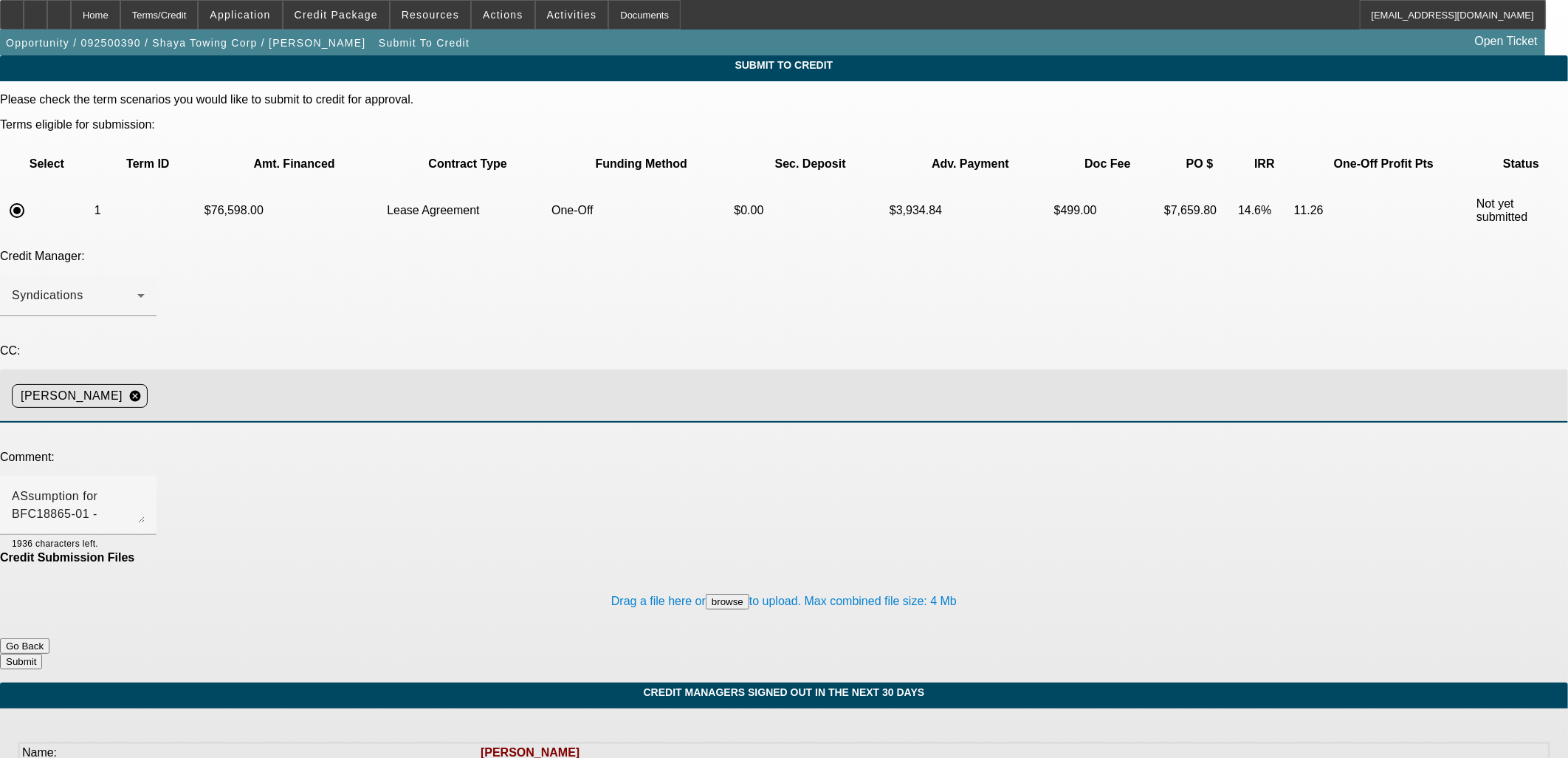
drag, startPoint x: 384, startPoint y: 303, endPoint x: 393, endPoint y: 285, distance: 20.1
click at [393, 381] on input at bounding box center [852, 396] width 1397 height 29
click at [386, 381] on input at bounding box center [852, 396] width 1397 height 29
click at [366, 381] on input at bounding box center [852, 396] width 1397 height 29
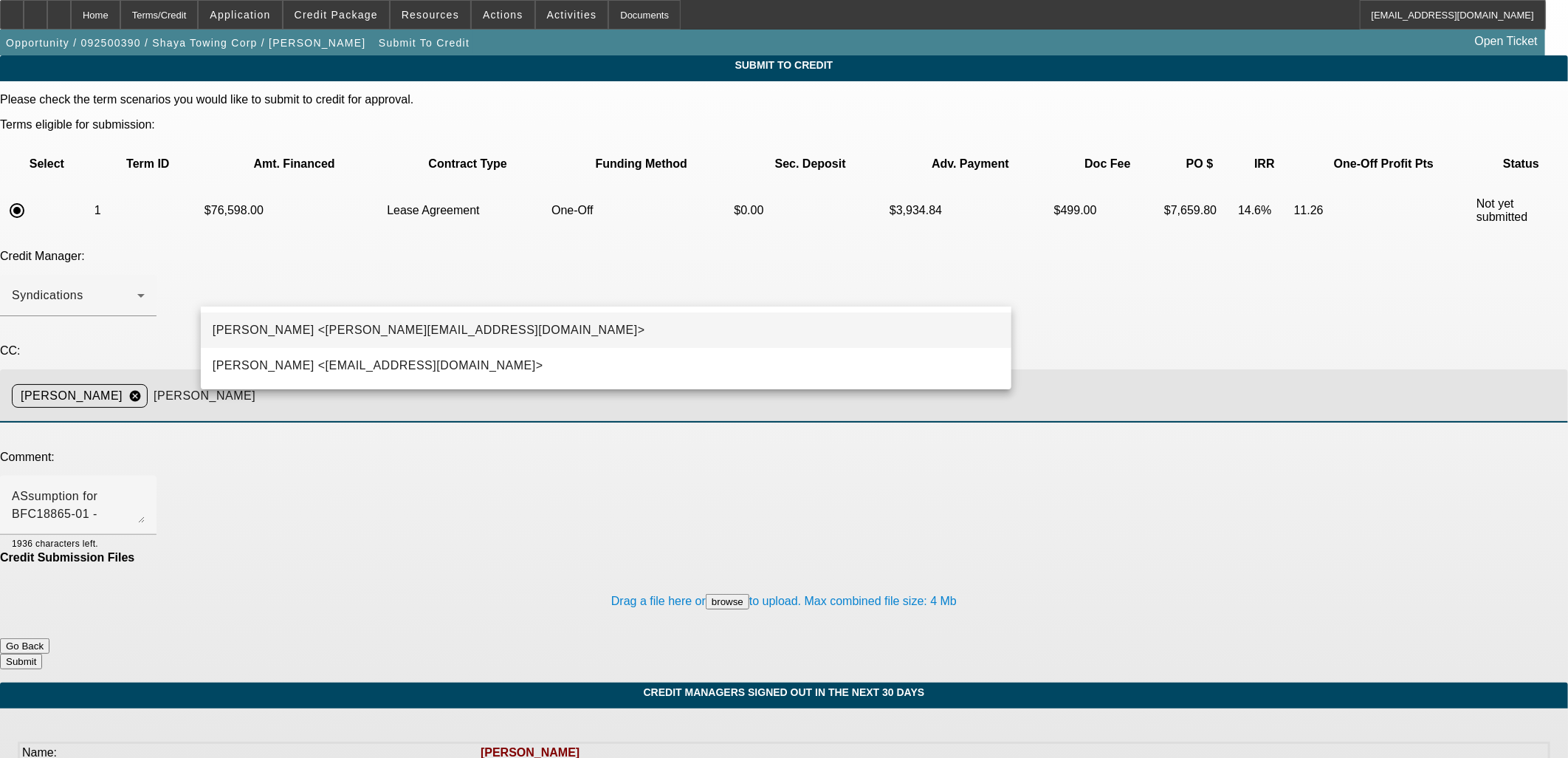
type input "michael"
click at [397, 322] on span "Michael Arida <MArida@beaconfunding.com>" at bounding box center [428, 330] width 432 height 18
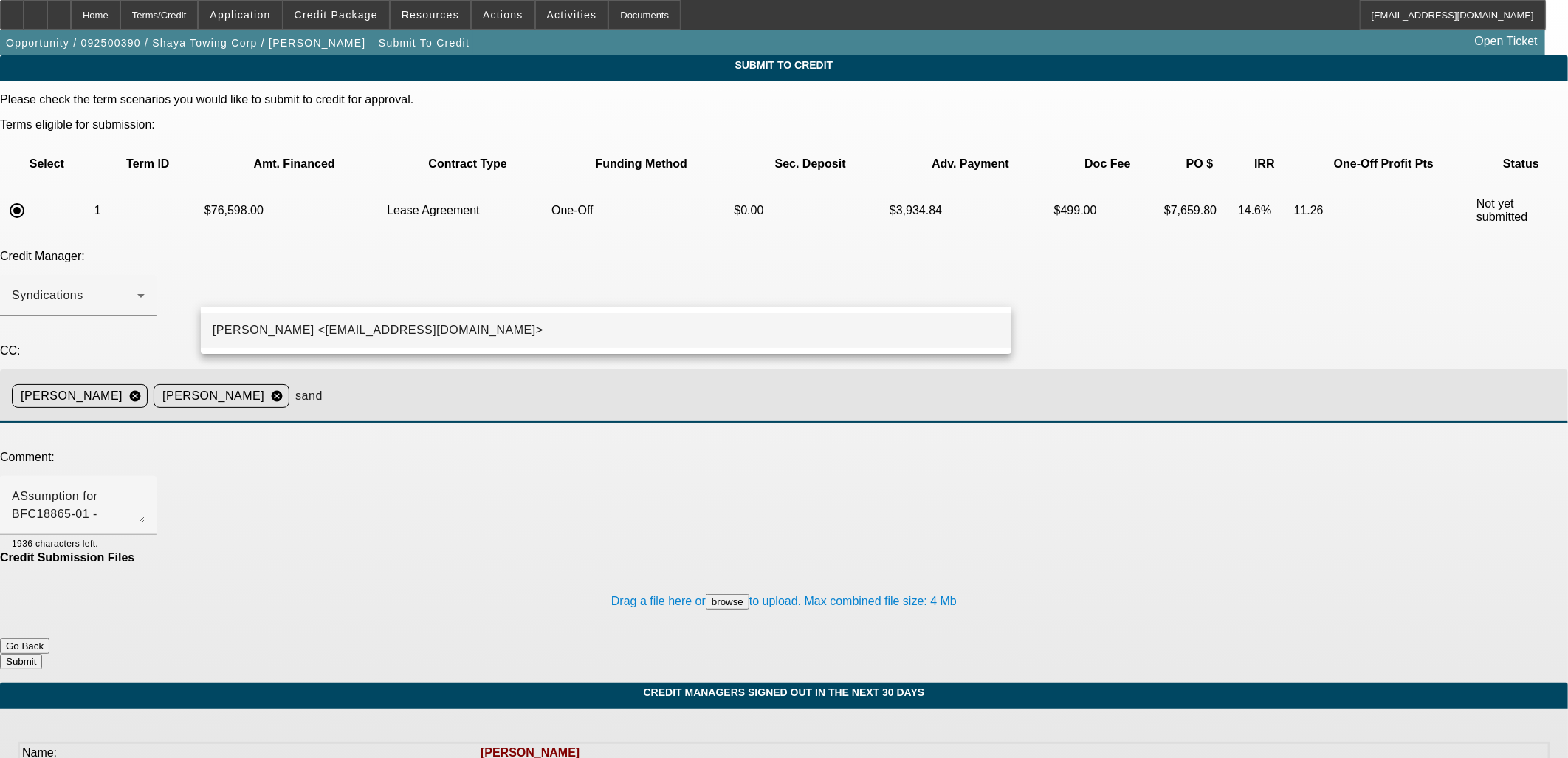
type input "sand"
click at [485, 337] on span "Sandeep Dewaliya <SDewaliya@beaconfunding.com>" at bounding box center [378, 330] width 331 height 18
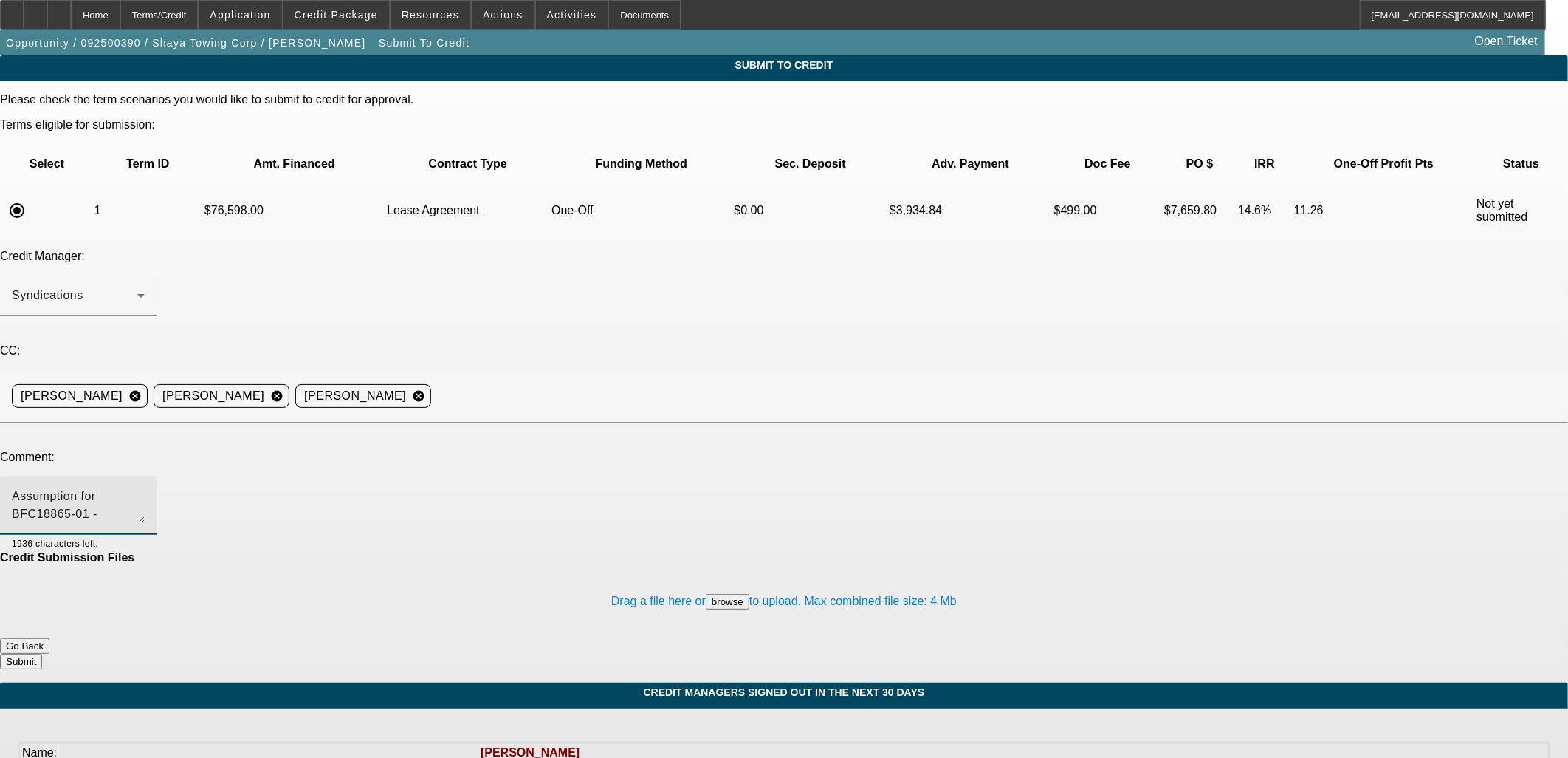
click at [145, 487] on textarea "Assumption for BFC18865-01 - Sandeep told me to send to Finpac" at bounding box center [78, 505] width 133 height 35
type textarea "Assumption for BFC18865-01 - Sandeep told me to send to Finpac"
click at [42, 653] on button "Submit" at bounding box center [20, 661] width 42 height 16
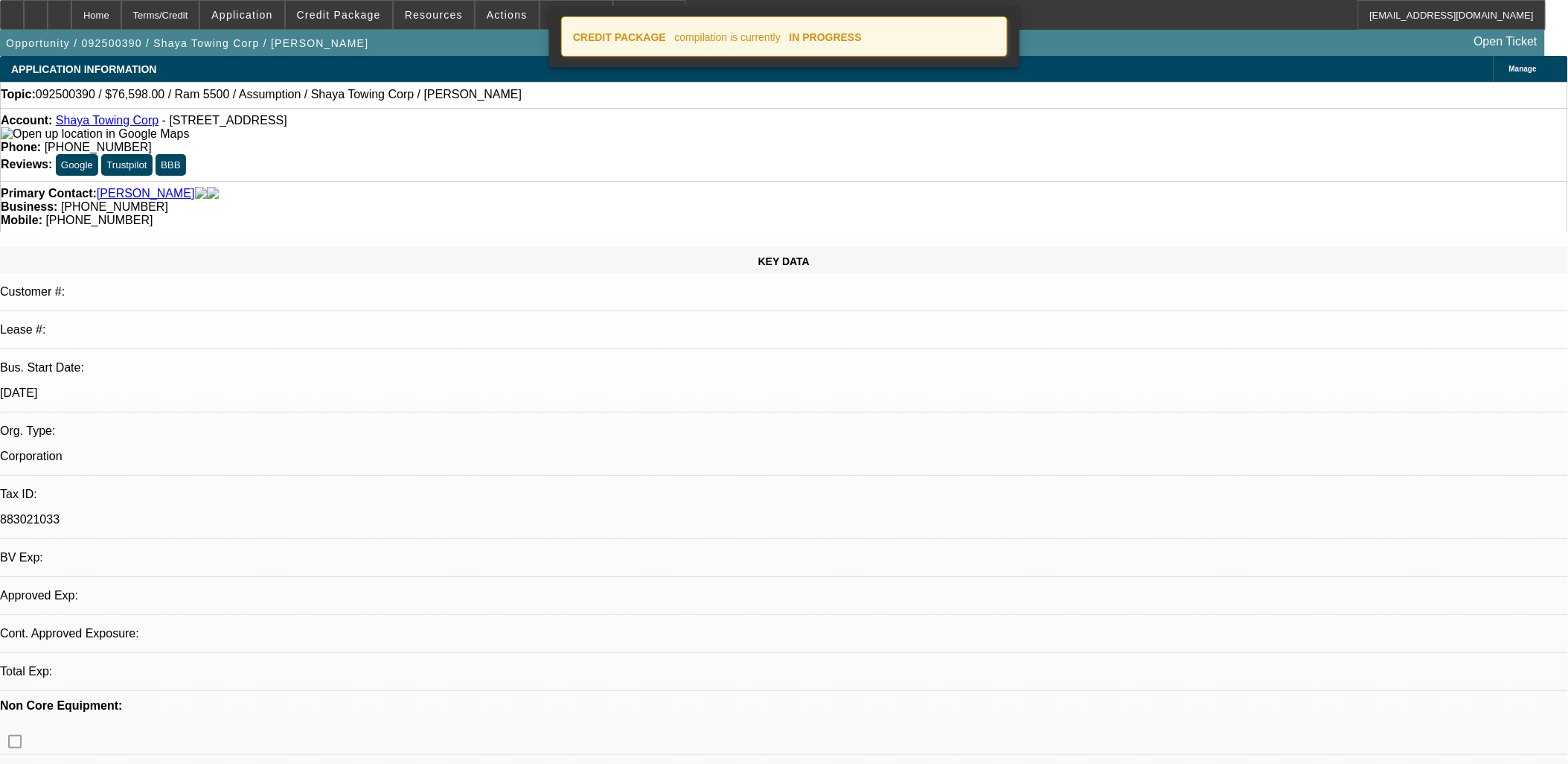
select select "0"
select select "0.1"
select select "4"
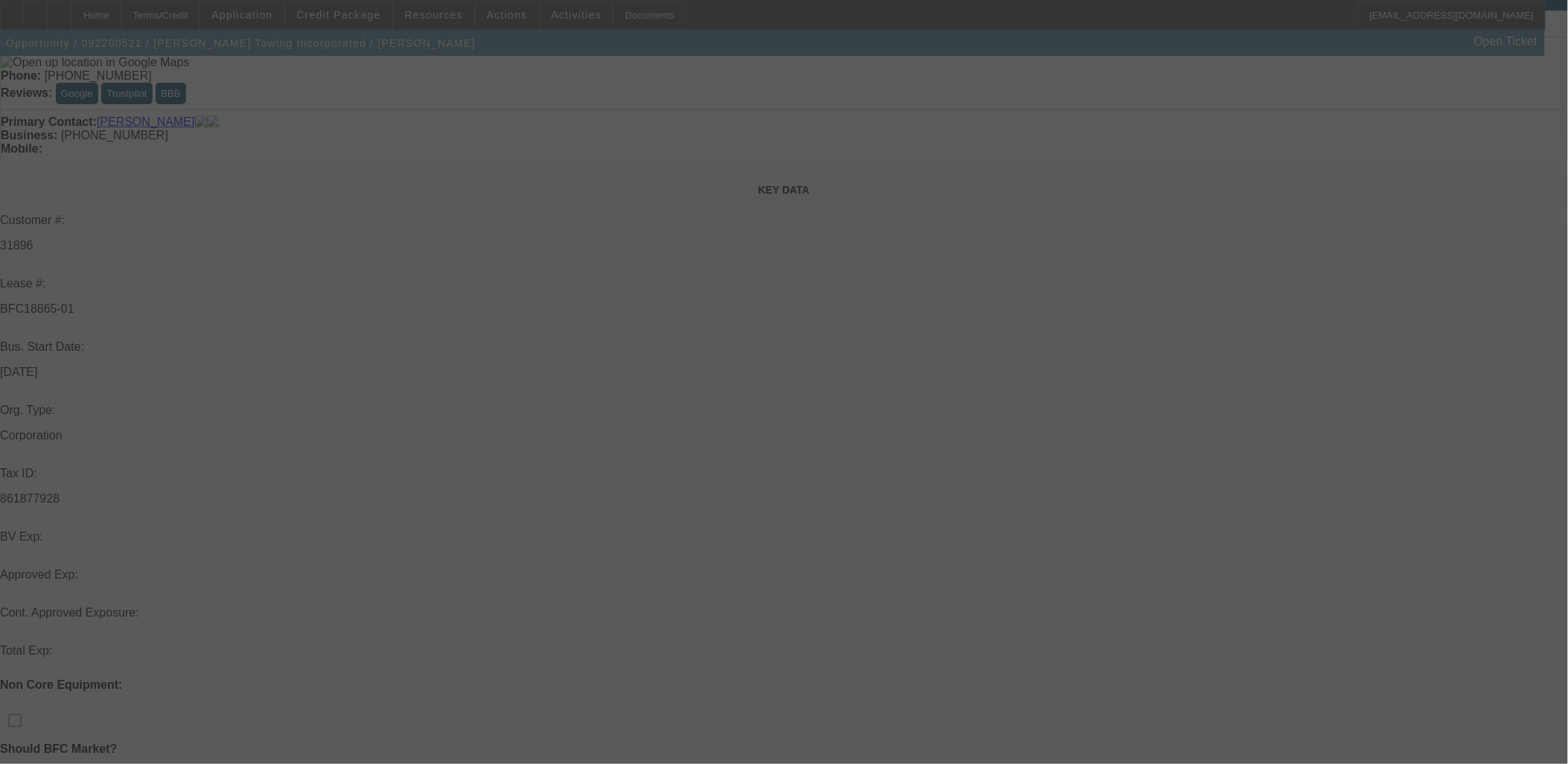
scroll to position [248, 0]
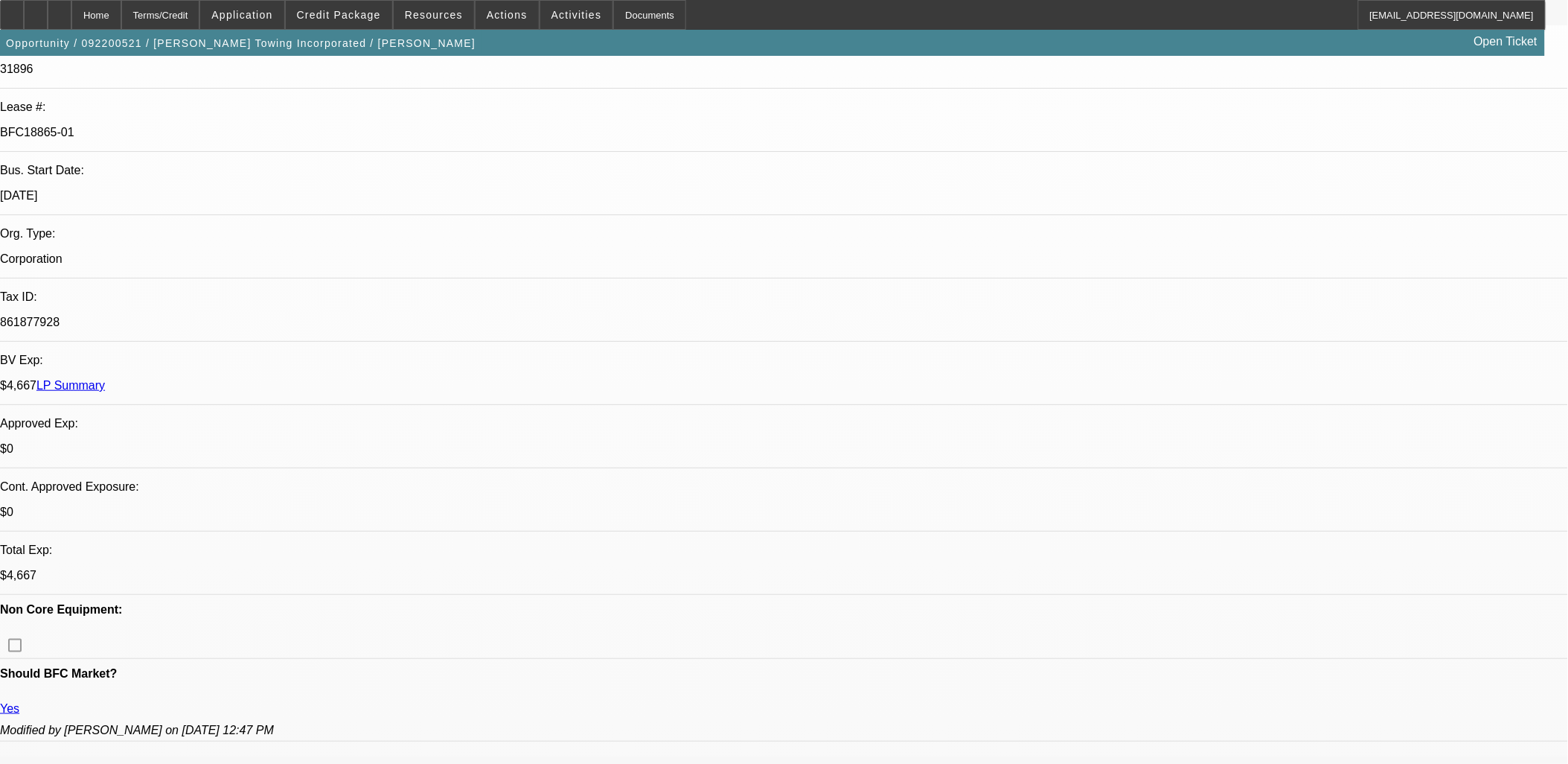
select select "0.15"
select select "2"
select select "0.1"
select select "0.15"
select select "2"
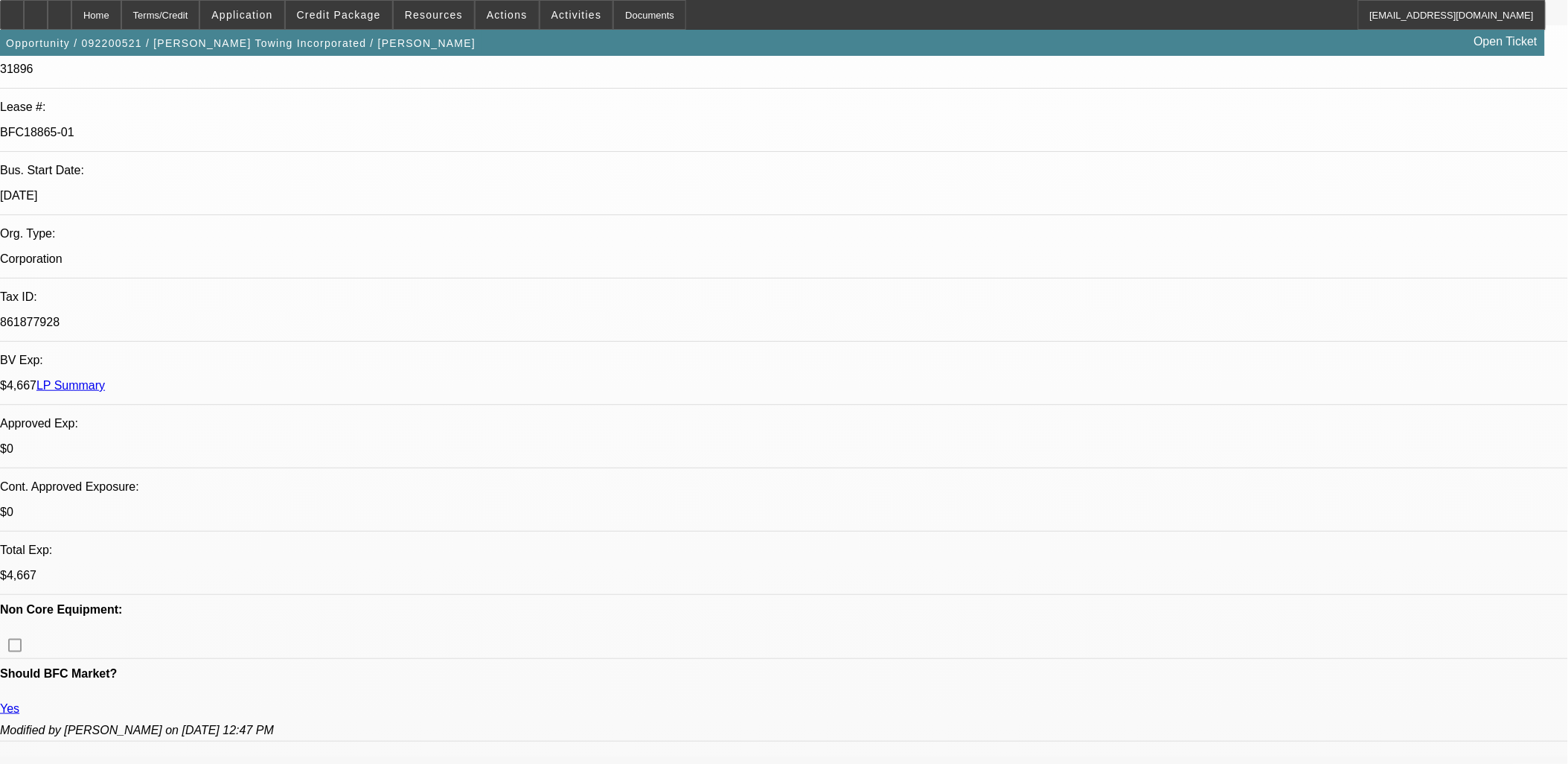
select select "0.1"
select select "0.15"
select select "0"
select select "0.1"
select select "0.15"
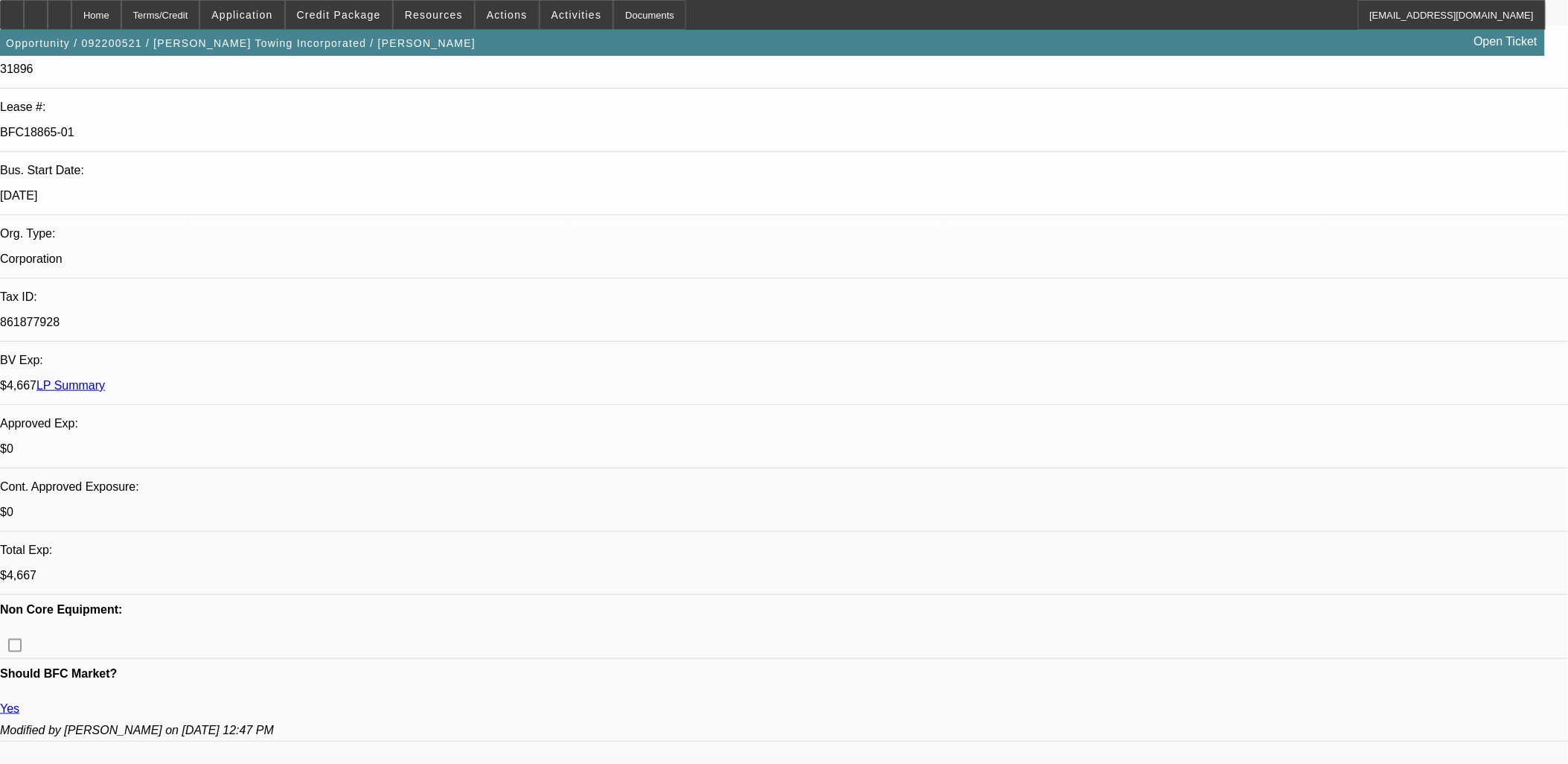
select select "2"
select select "0.1"
select select "1"
select select "2"
select select "4"
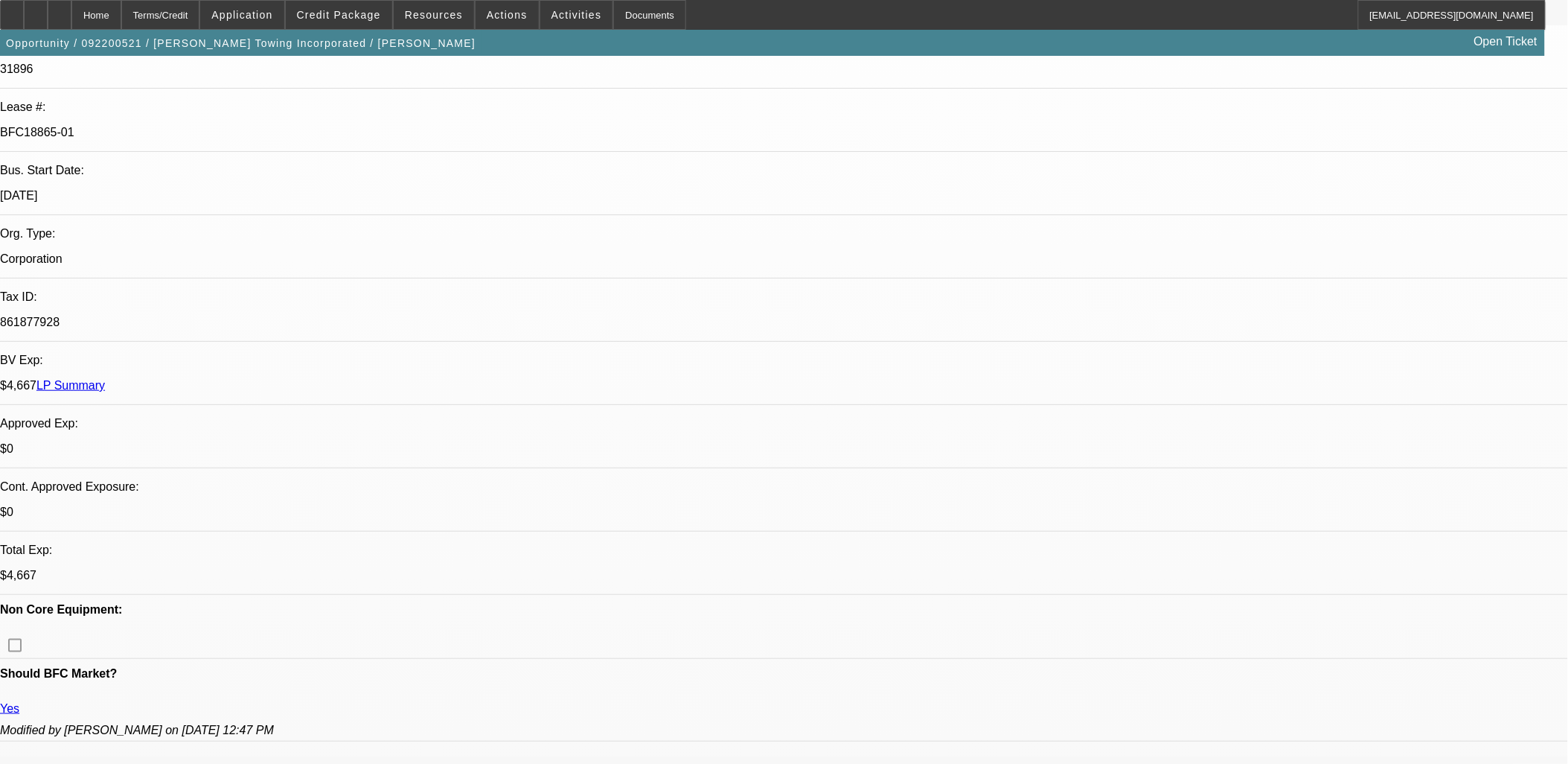
select select "1"
select select "2"
select select "4"
select select "1"
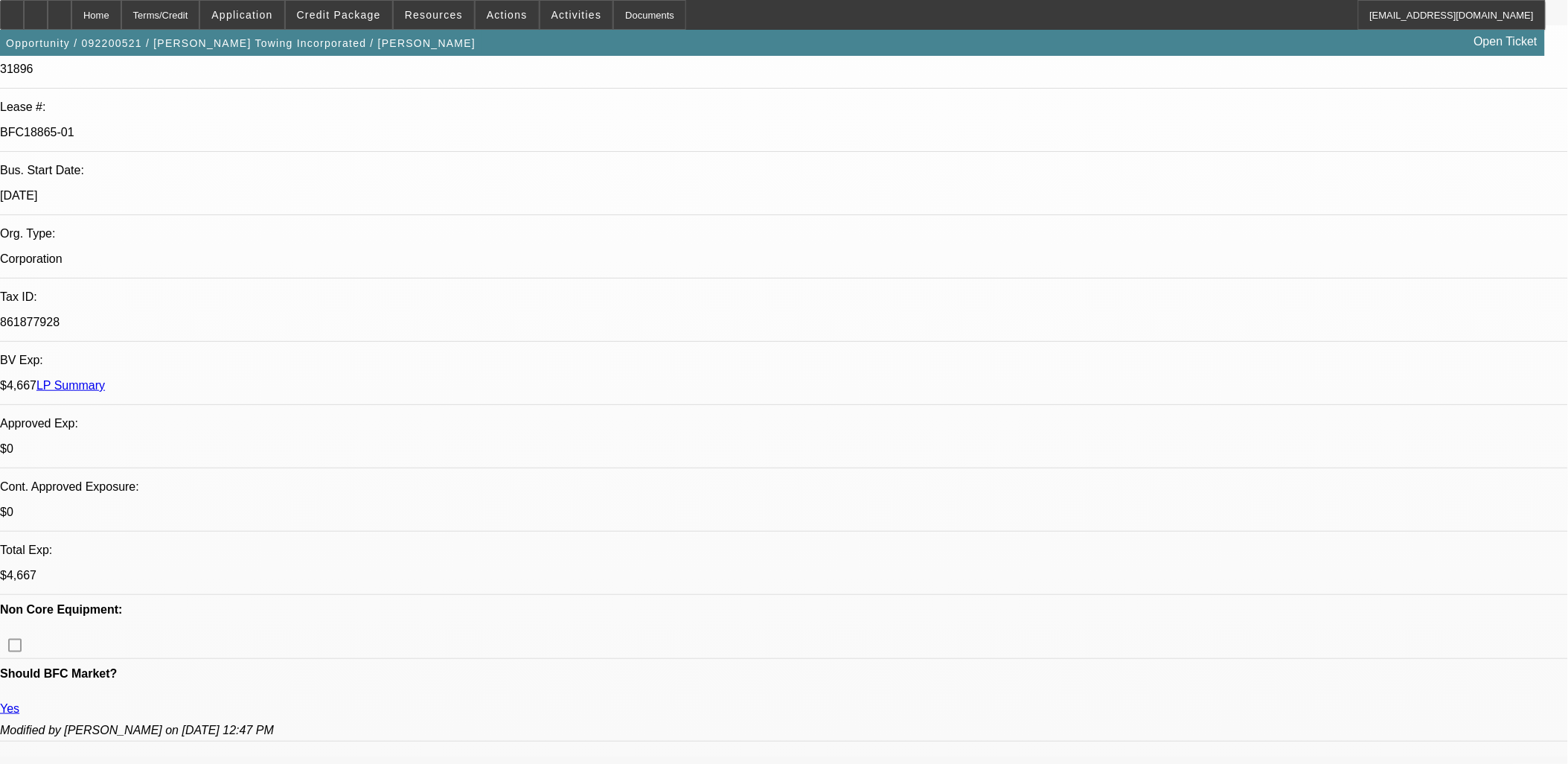
select select "4"
select select "1"
select select "2"
select select "4"
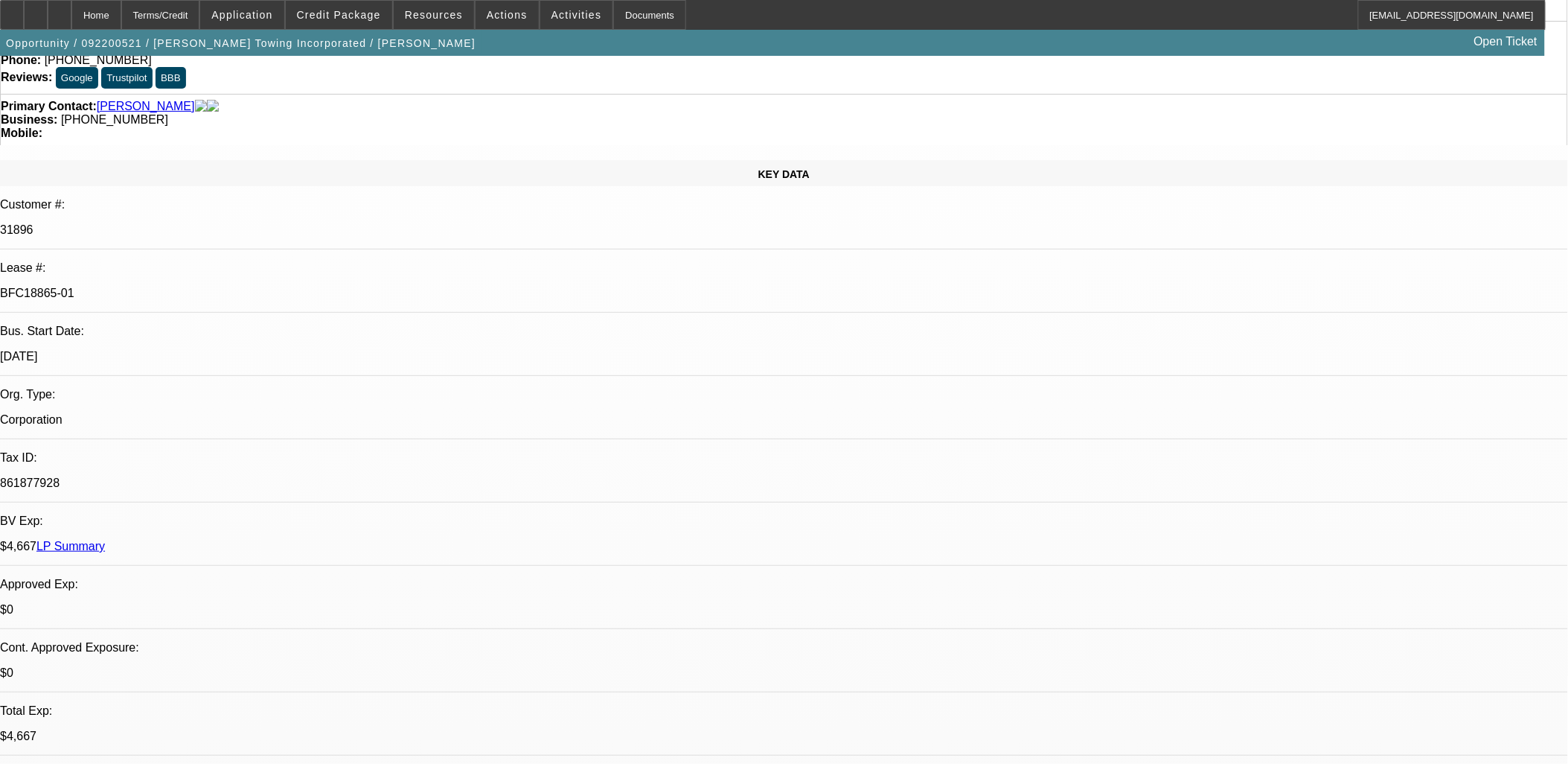
scroll to position [0, 0]
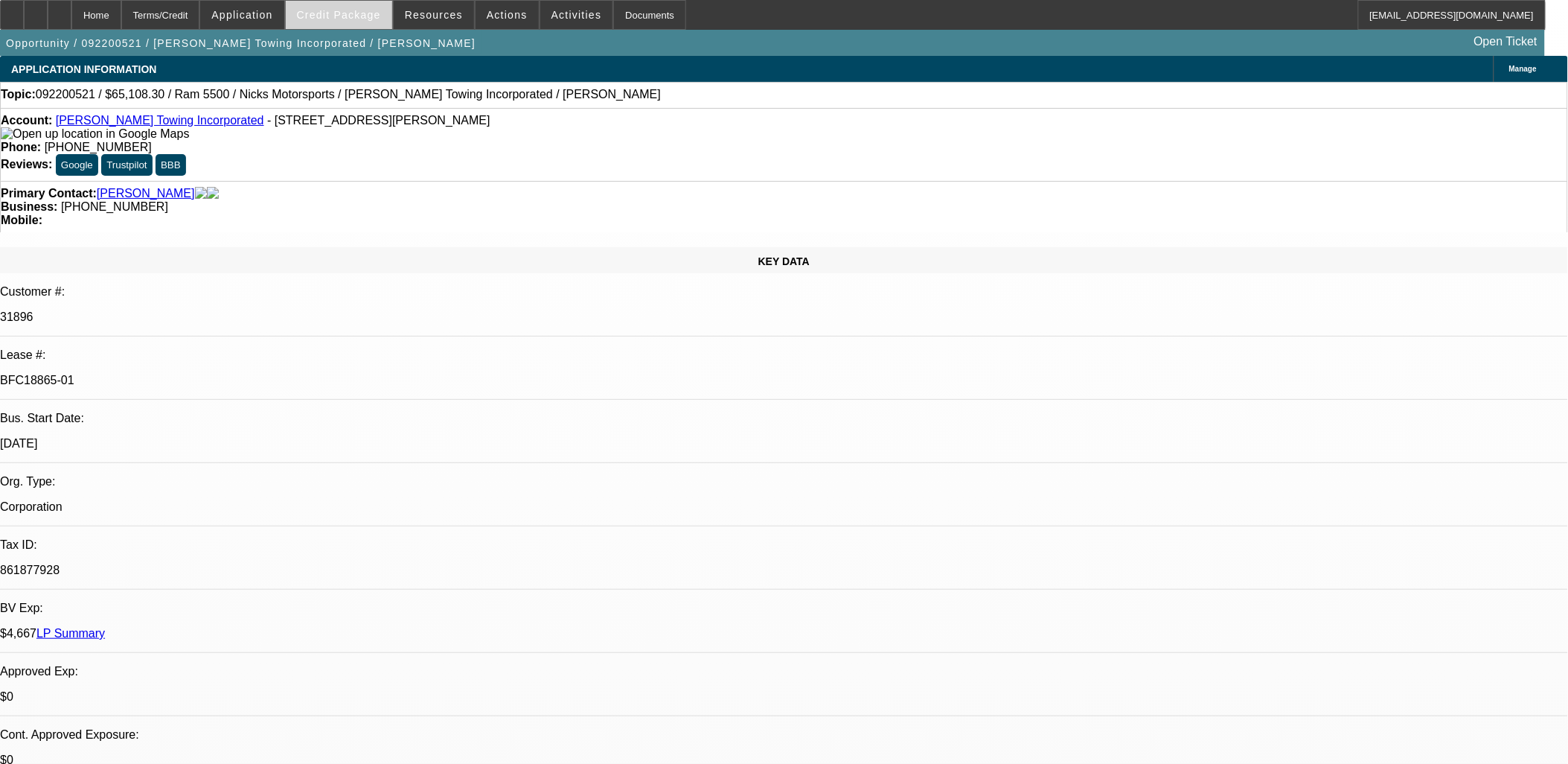
click at [363, 22] on span at bounding box center [339, 14] width 106 height 35
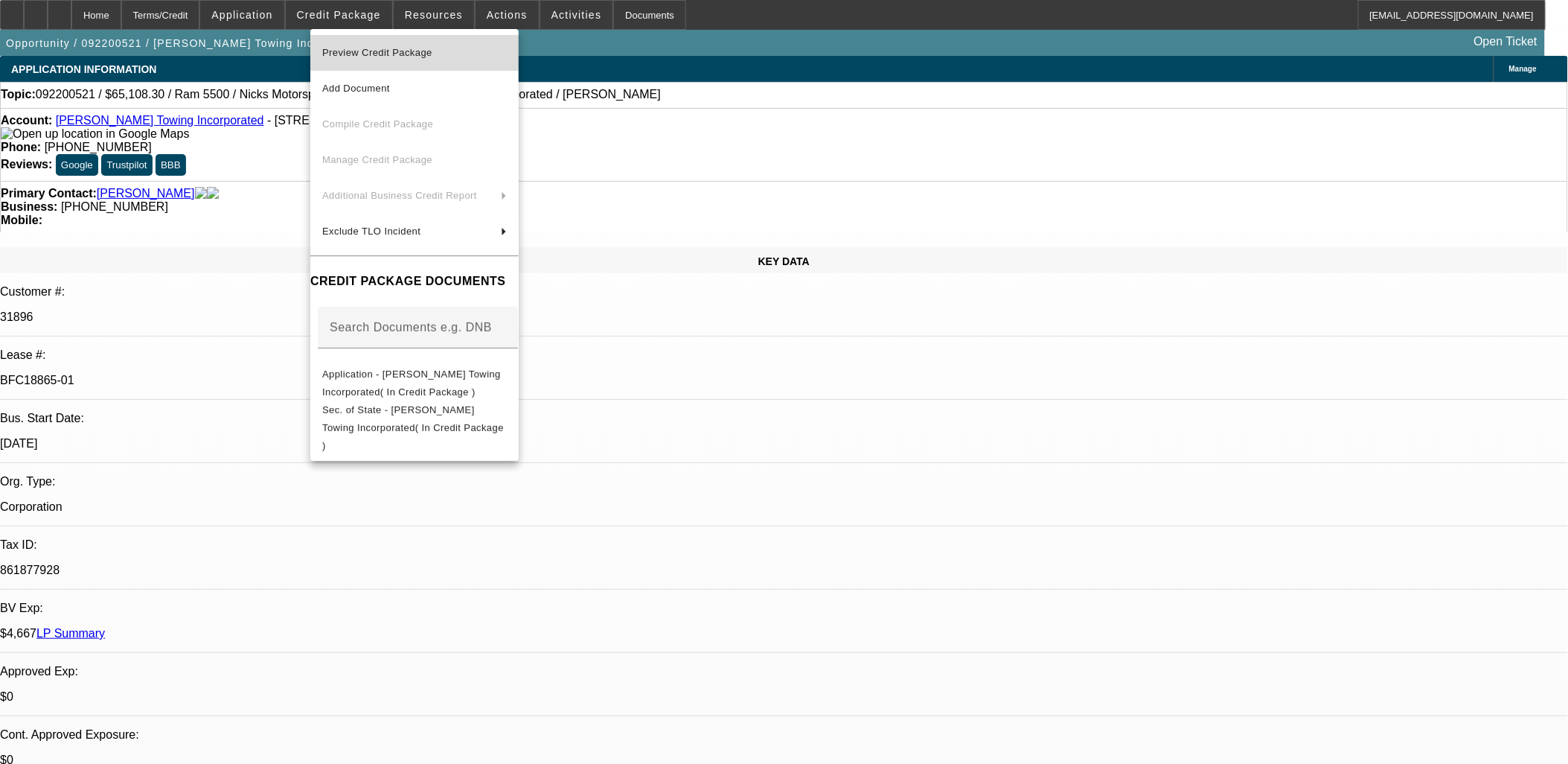
click at [385, 57] on span "Preview Credit Package" at bounding box center [414, 53] width 185 height 18
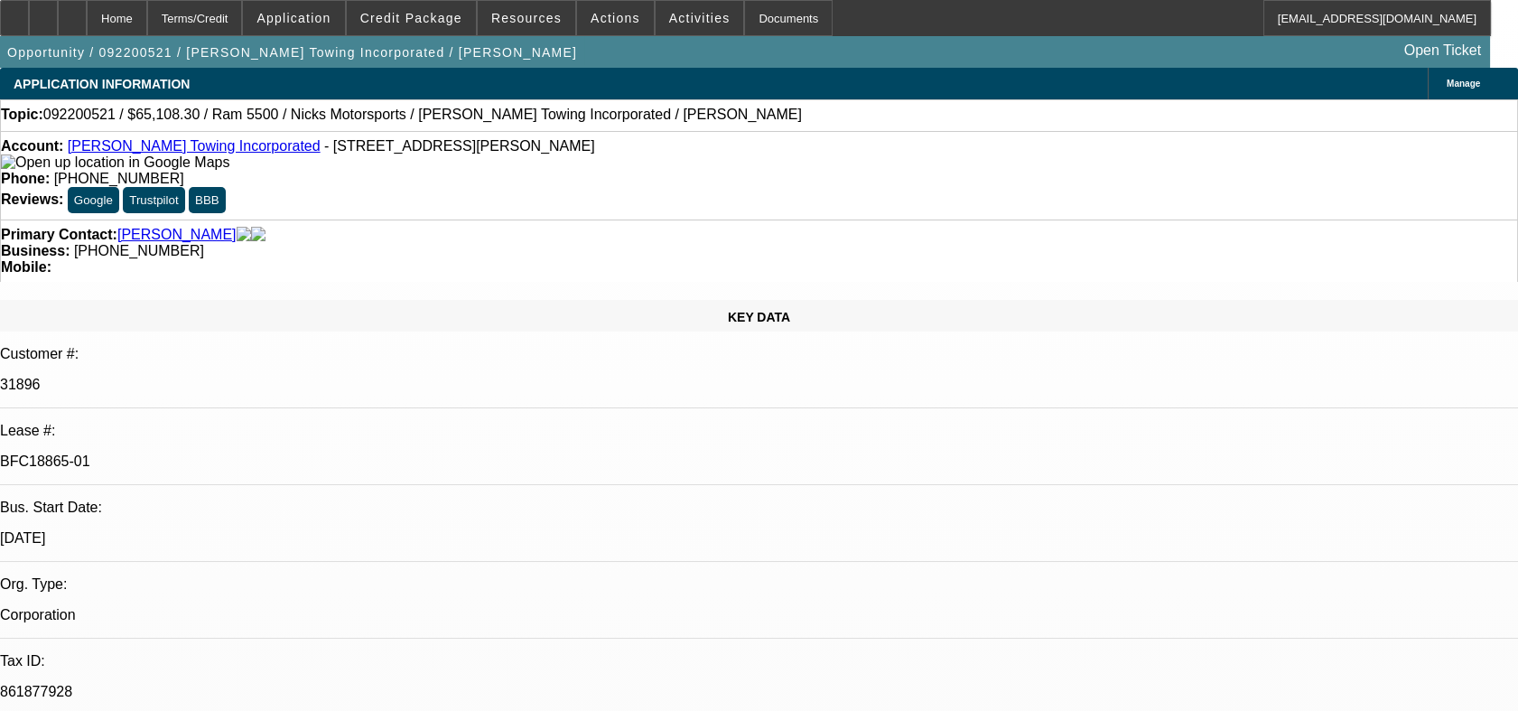
drag, startPoint x: 277, startPoint y: 306, endPoint x: 166, endPoint y: 299, distance: 111.3
click at [166, 423] on div "Lease #: BFC18865-01" at bounding box center [759, 454] width 1518 height 62
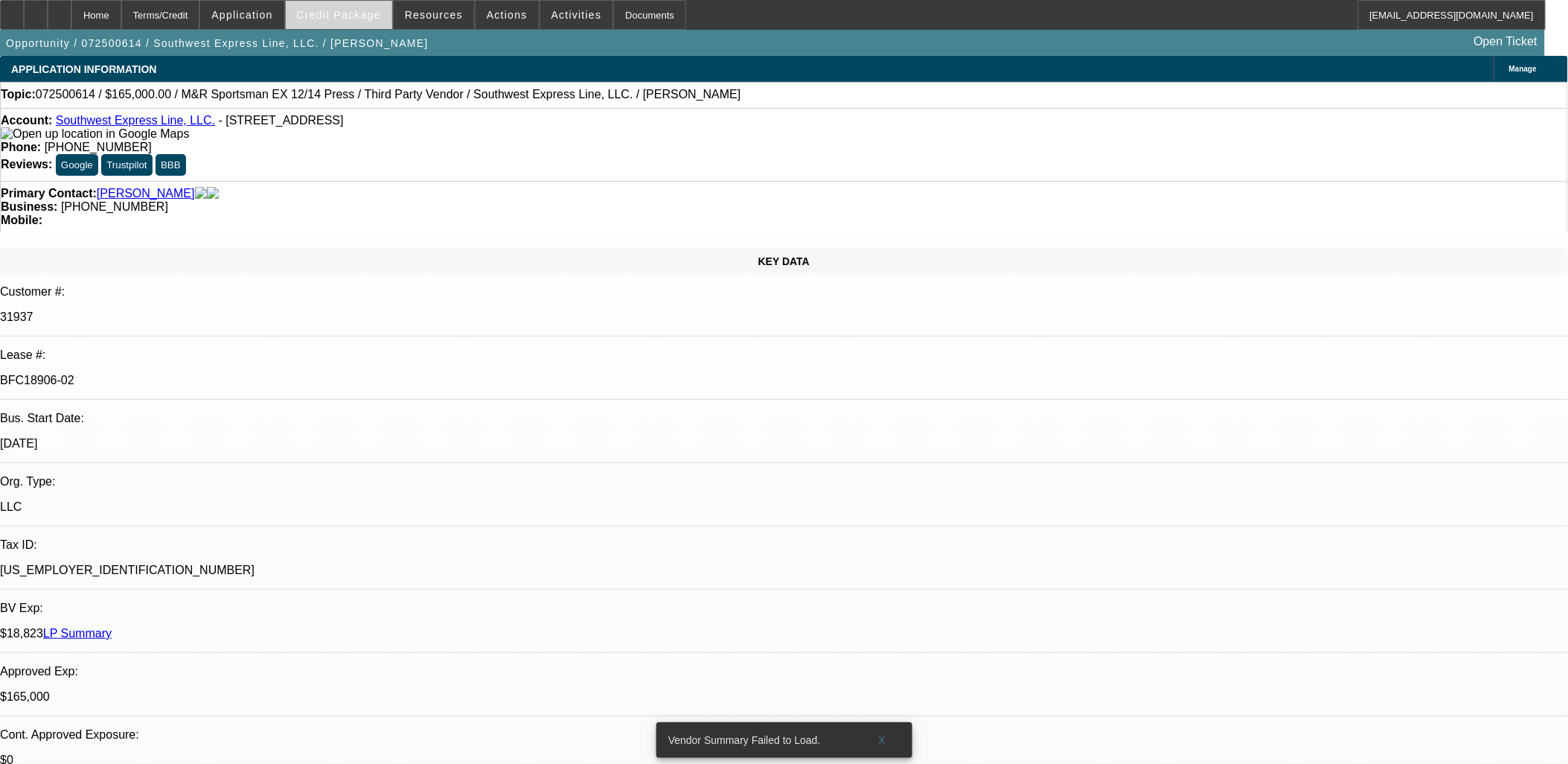
select select "0"
select select "0.1"
select select "0"
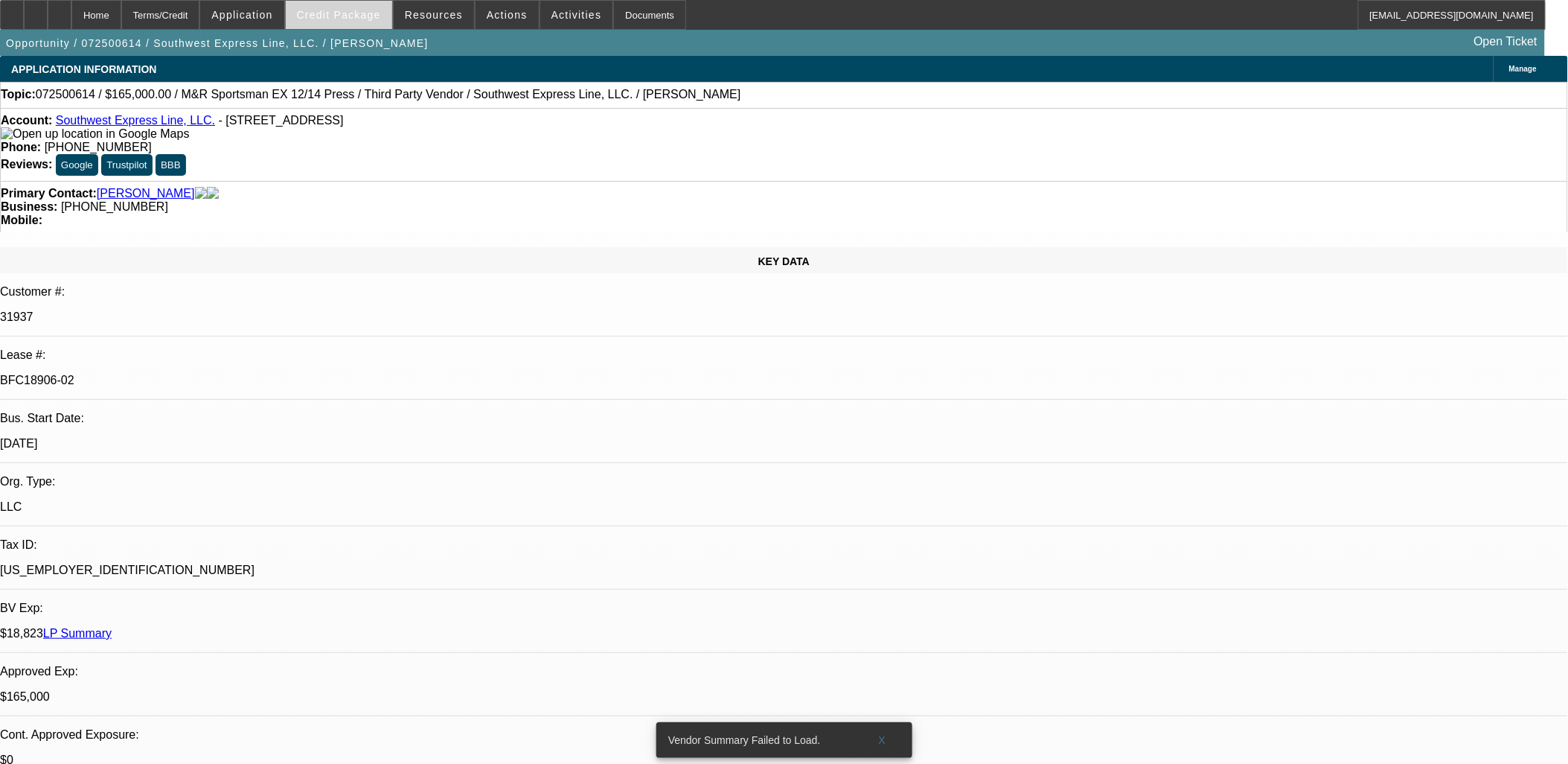
select select "0.1"
select select "0"
select select "0.1"
select select "0"
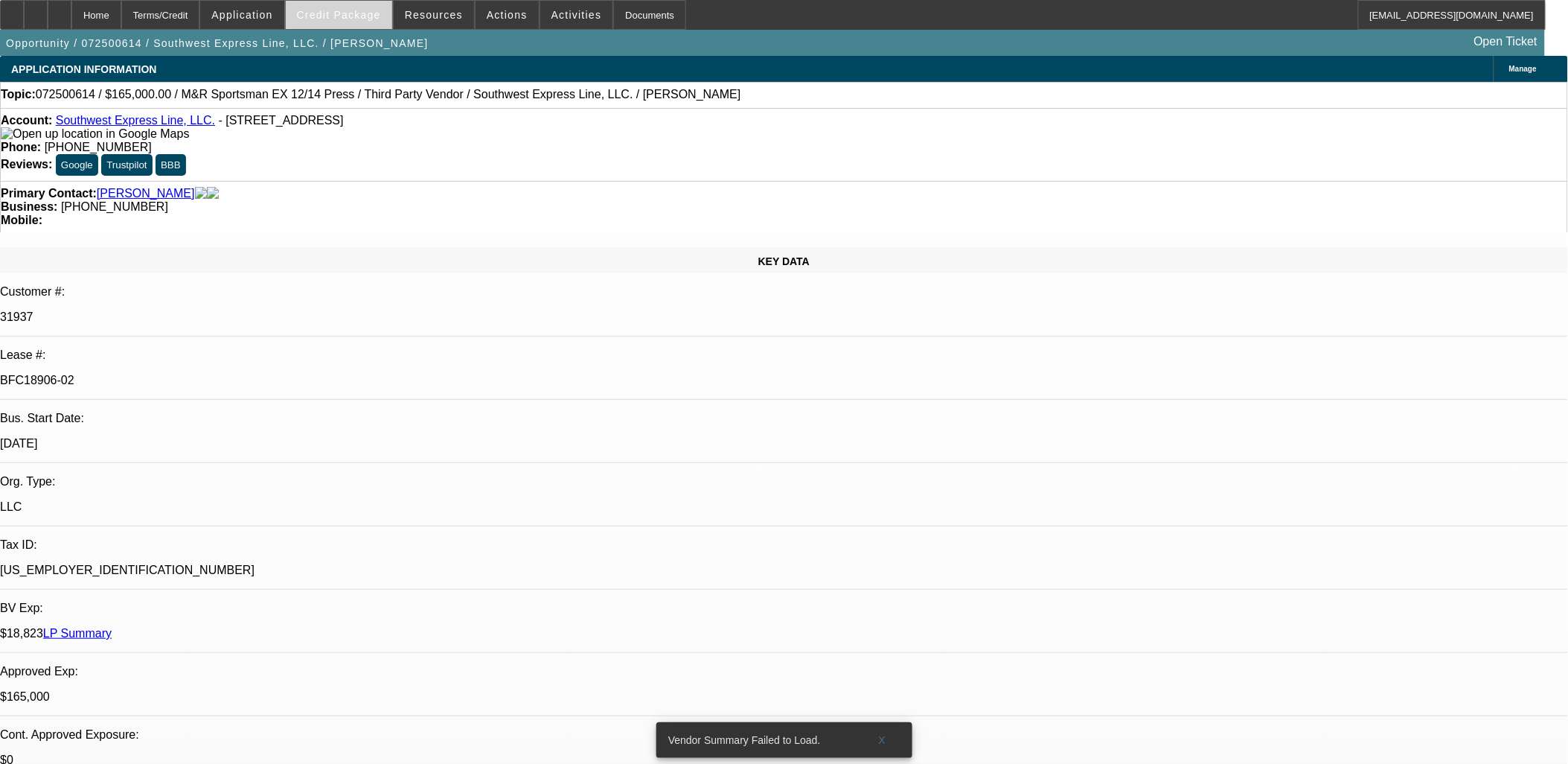
select select "2"
select select "0.1"
select select "1"
select select "2"
select select "4"
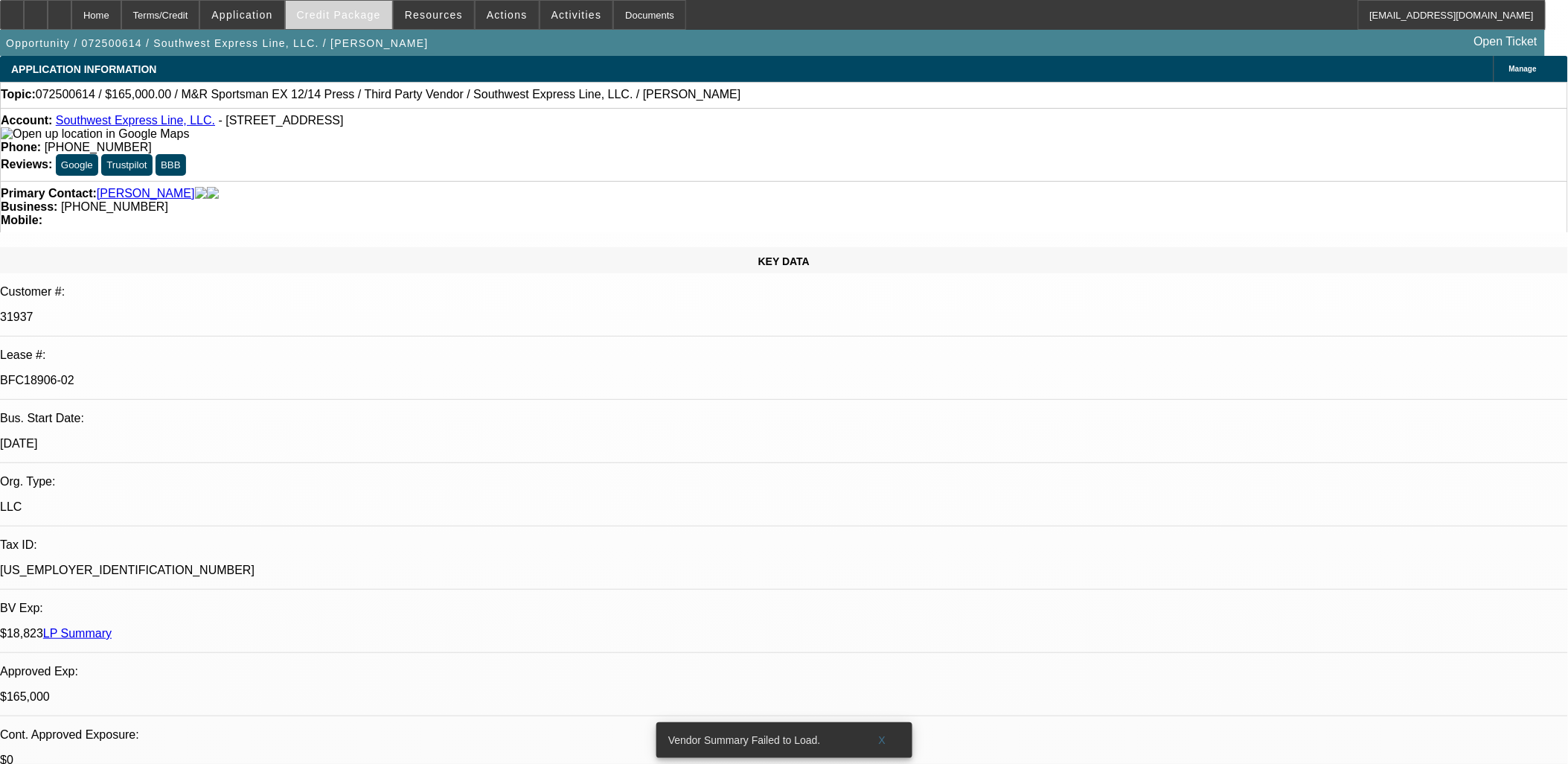
select select "1"
select select "2"
select select "4"
select select "1"
select select "2"
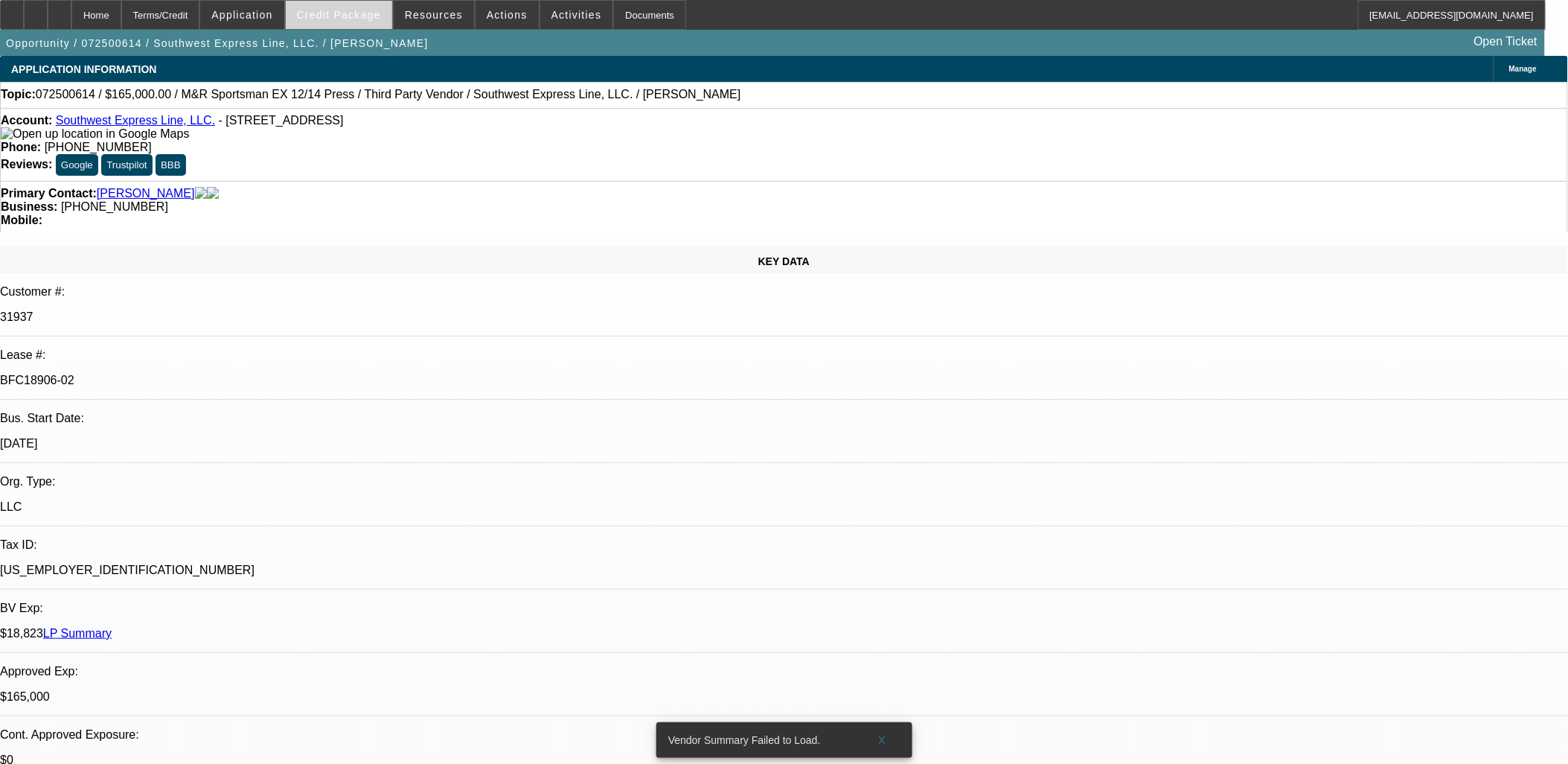
select select "4"
select select "1"
select select "2"
select select "4"
click at [355, 16] on span "Credit Package" at bounding box center [339, 15] width 84 height 12
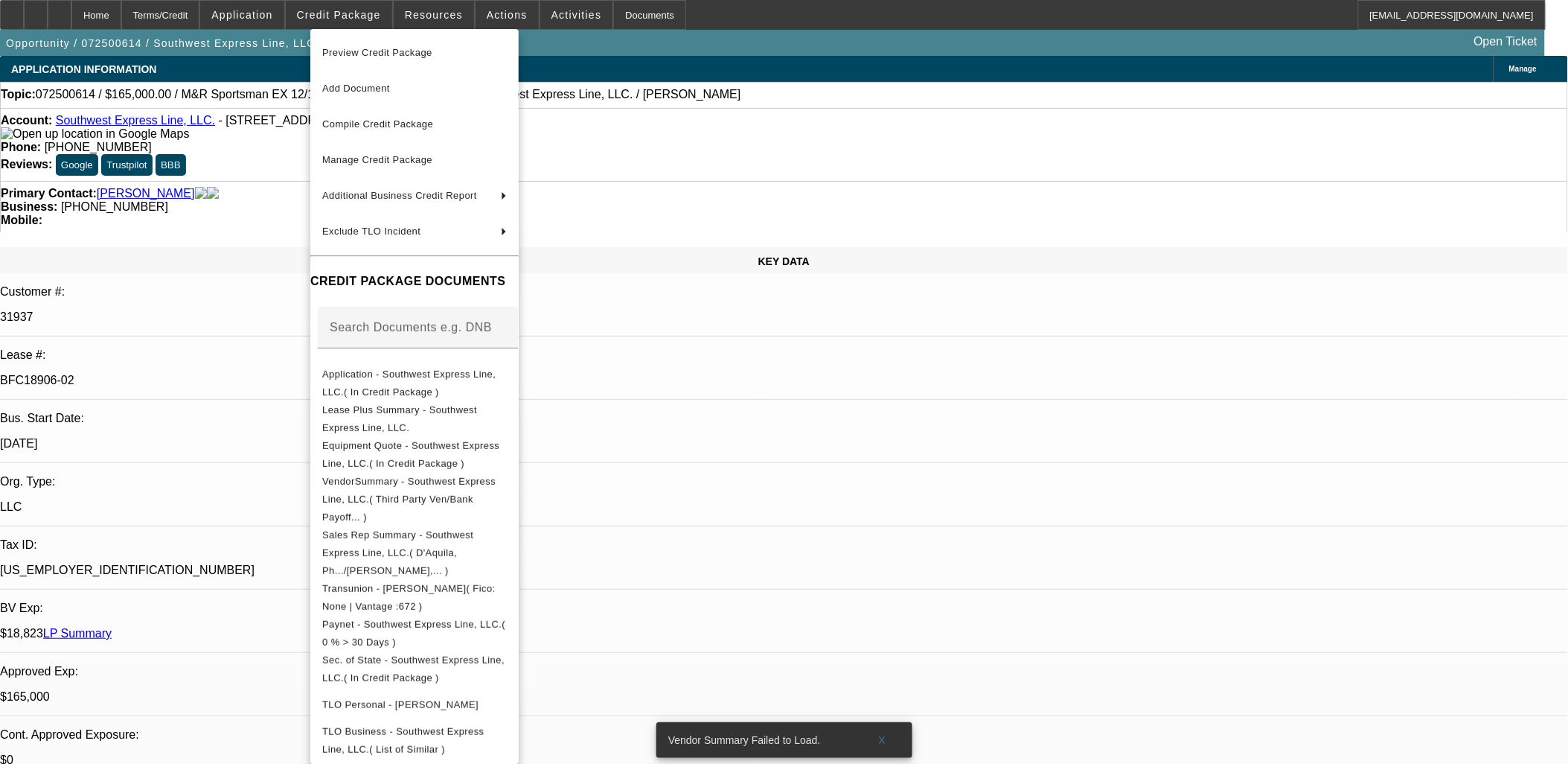
scroll to position [424, 0]
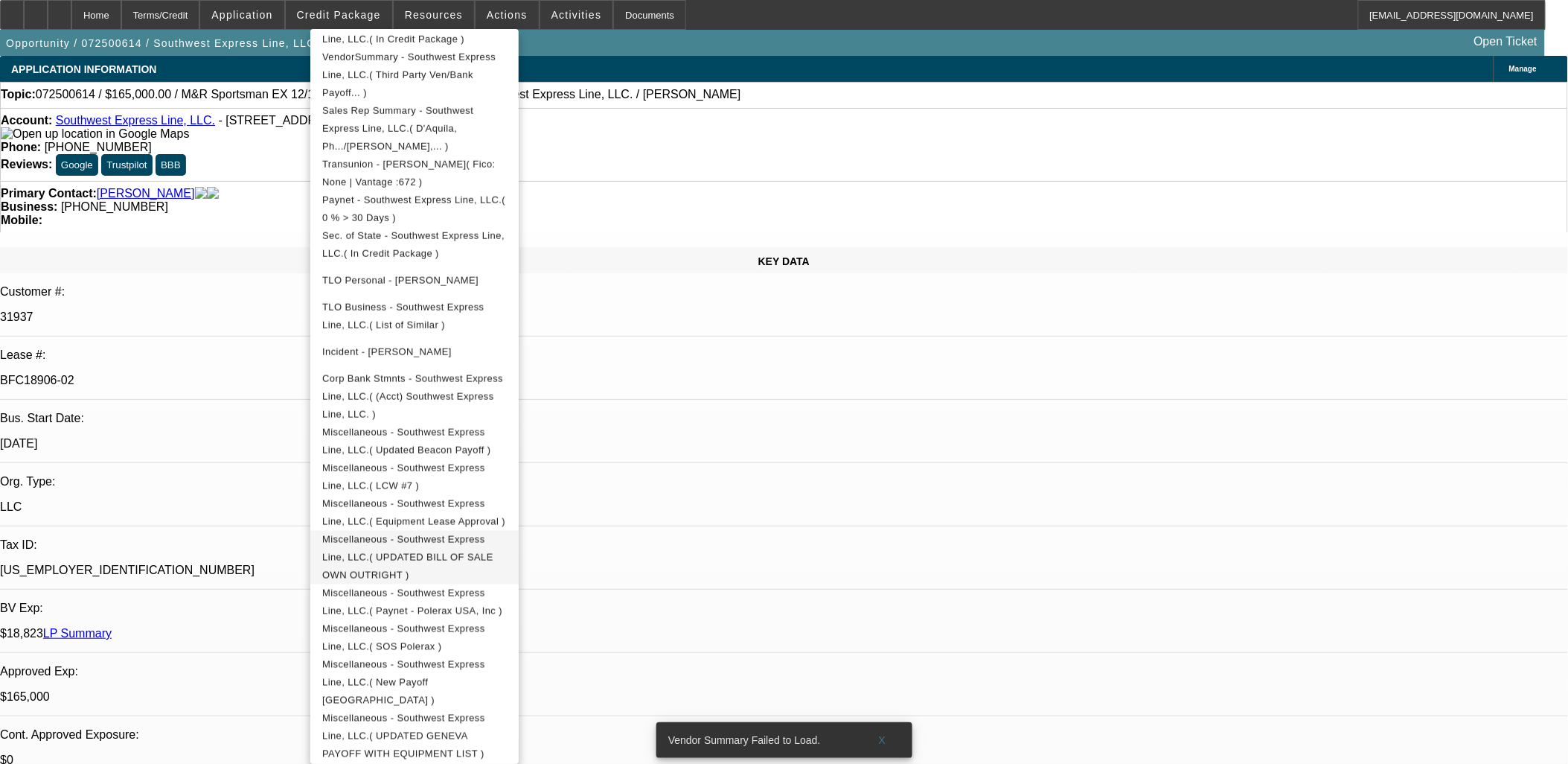
click at [507, 530] on span "Miscellaneous - Southwest Express Line, LLC.( UPDATED BILL OF SALE OWN OUTRIGHT…" at bounding box center [414, 556] width 185 height 54
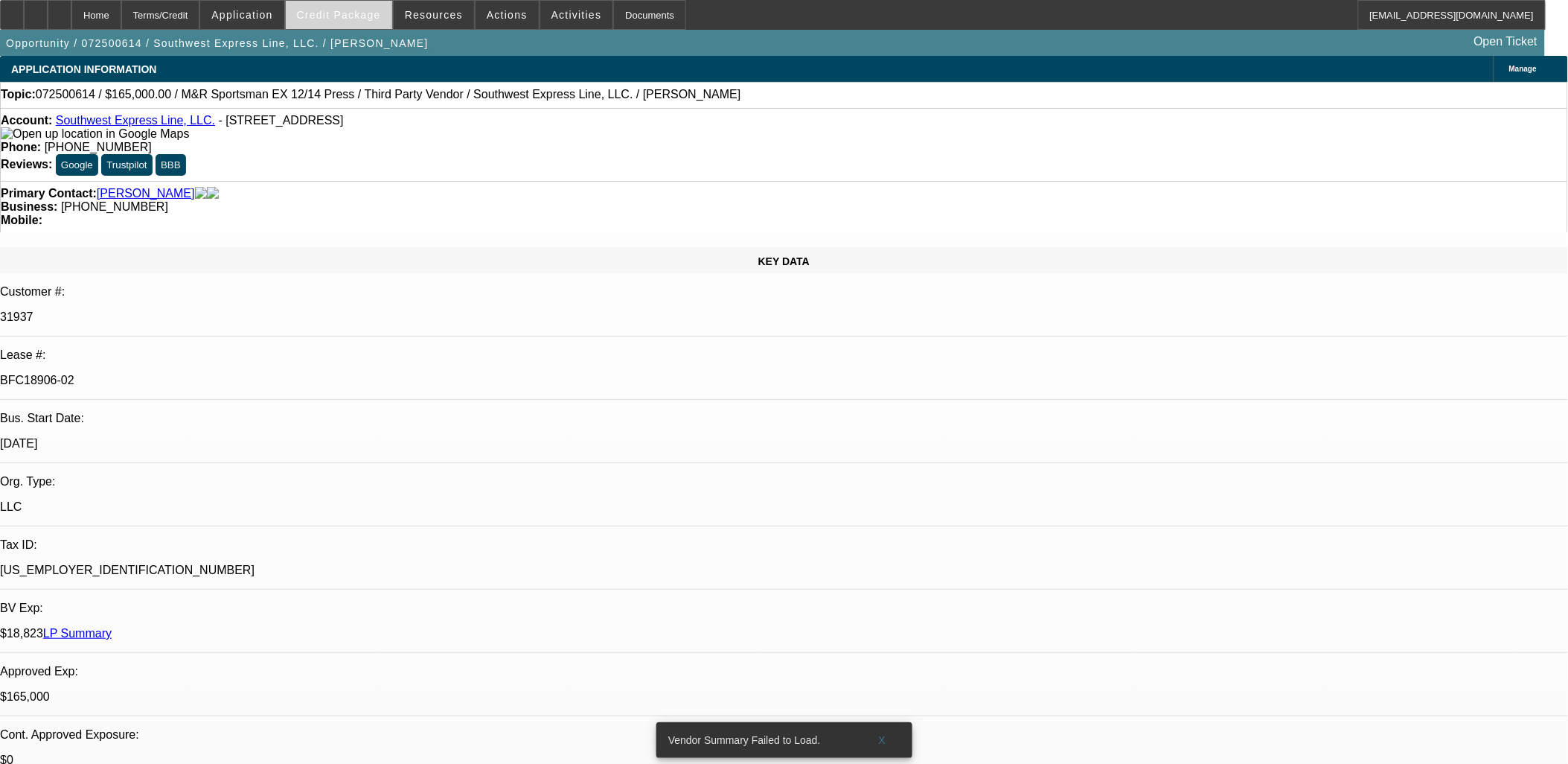
click at [345, 20] on span at bounding box center [339, 14] width 106 height 35
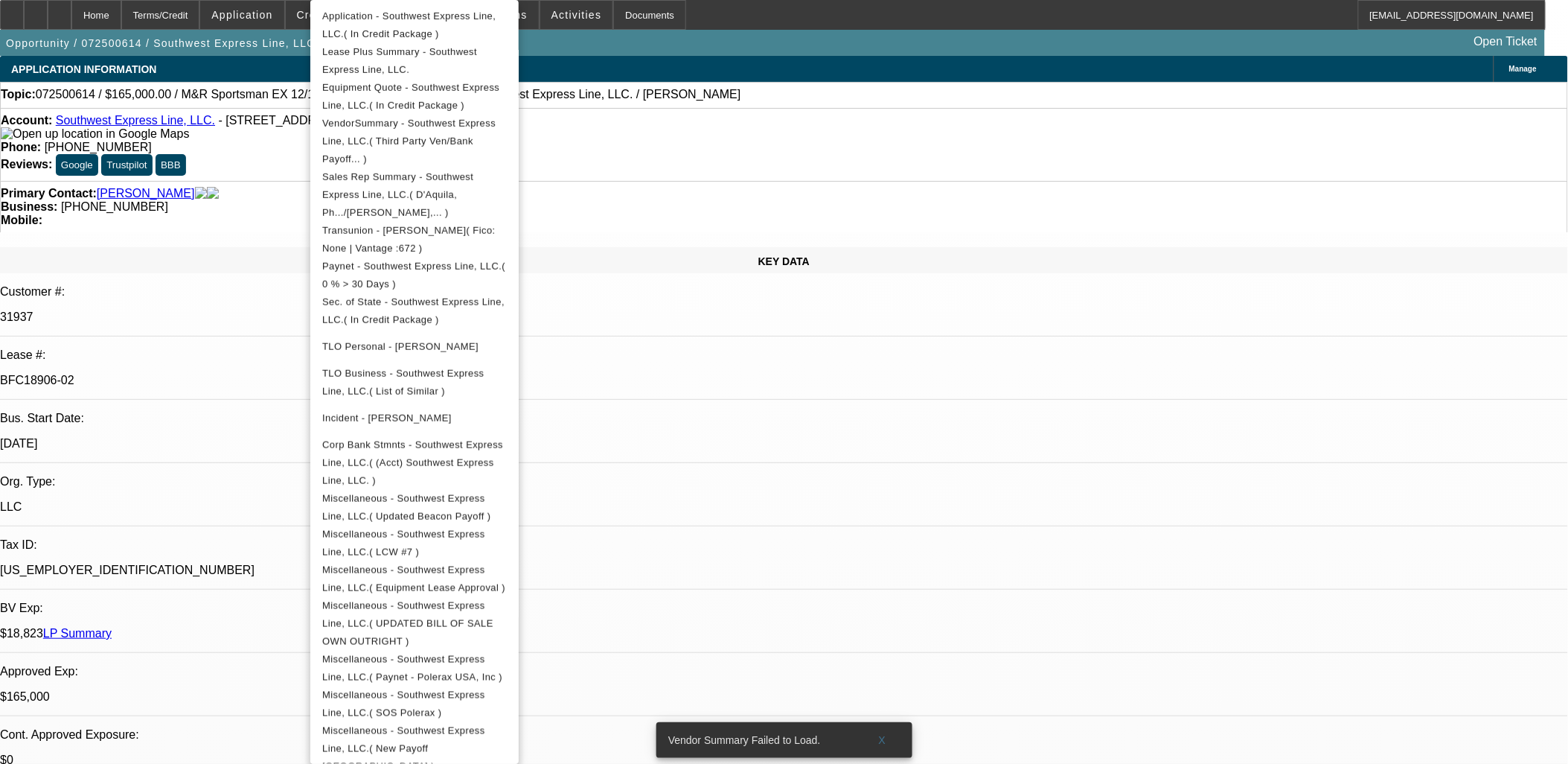
scroll to position [395, 0]
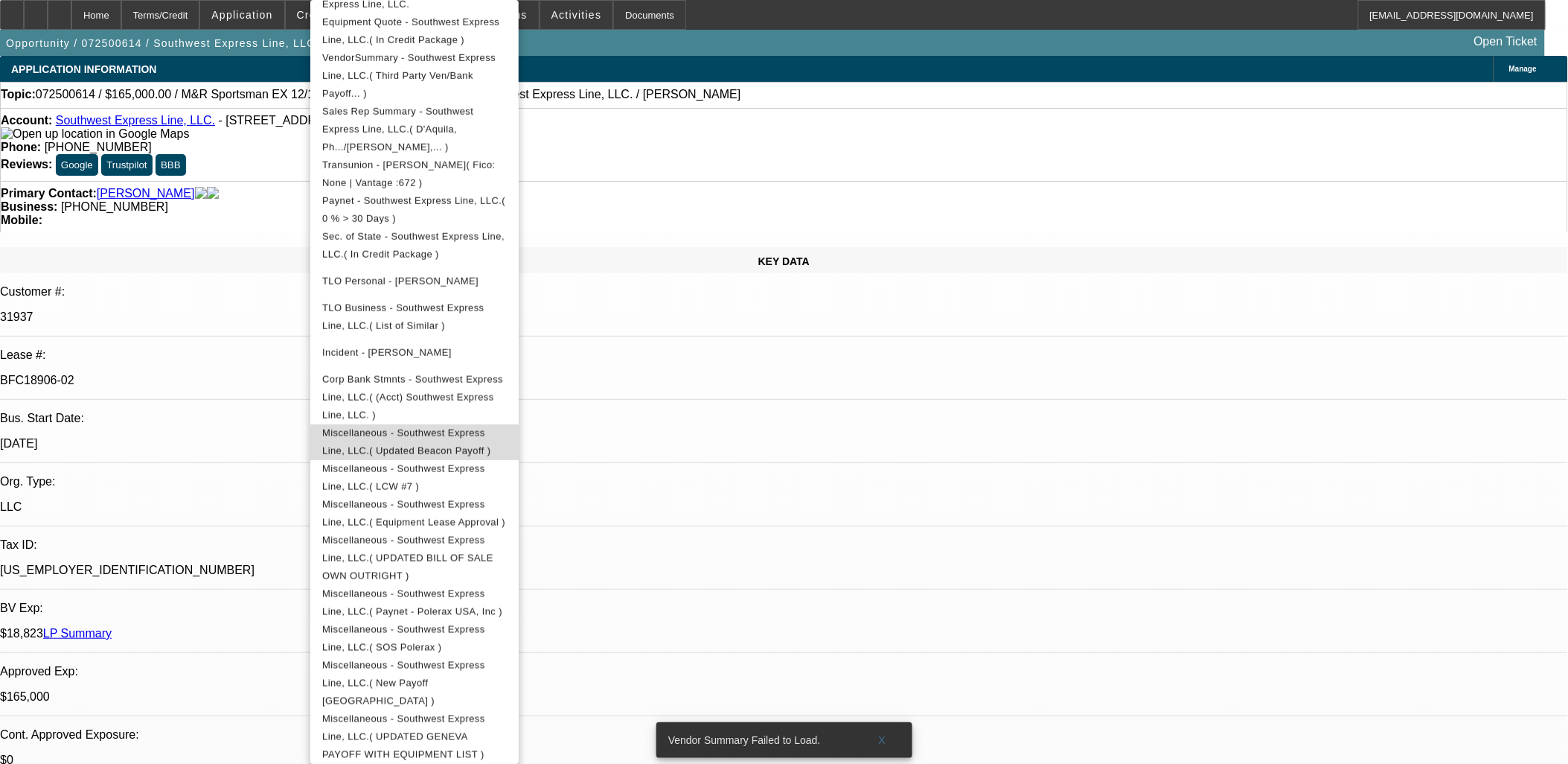
click at [490, 427] on span "Miscellaneous - Southwest Express Line, LLC.( Updated Beacon Payoff )" at bounding box center [406, 441] width 168 height 29
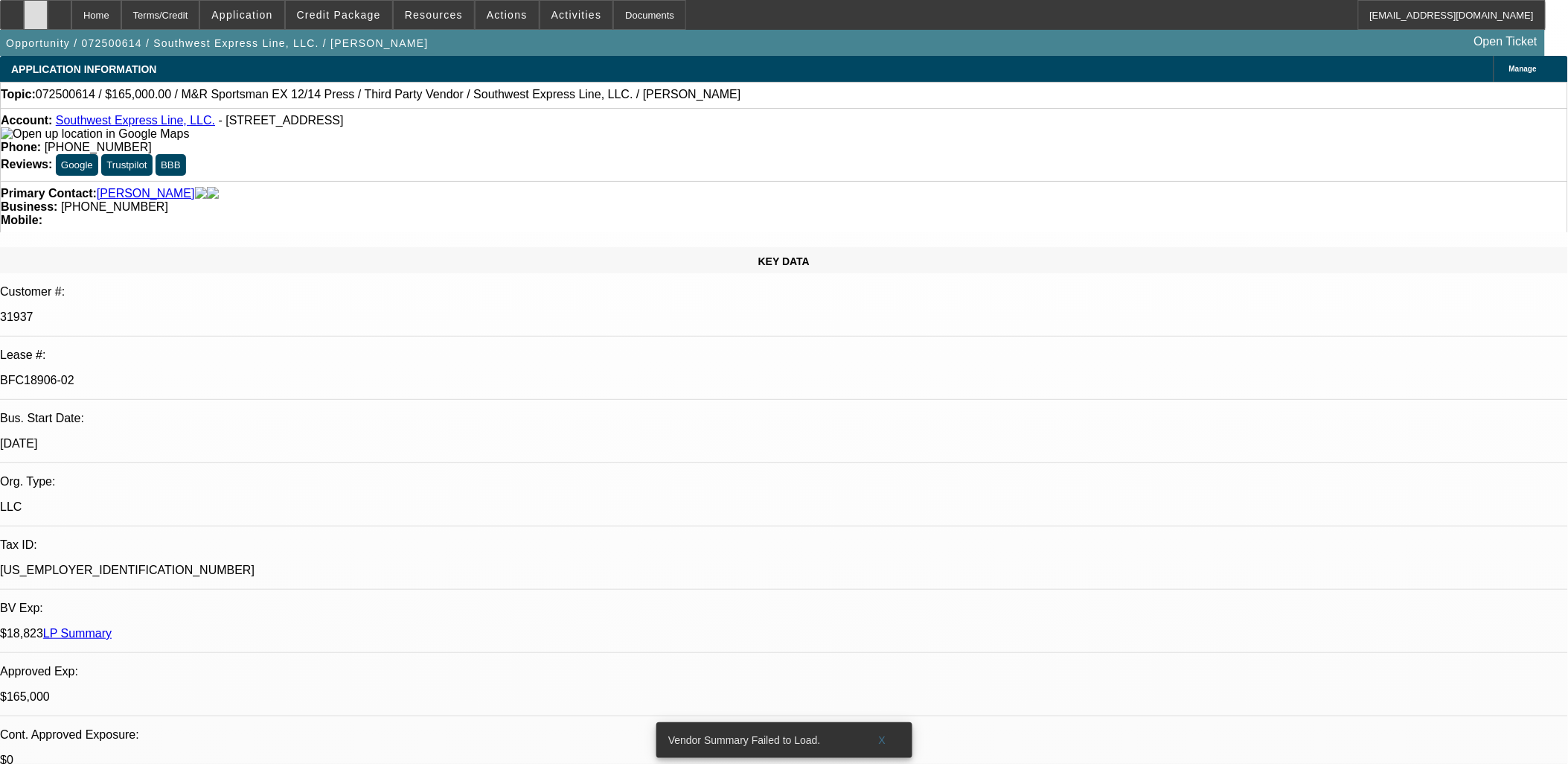
click at [35, 10] on icon at bounding box center [35, 10] width 0 height 0
click at [372, 15] on span "Credit Package" at bounding box center [339, 15] width 84 height 12
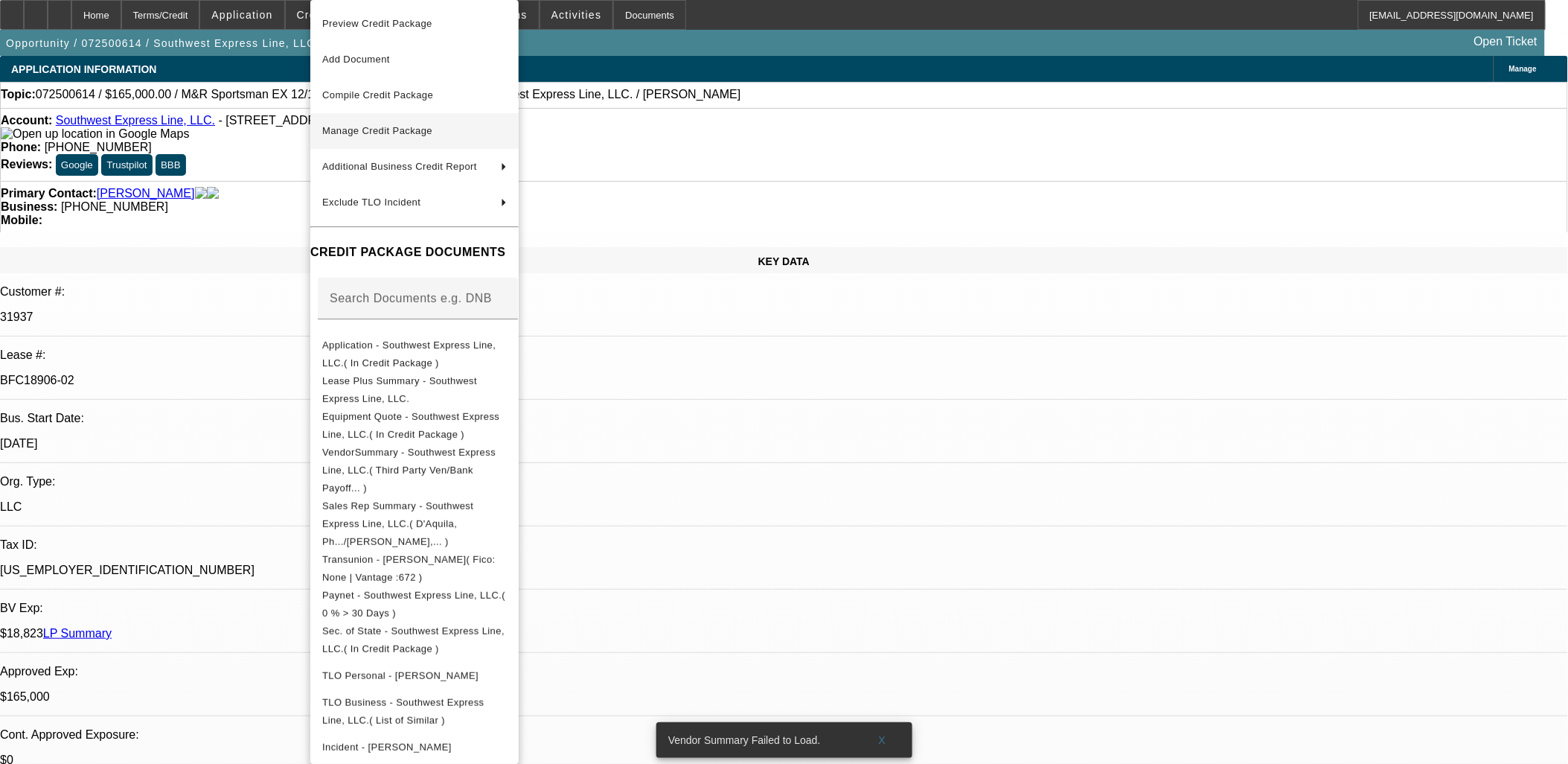
click at [433, 138] on span "Manage Credit Package" at bounding box center [414, 131] width 185 height 18
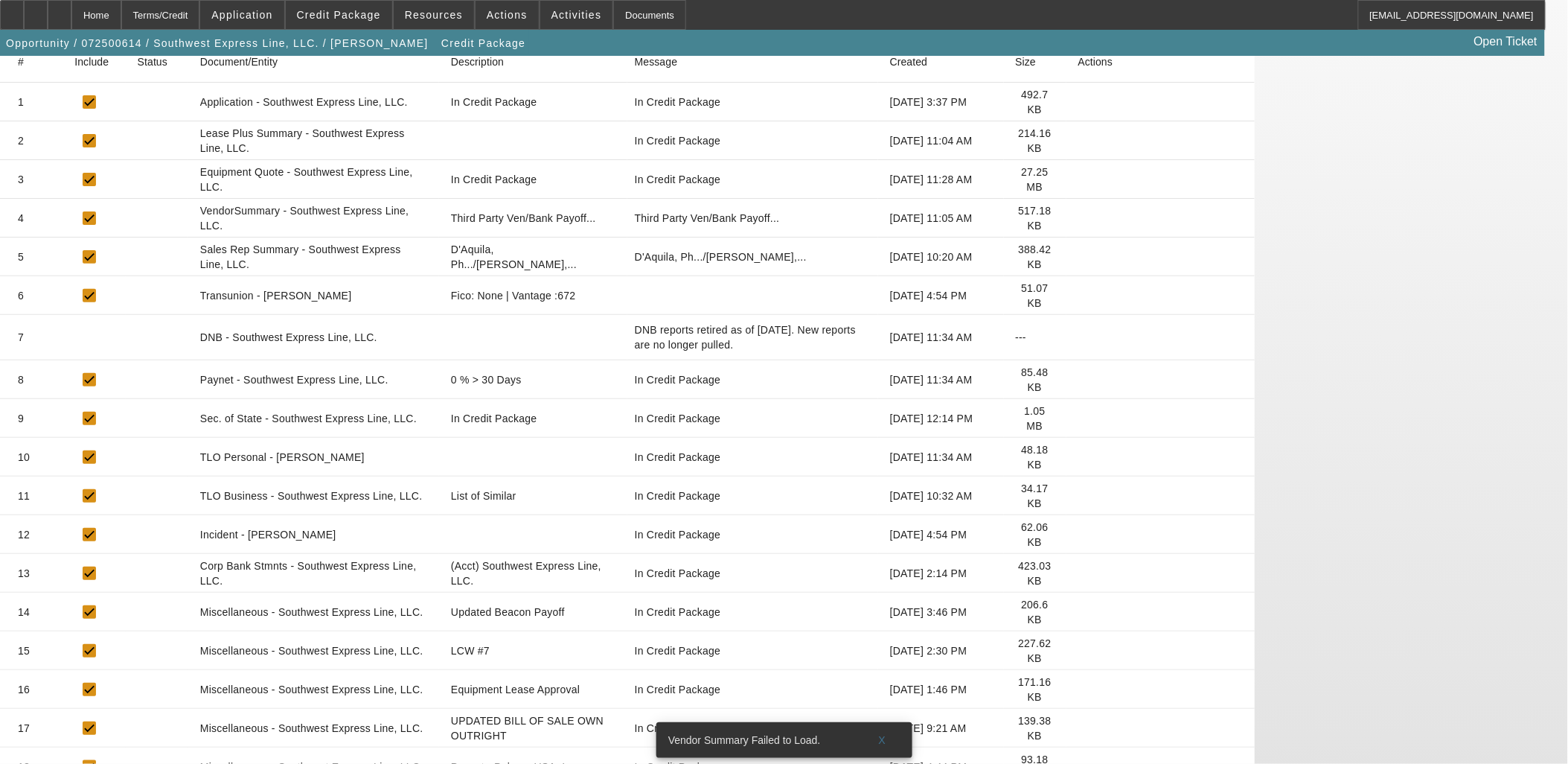
scroll to position [426, 0]
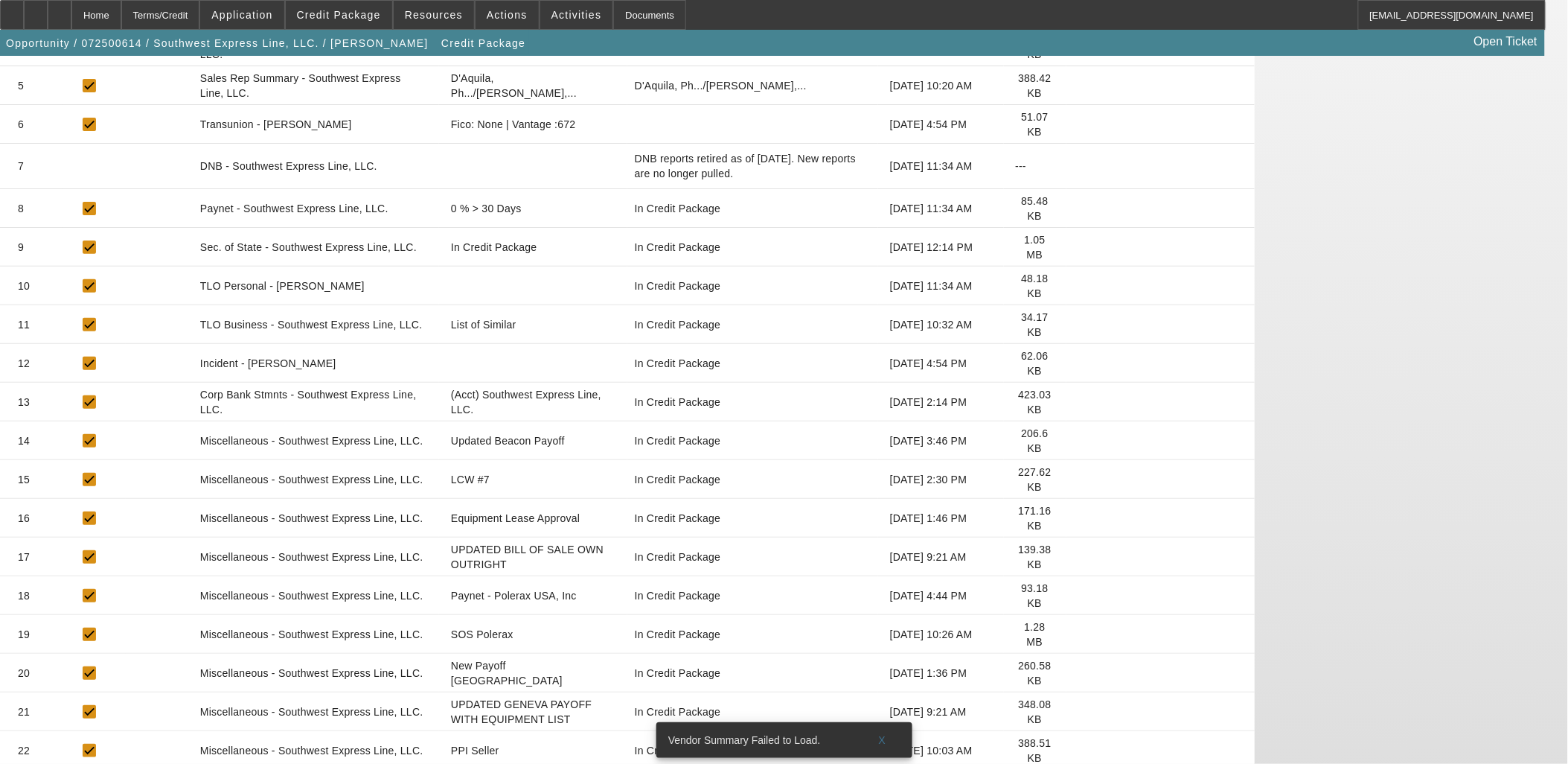
click at [1079, 750] on icon at bounding box center [1079, 750] width 0 height 0
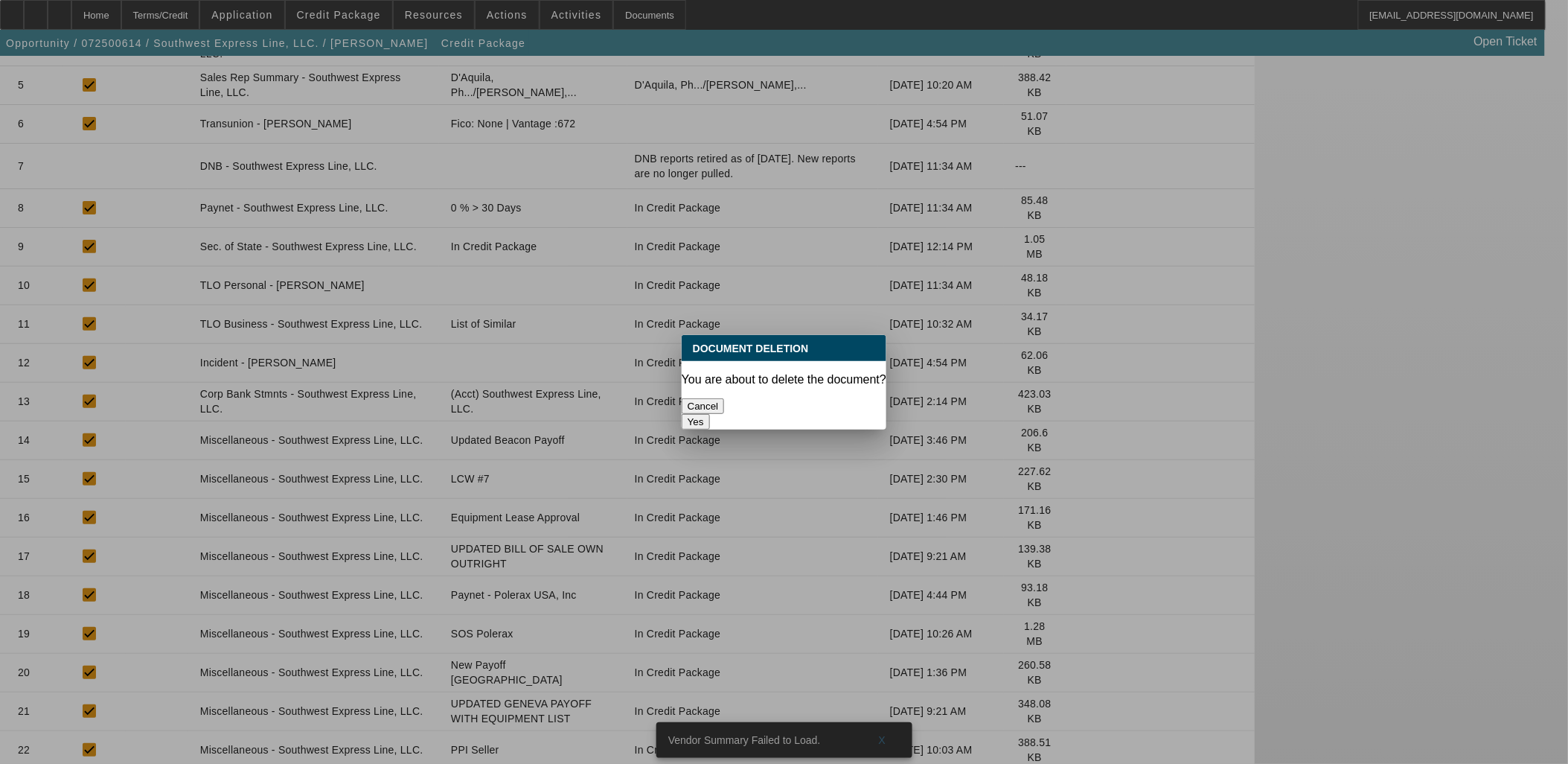
click at [710, 414] on button "Yes" at bounding box center [695, 421] width 28 height 16
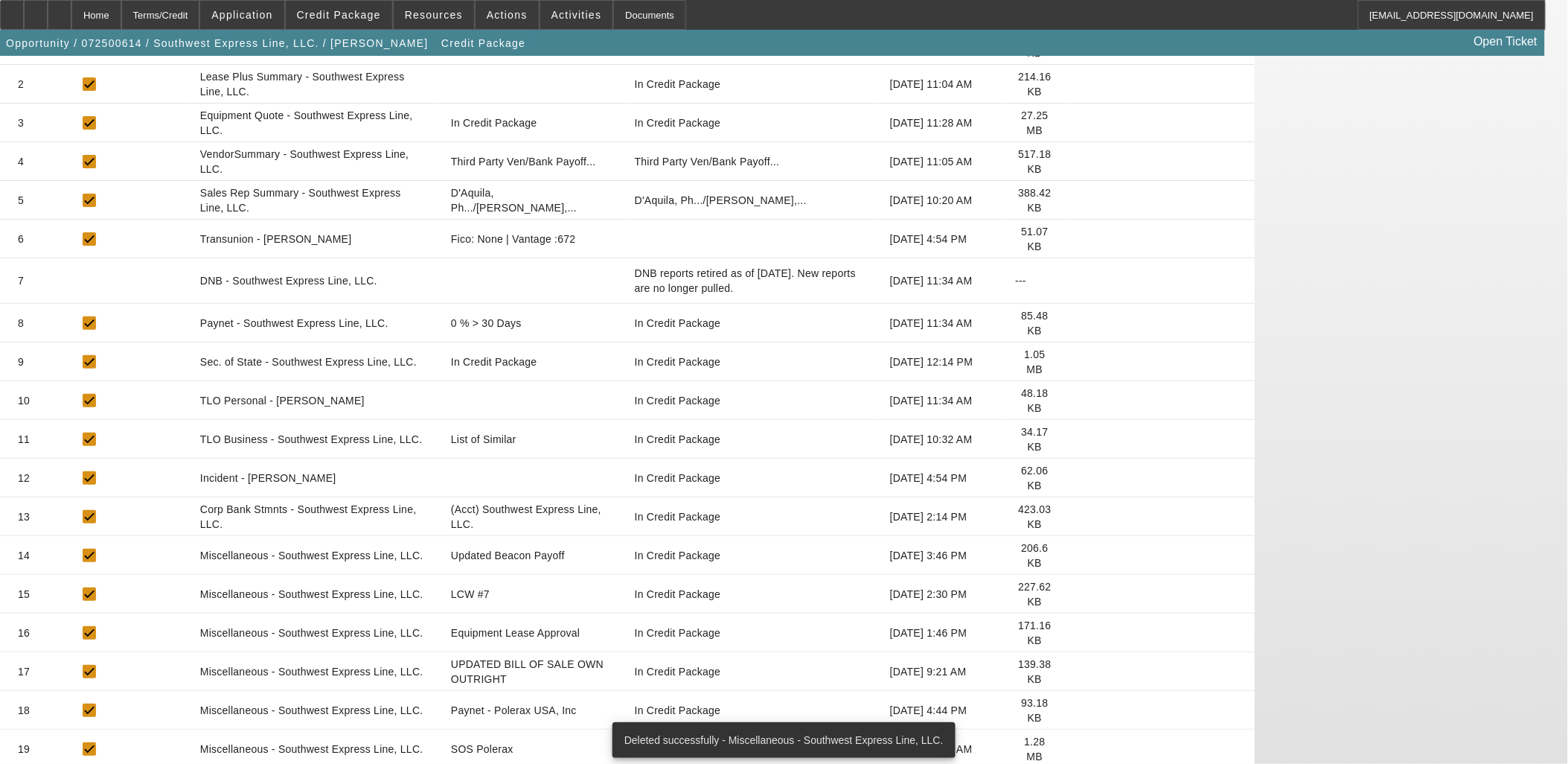
scroll to position [387, 0]
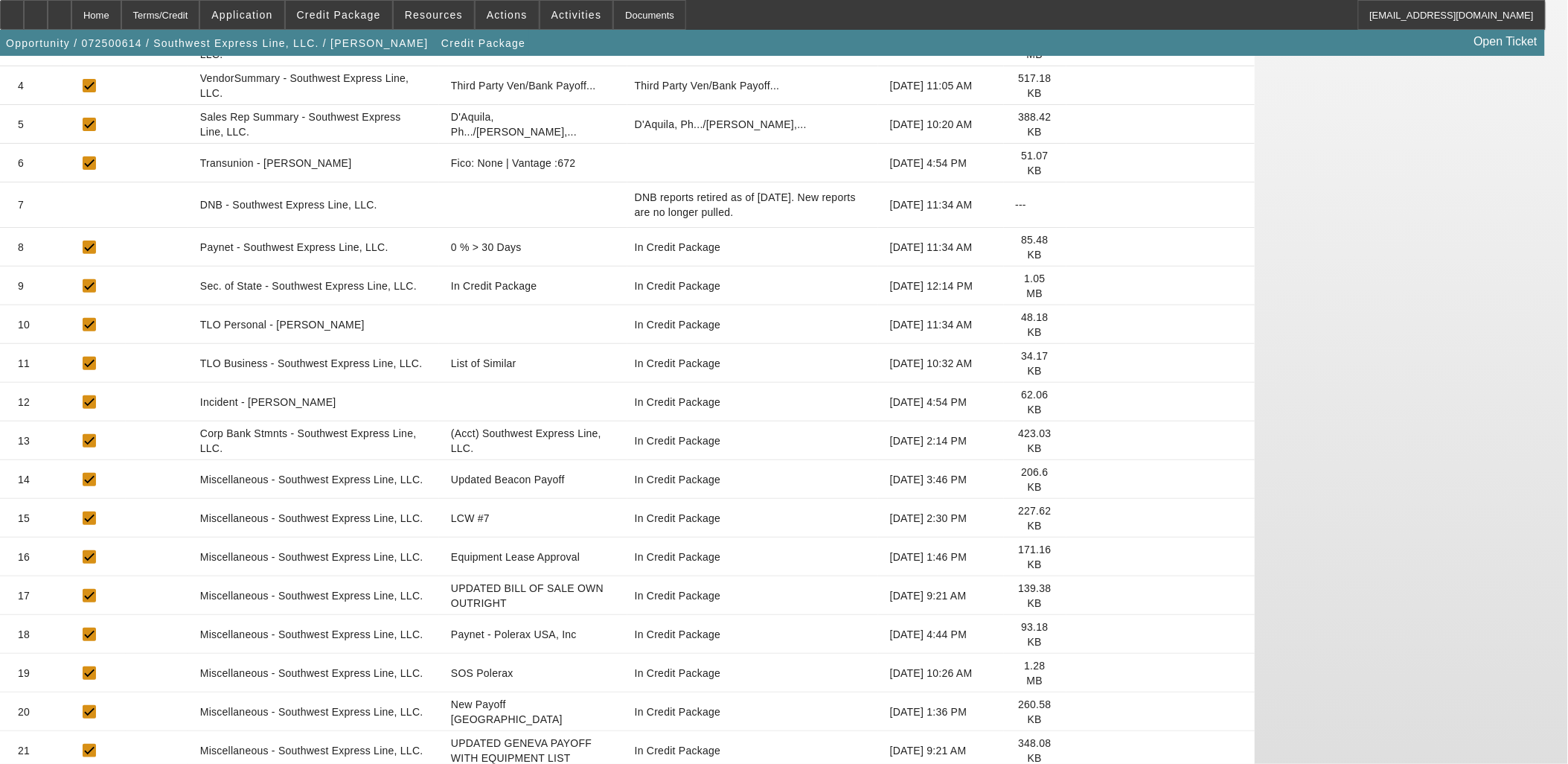
click at [627, 731] on mat-cell "UPDATED GENEVA PAYOFF WITH EQUIPMENT LIST" at bounding box center [533, 750] width 189 height 39
click at [1079, 711] on icon at bounding box center [1079, 711] width 0 height 0
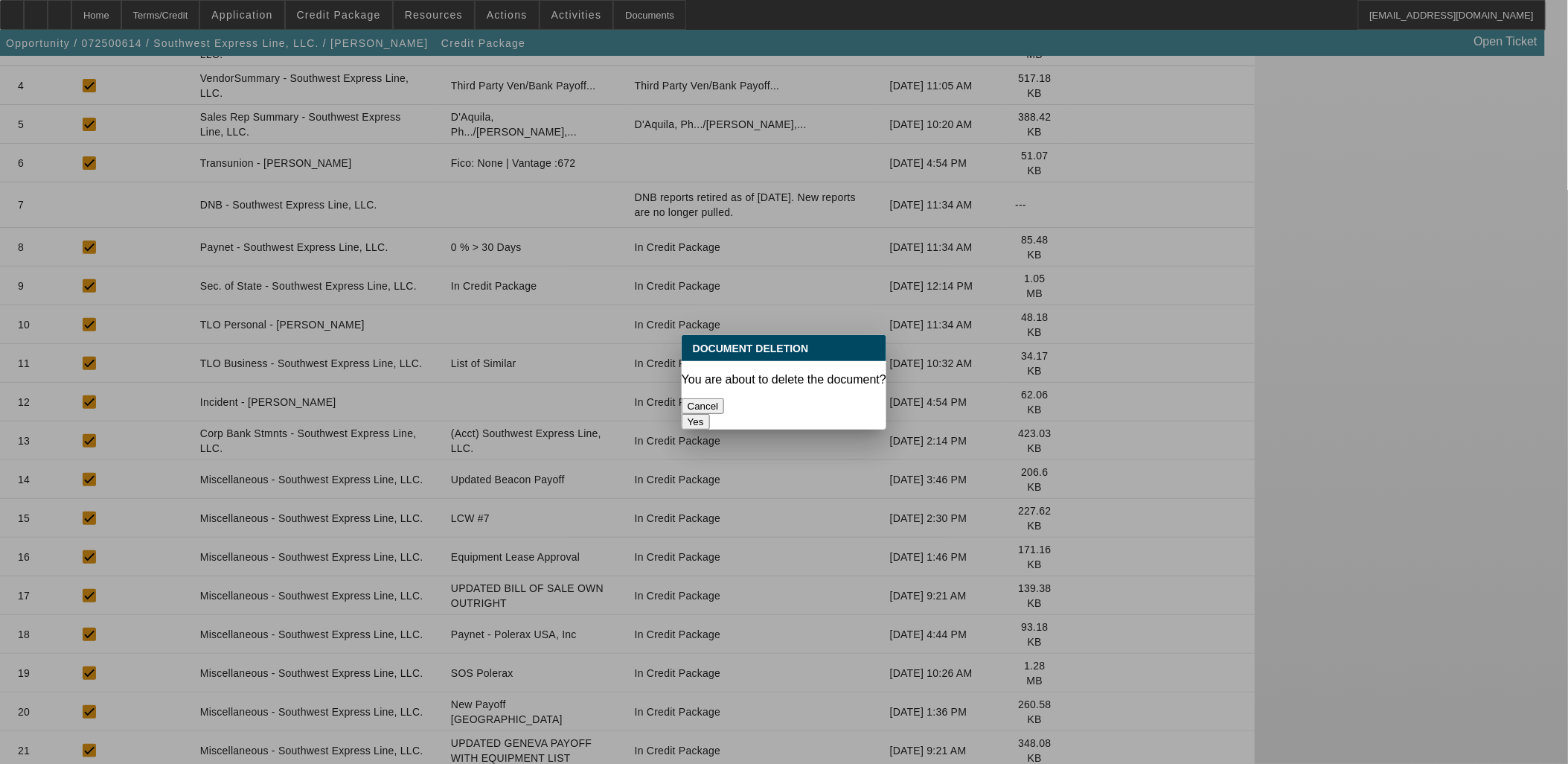
click at [710, 414] on button "Yes" at bounding box center [695, 421] width 28 height 16
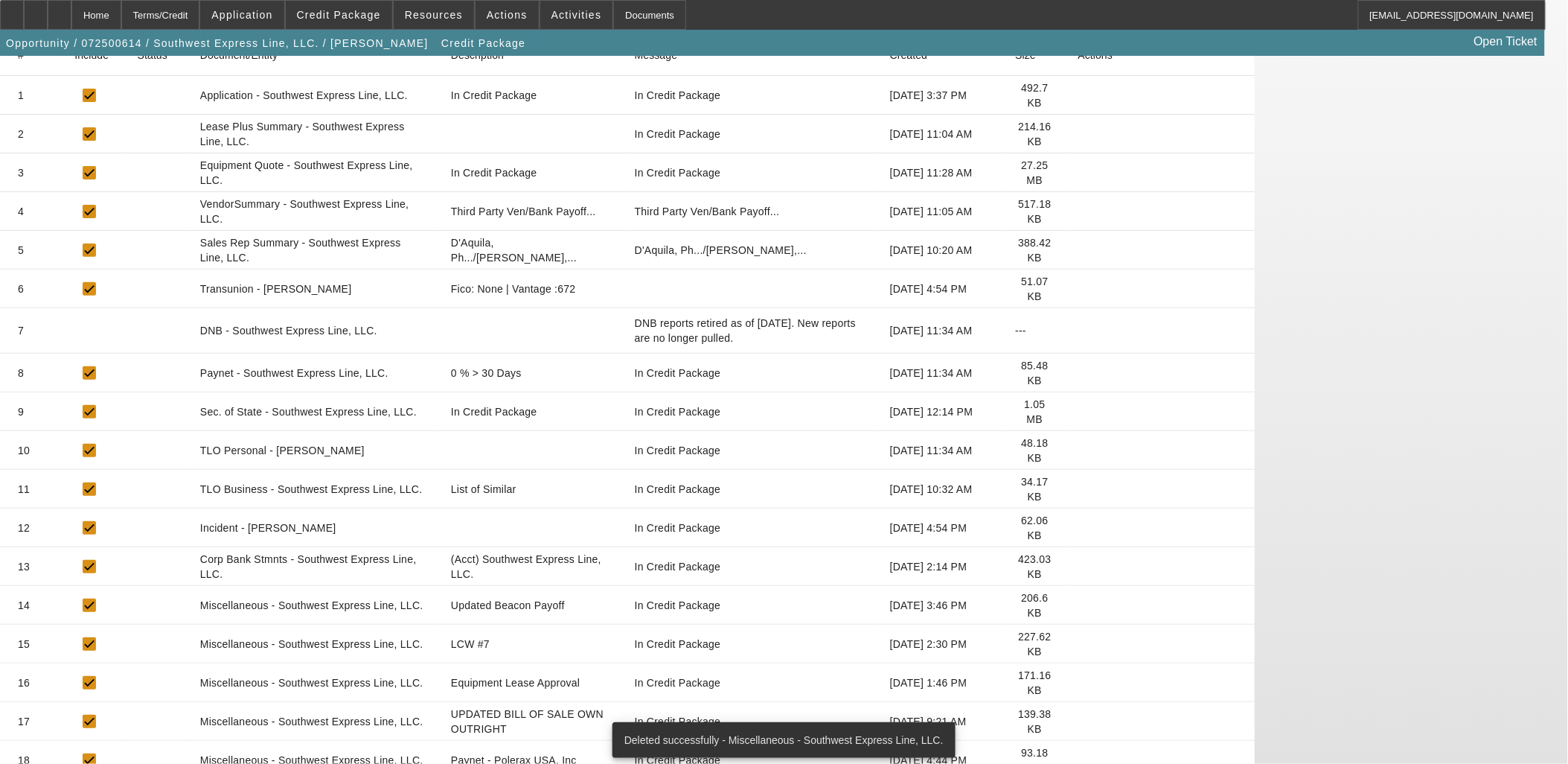
scroll to position [348, 0]
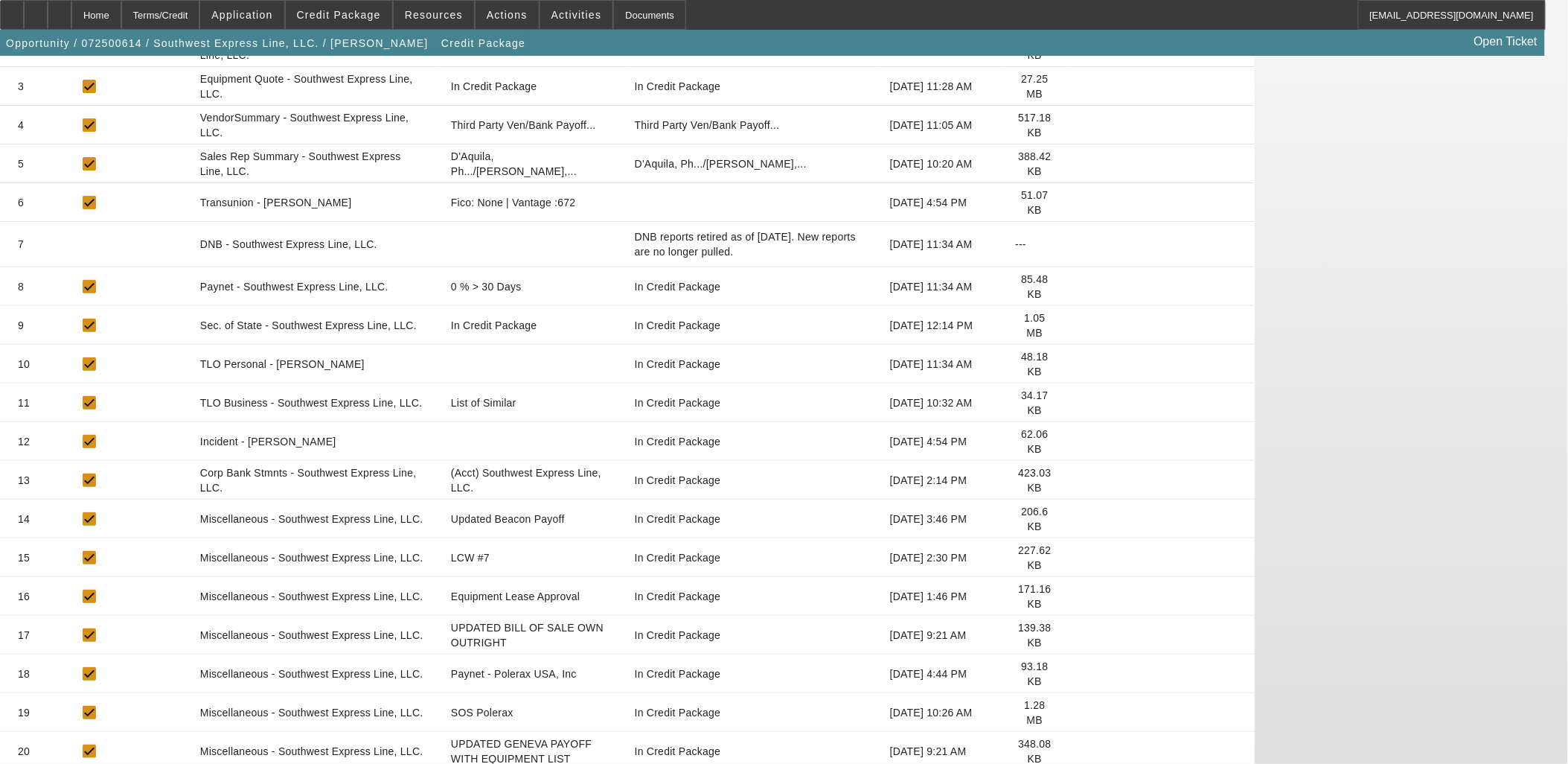
click at [1079, 635] on icon at bounding box center [1079, 635] width 0 height 0
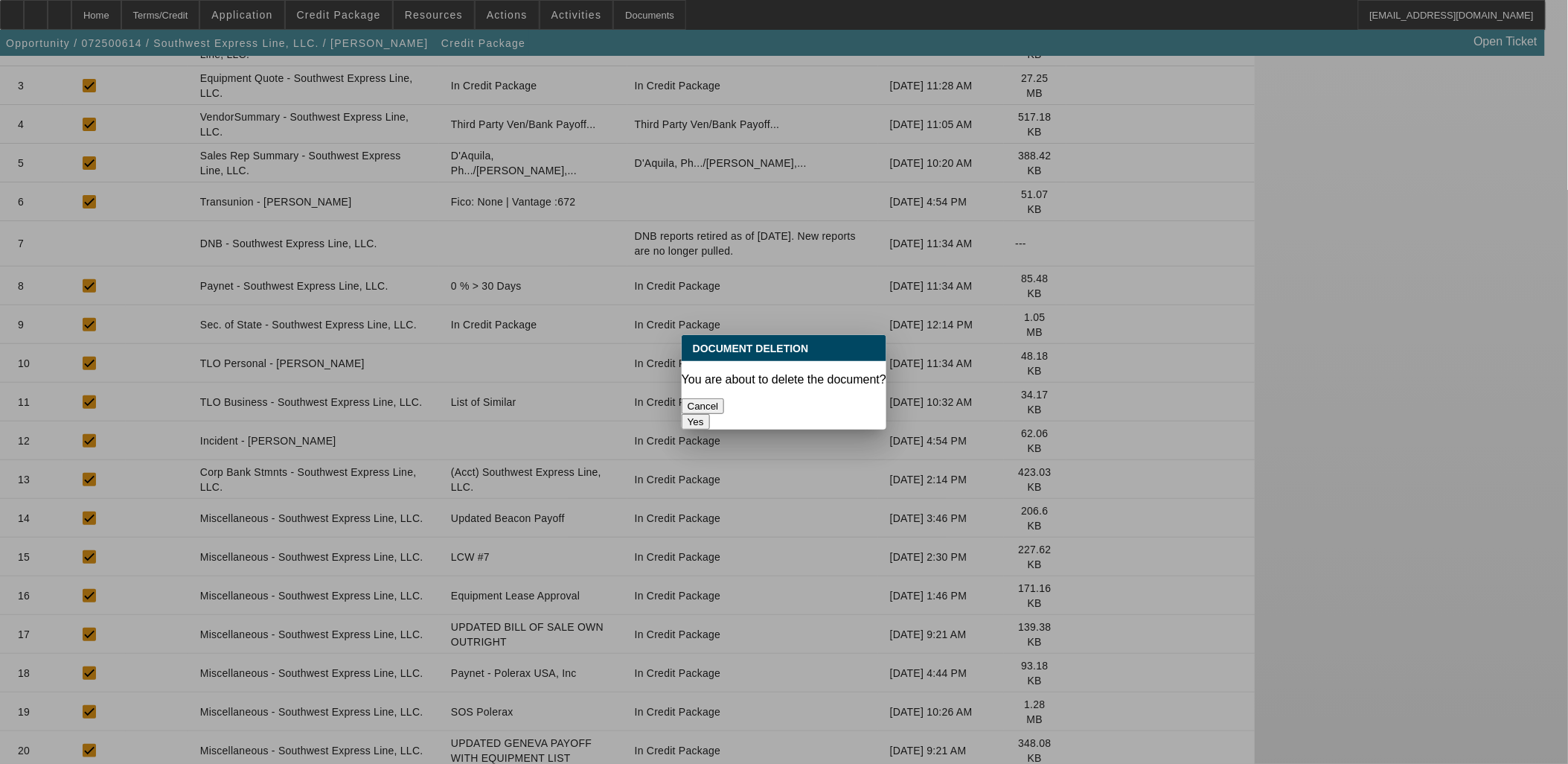
click at [710, 414] on button "Yes" at bounding box center [695, 421] width 28 height 16
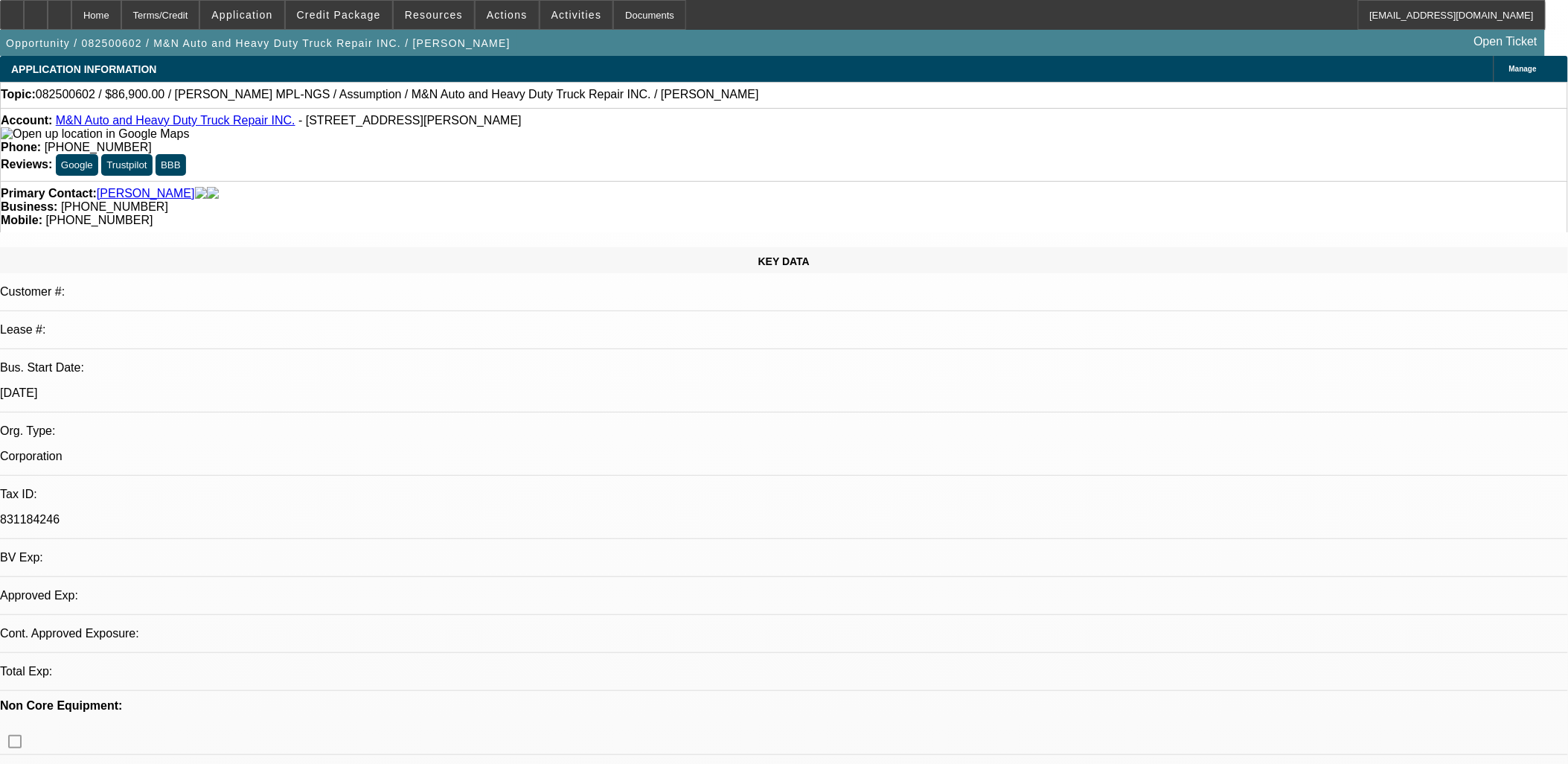
select select "0"
select select "4"
select select "0.1"
select select "0"
select select "4"
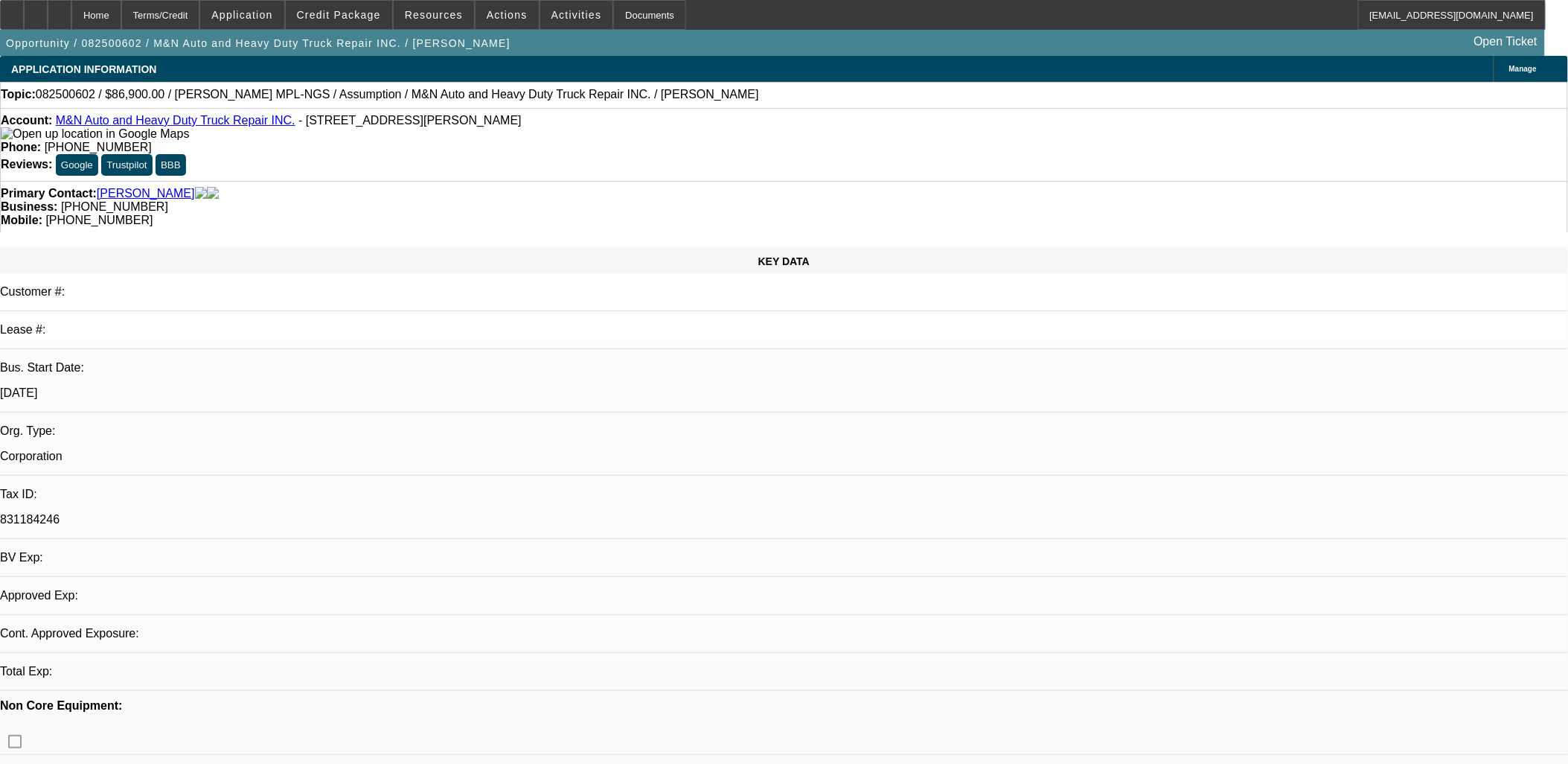
select select "0.1"
select select "1"
select select "2"
select select "1"
select select "2"
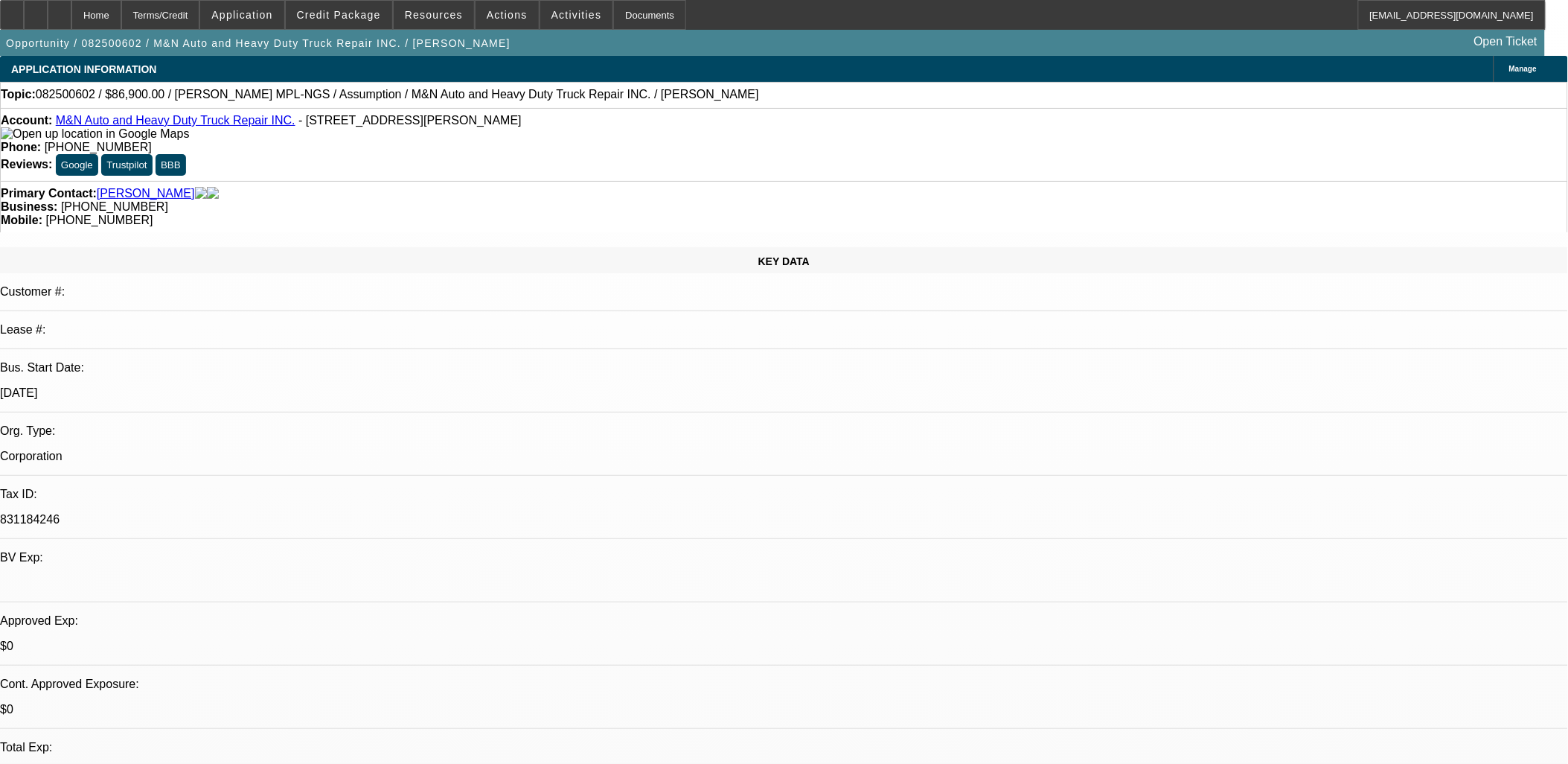
select select "4"
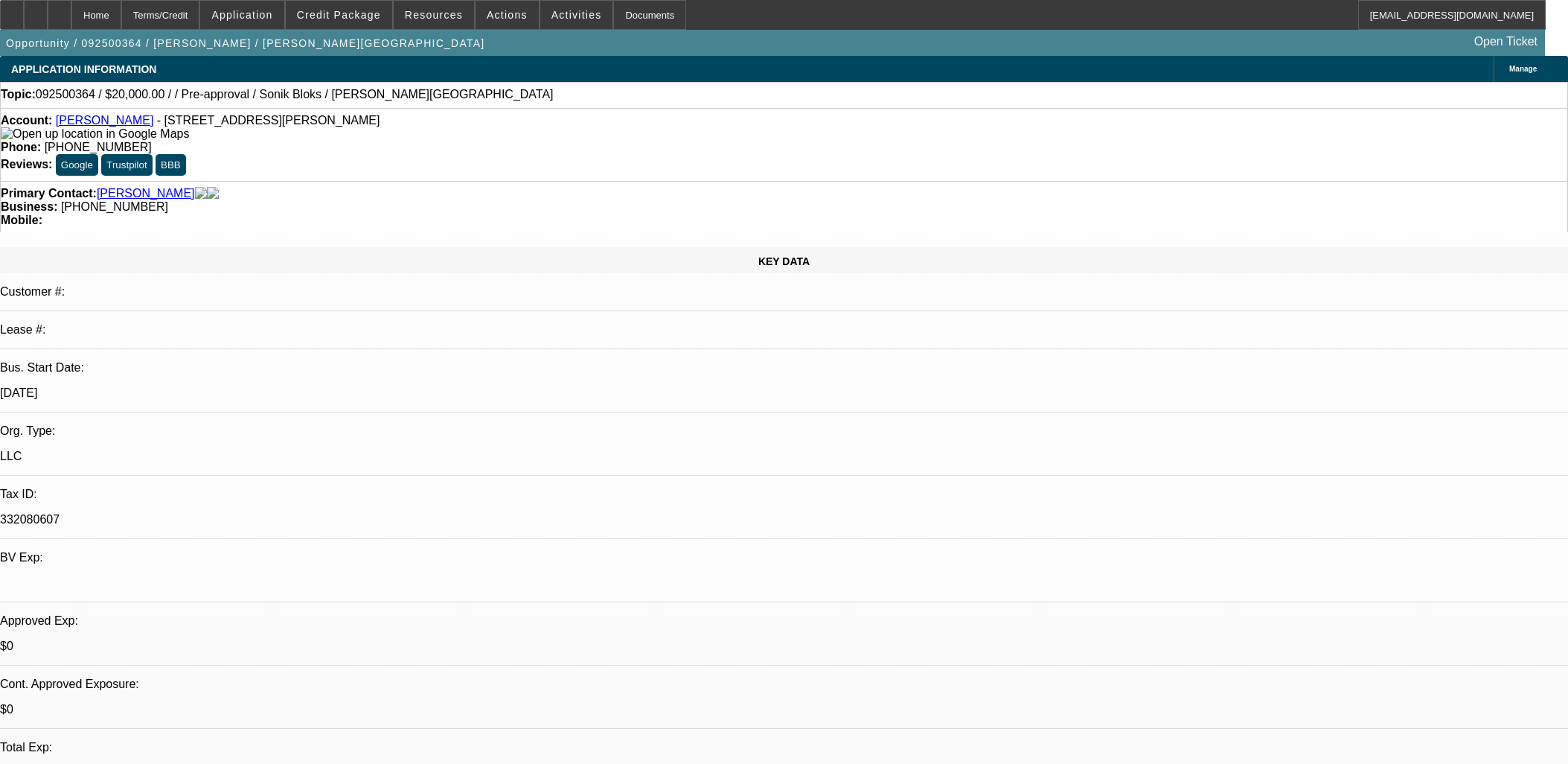
select select "0"
select select "2"
select select "0.1"
select select "4"
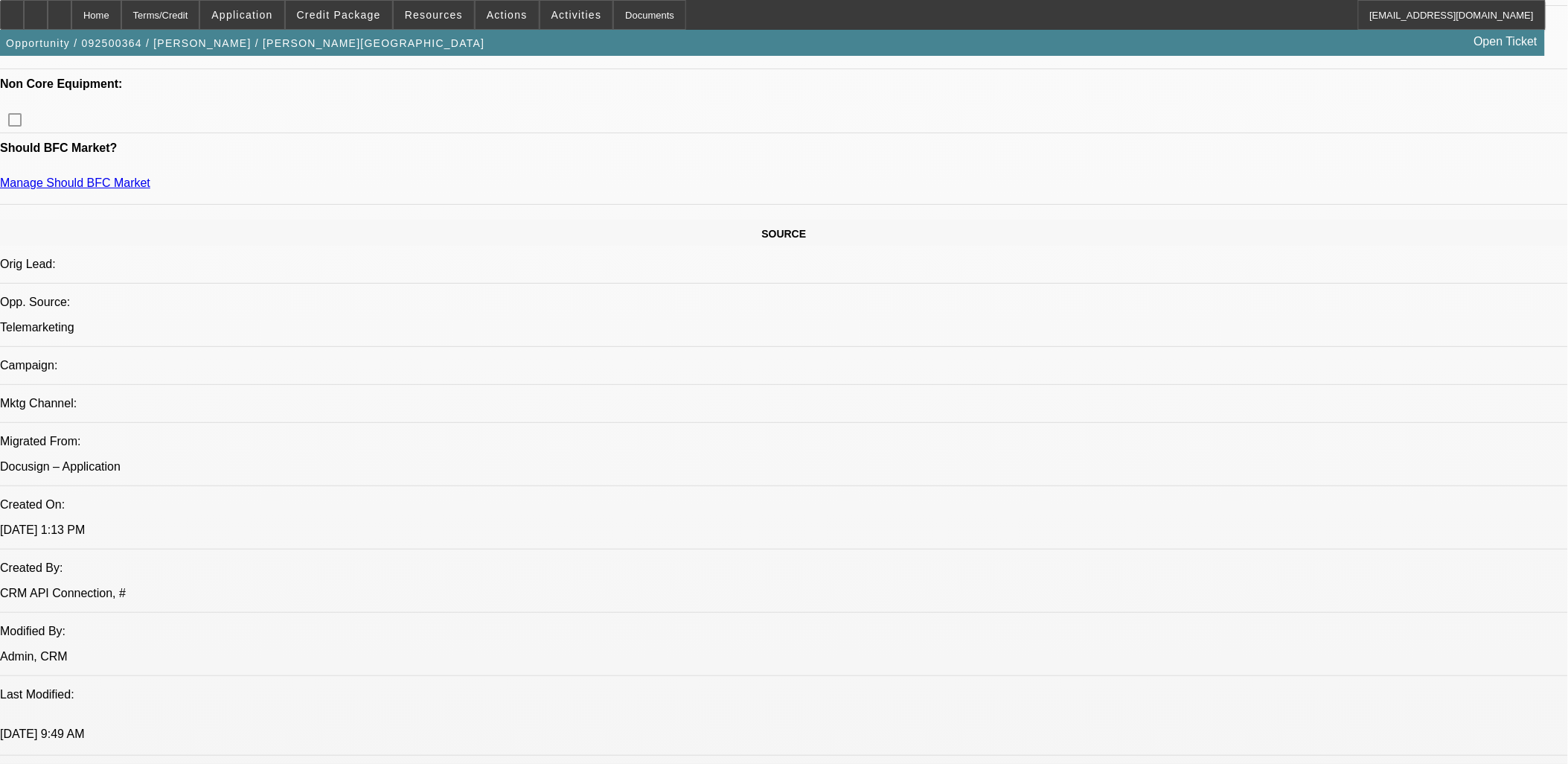
scroll to position [413, 0]
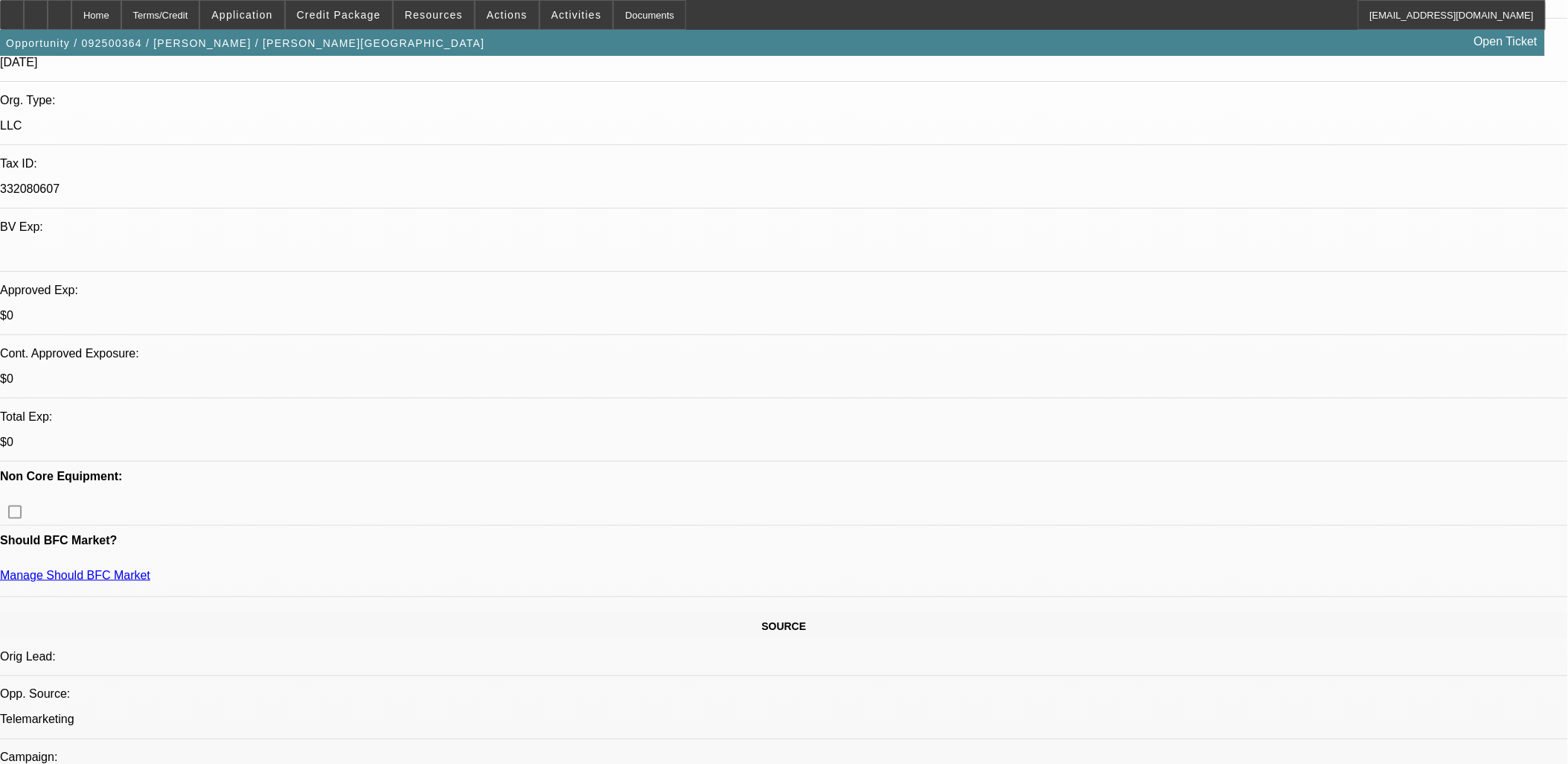
scroll to position [0, 0]
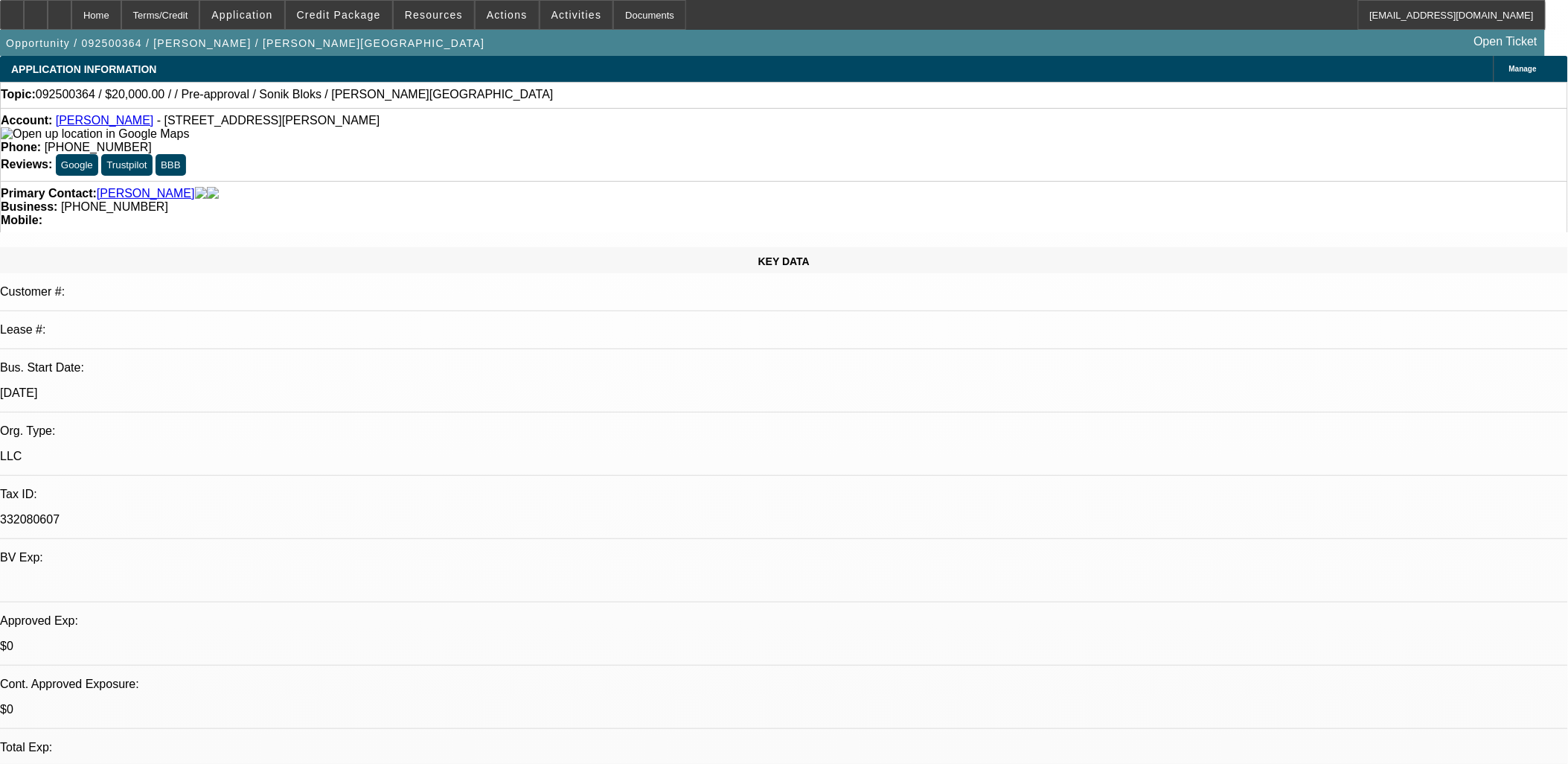
click at [365, 19] on span "Credit Package" at bounding box center [339, 15] width 84 height 12
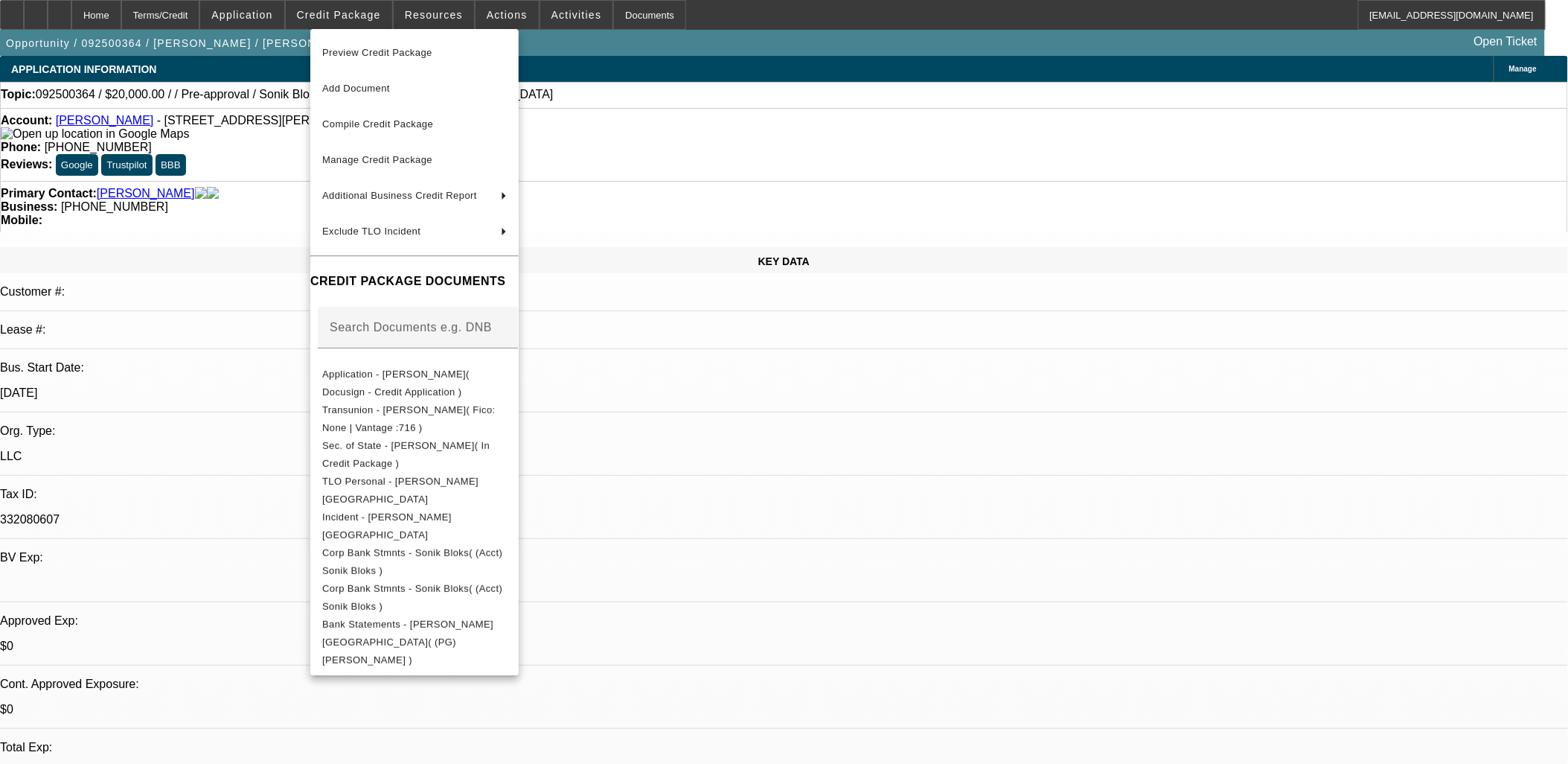
click at [776, 444] on div at bounding box center [784, 382] width 1568 height 764
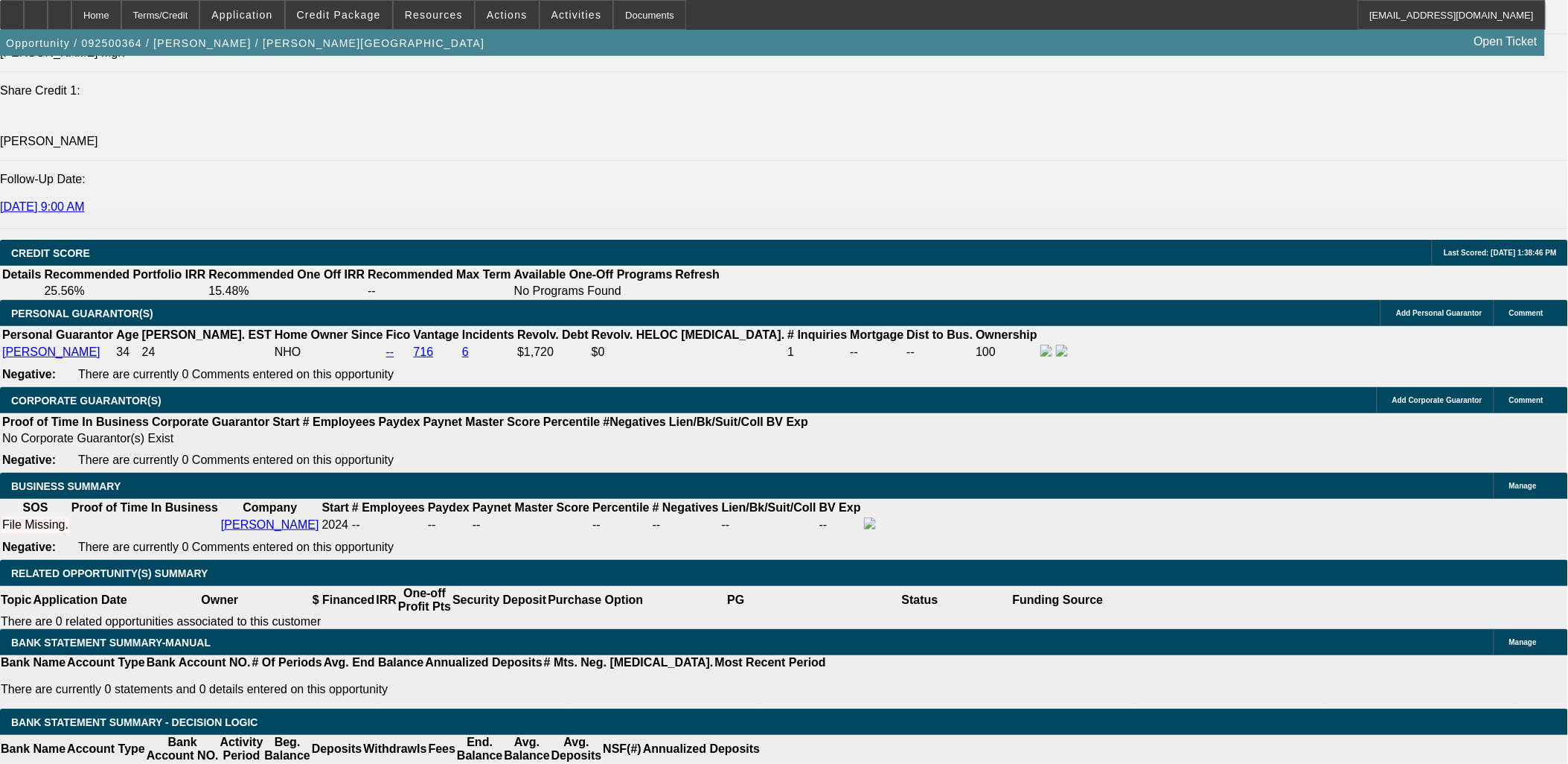
scroll to position [2067, 0]
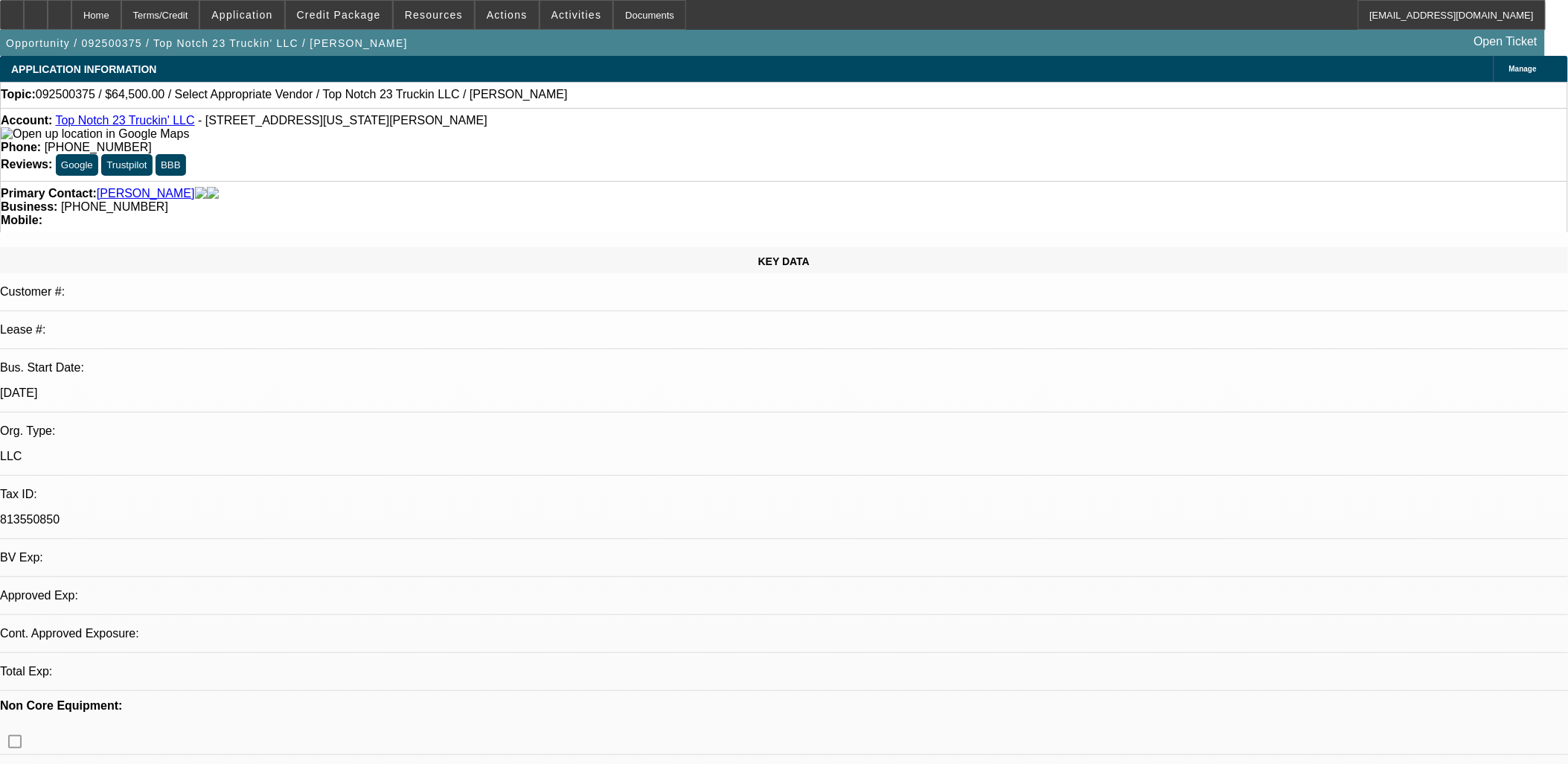
select select "0"
select select "2"
select select "0.1"
select select "1"
select select "2"
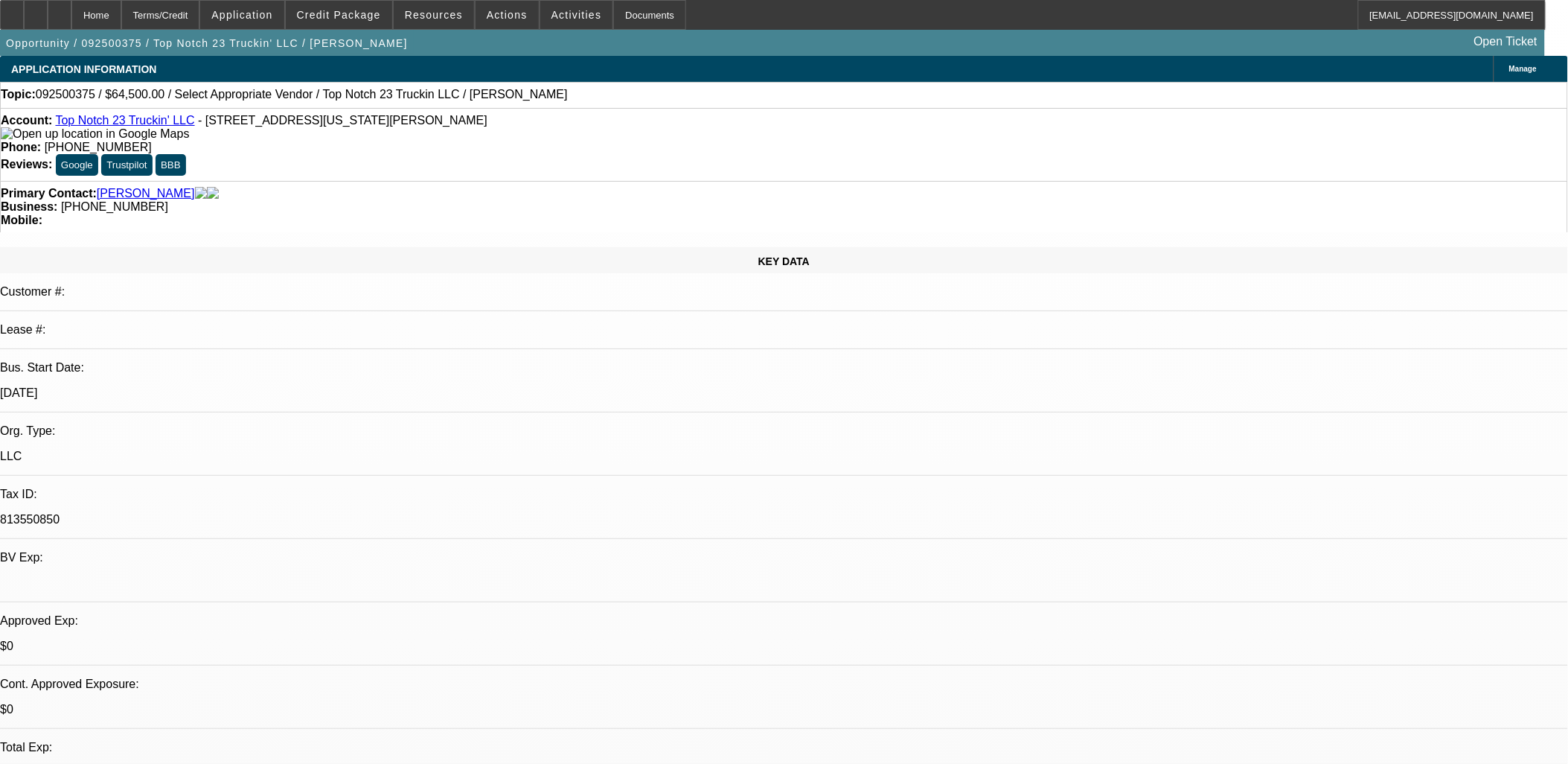
select select "4"
select select "0"
select select "2"
select select "0.1"
select select "1"
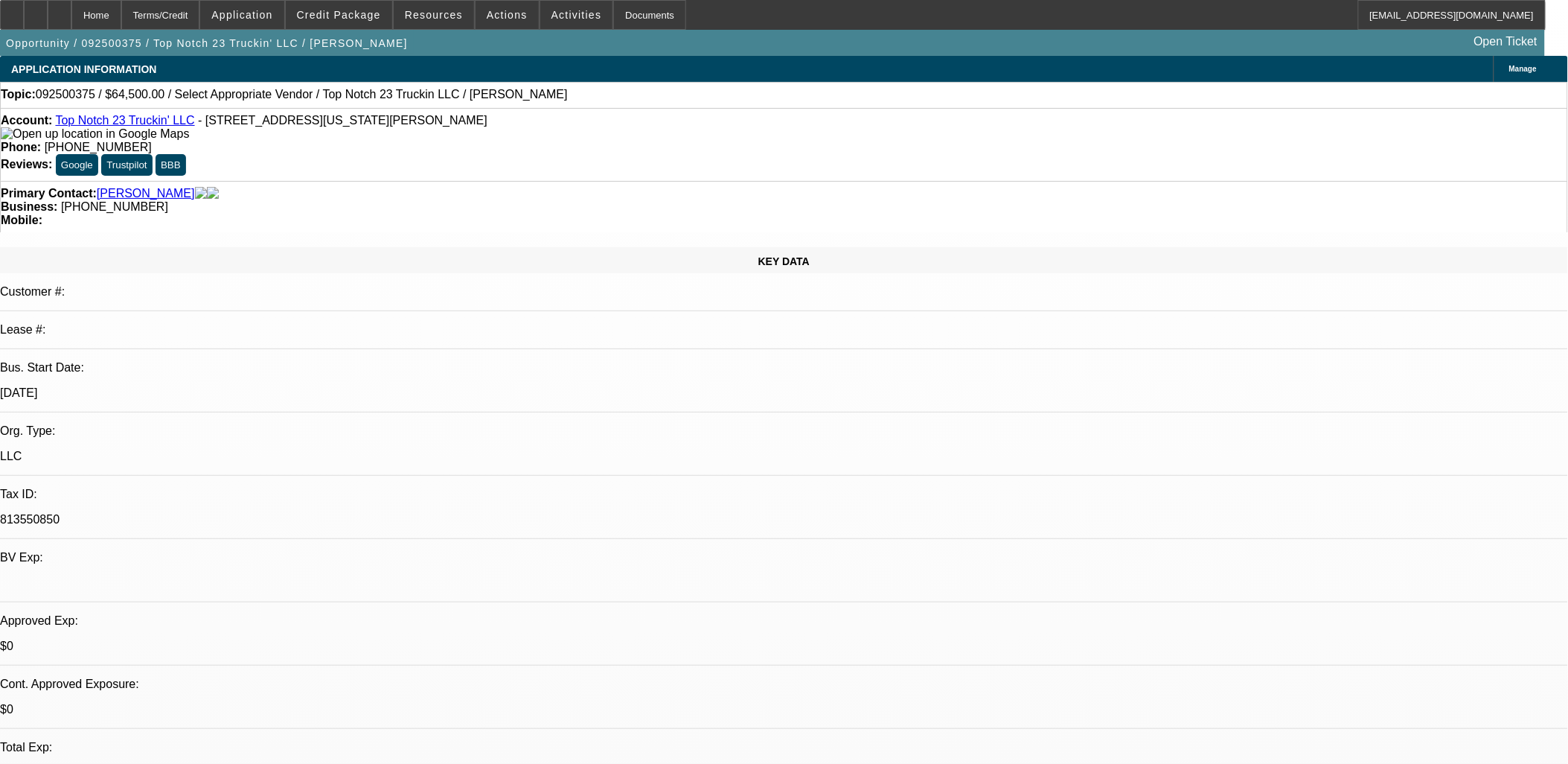
select select "2"
select select "4"
click at [48, 12] on div at bounding box center [35, 15] width 24 height 30
click at [72, 21] on div at bounding box center [59, 15] width 24 height 30
select select "0"
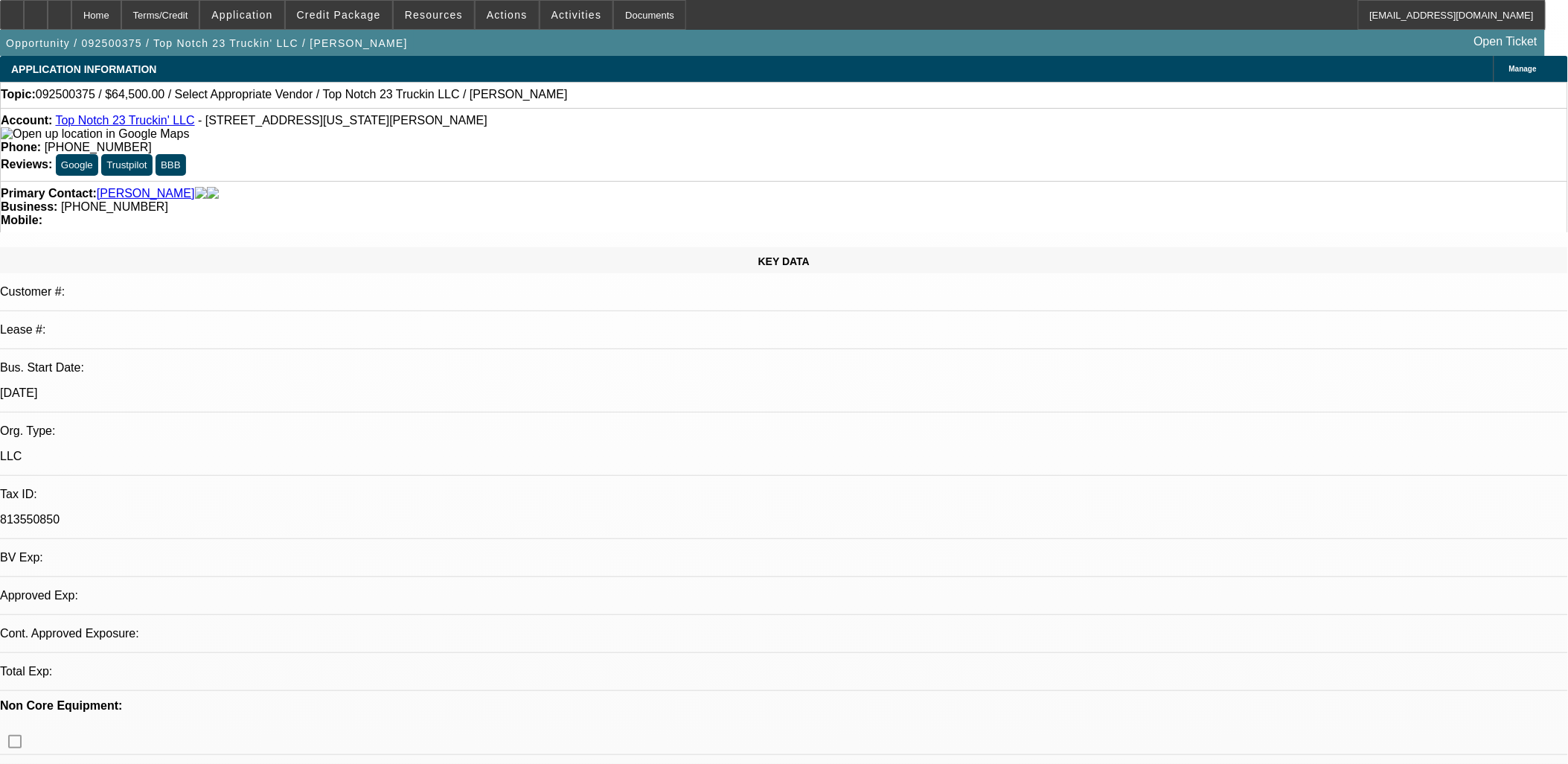
select select "2"
select select "0.1"
select select "1"
select select "2"
select select "4"
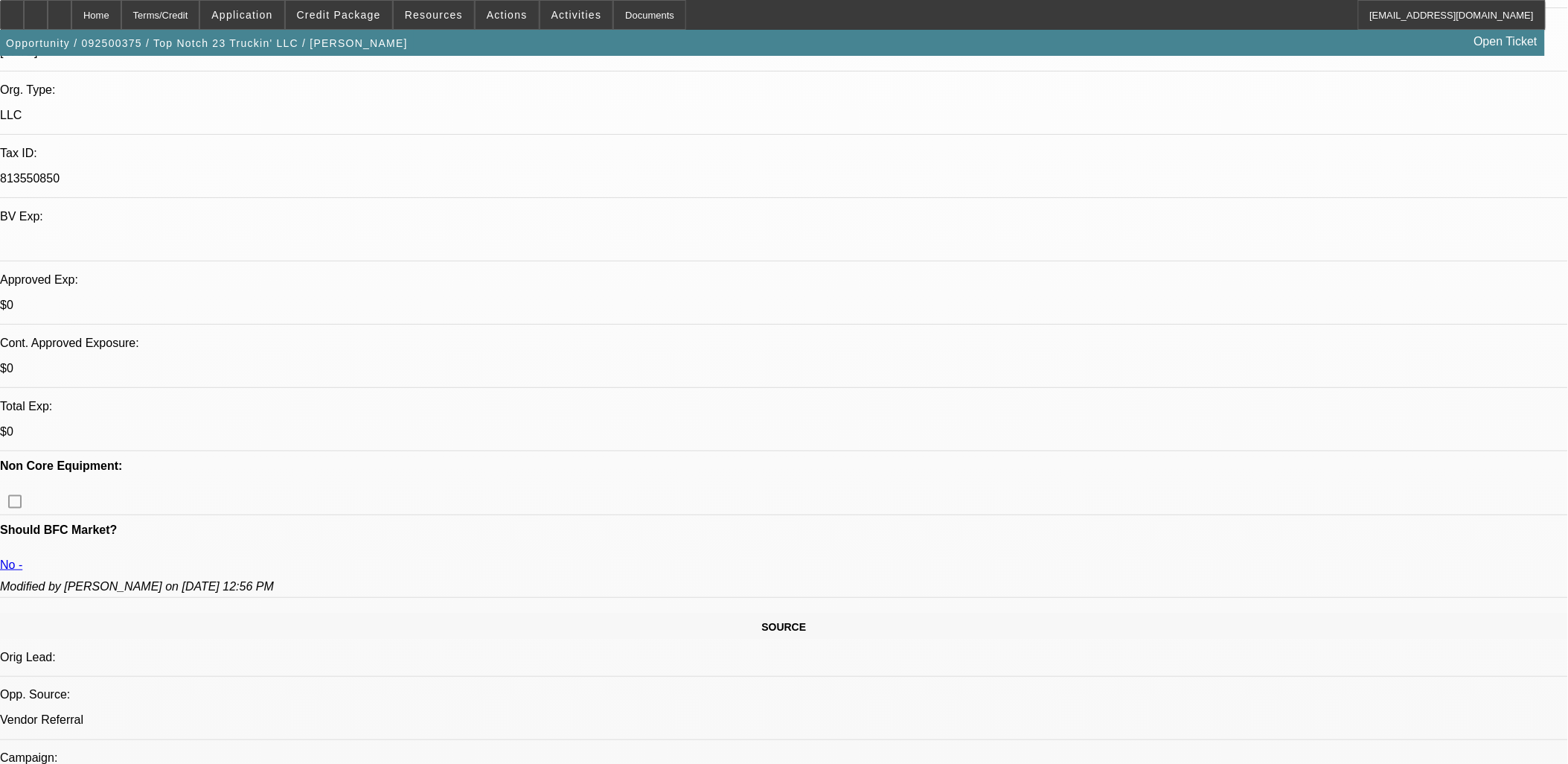
scroll to position [496, 0]
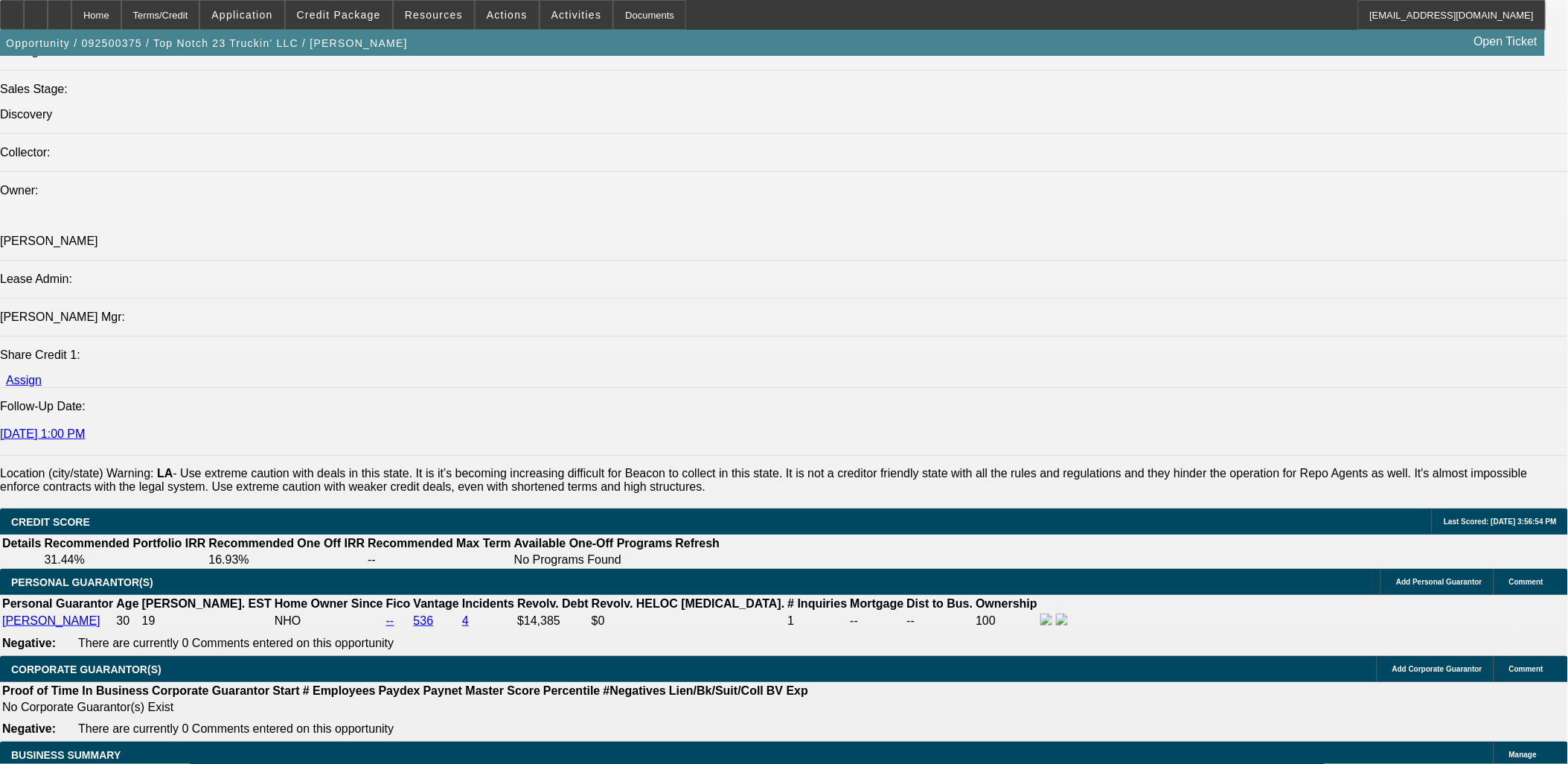
scroll to position [1819, 0]
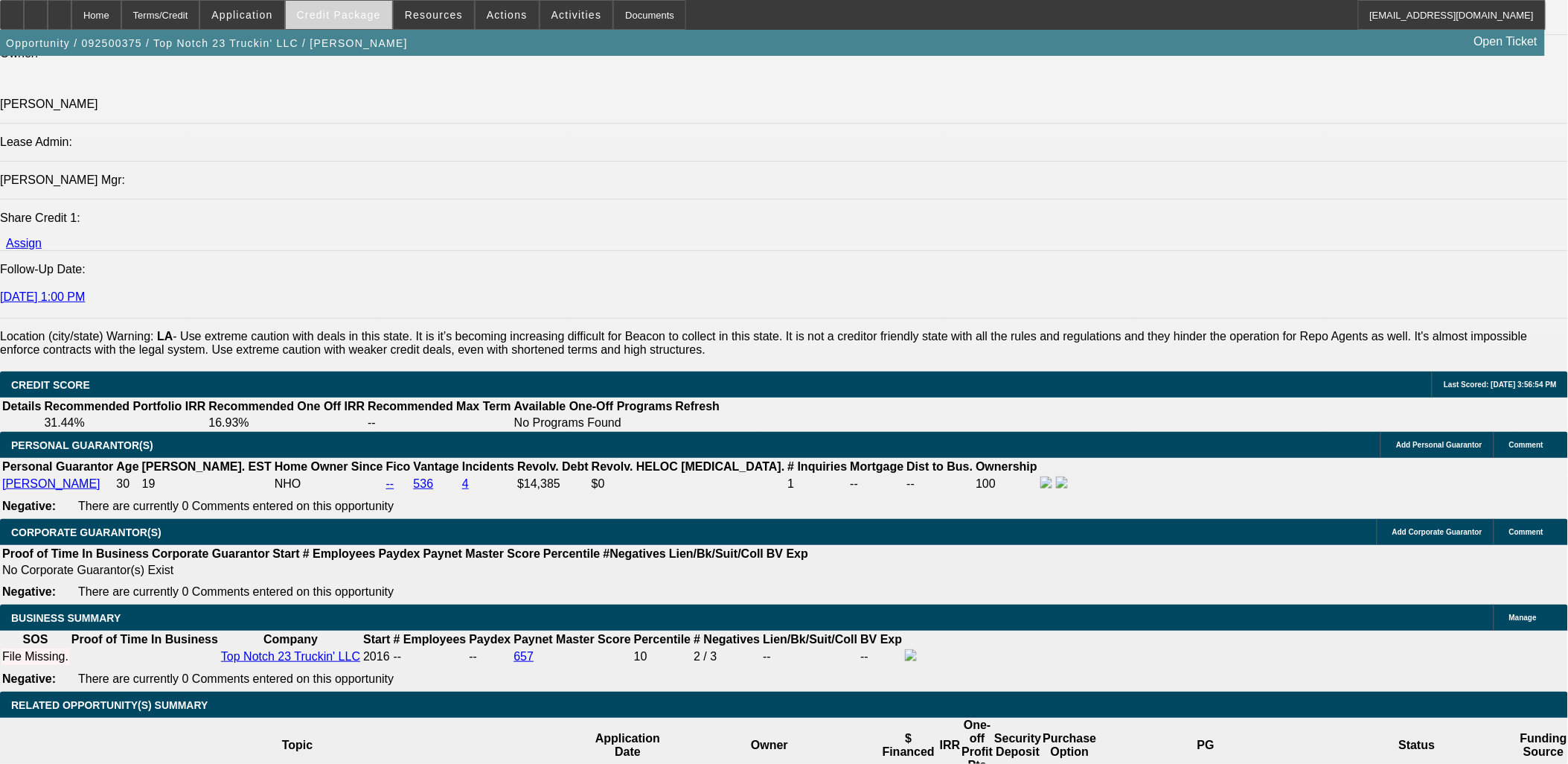
click at [352, 21] on span at bounding box center [339, 14] width 106 height 35
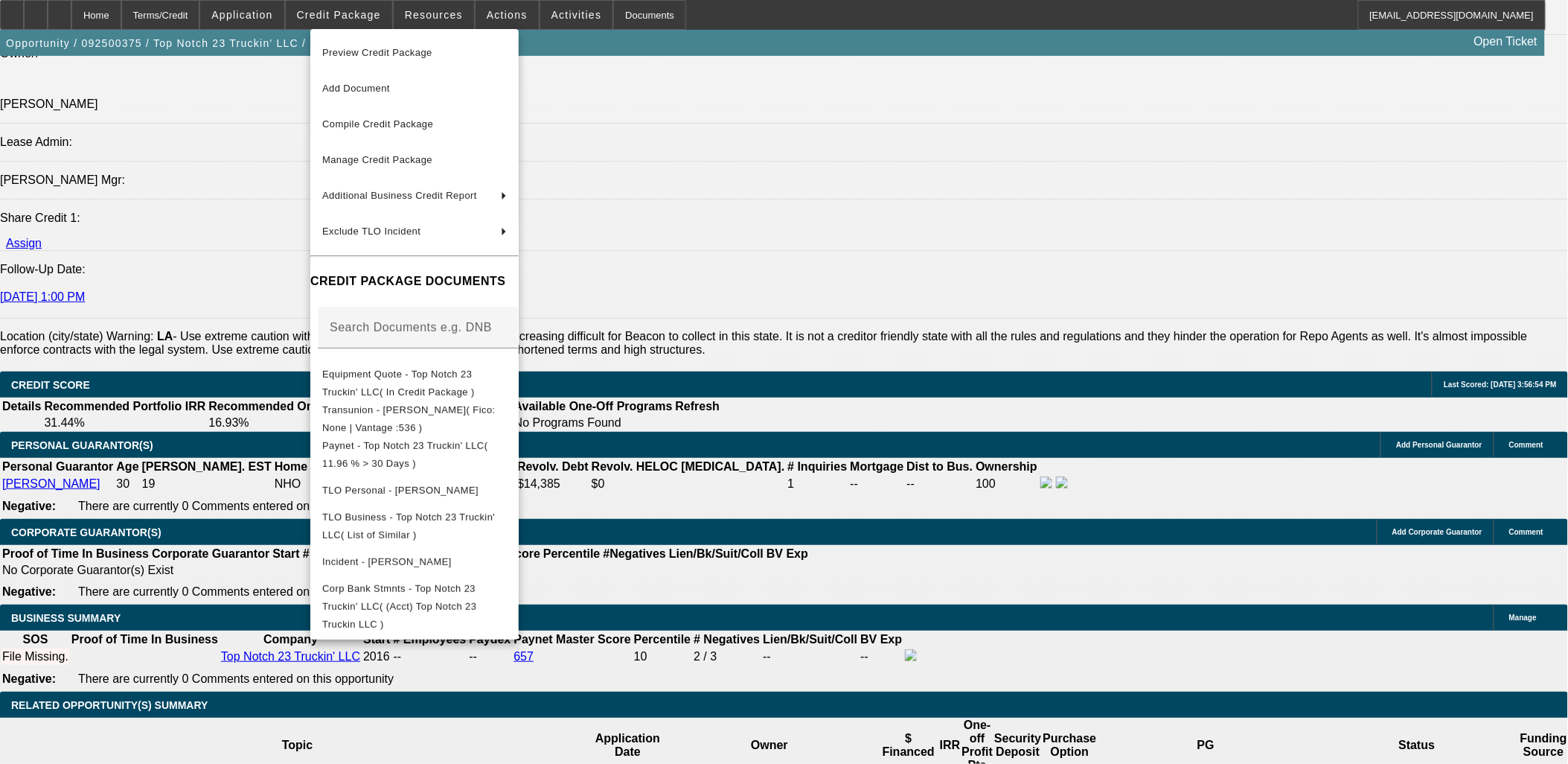
click at [818, 445] on div at bounding box center [784, 382] width 1568 height 764
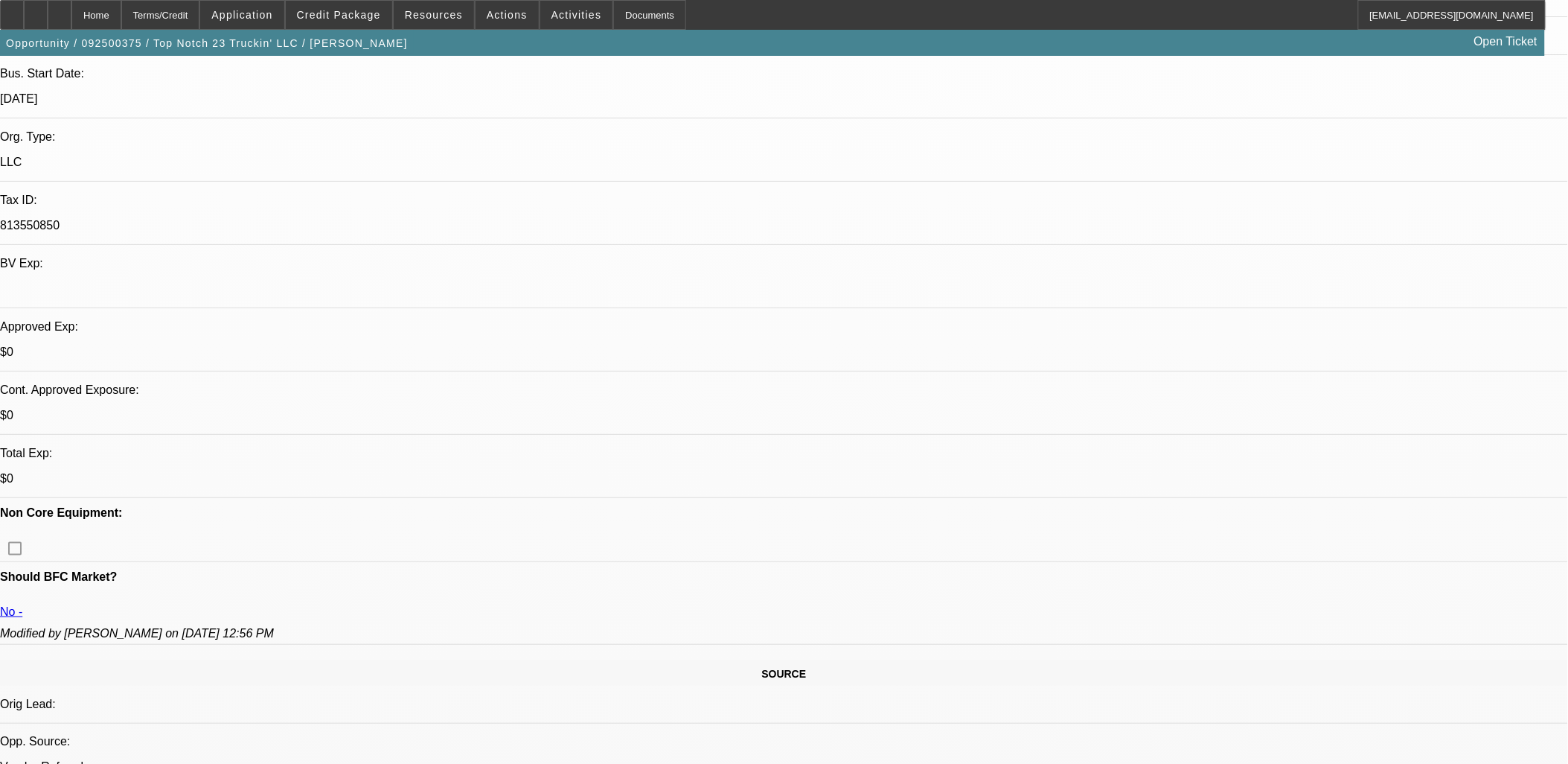
scroll to position [496, 0]
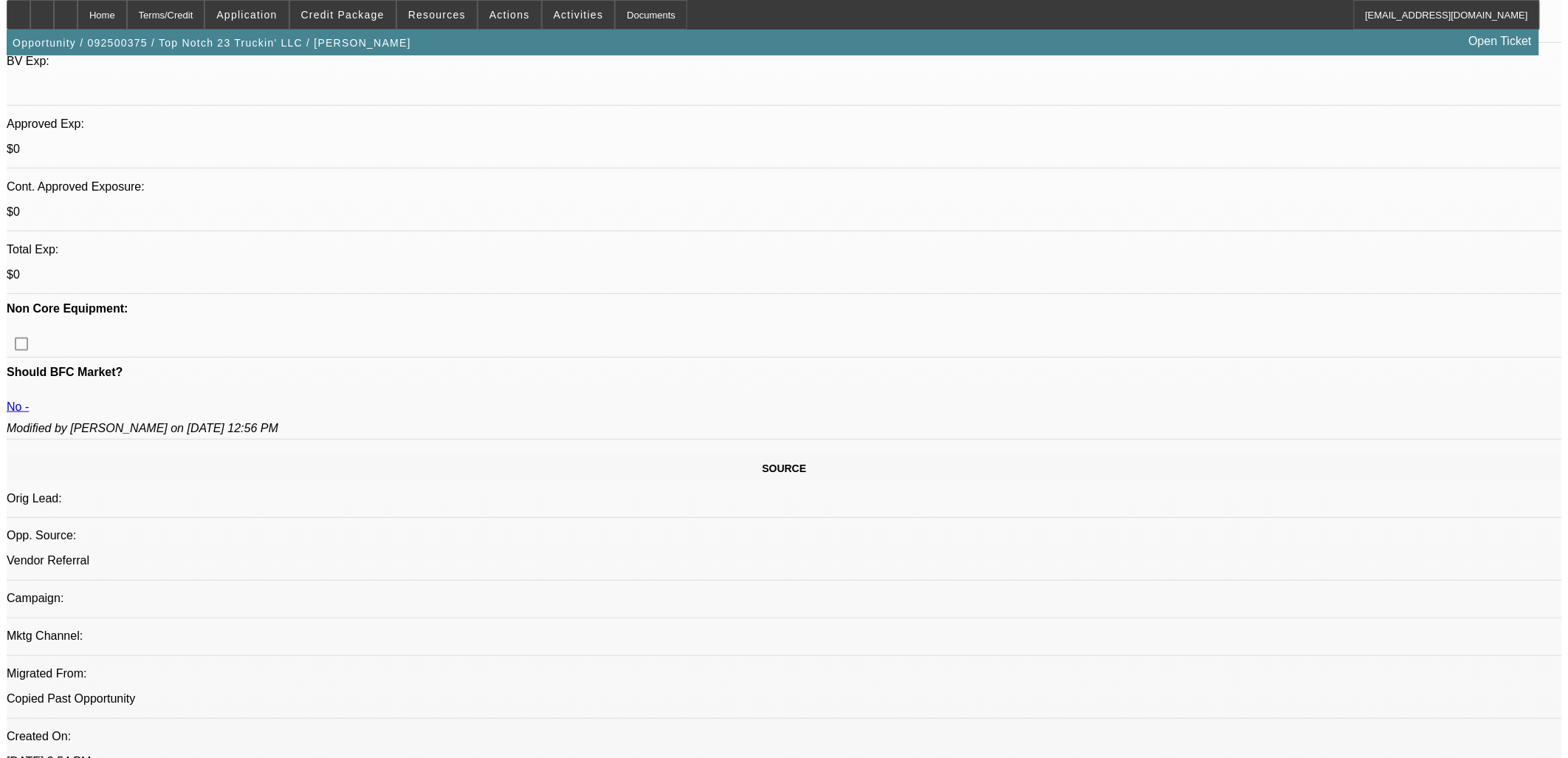
scroll to position [0, 0]
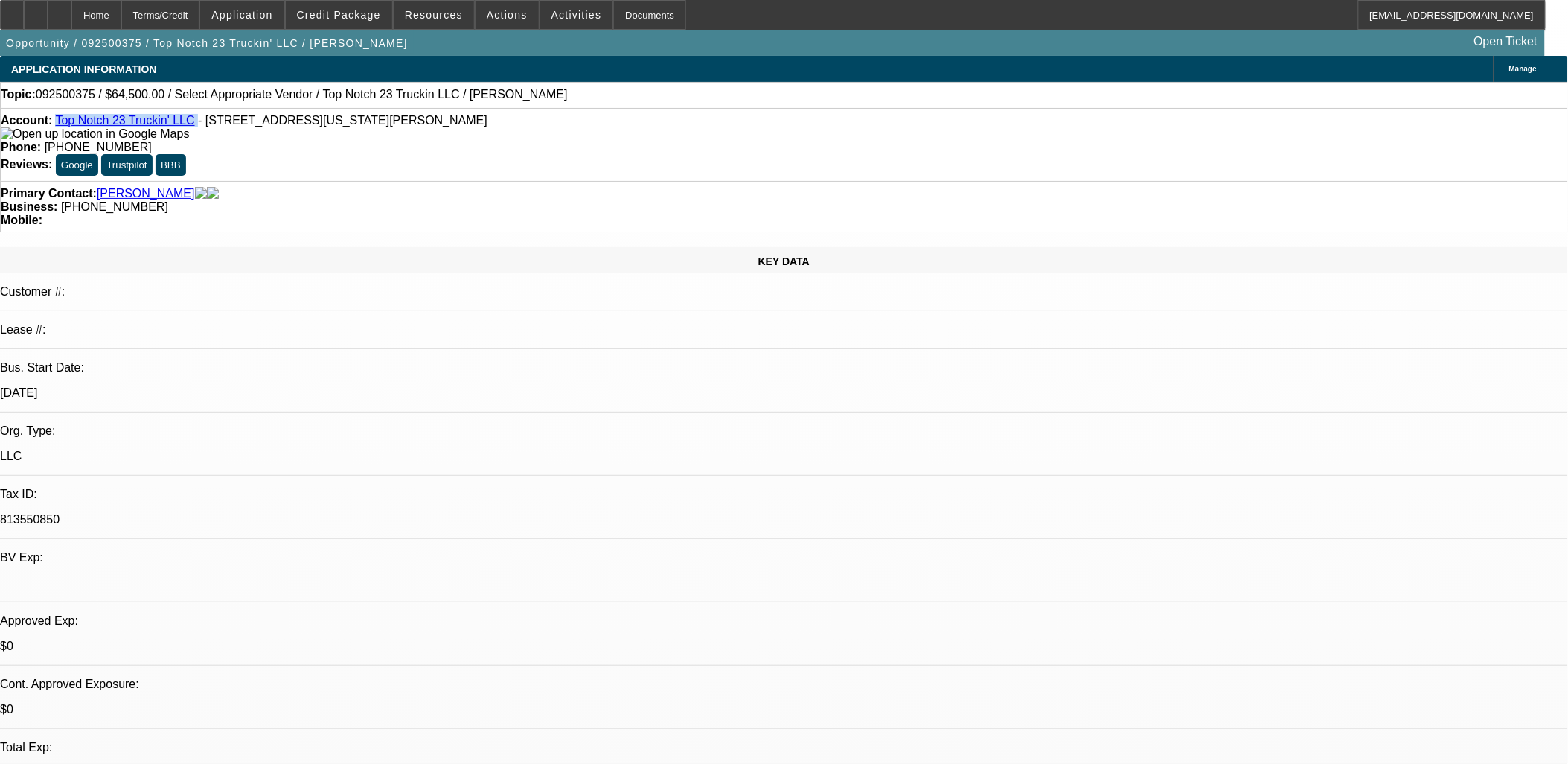
drag, startPoint x: 67, startPoint y: 122, endPoint x: 182, endPoint y: 127, distance: 115.1
click at [182, 127] on div "Account: Top Notch 23 Truckin' LLC - 10680 Louisiana 23, Belle Chasse, LA 70037" at bounding box center [784, 127] width 1566 height 27
copy div "Top Notch 23 Truckin' LLC"
click at [48, 25] on div at bounding box center [35, 15] width 24 height 30
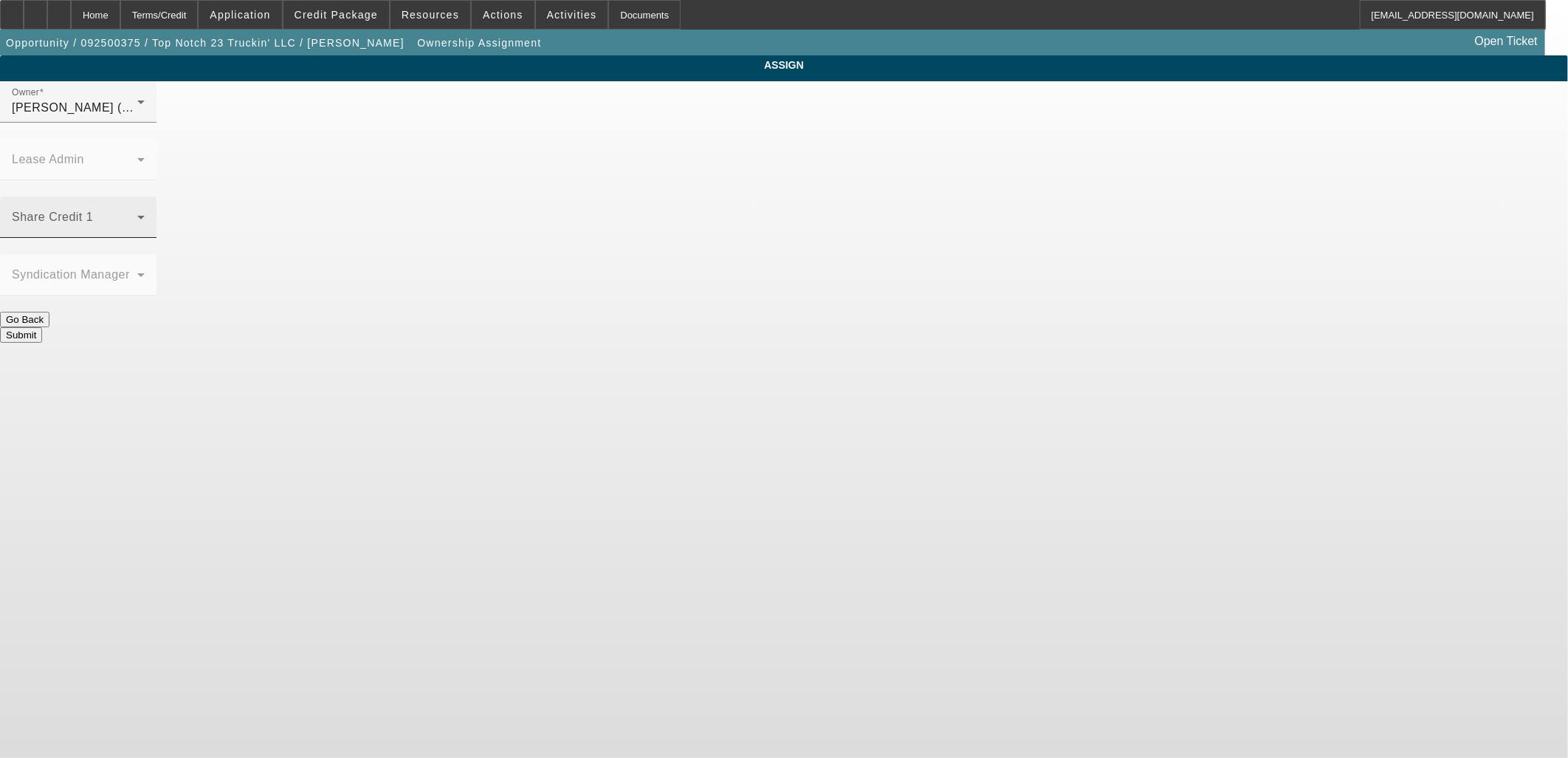
click at [137, 214] on span at bounding box center [74, 223] width 126 height 18
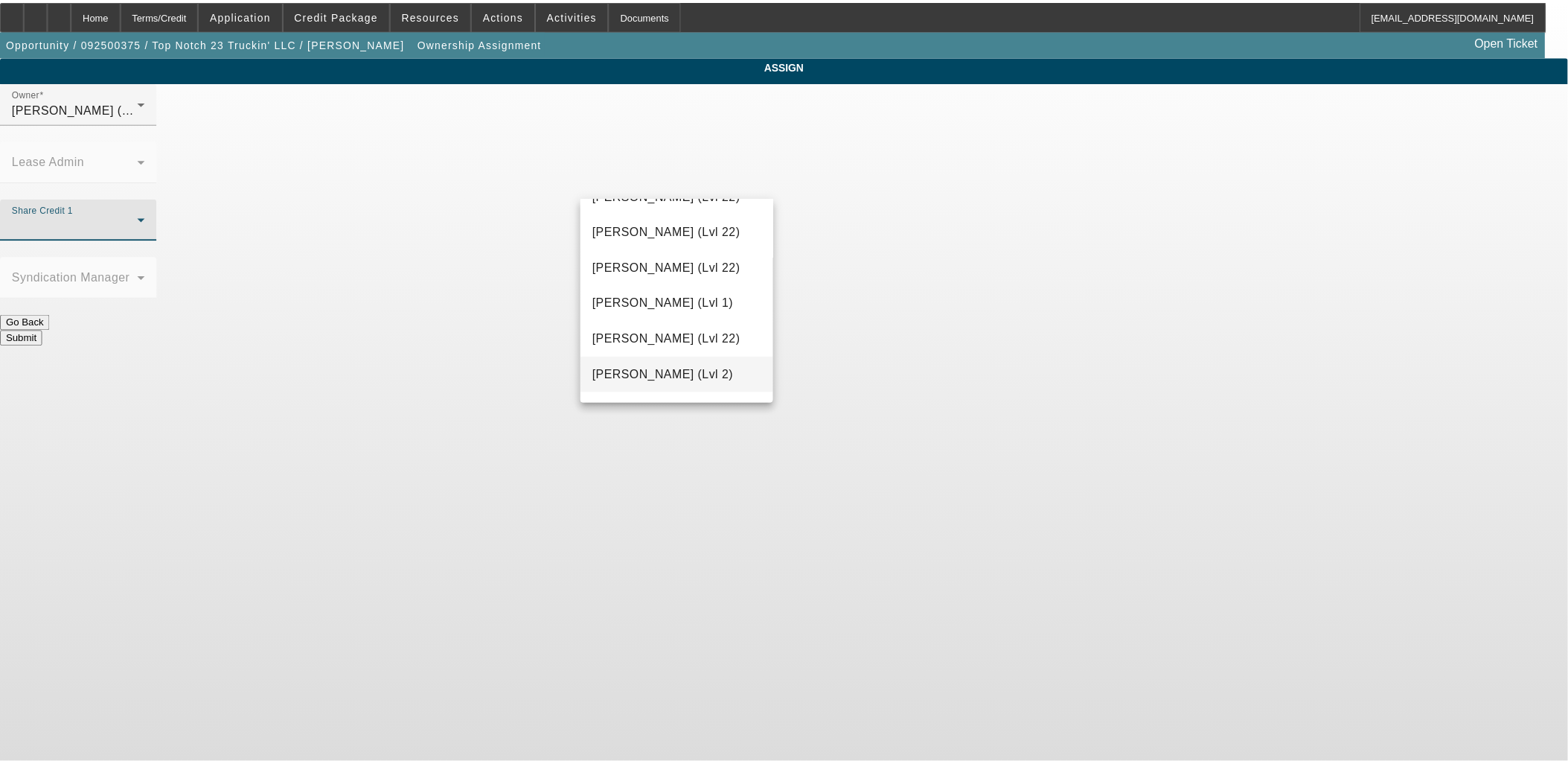
scroll to position [1819, 0]
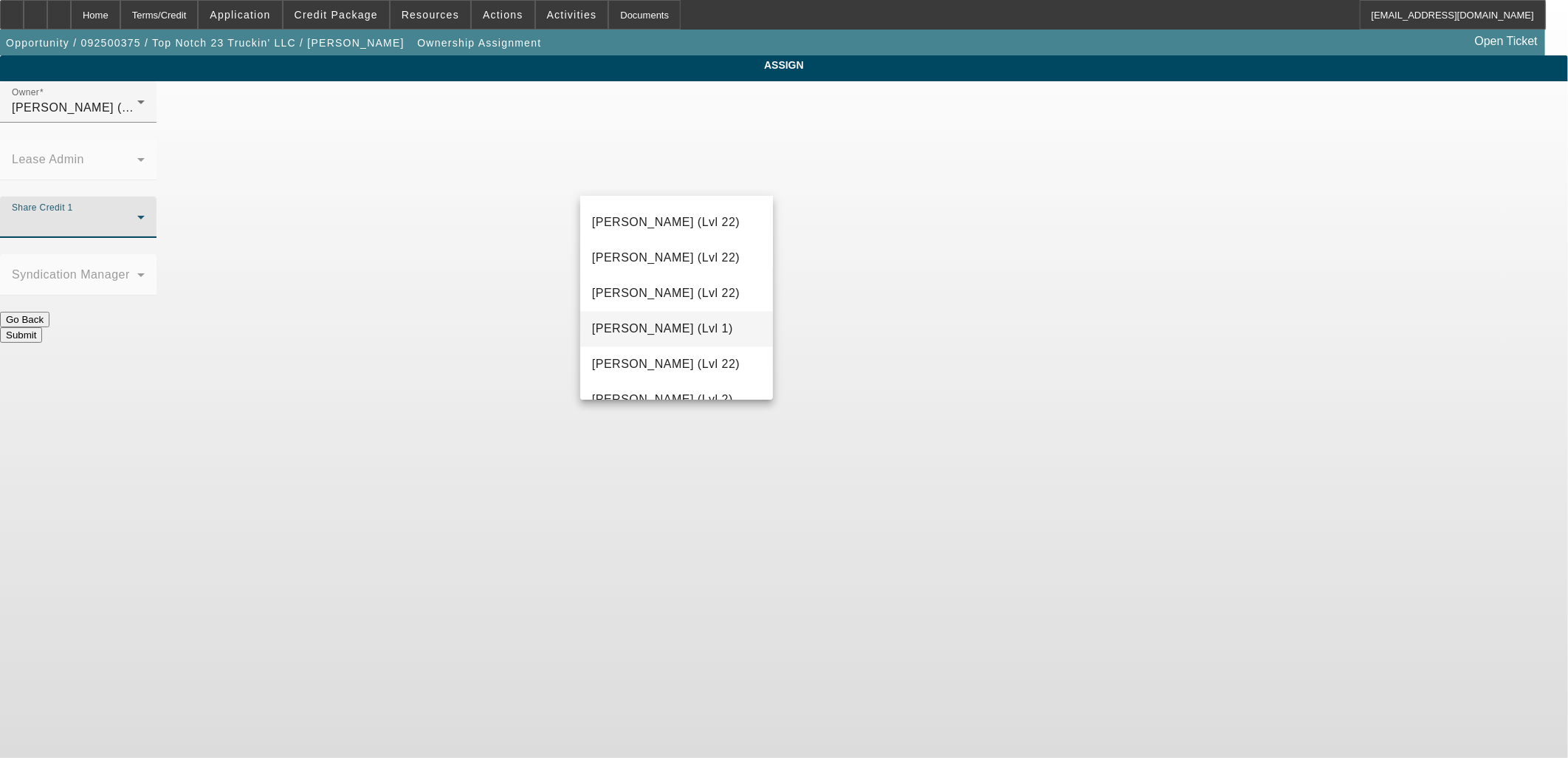
click at [676, 325] on span "Taylor, Lukas (Lvl 1)" at bounding box center [662, 330] width 141 height 18
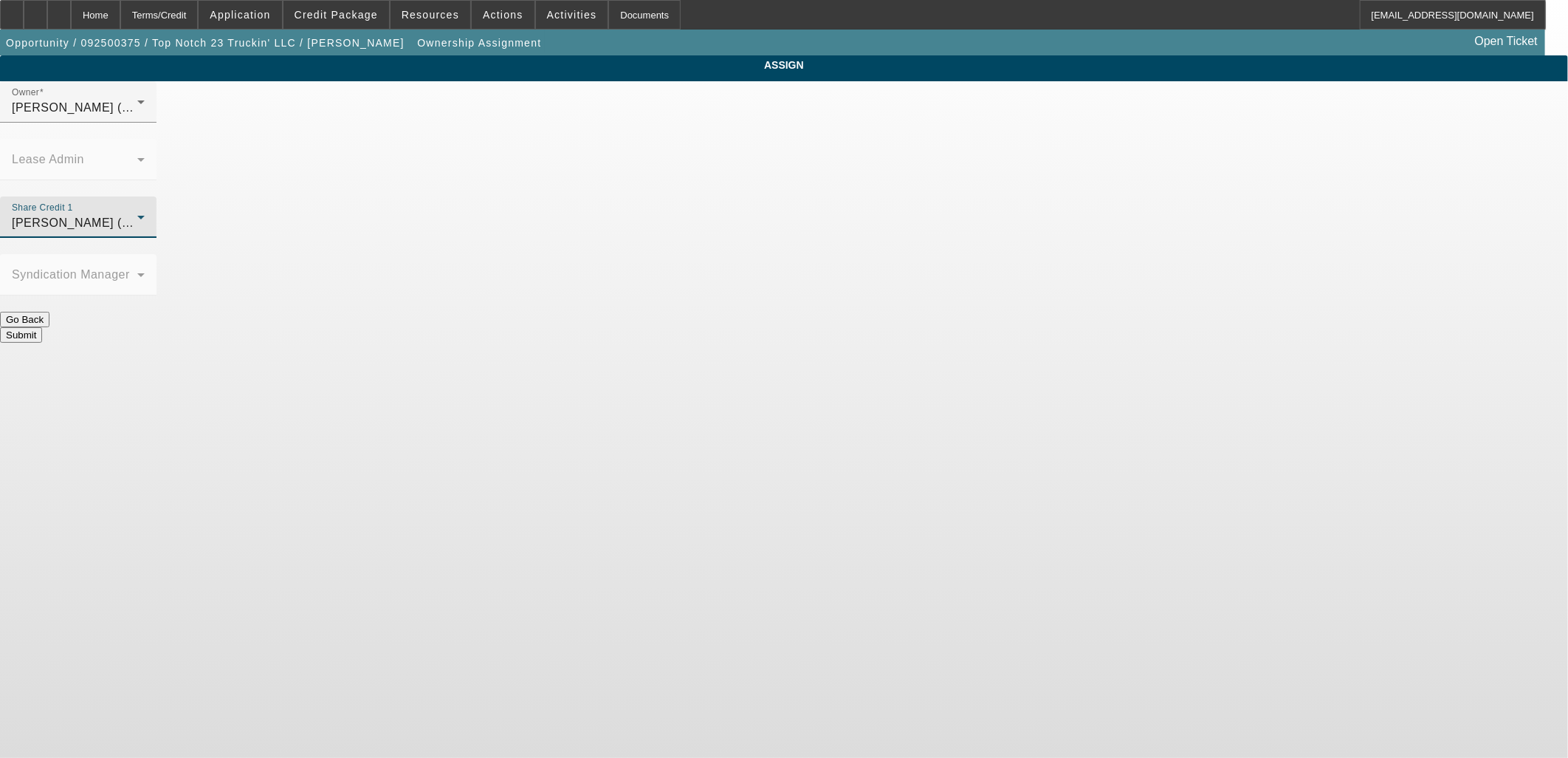
click at [995, 364] on body "Home Terms/Credit Application Credit Package Resources Actions Activities Docum…" at bounding box center [784, 379] width 1568 height 758
click at [42, 327] on button "Submit" at bounding box center [20, 334] width 42 height 16
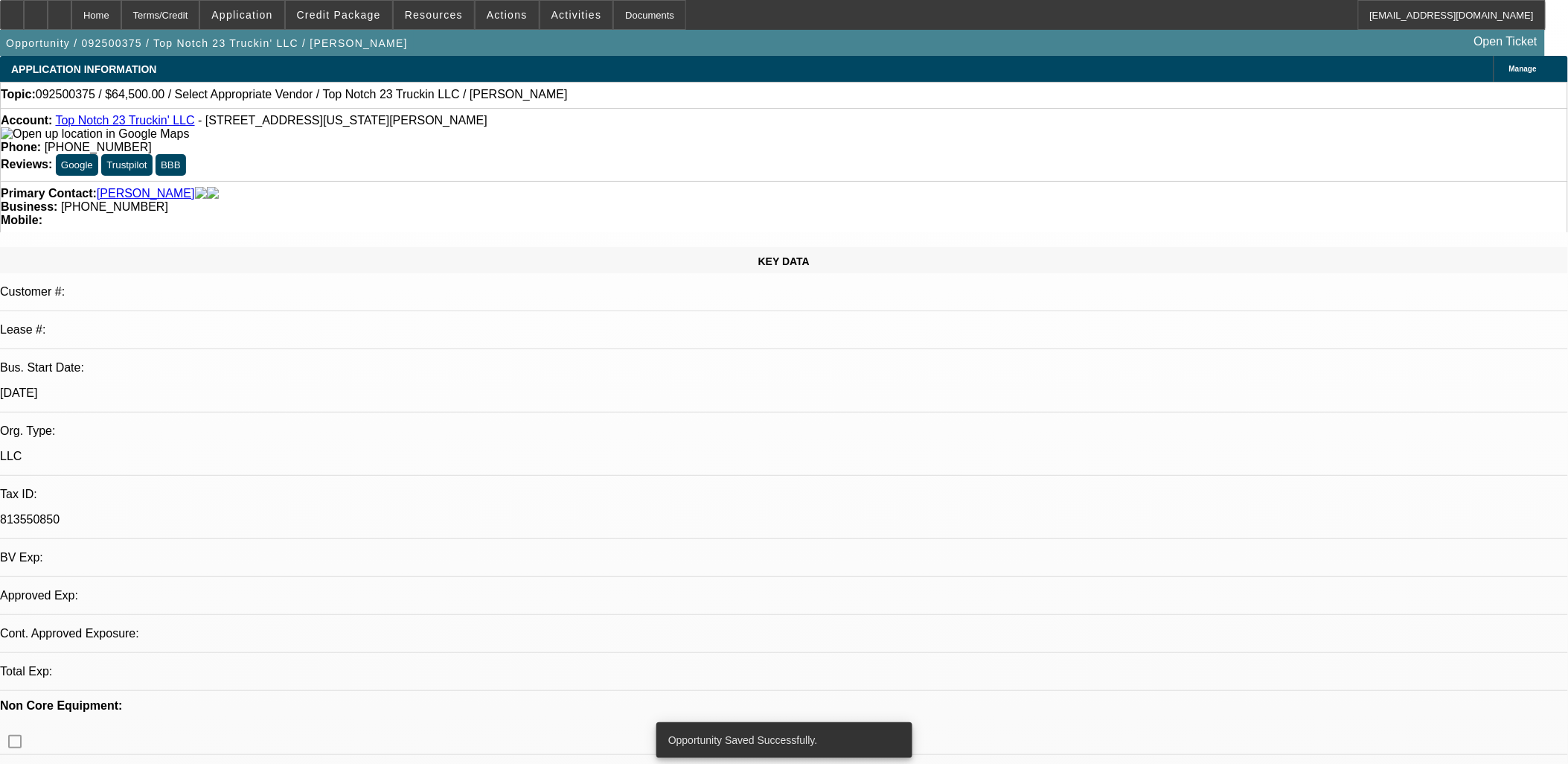
select select "0"
select select "2"
select select "0.1"
select select "4"
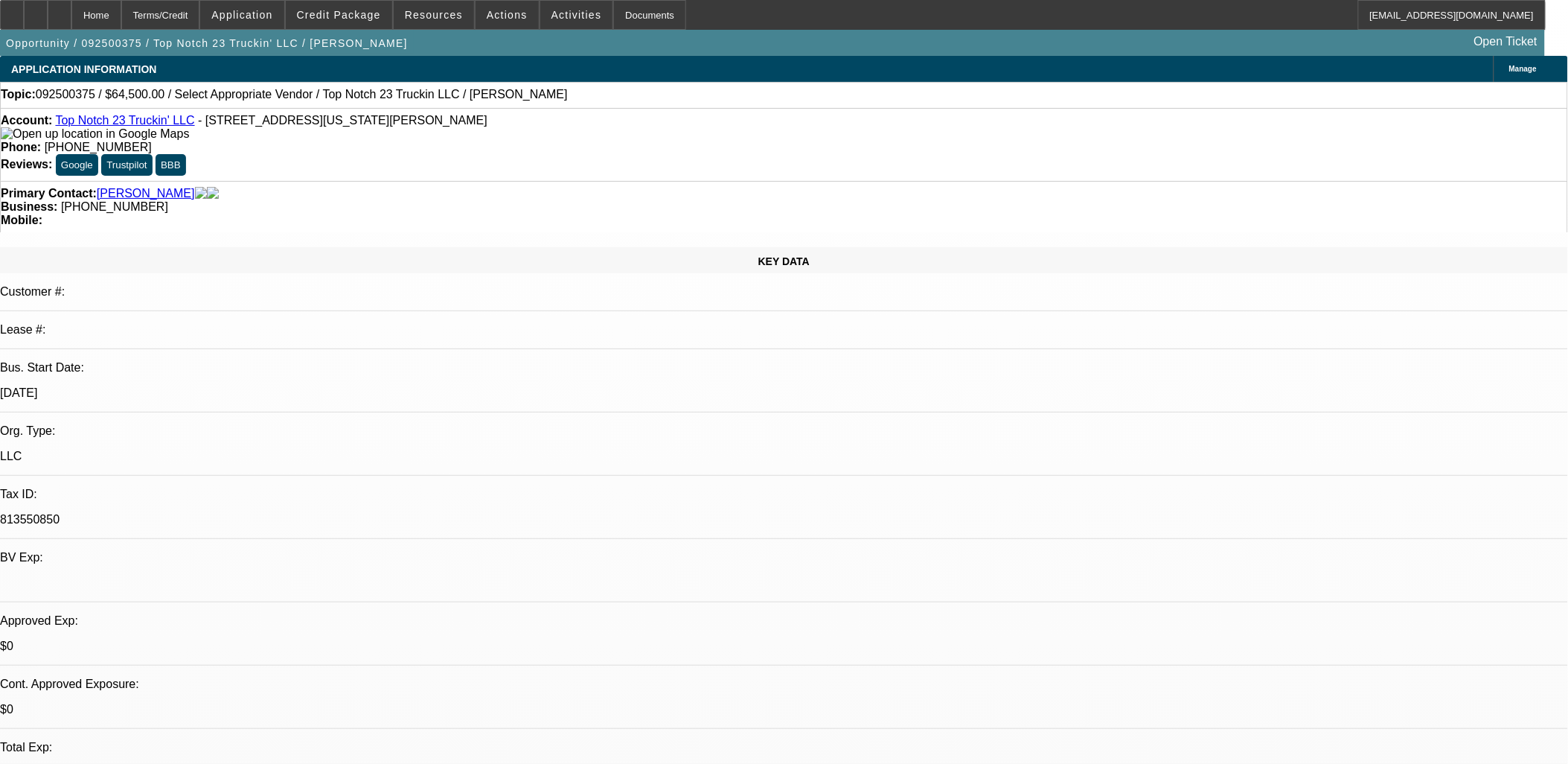
drag, startPoint x: 655, startPoint y: 129, endPoint x: 570, endPoint y: 111, distance: 86.9
click at [570, 111] on div "Account: Top Notch 23 Truckin' LLC - 10680 Louisiana 23, Belle Chasse, LA 70037…" at bounding box center [784, 144] width 1568 height 73
copy span "(504) 346-5729"
click at [59, 10] on icon at bounding box center [59, 10] width 0 height 0
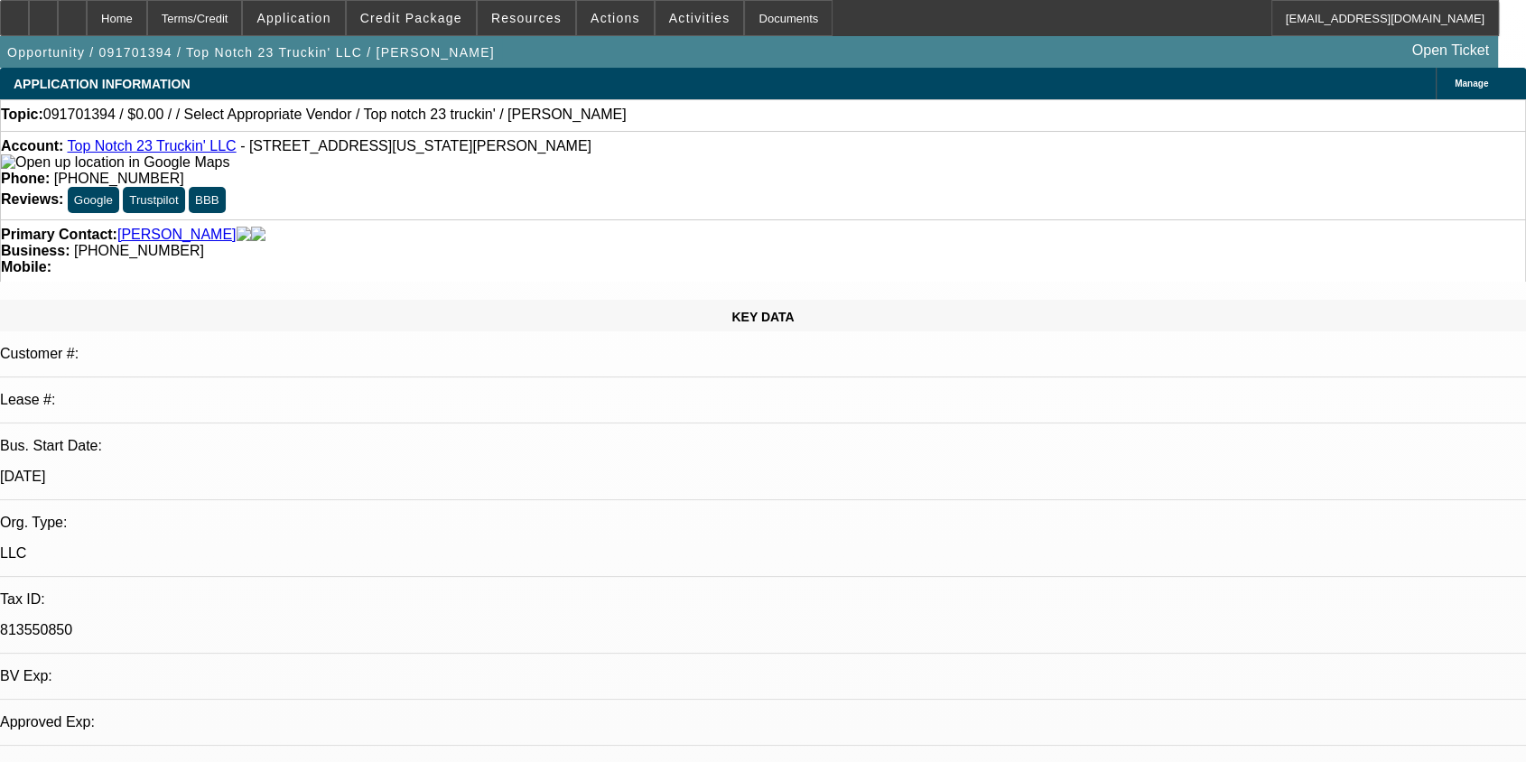
select select "0"
select select "2"
select select "0.1"
select select "1"
select select "2"
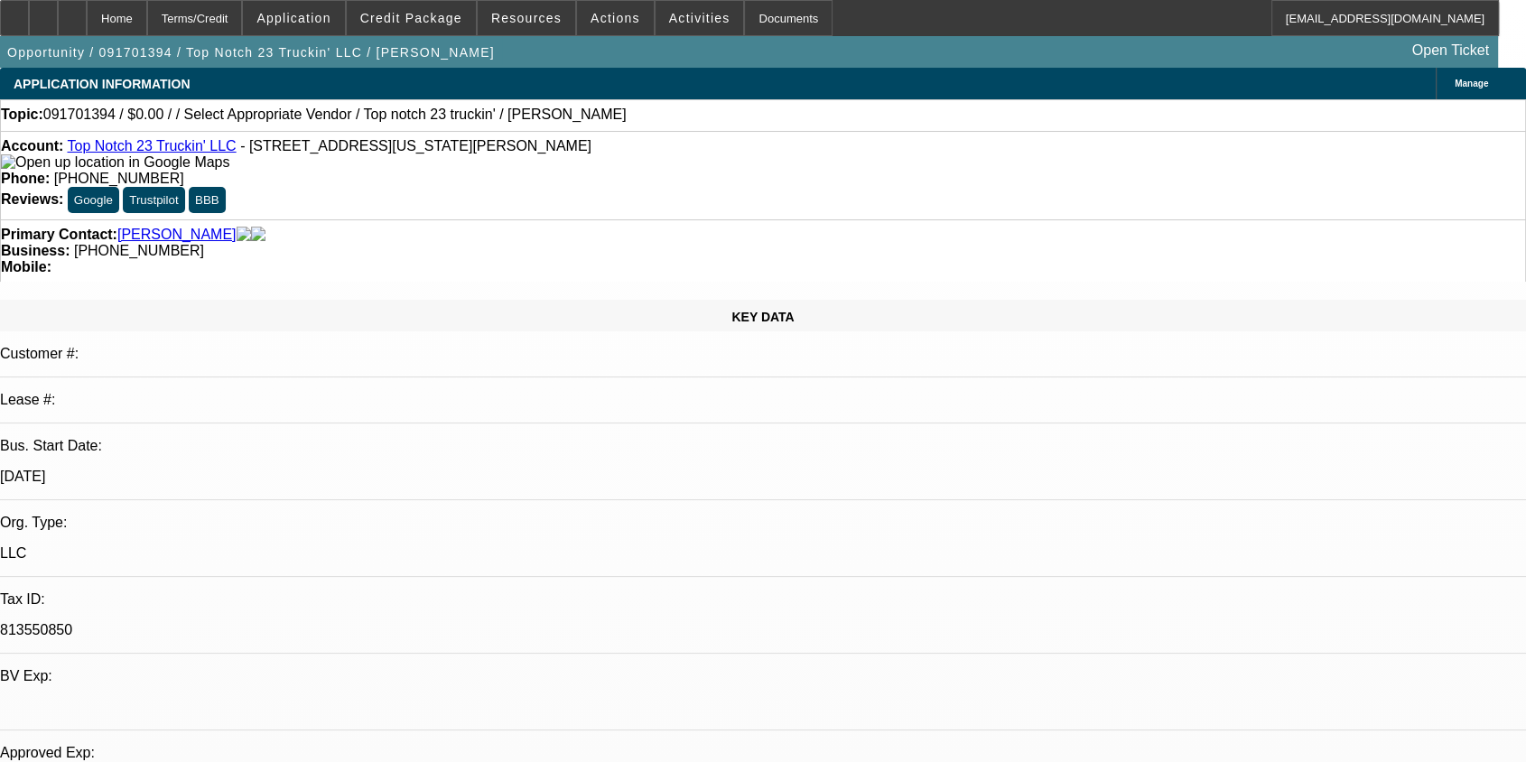
select select
click at [406, 28] on span at bounding box center [411, 17] width 129 height 43
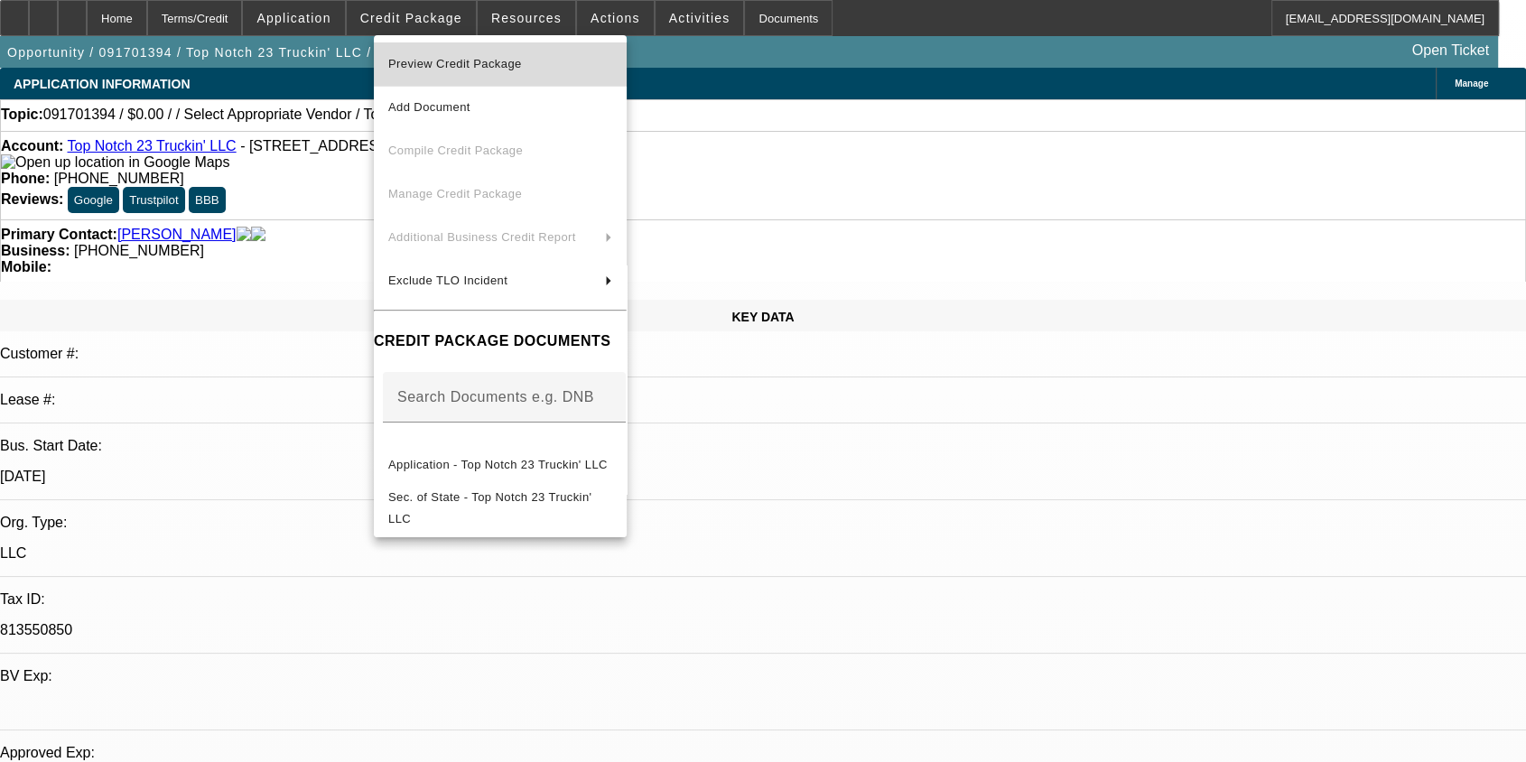
click at [446, 60] on span "Preview Credit Package" at bounding box center [455, 64] width 134 height 14
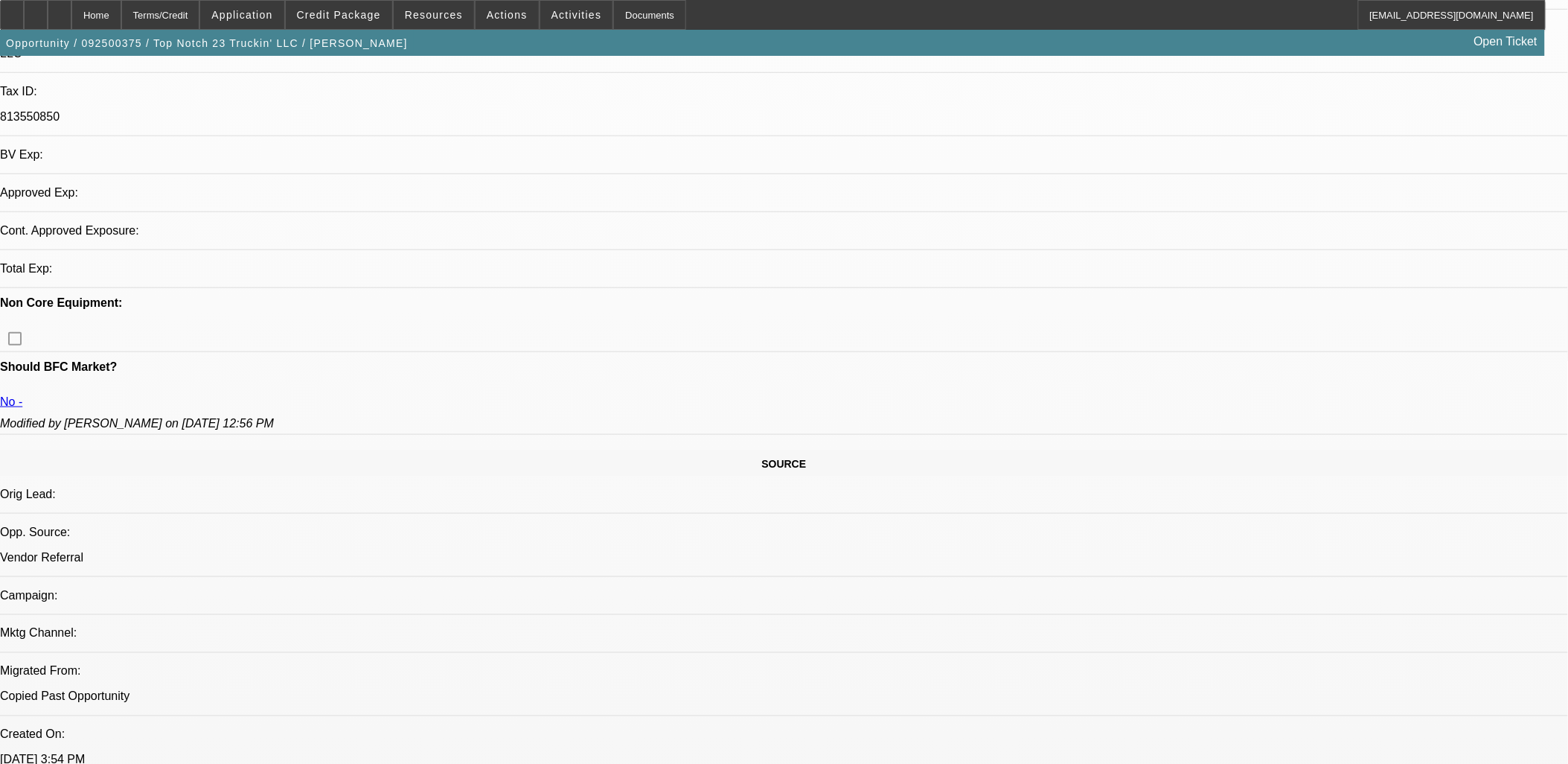
select select "0"
select select "2"
select select "0.1"
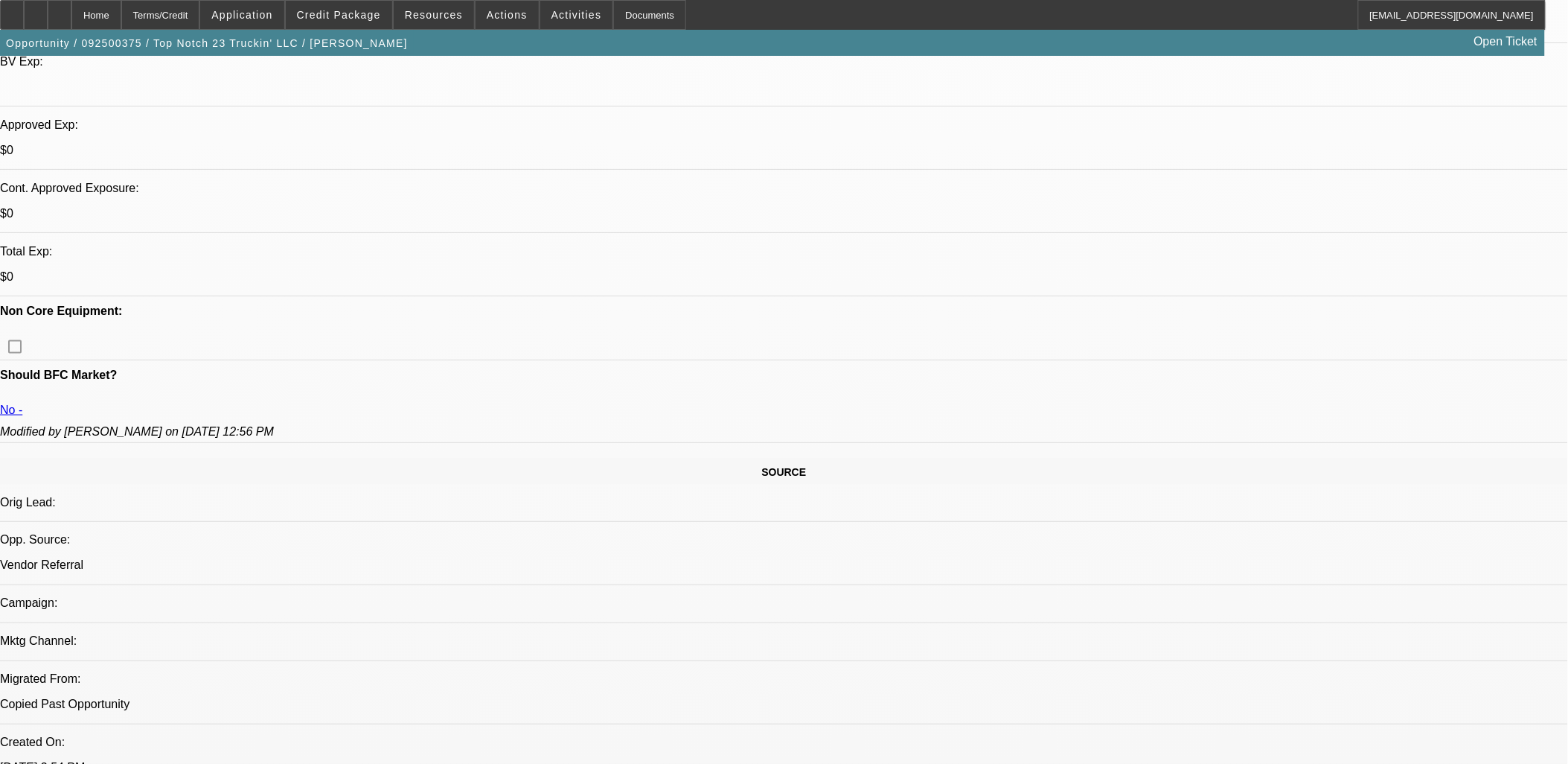
select select "1"
select select "2"
select select "4"
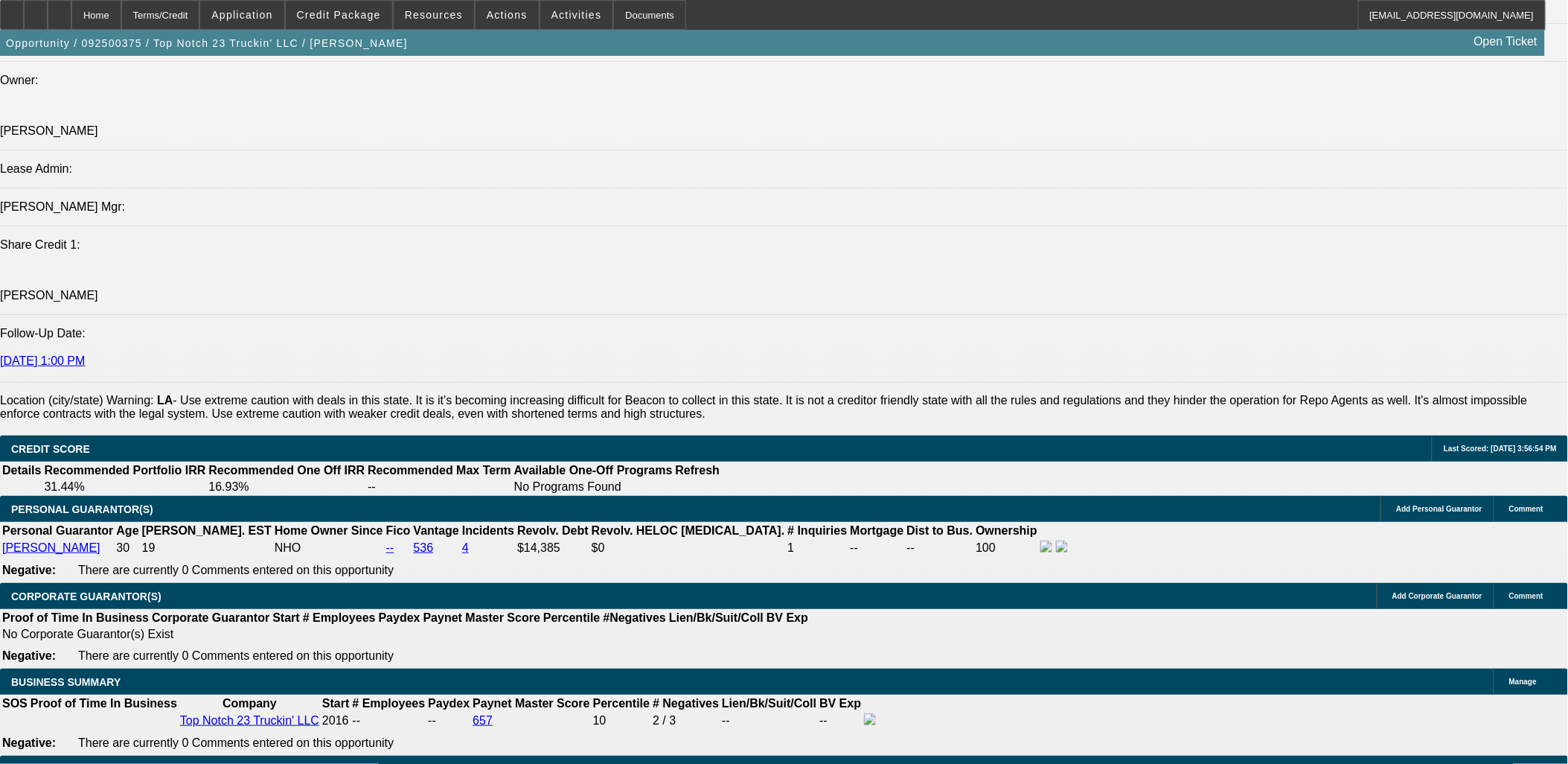
scroll to position [2067, 0]
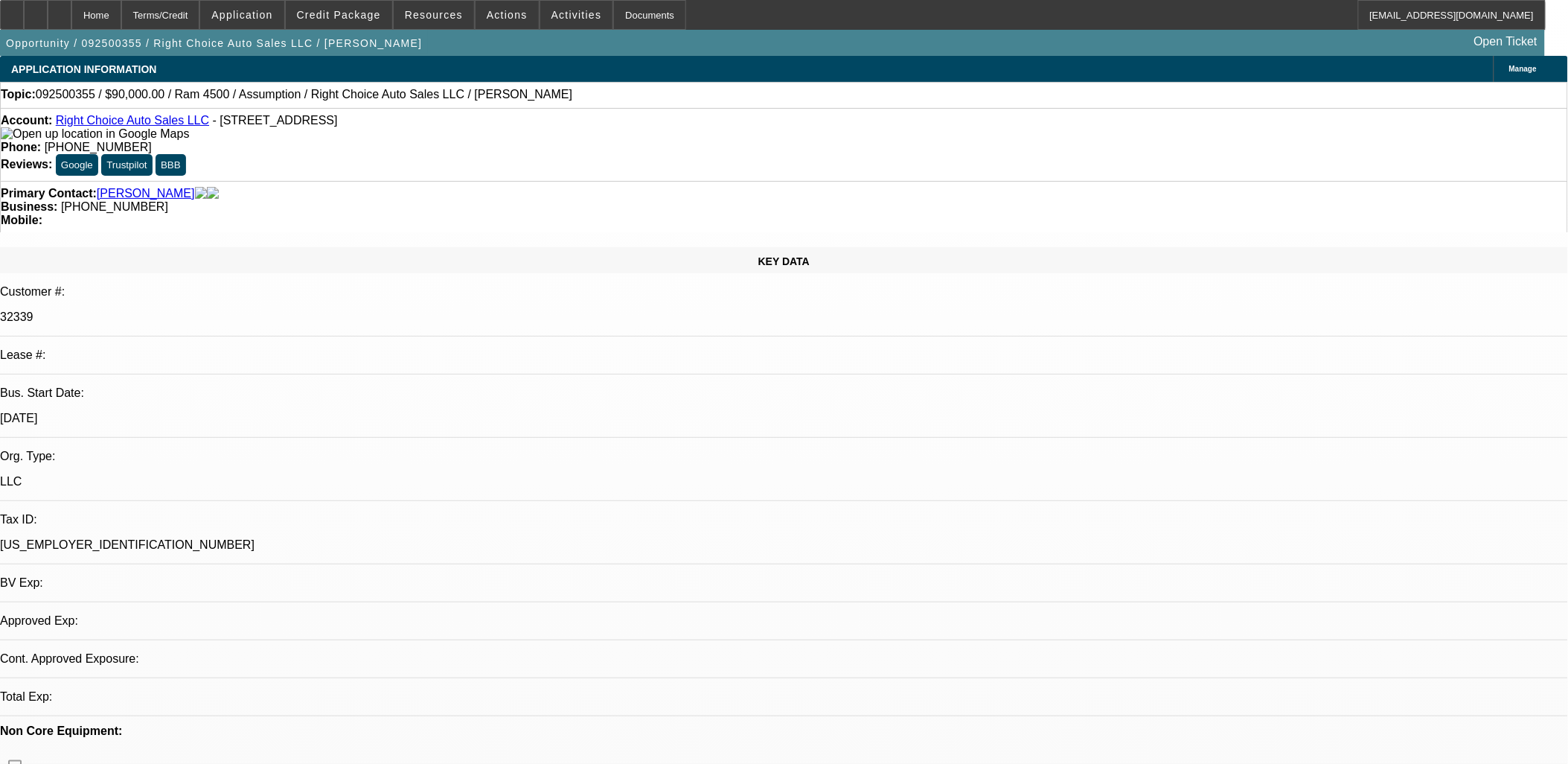
select select "0"
select select "2"
select select "0.1"
select select "4"
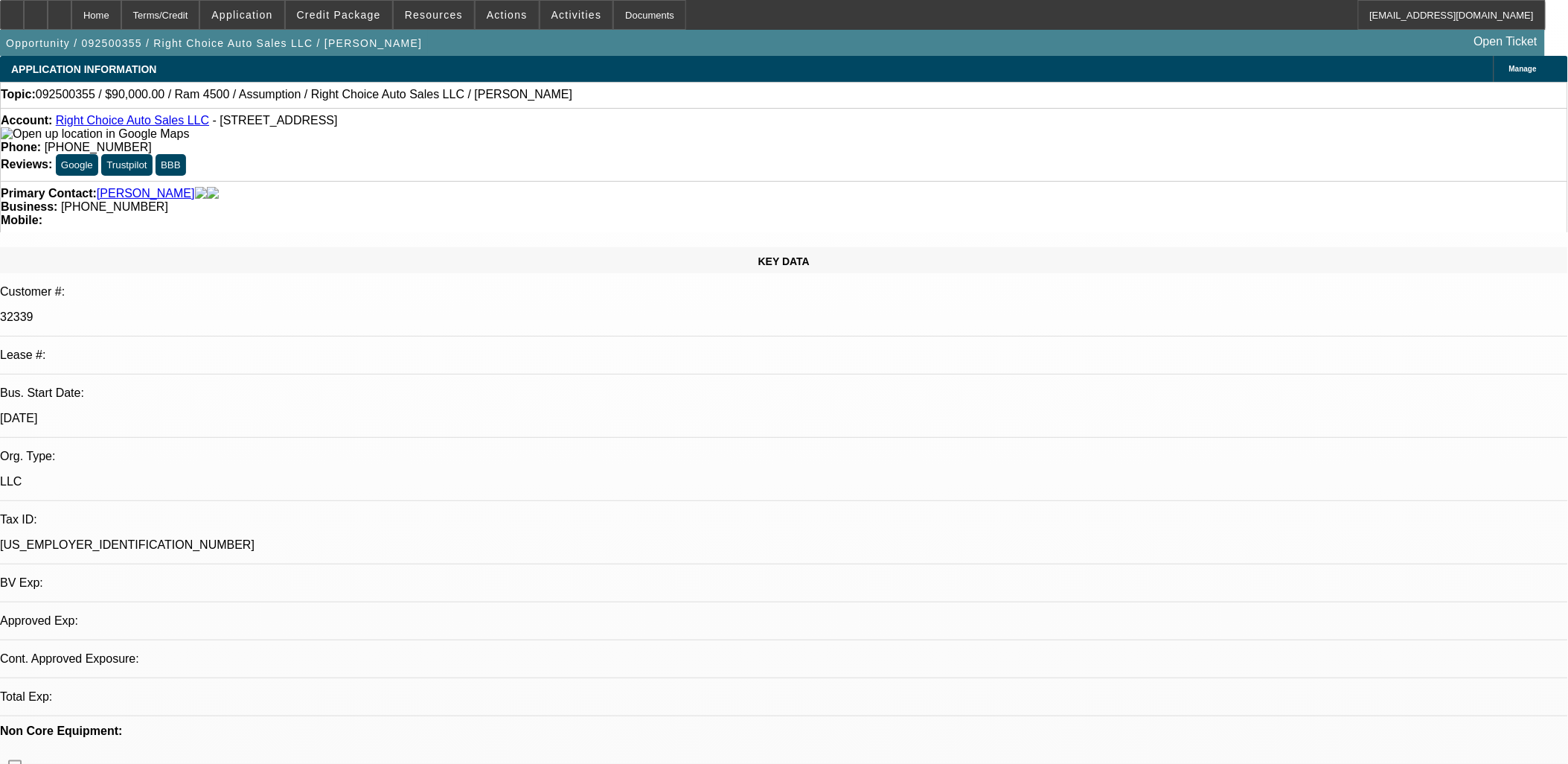
select select "0"
select select "2"
select select "0.1"
select select "4"
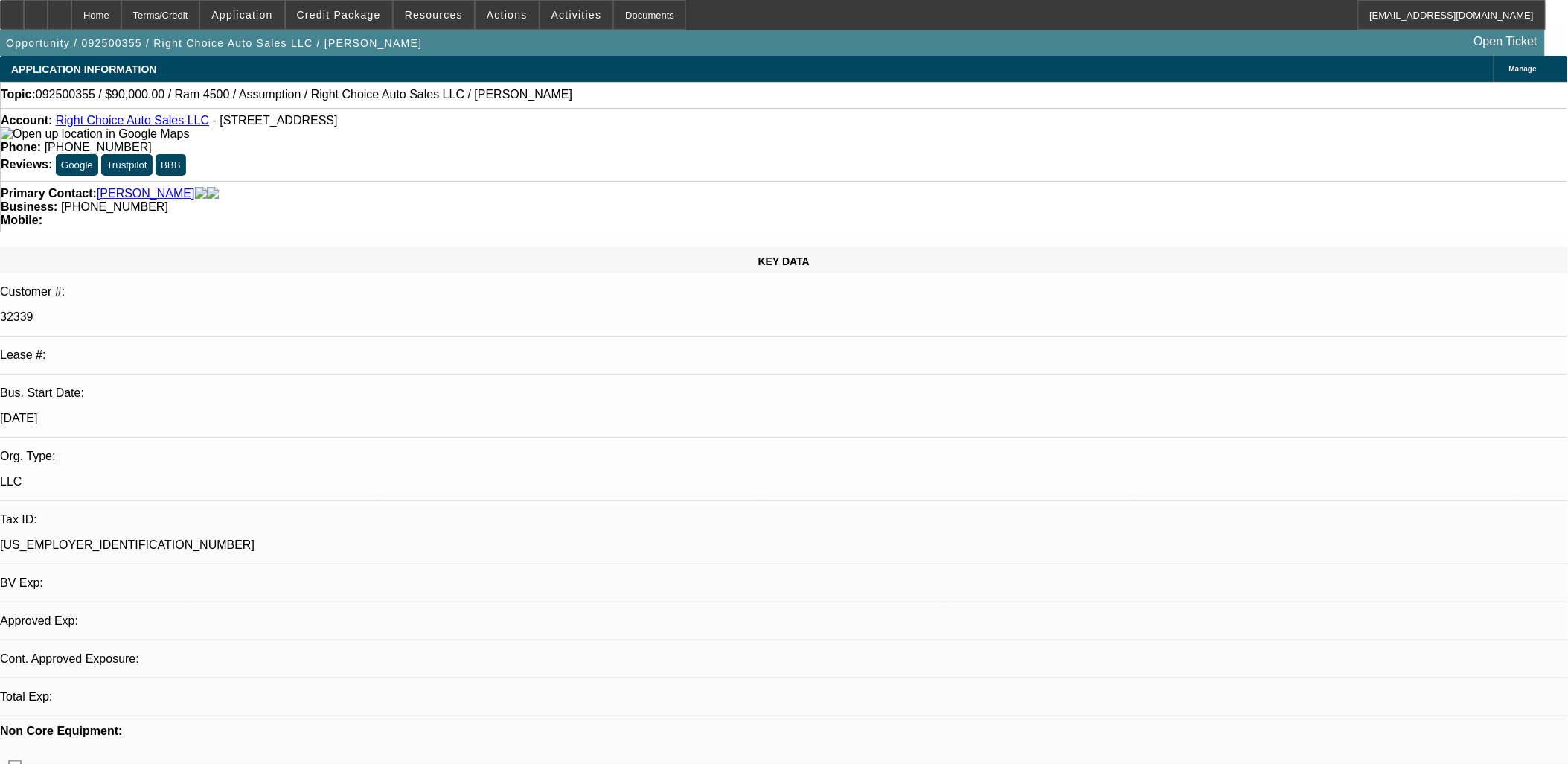
select select "0"
select select "2"
select select "0.1"
select select "4"
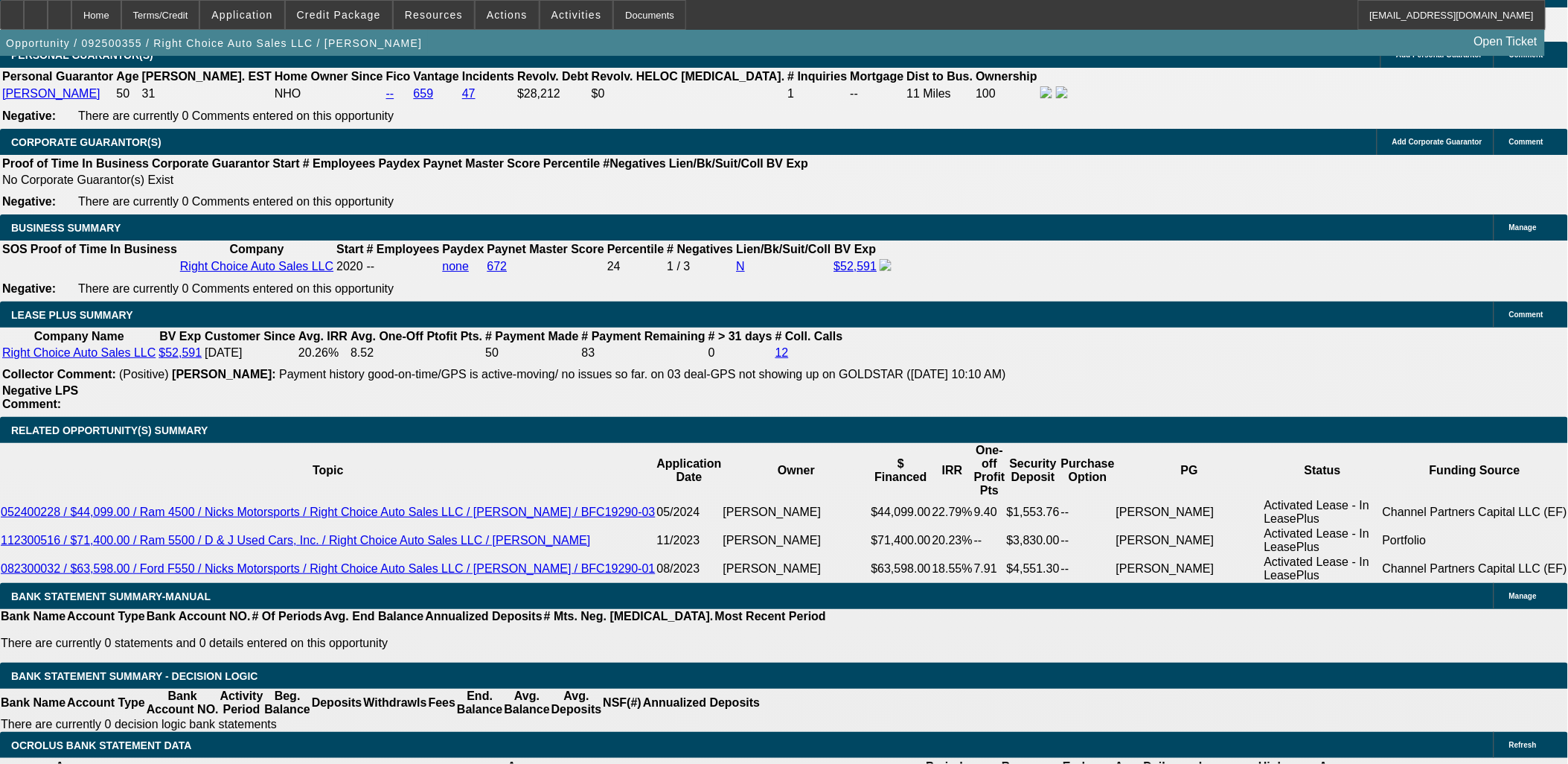
scroll to position [2233, 0]
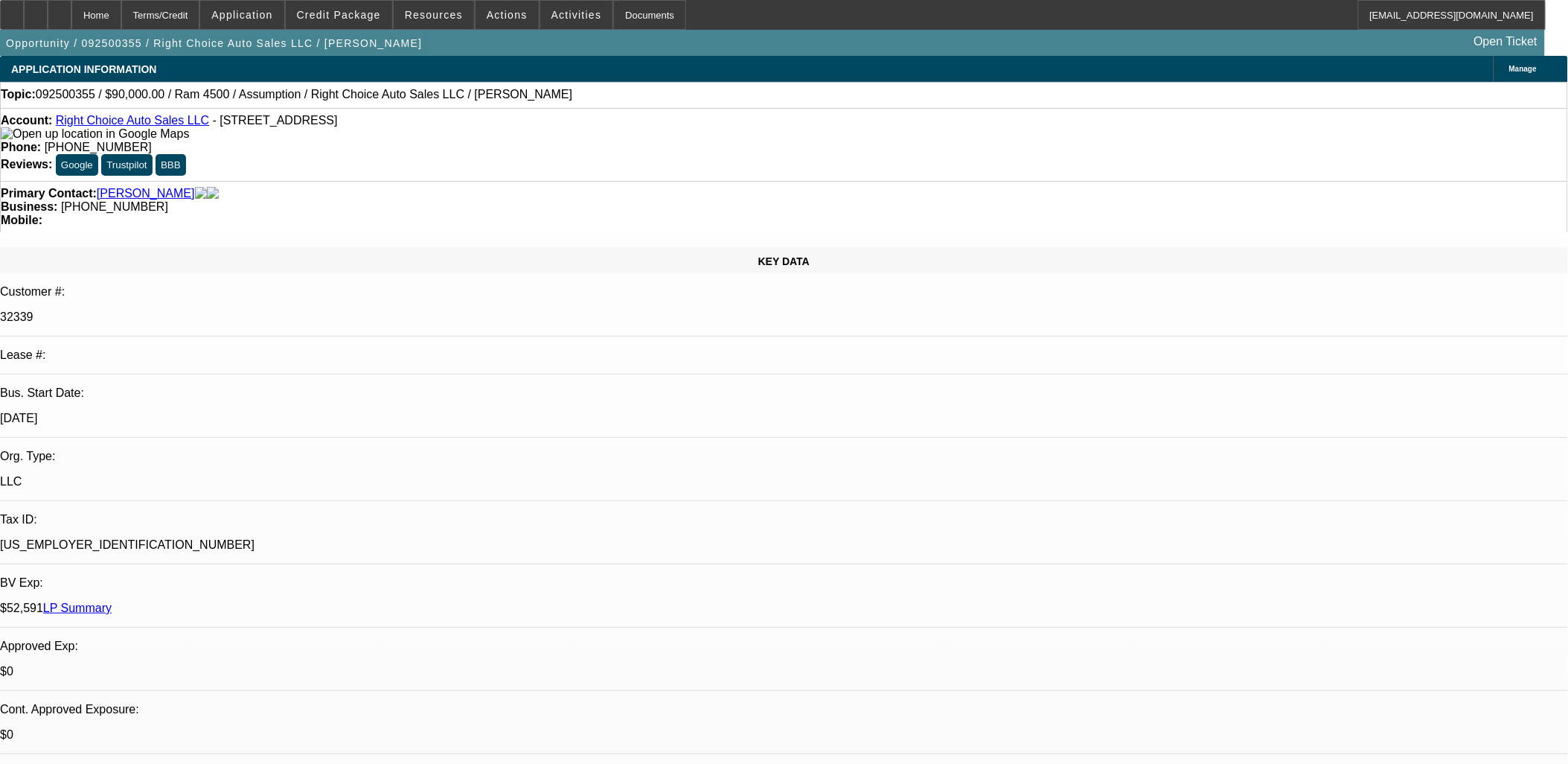
select select "0"
select select "2"
select select "0.1"
select select "0"
select select "2"
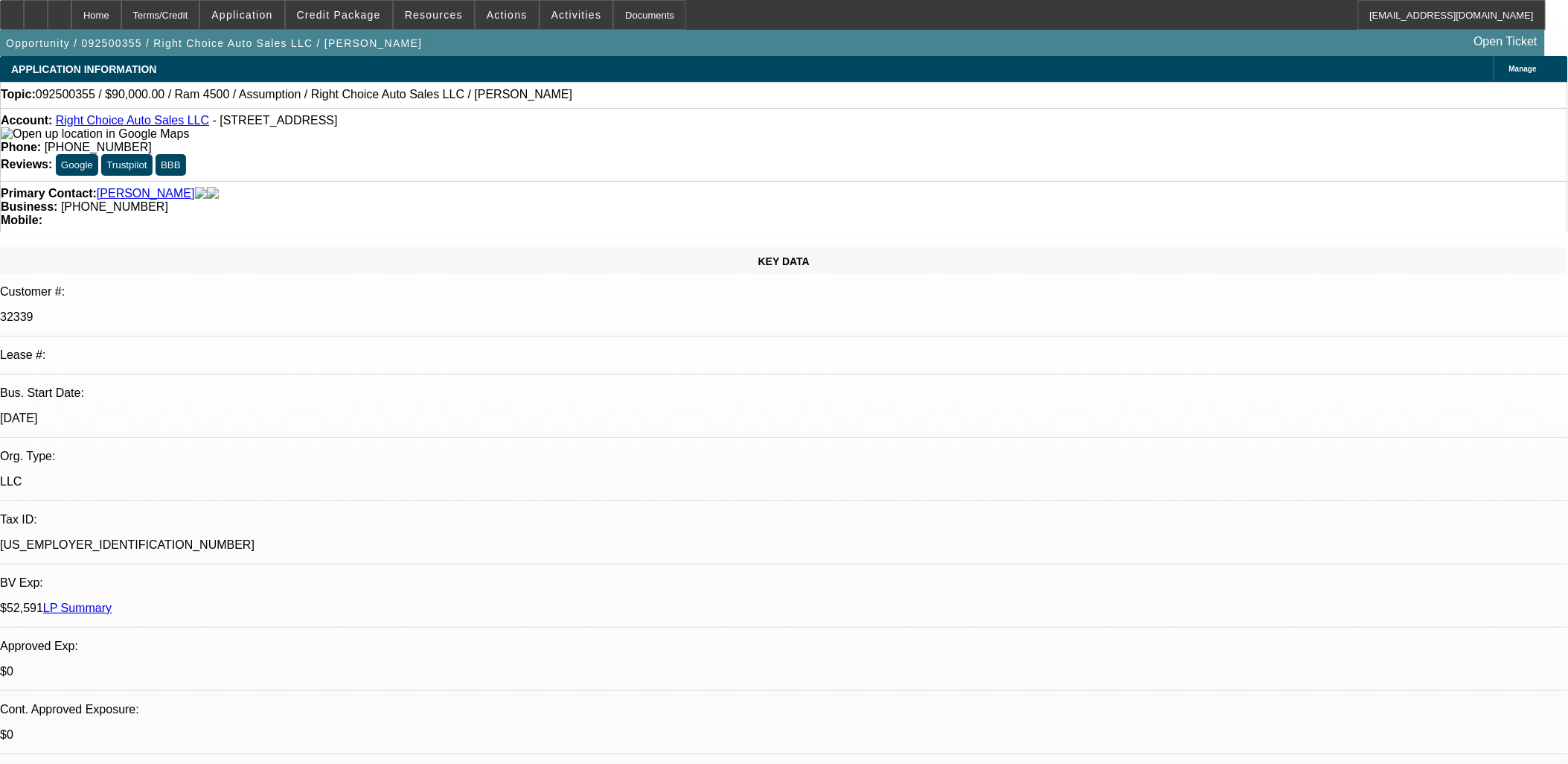
select select "0.1"
select select "0"
select select "2"
select select "0.1"
select select "1"
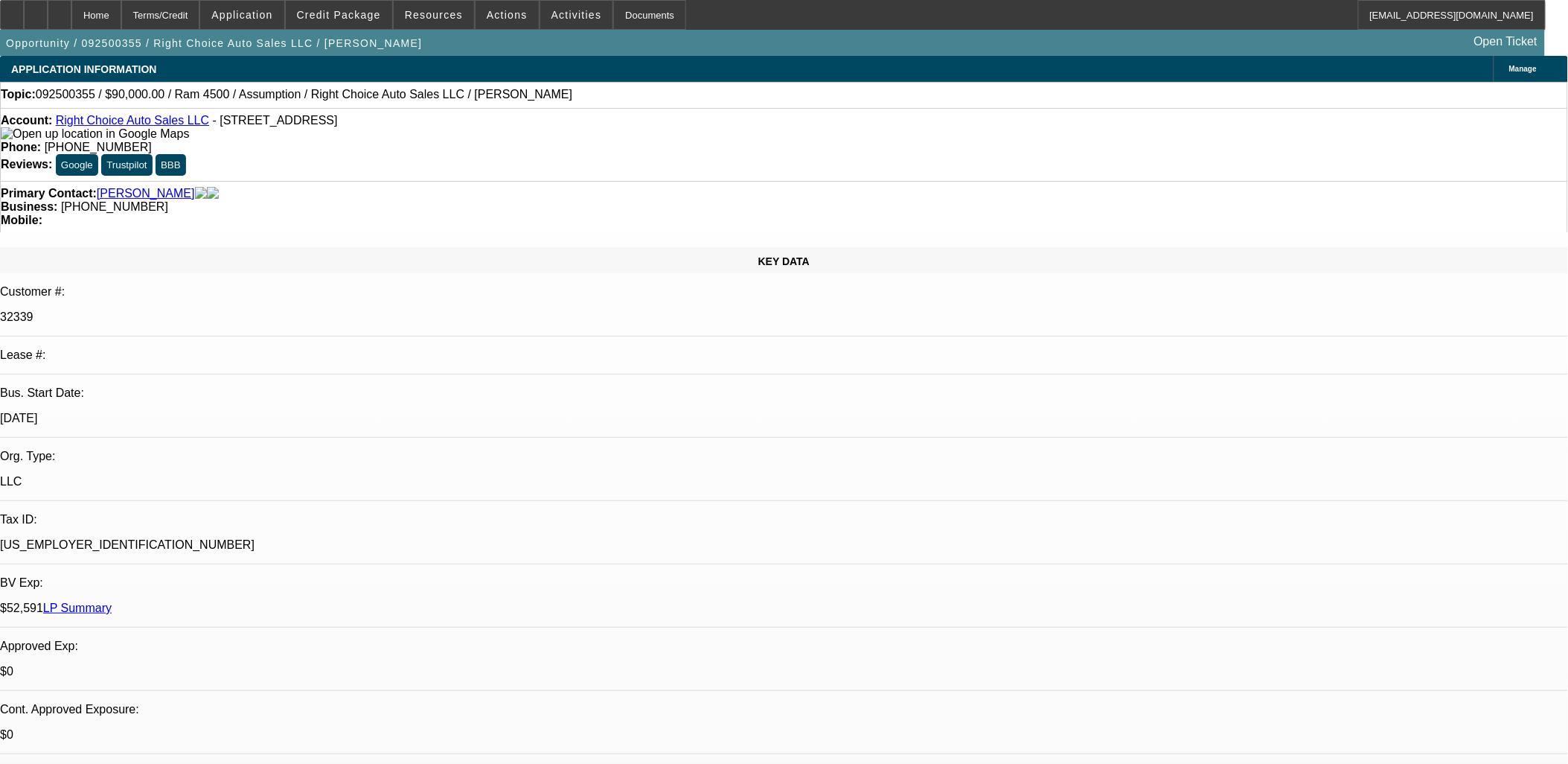
select select "2"
select select "4"
select select "1"
select select "2"
select select "4"
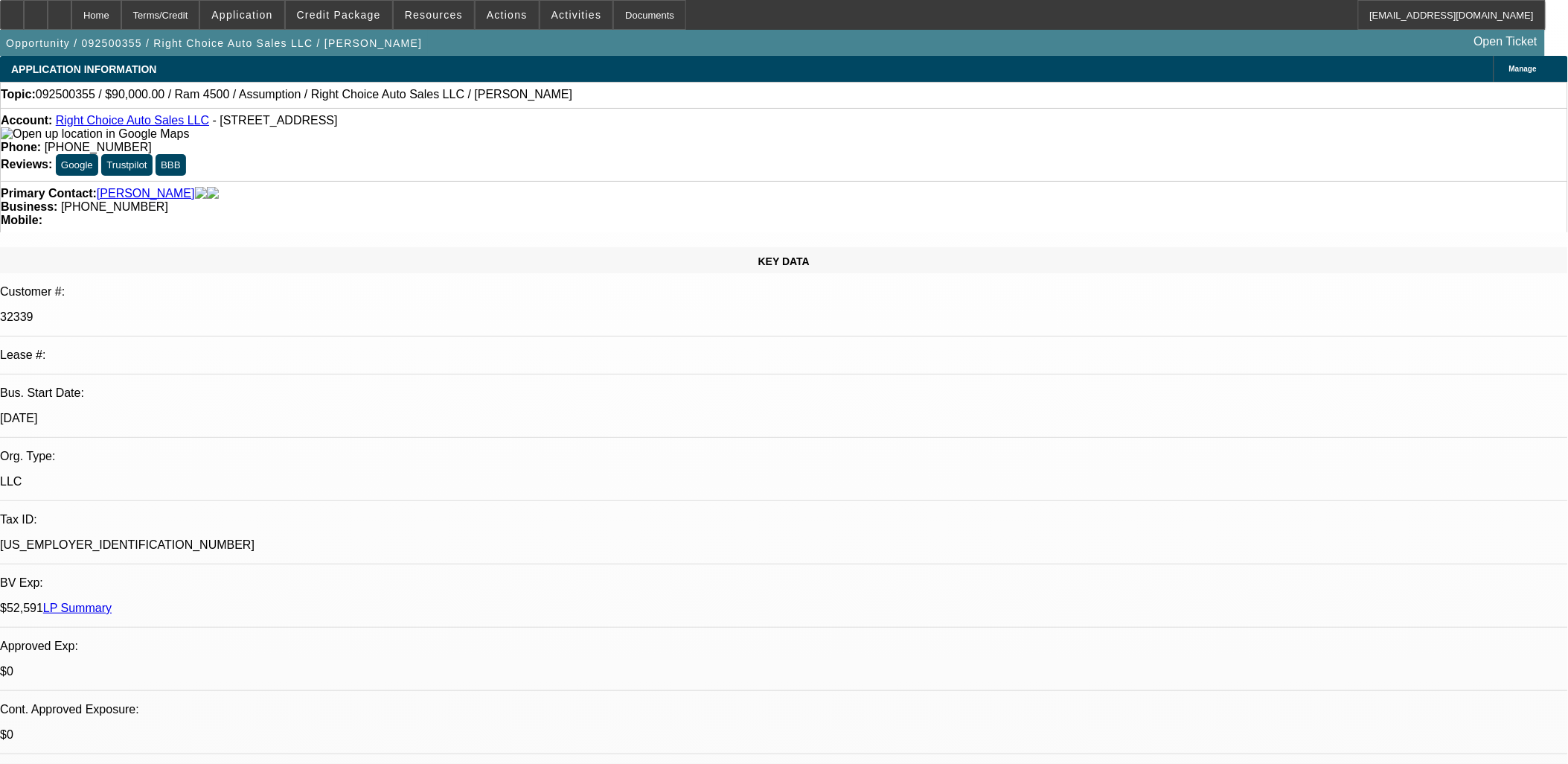
select select "1"
select select "2"
select select "4"
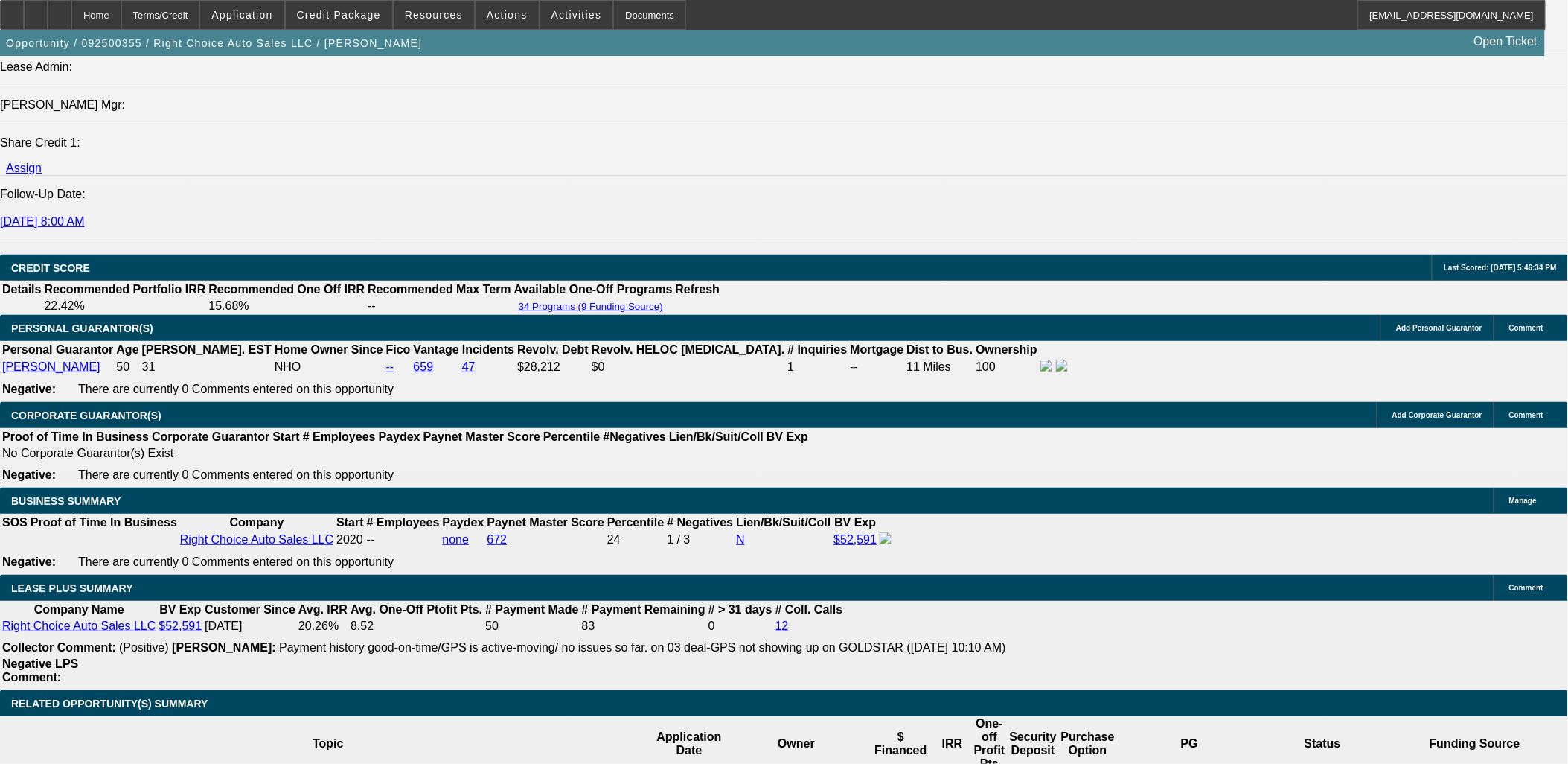
scroll to position [2067, 0]
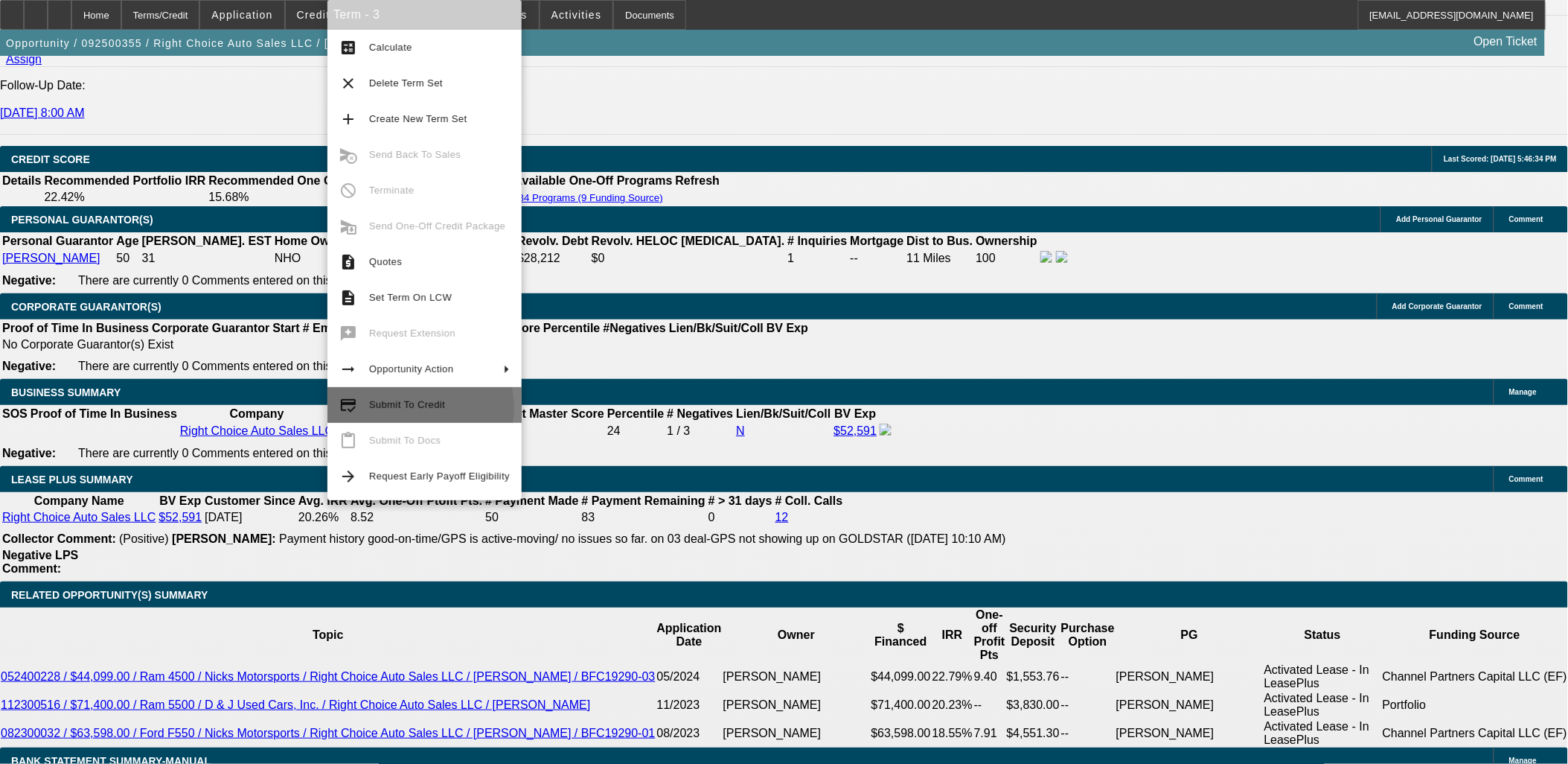
click at [419, 408] on span "Submit To Credit" at bounding box center [407, 405] width 76 height 12
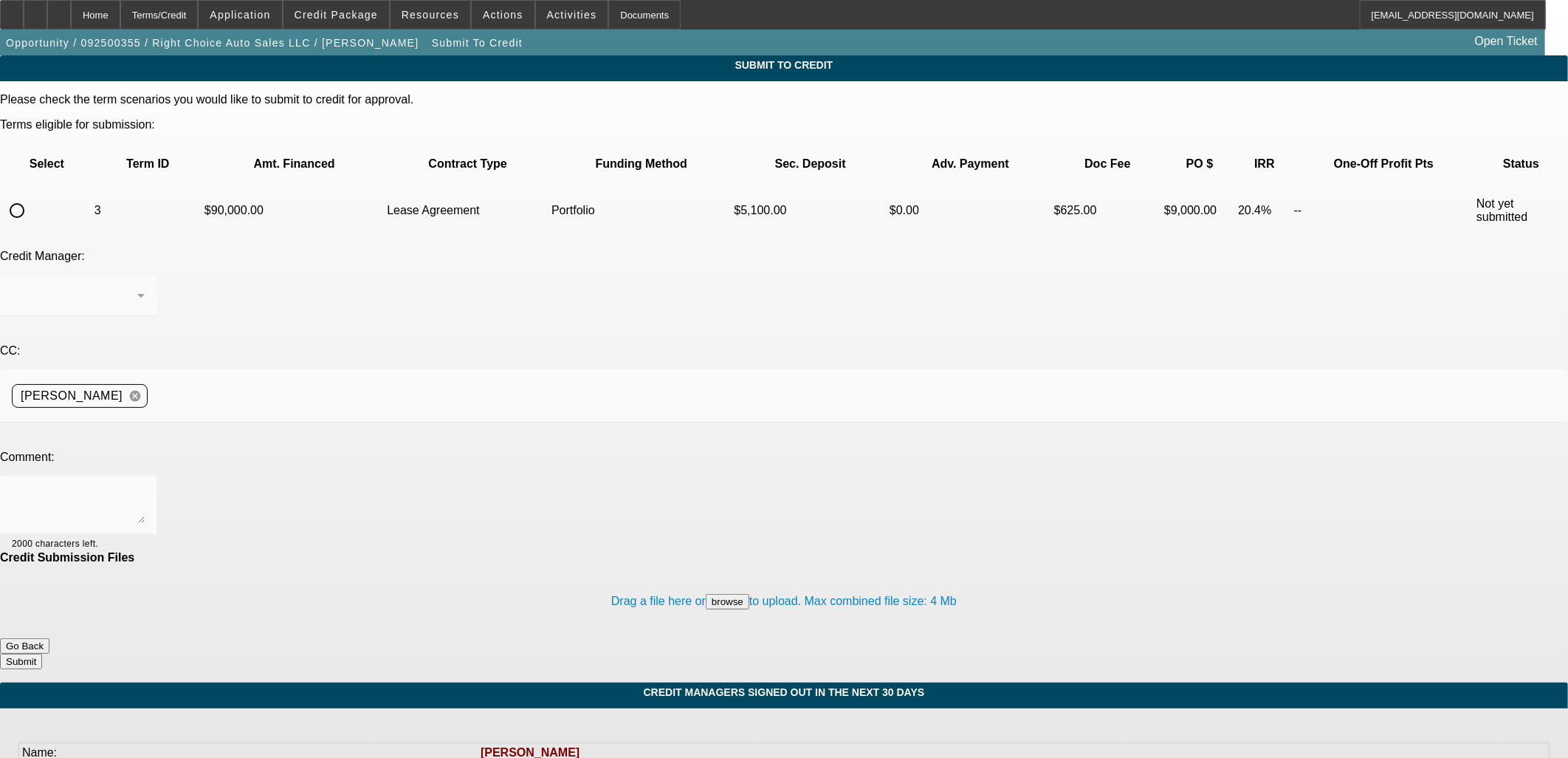
click at [32, 195] on input "radio" at bounding box center [17, 210] width 29 height 29
radio input "true"
click at [145, 487] on textarea at bounding box center [78, 505] width 133 height 35
click at [156, 316] on div at bounding box center [78, 325] width 156 height 16
click at [137, 286] on div at bounding box center [74, 295] width 126 height 18
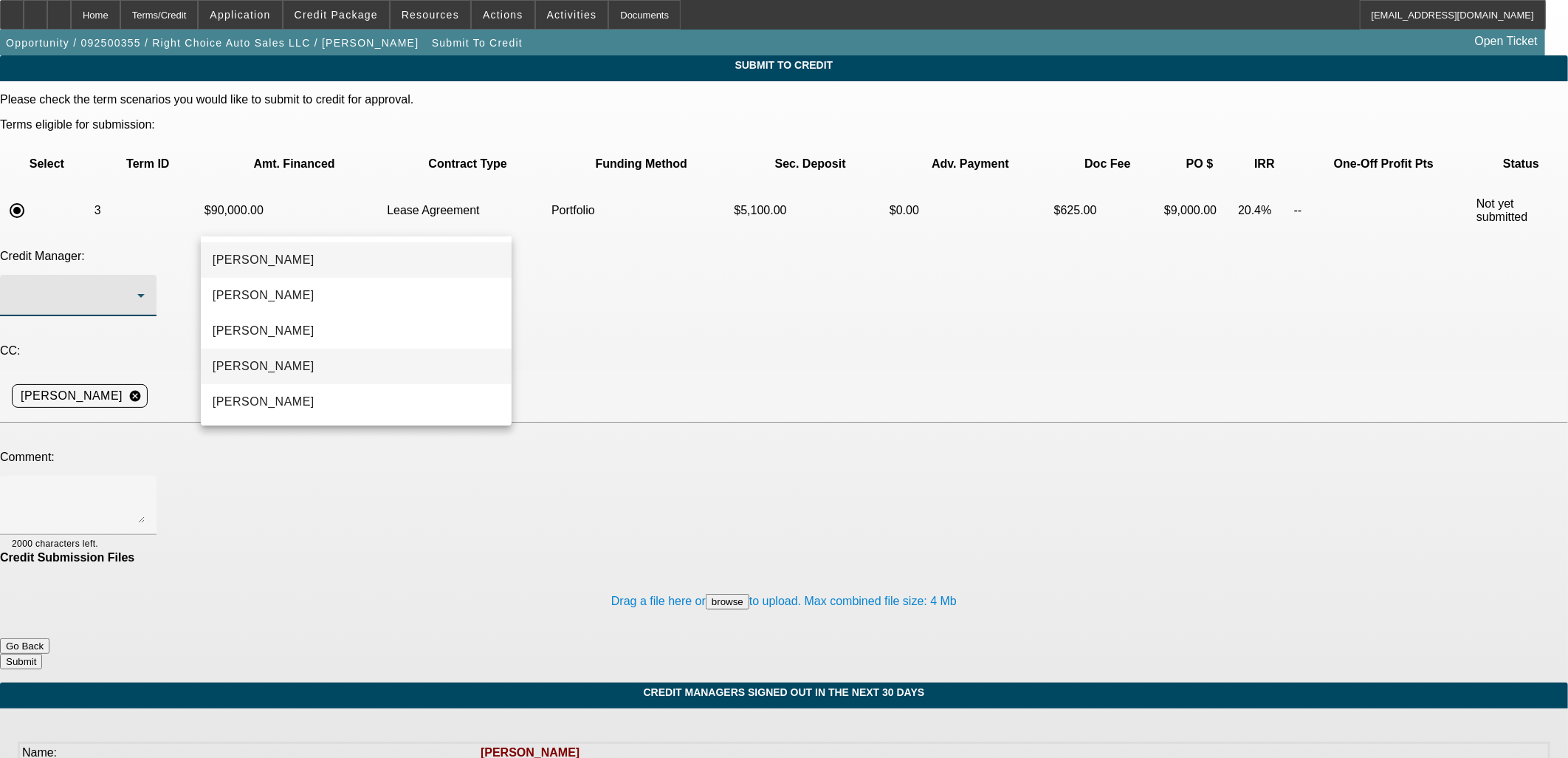
click at [275, 363] on span "Magner, Bill" at bounding box center [263, 366] width 102 height 18
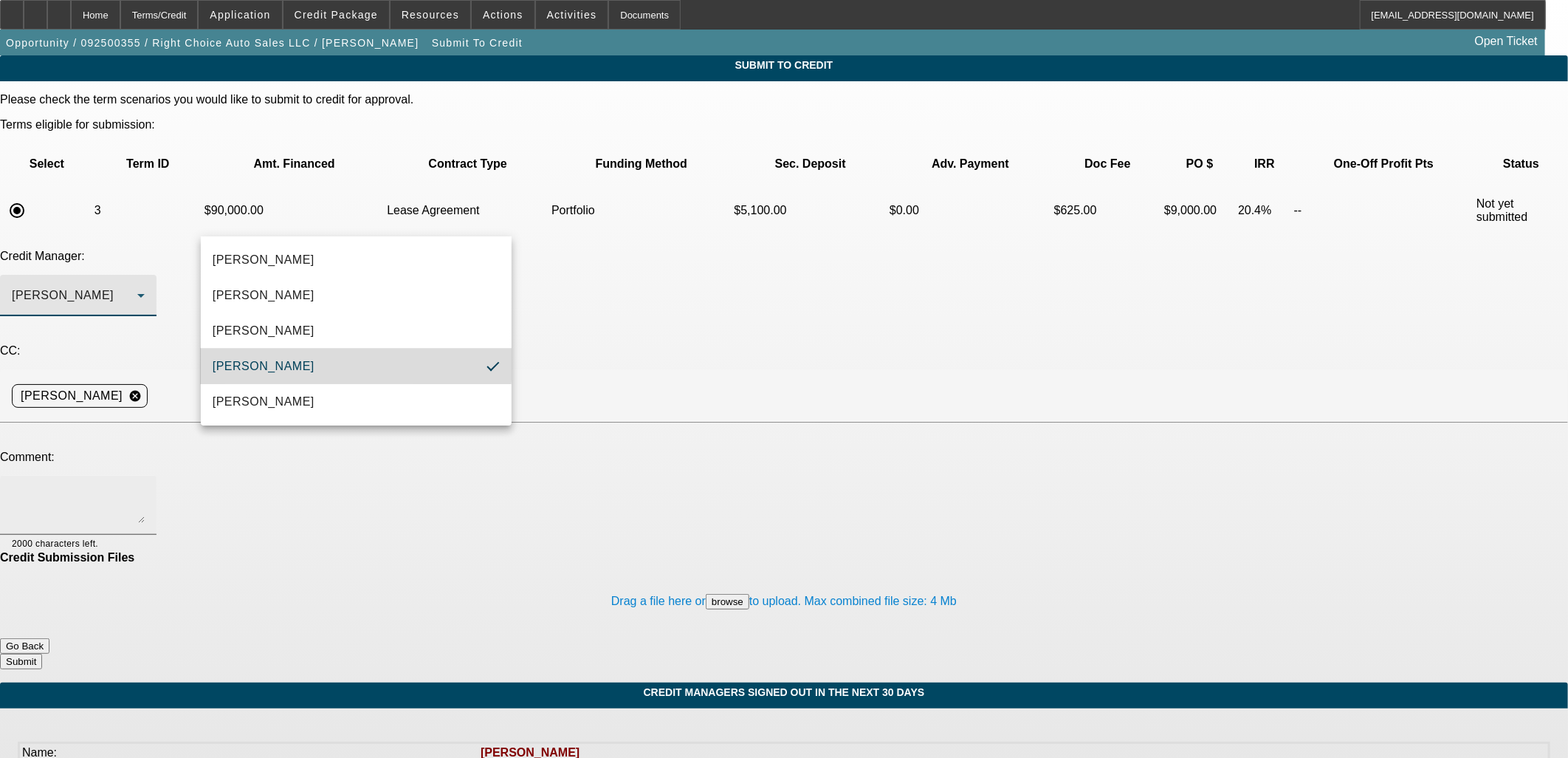
click at [145, 487] on textarea at bounding box center [78, 505] width 133 height 35
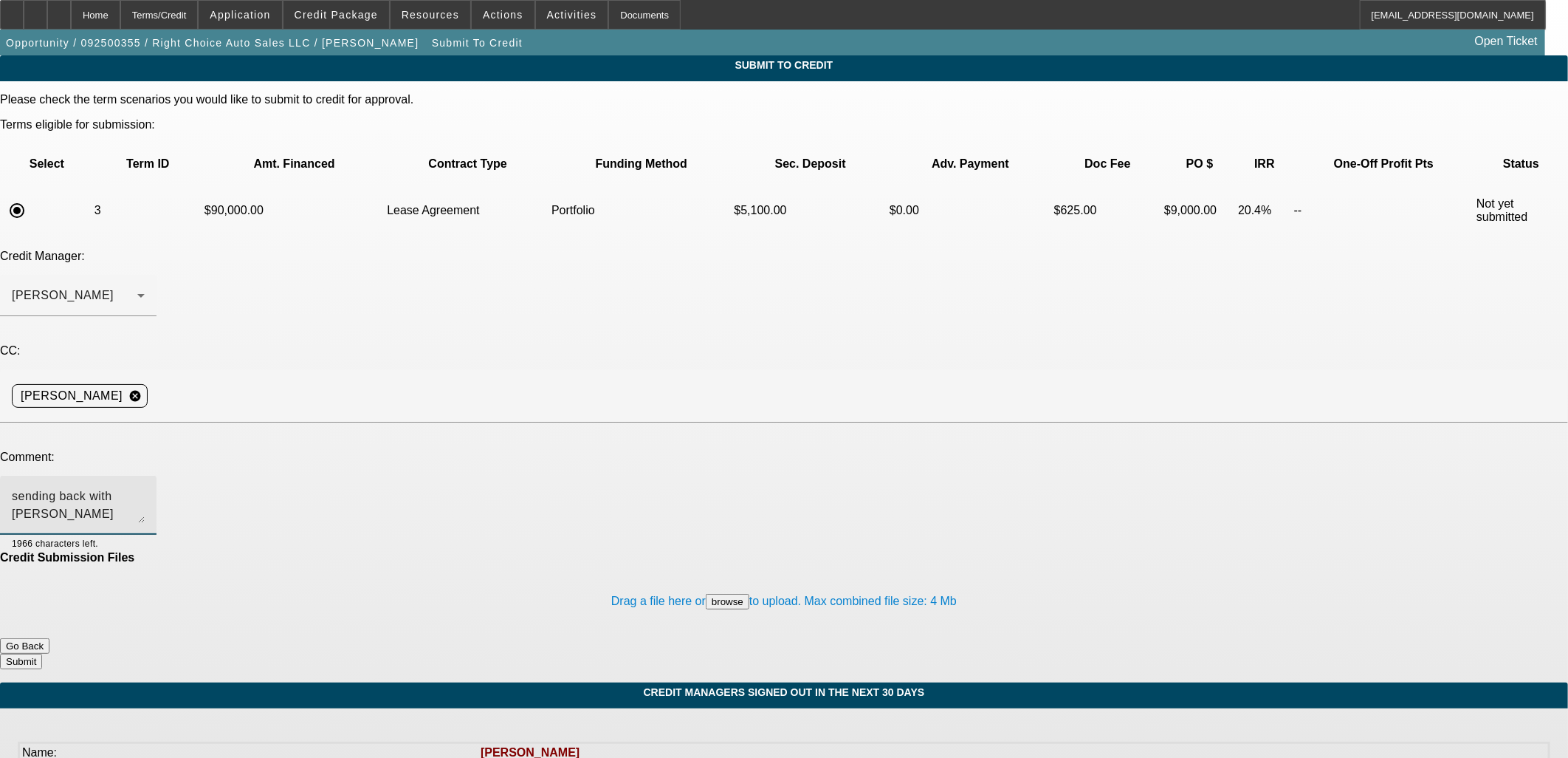
type textarea "sending back with Amandas response"
click at [42, 653] on button "Submit" at bounding box center [20, 661] width 42 height 16
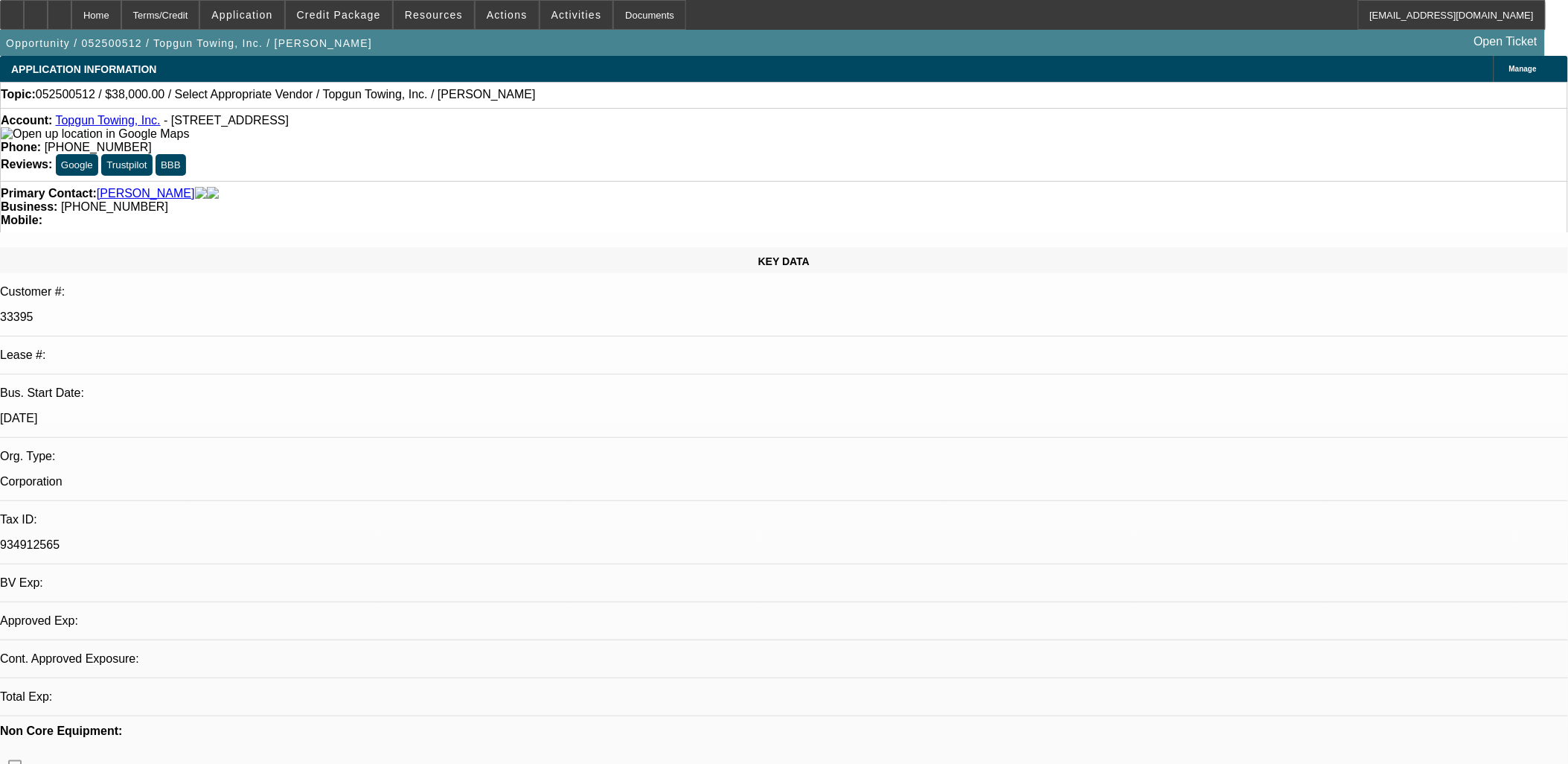
select select "0"
select select "2"
select select "0.1"
select select "1"
select select "2"
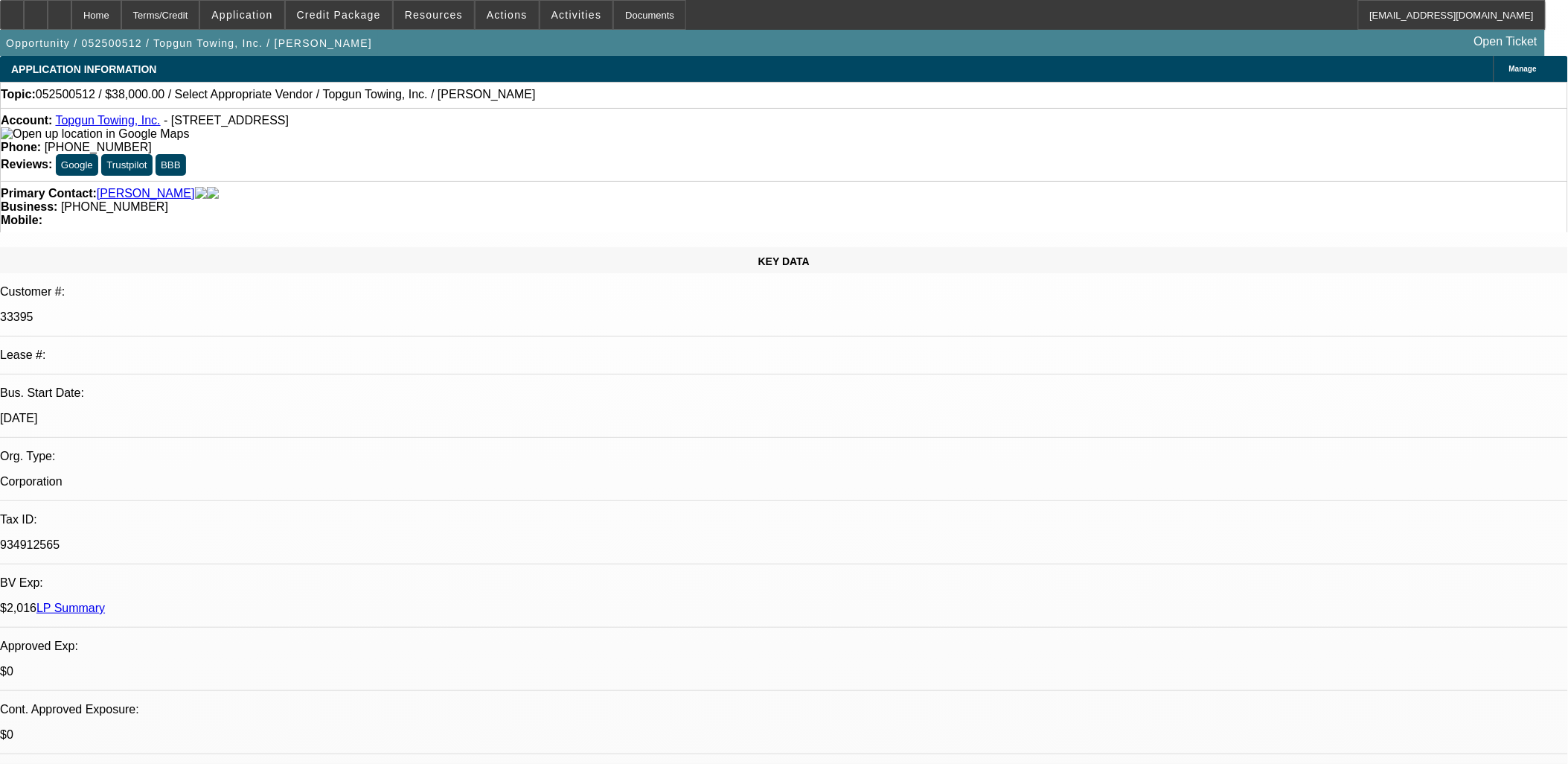
select select "4"
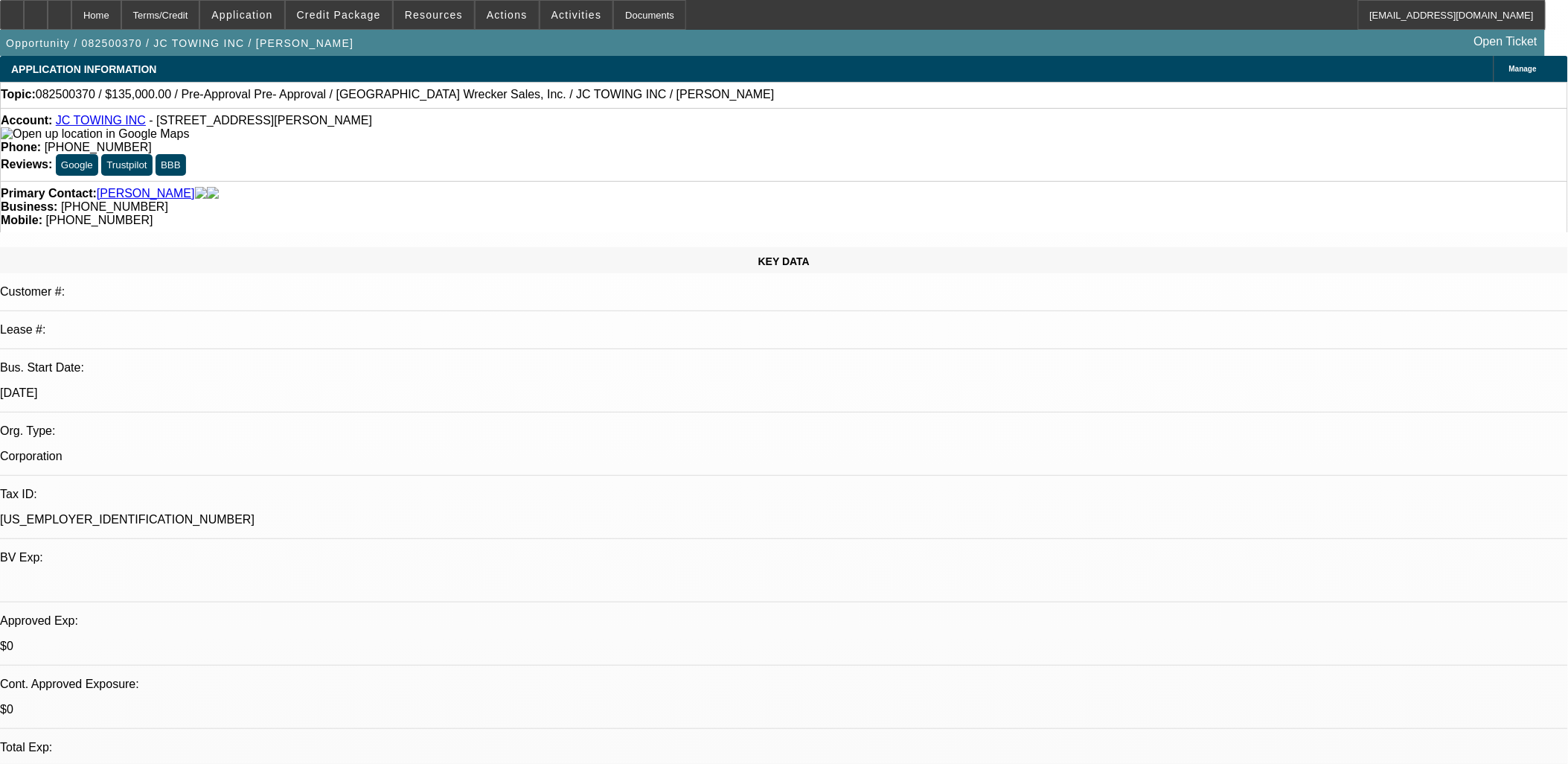
select select "0"
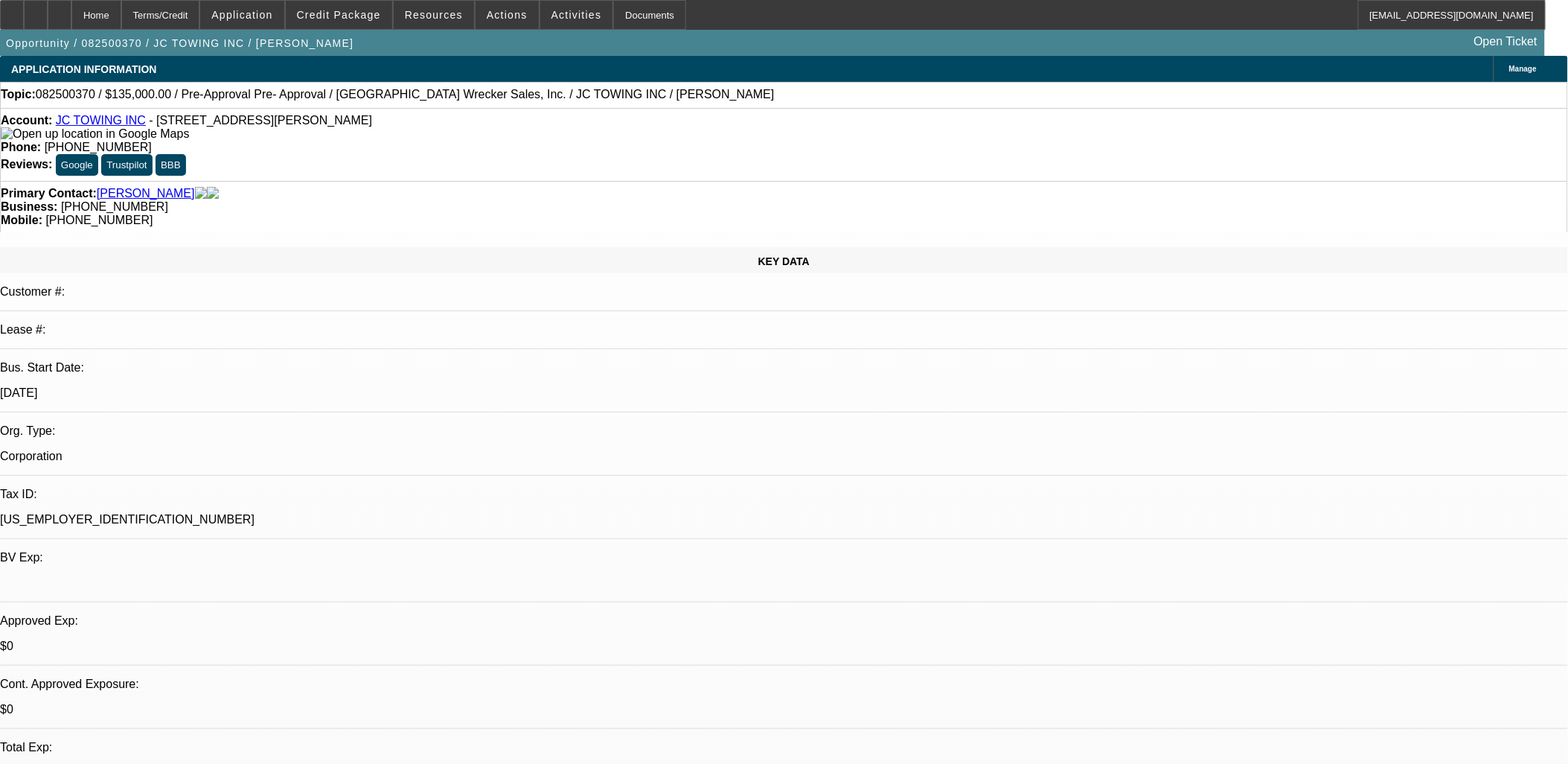
select select "0"
select select "1"
select select "2"
select select "6"
select select "1"
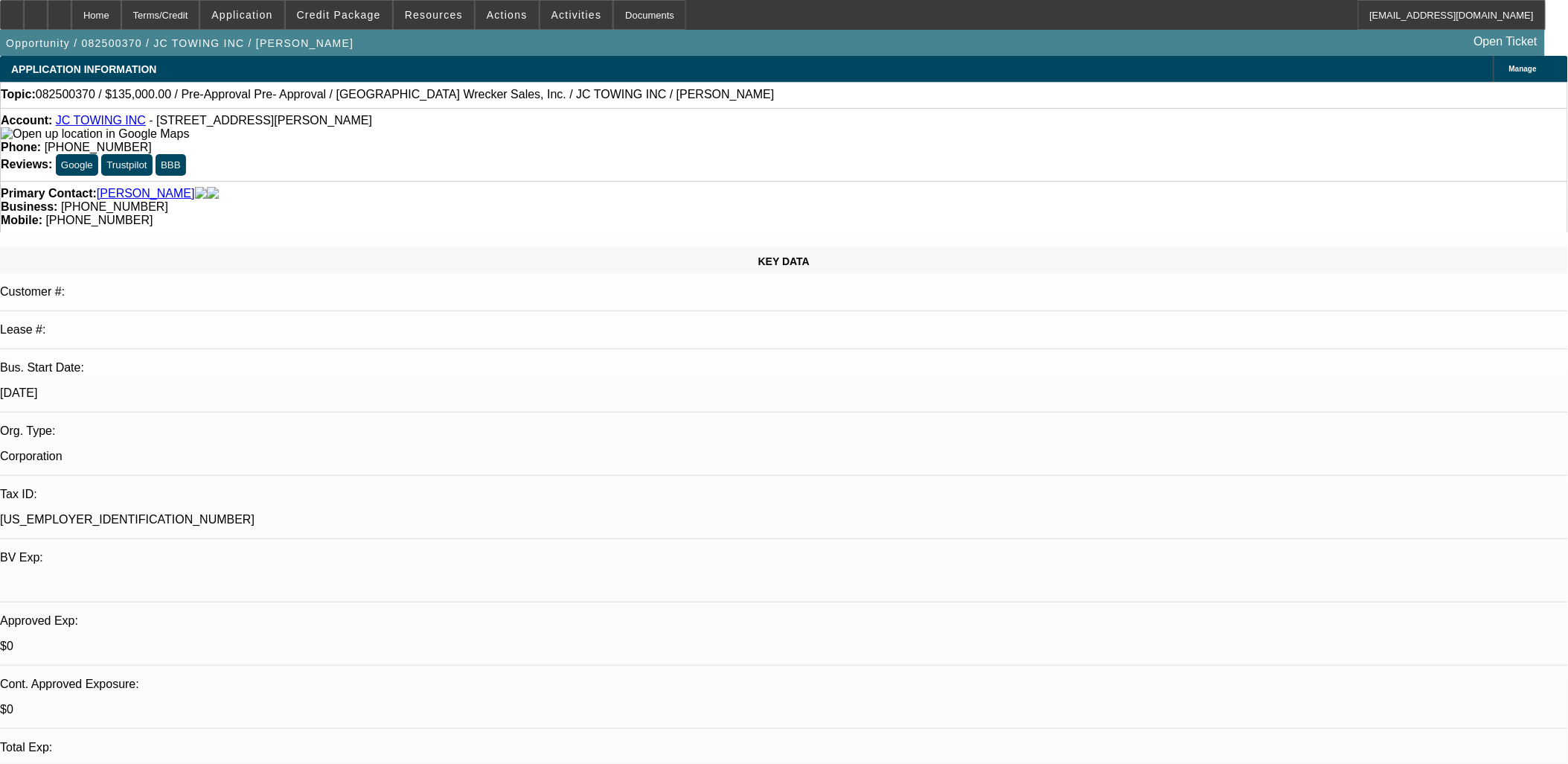
select select "2"
select select "6"
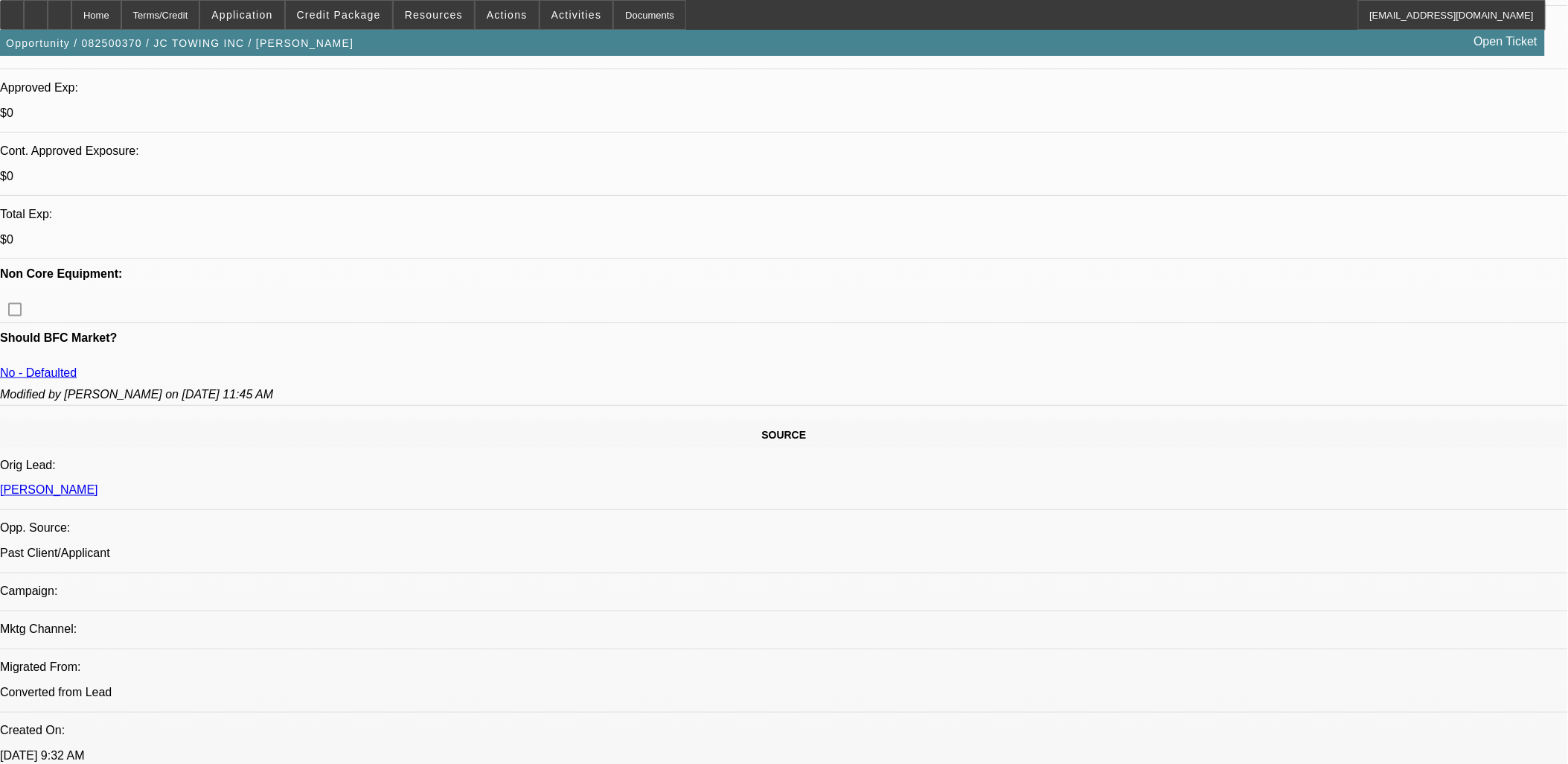
scroll to position [496, 0]
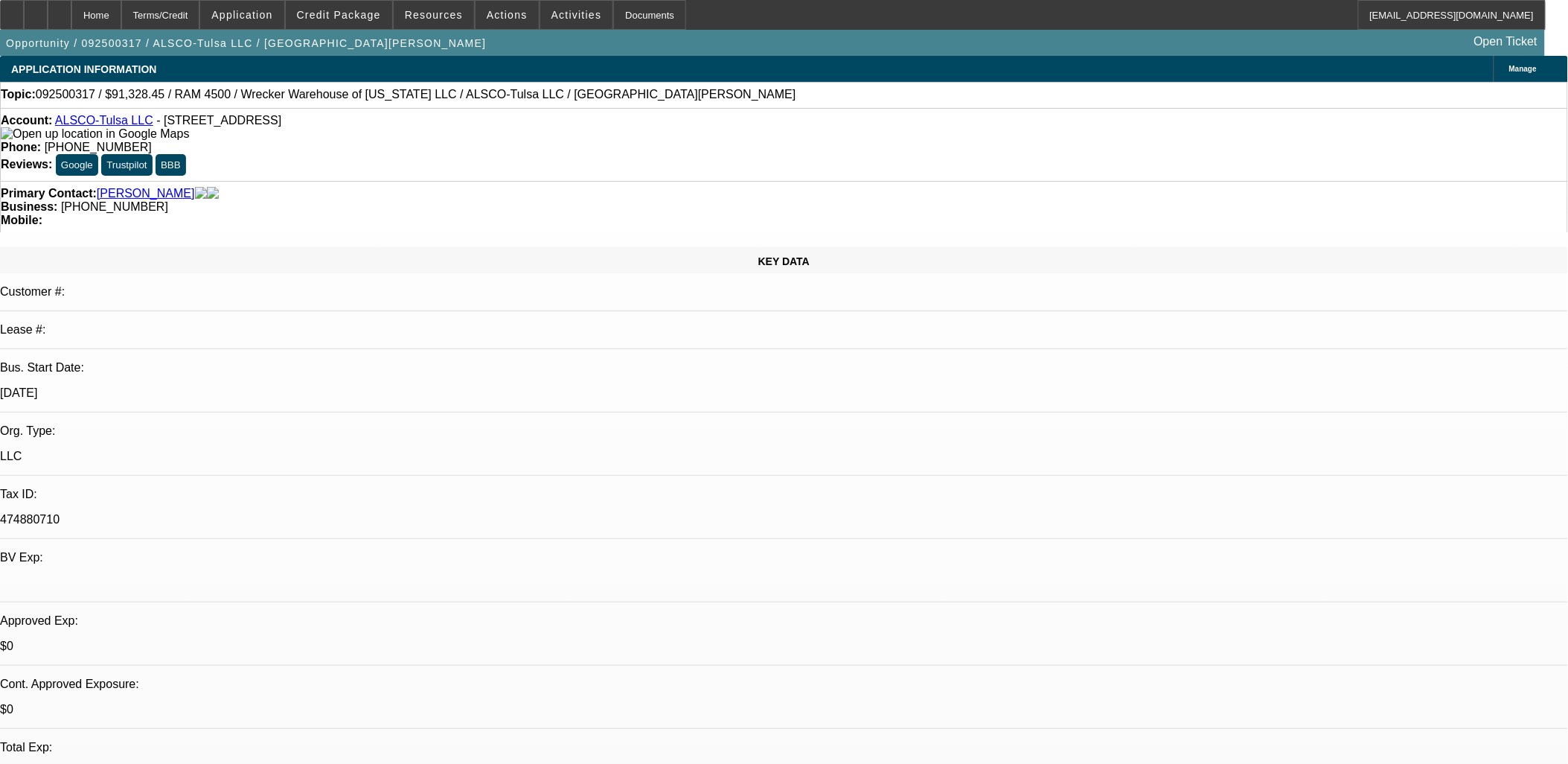
select select "0"
select select "6"
select select "0"
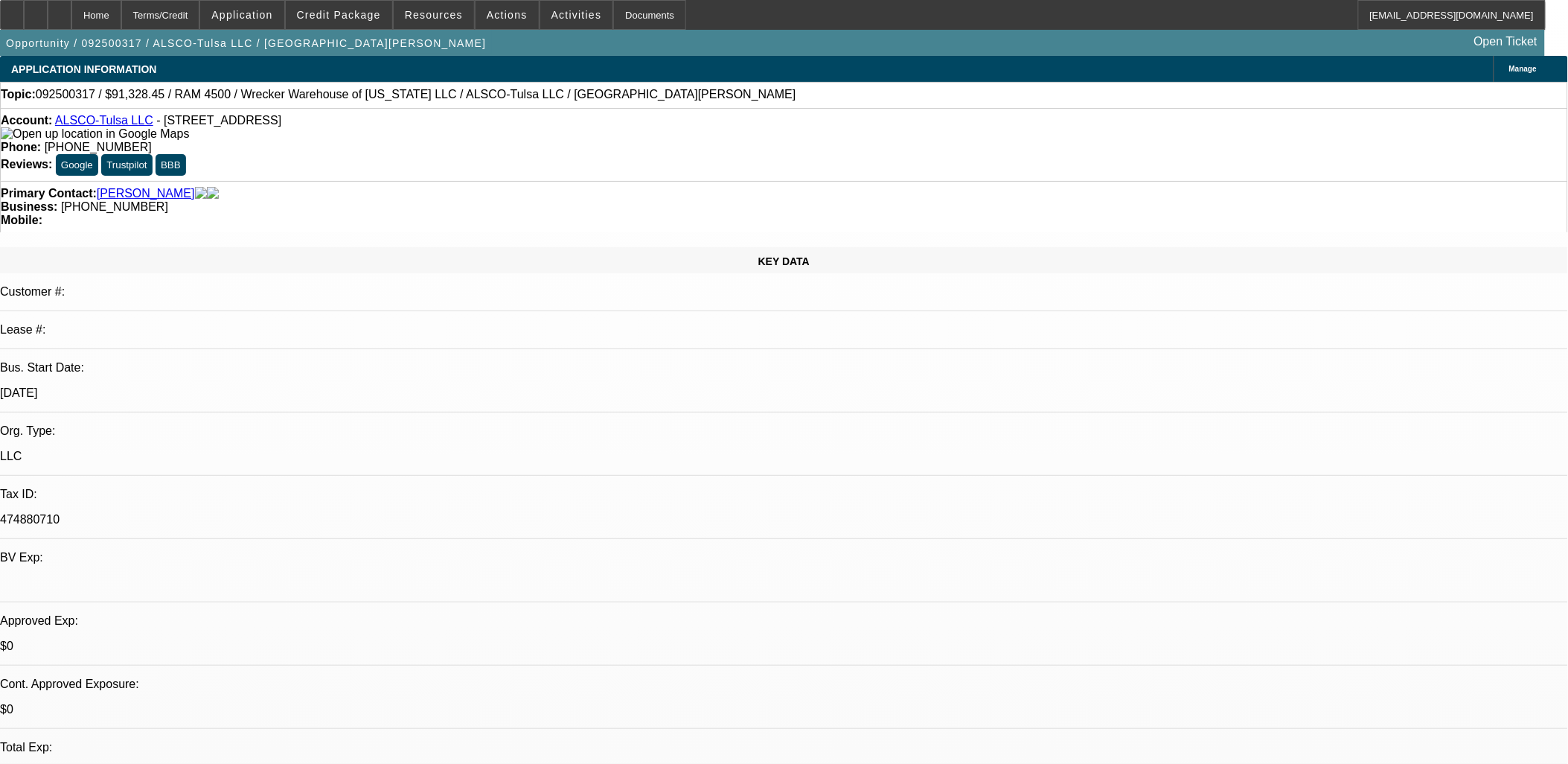
select select "0"
select select "6"
select select "0"
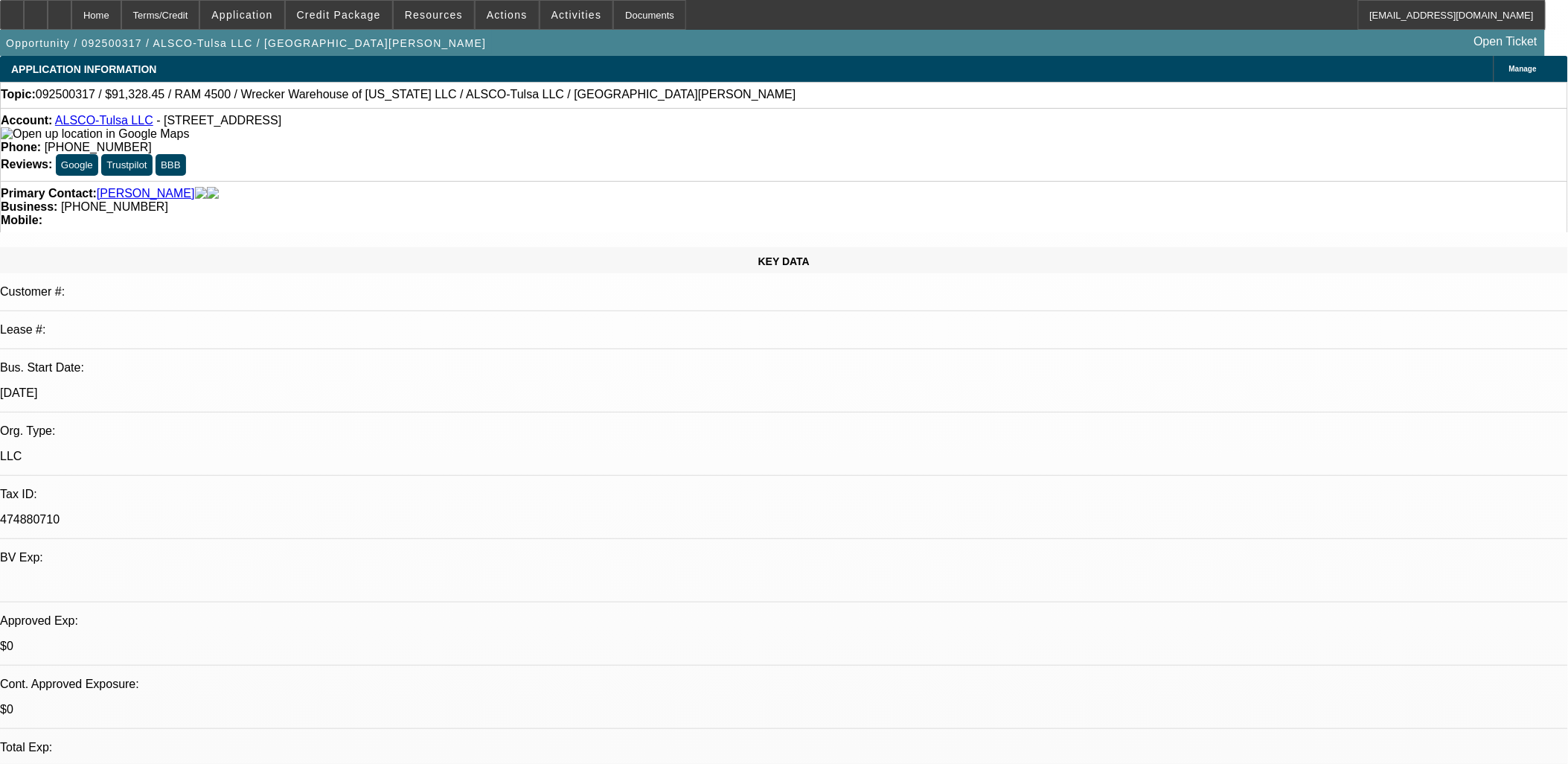
select select "0"
select select "6"
select select "0"
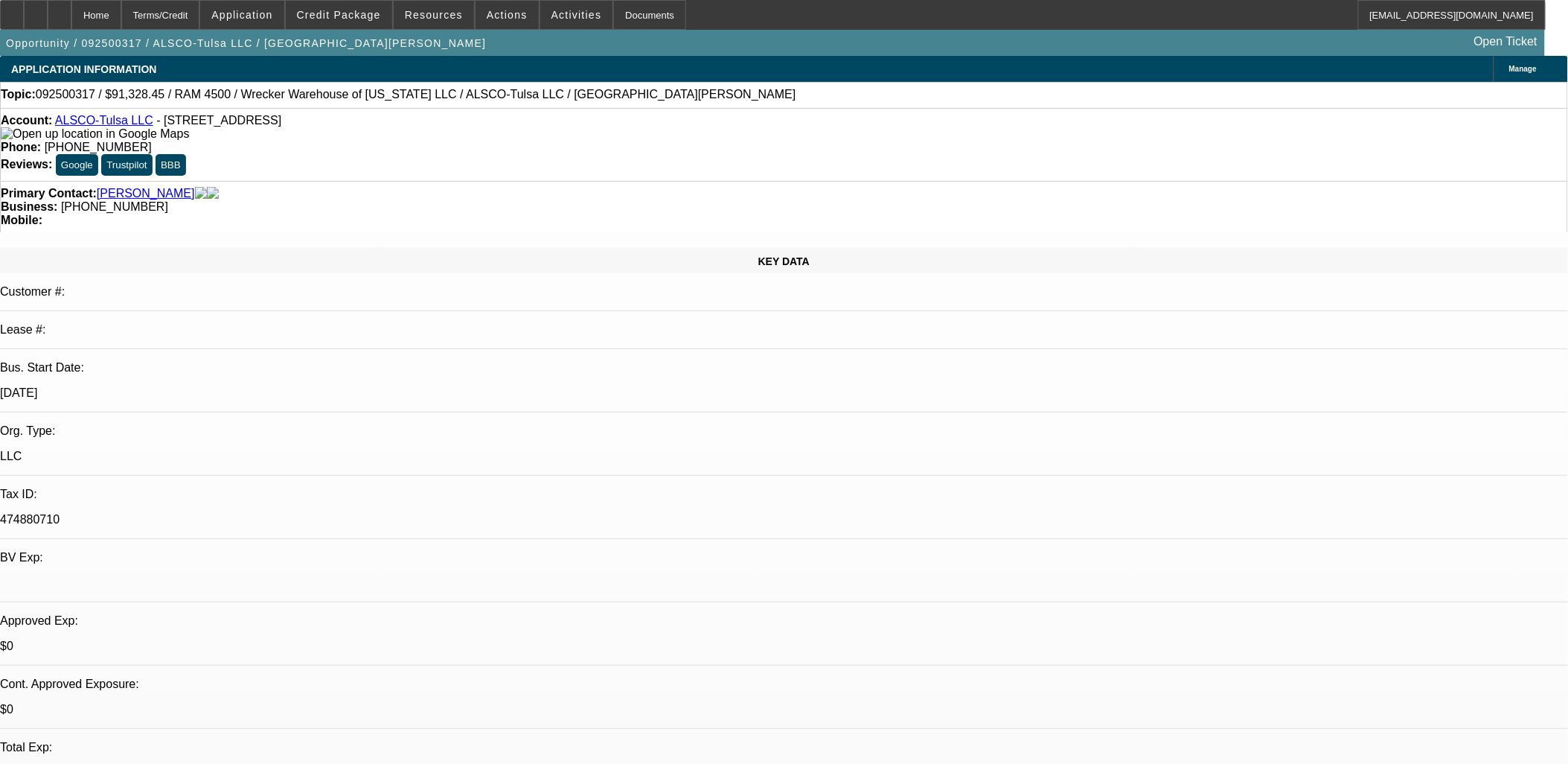
select select "6"
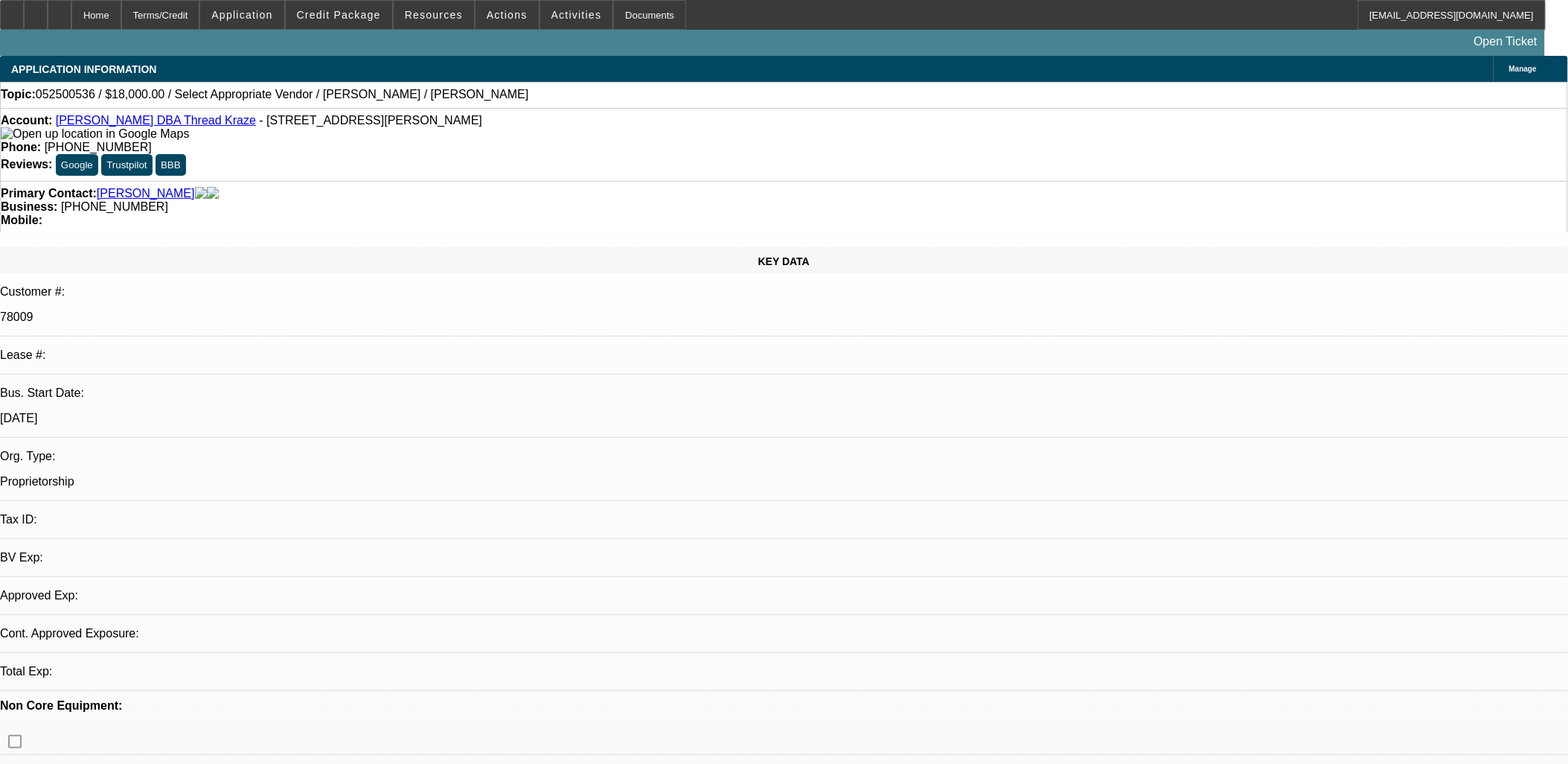
select select "0"
select select "2"
select select "0.1"
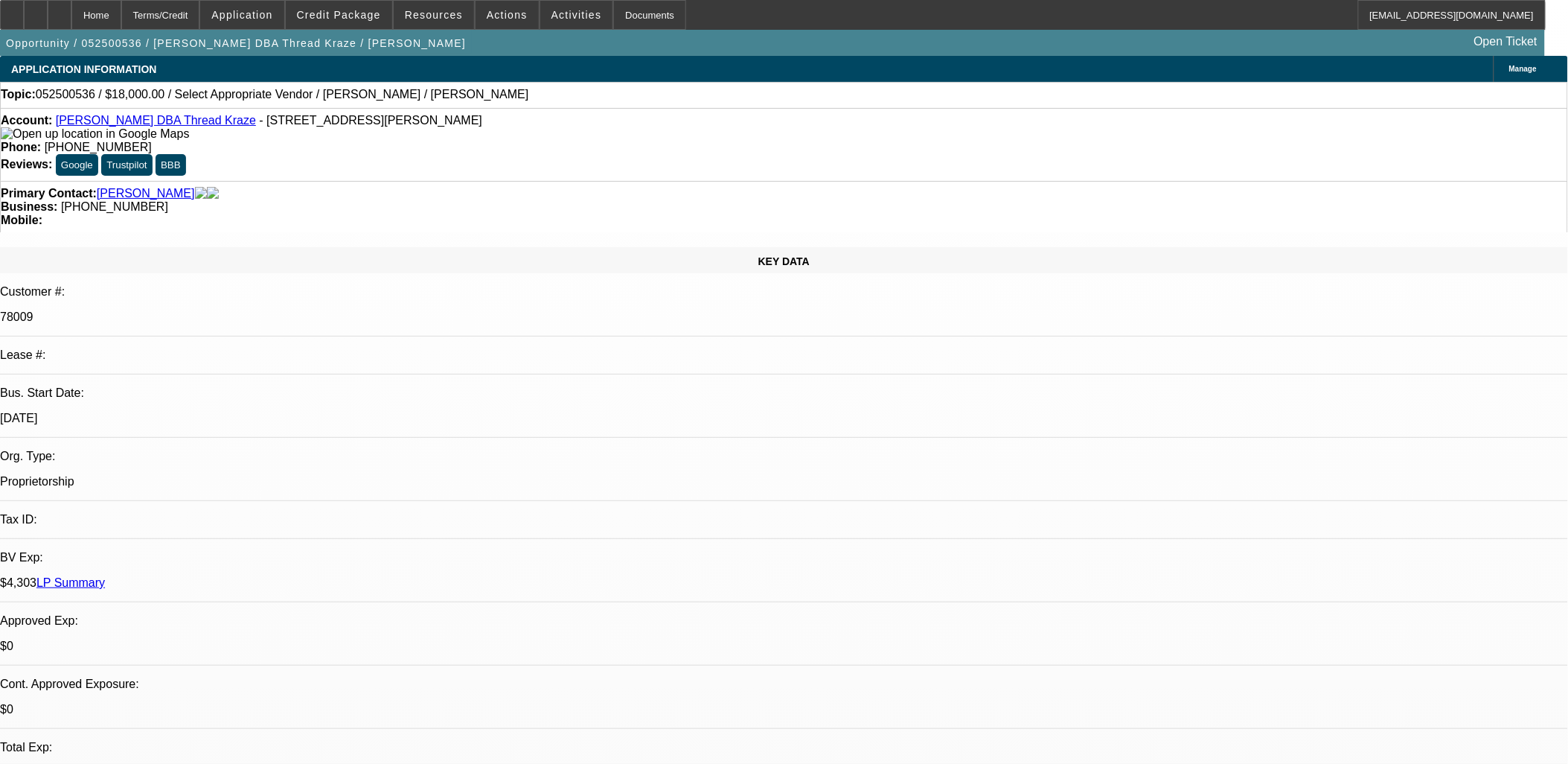
select select "1"
select select "2"
select select "4"
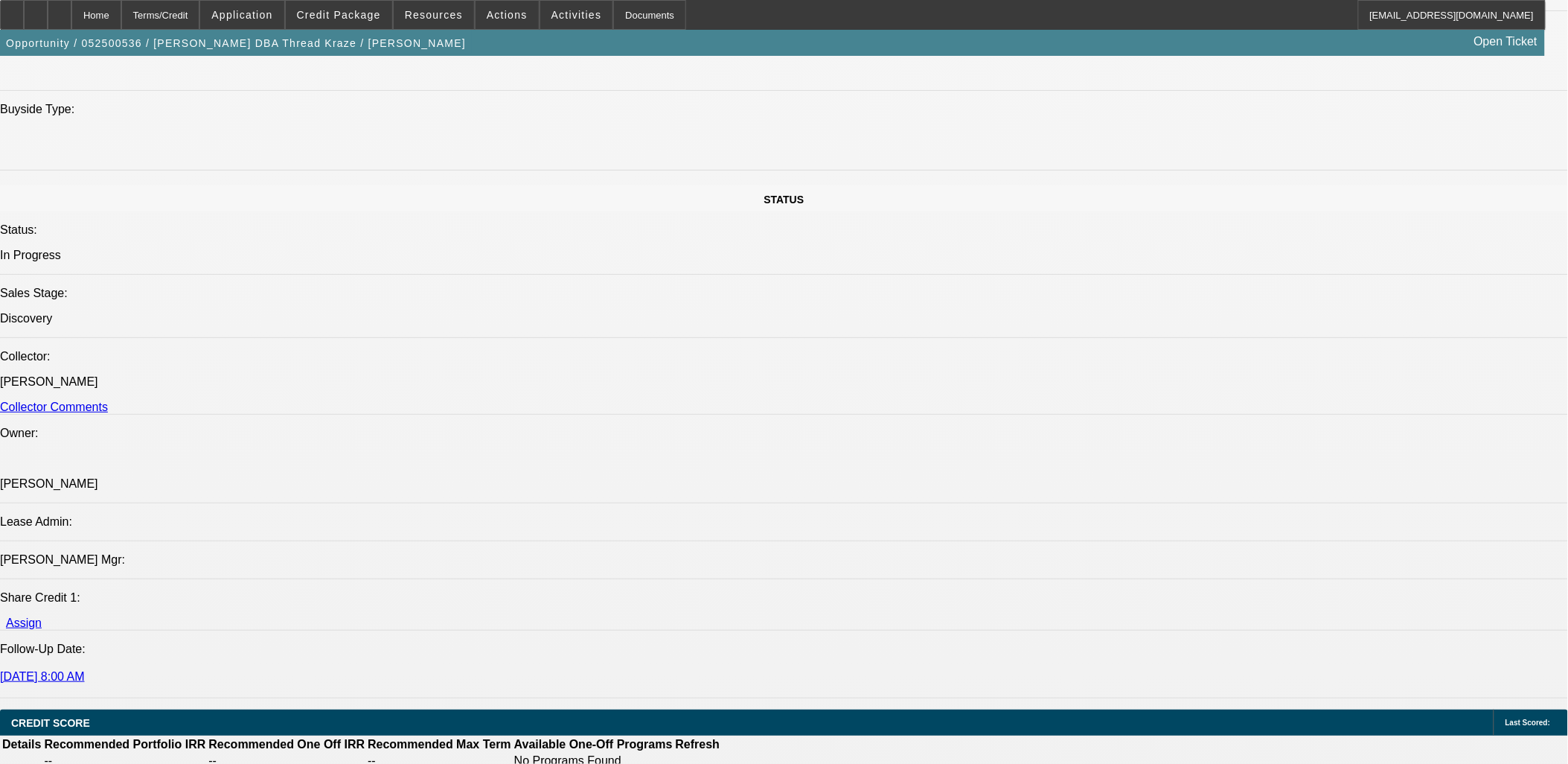
scroll to position [1488, 0]
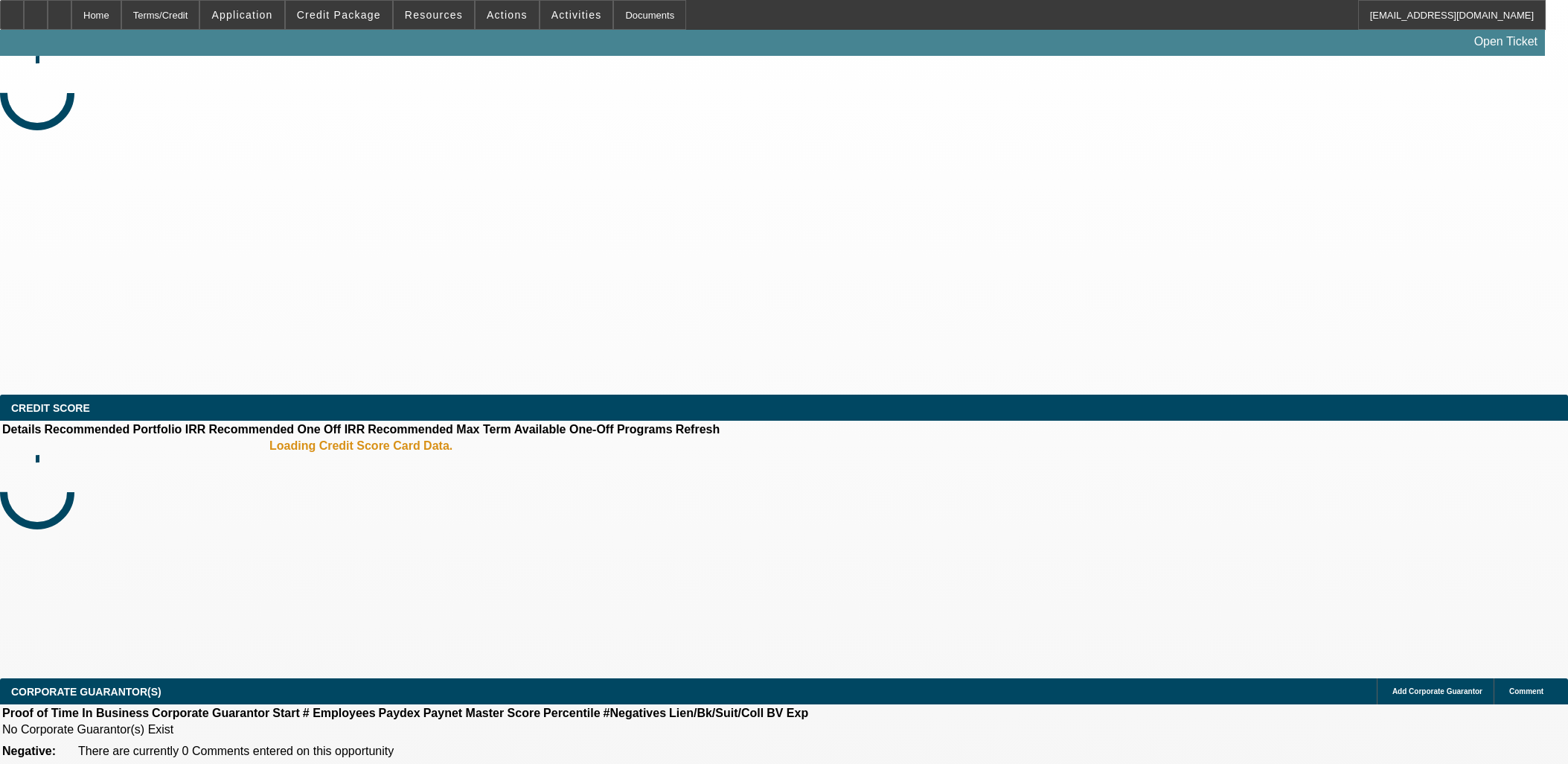
select select "0"
select select "2"
select select "0.1"
select select "4"
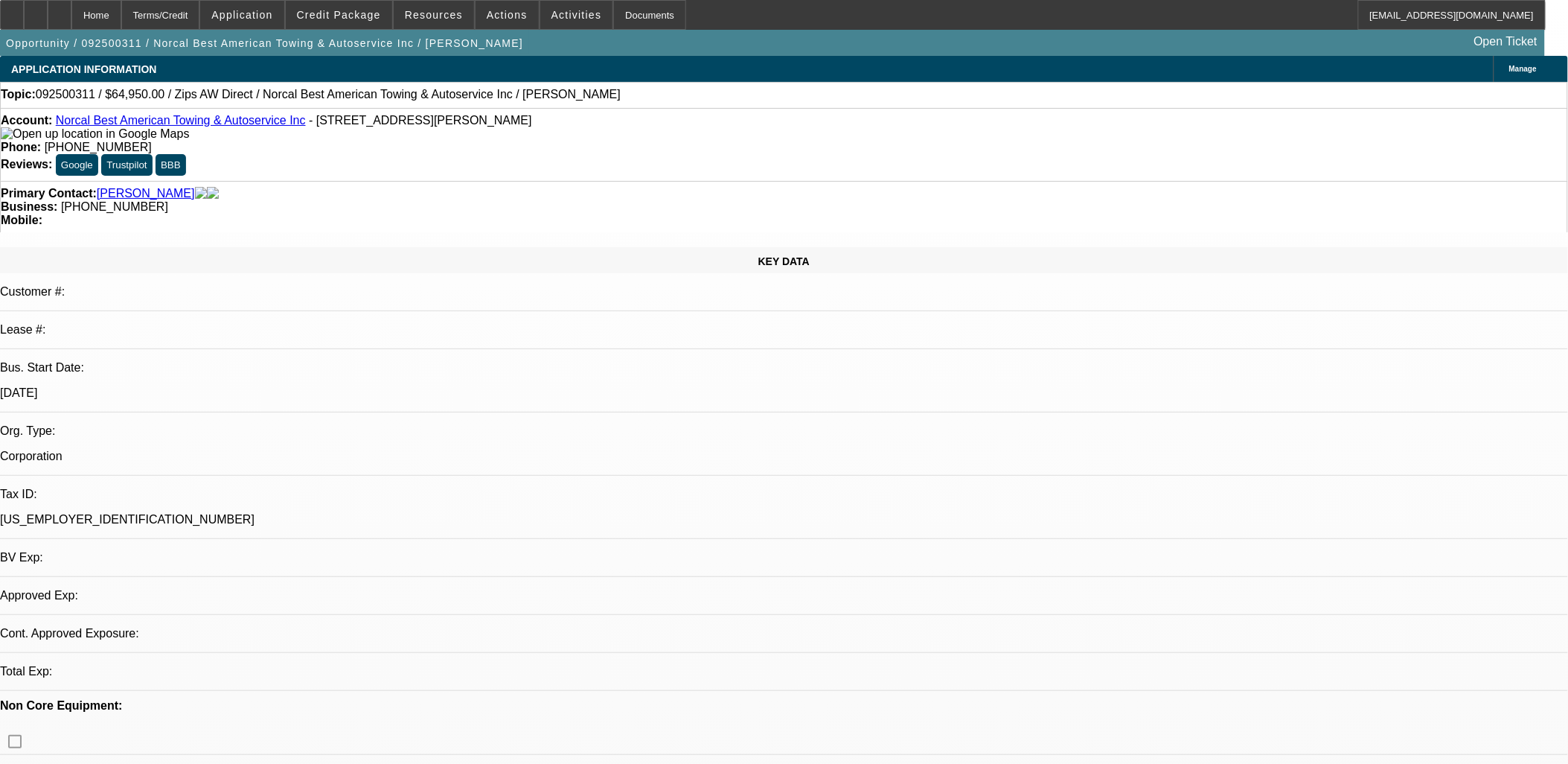
select select "0"
select select "1"
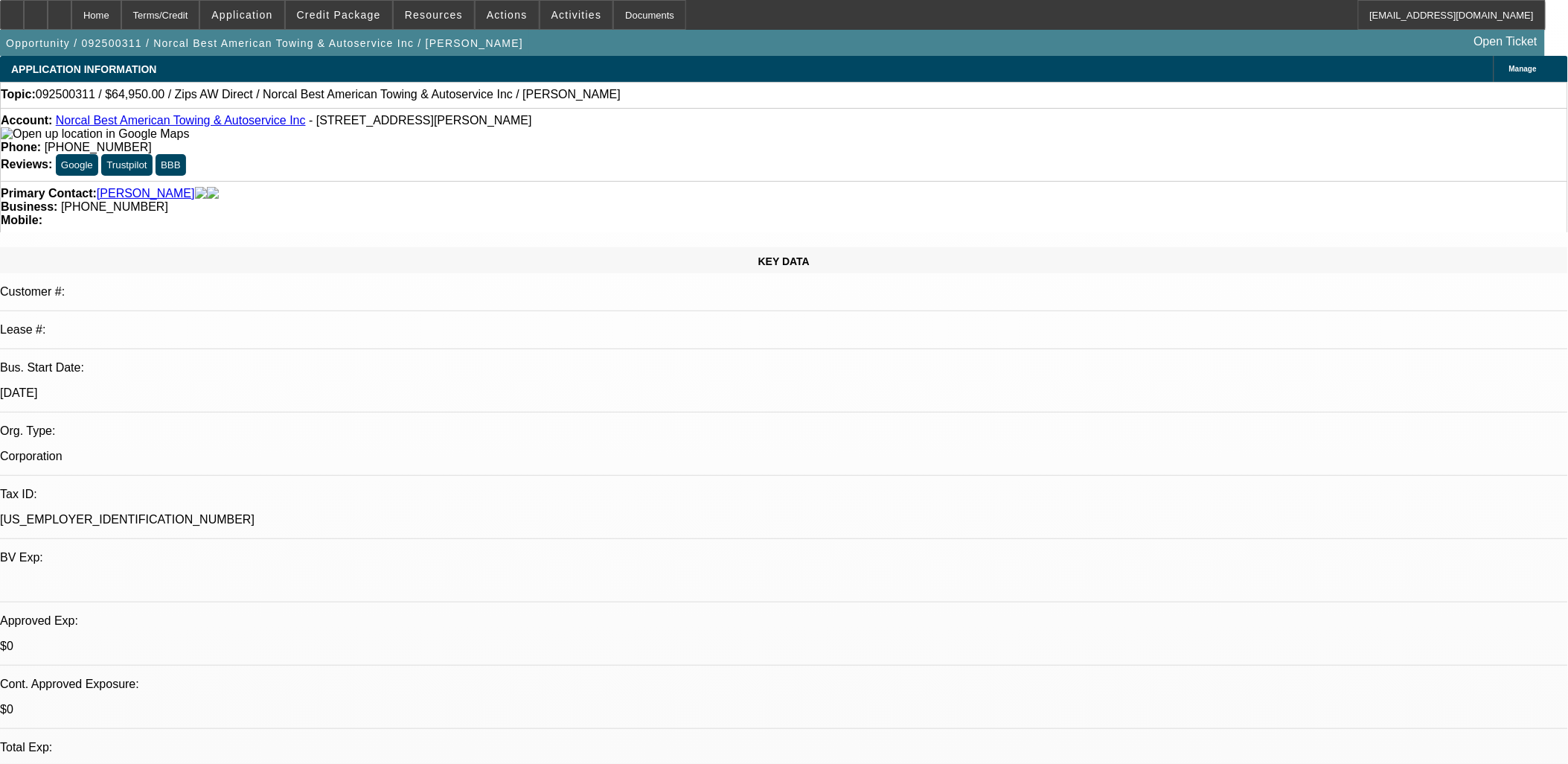
select select "5"
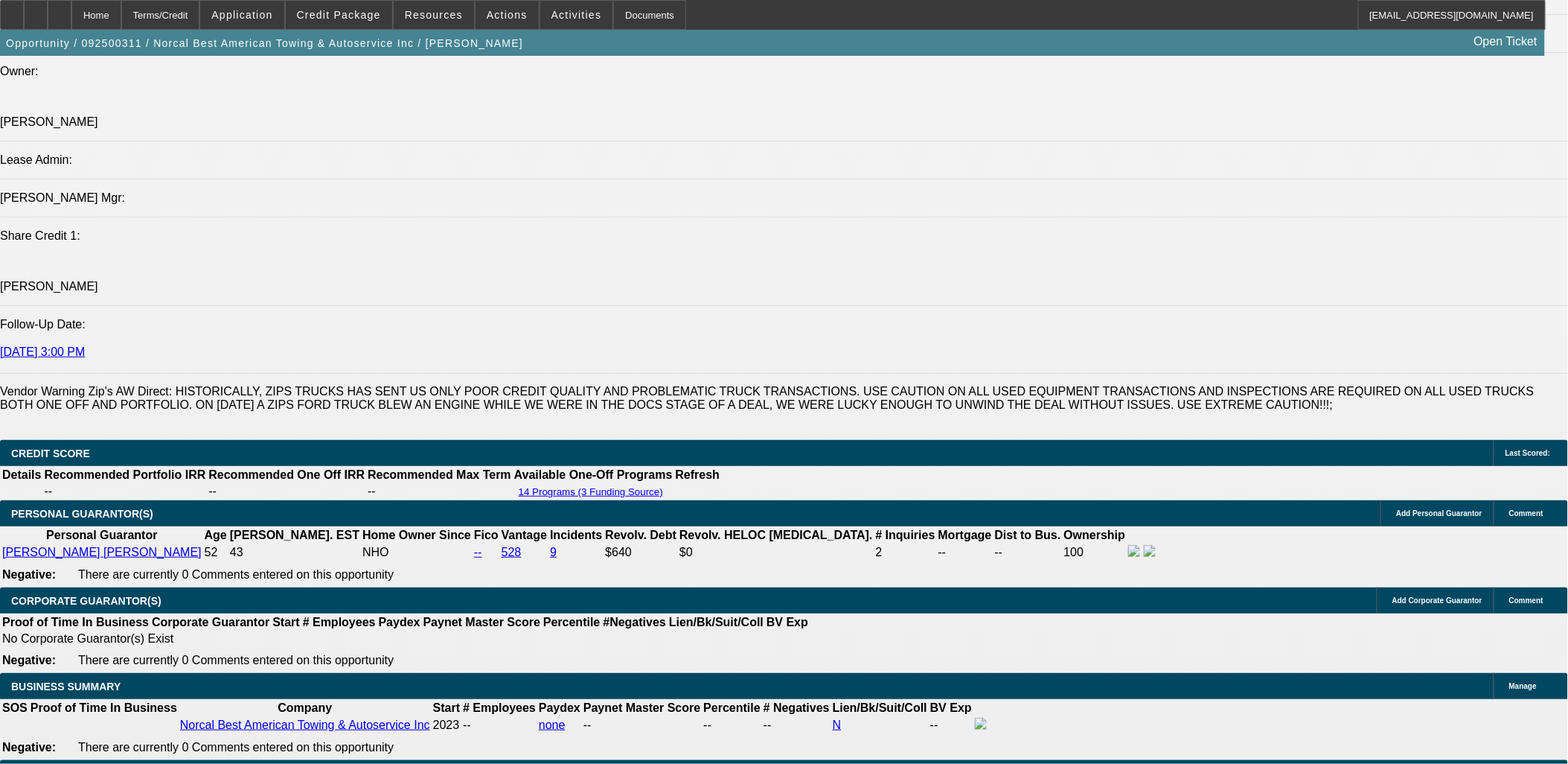
scroll to position [1902, 0]
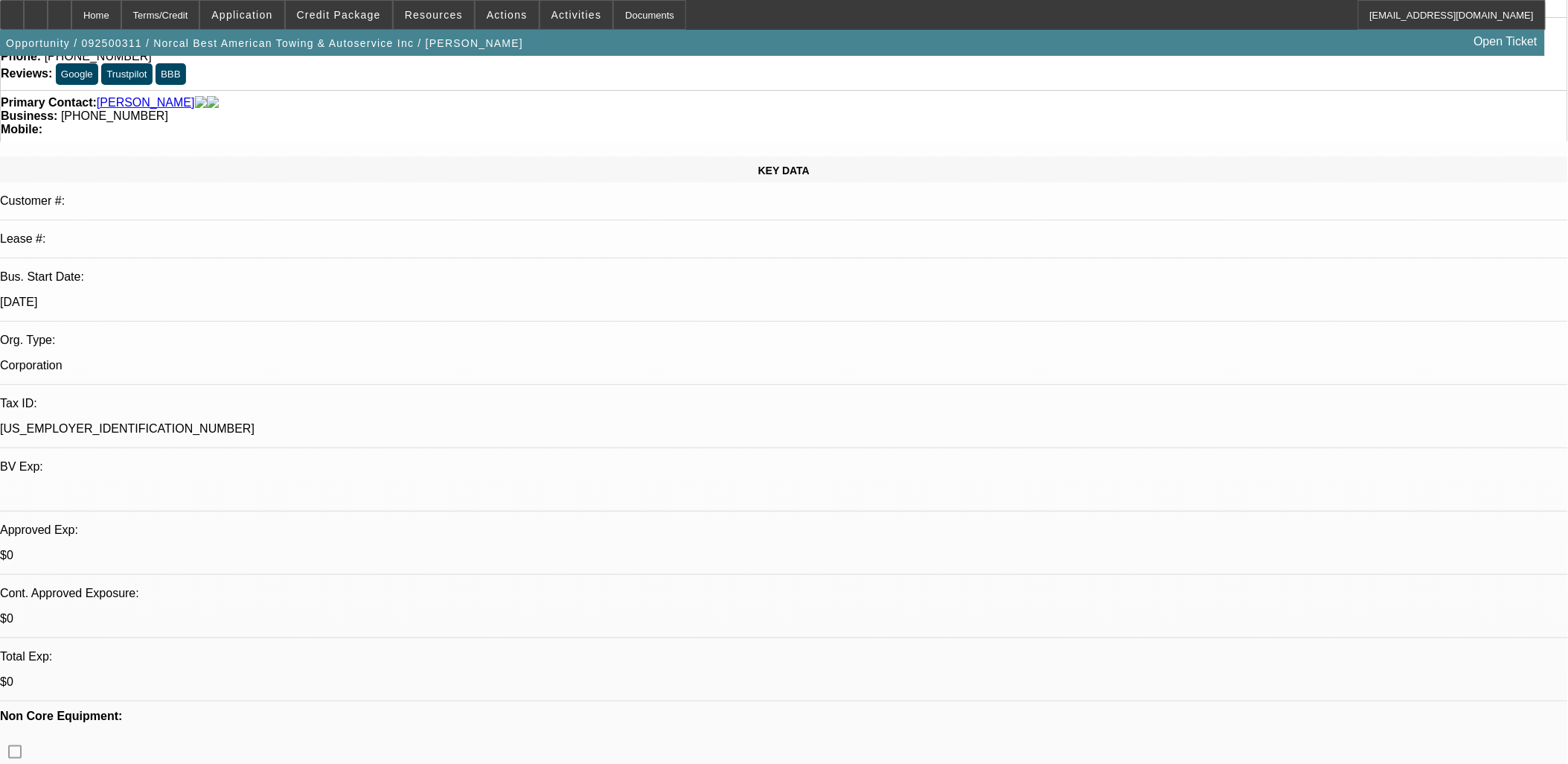
scroll to position [0, 0]
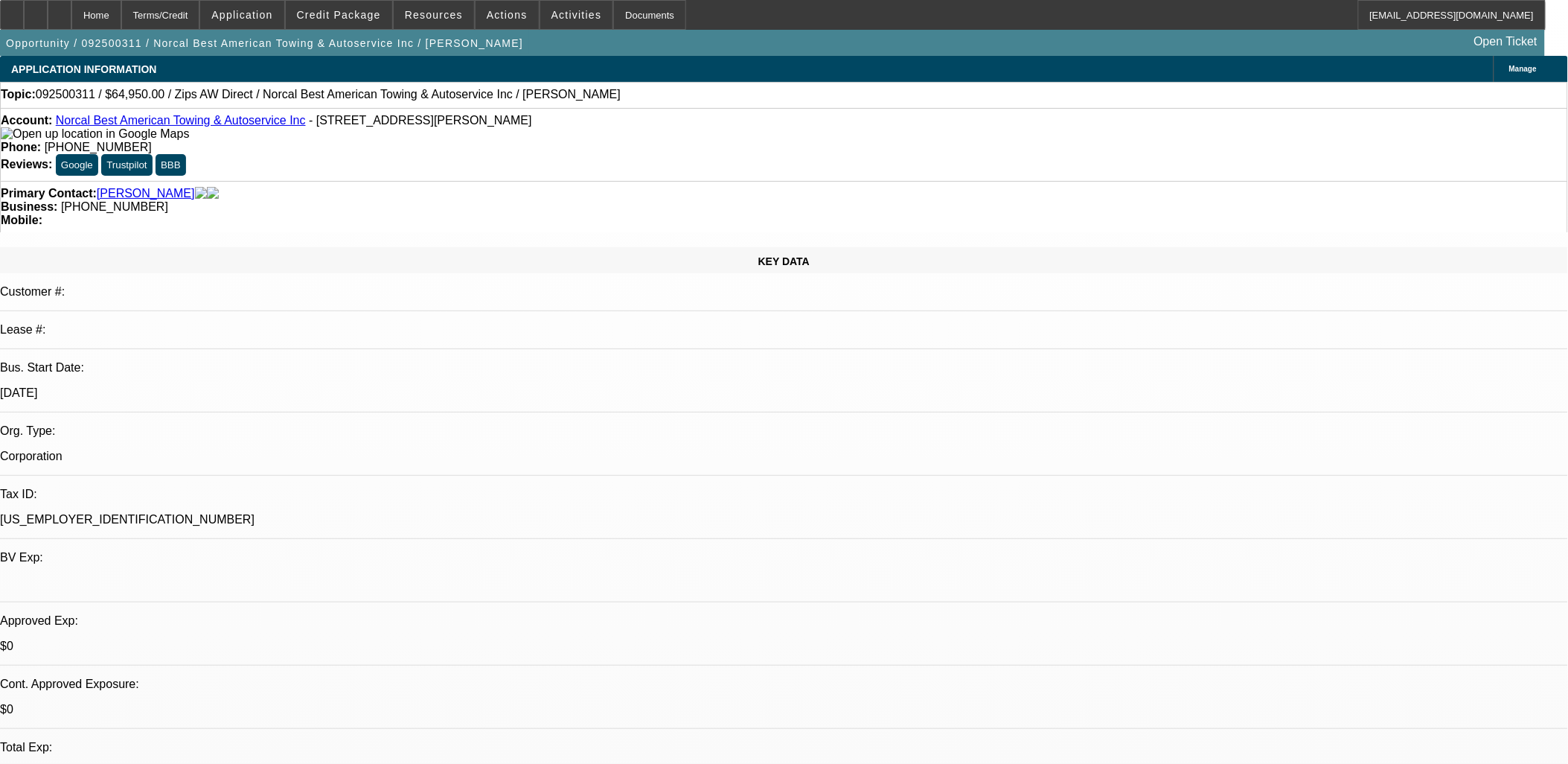
drag, startPoint x: 798, startPoint y: 441, endPoint x: 949, endPoint y: 455, distance: 151.6
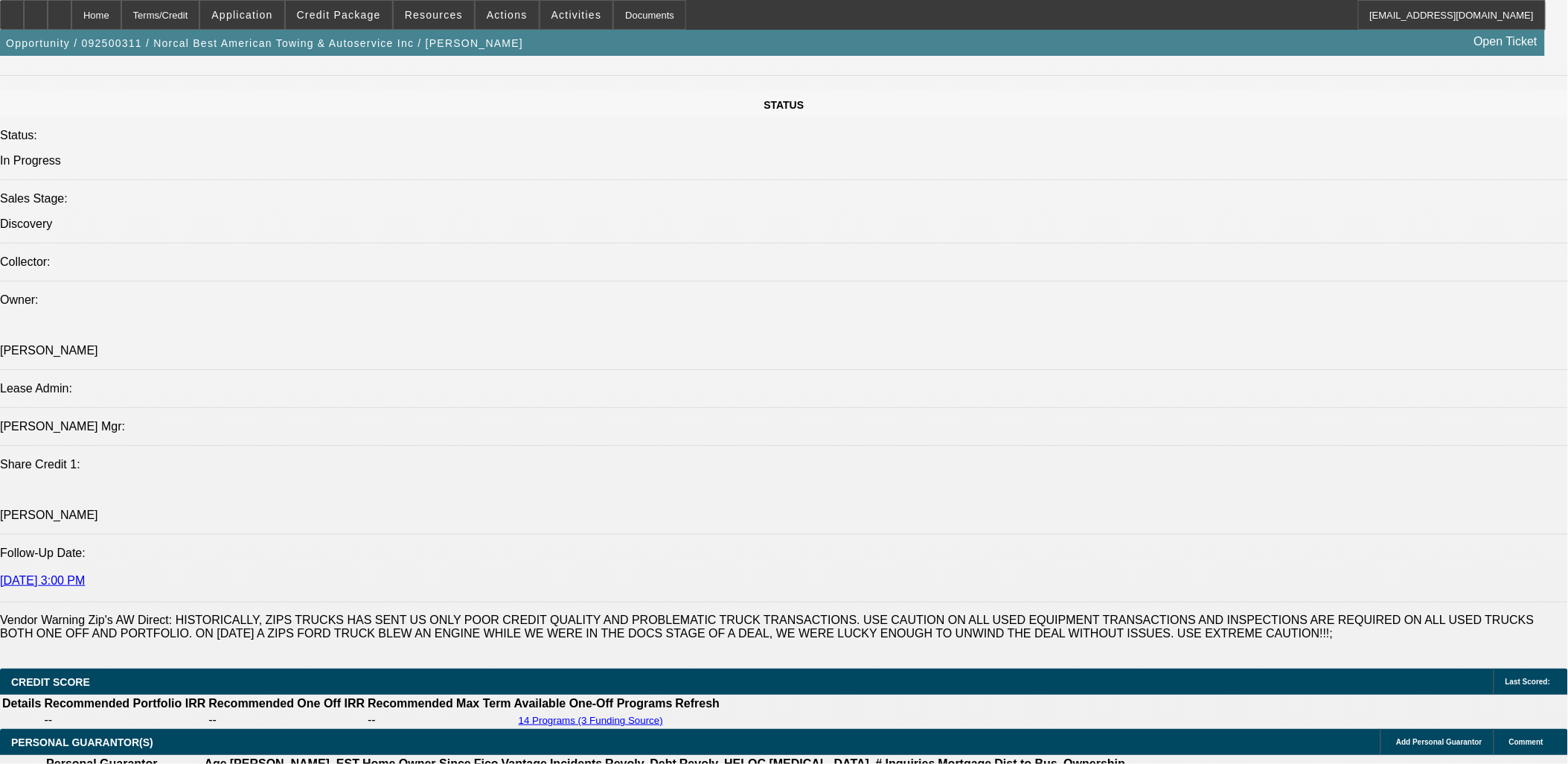
scroll to position [1737, 0]
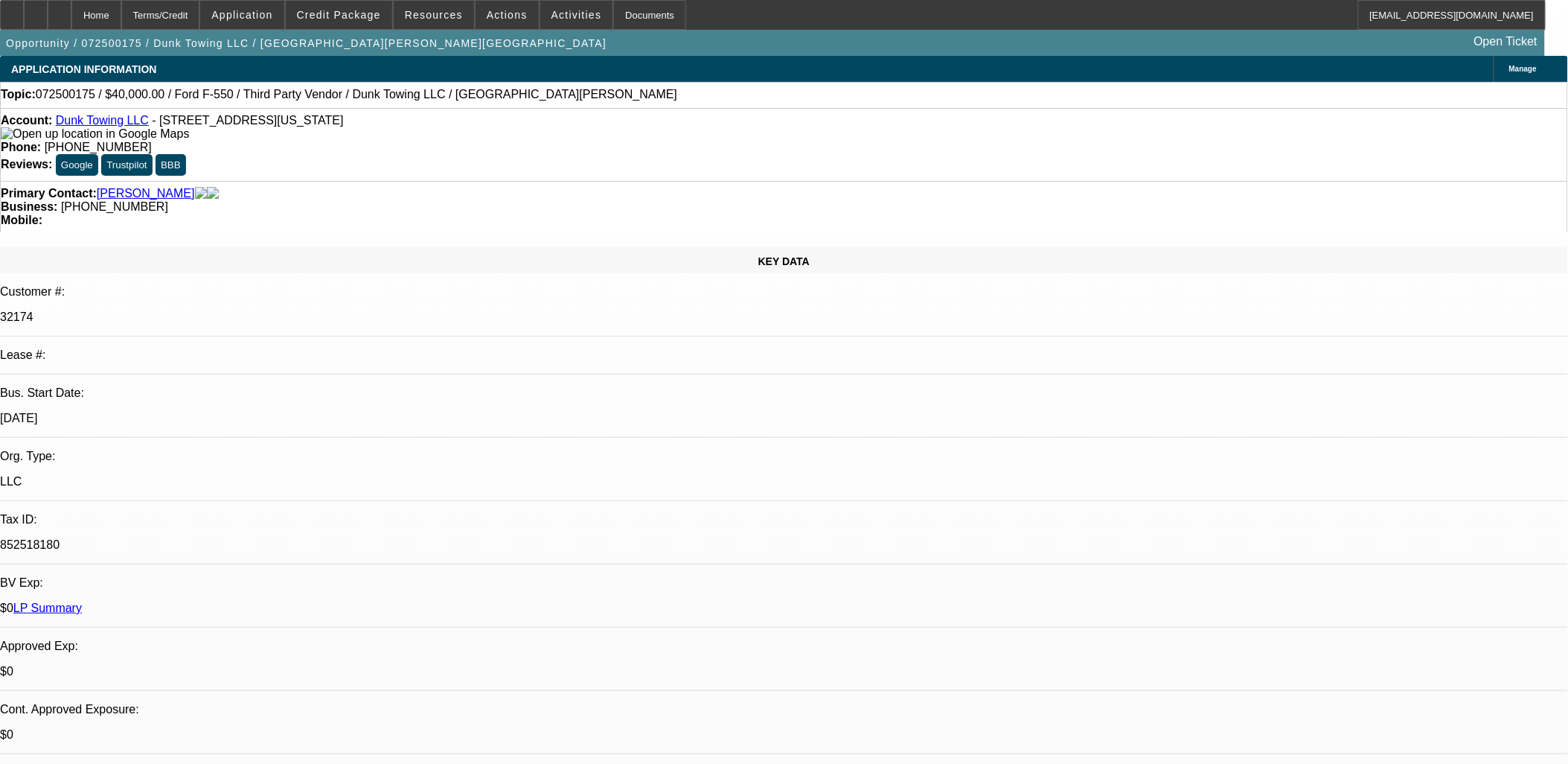
select select "0"
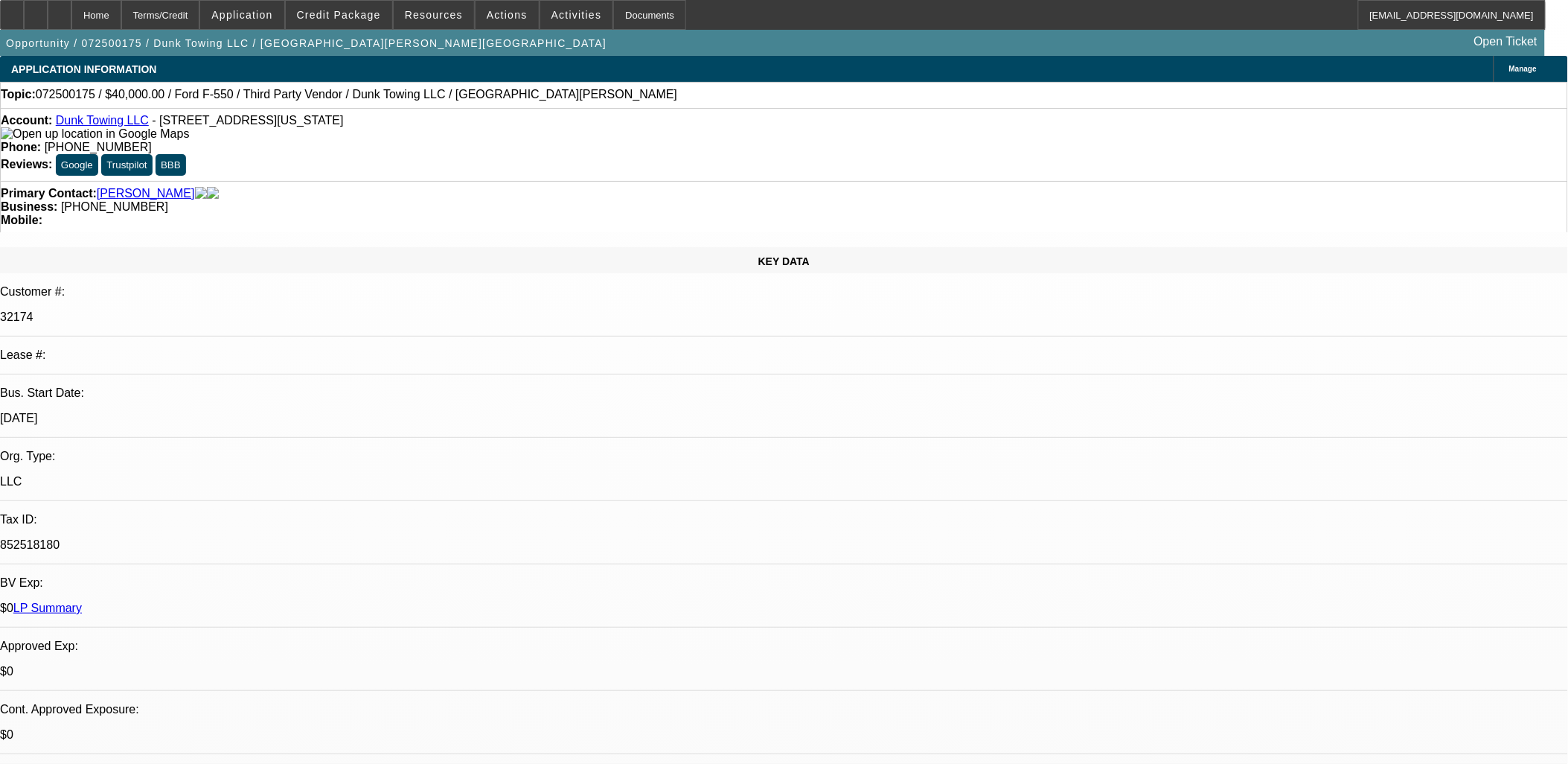
select select "0"
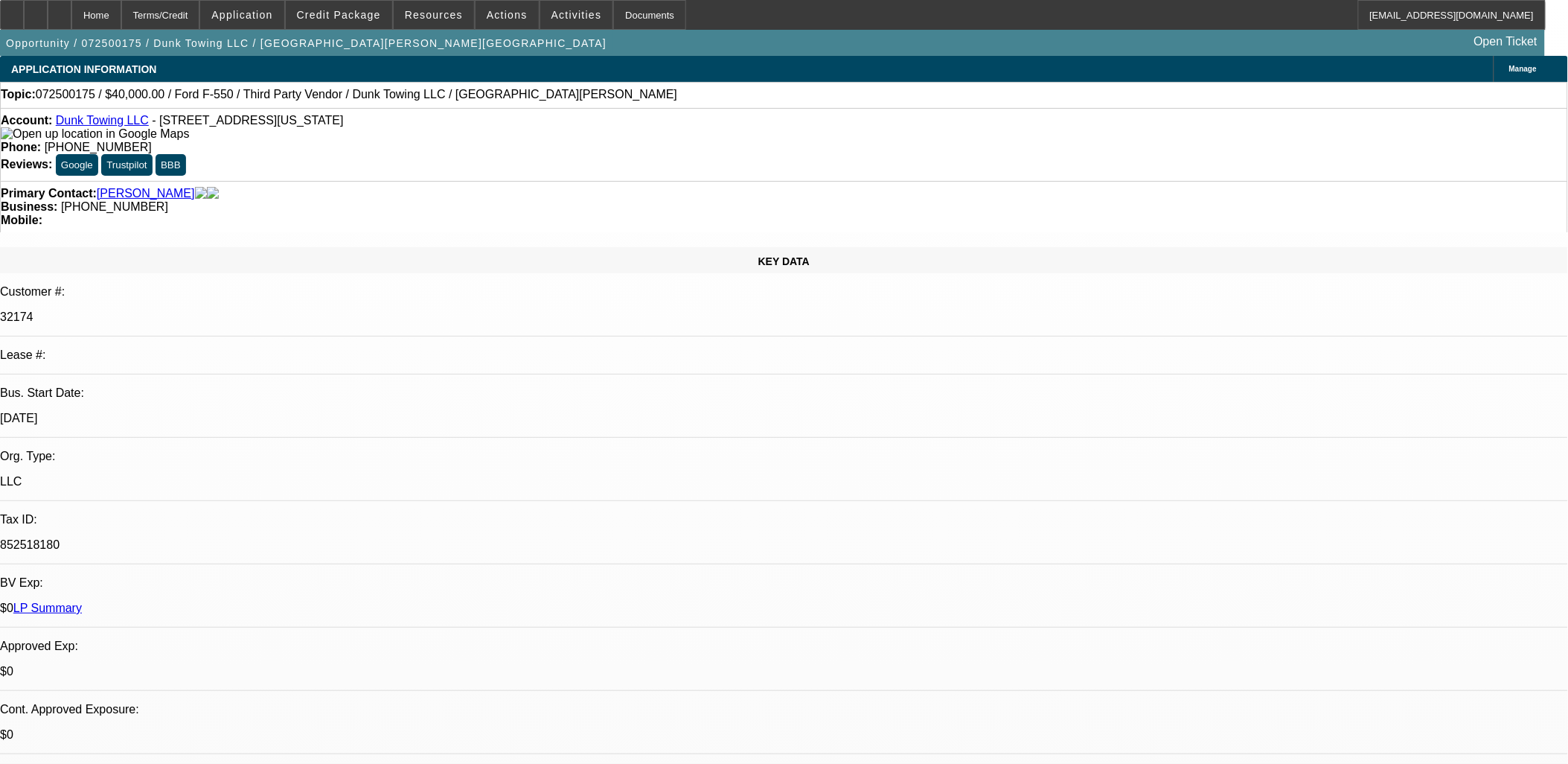
select select "0"
select select "1"
select select "3"
select select "6"
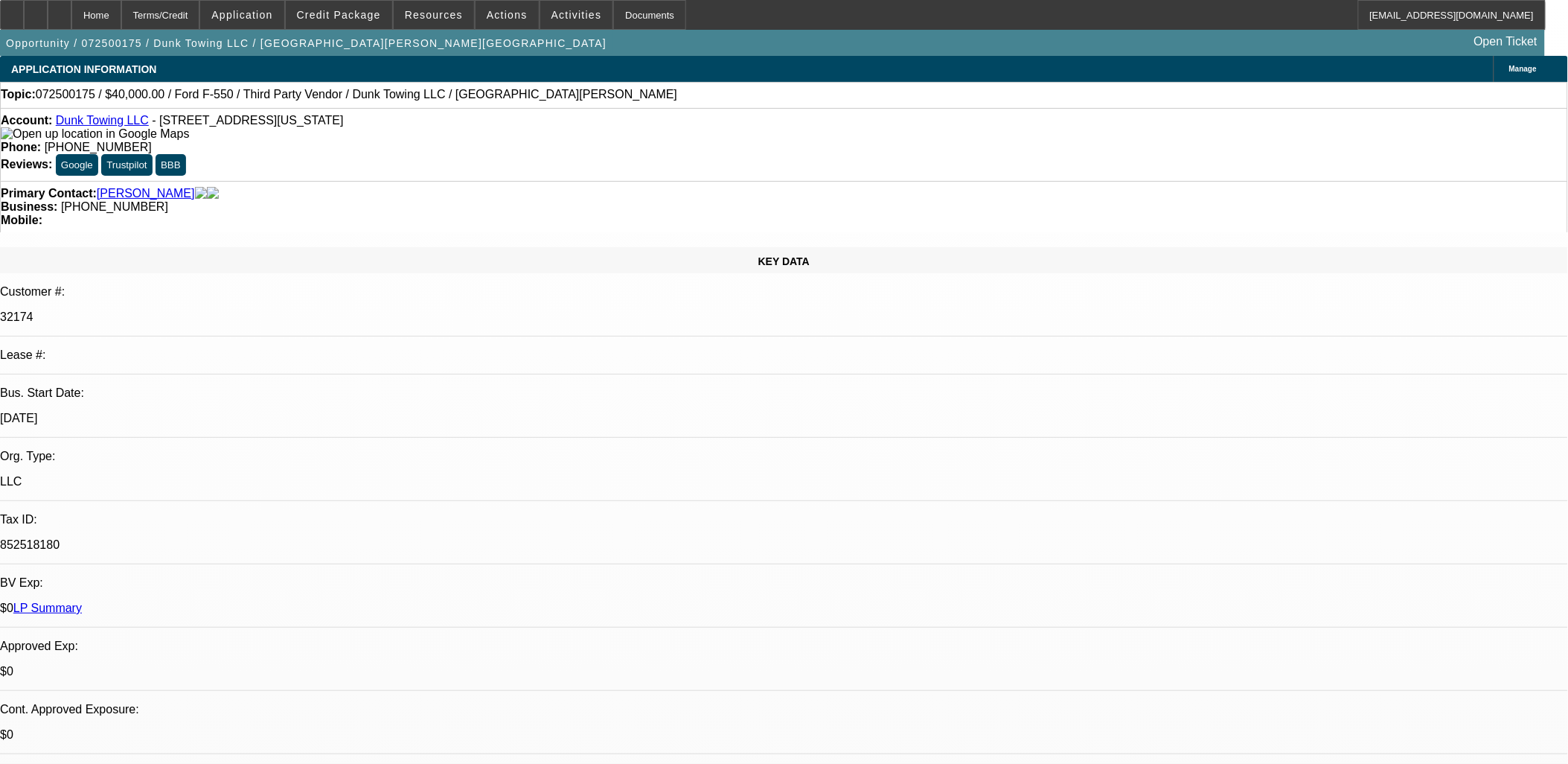
select select "1"
select select "3"
select select "6"
select select "1"
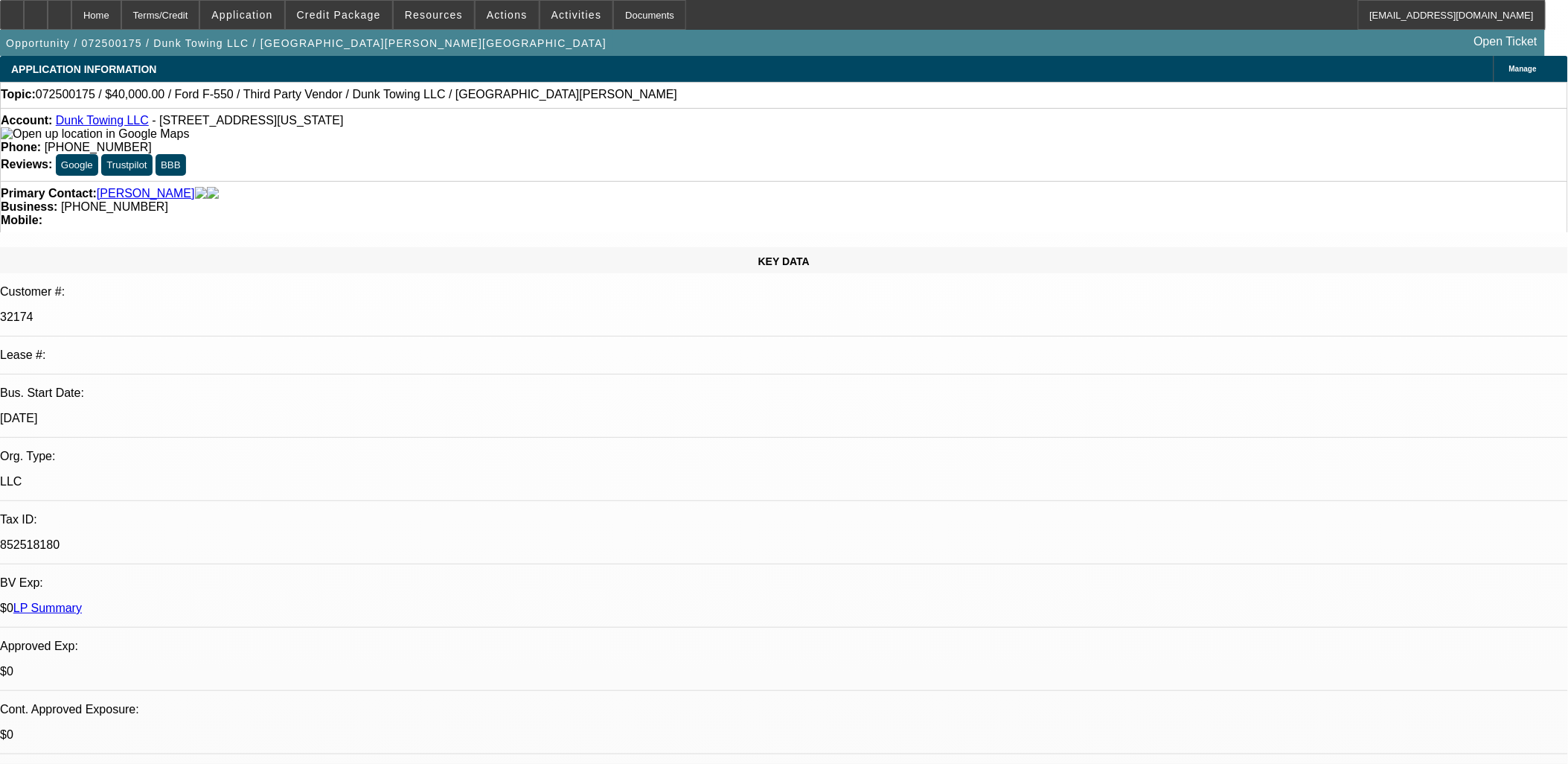
select select "6"
select select "1"
select select "6"
select select "0"
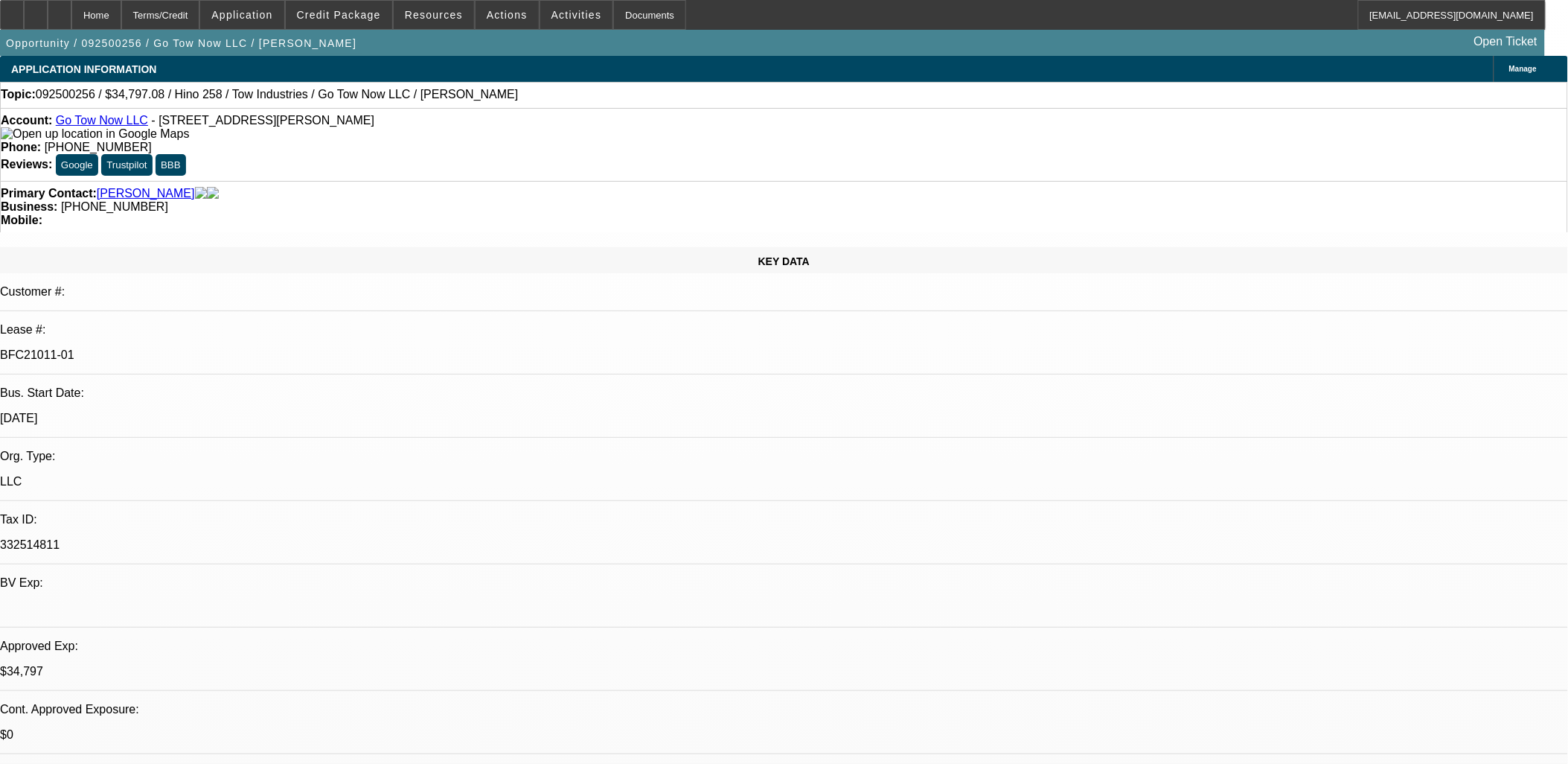
select select "2"
select select "0.1"
select select "0"
select select "2"
select select "0.1"
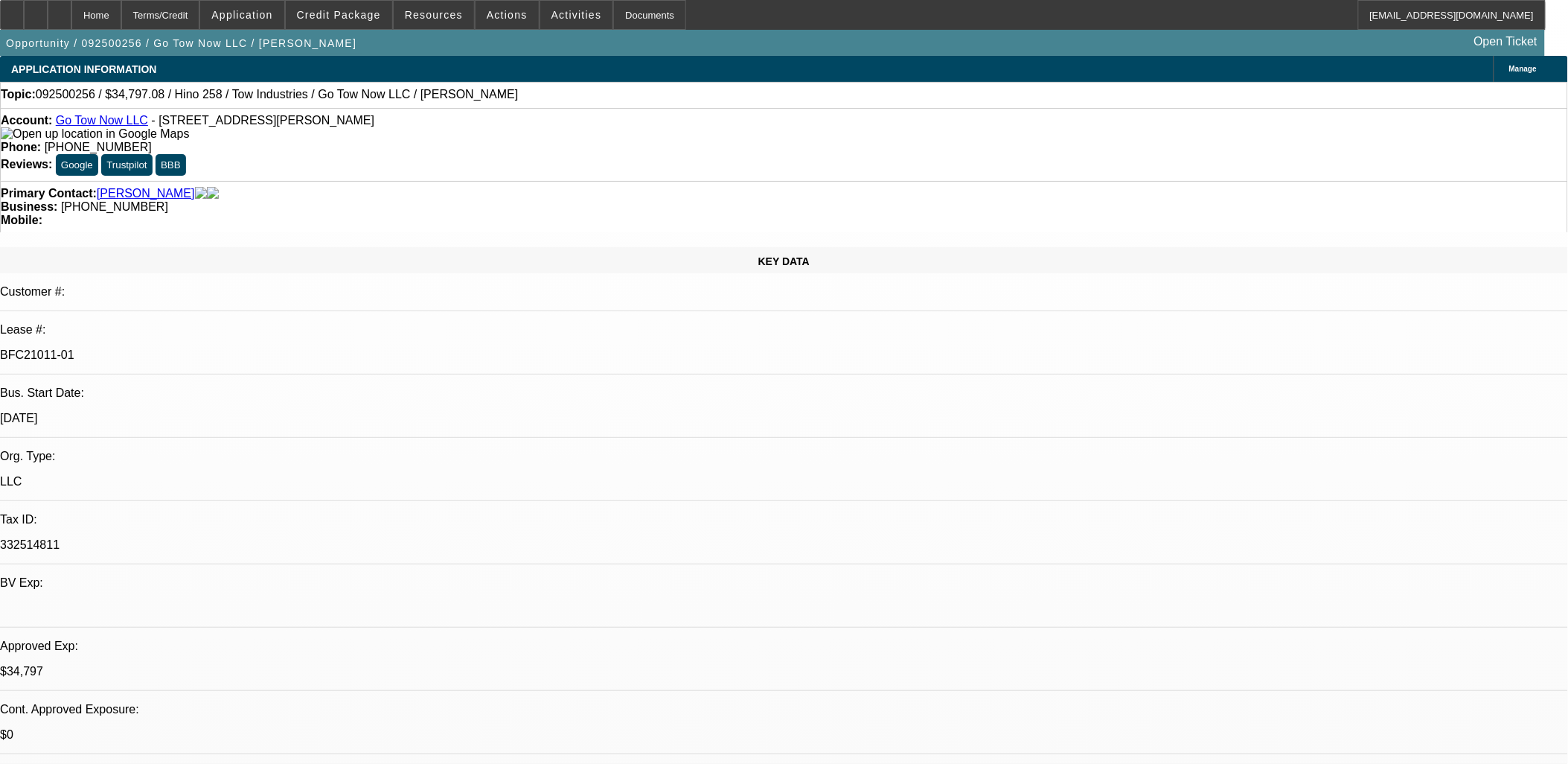
select select "0.2"
select select "2"
select select "0.1"
select select "0.15"
select select "2"
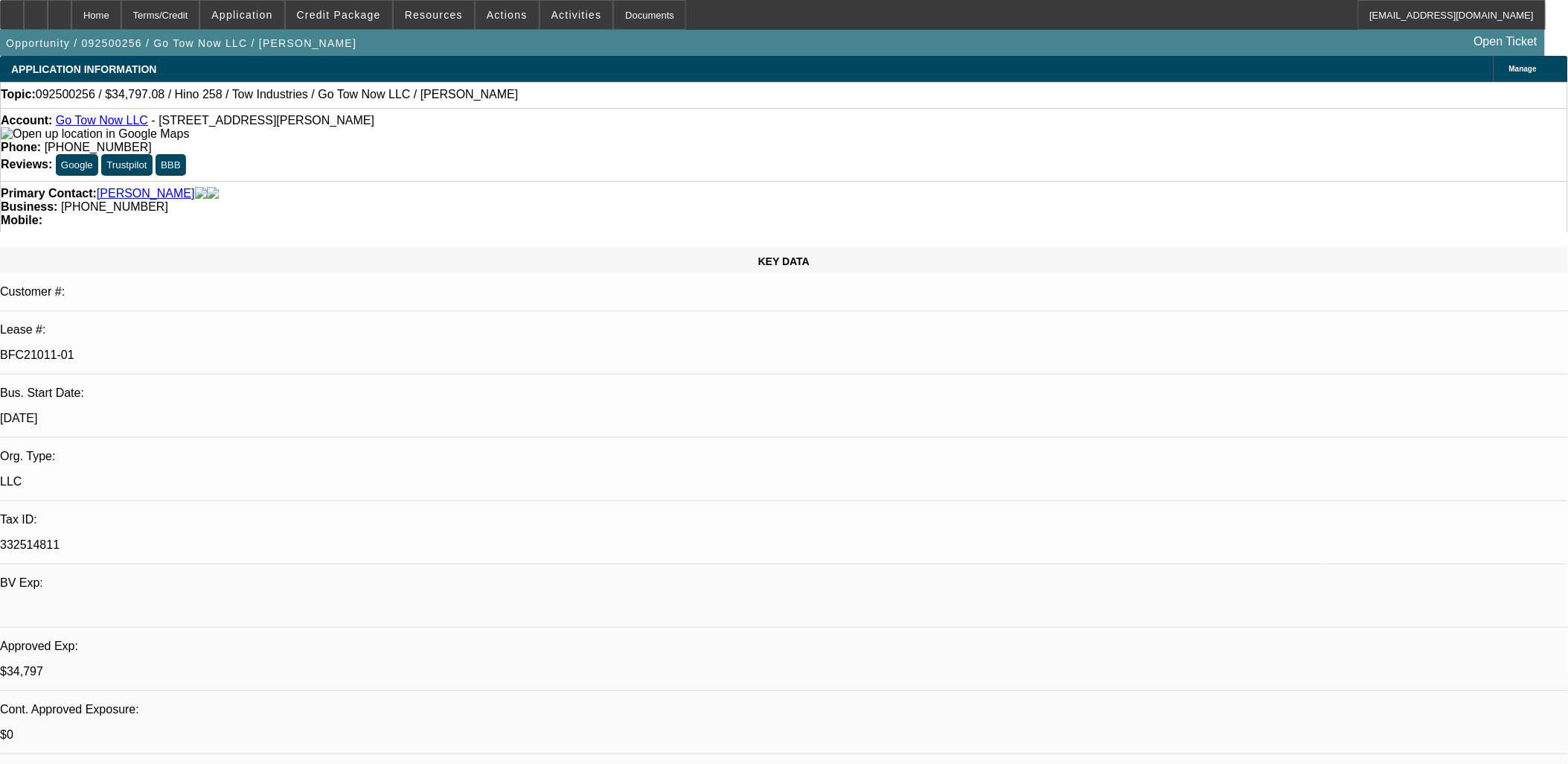
select select "0.1"
select select "1"
select select "2"
select select "4"
select select "1"
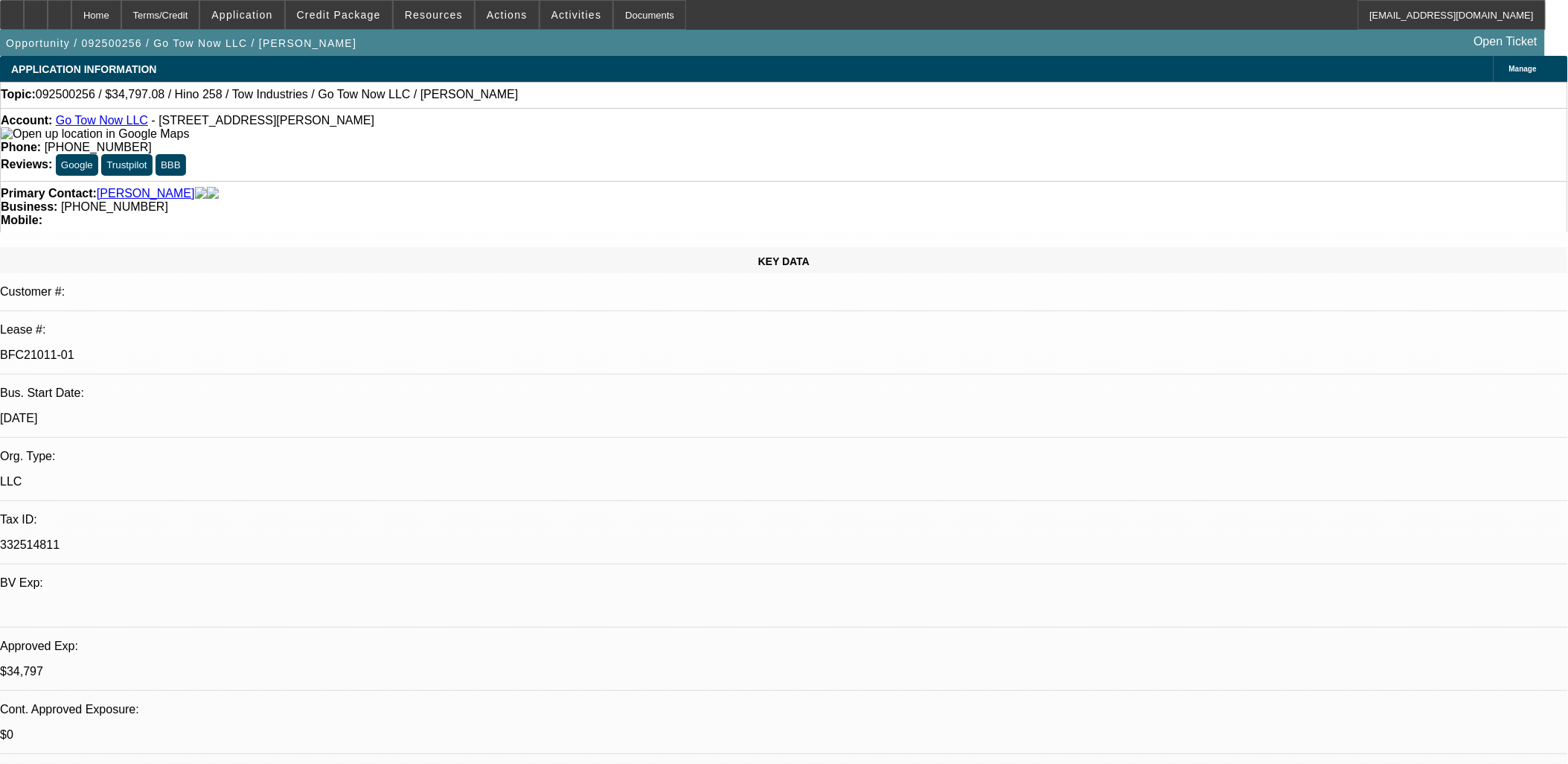
select select "2"
select select "4"
select select "1"
select select "2"
select select "4"
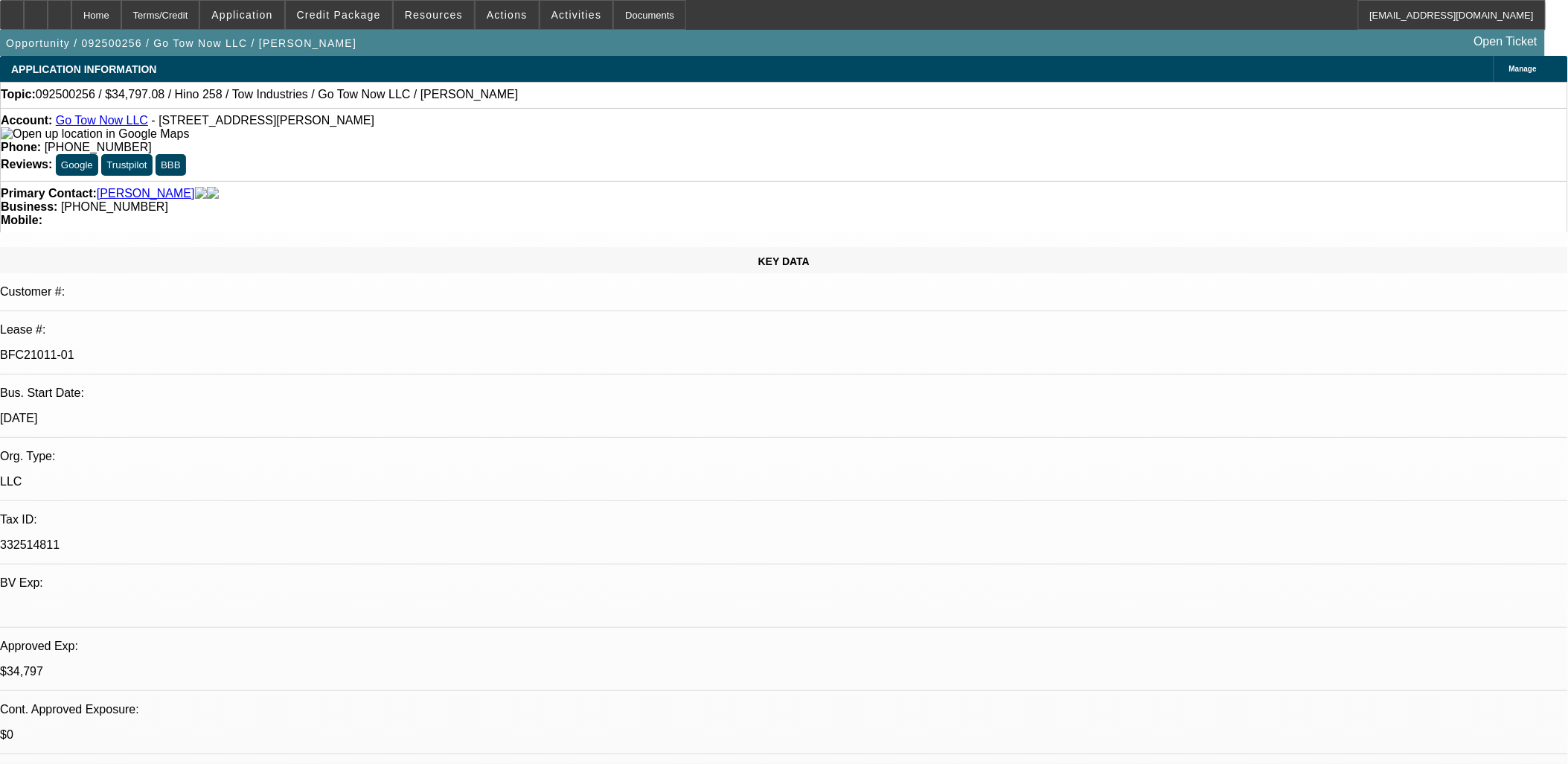
select select "1"
select select "2"
select select "4"
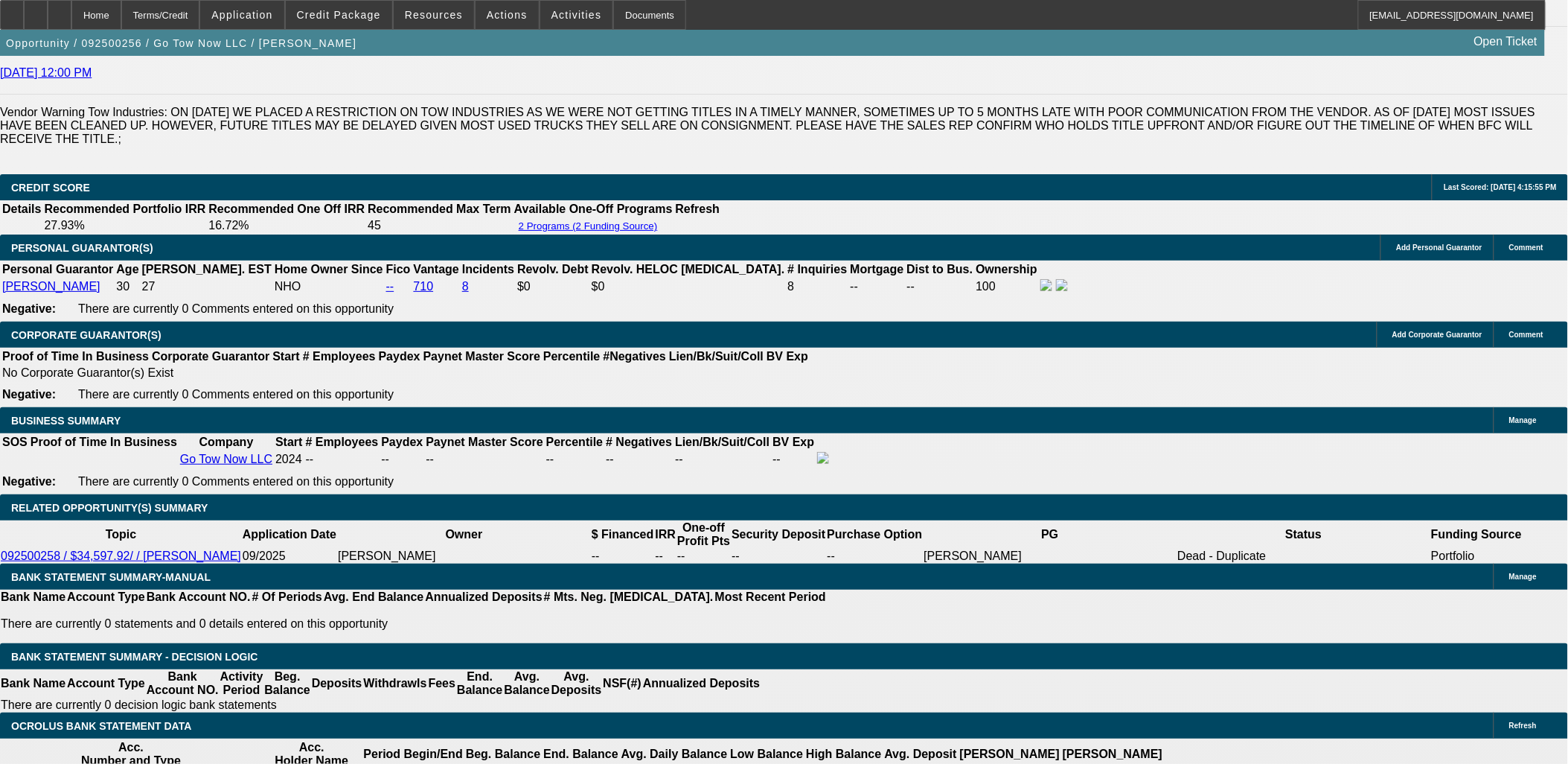
scroll to position [2149, 0]
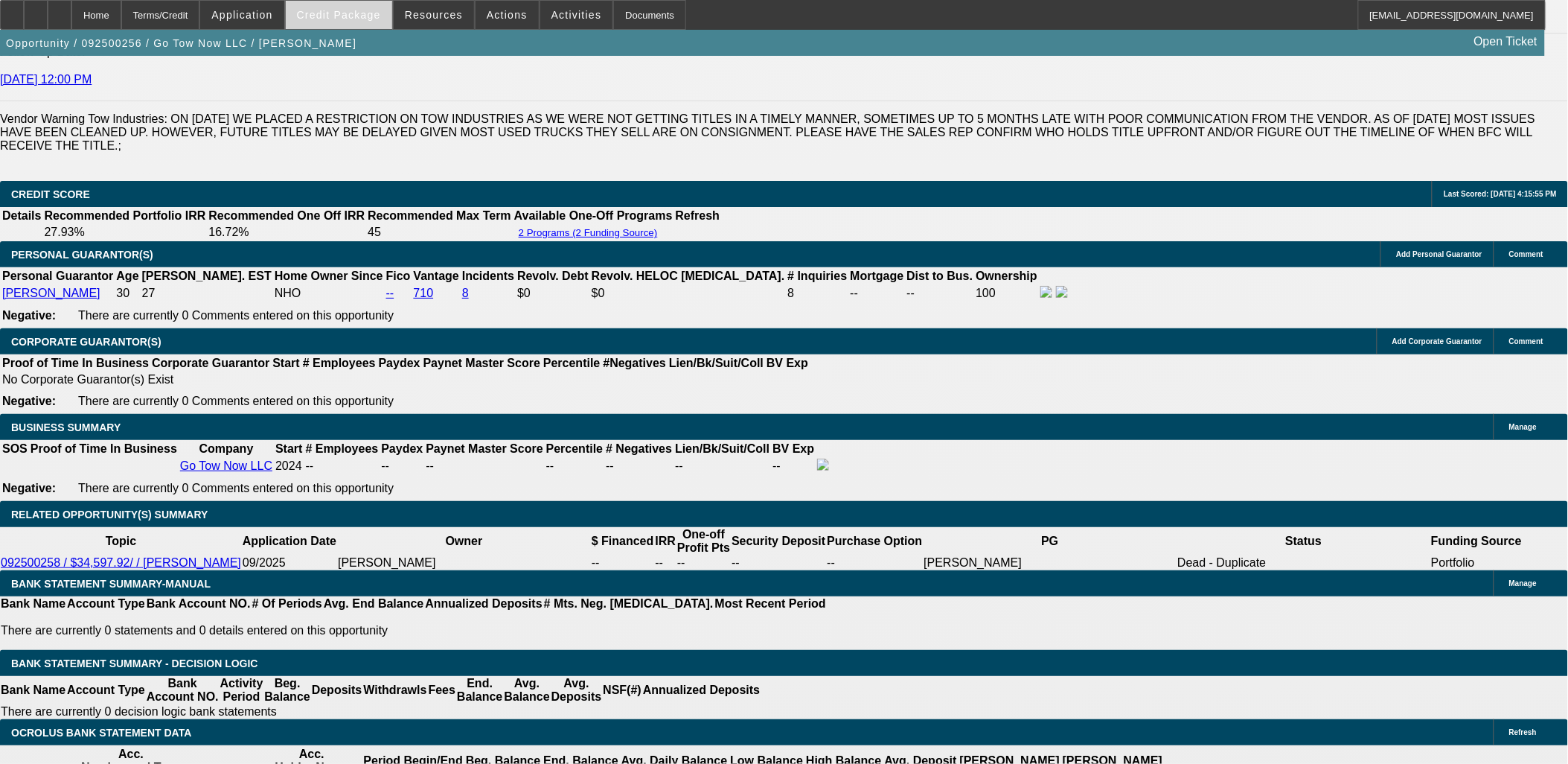
click at [351, 17] on span "Credit Package" at bounding box center [339, 15] width 84 height 12
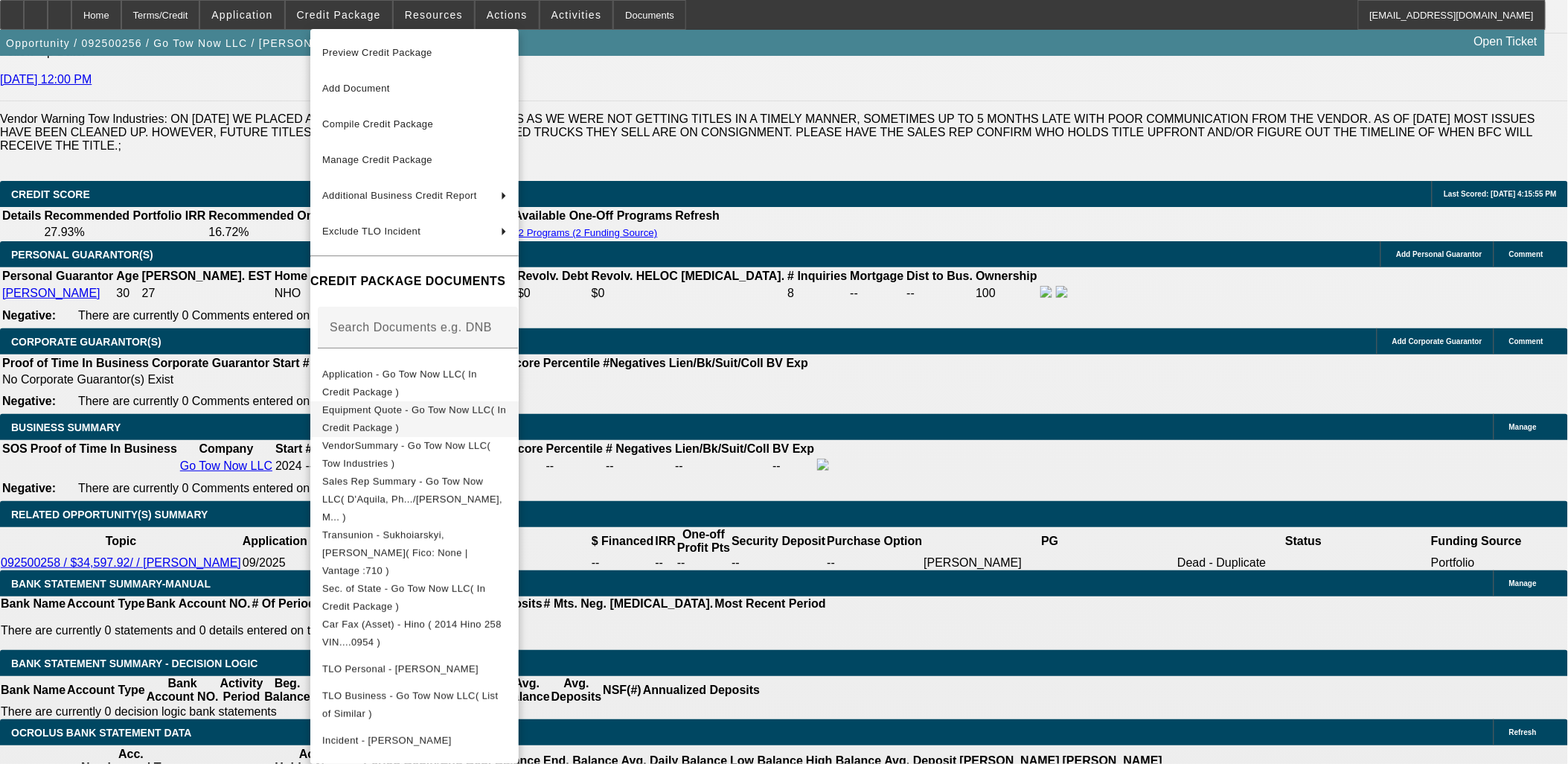
click at [484, 404] on span "Equipment Quote - Go Tow Now LLC( In Credit Package )" at bounding box center [414, 418] width 185 height 35
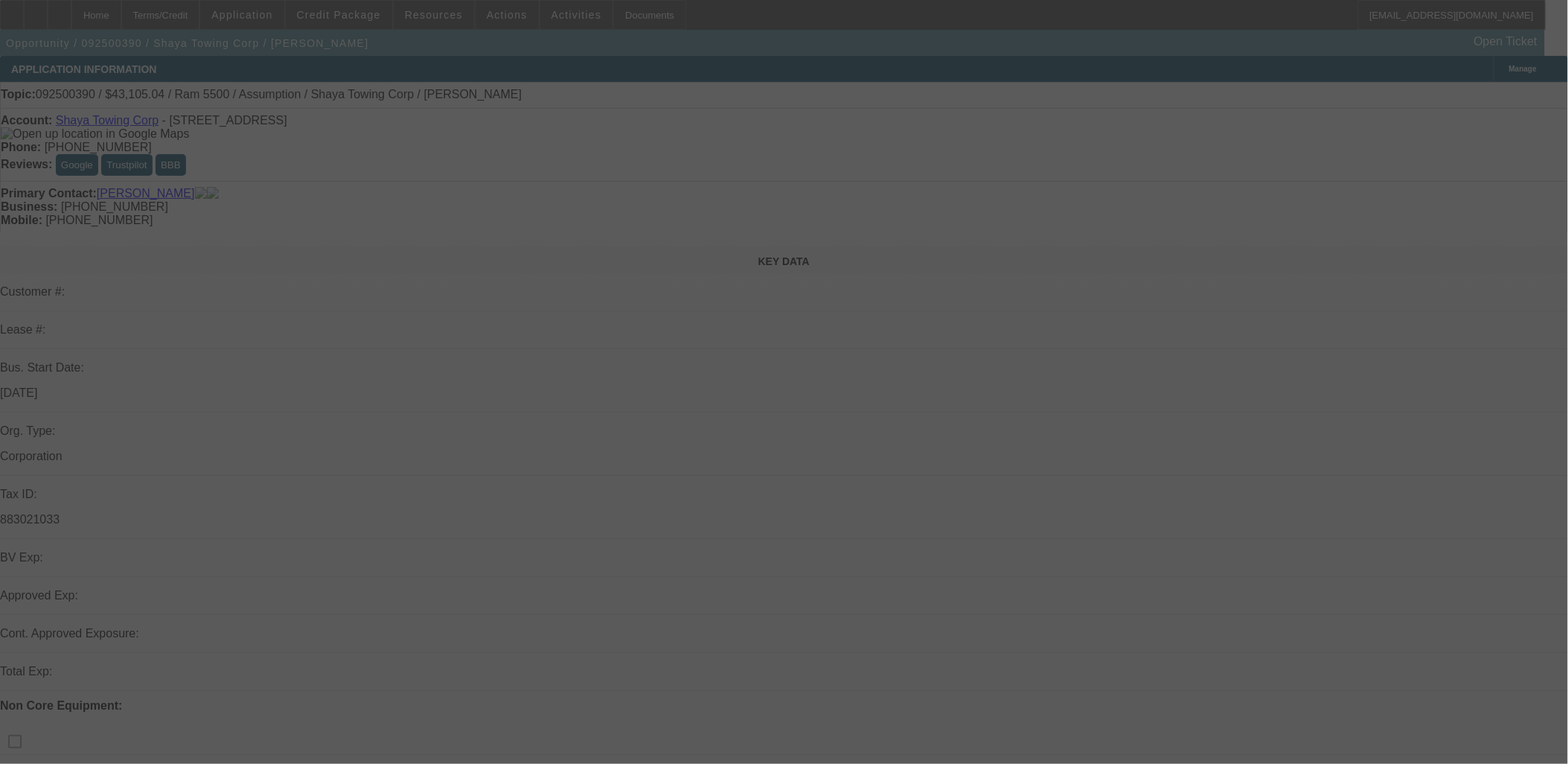
scroll to position [579, 0]
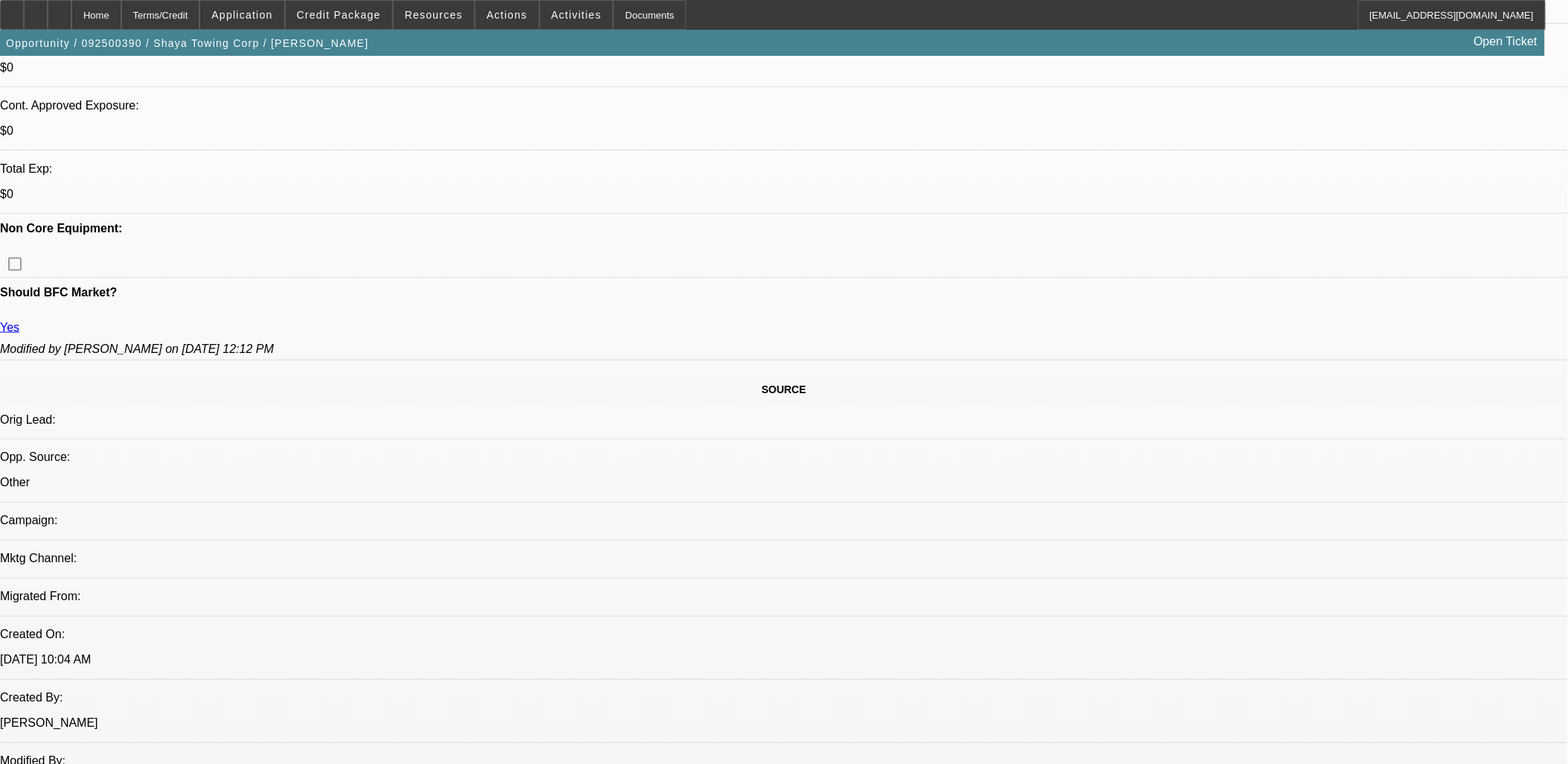
select select "0"
select select "2"
select select "0.1"
select select "0"
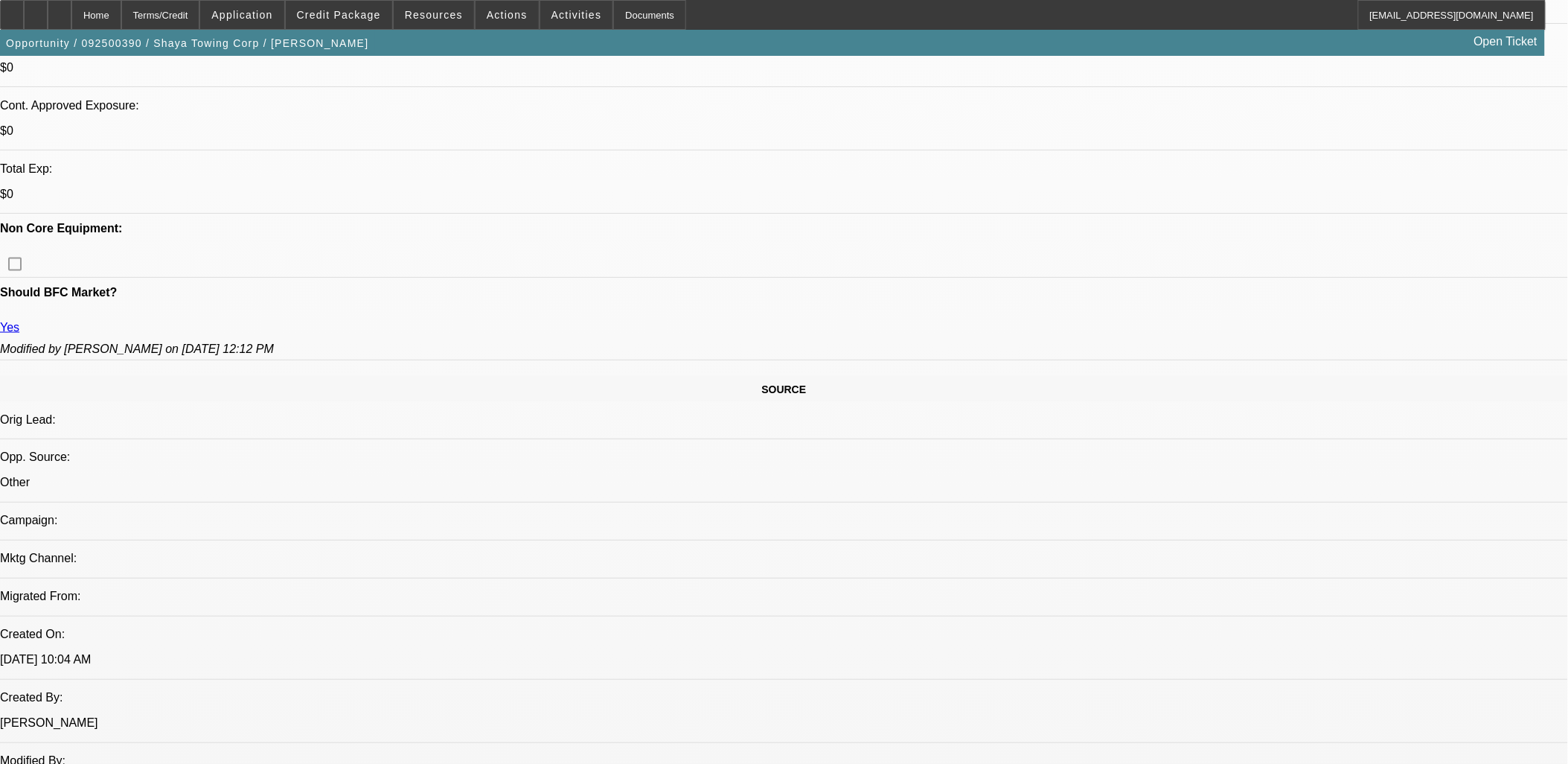
select select "0.1"
select select "1"
select select "2"
select select "4"
select select "1"
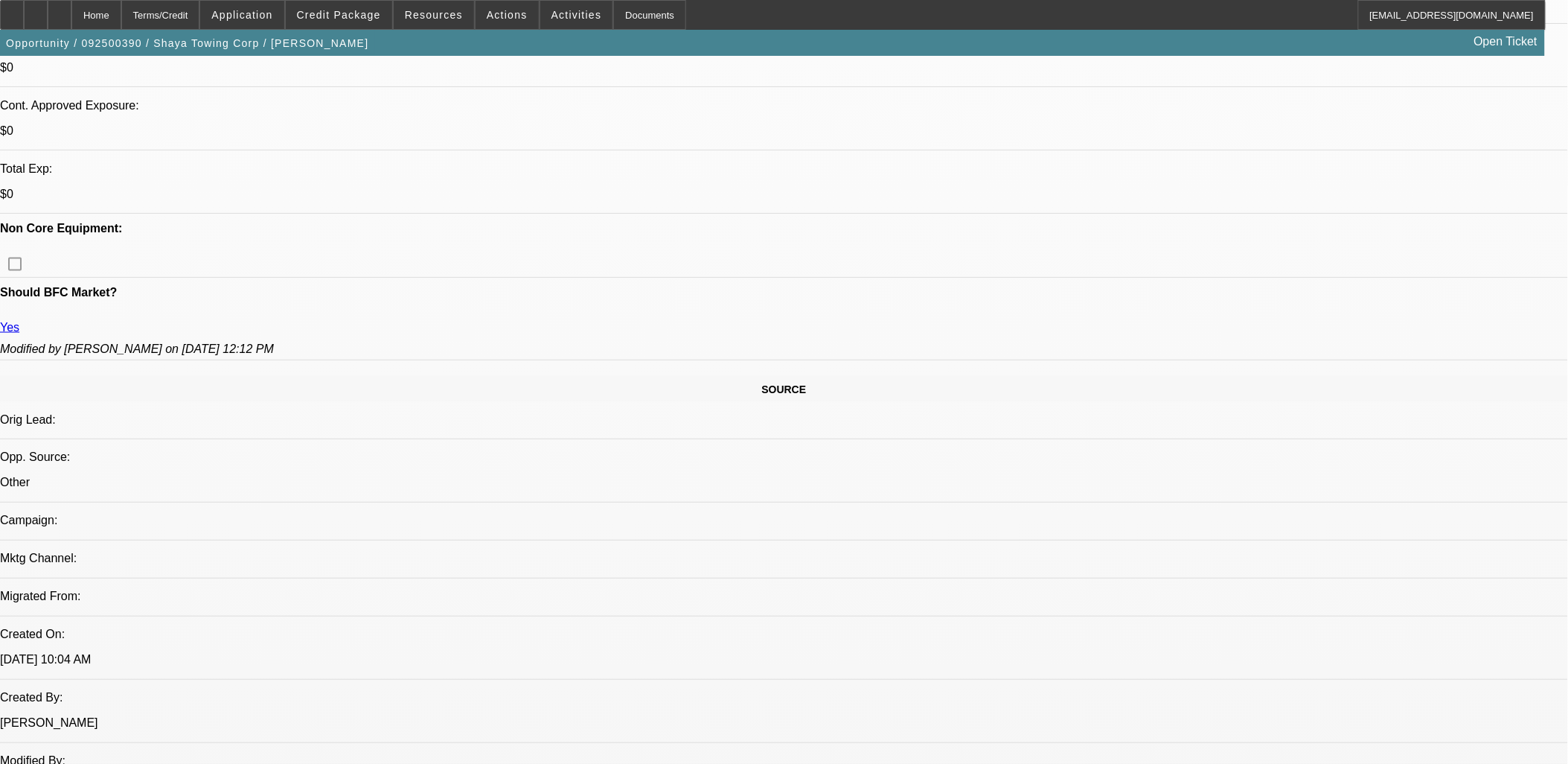
select select "1"
select select "4"
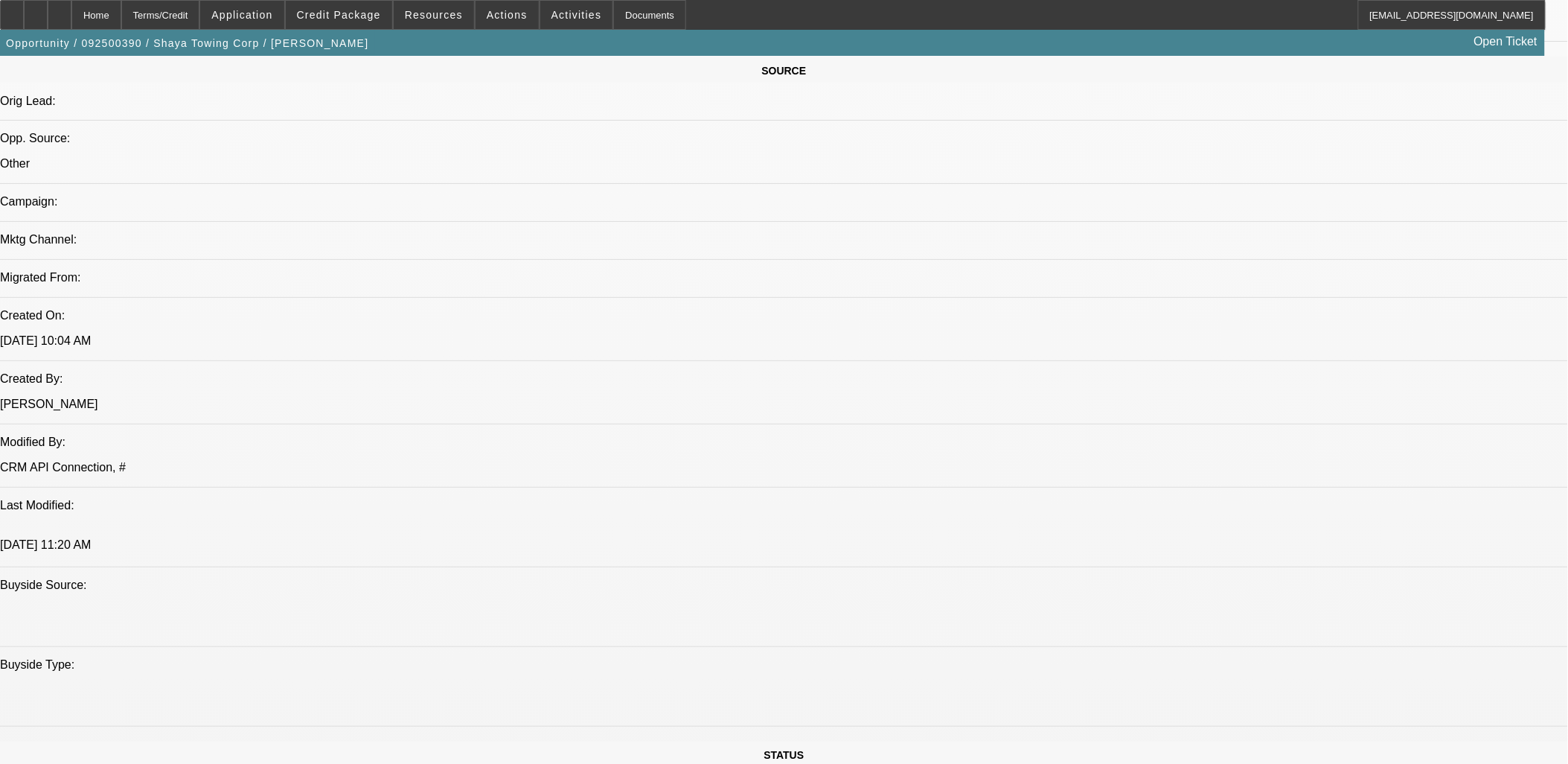
scroll to position [496, 0]
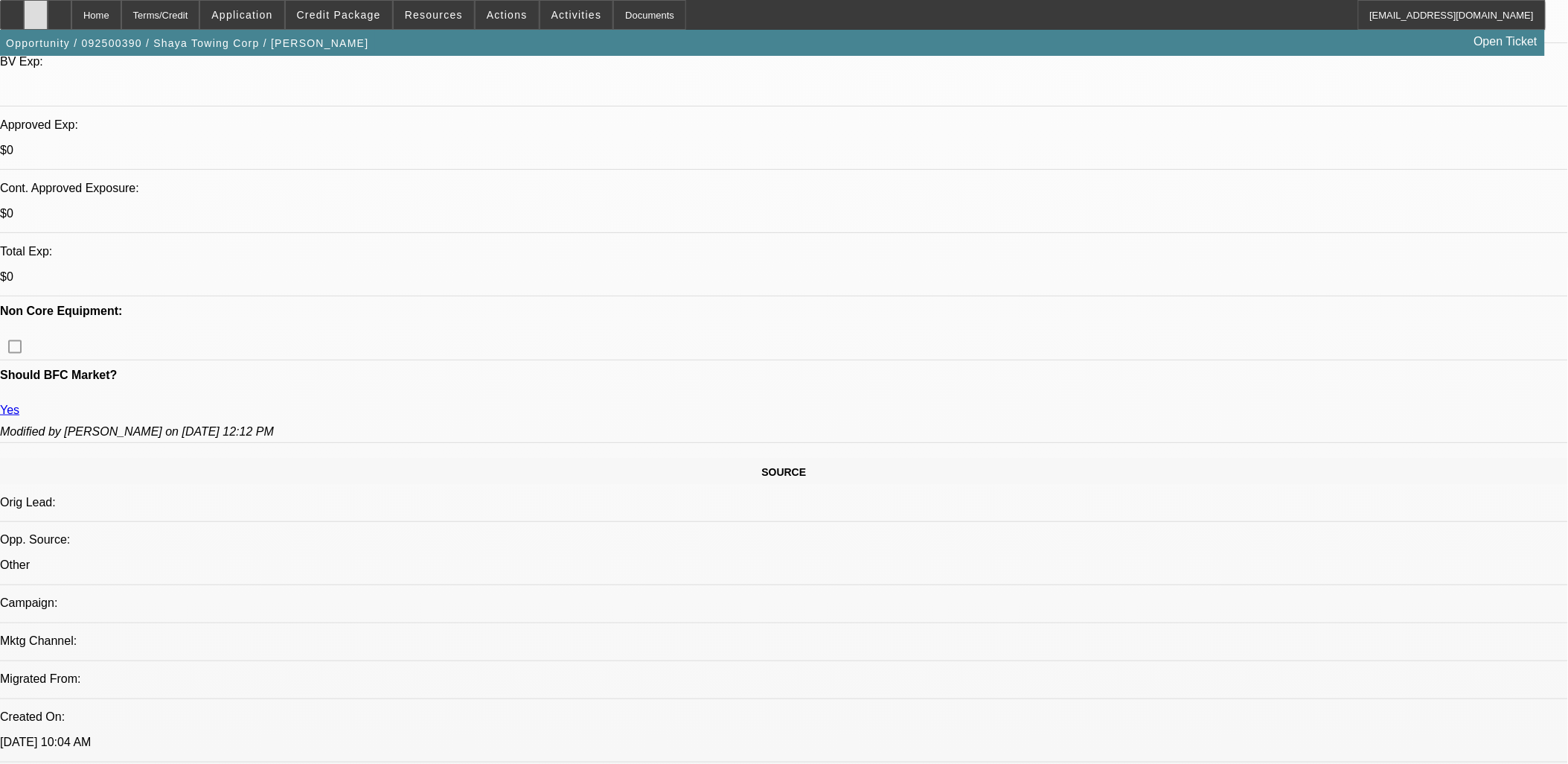
click at [48, 21] on div at bounding box center [35, 15] width 24 height 30
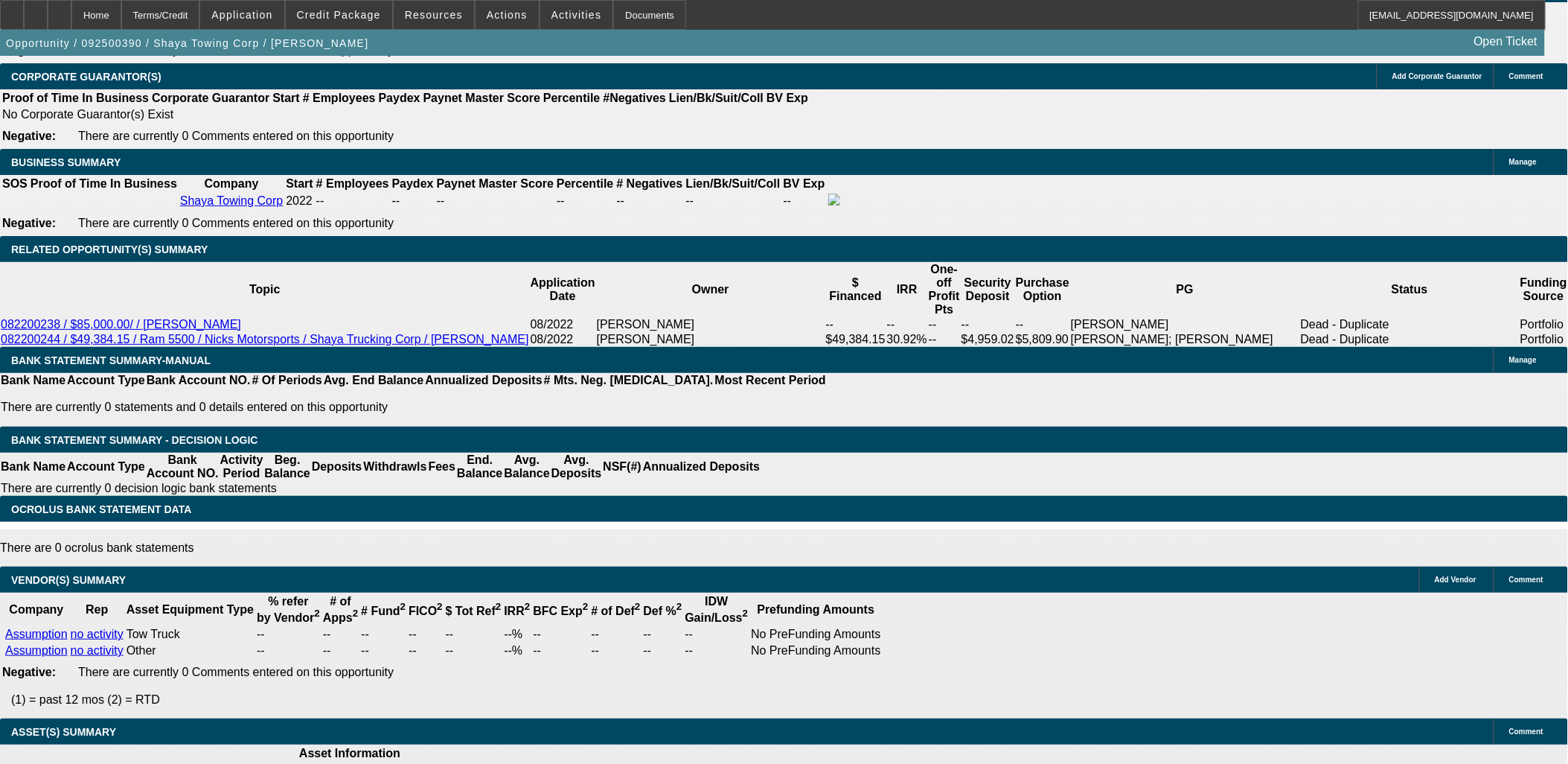
scroll to position [2233, 0]
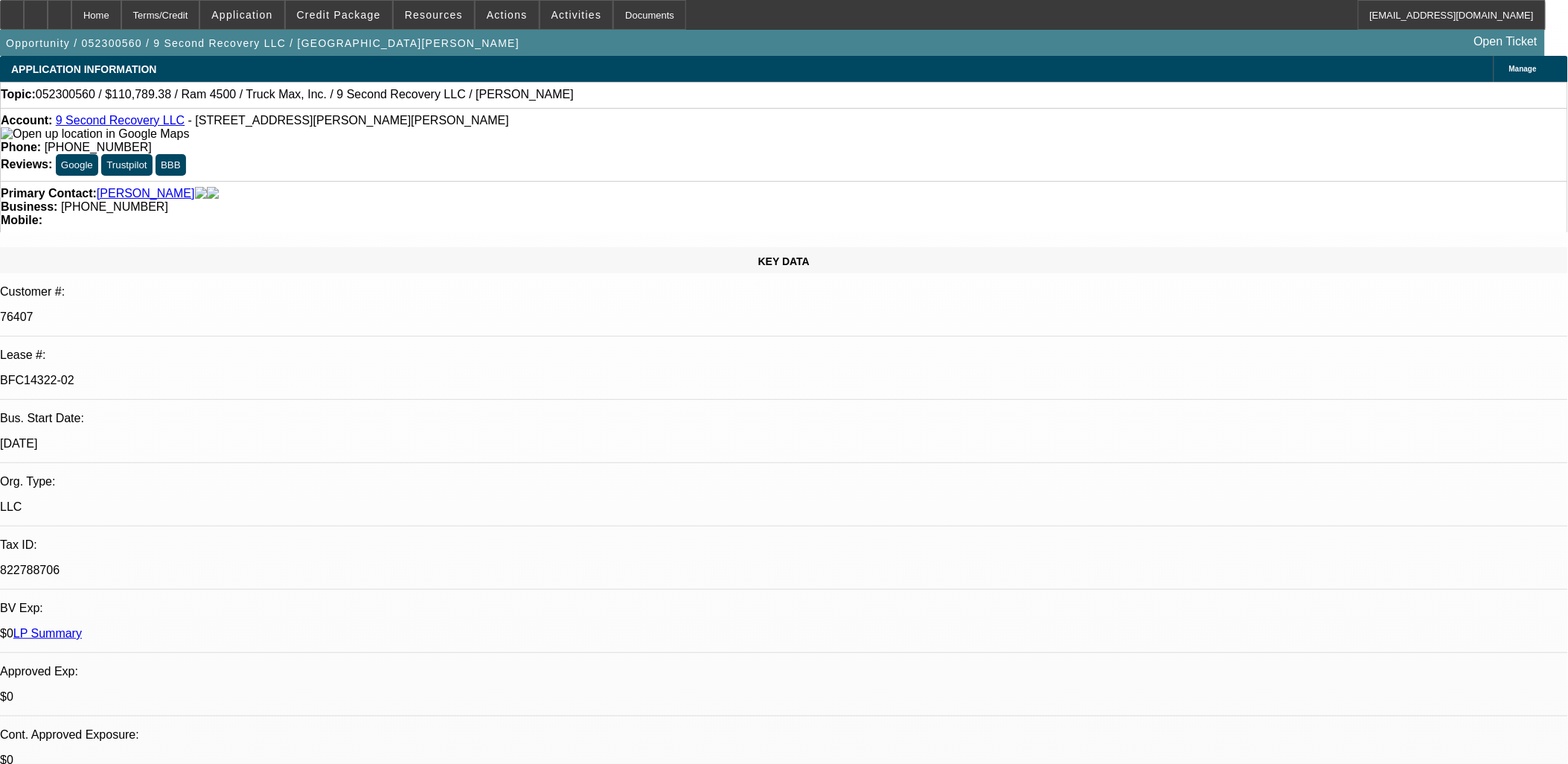
select select "0"
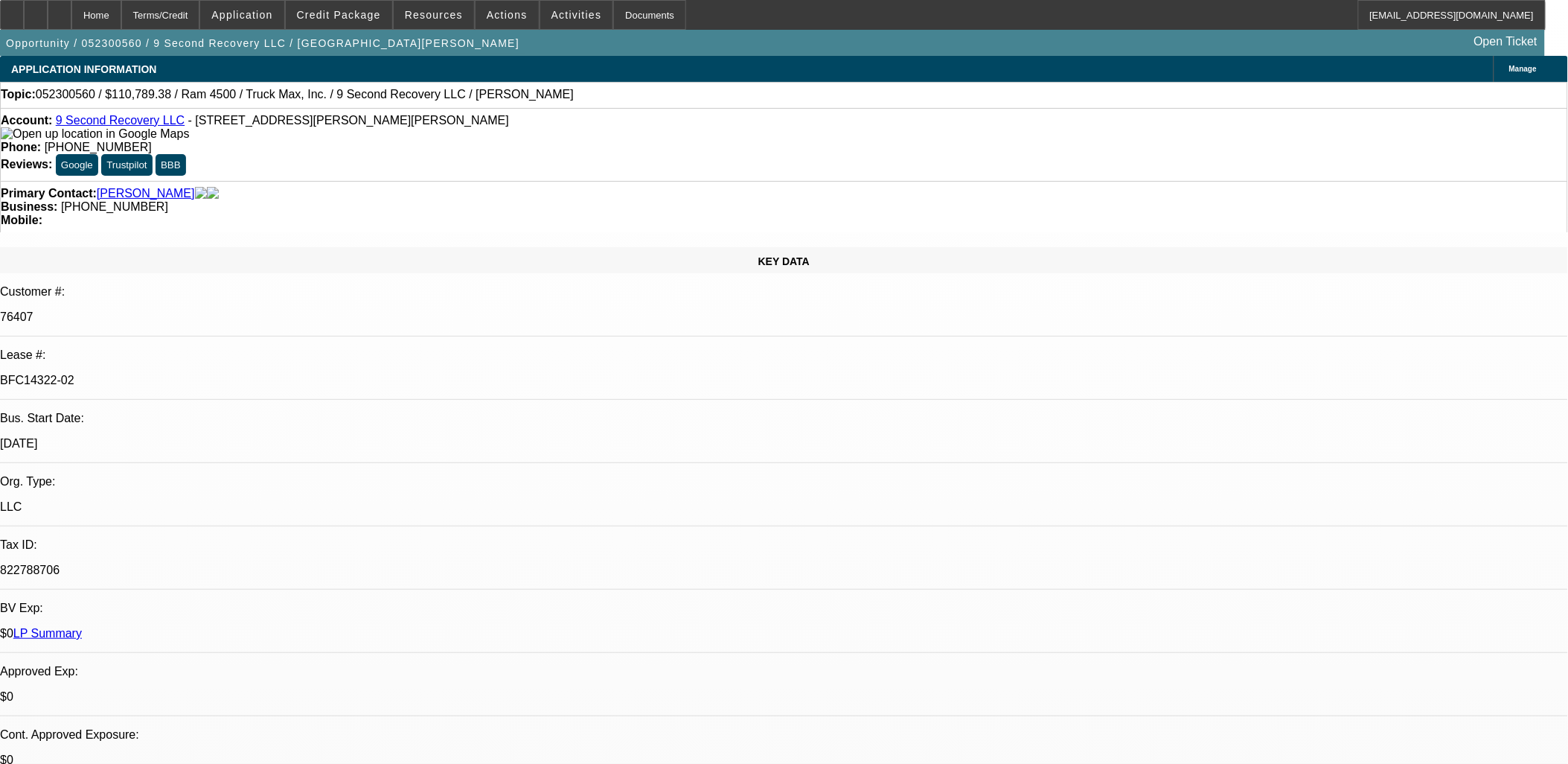
select select "0"
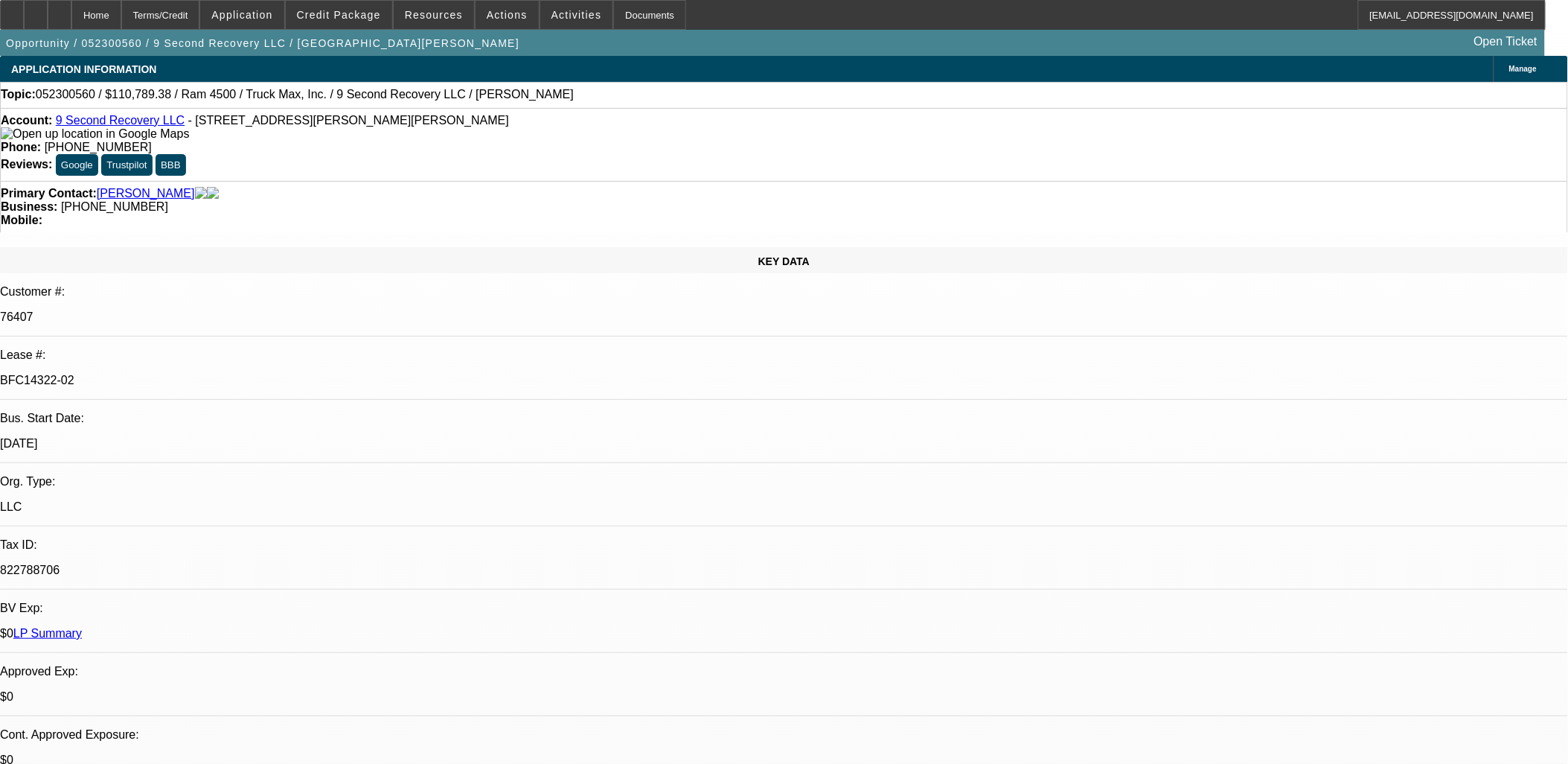
select select "0"
select select "1"
select select "6"
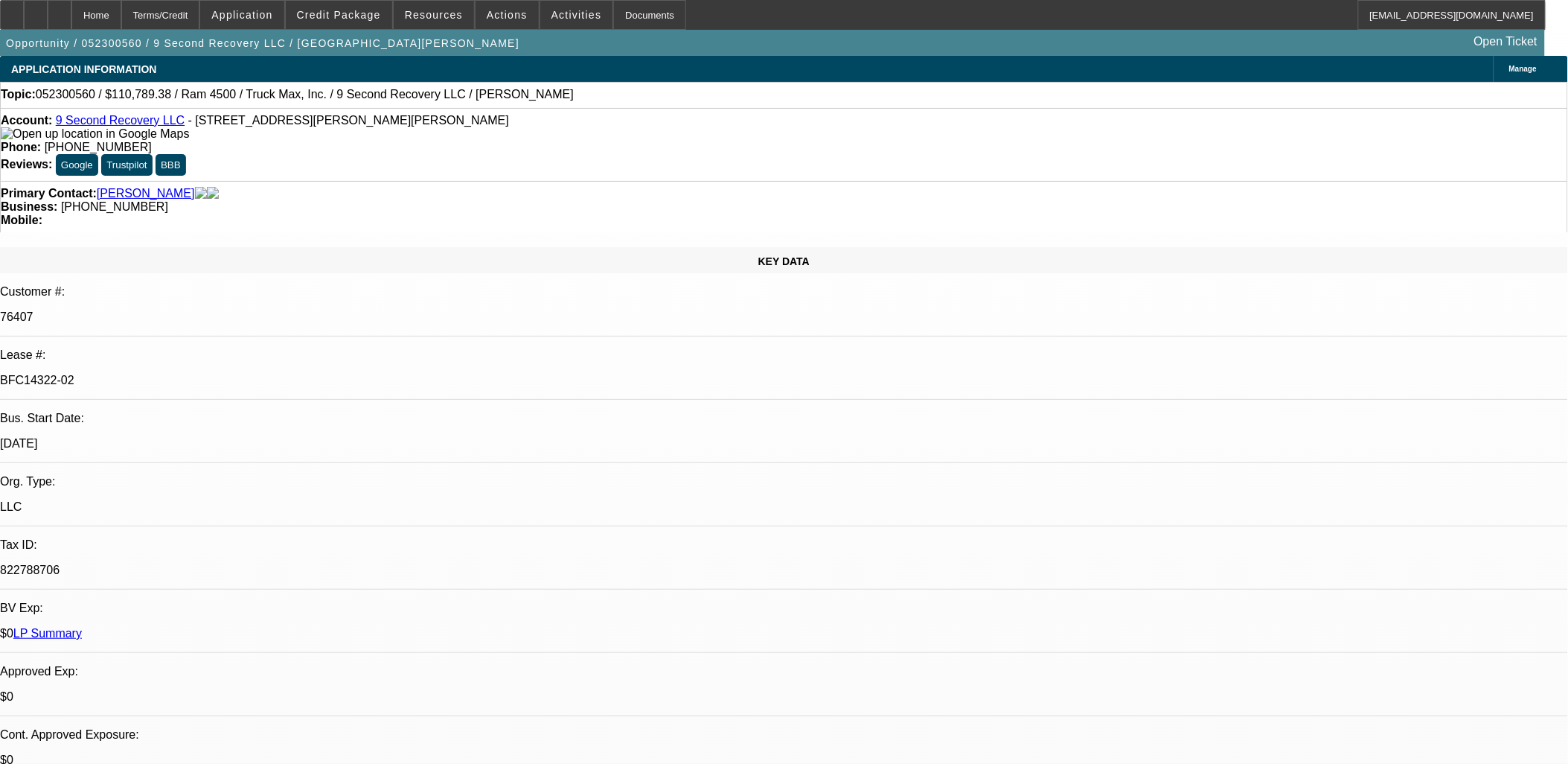
select select "1"
select select "6"
select select "1"
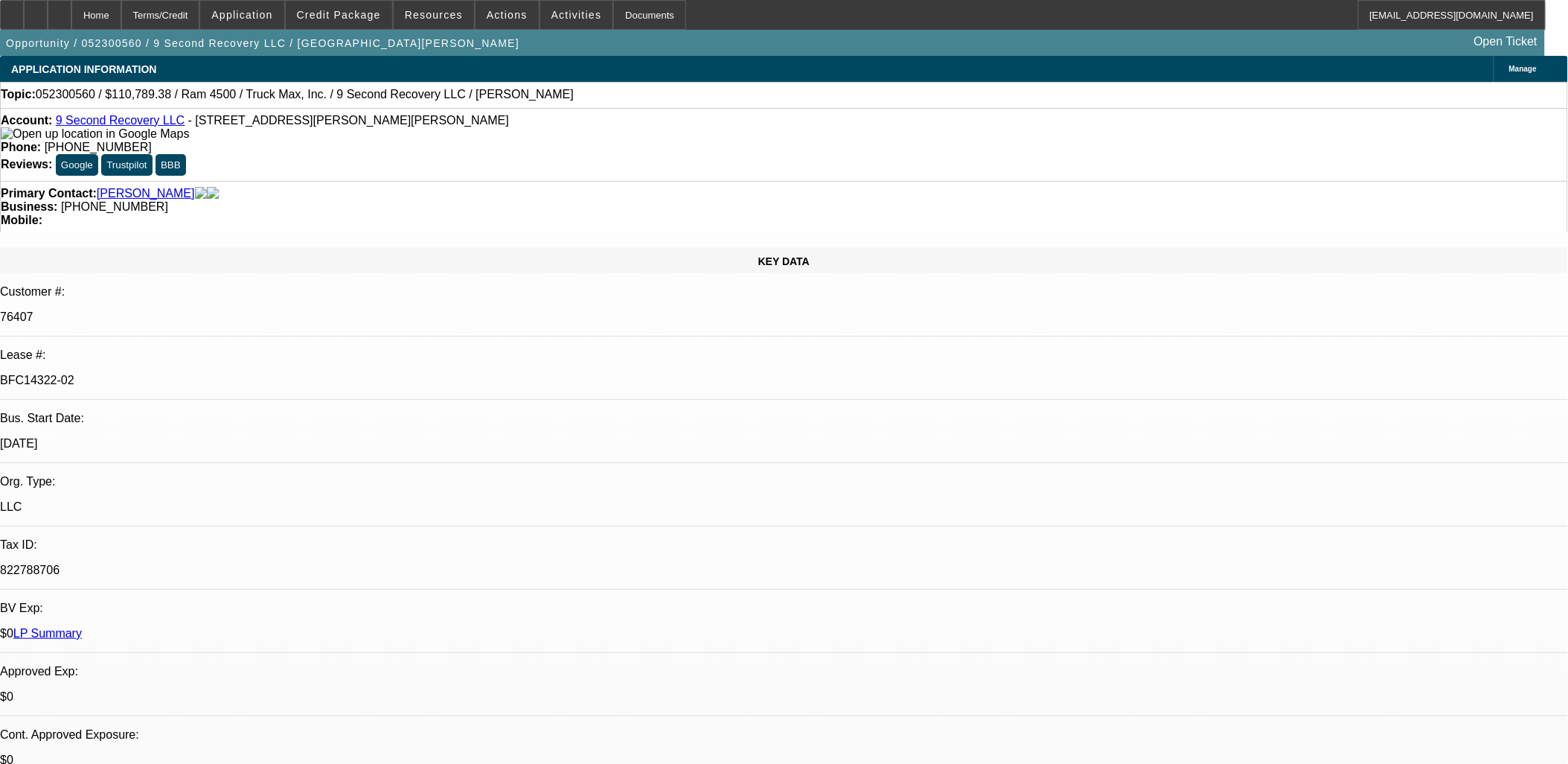
select select "6"
select select "1"
select select "6"
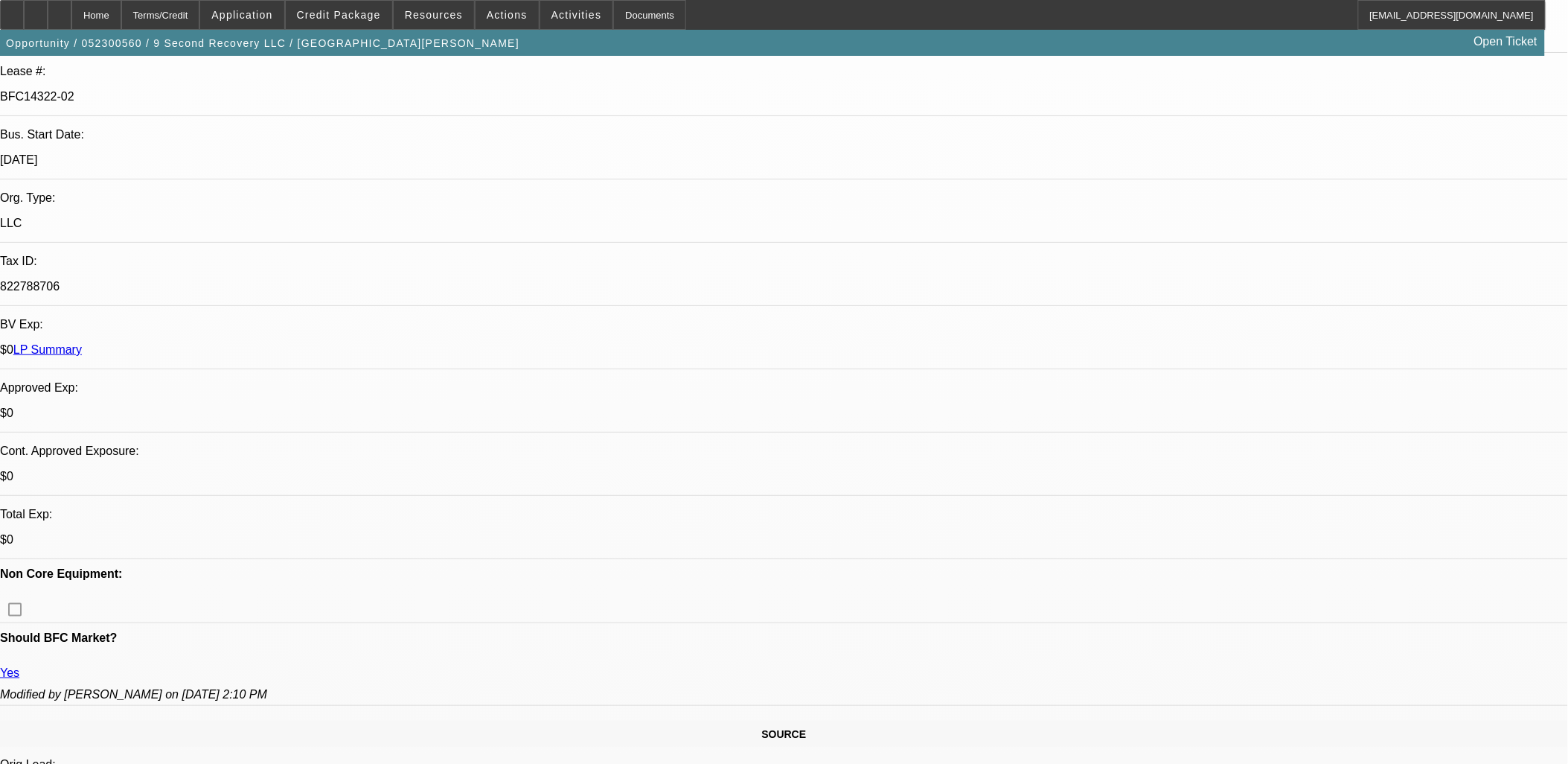
scroll to position [82, 0]
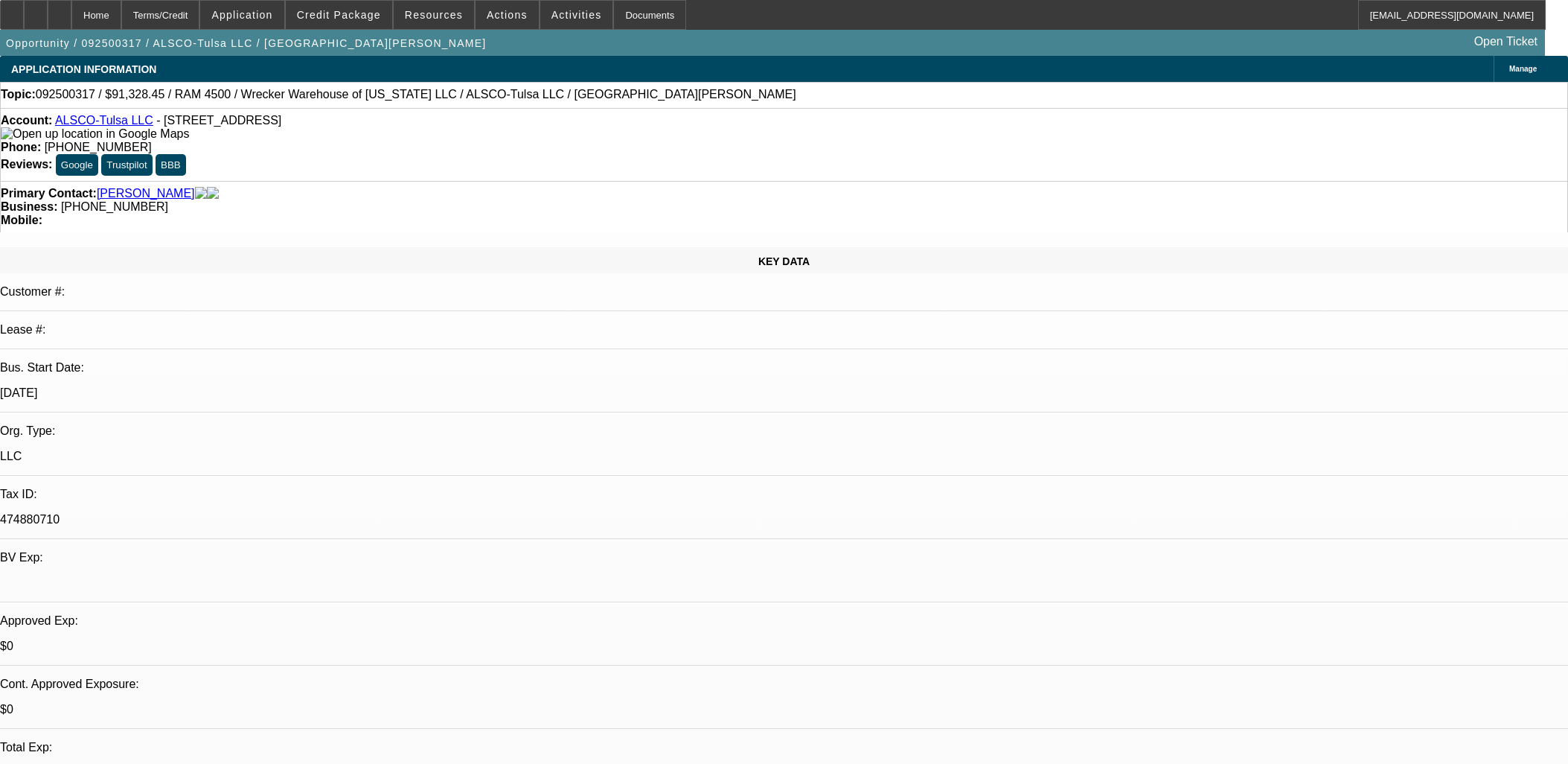
select select "0"
select select "6"
select select "0"
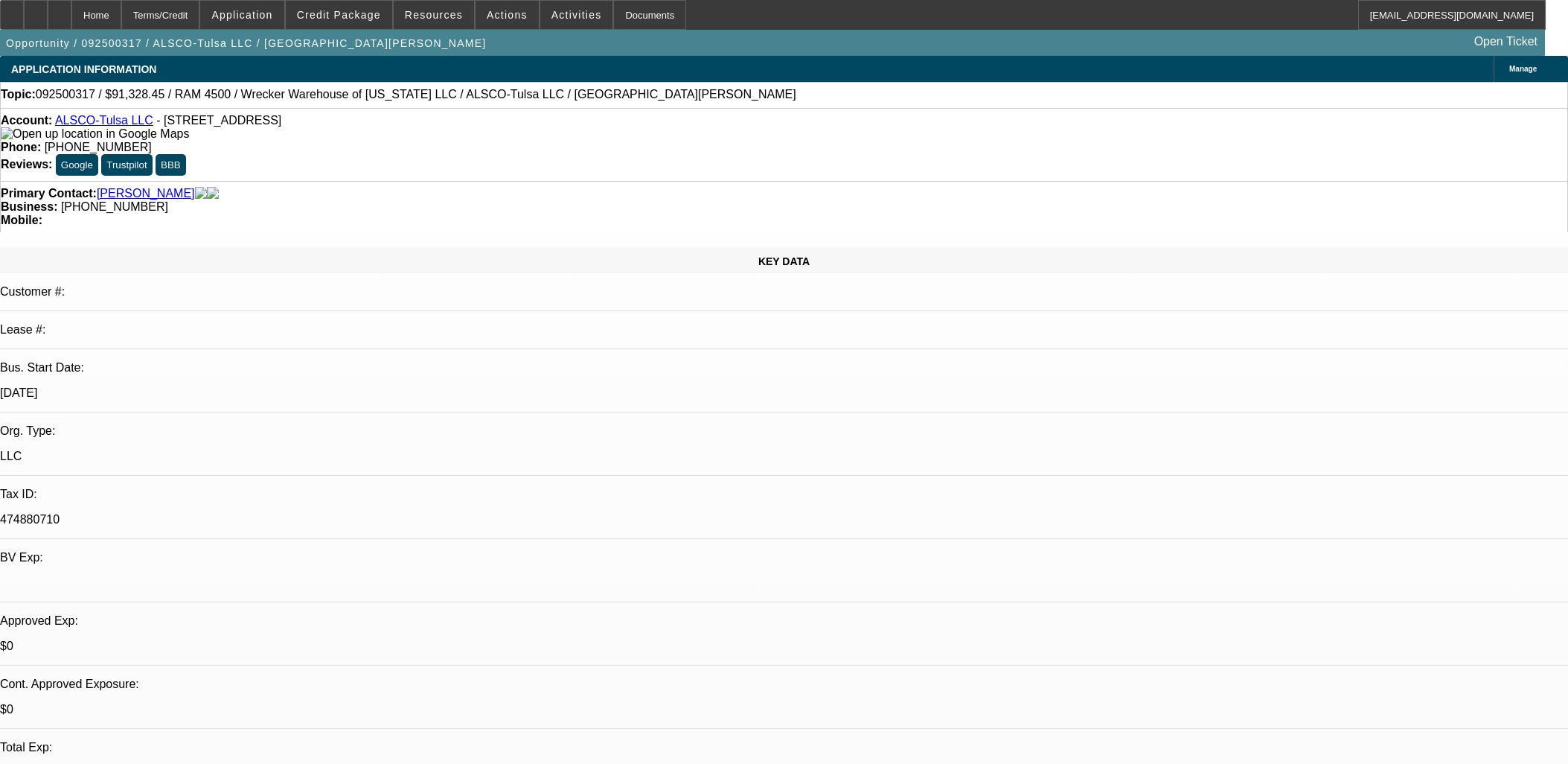
select select "0"
select select "6"
select select "0"
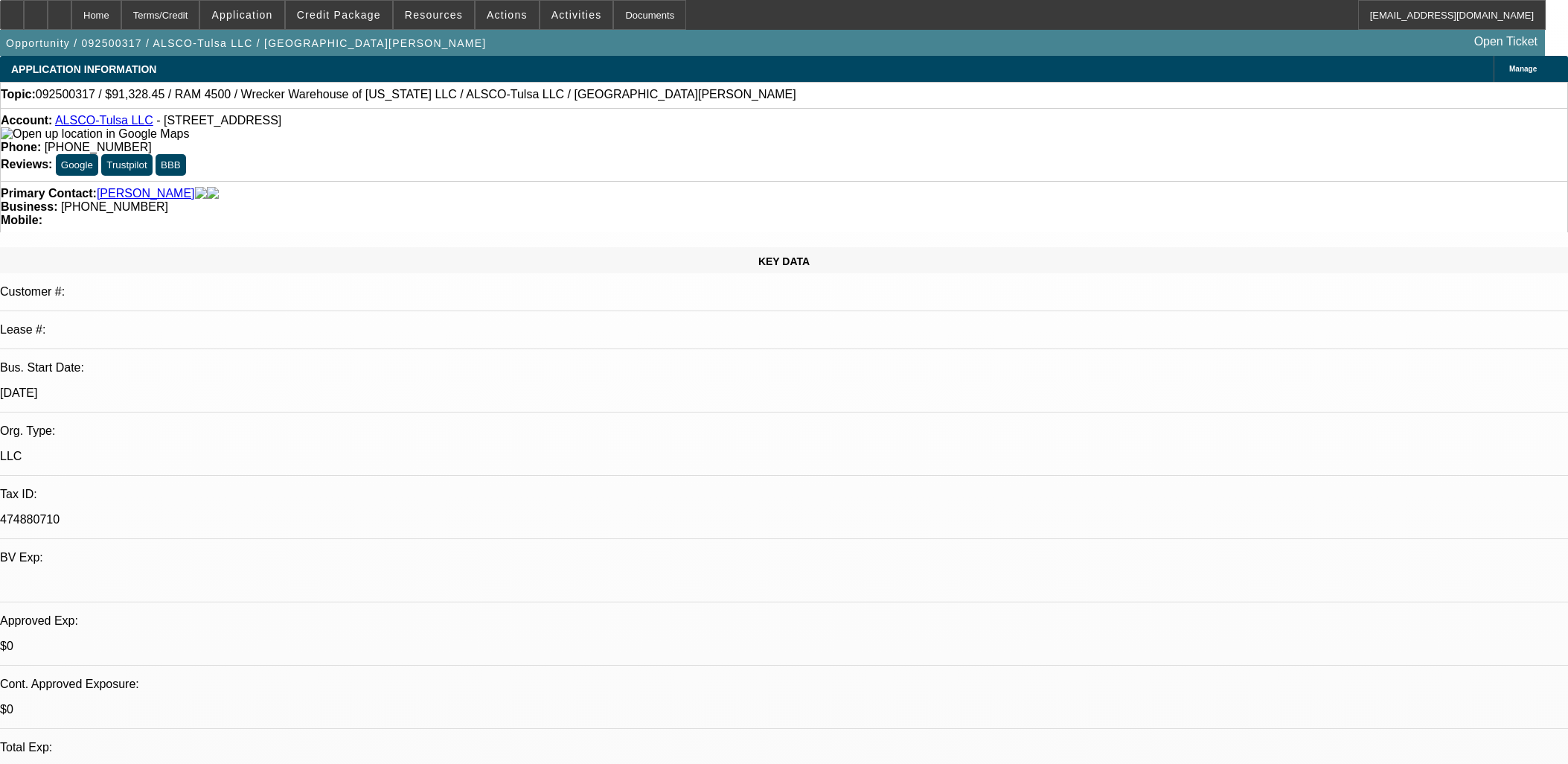
select select "0"
select select "6"
select select "0"
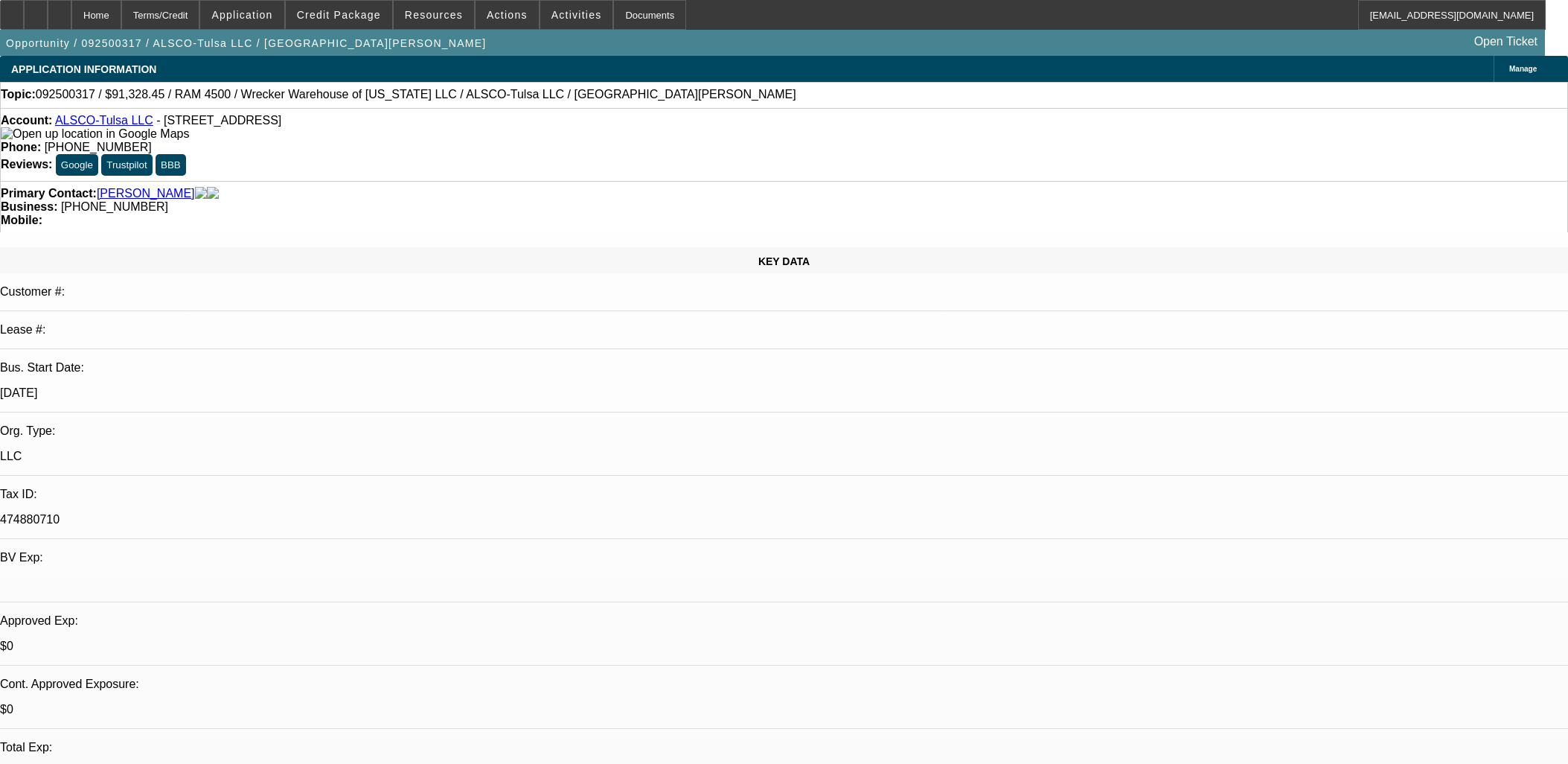
select select "6"
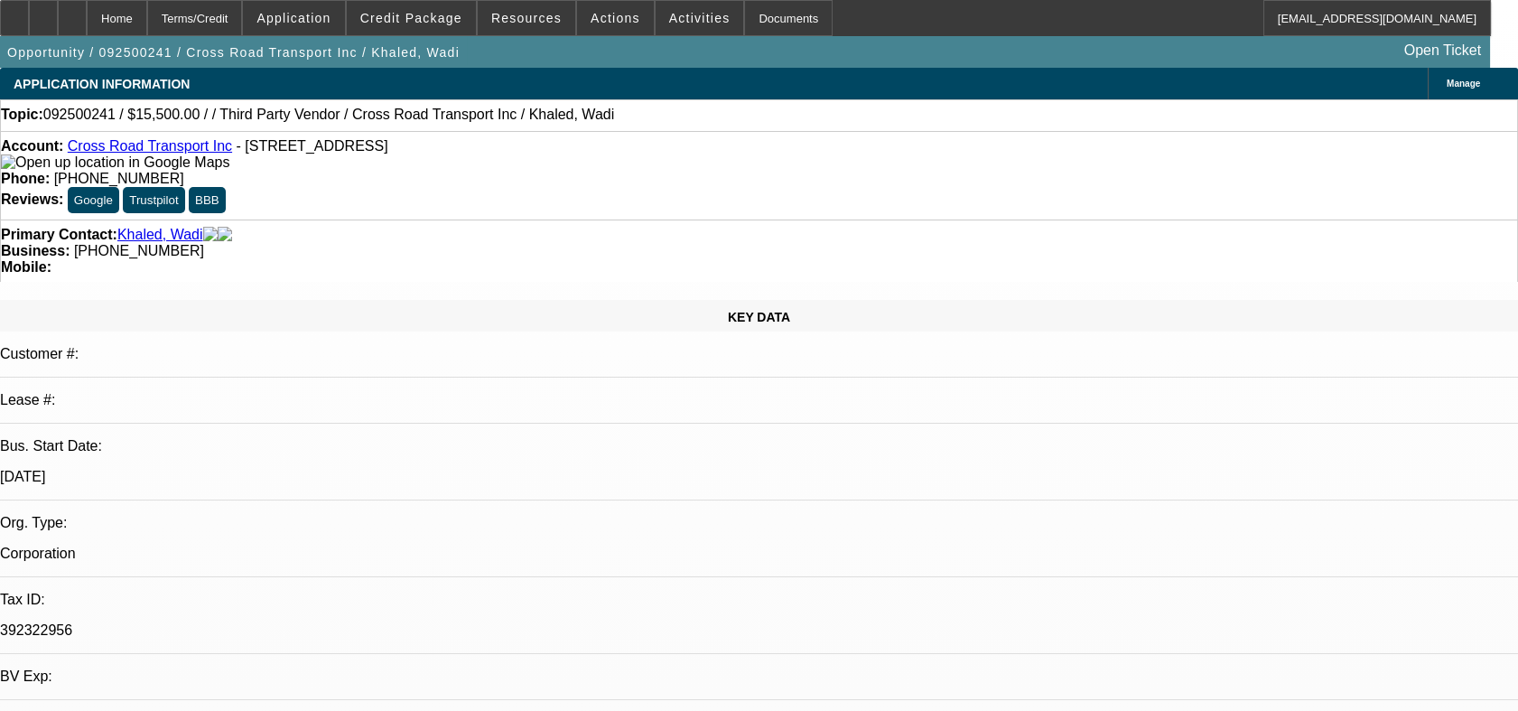
select select "0"
select select "0.1"
select select "0"
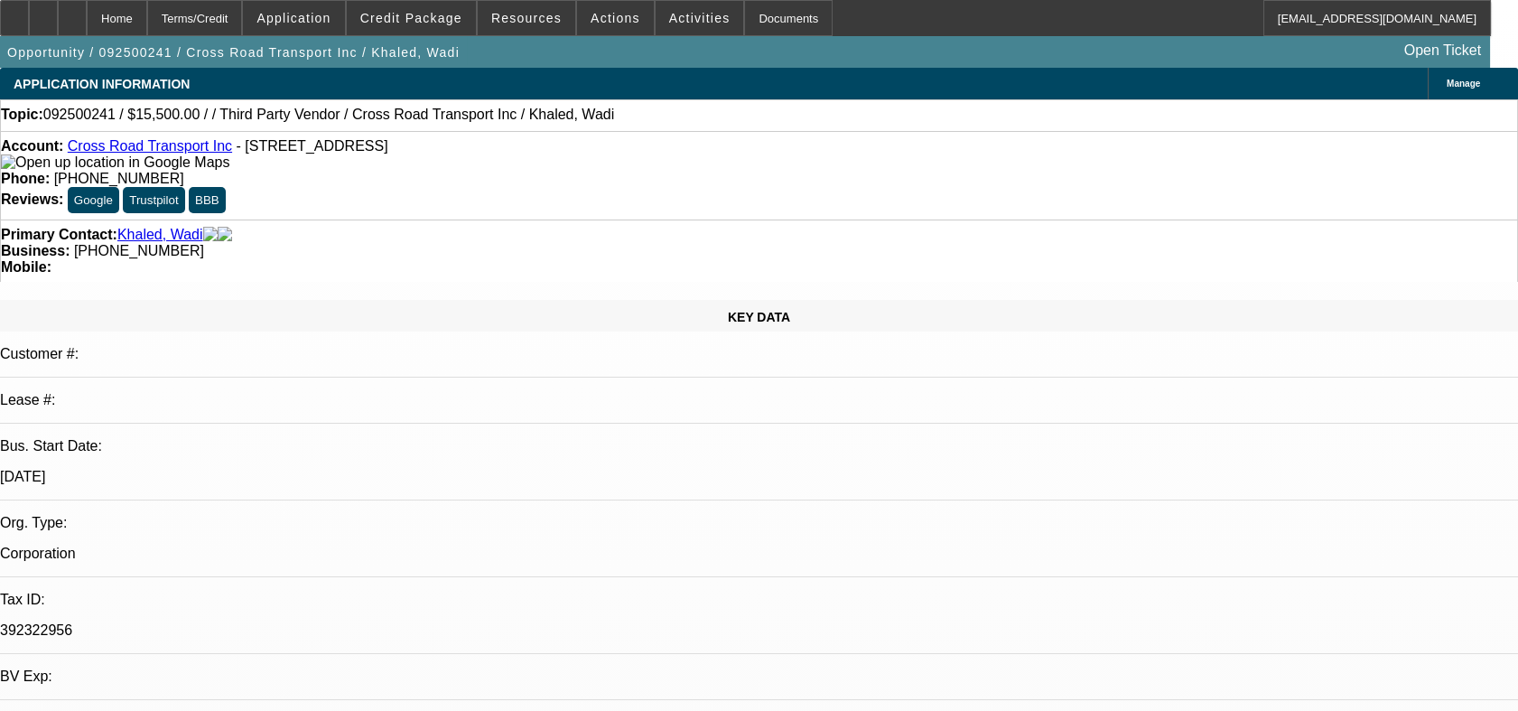
select select "1"
select select "4"
select select "1"
select select "2"
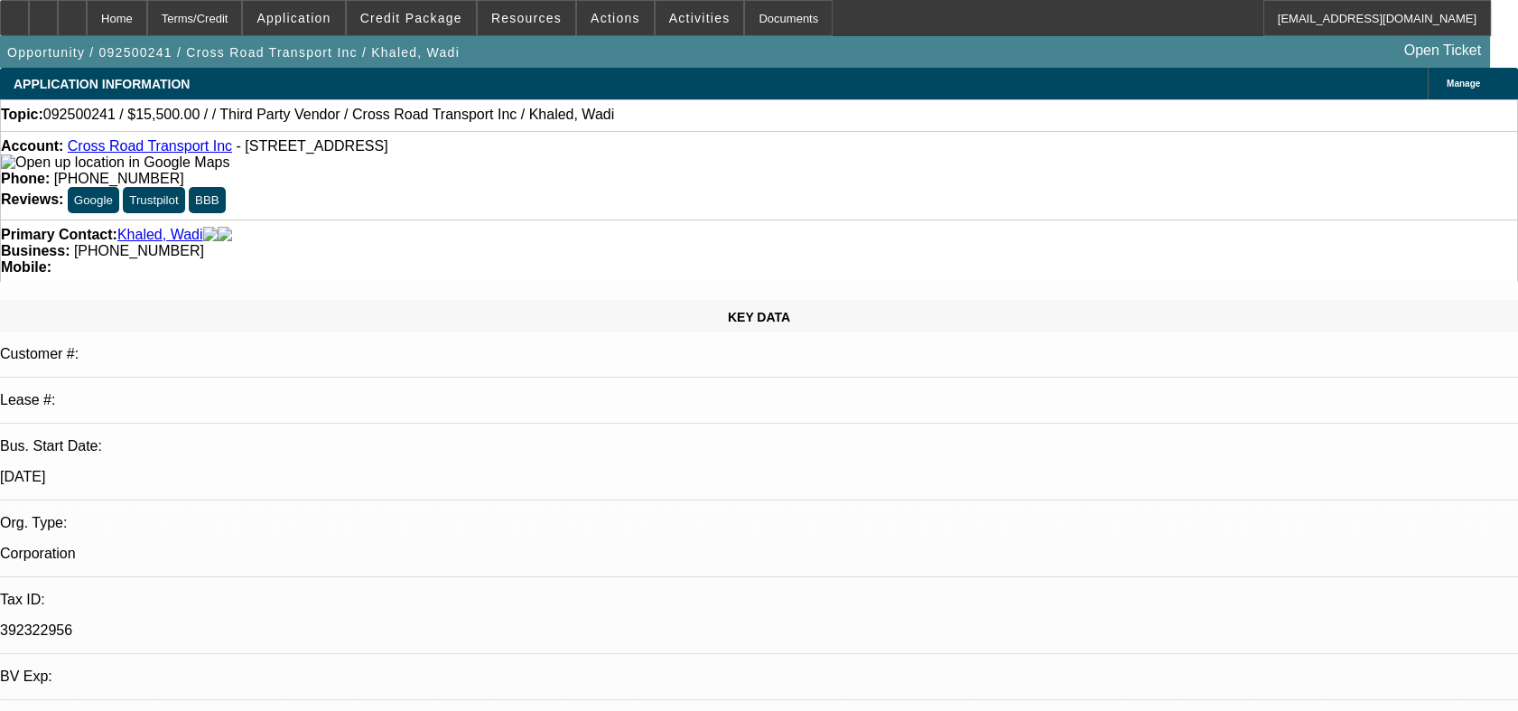
select select "5"
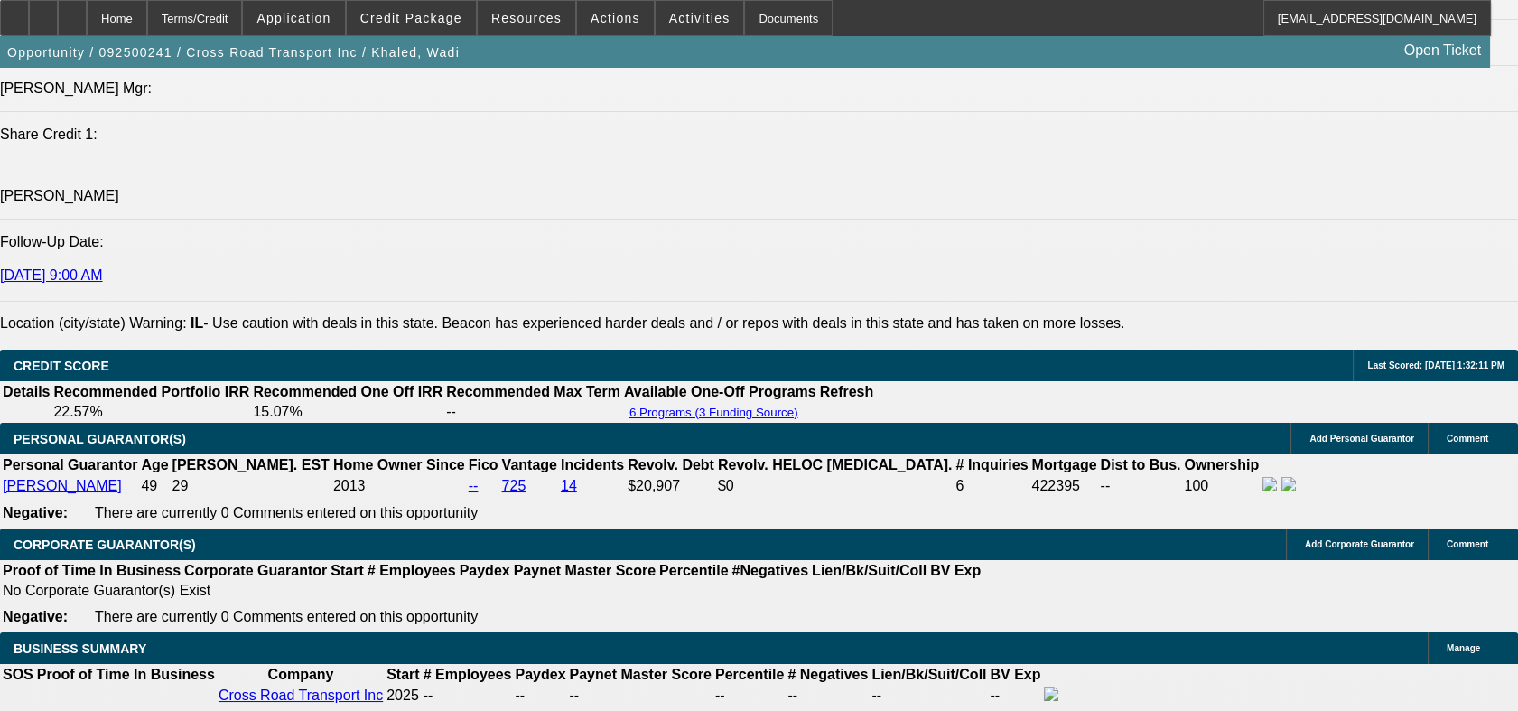
scroll to position [2107, 0]
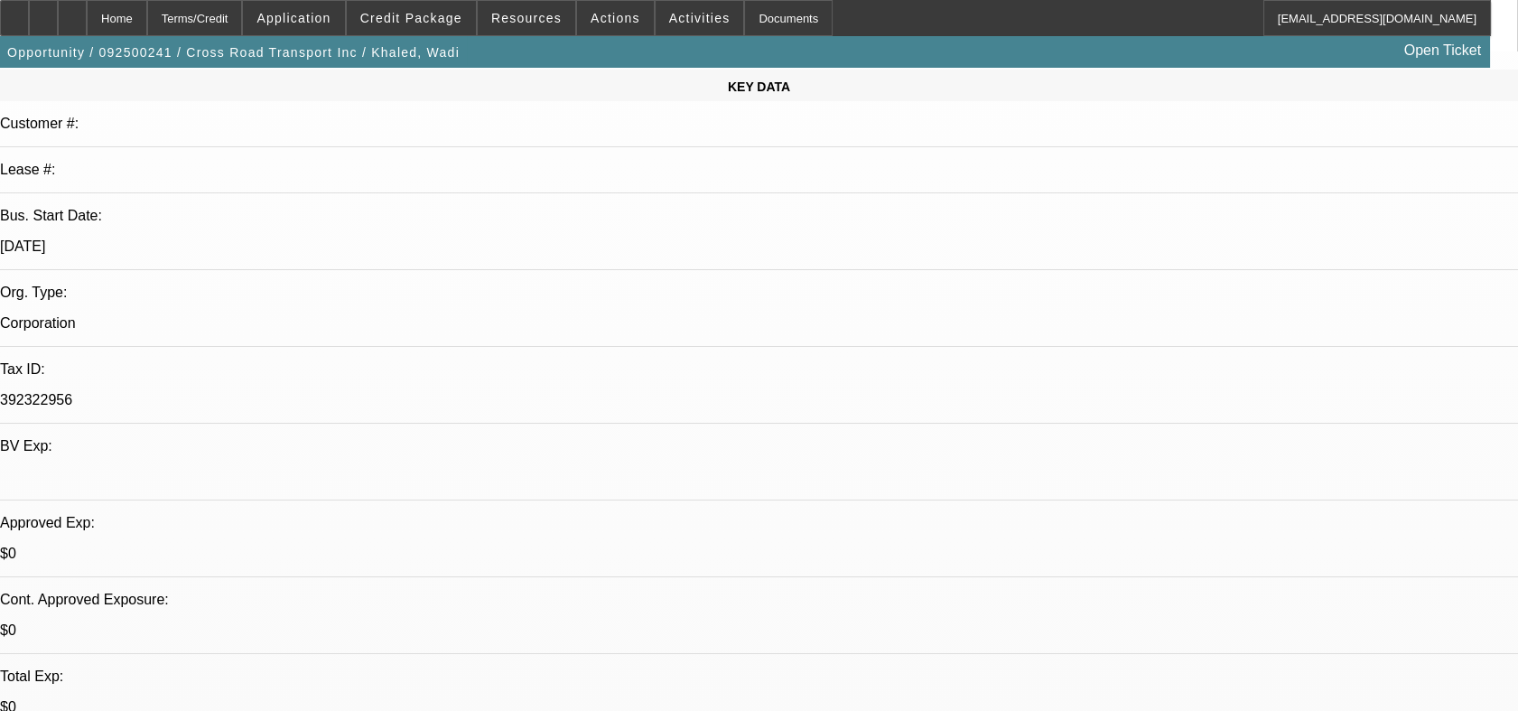
scroll to position [0, 0]
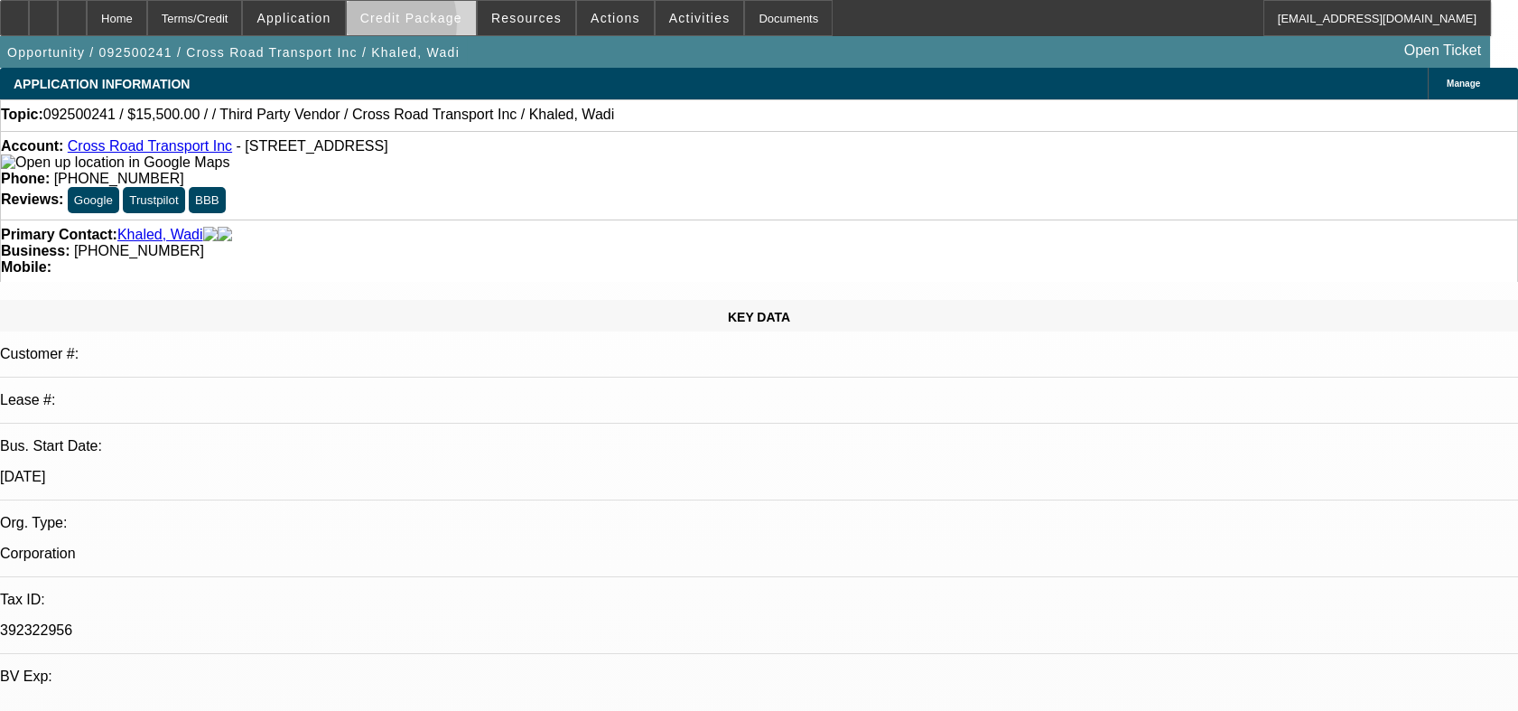
click at [397, 27] on span at bounding box center [411, 17] width 129 height 43
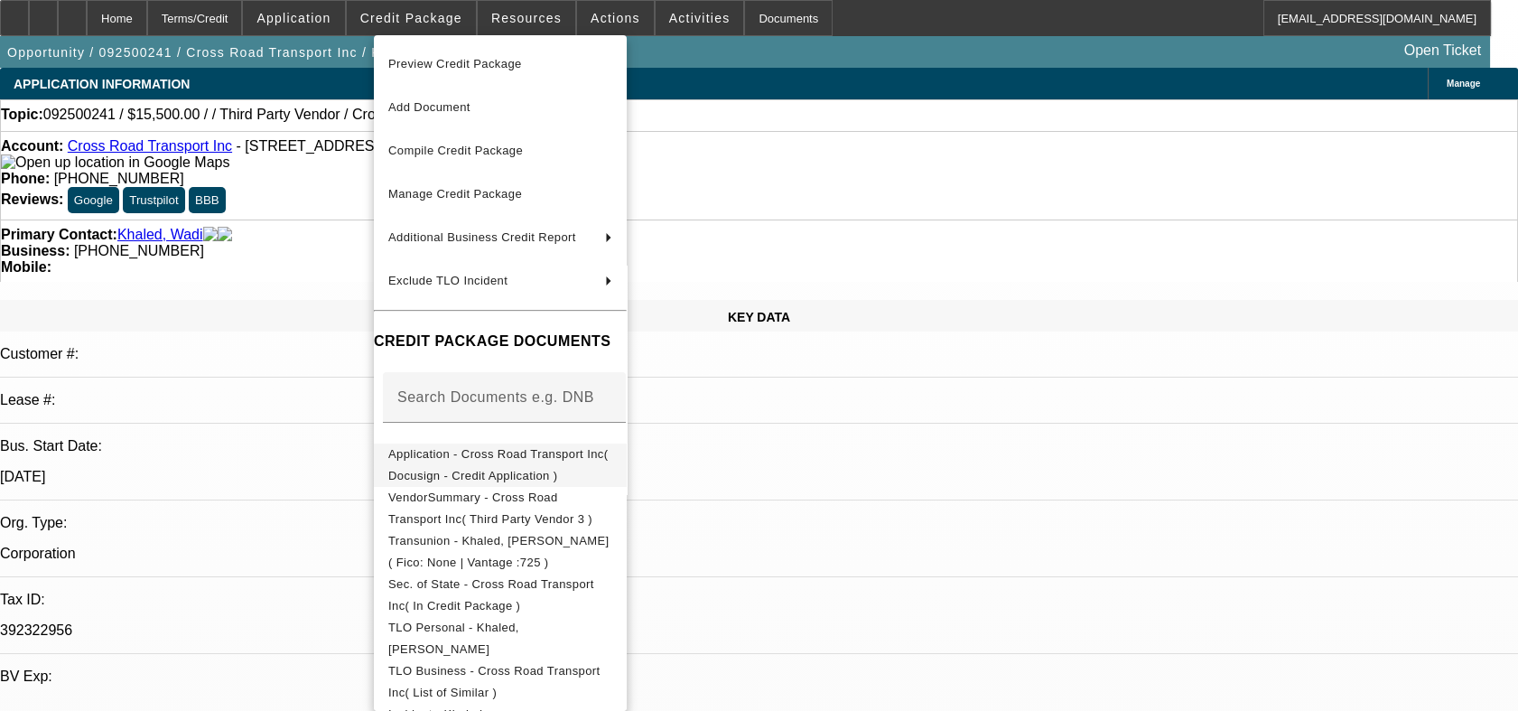
scroll to position [79, 0]
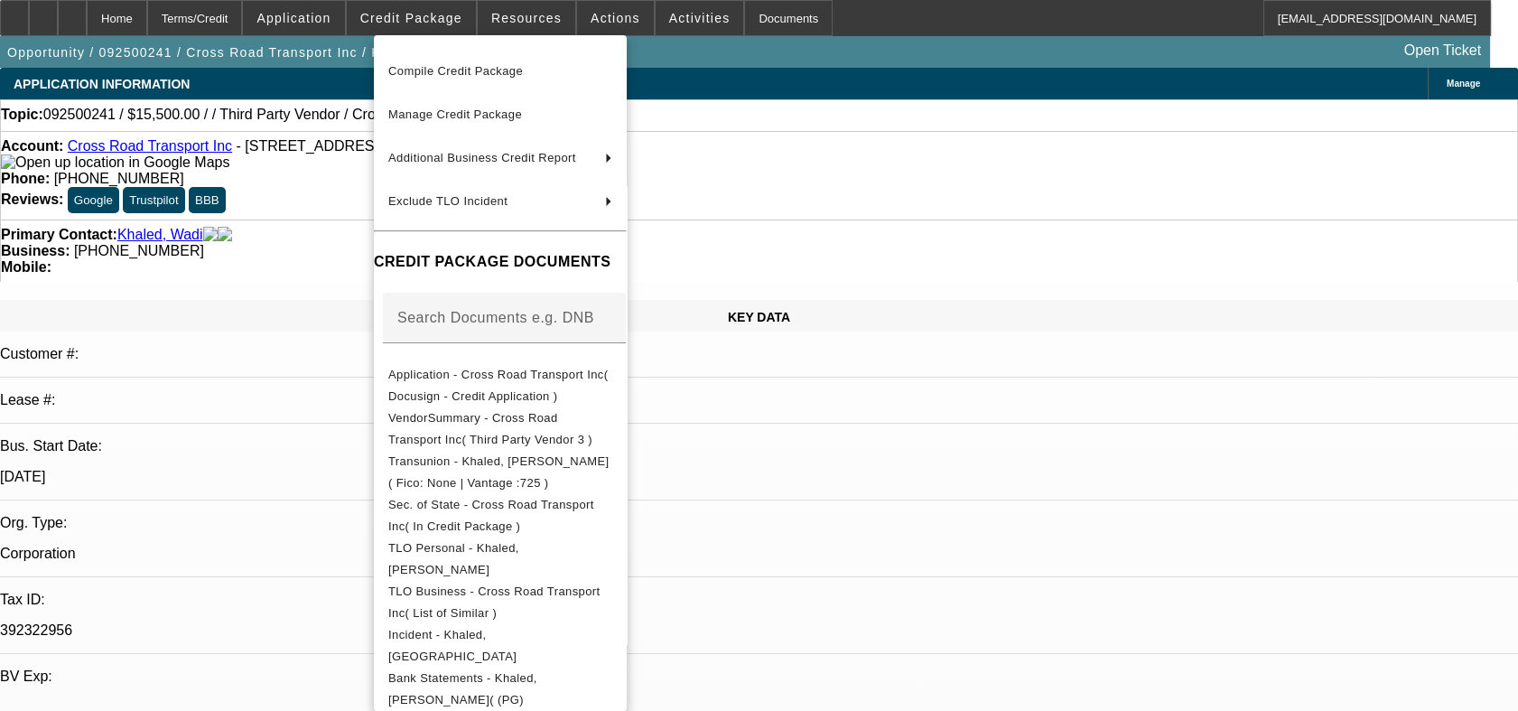
click at [1129, 202] on div at bounding box center [759, 355] width 1518 height 711
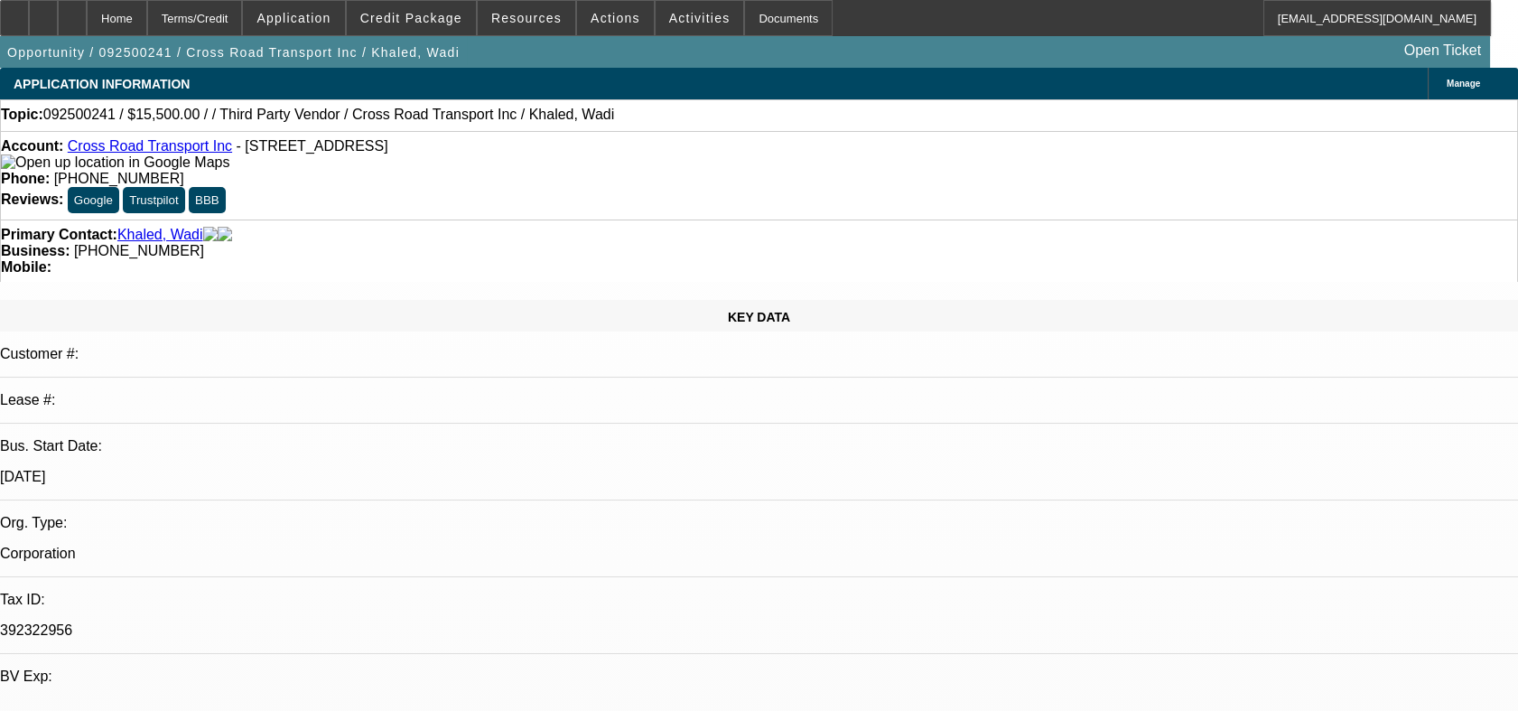
drag, startPoint x: 1133, startPoint y: 202, endPoint x: 1101, endPoint y: 159, distance: 53.7
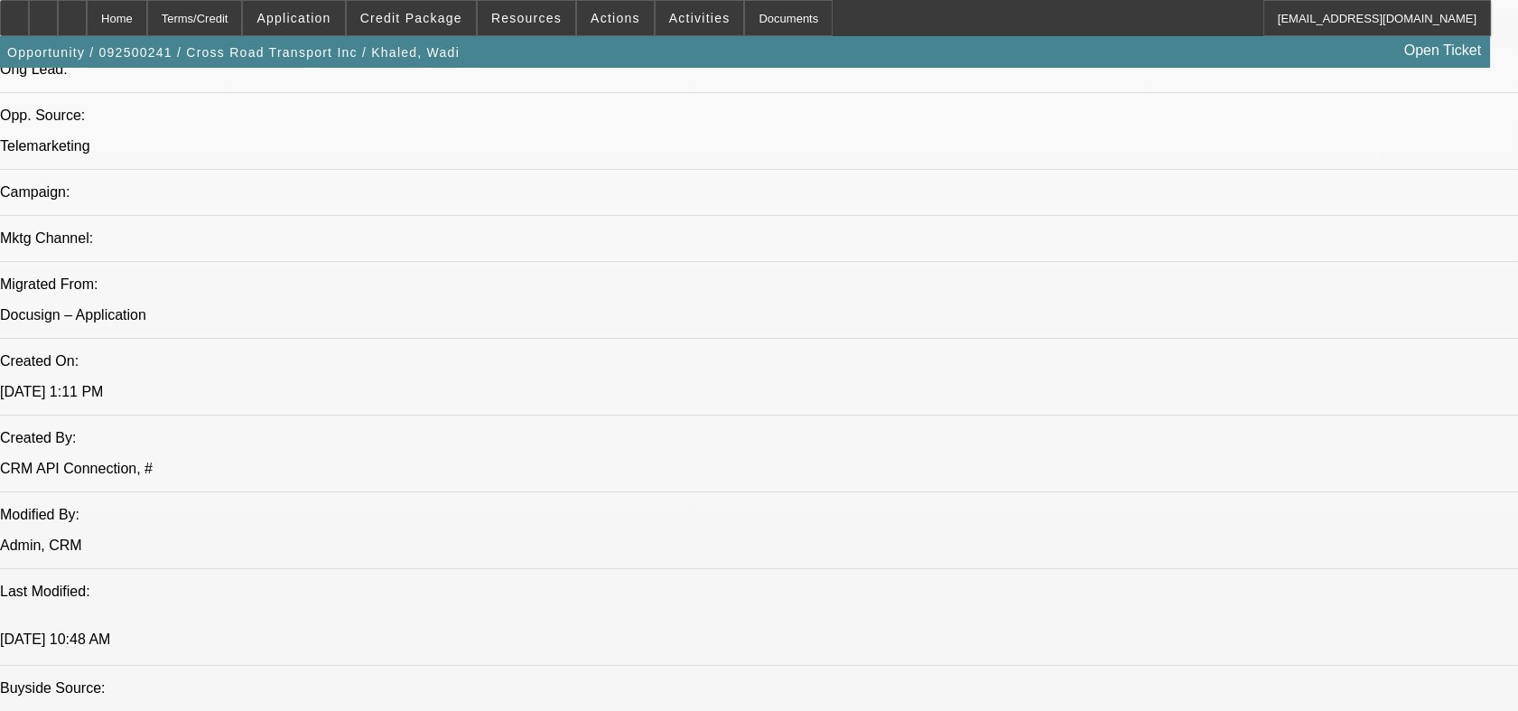
scroll to position [1304, 0]
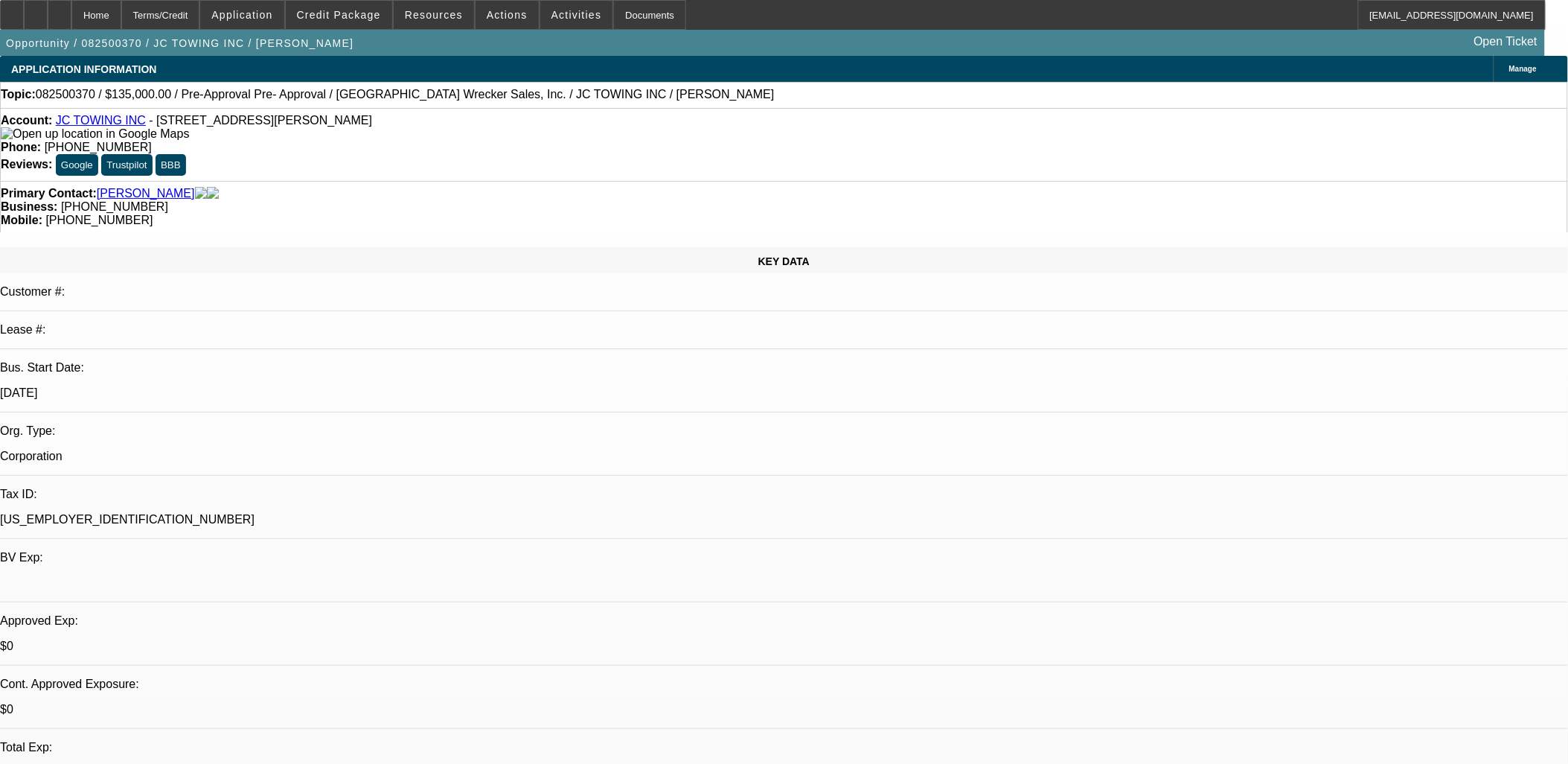
select select "0"
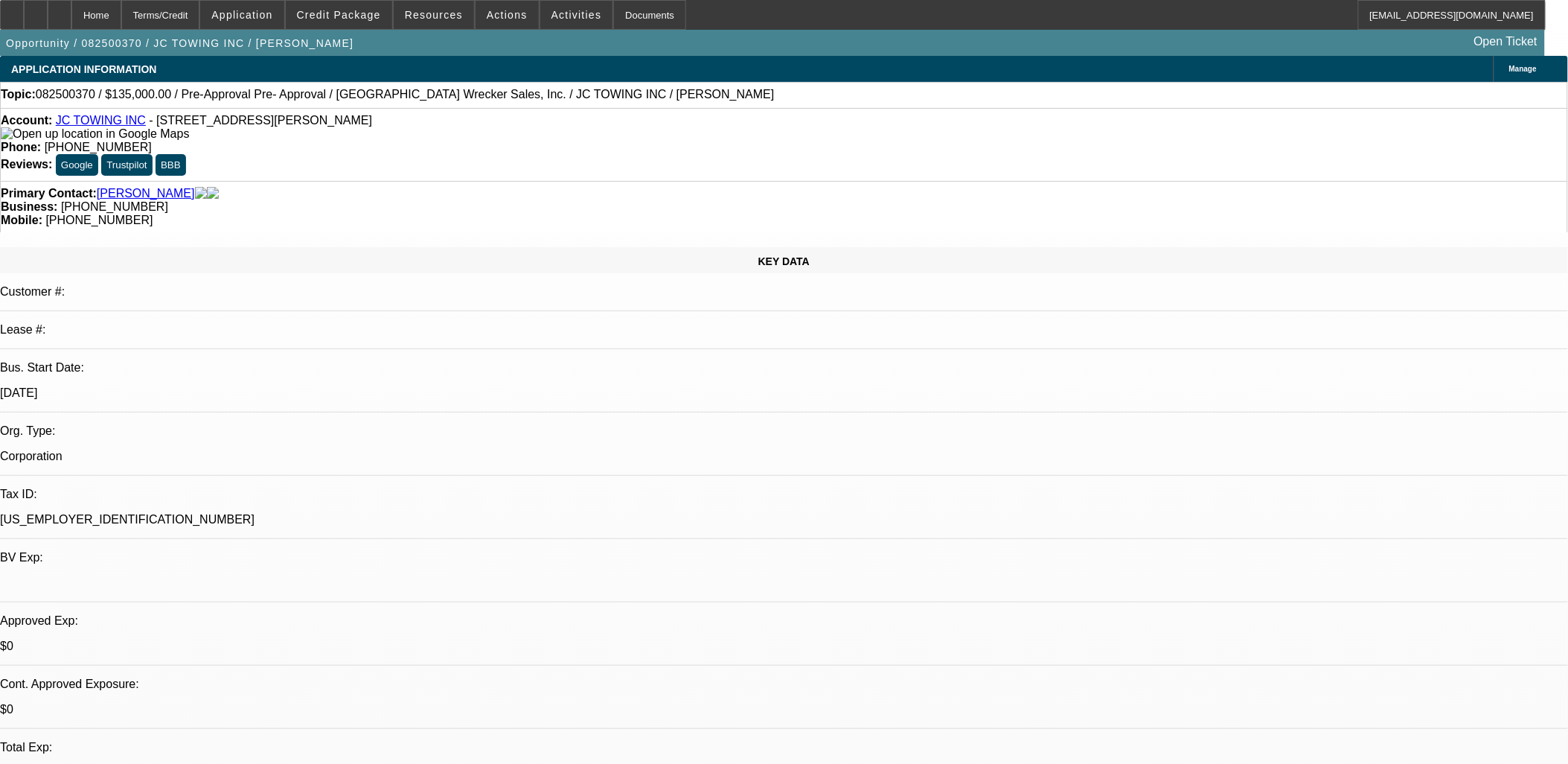
select select "0"
select select "1"
select select "2"
select select "6"
select select "1"
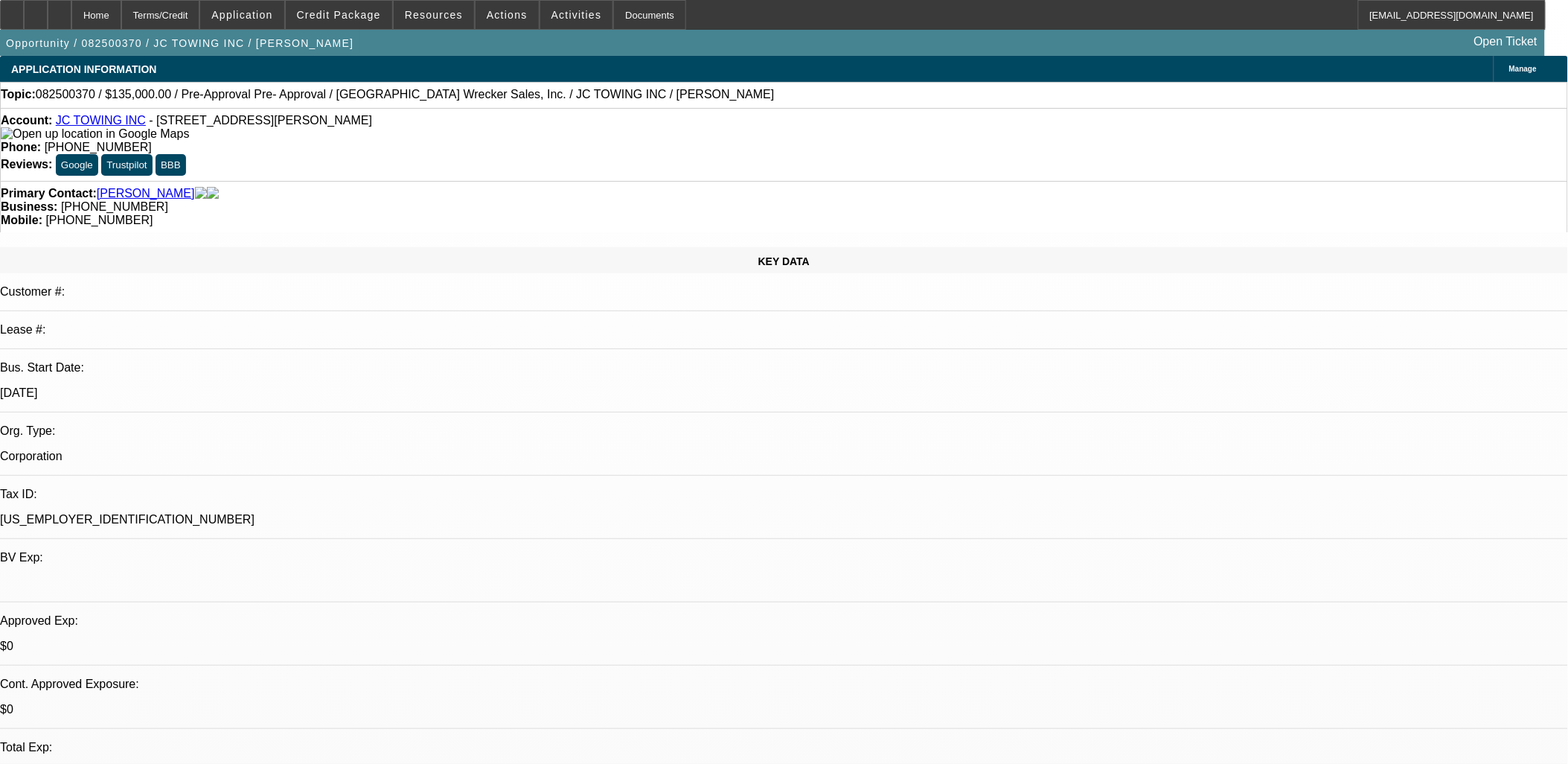
select select "2"
select select "6"
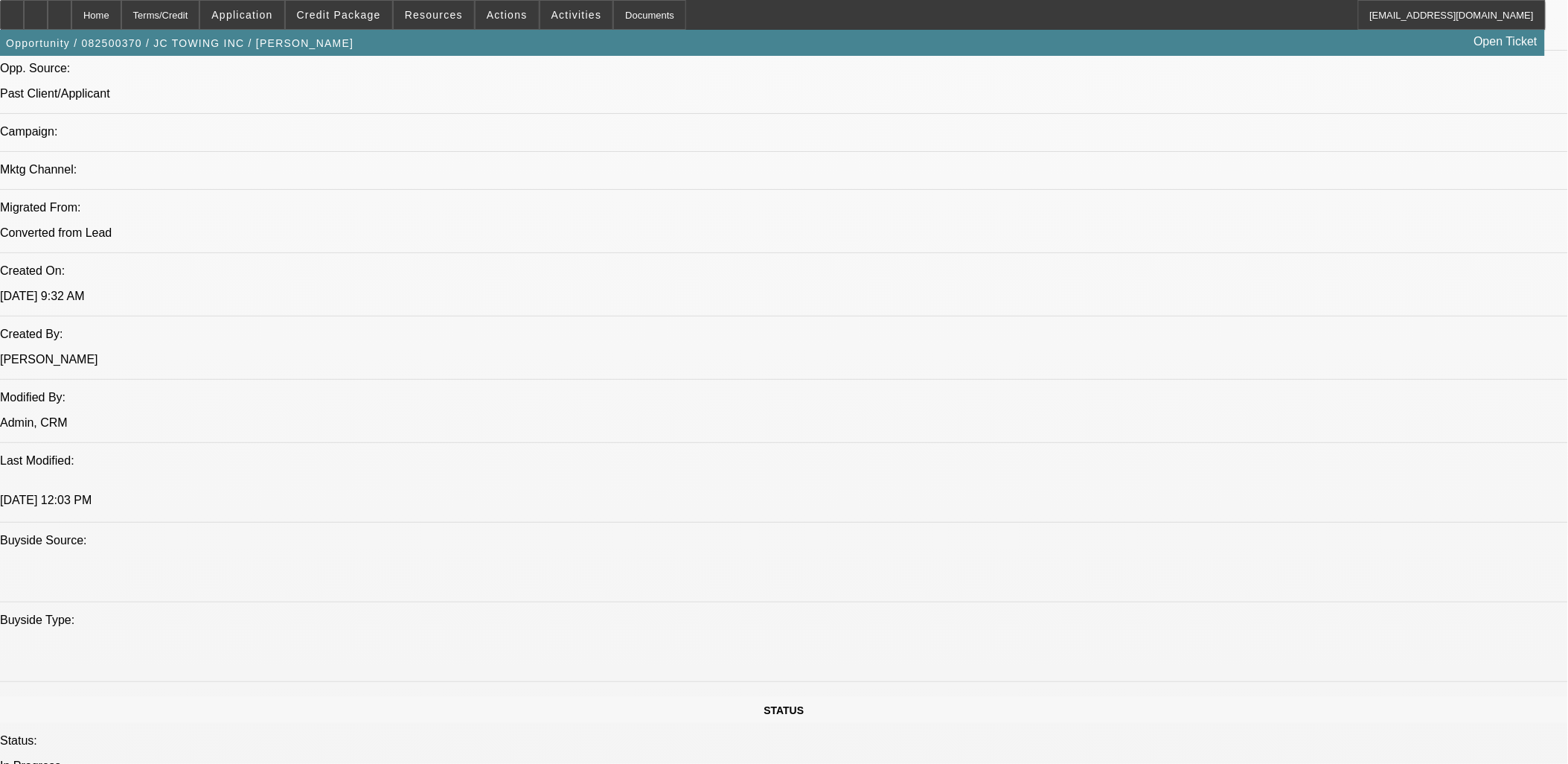
scroll to position [1240, 0]
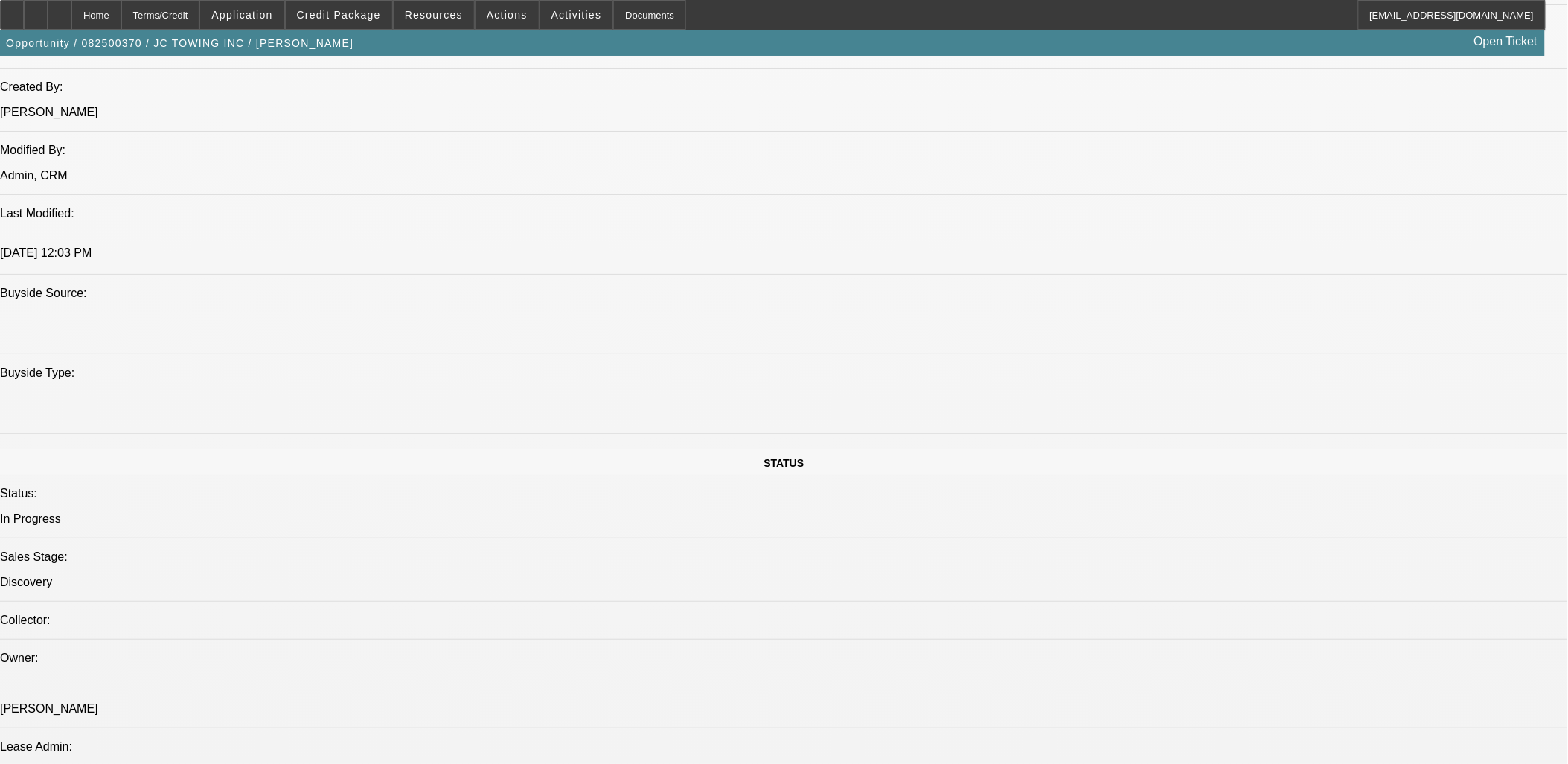
drag, startPoint x: 1177, startPoint y: 551, endPoint x: 1055, endPoint y: 488, distance: 137.3
copy div "[PERSON_NAME], can we please send this off to Unifi to review? The referenced d…"
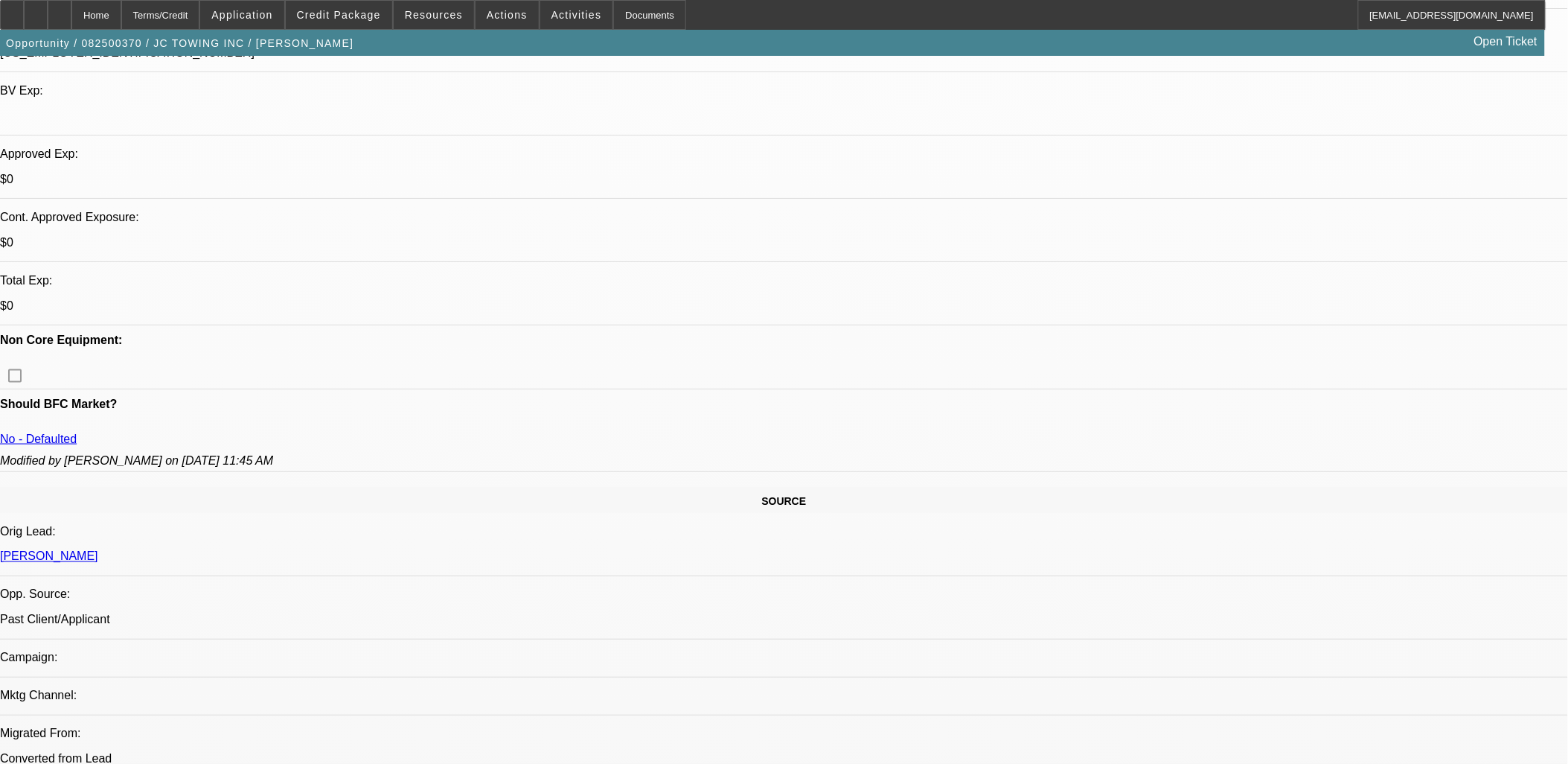
scroll to position [496, 0]
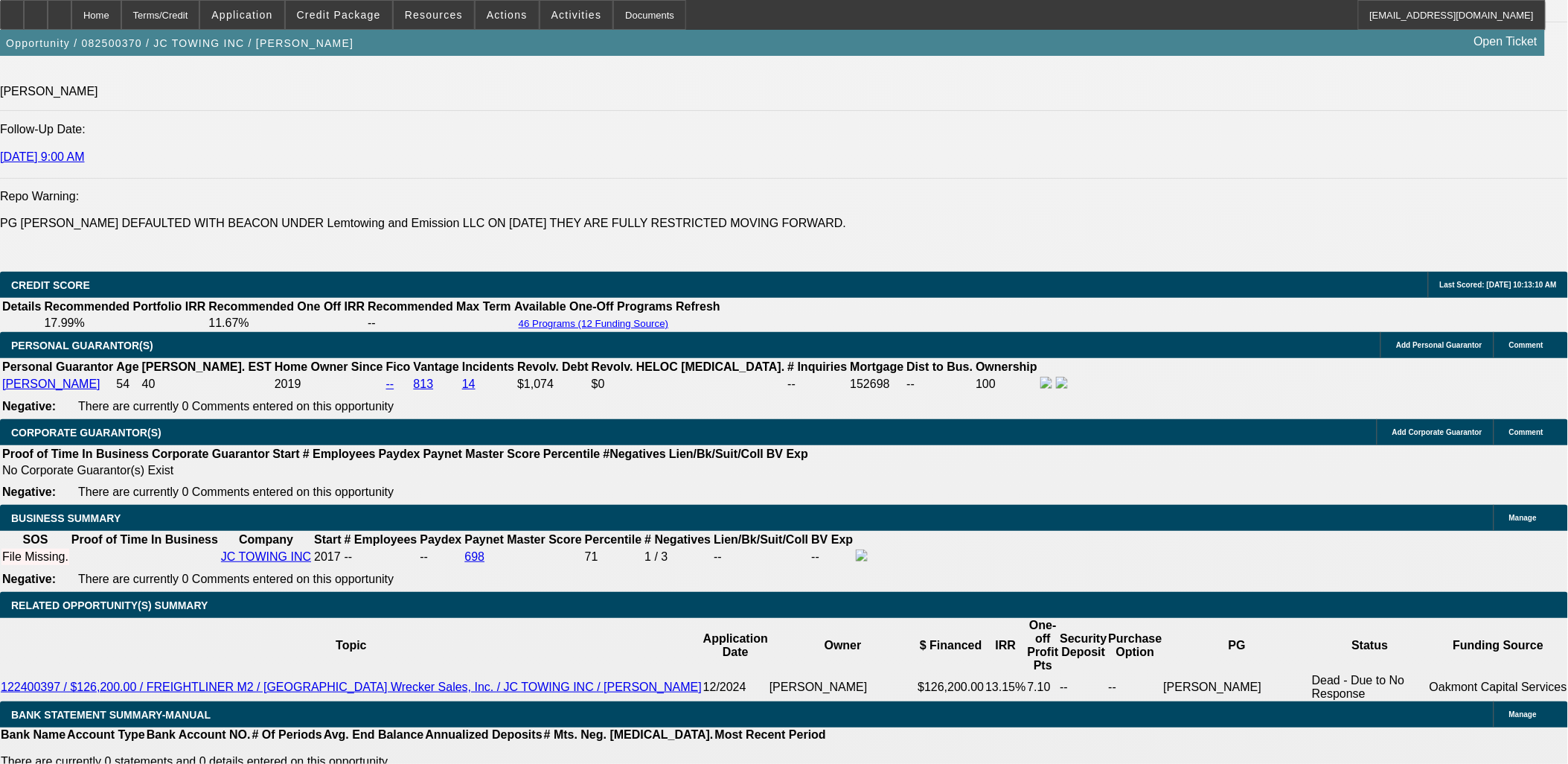
scroll to position [2149, 0]
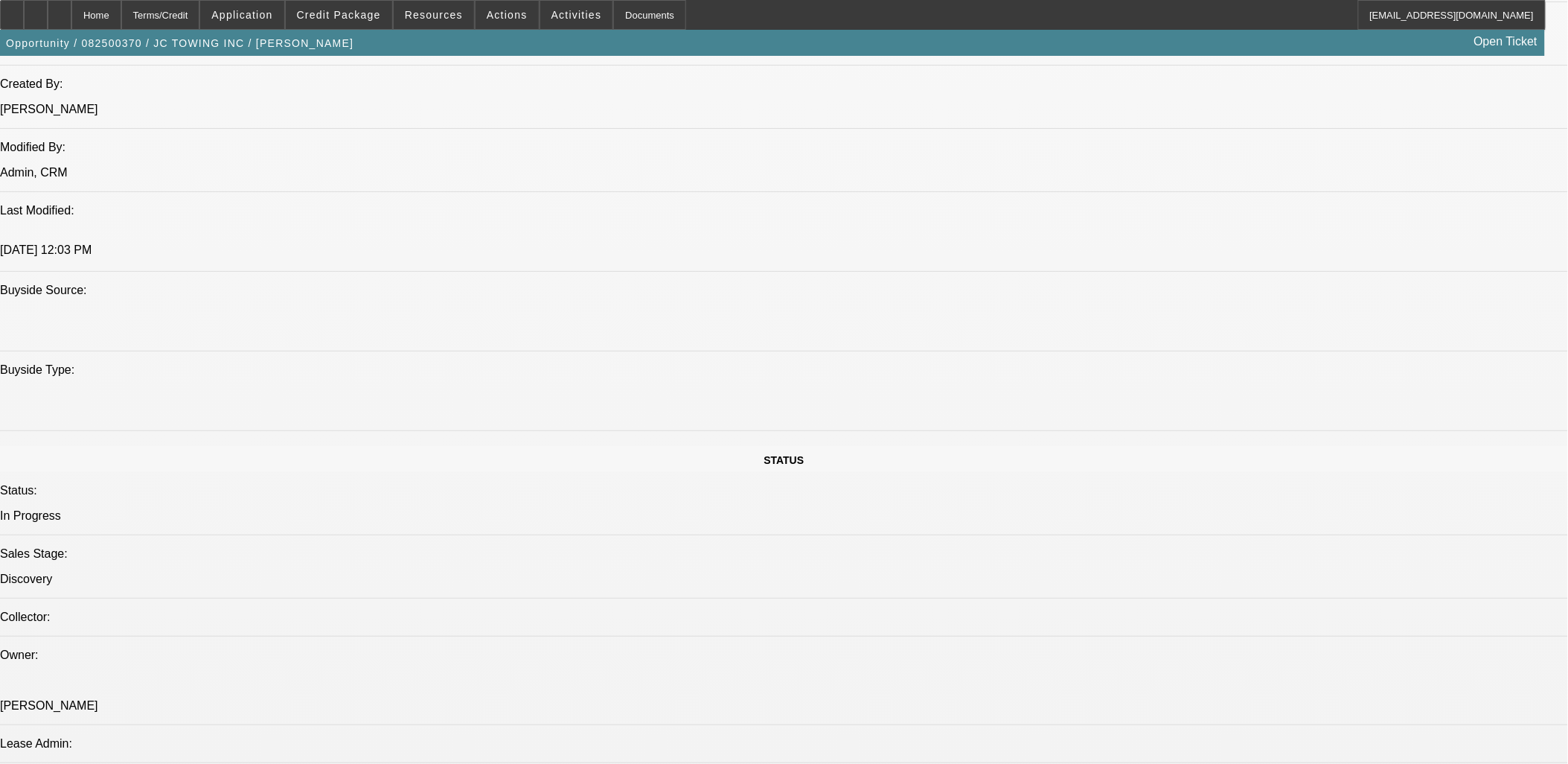
scroll to position [1157, 0]
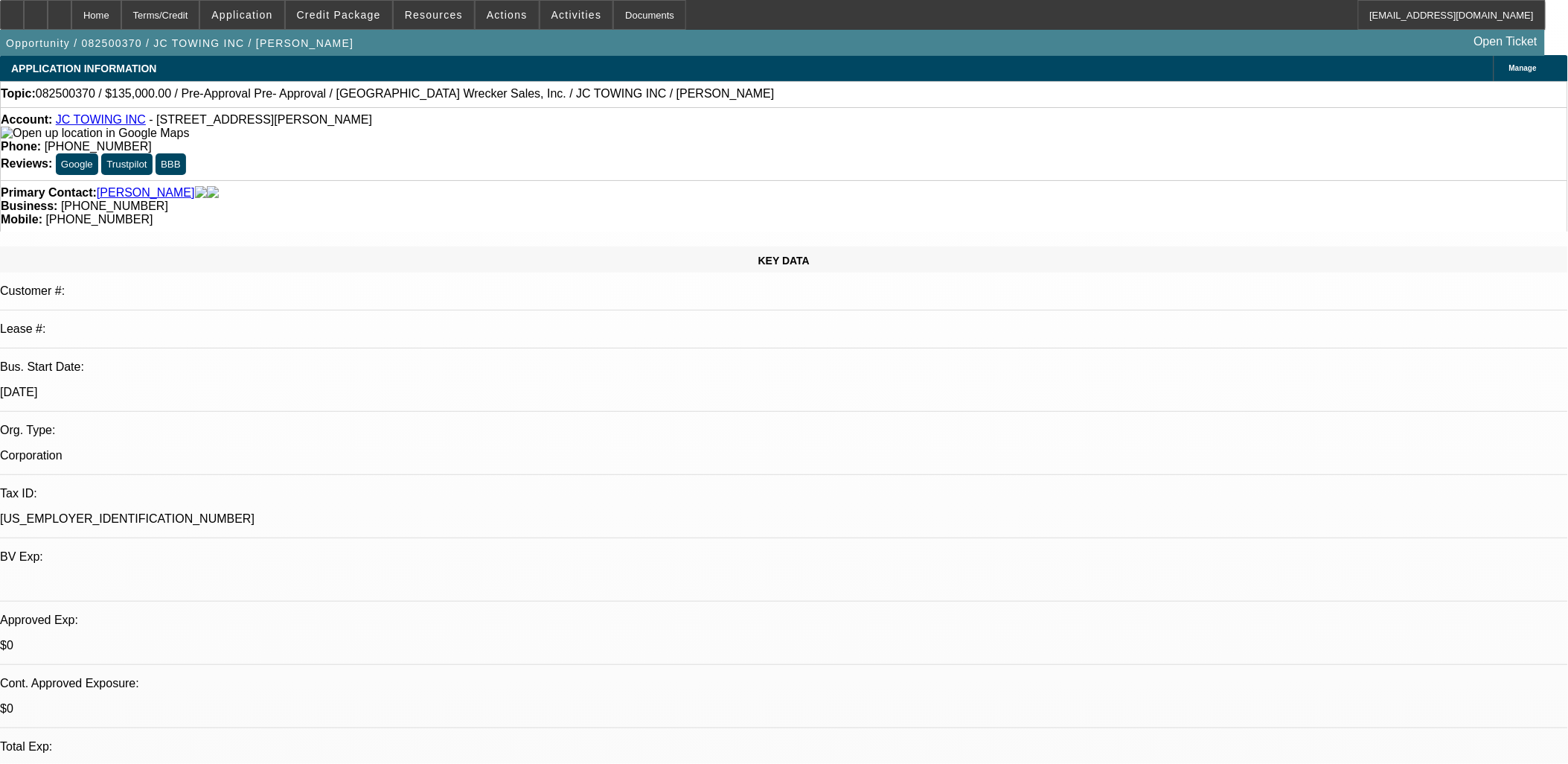
scroll to position [0, 0]
click at [12, 10] on icon at bounding box center [12, 10] width 0 height 0
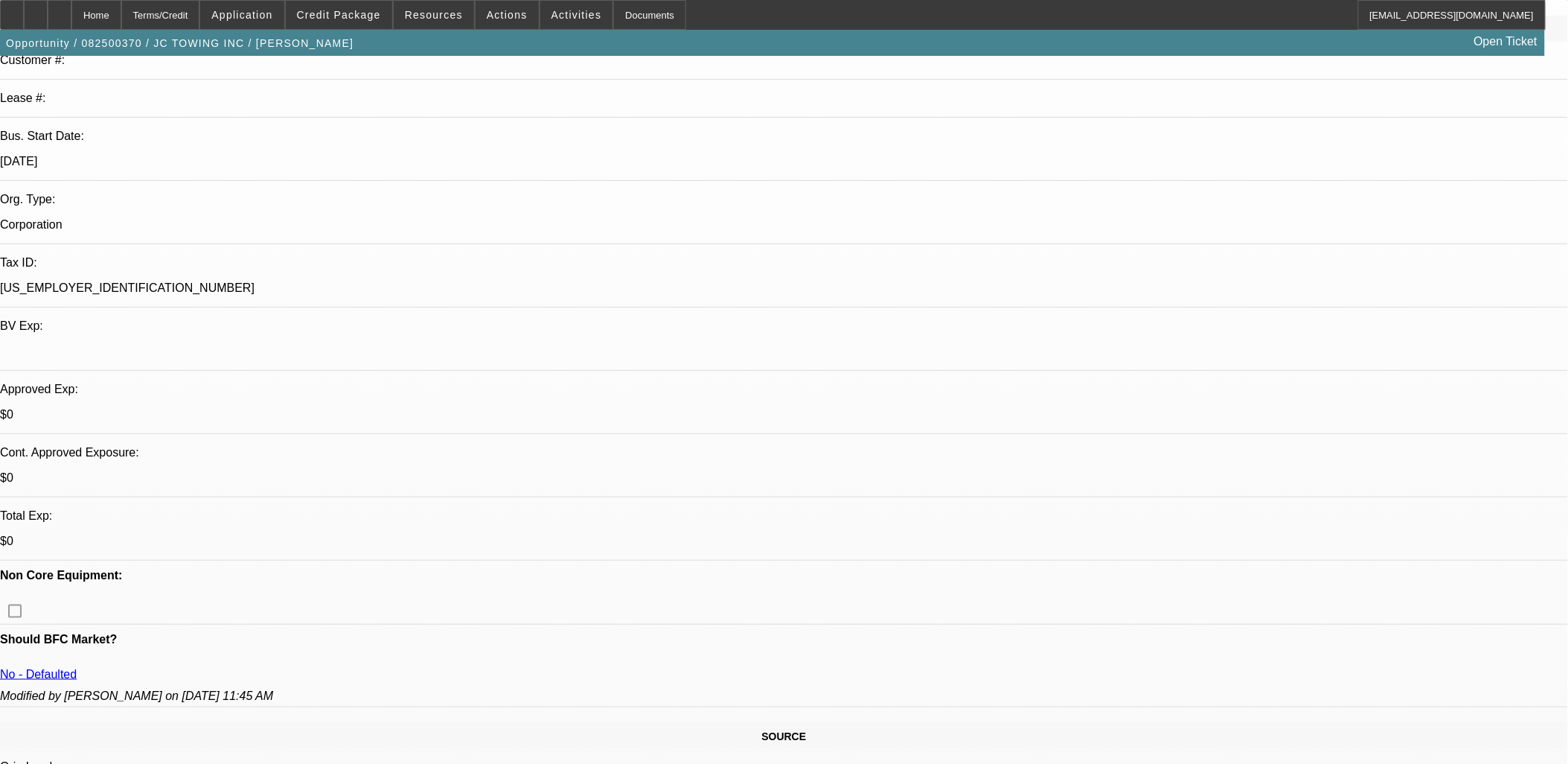
scroll to position [496, 0]
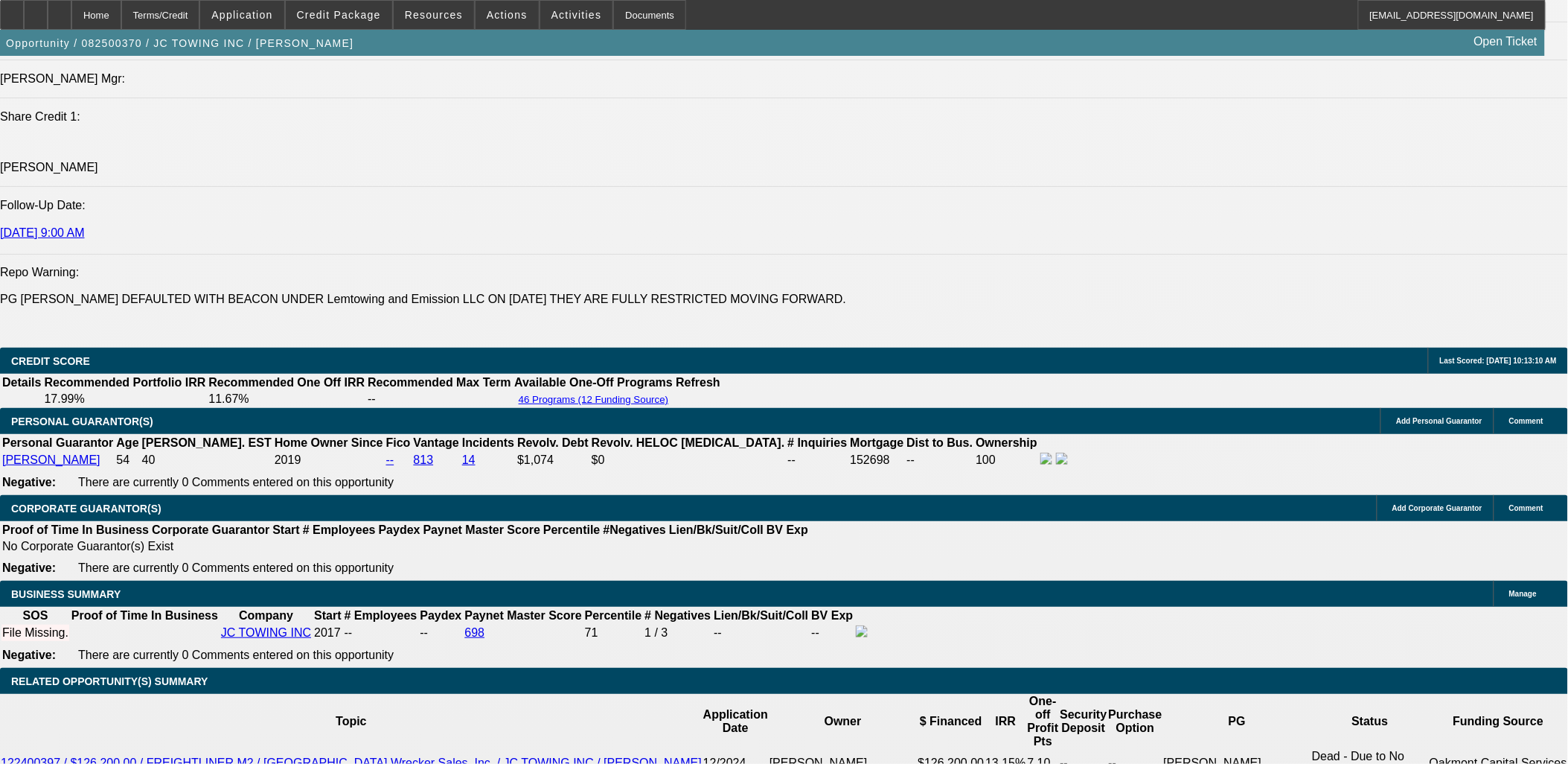
scroll to position [1985, 0]
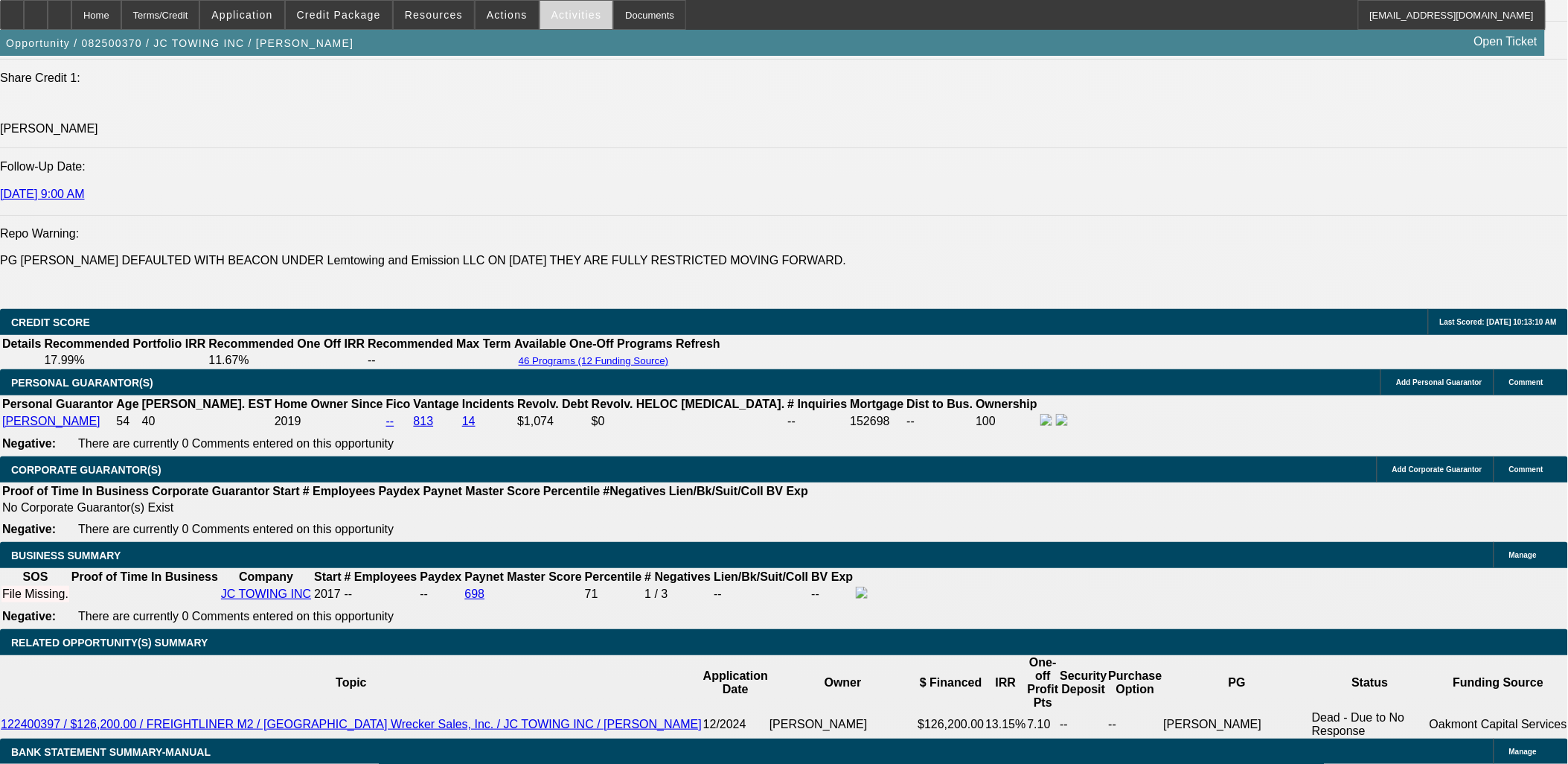
click at [572, 12] on span "Activities" at bounding box center [576, 15] width 50 height 12
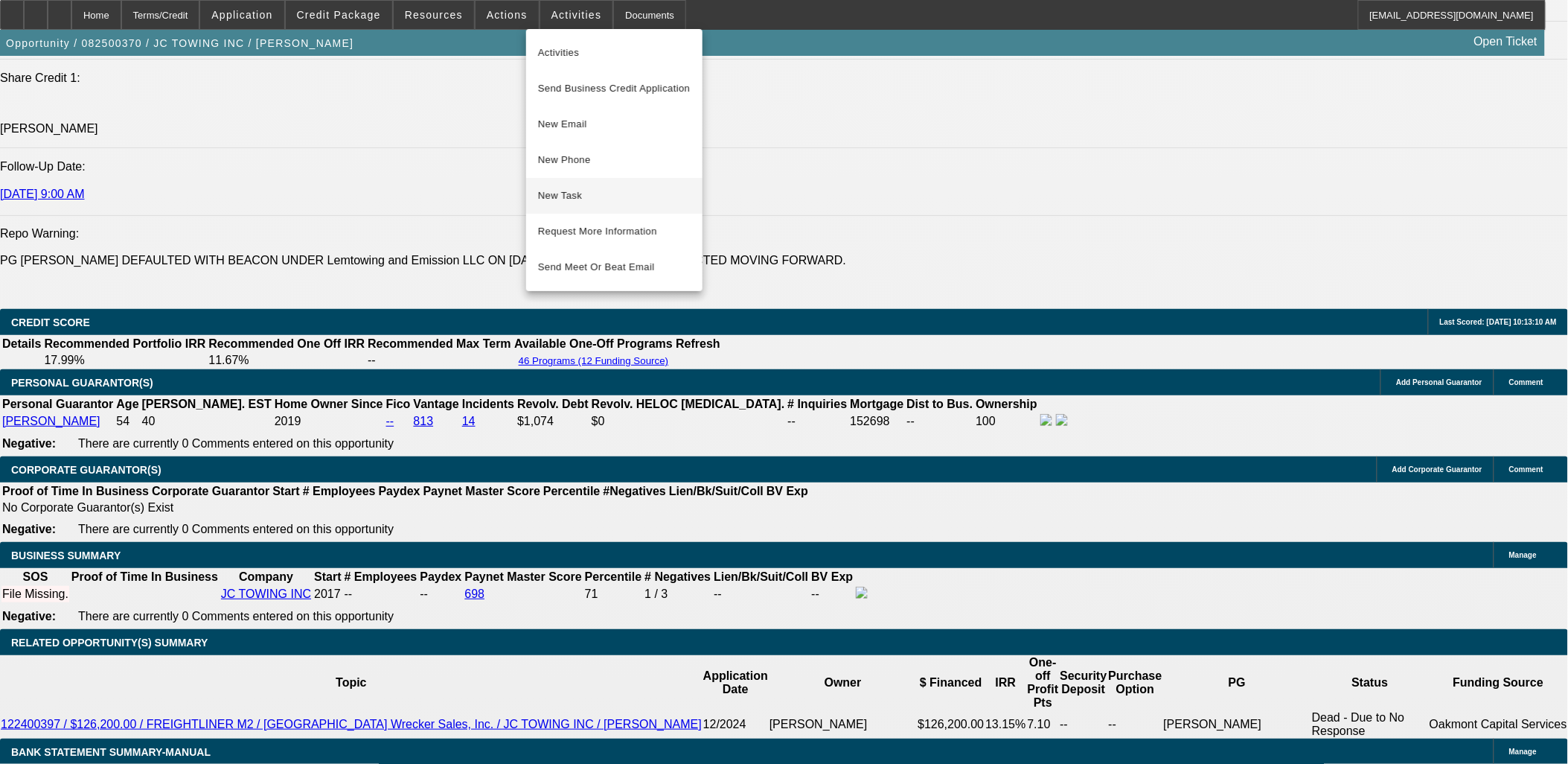
click at [577, 189] on span "New Task" at bounding box center [614, 196] width 152 height 18
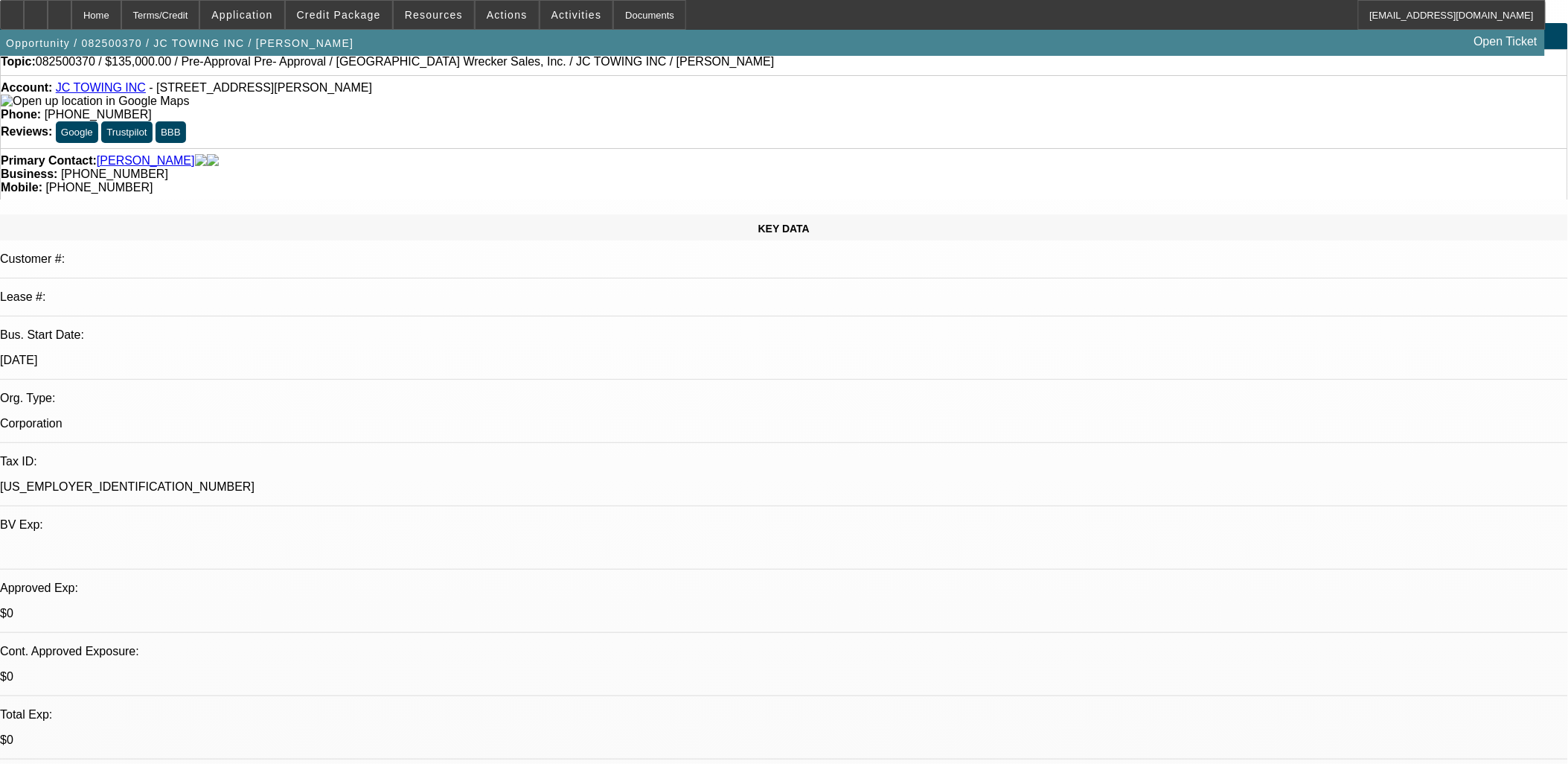
scroll to position [0, 0]
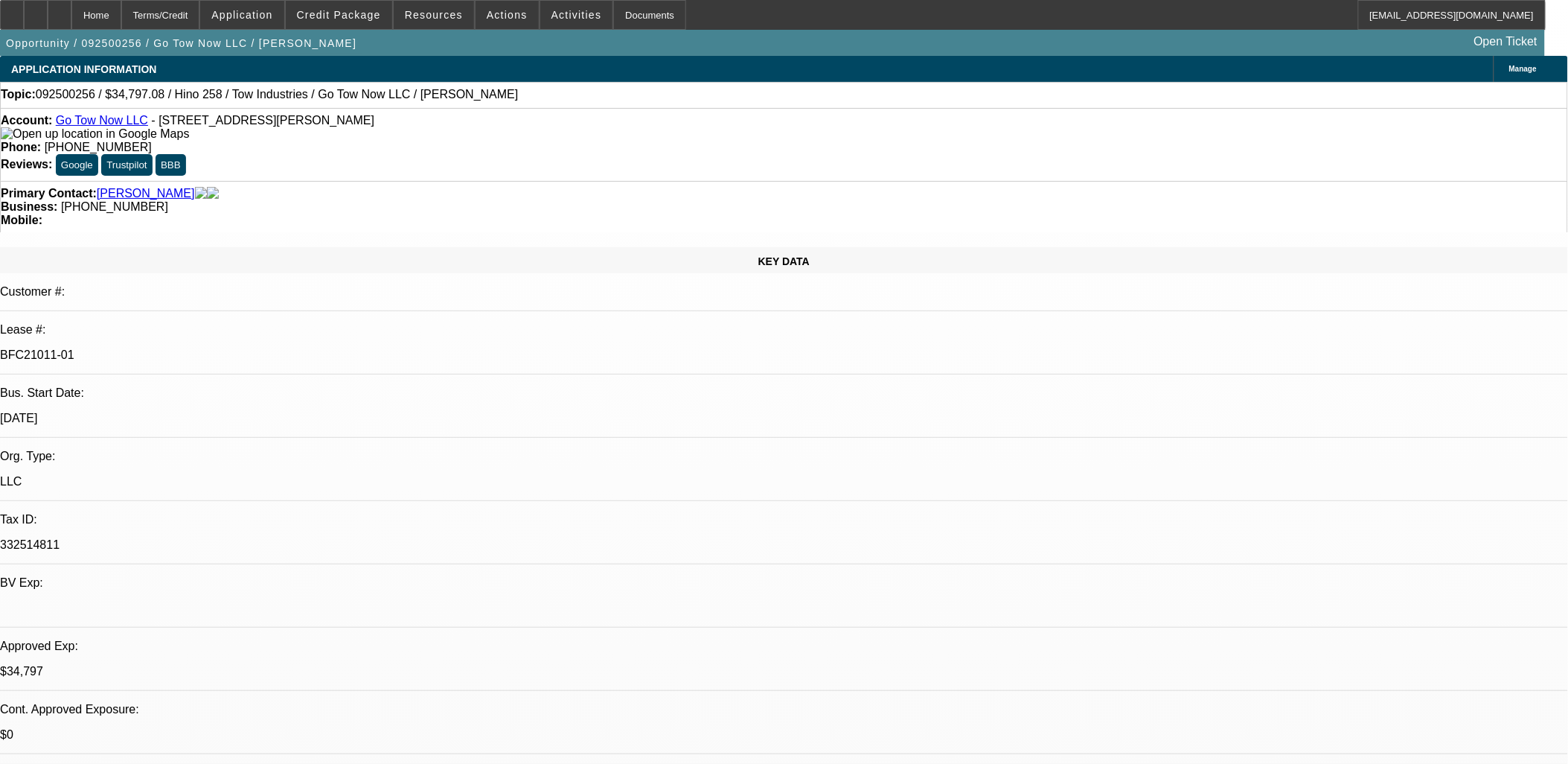
select select "0"
select select "2"
select select "0.1"
select select "0"
select select "2"
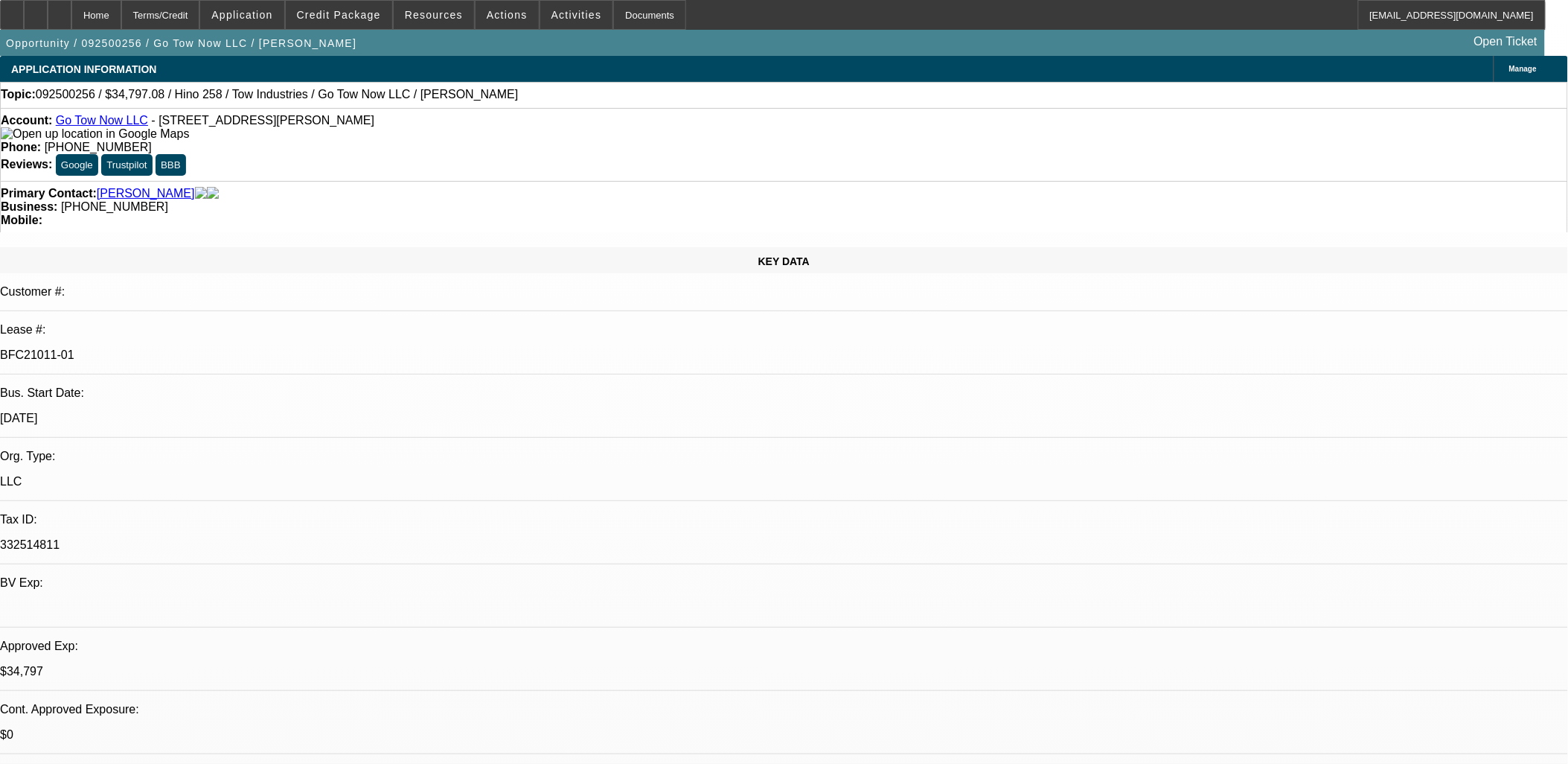
select select "0.1"
select select "0.2"
select select "2"
select select "0.1"
select select "0.15"
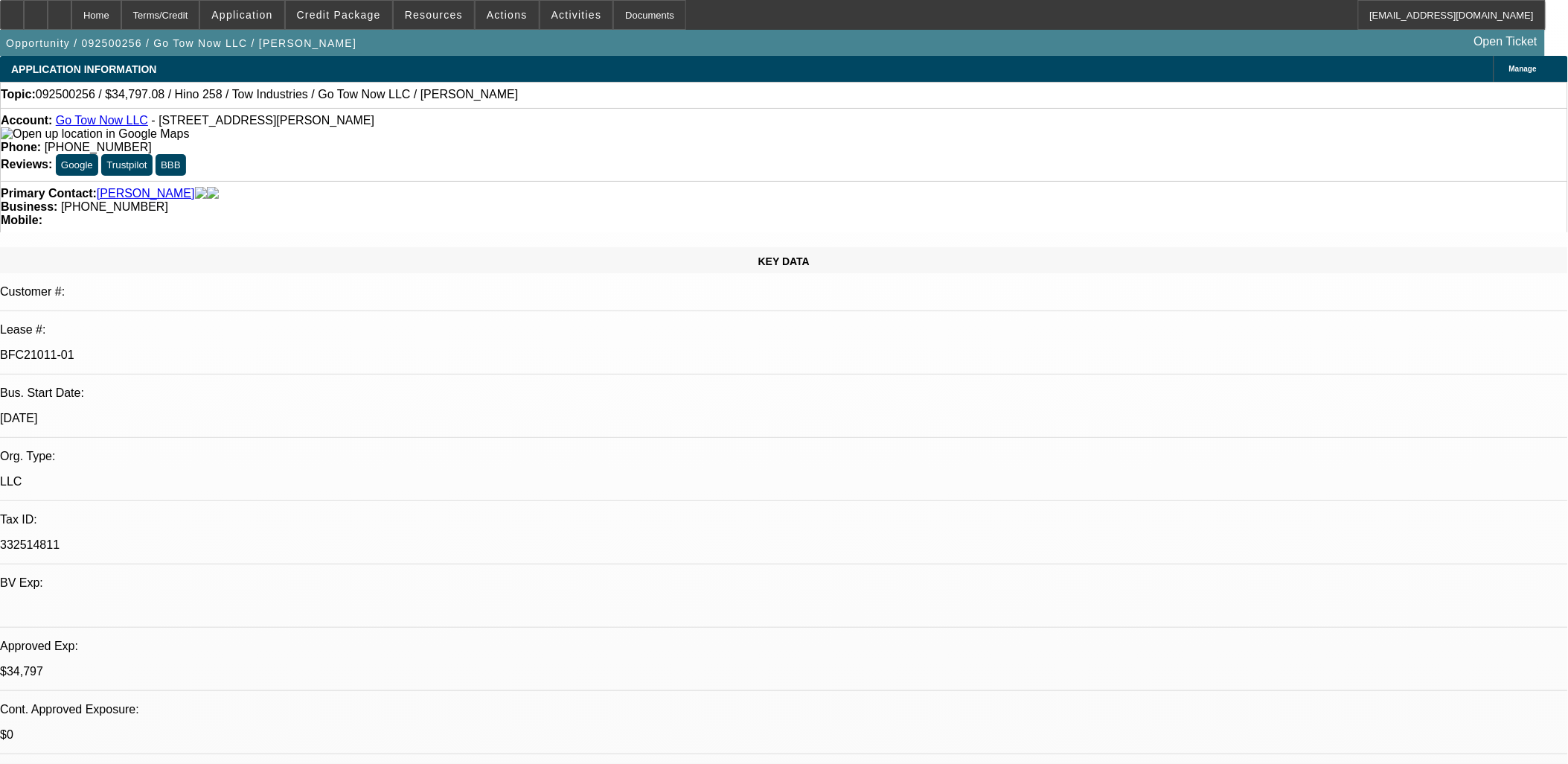
select select "2"
select select "0.1"
select select "1"
select select "2"
select select "4"
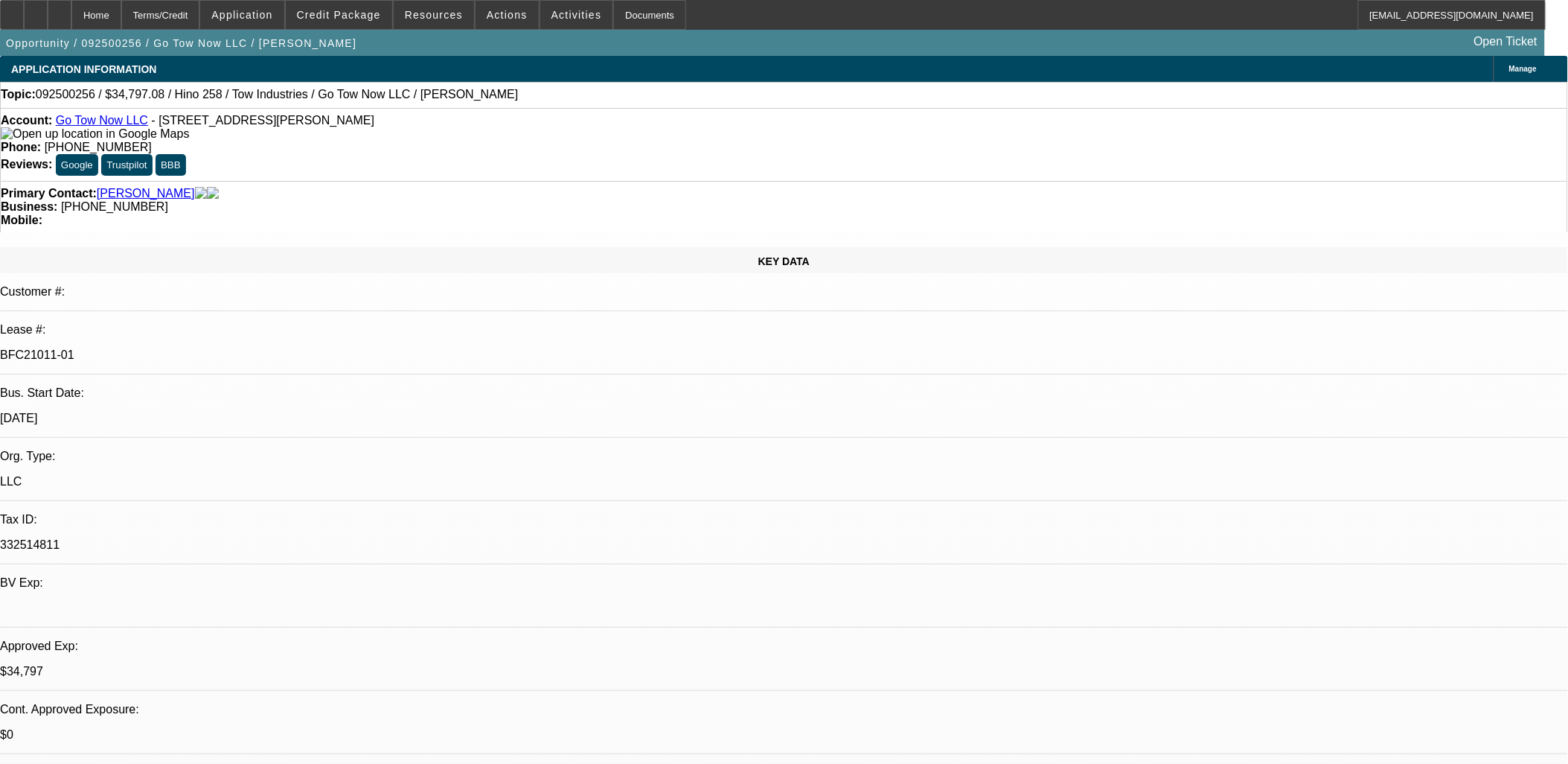
select select "1"
select select "2"
select select "4"
select select "1"
select select "2"
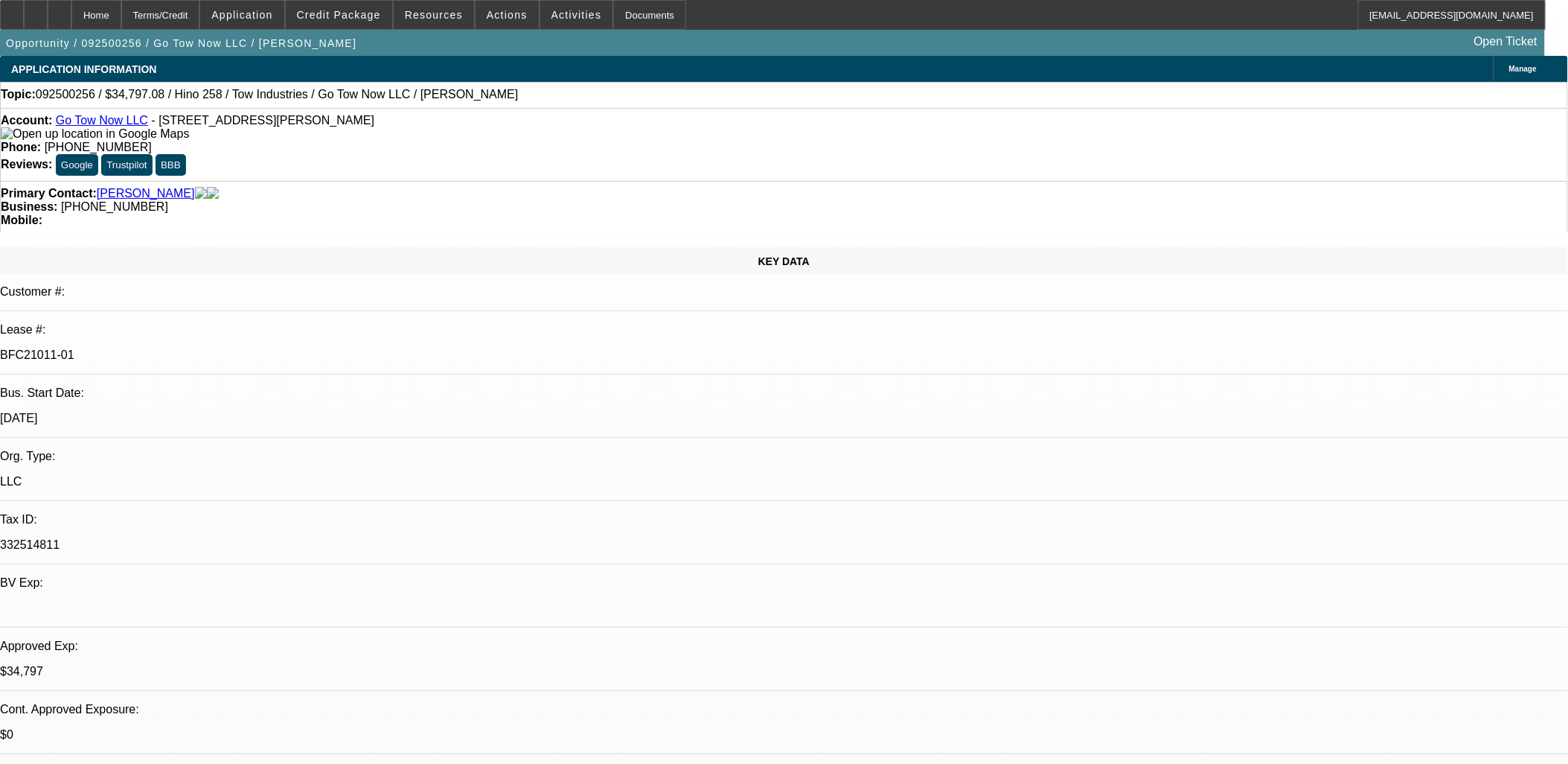
select select "4"
select select "1"
select select "2"
select select "4"
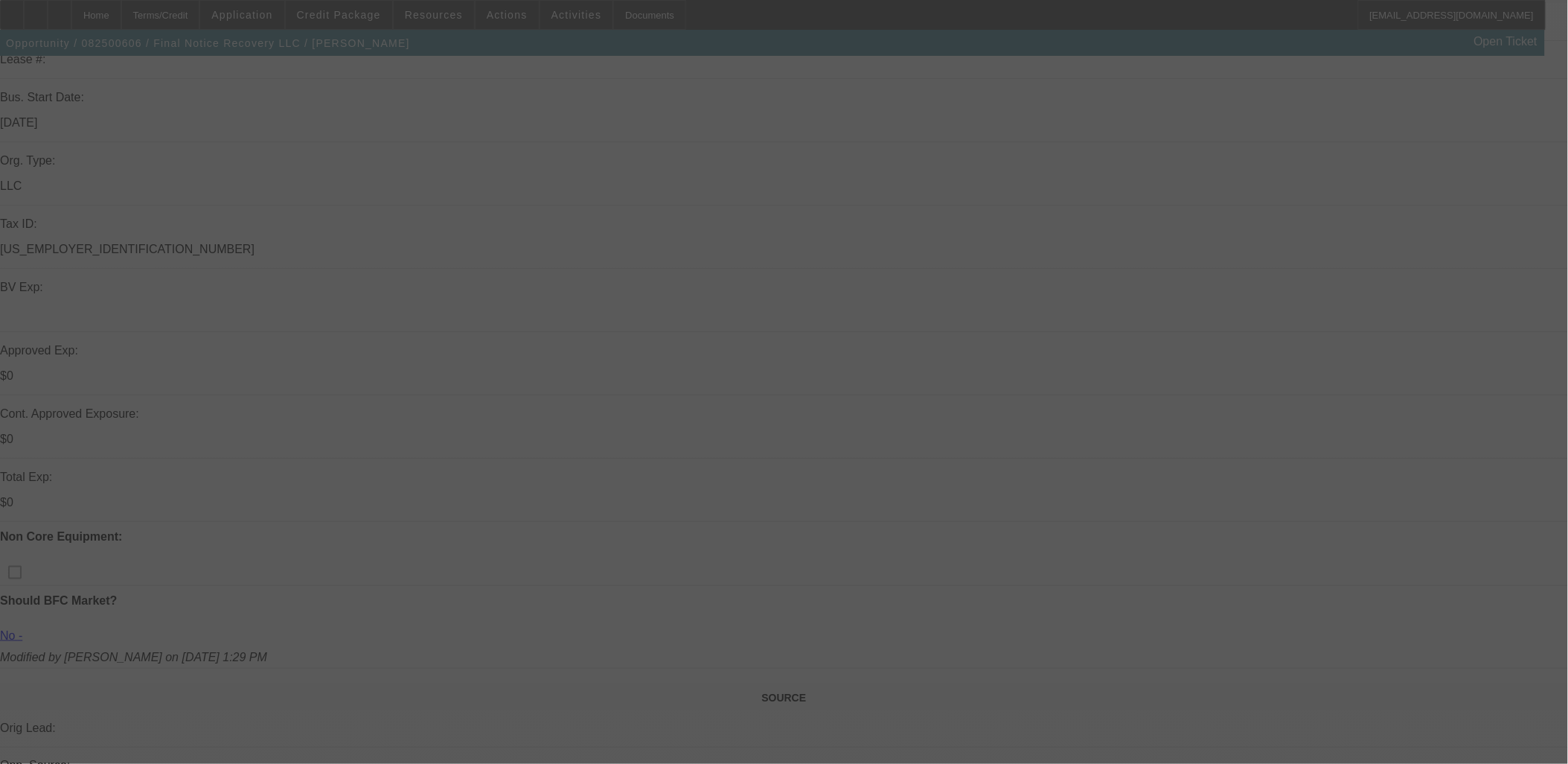
scroll to position [413, 0]
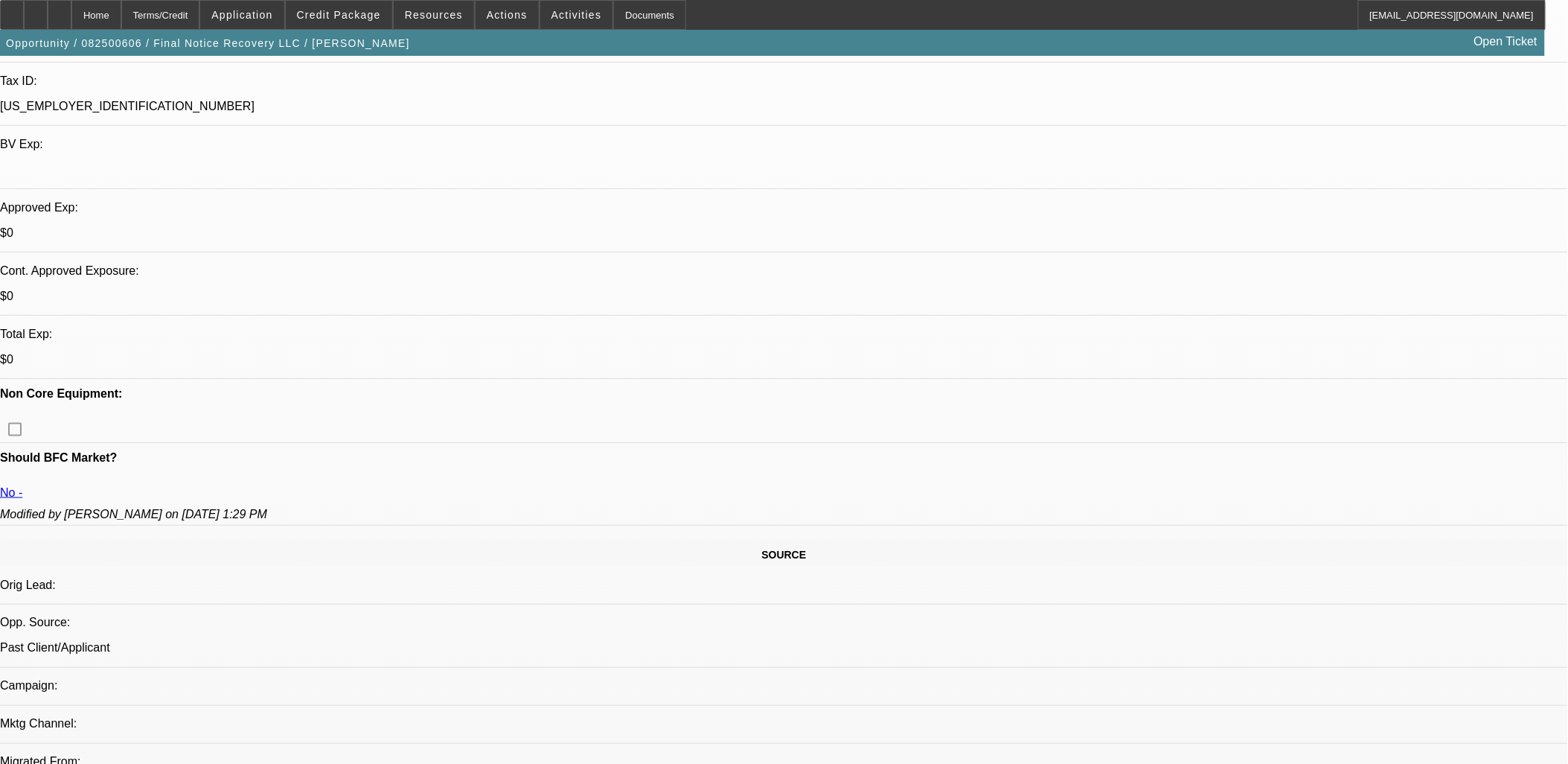
select select "0"
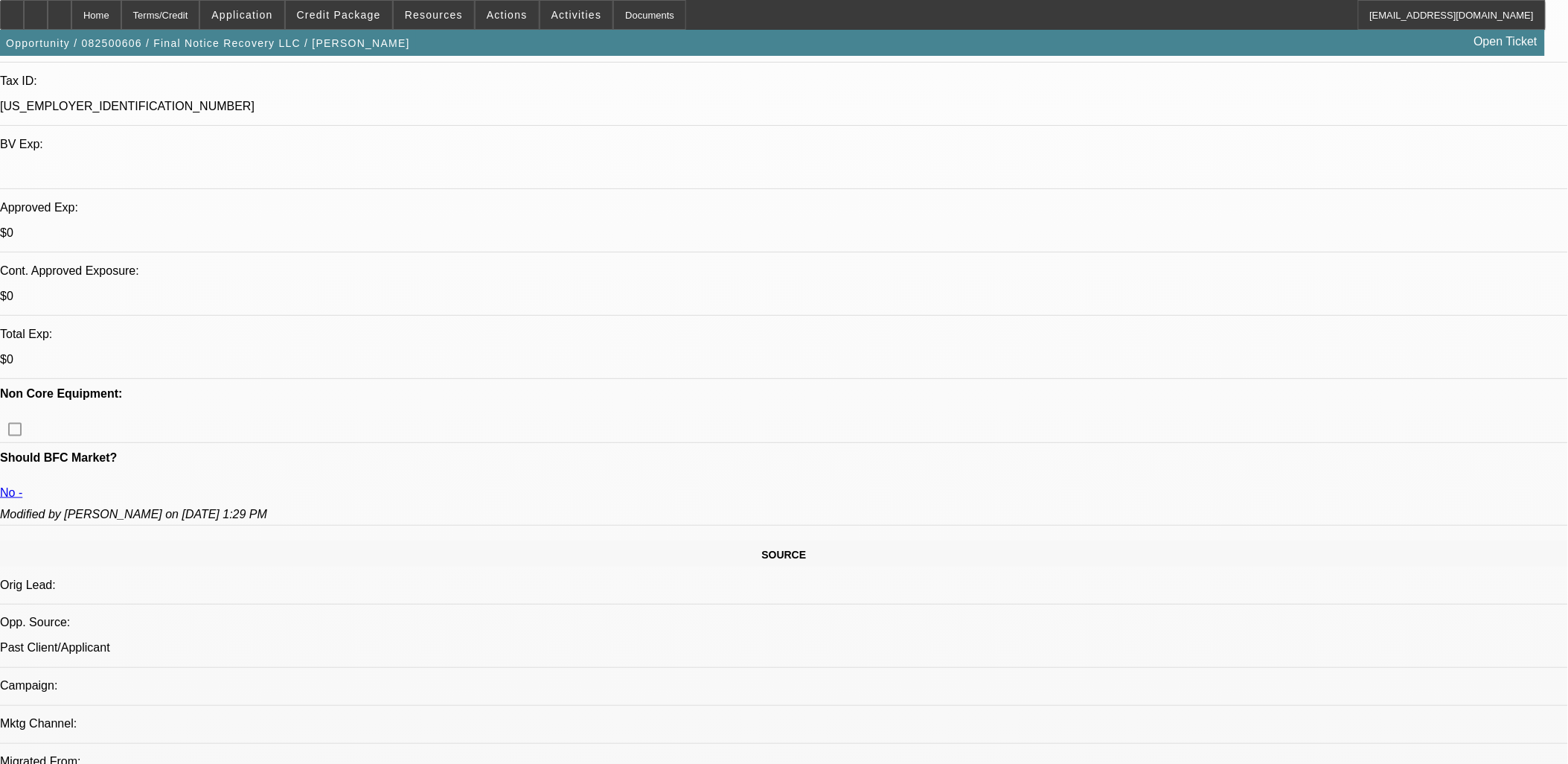
select select "0"
select select "1"
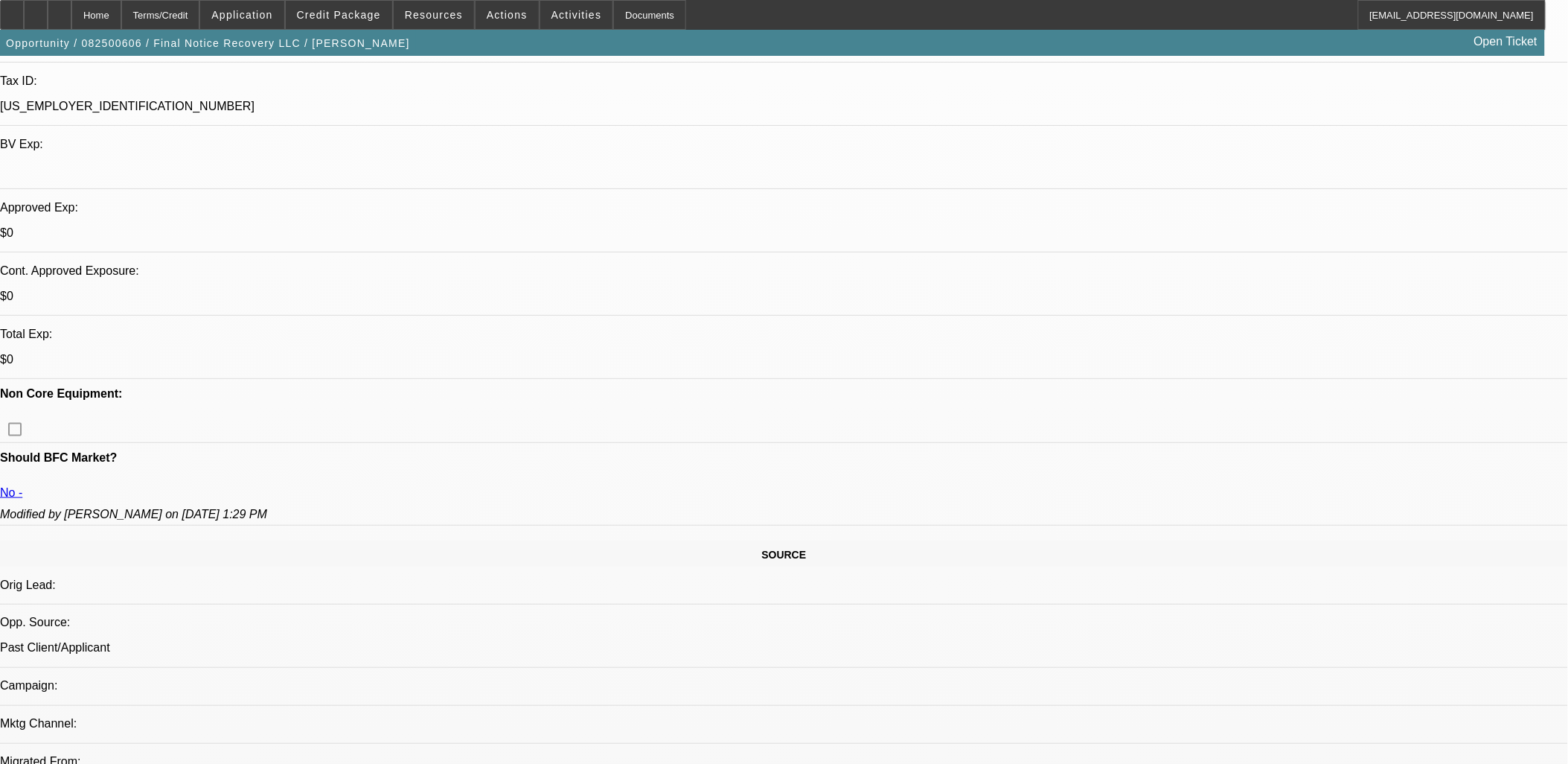
select select "2"
select select "21"
select select "1"
select select "2"
select select "21"
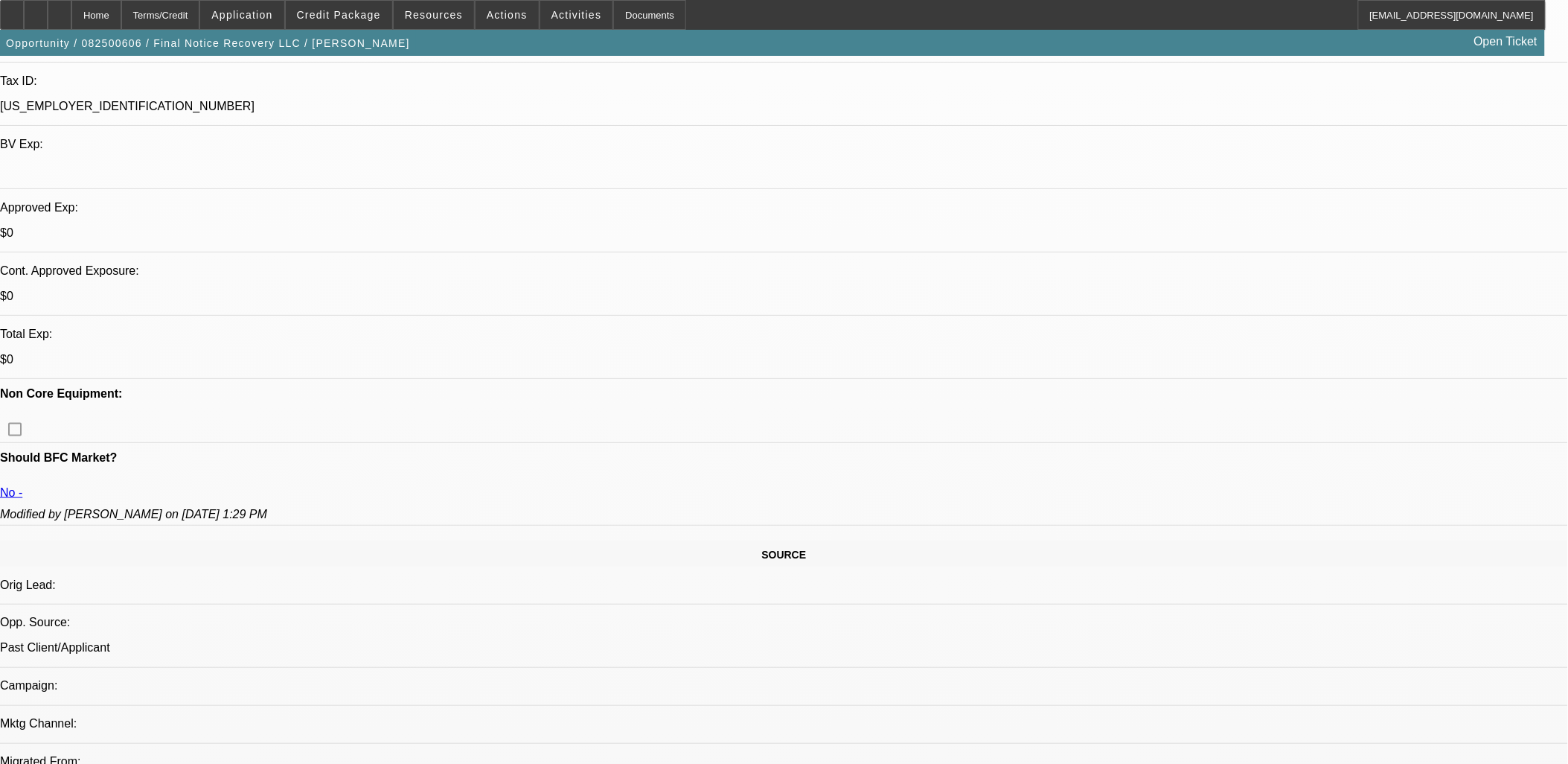
select select "1"
select select "2"
select select "5"
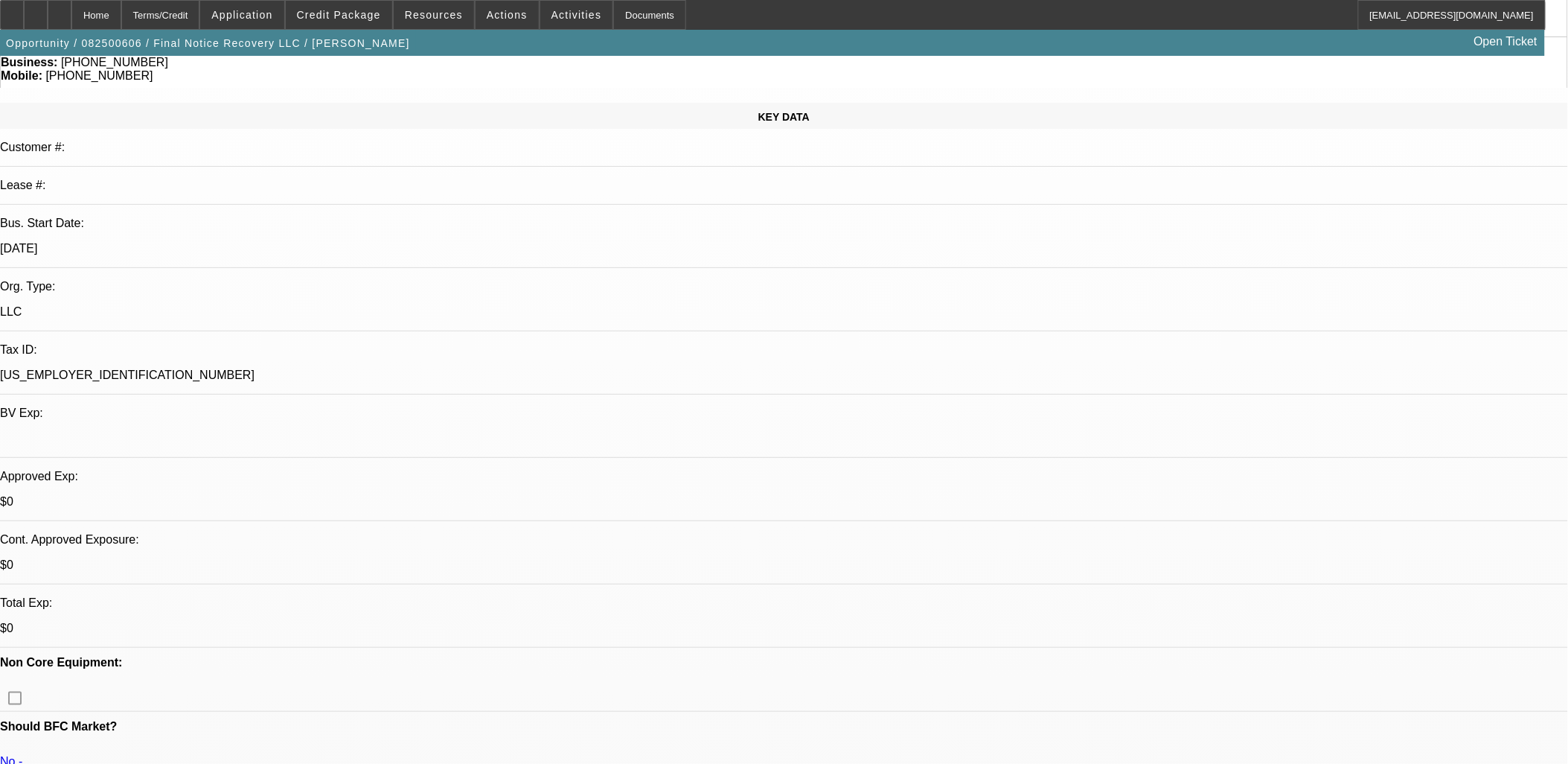
scroll to position [0, 0]
